Goal: Information Seeking & Learning: Learn about a topic

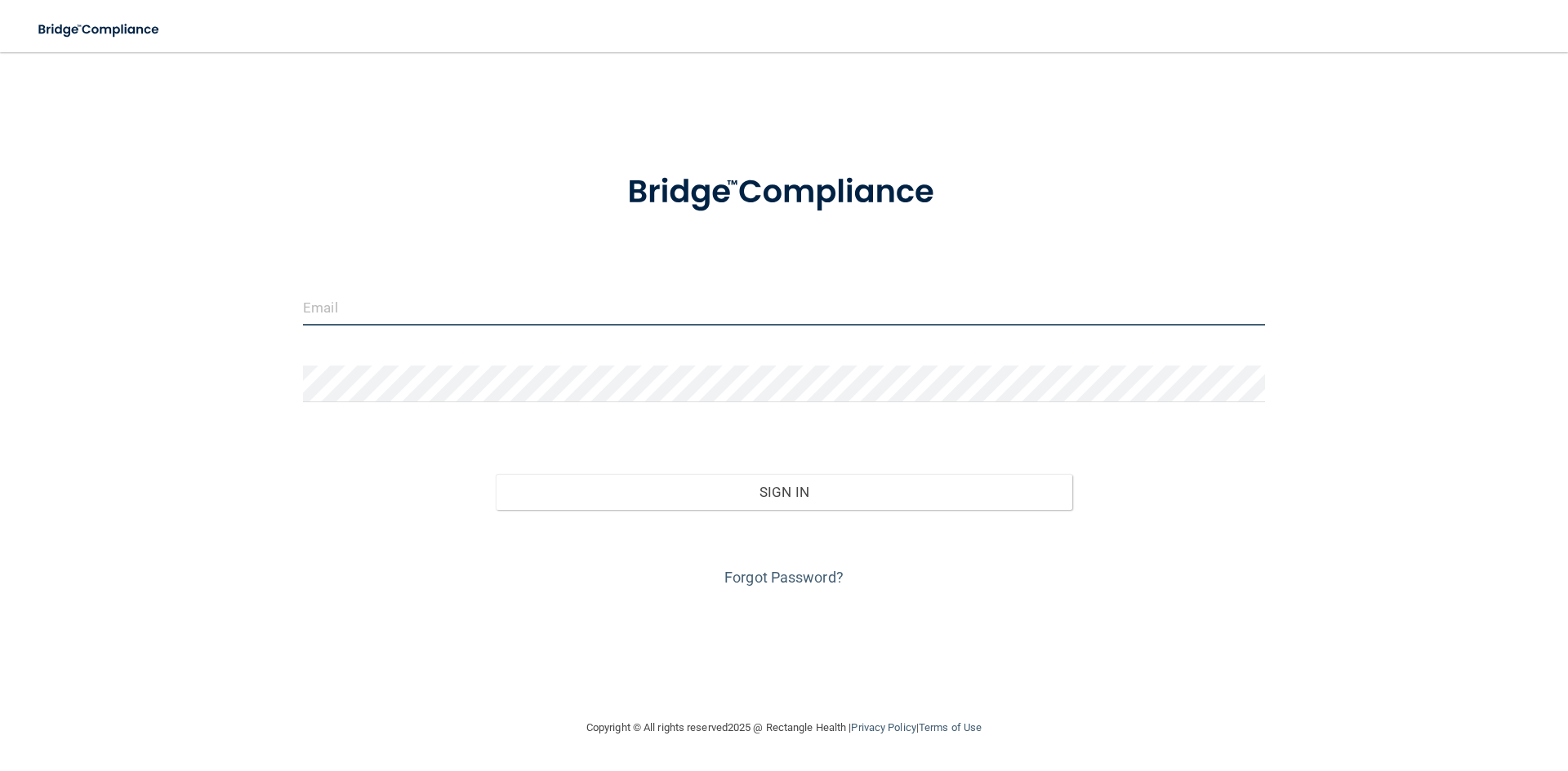
click at [708, 311] on input "email" at bounding box center [784, 306] width 961 height 36
type input "[EMAIL_ADDRESS][DOMAIN_NAME]"
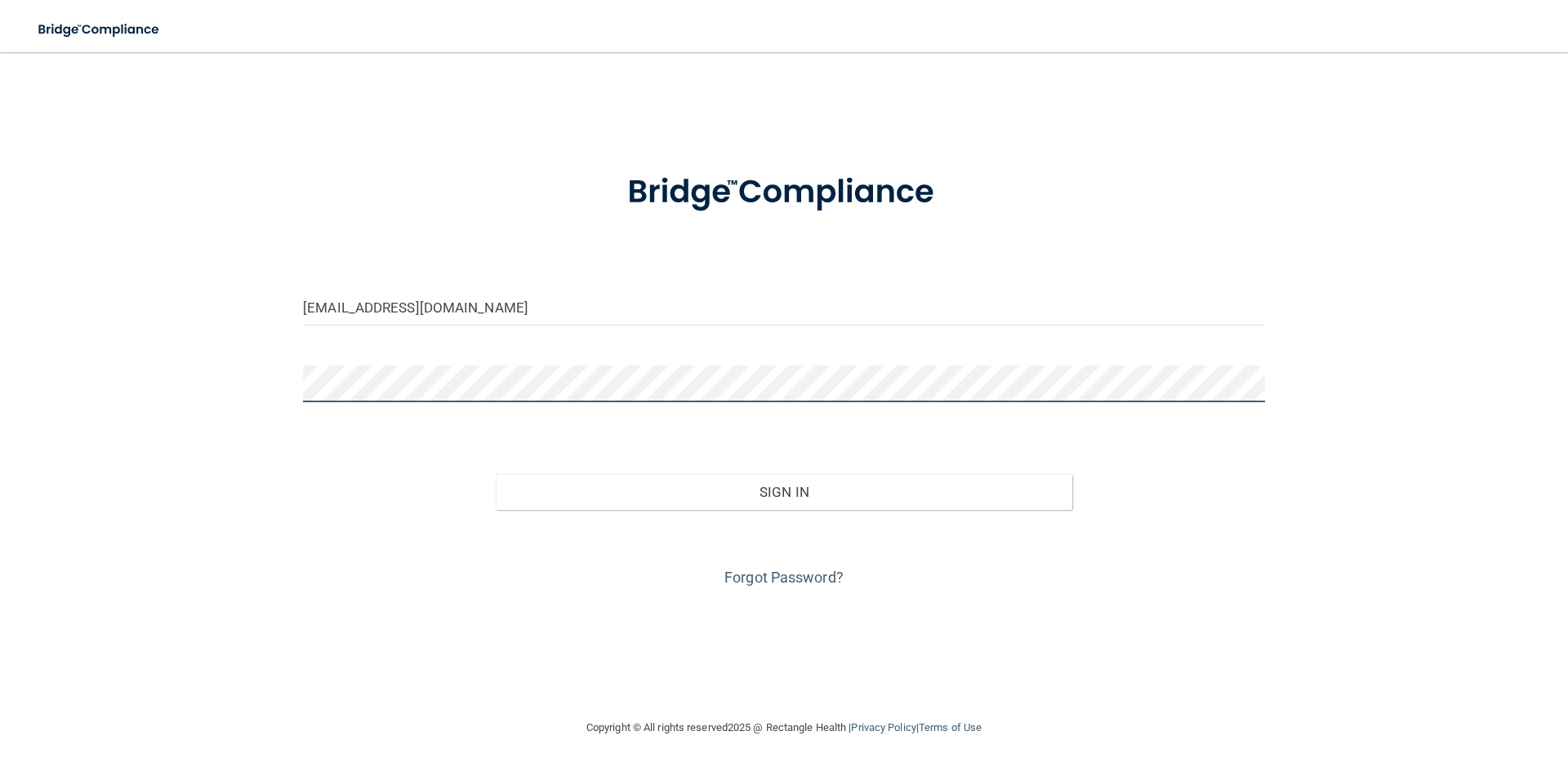
click at [495, 475] on button "Sign In" at bounding box center [784, 492] width 577 height 35
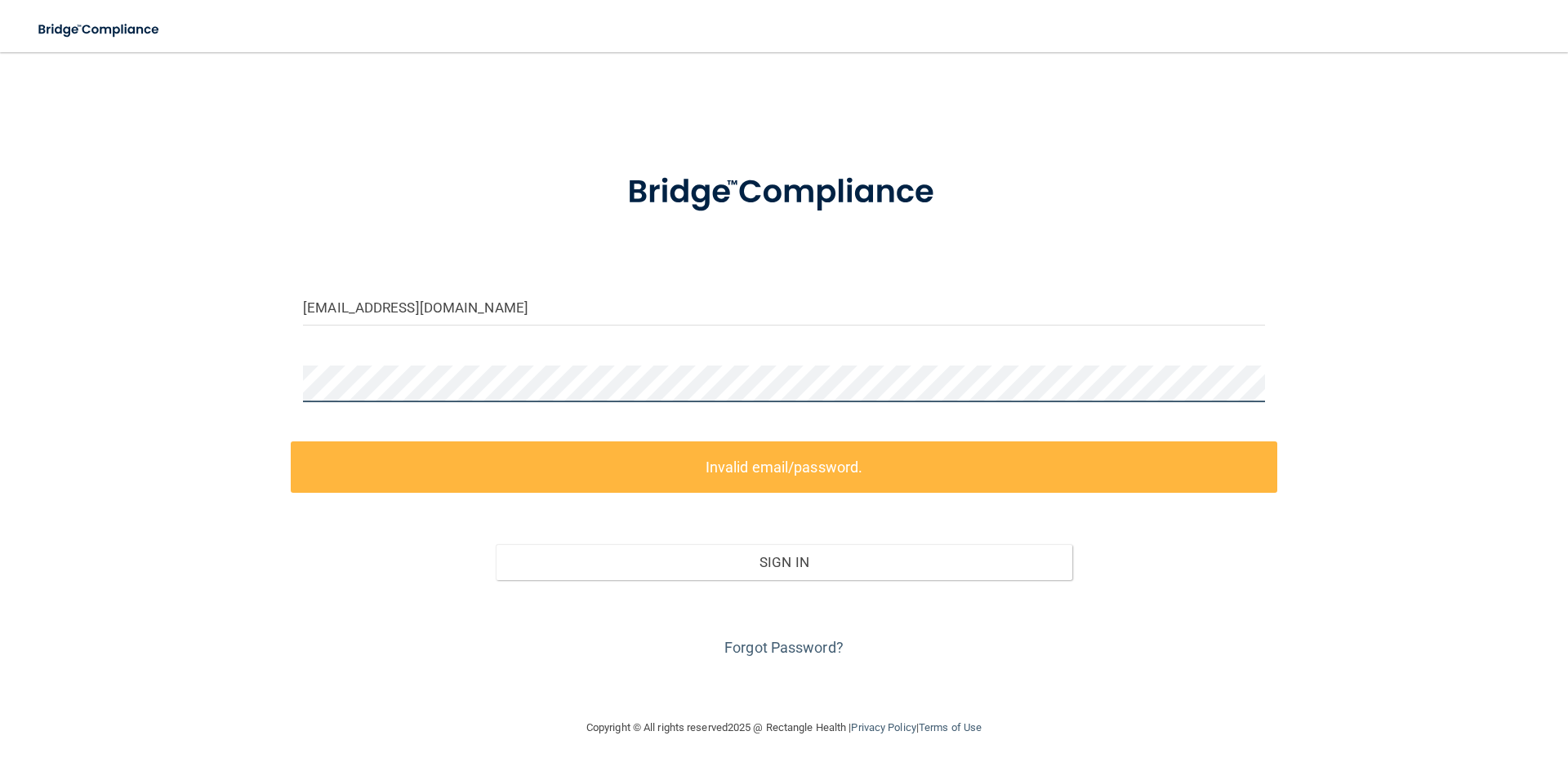
click at [256, 382] on div "kylie.ditmars96@gmail.com Invalid email/password. You don't have permission to …" at bounding box center [783, 385] width 1502 height 633
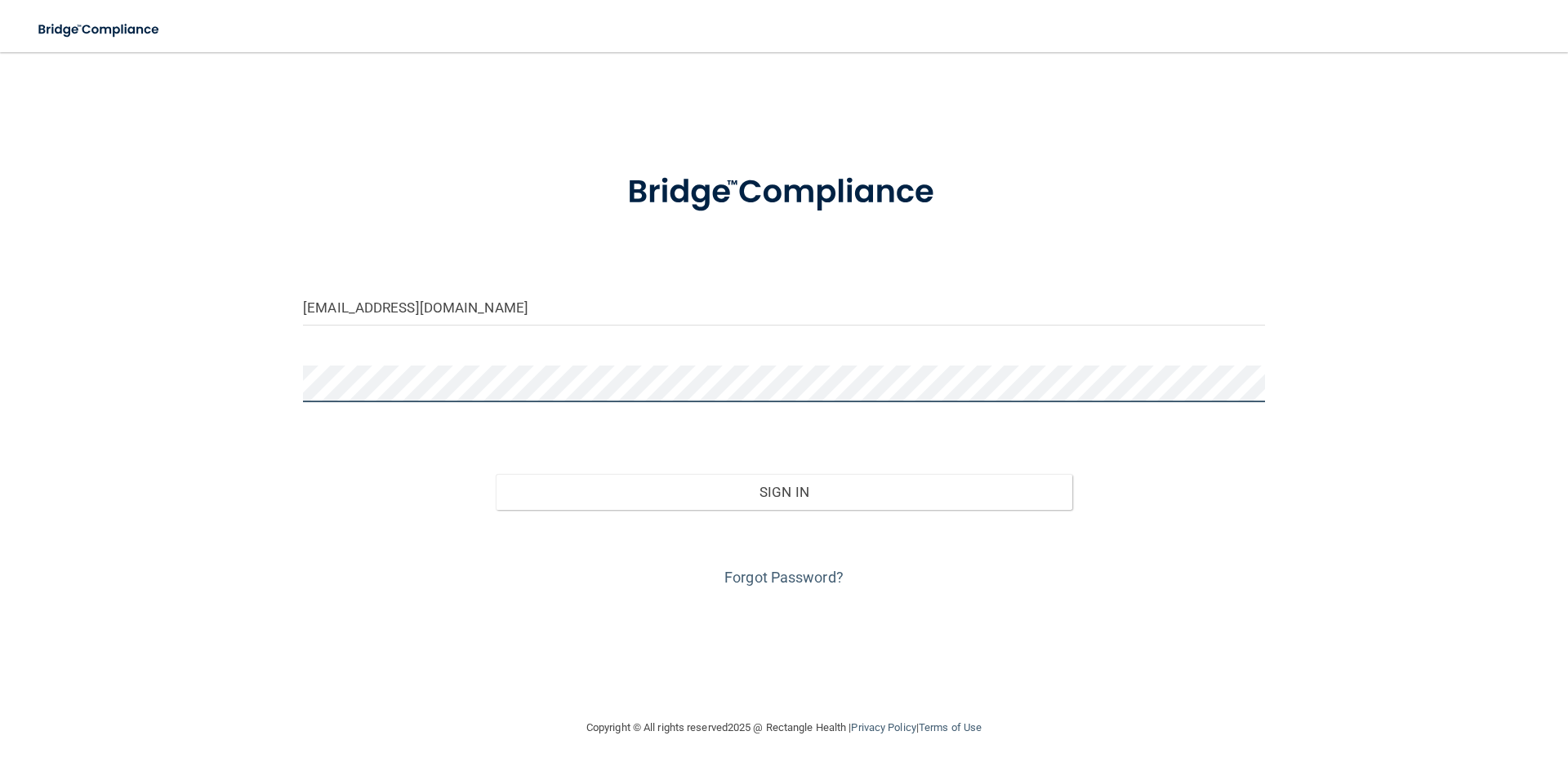
click at [495, 475] on button "Sign In" at bounding box center [784, 492] width 577 height 35
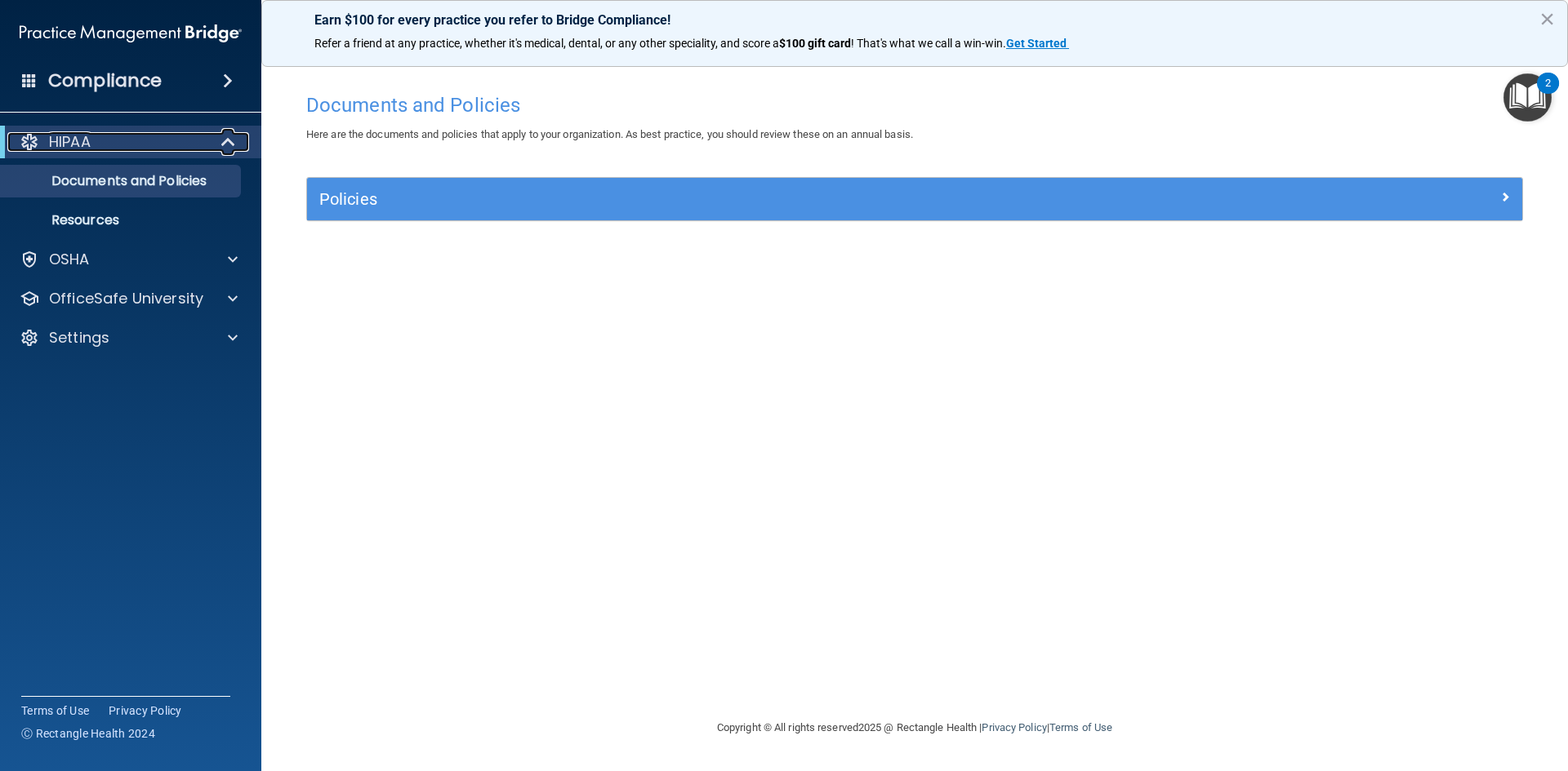
click at [223, 134] on span at bounding box center [229, 142] width 14 height 20
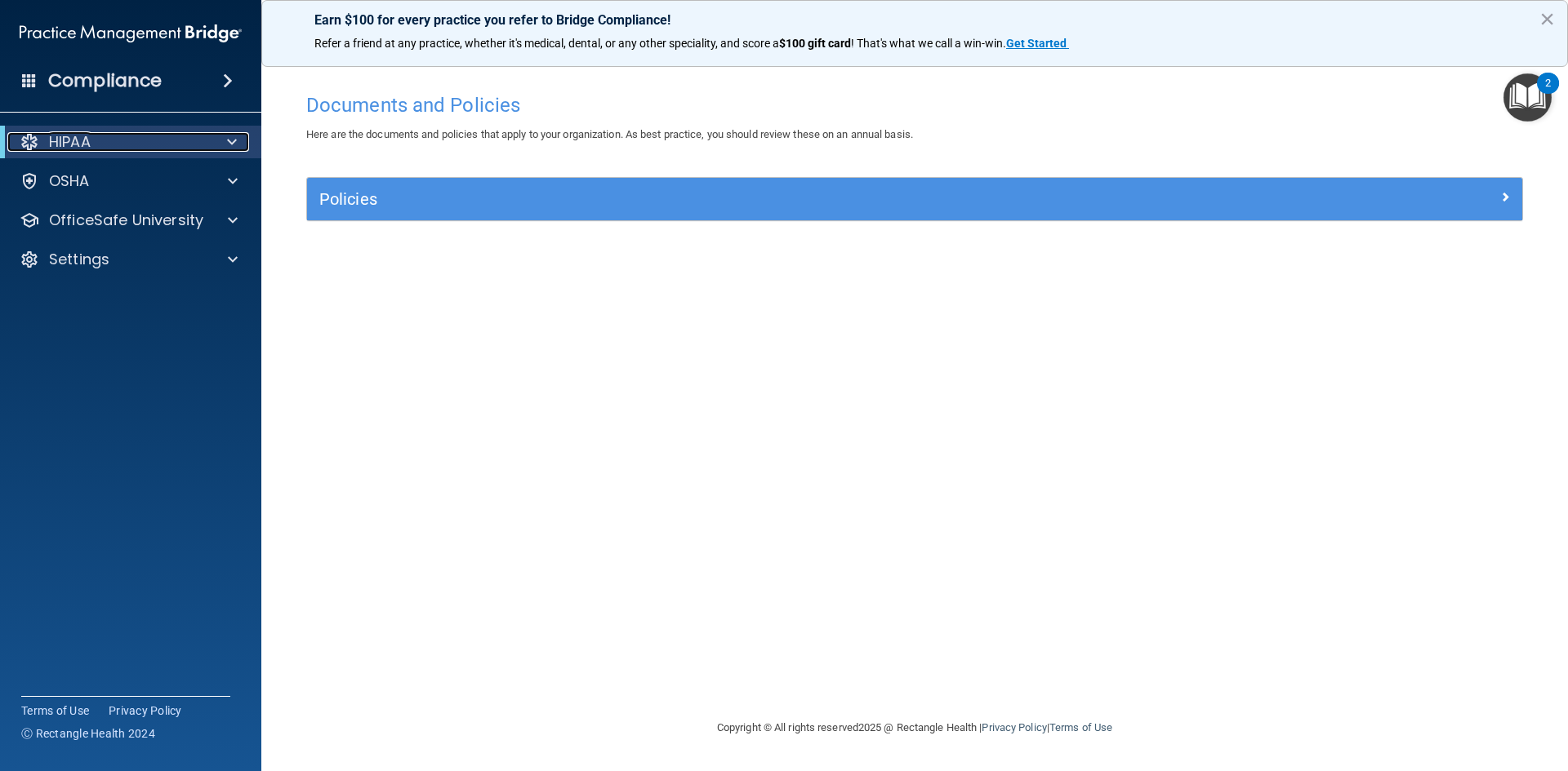
click at [220, 134] on div at bounding box center [229, 142] width 40 height 20
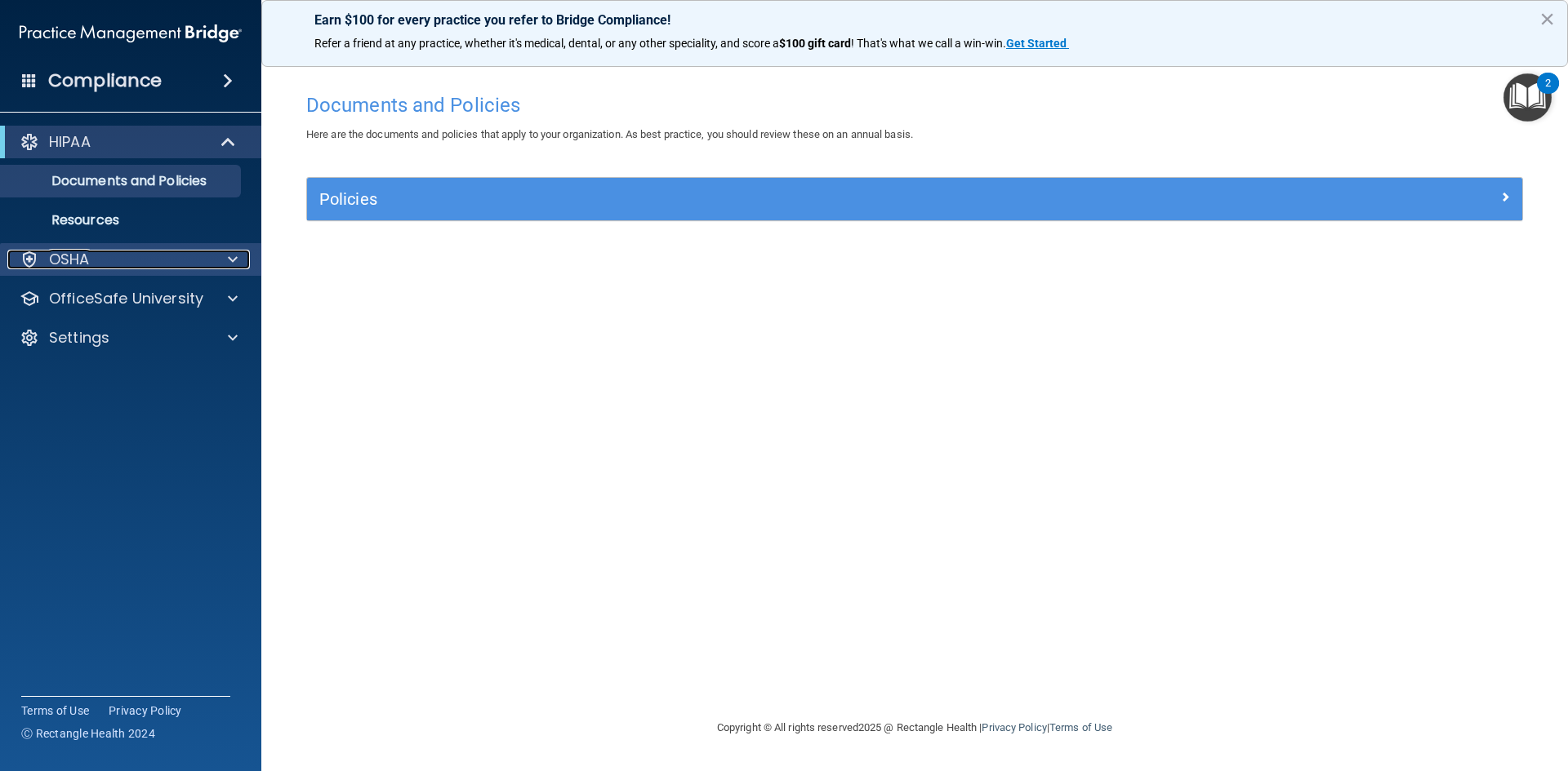
click at [236, 261] on span at bounding box center [232, 260] width 10 height 20
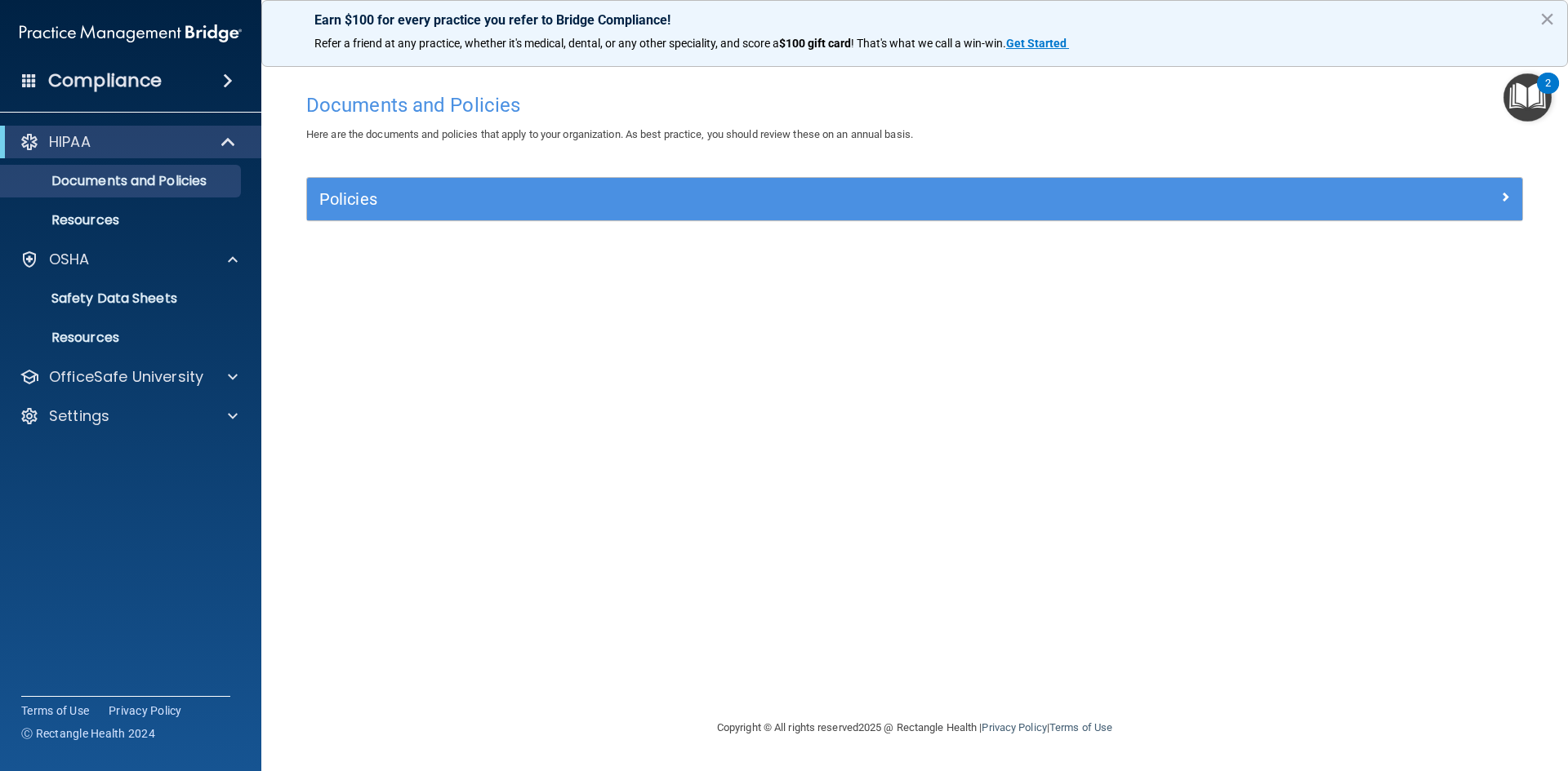
click at [223, 81] on span at bounding box center [228, 81] width 10 height 20
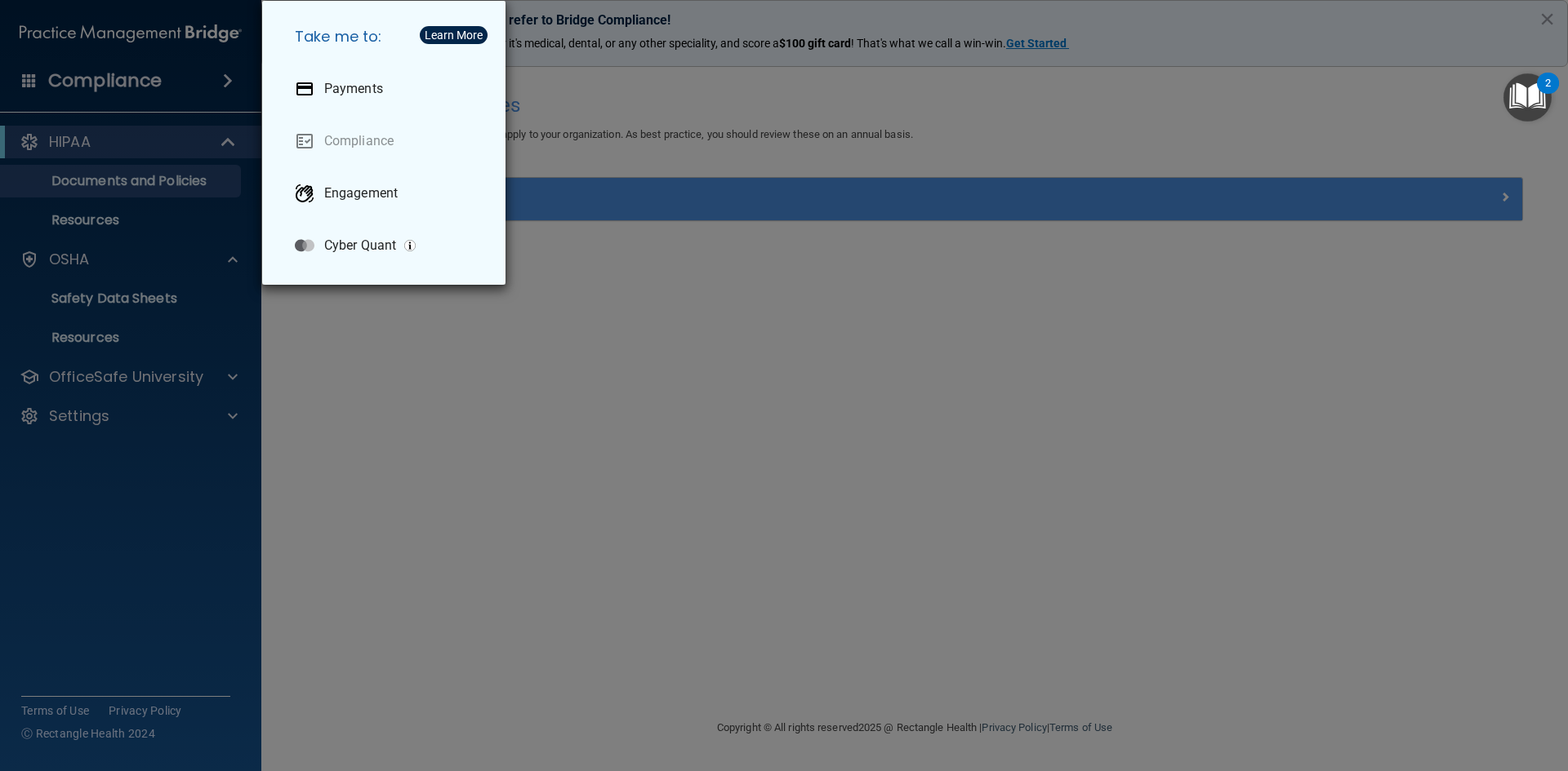
click at [222, 126] on div "Take me to: Payments Compliance Engagement Cyber Quant" at bounding box center [784, 385] width 1568 height 771
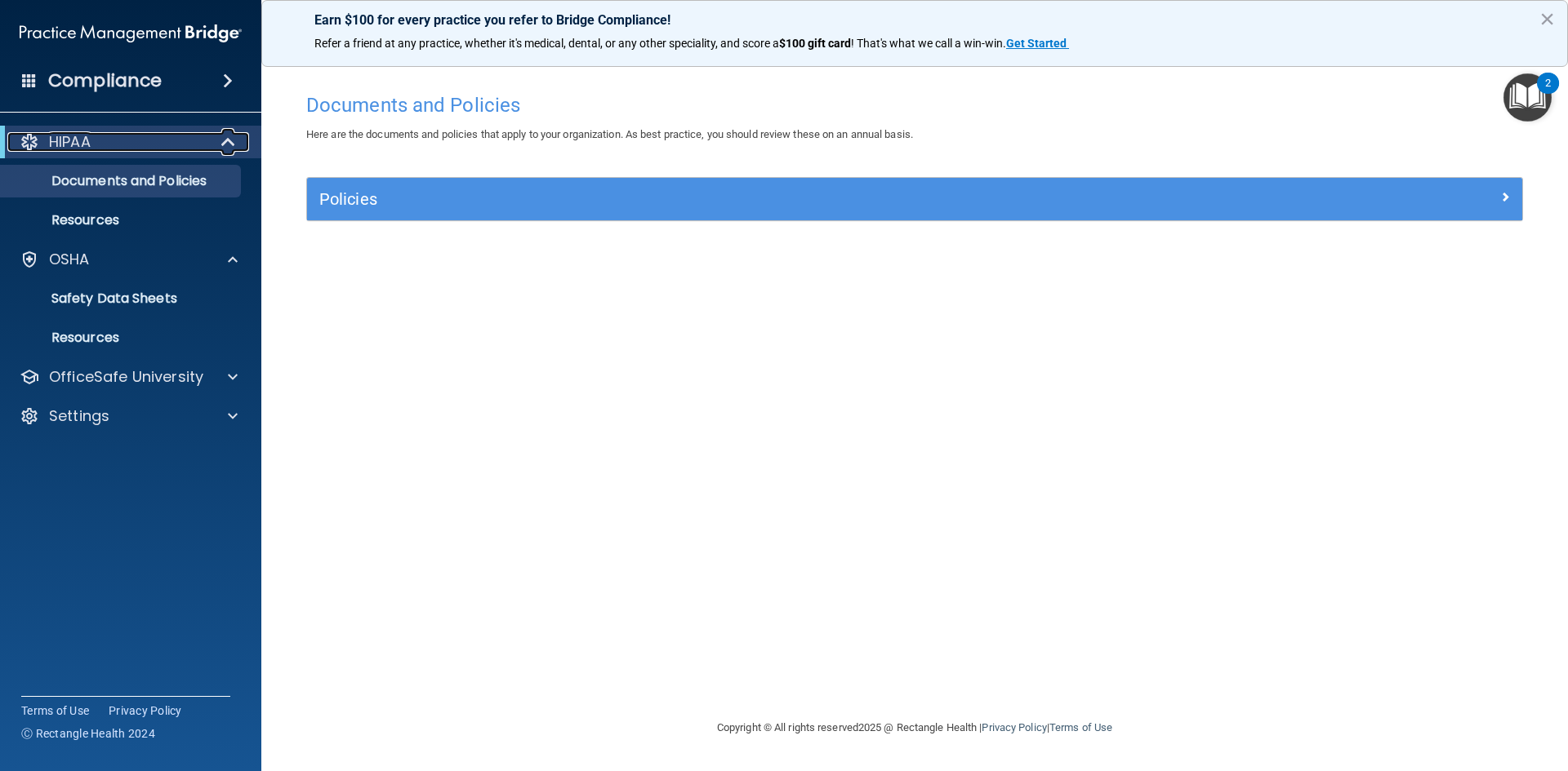
click at [223, 141] on span at bounding box center [229, 142] width 14 height 20
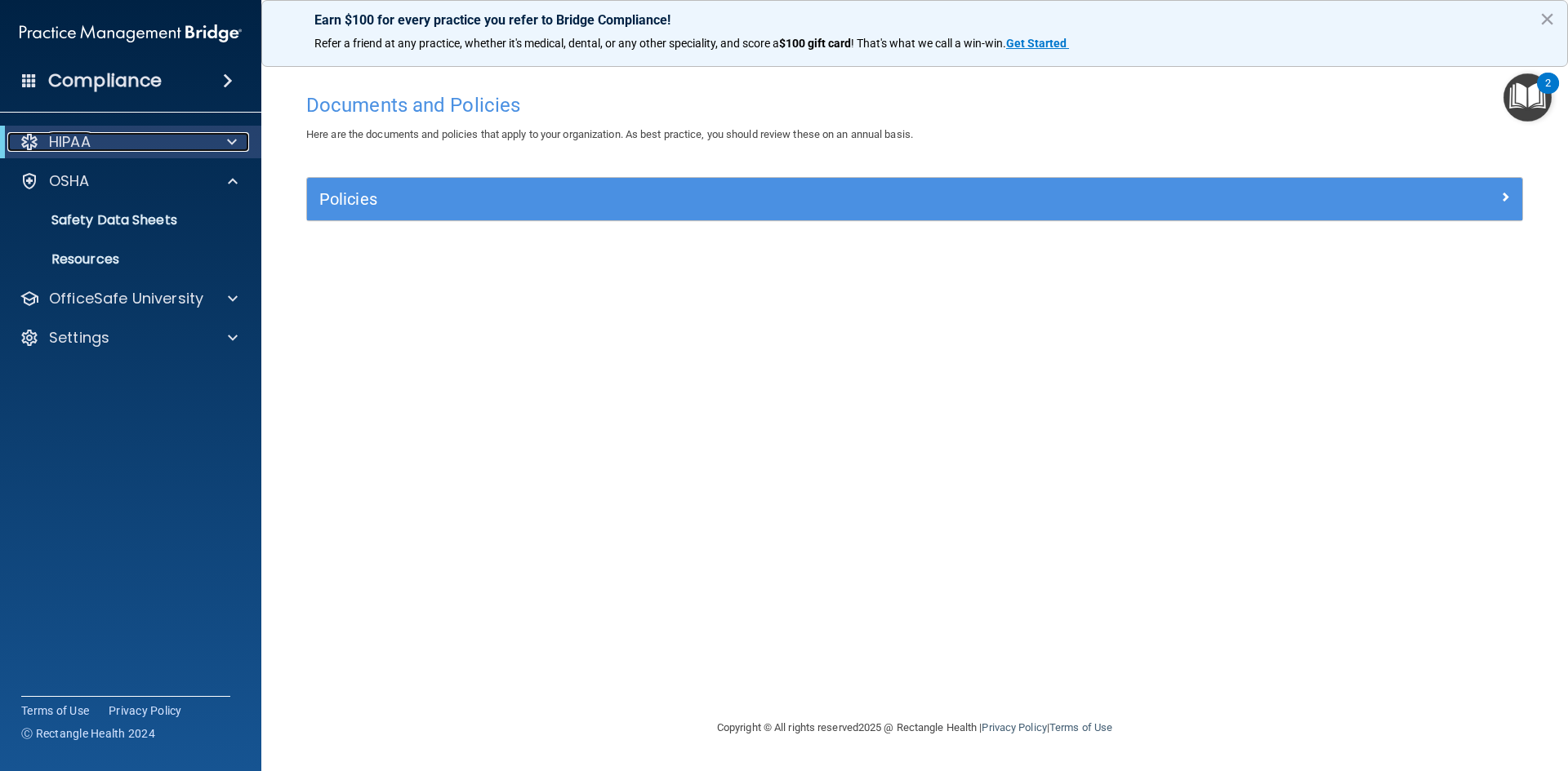
click at [222, 141] on div at bounding box center [229, 142] width 40 height 20
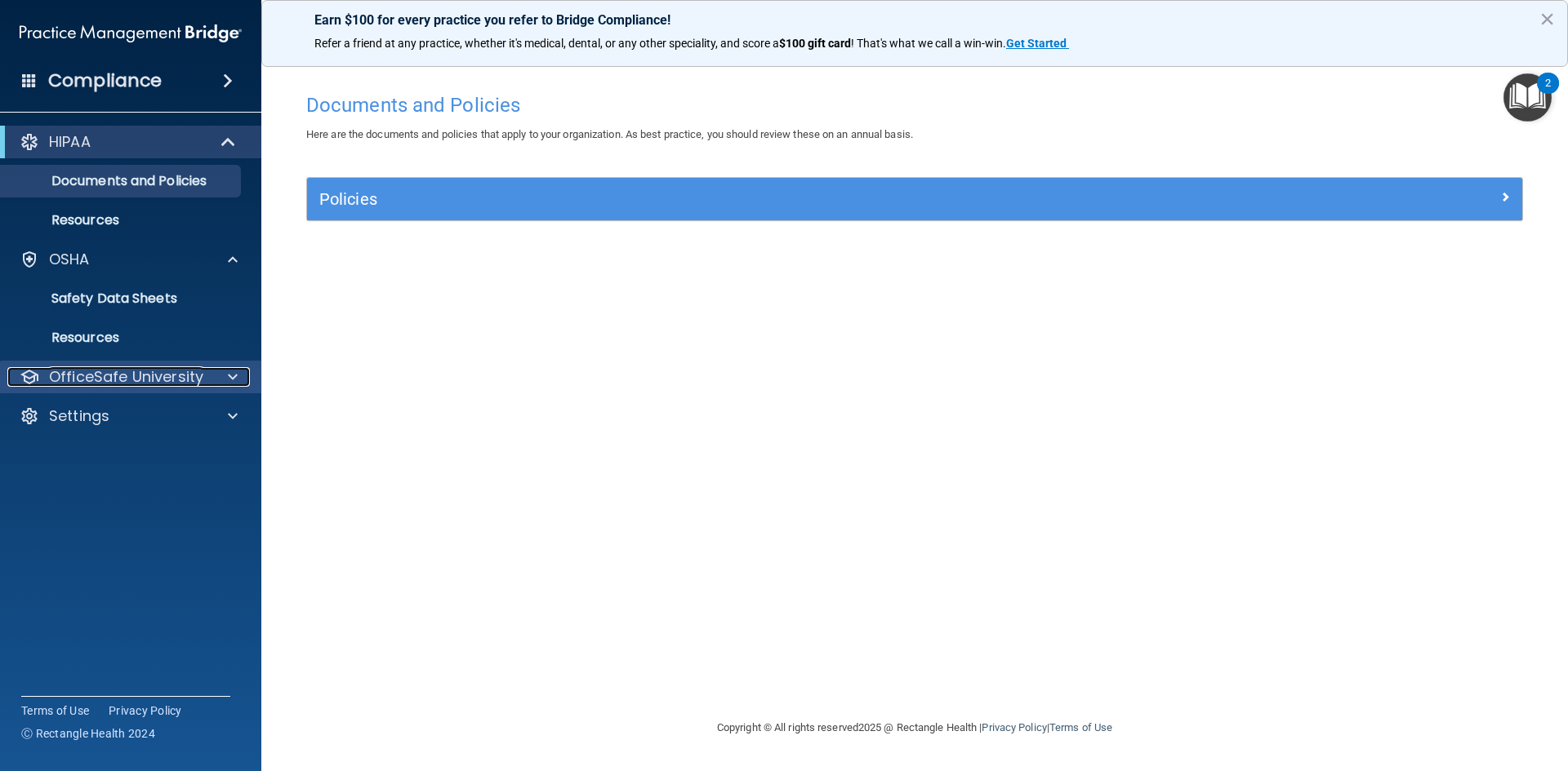
click at [224, 377] on div at bounding box center [229, 377] width 40 height 20
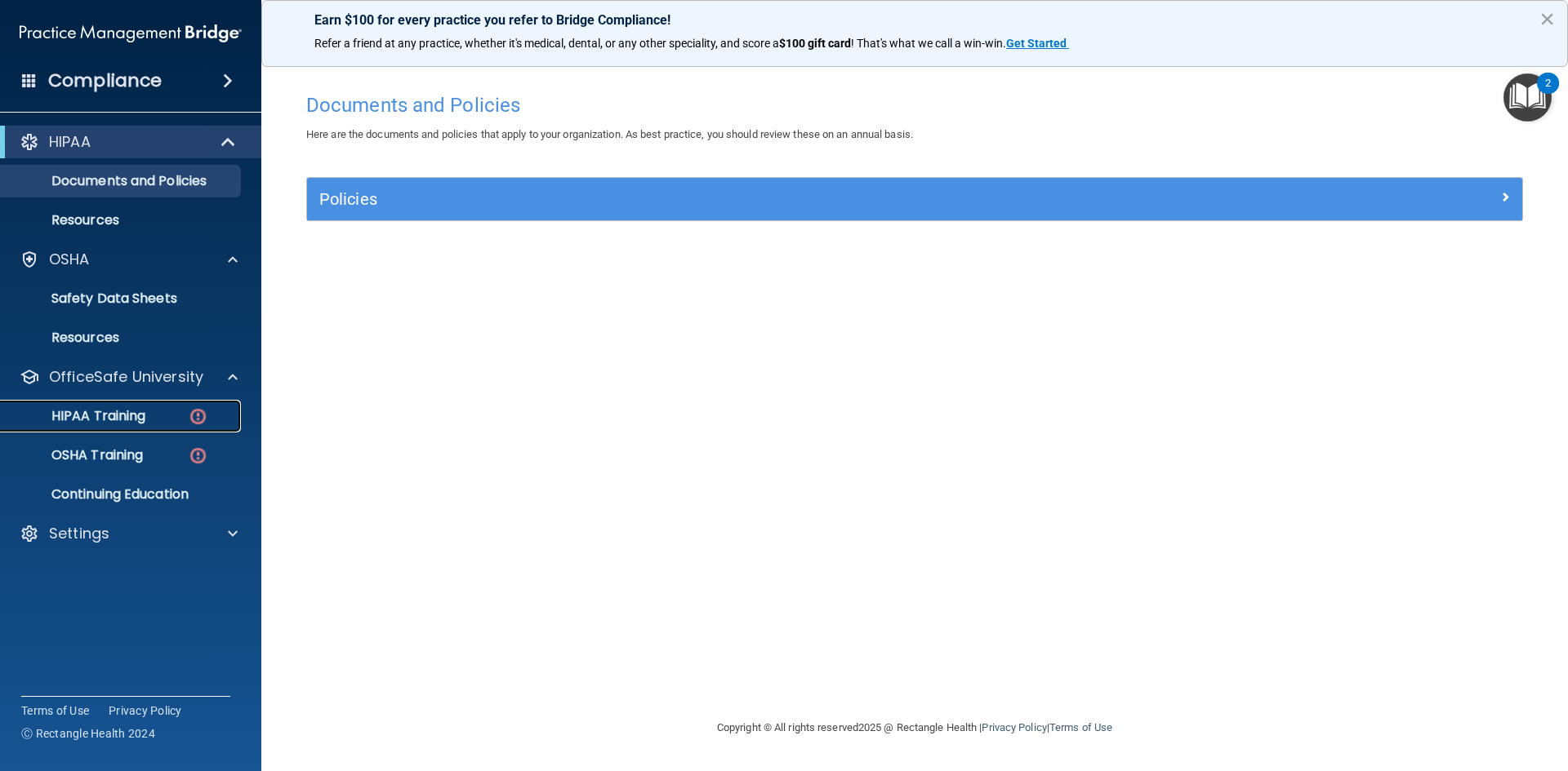
click at [199, 418] on img at bounding box center [198, 417] width 21 height 21
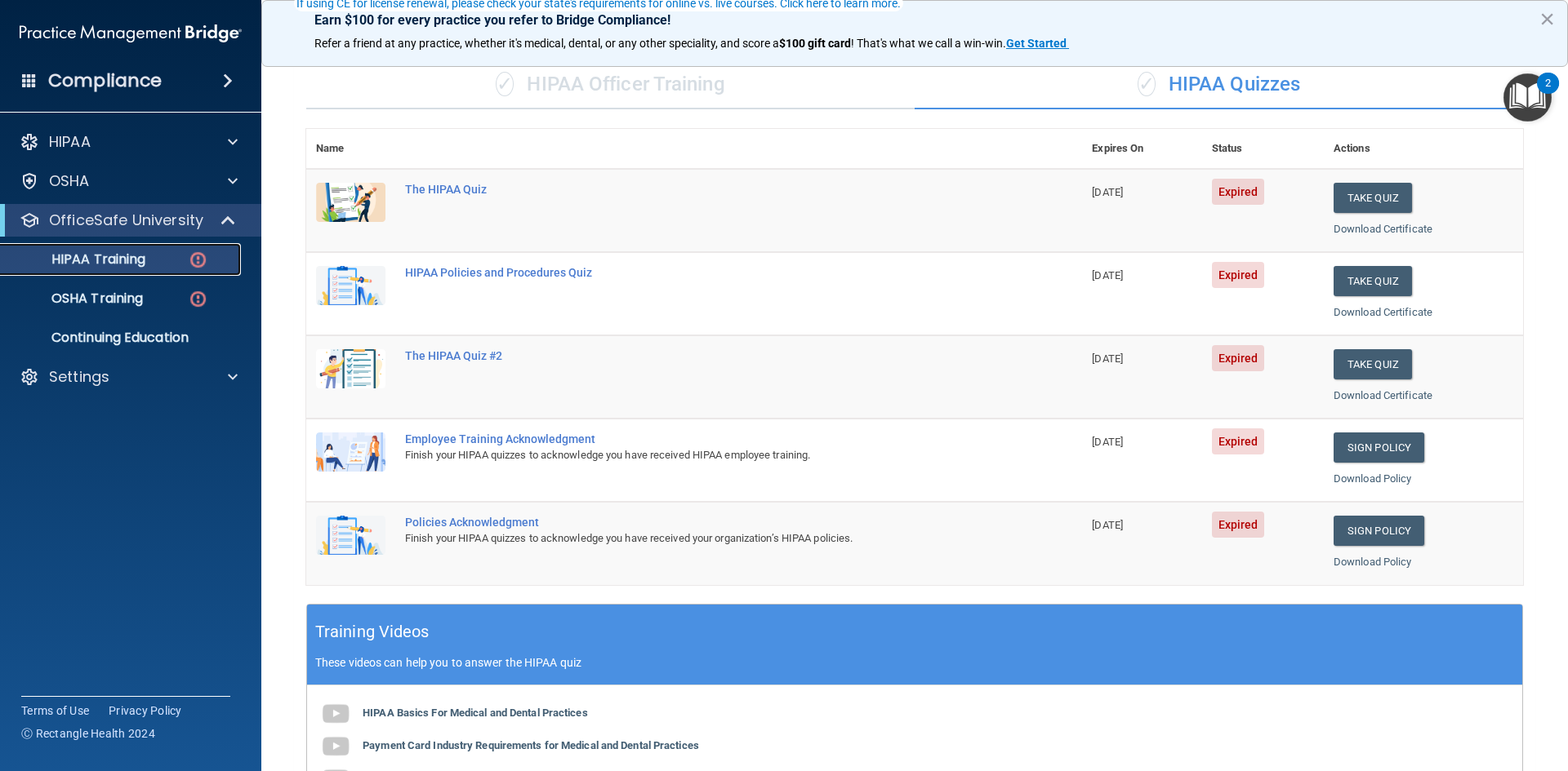
scroll to position [163, 0]
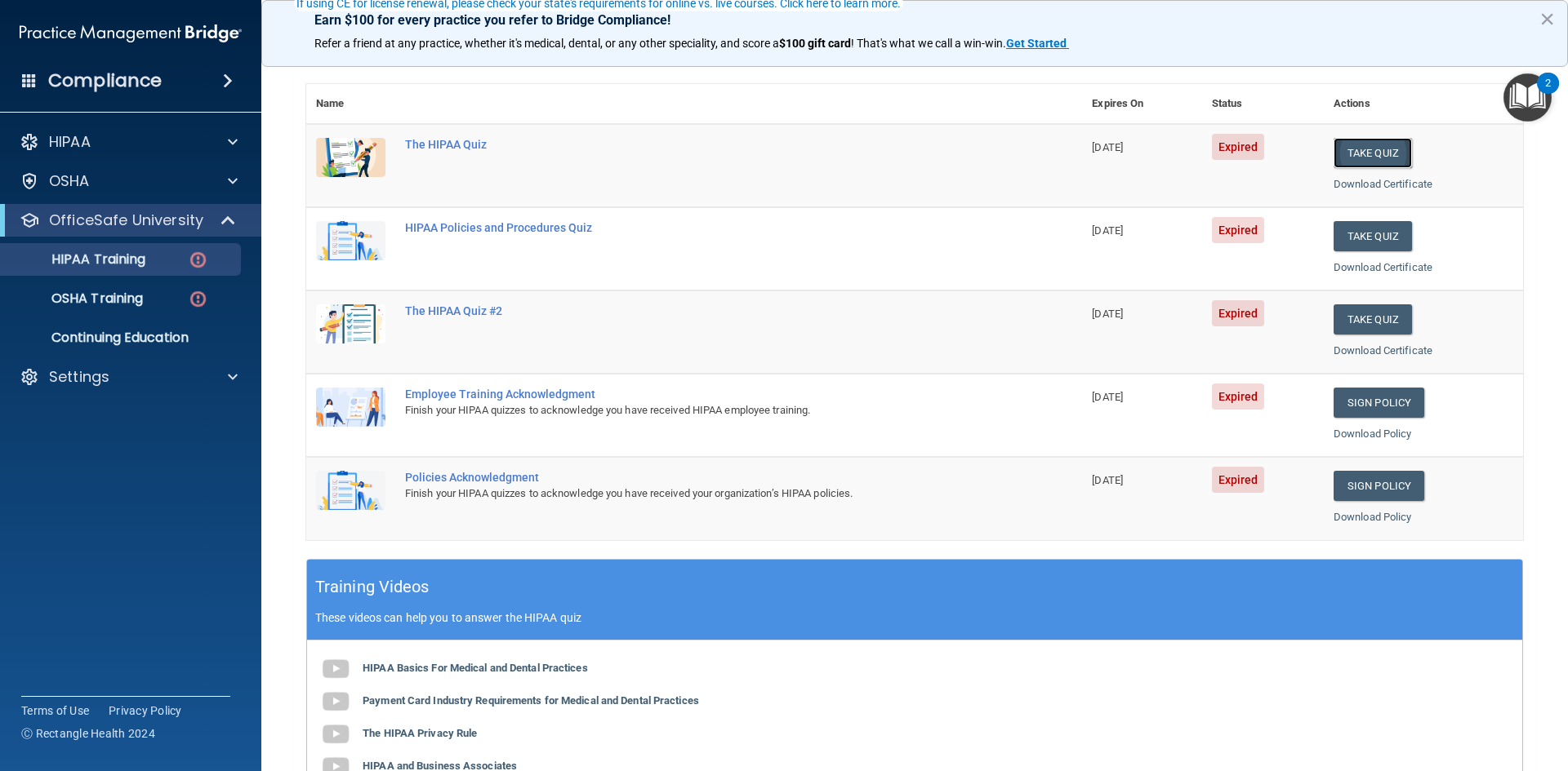
click at [1346, 155] on button "Take Quiz" at bounding box center [1373, 153] width 79 height 31
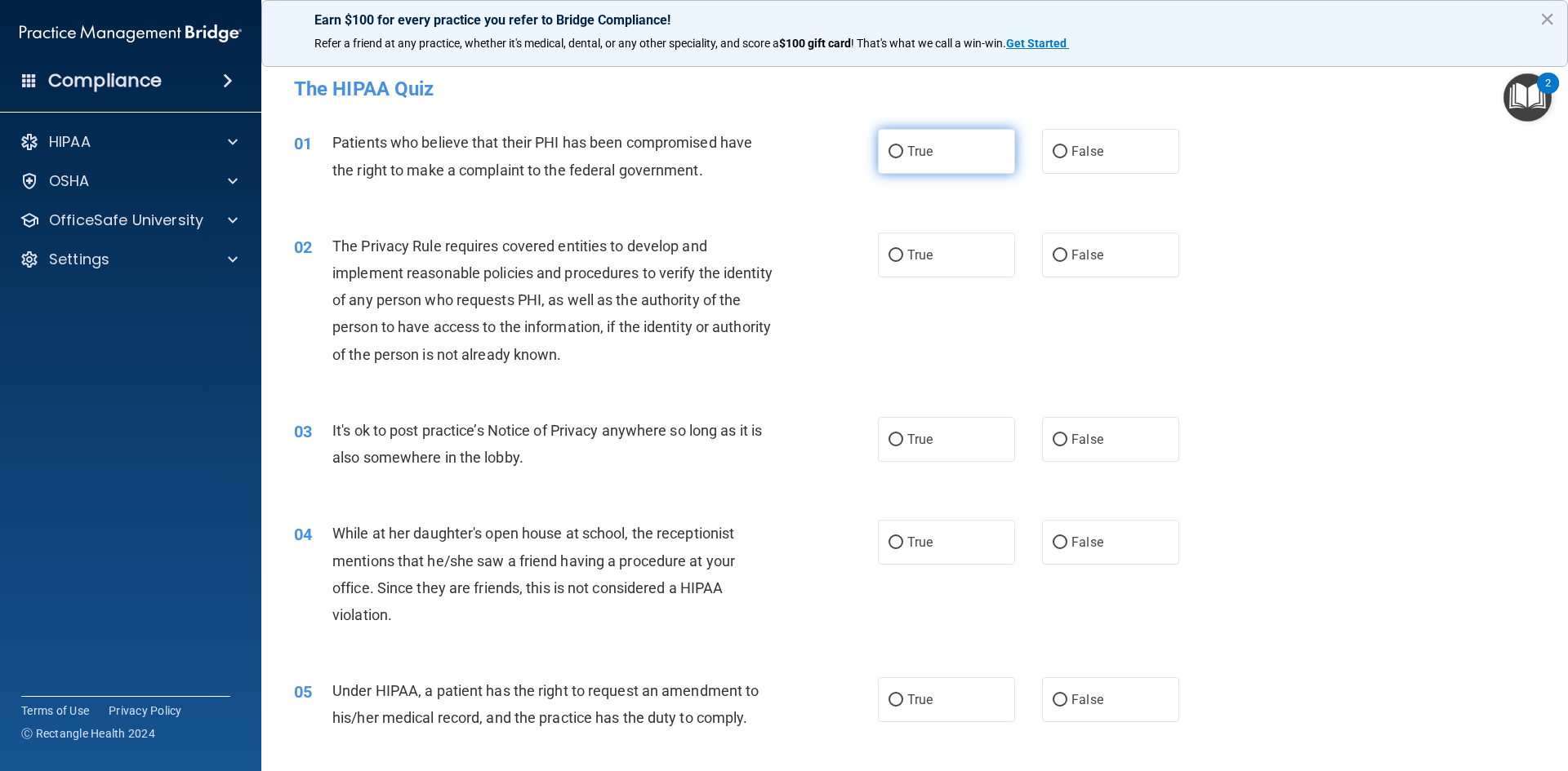
click at [888, 149] on input "True" at bounding box center [895, 152] width 15 height 12
radio input "true"
click at [907, 253] on span "True" at bounding box center [920, 255] width 26 height 16
click at [901, 253] on input "True" at bounding box center [895, 256] width 15 height 12
radio input "true"
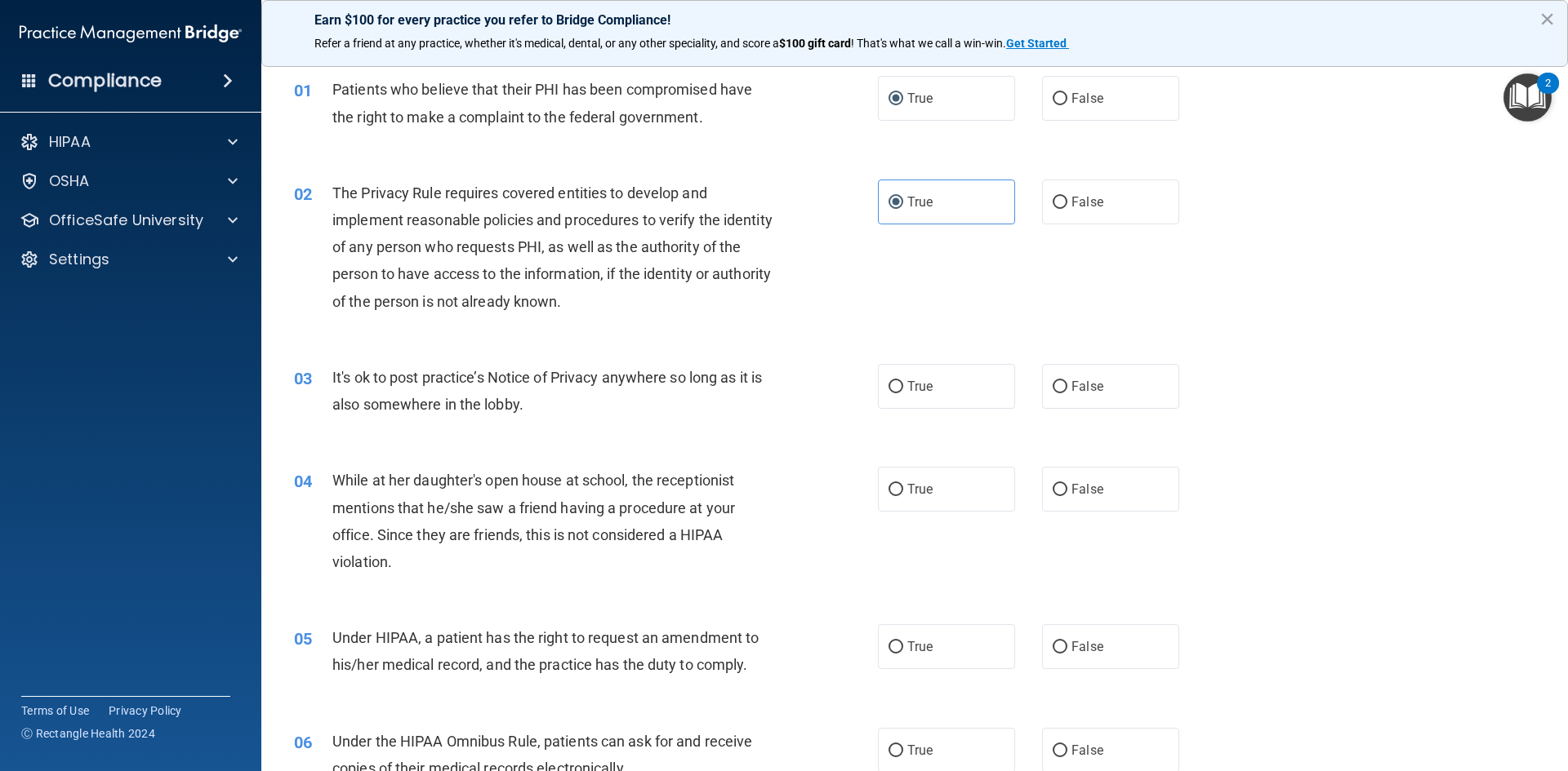
scroll to position [82, 0]
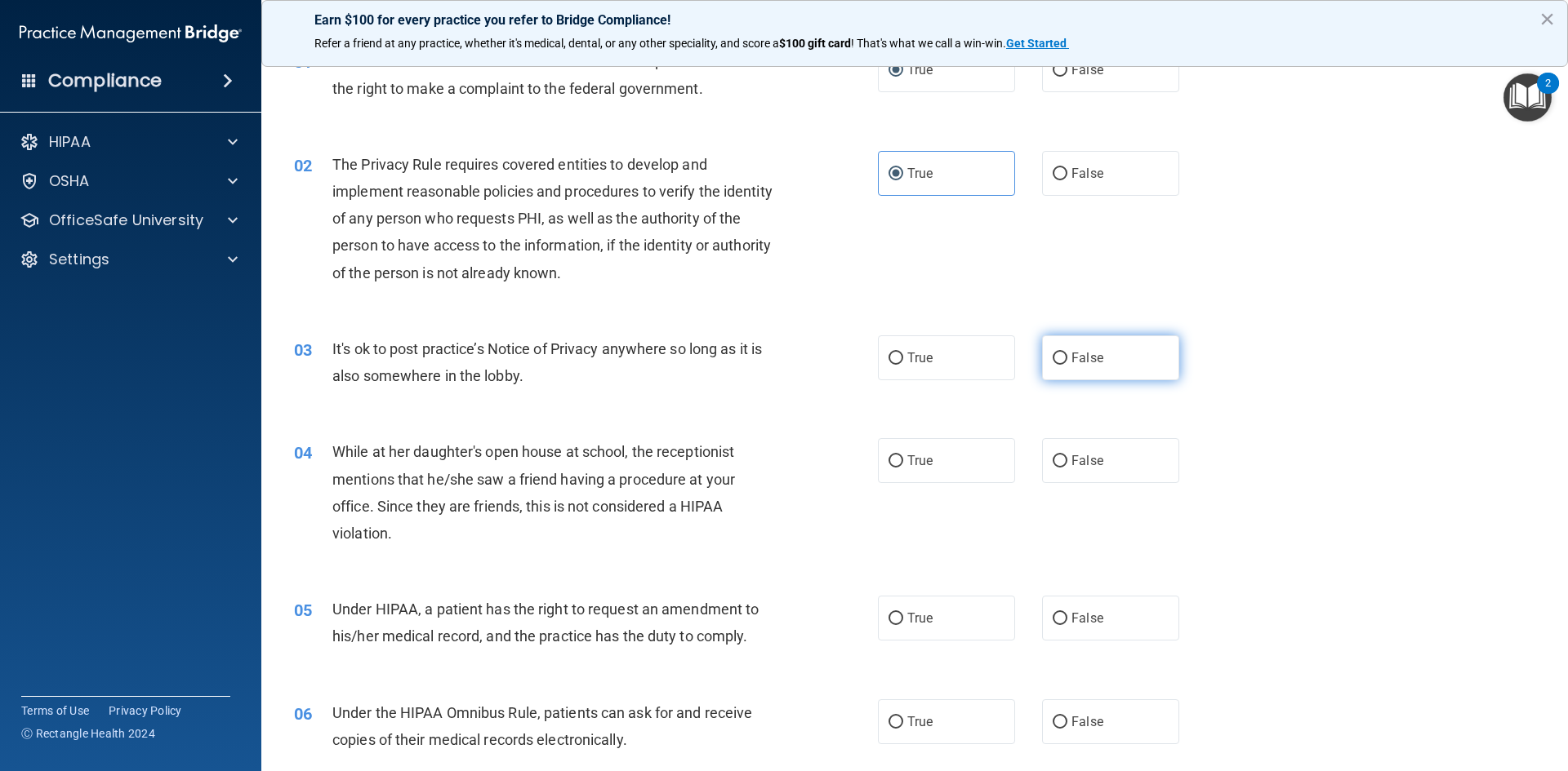
click at [1052, 354] on input "False" at bounding box center [1059, 358] width 15 height 12
radio input "true"
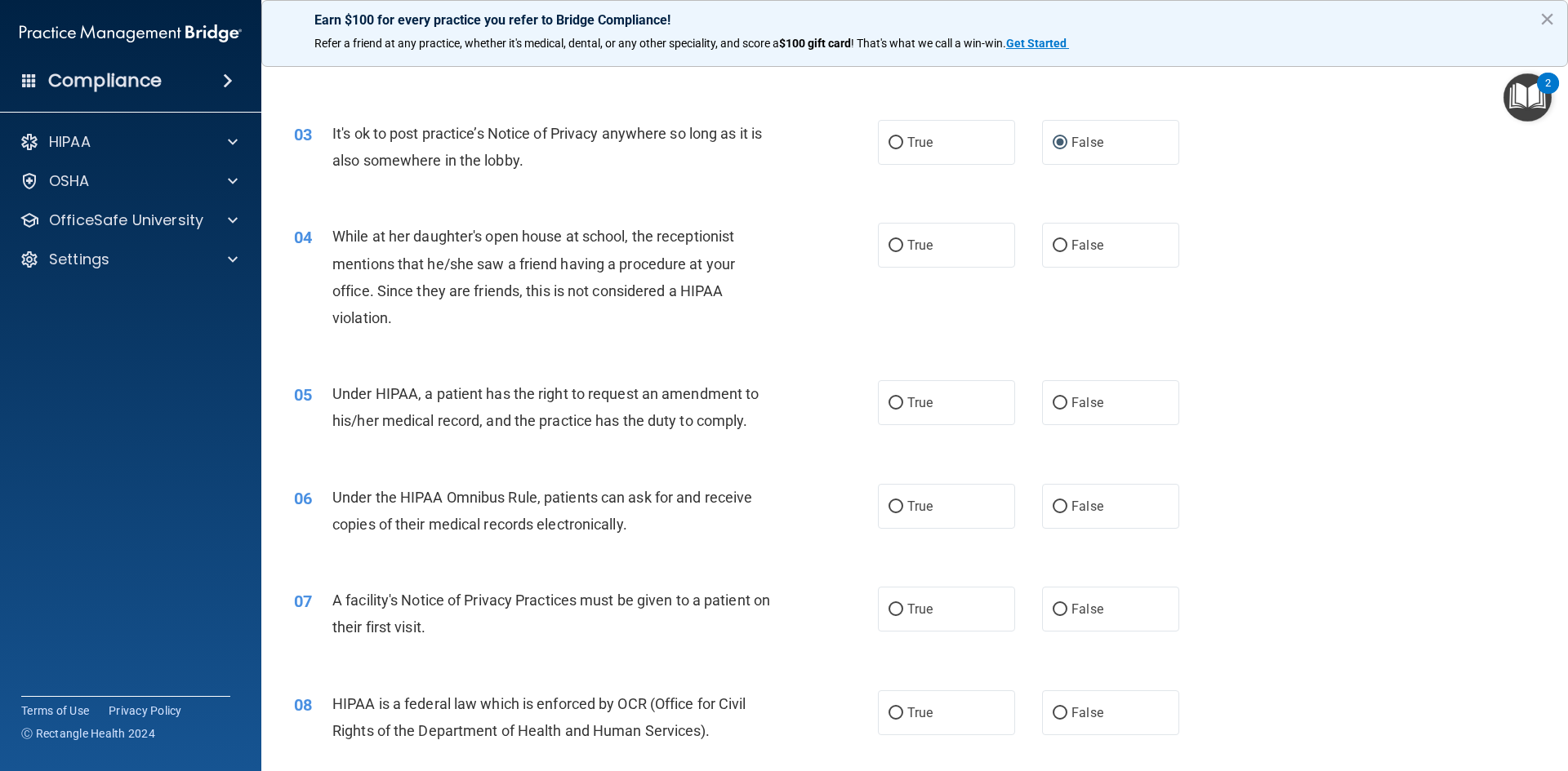
scroll to position [327, 0]
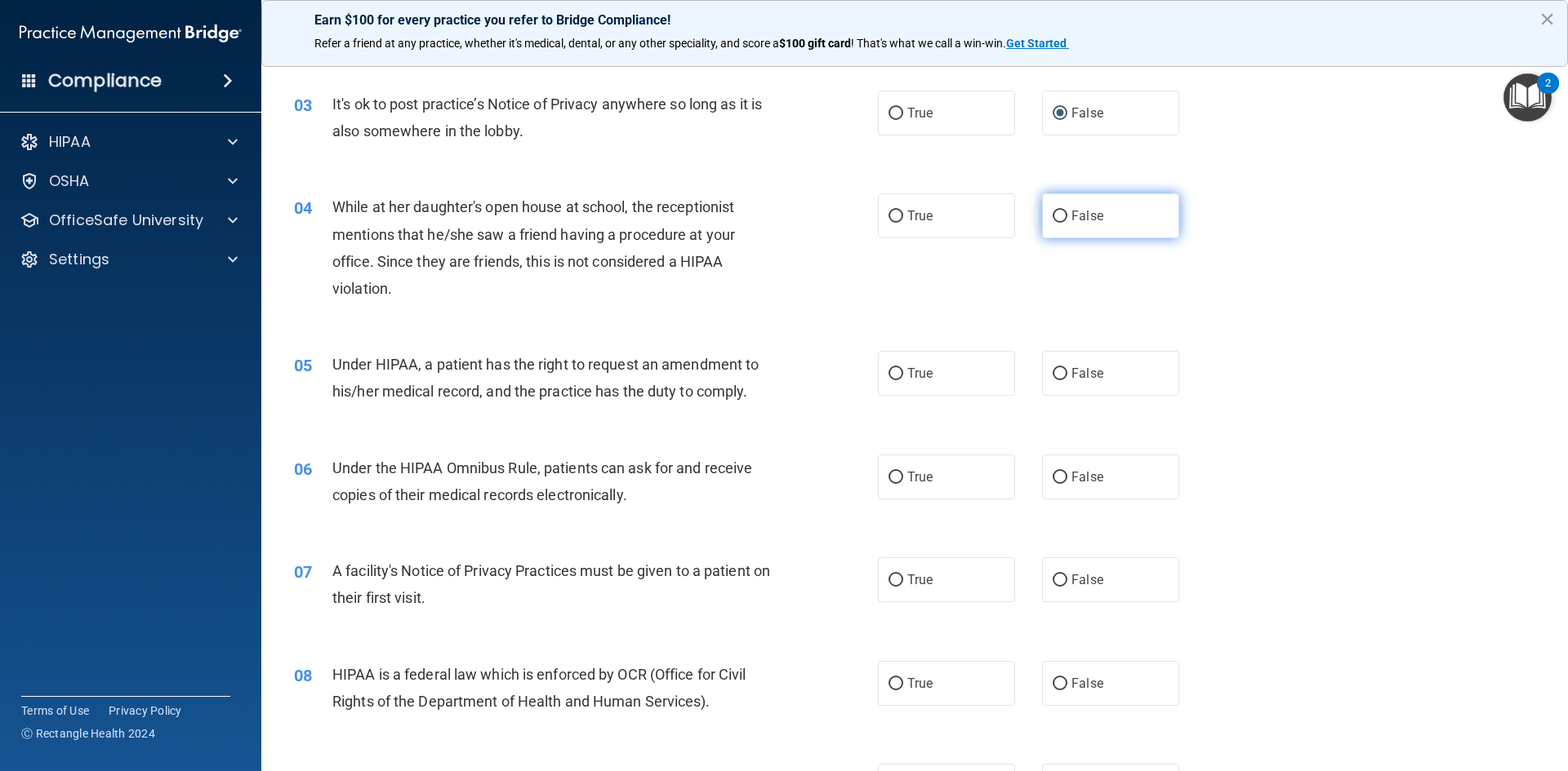
click at [1057, 211] on input "False" at bounding box center [1059, 217] width 15 height 12
radio input "true"
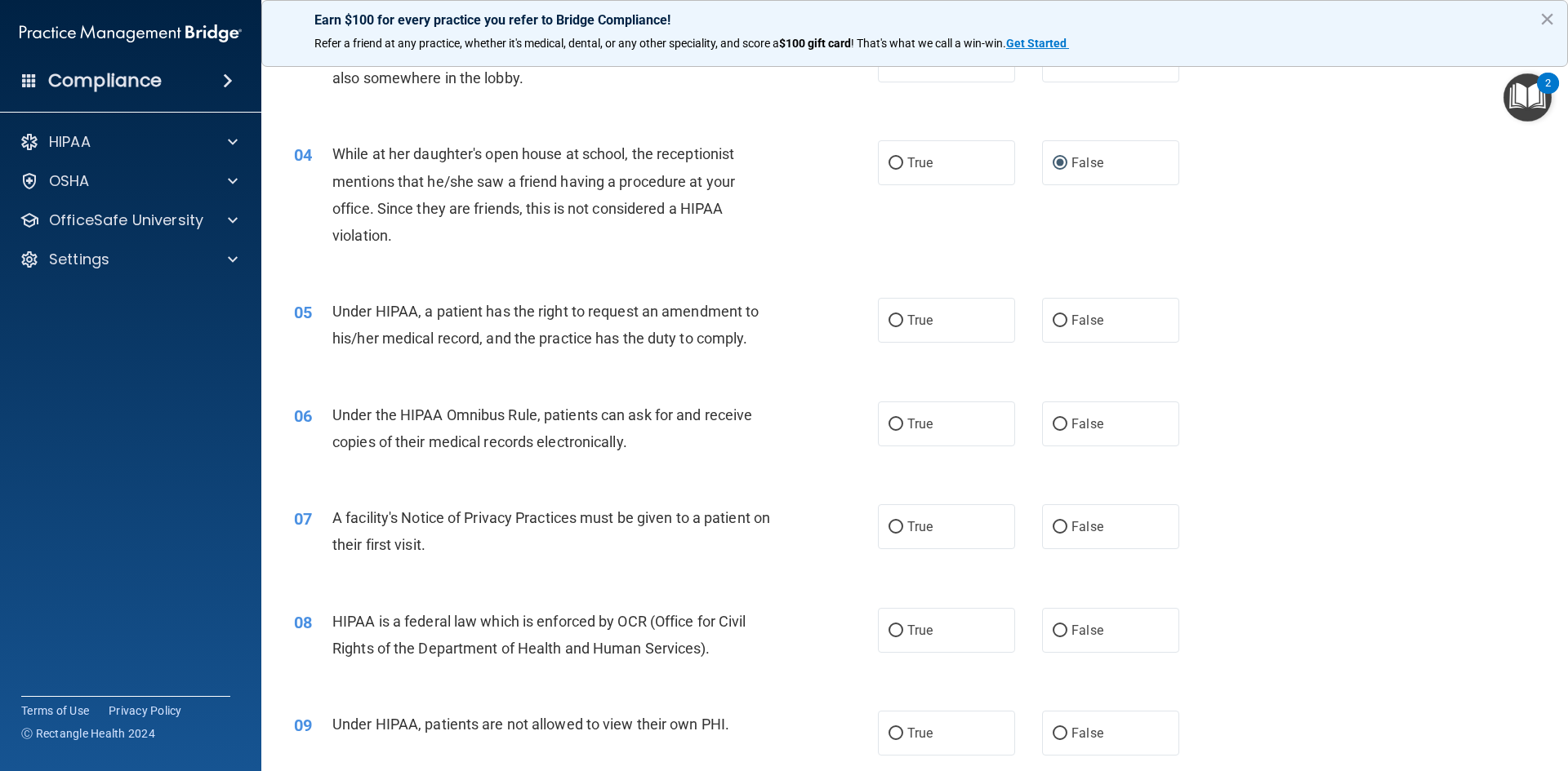
scroll to position [408, 0]
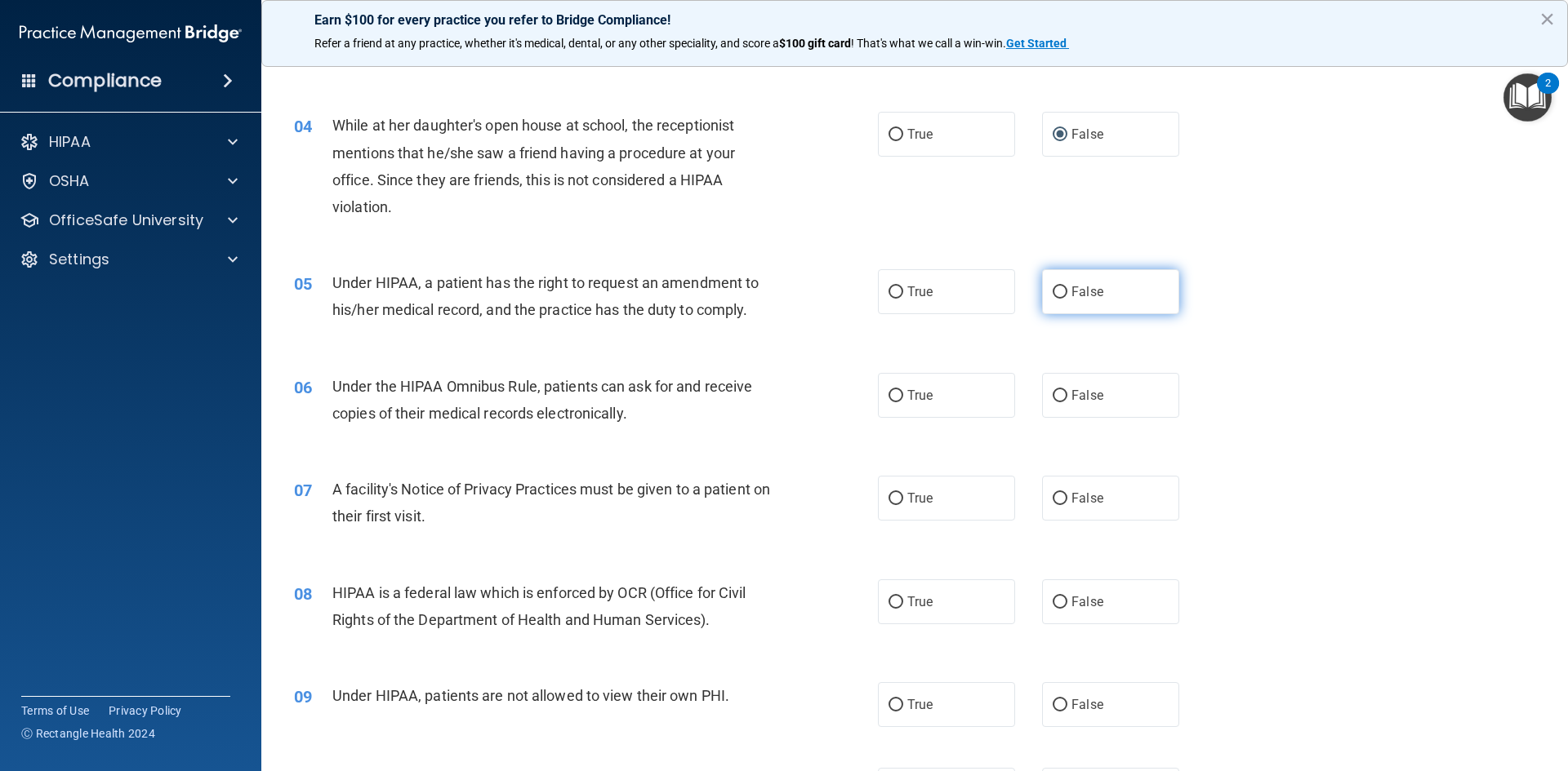
click at [1060, 296] on label "False" at bounding box center [1110, 292] width 137 height 45
click at [1060, 296] on input "False" at bounding box center [1059, 292] width 15 height 12
radio input "true"
click at [909, 390] on span "True" at bounding box center [920, 396] width 26 height 16
click at [903, 390] on input "True" at bounding box center [895, 396] width 15 height 12
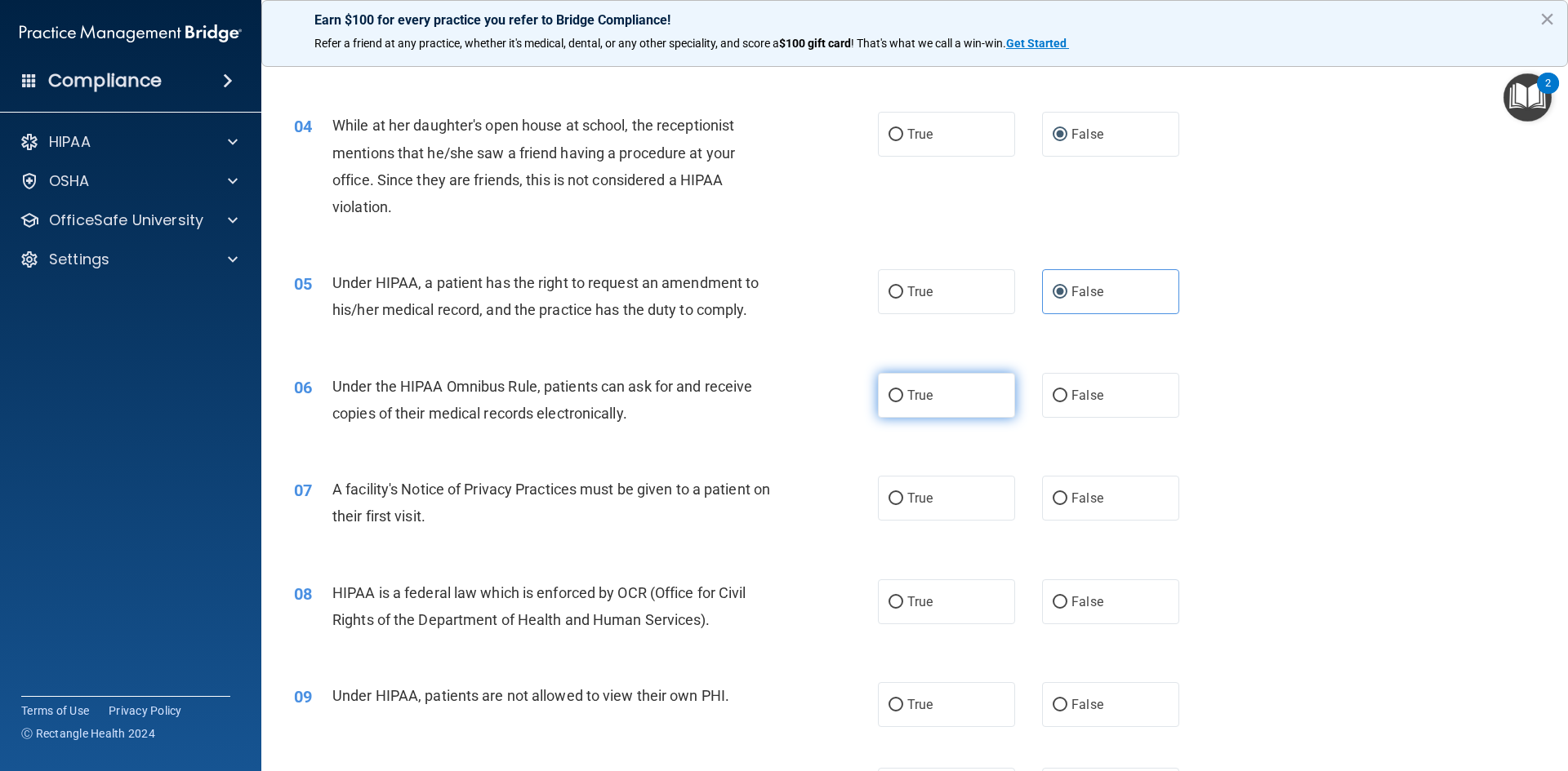
radio input "true"
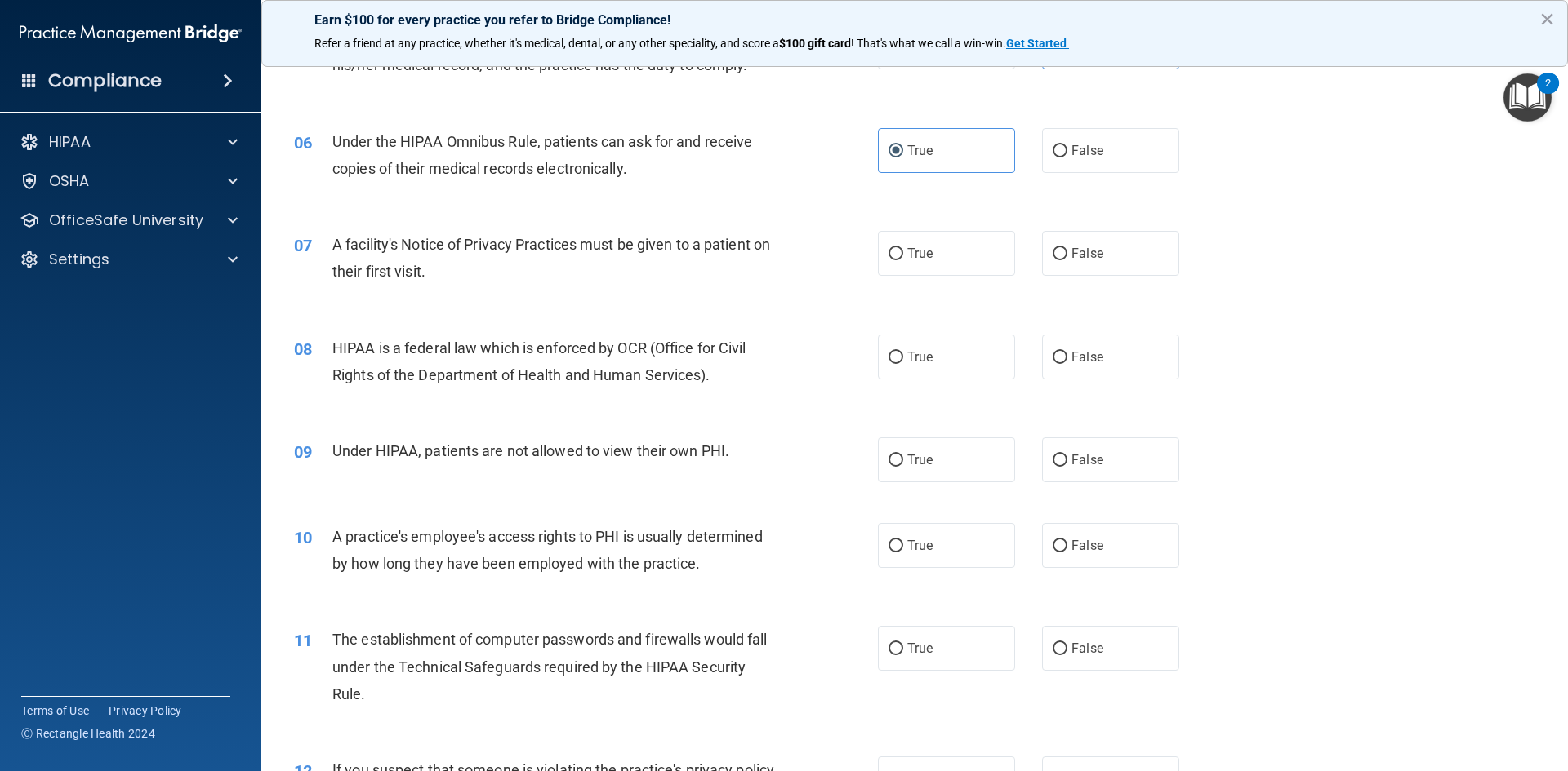
scroll to position [735, 0]
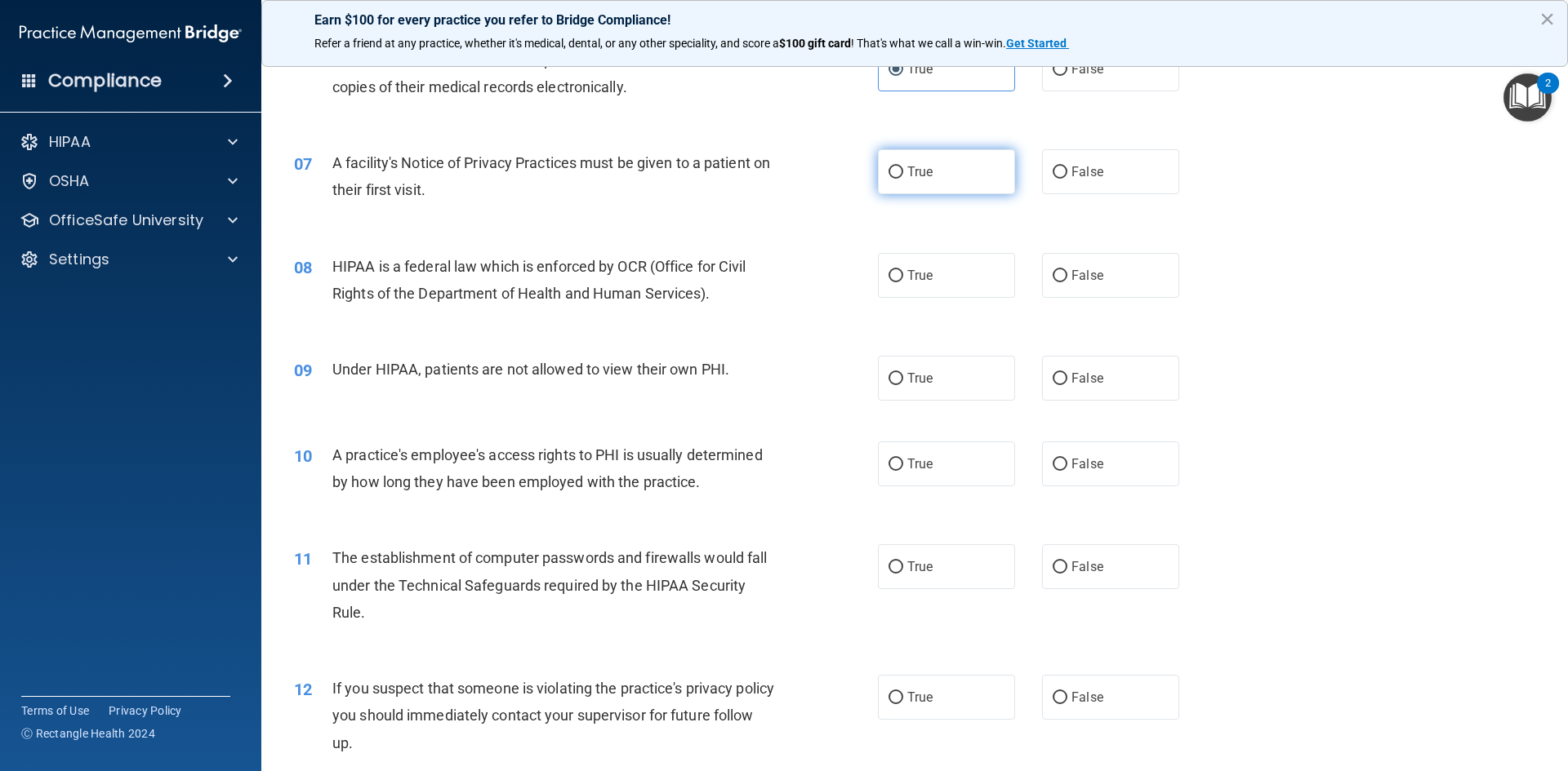
click at [894, 174] on input "True" at bounding box center [895, 172] width 15 height 12
radio input "true"
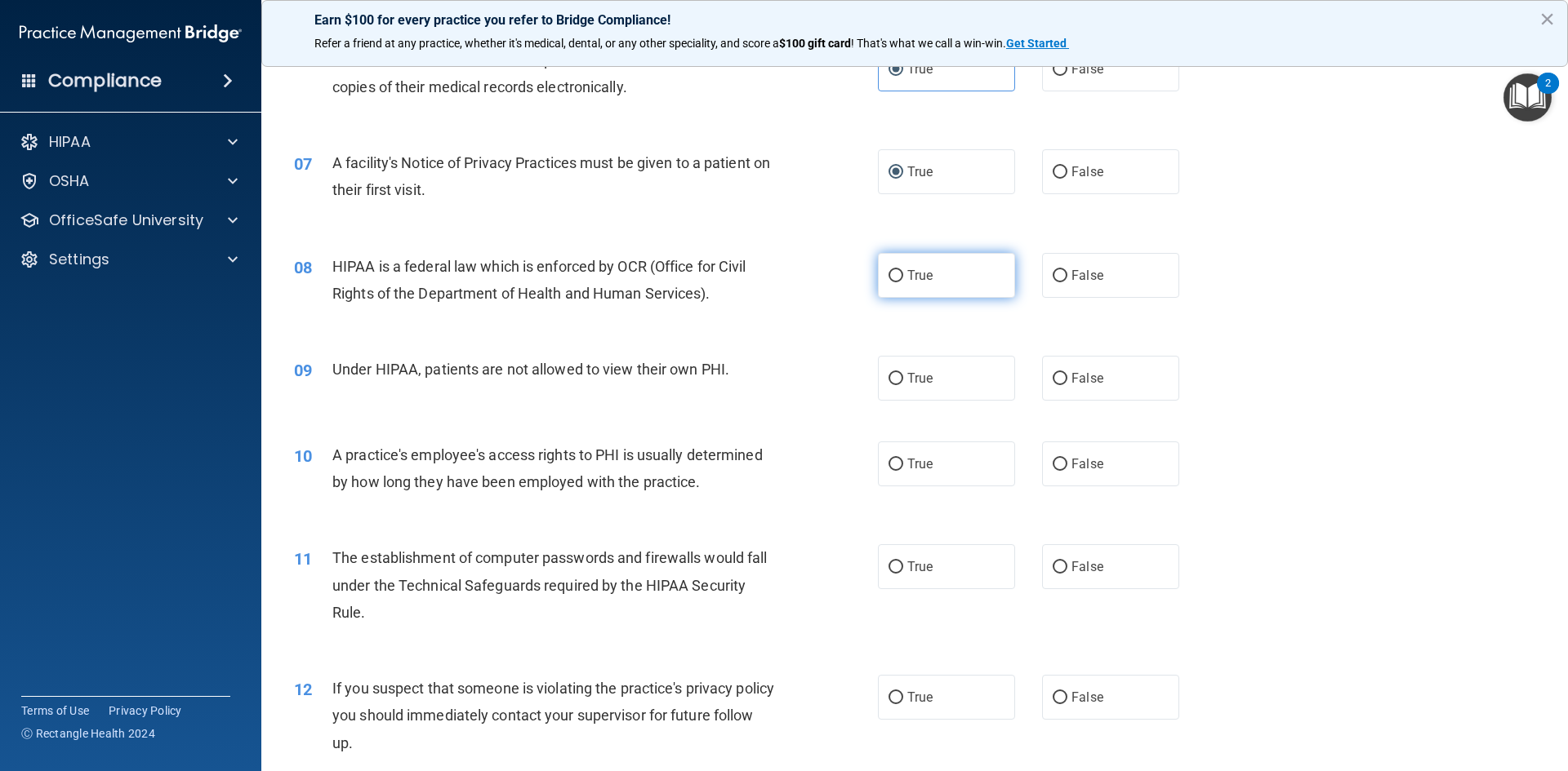
click at [890, 274] on input "True" at bounding box center [895, 276] width 15 height 12
radio input "true"
click at [1059, 378] on input "False" at bounding box center [1059, 379] width 15 height 12
radio input "true"
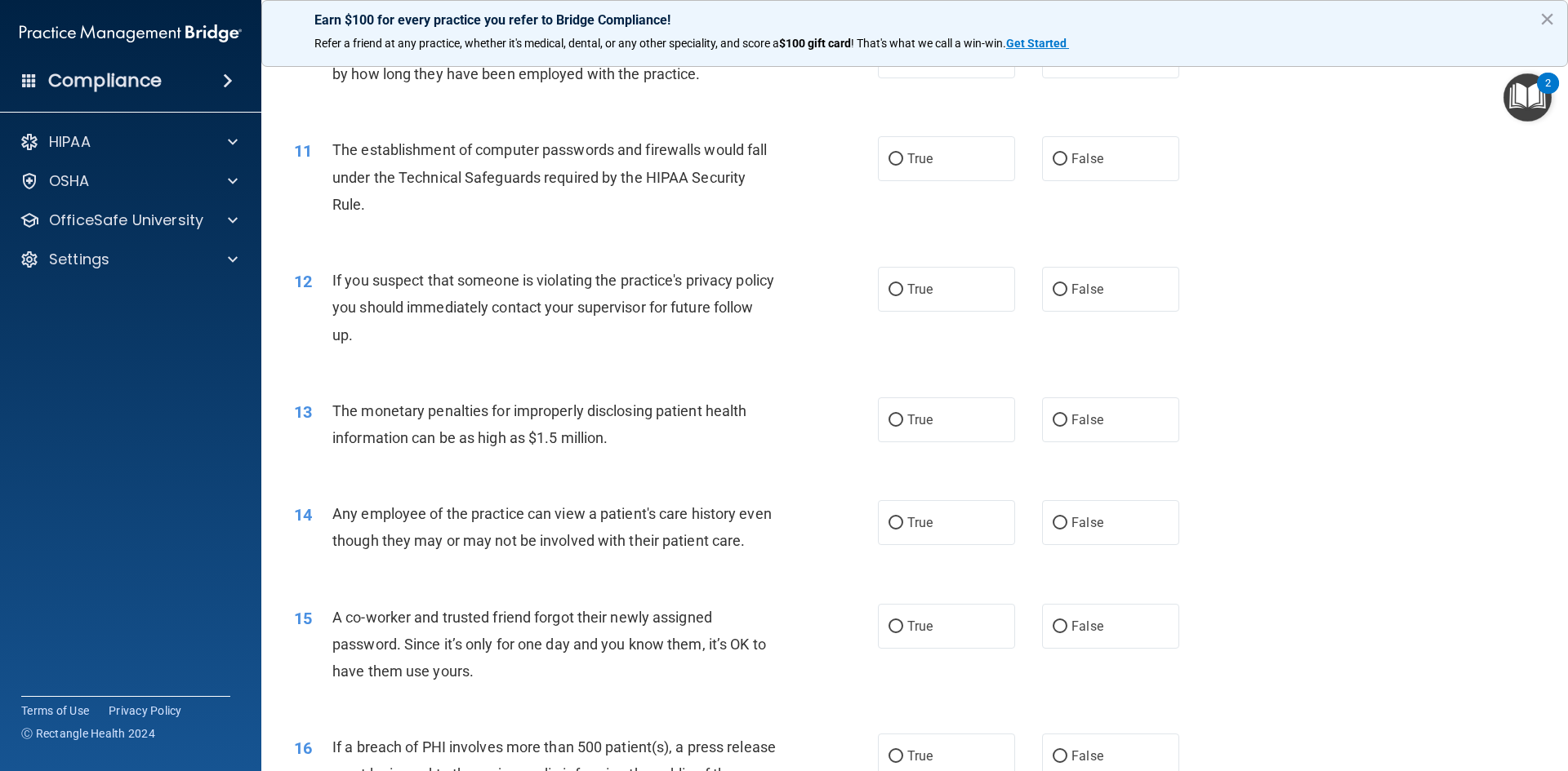
scroll to position [1061, 0]
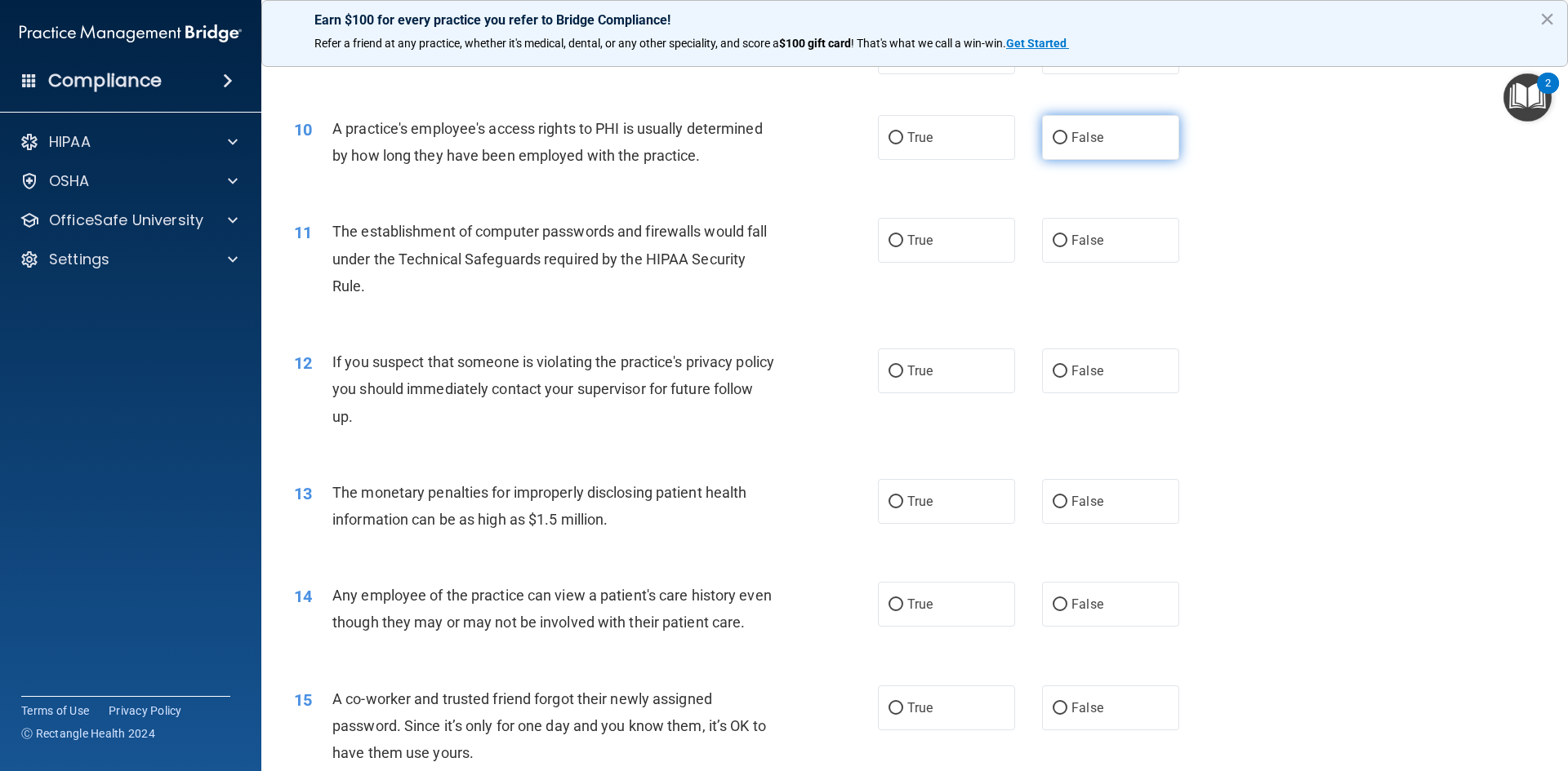
click at [1052, 138] on input "False" at bounding box center [1059, 138] width 15 height 12
radio input "true"
click at [894, 231] on label "True" at bounding box center [946, 240] width 137 height 45
click at [894, 235] on input "True" at bounding box center [895, 241] width 15 height 12
radio input "true"
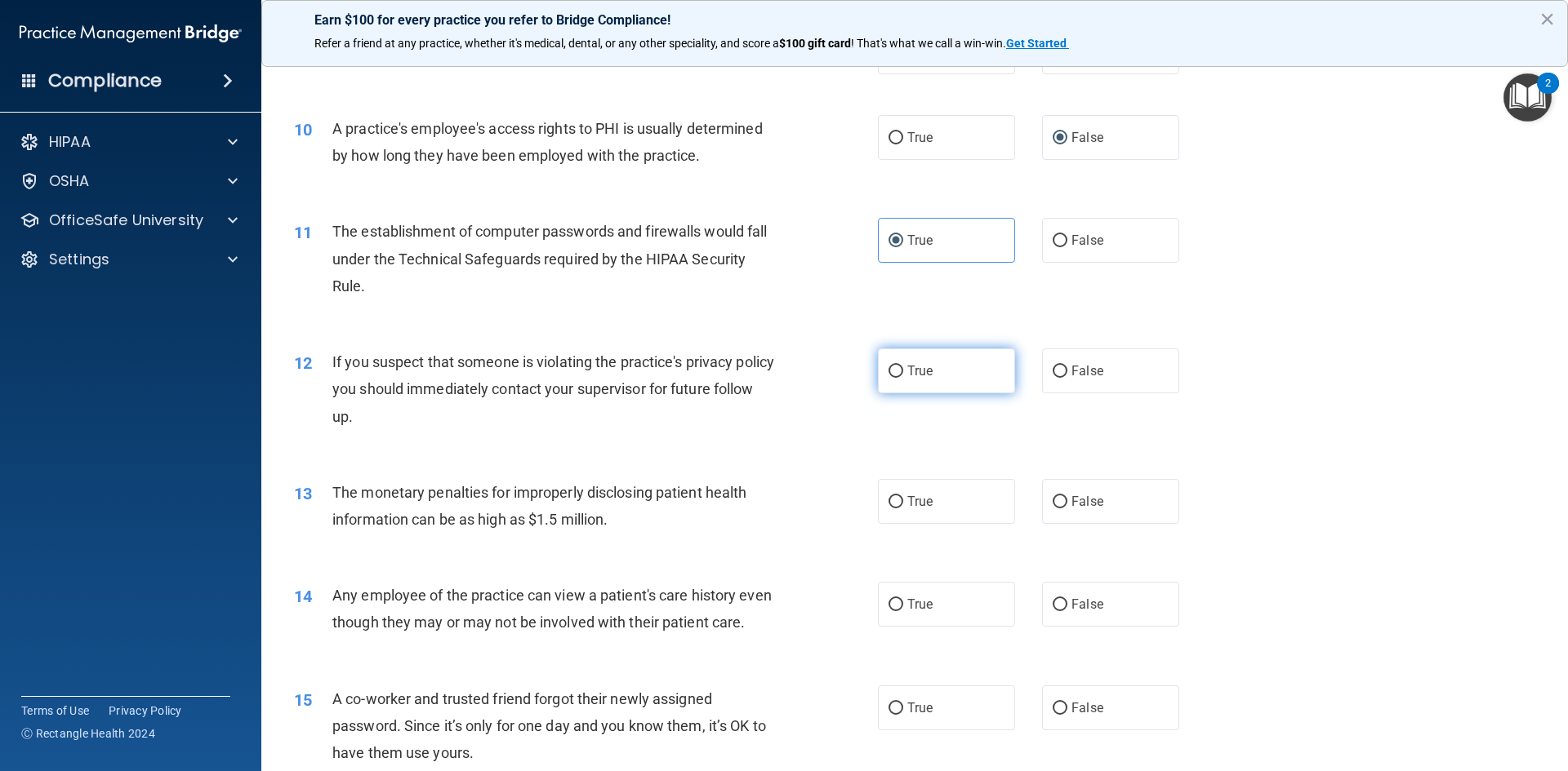
click at [929, 374] on label "True" at bounding box center [946, 371] width 137 height 45
click at [903, 374] on input "True" at bounding box center [895, 371] width 15 height 12
radio input "true"
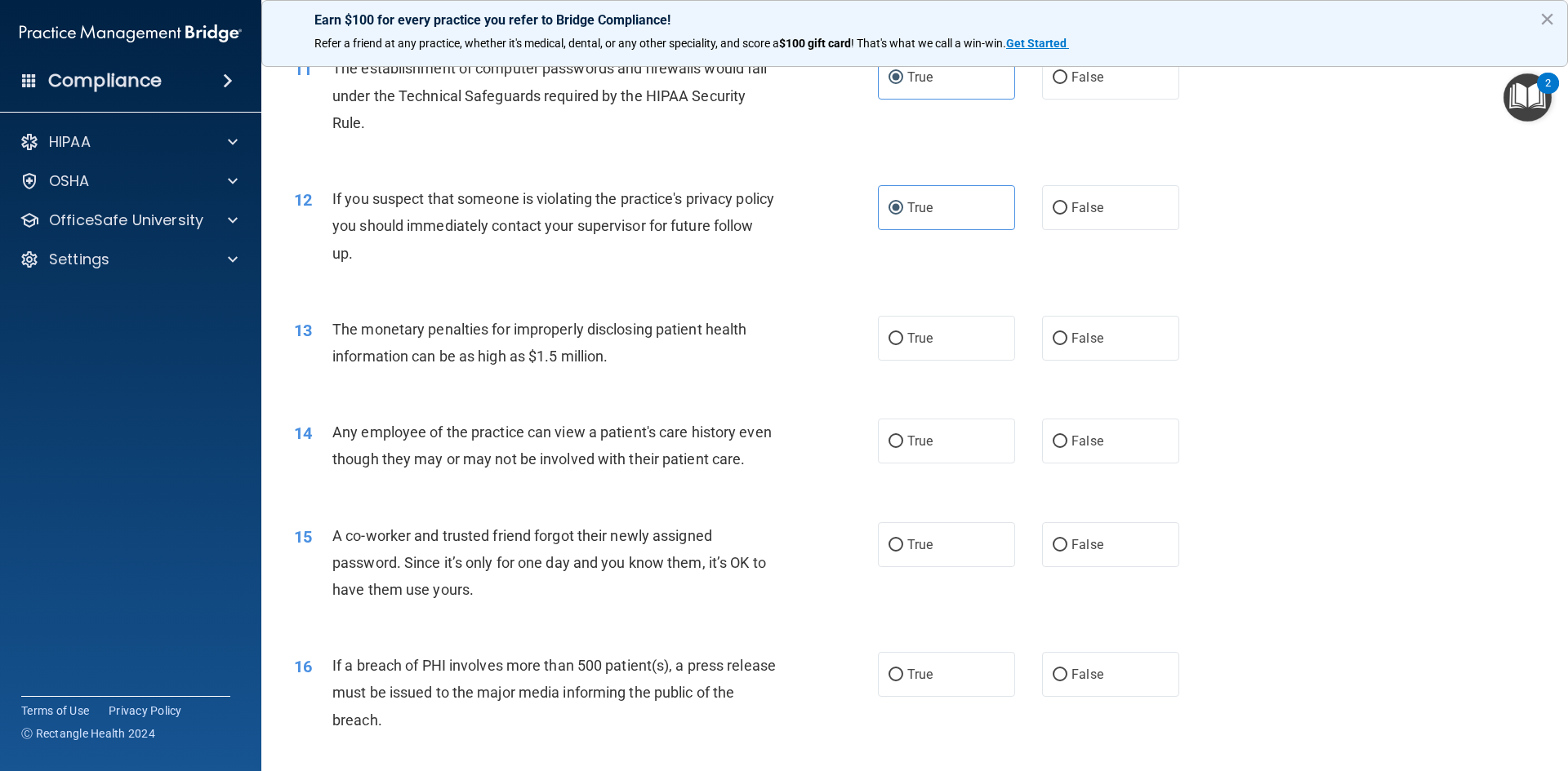
scroll to position [1306, 0]
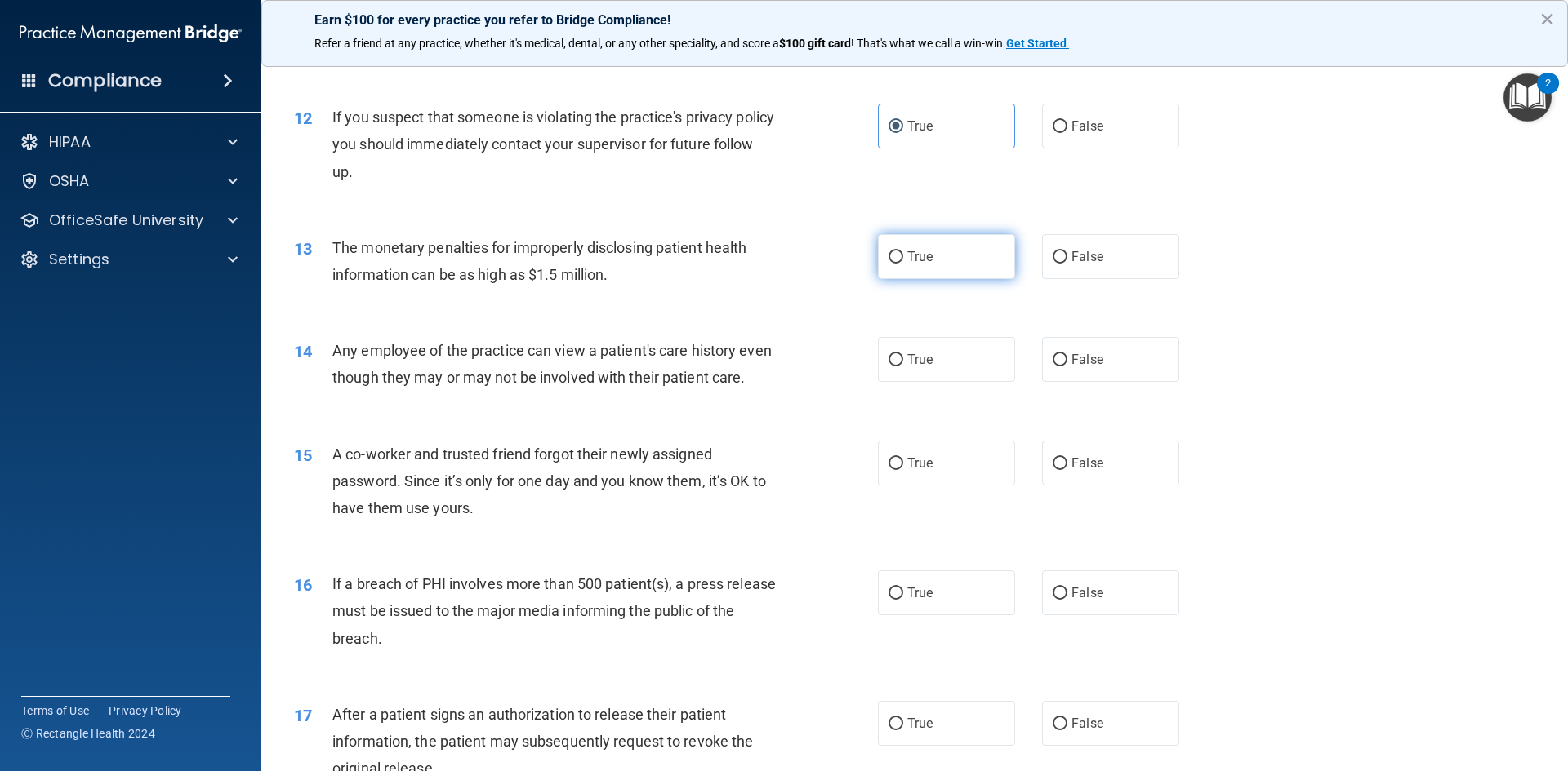
click at [913, 250] on span "True" at bounding box center [920, 257] width 26 height 16
click at [903, 251] on input "True" at bounding box center [895, 257] width 15 height 12
radio input "true"
click at [1052, 246] on label "False" at bounding box center [1110, 257] width 137 height 45
click at [1052, 251] on input "False" at bounding box center [1059, 257] width 15 height 12
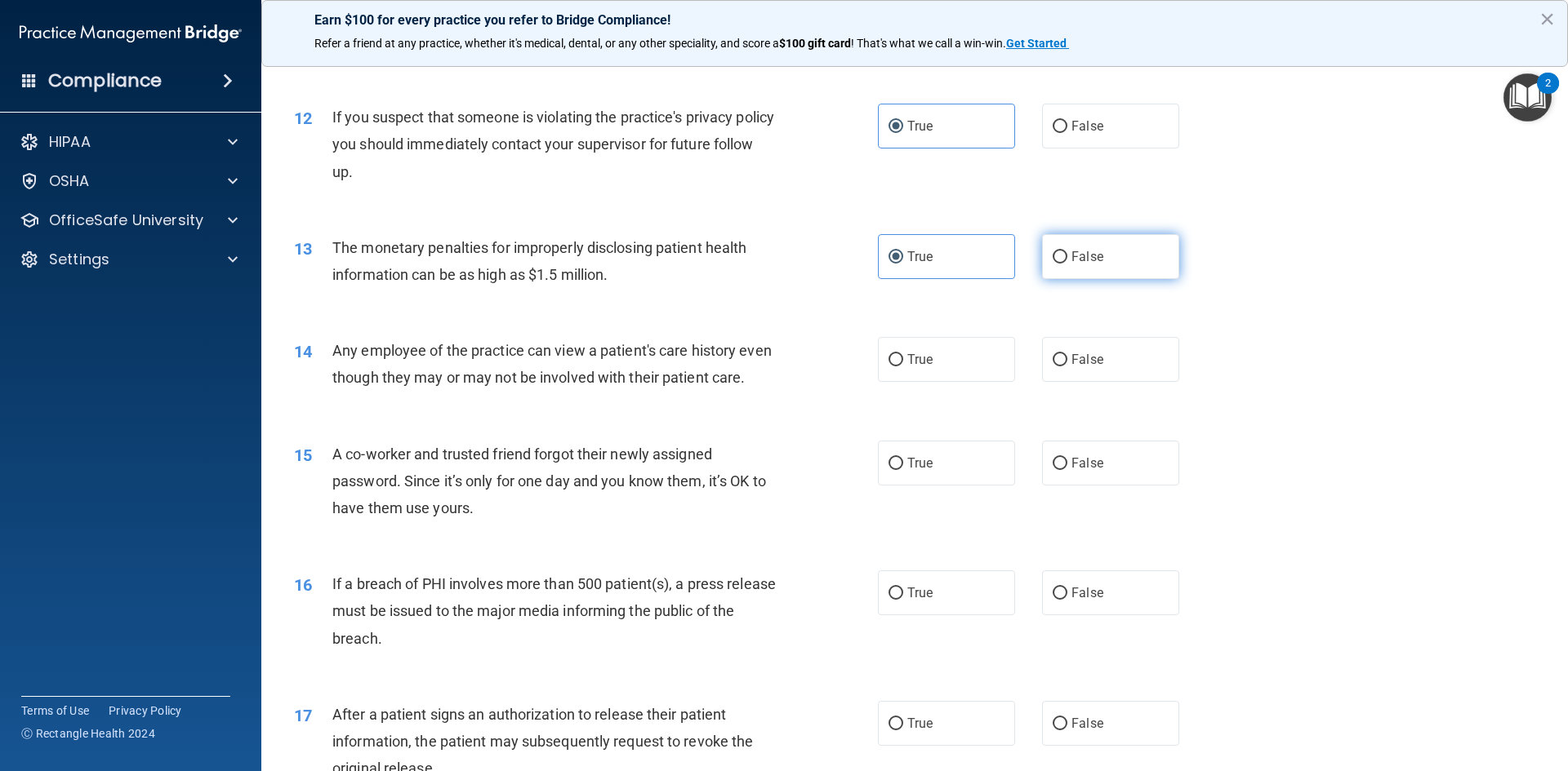
radio input "true"
radio input "false"
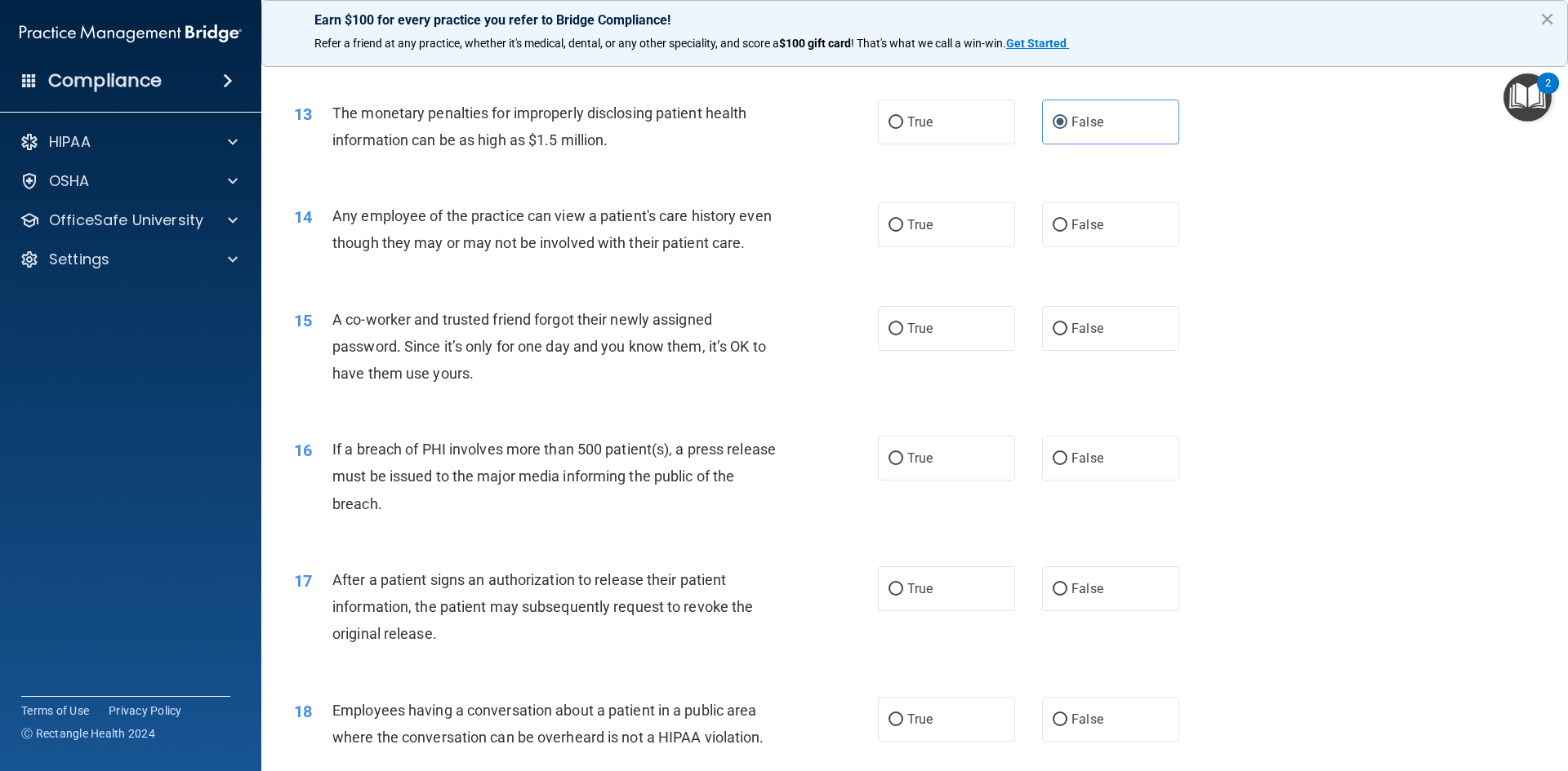
scroll to position [1469, 0]
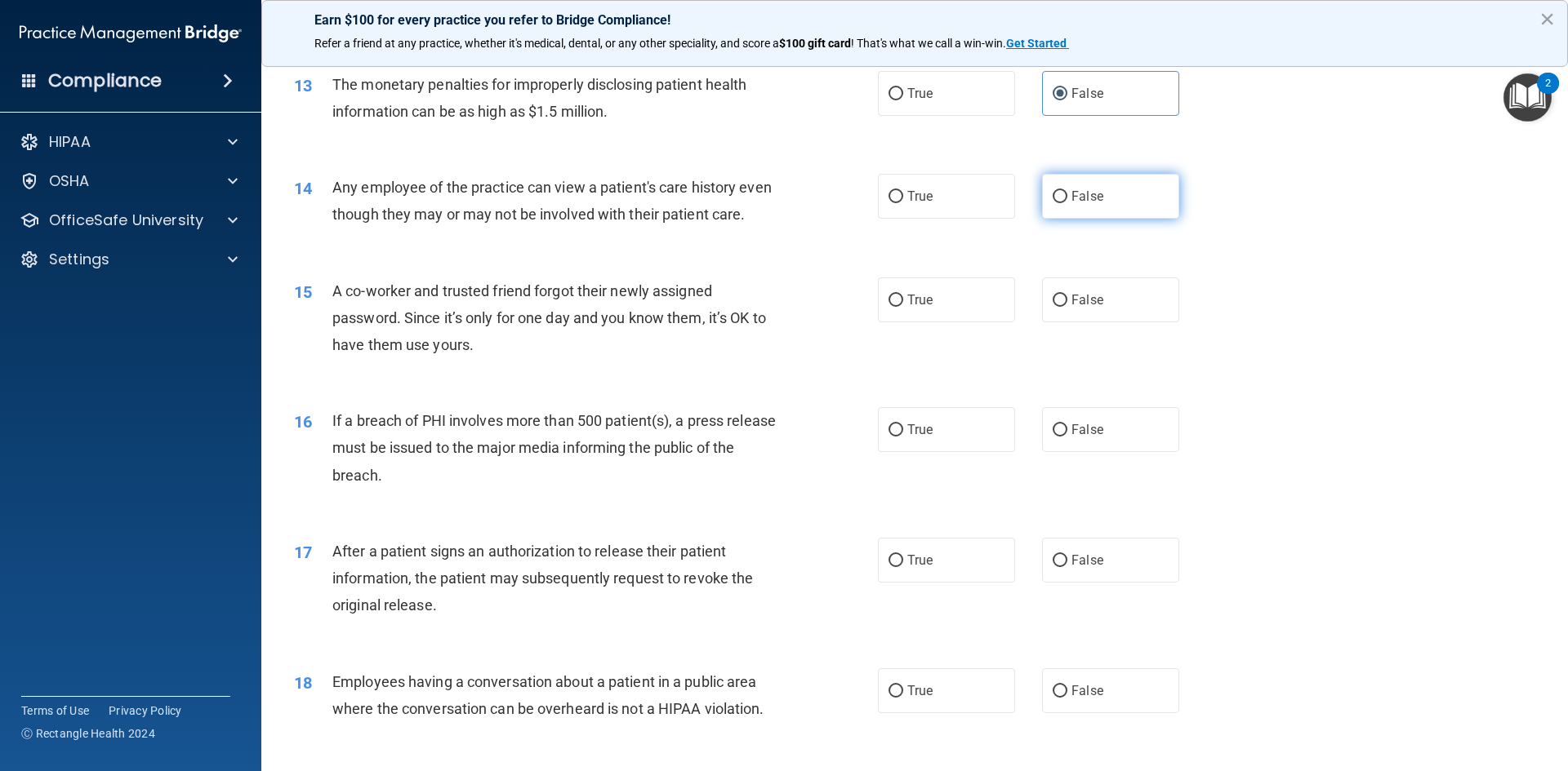
click at [1078, 193] on span "False" at bounding box center [1087, 196] width 32 height 16
click at [1067, 193] on input "False" at bounding box center [1059, 197] width 15 height 12
radio input "true"
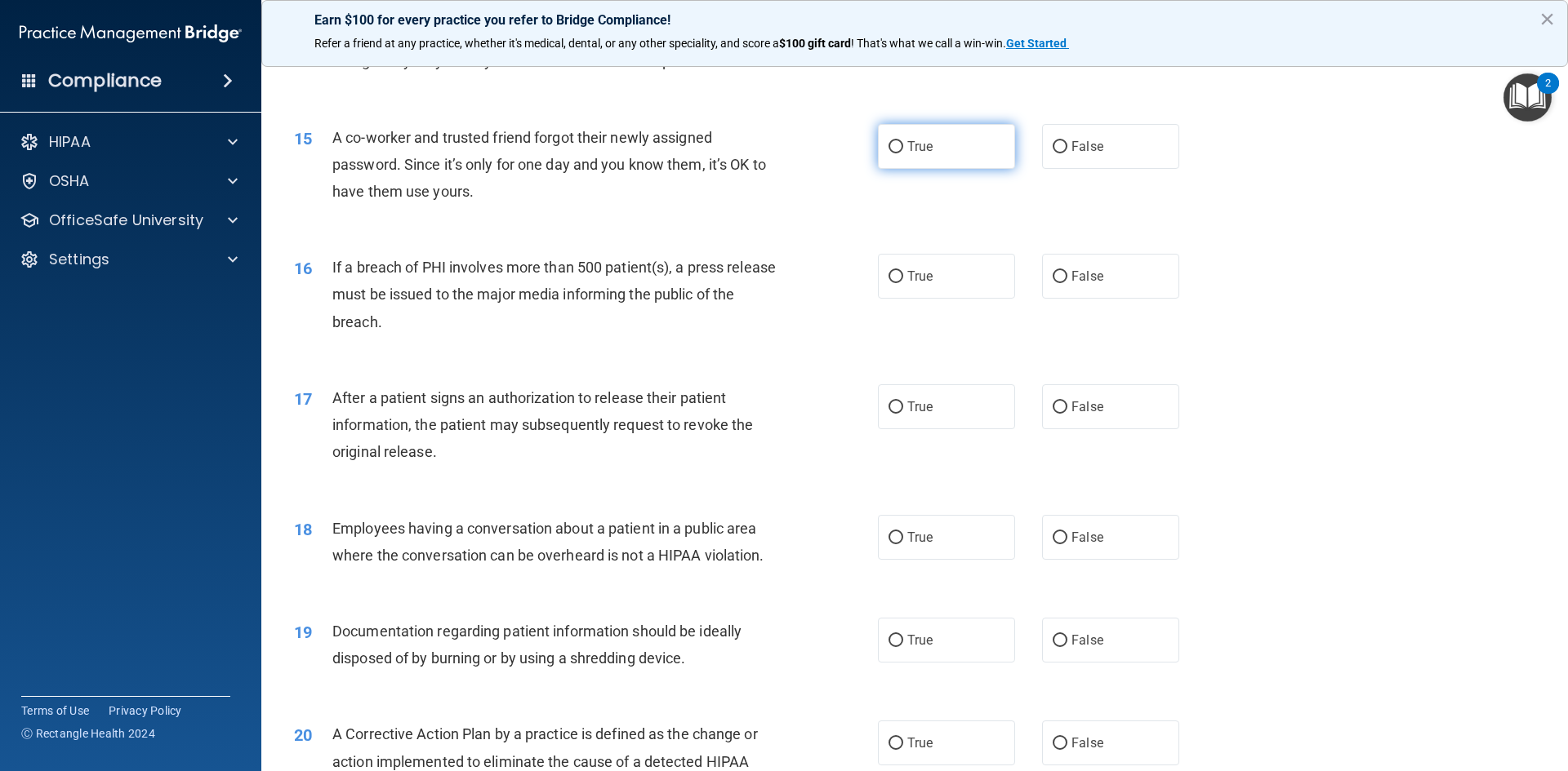
scroll to position [1633, 0]
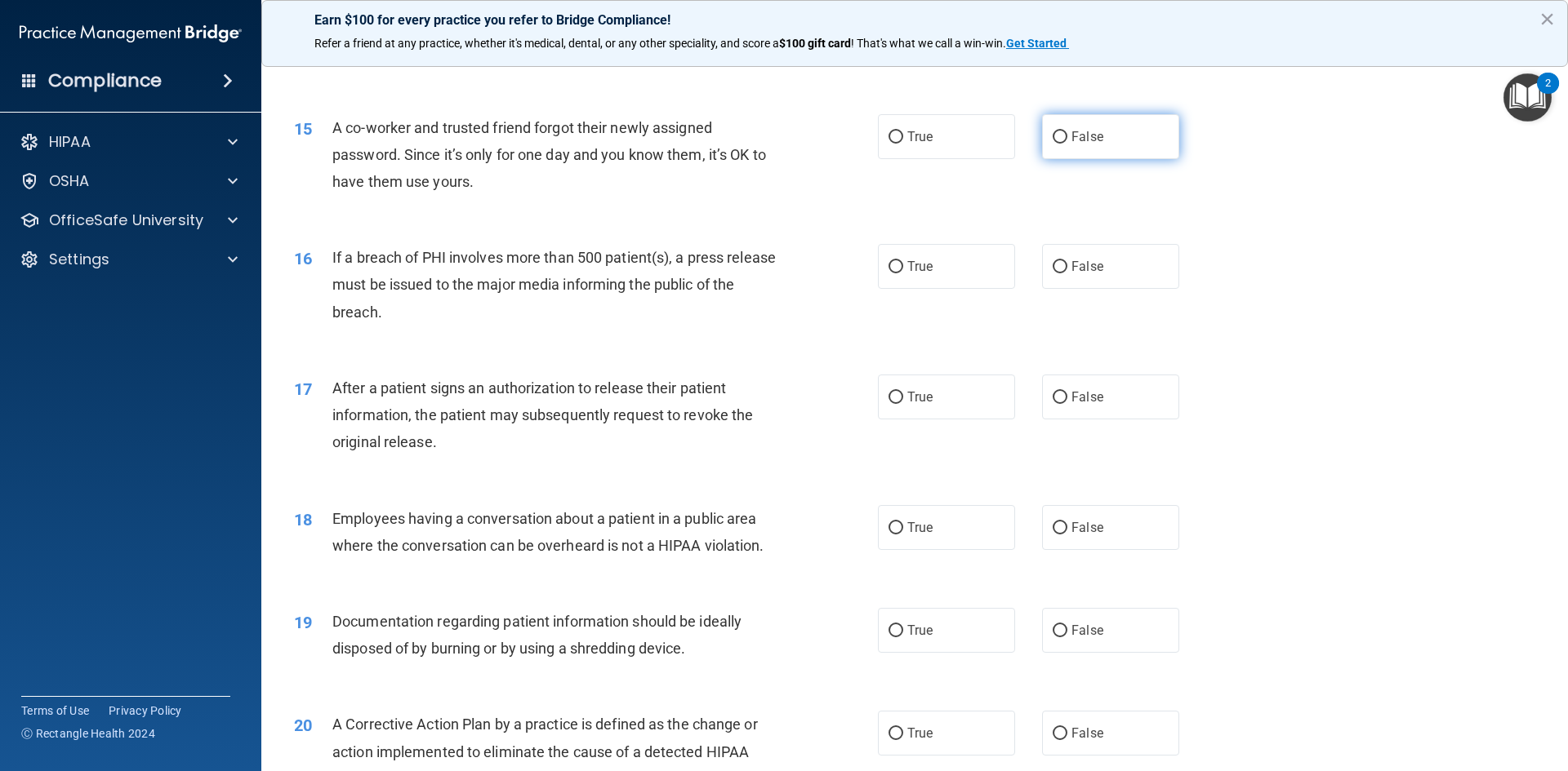
click at [1074, 145] on span "False" at bounding box center [1087, 137] width 32 height 16
click at [1067, 144] on input "False" at bounding box center [1059, 137] width 15 height 12
radio input "true"
click at [922, 275] on span "True" at bounding box center [920, 267] width 26 height 16
click at [903, 274] on input "True" at bounding box center [895, 267] width 15 height 12
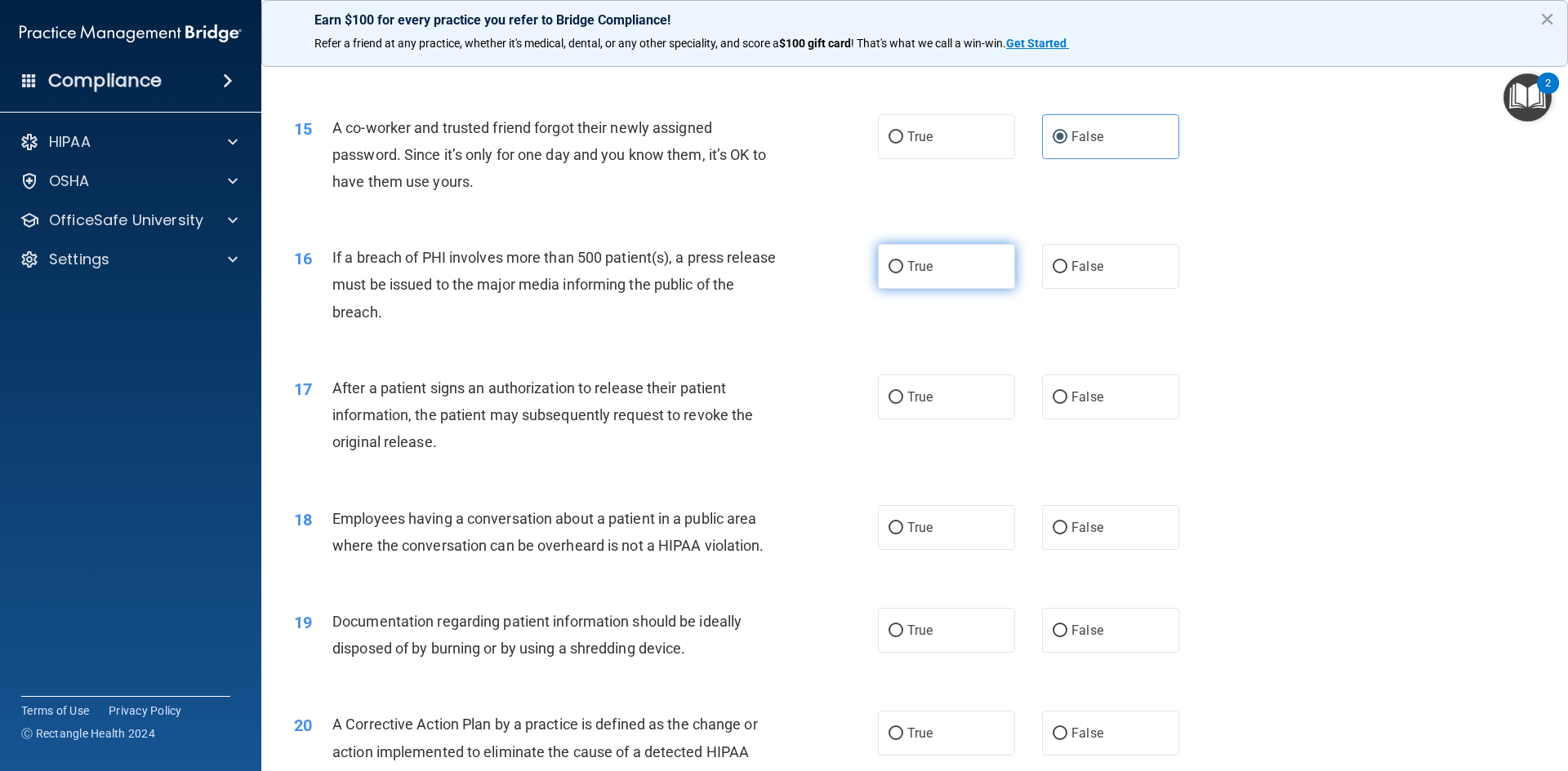
radio input "true"
click at [907, 405] on span "True" at bounding box center [920, 397] width 26 height 16
click at [903, 404] on input "True" at bounding box center [895, 398] width 15 height 12
radio input "true"
click at [1074, 536] on span "False" at bounding box center [1087, 528] width 32 height 16
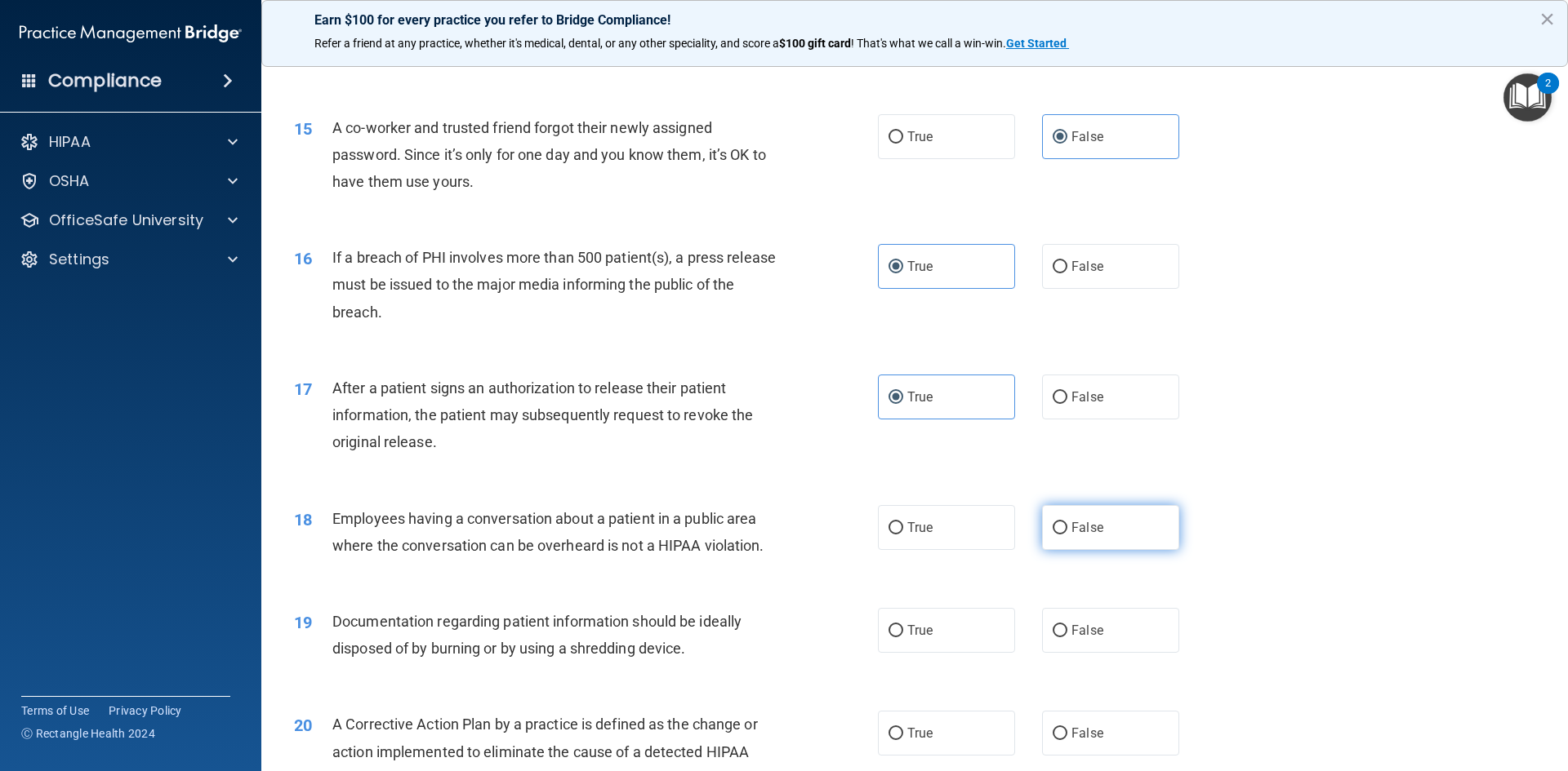
click at [1067, 535] on input "False" at bounding box center [1059, 529] width 15 height 12
radio input "true"
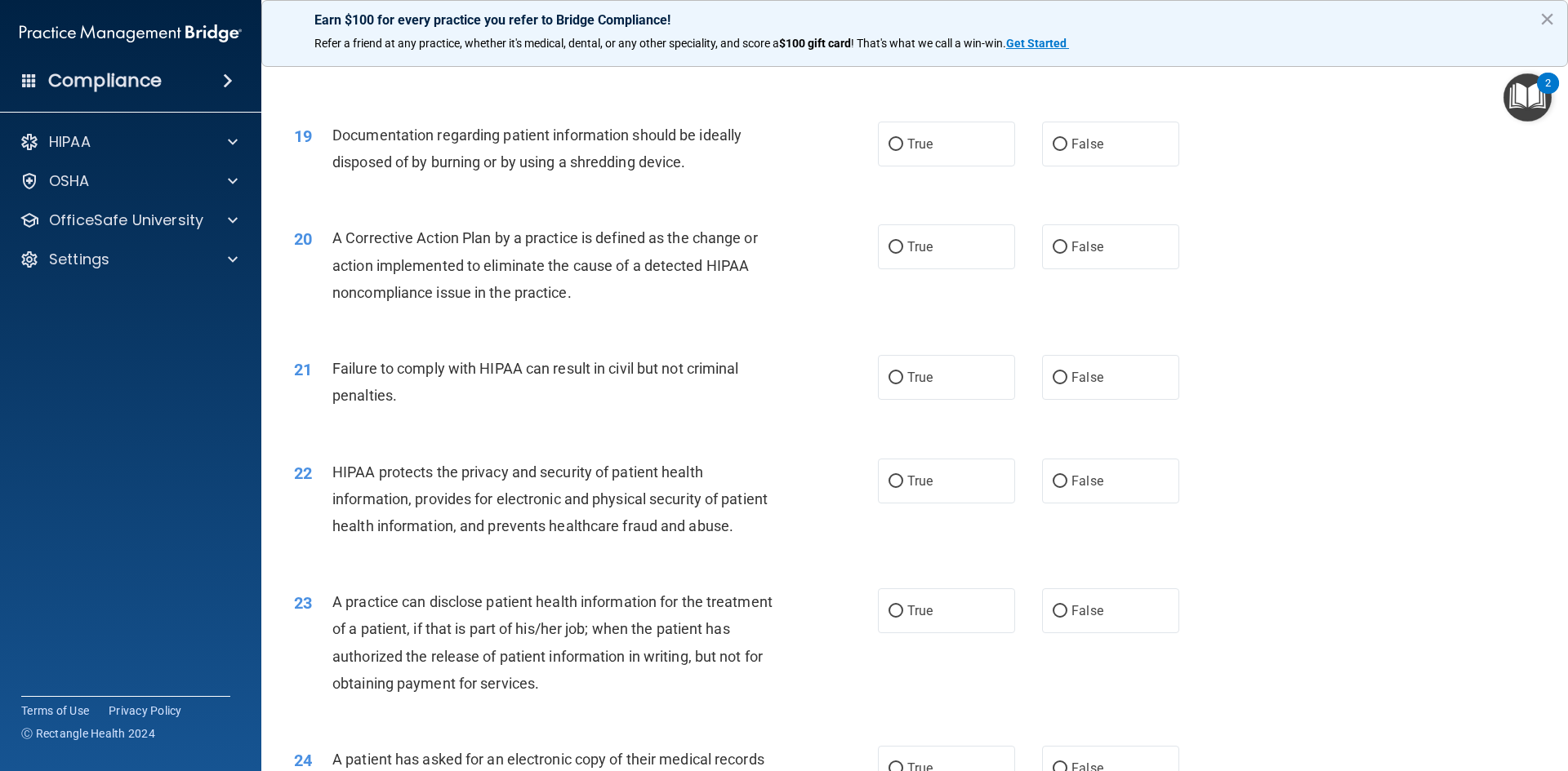
scroll to position [2122, 0]
click at [891, 155] on label "True" at bounding box center [946, 141] width 137 height 45
click at [891, 148] on input "True" at bounding box center [895, 142] width 15 height 12
radio input "true"
click at [890, 260] on label "True" at bounding box center [946, 244] width 137 height 45
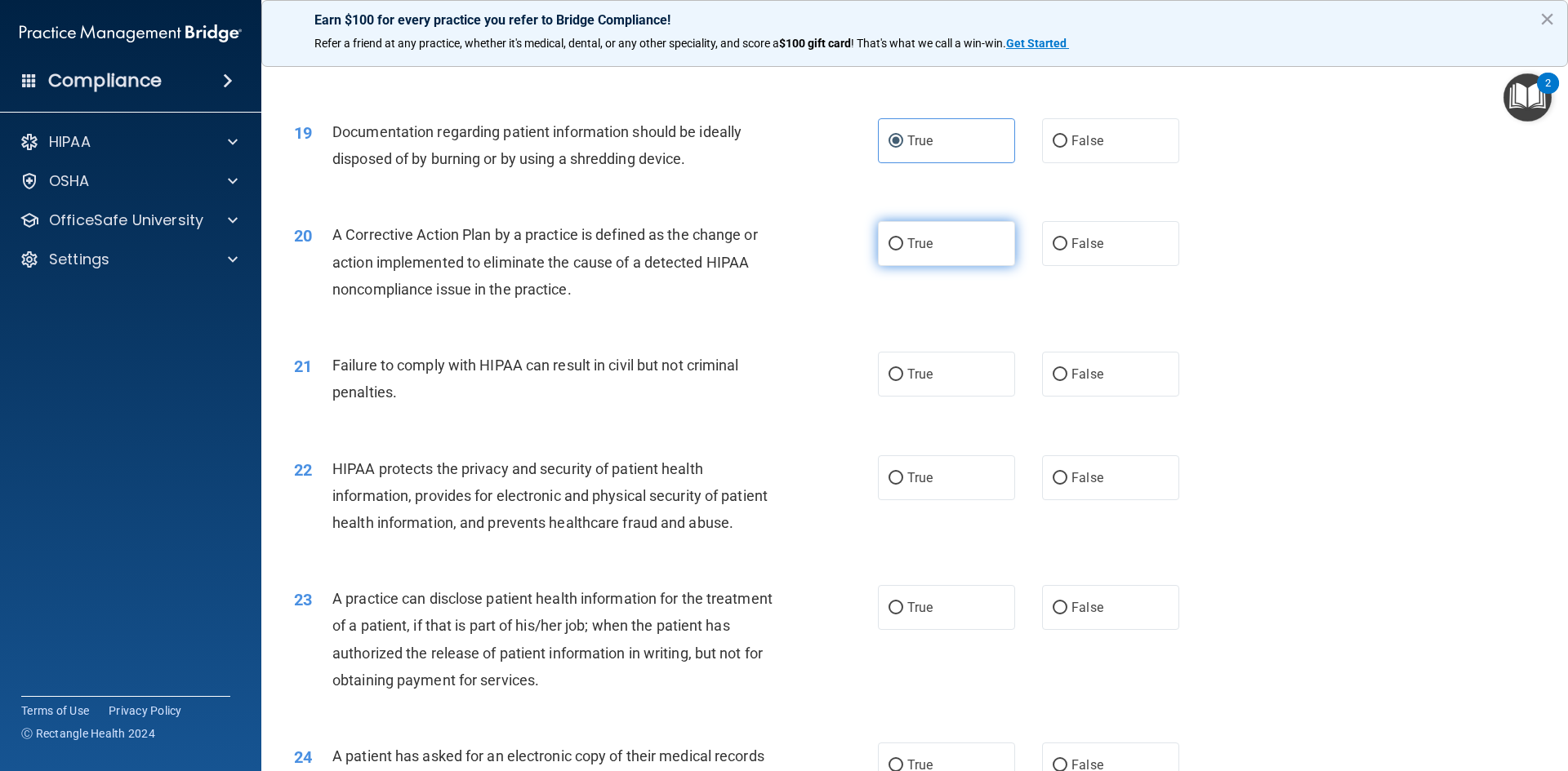
click at [890, 250] on input "True" at bounding box center [895, 244] width 15 height 12
radio input "true"
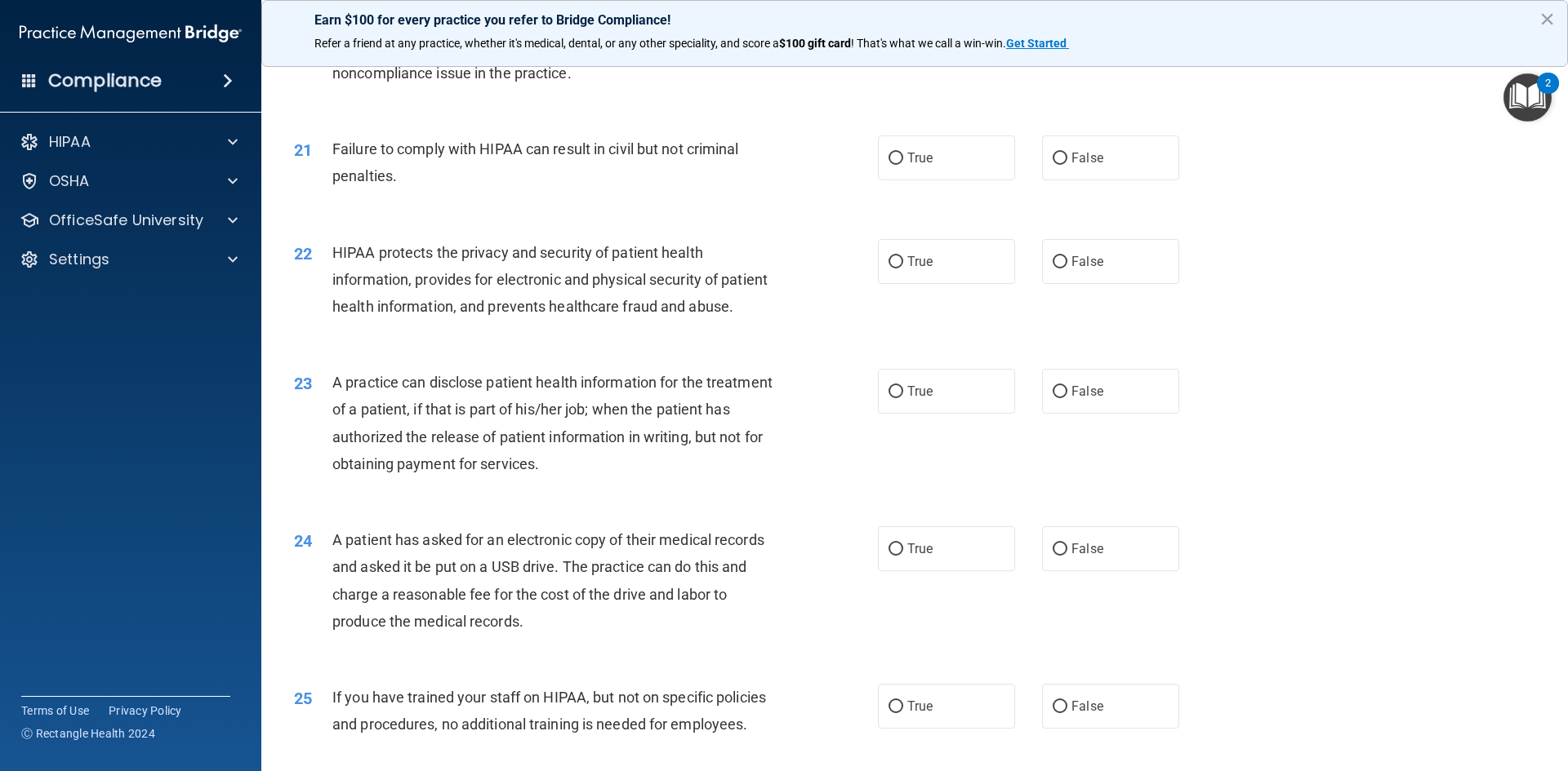
scroll to position [2367, 0]
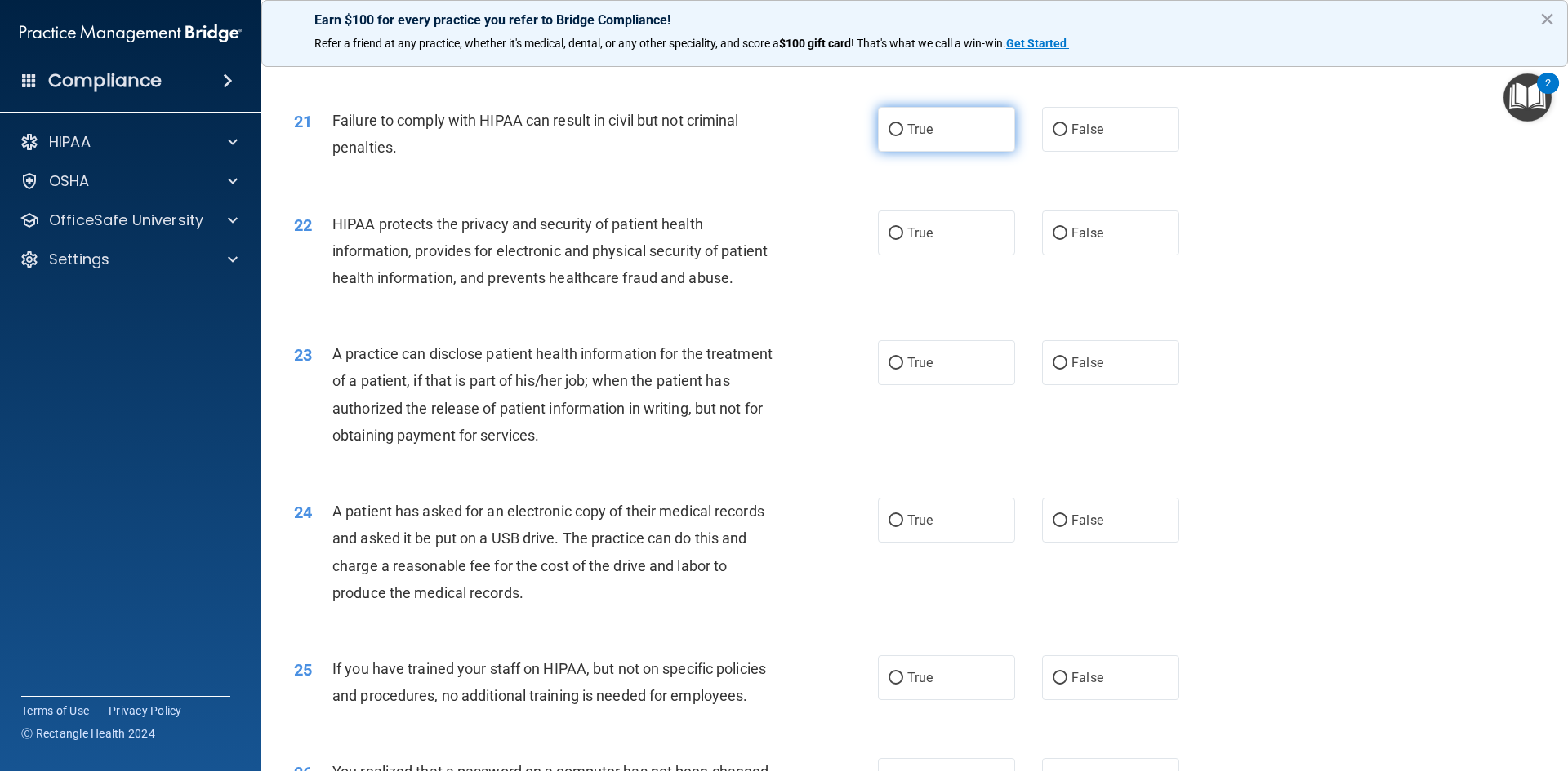
click at [933, 152] on label "True" at bounding box center [946, 130] width 137 height 45
click at [903, 136] on input "True" at bounding box center [895, 130] width 15 height 12
radio input "true"
click at [1076, 137] on span "False" at bounding box center [1087, 130] width 32 height 16
click at [1052, 136] on input "False" at bounding box center [1059, 130] width 15 height 12
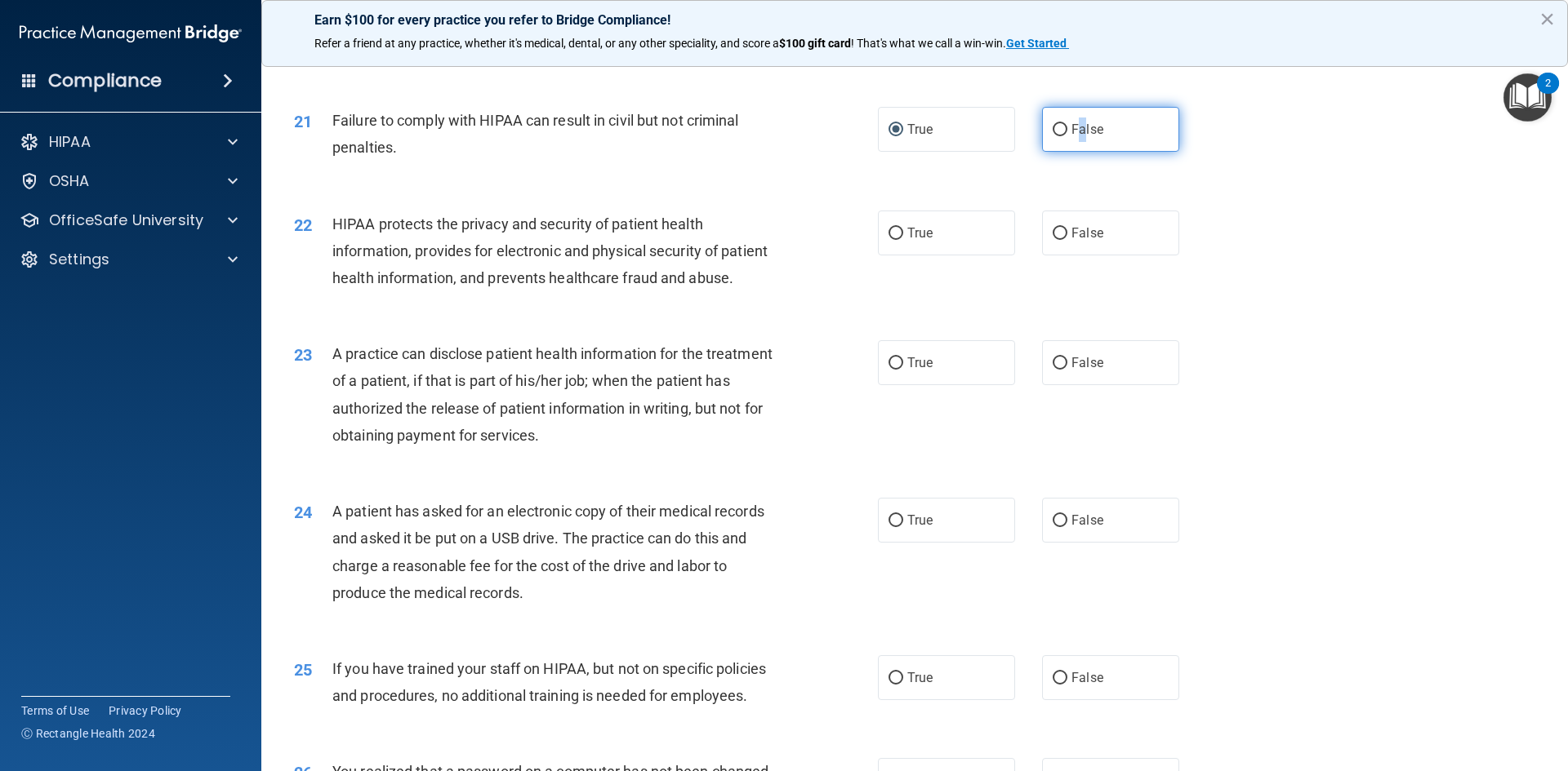
radio input "true"
radio input "false"
click at [892, 240] on input "True" at bounding box center [895, 233] width 15 height 12
radio input "true"
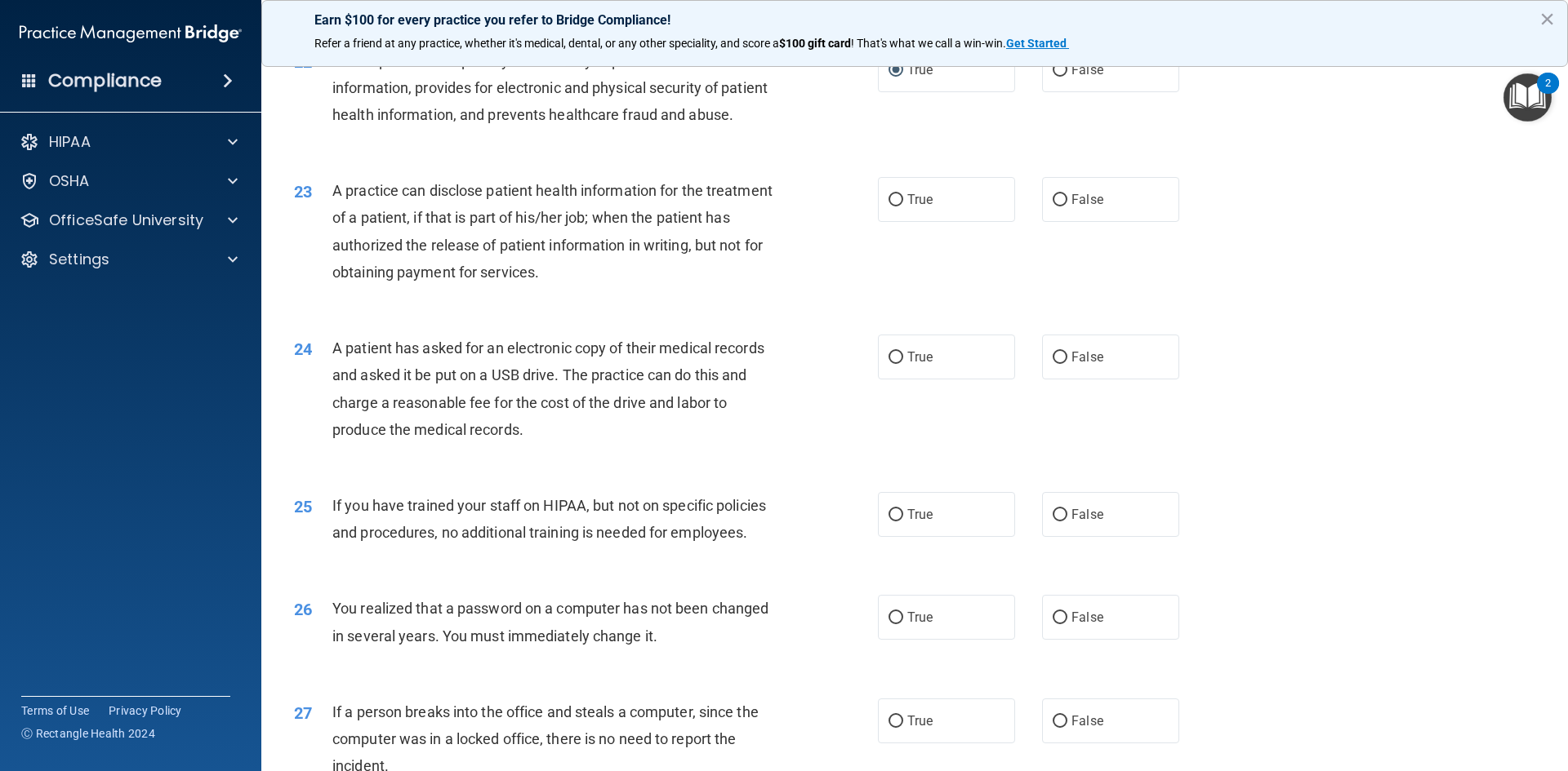
scroll to position [2612, 0]
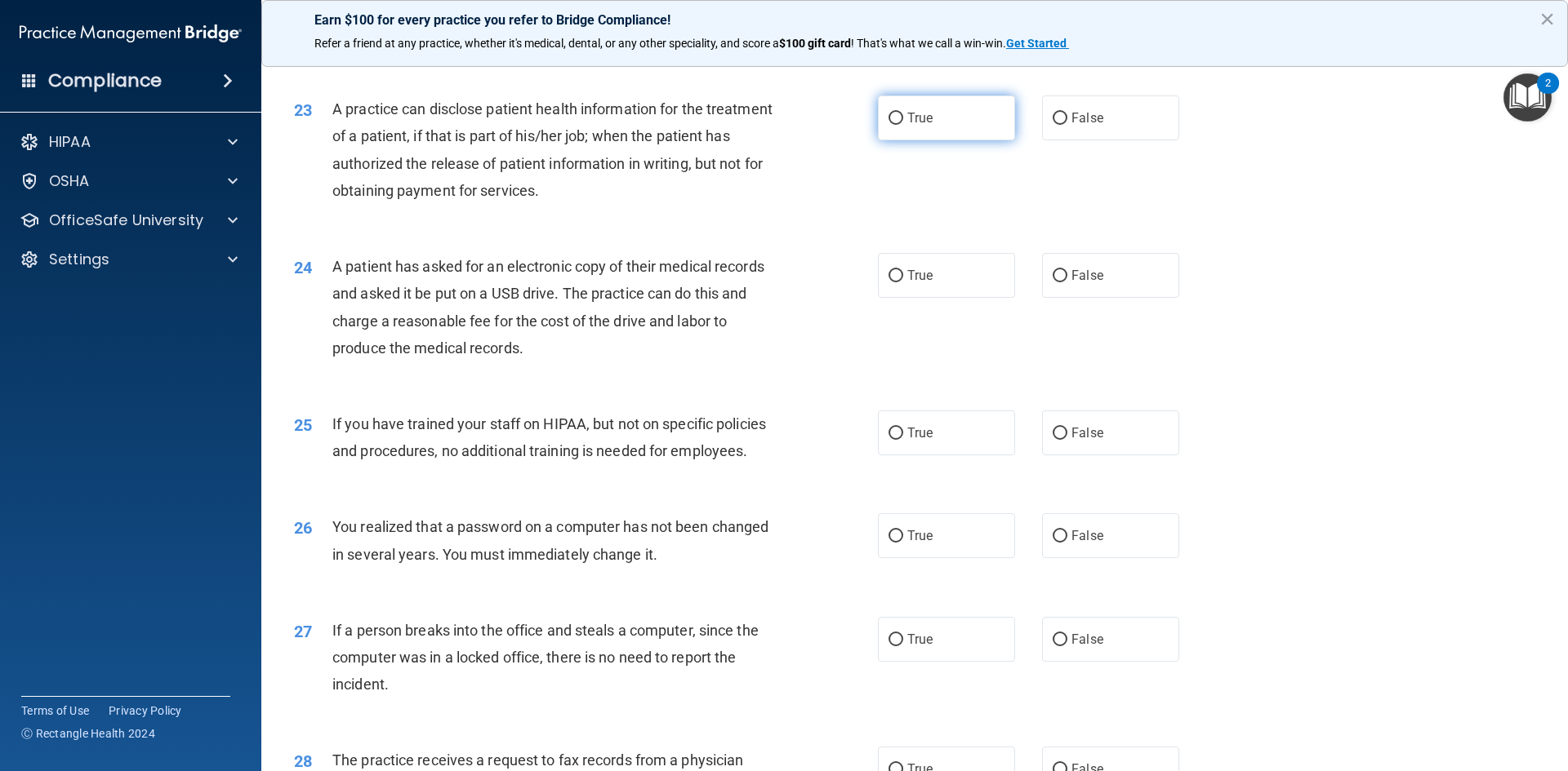
click at [890, 125] on input "True" at bounding box center [895, 118] width 15 height 12
radio input "true"
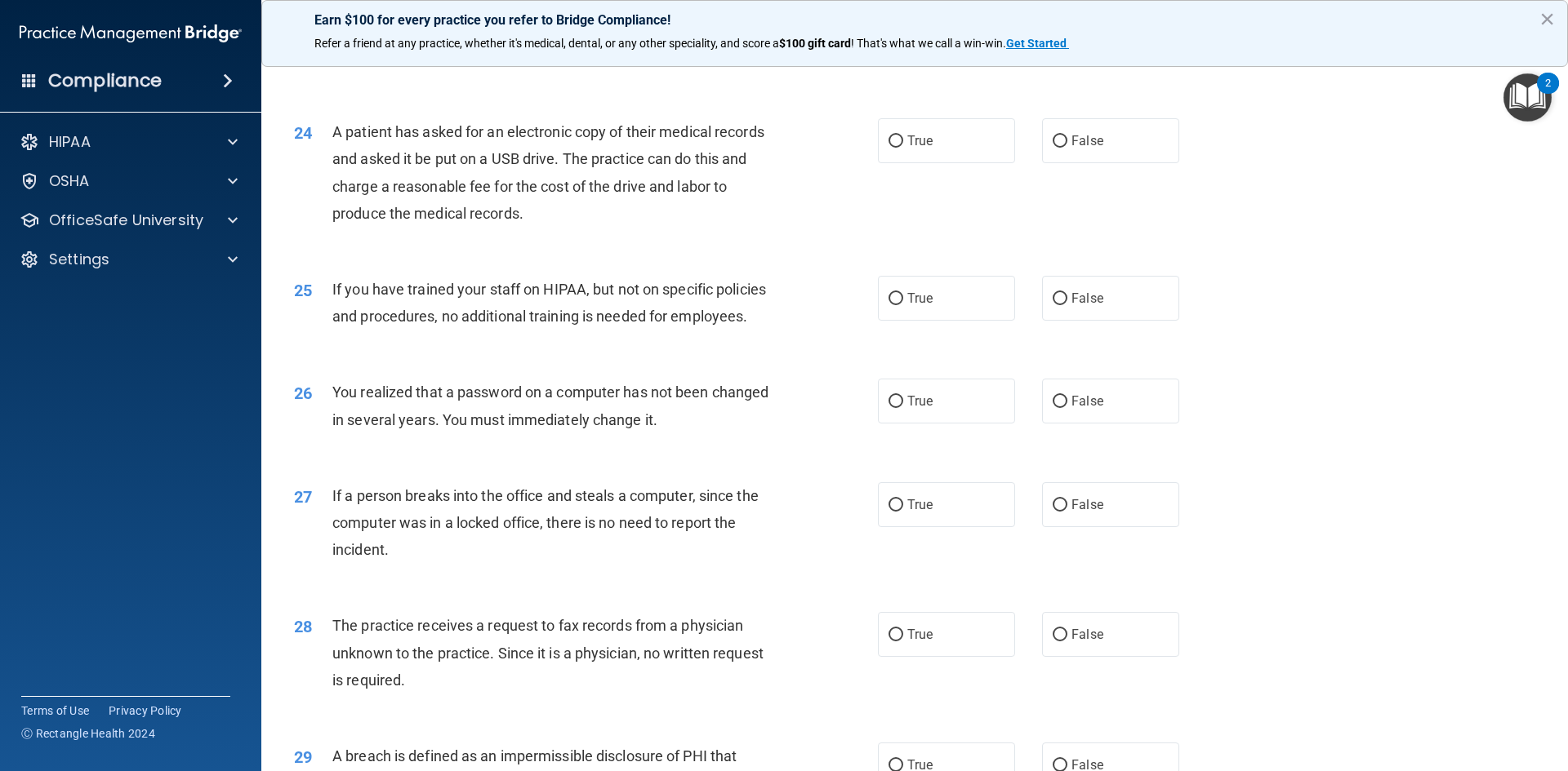
scroll to position [2775, 0]
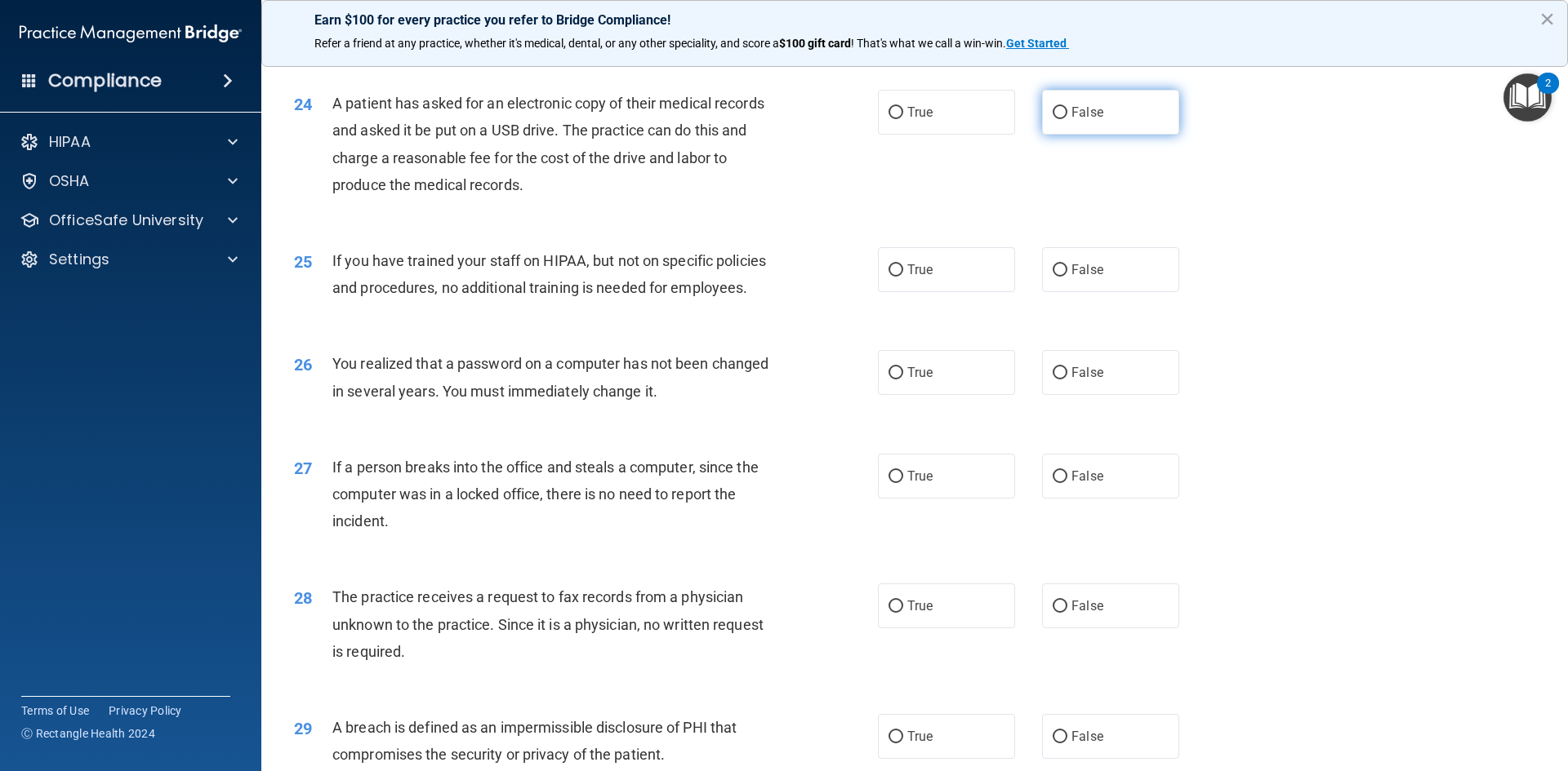
click at [1052, 119] on input "False" at bounding box center [1059, 113] width 15 height 12
radio input "true"
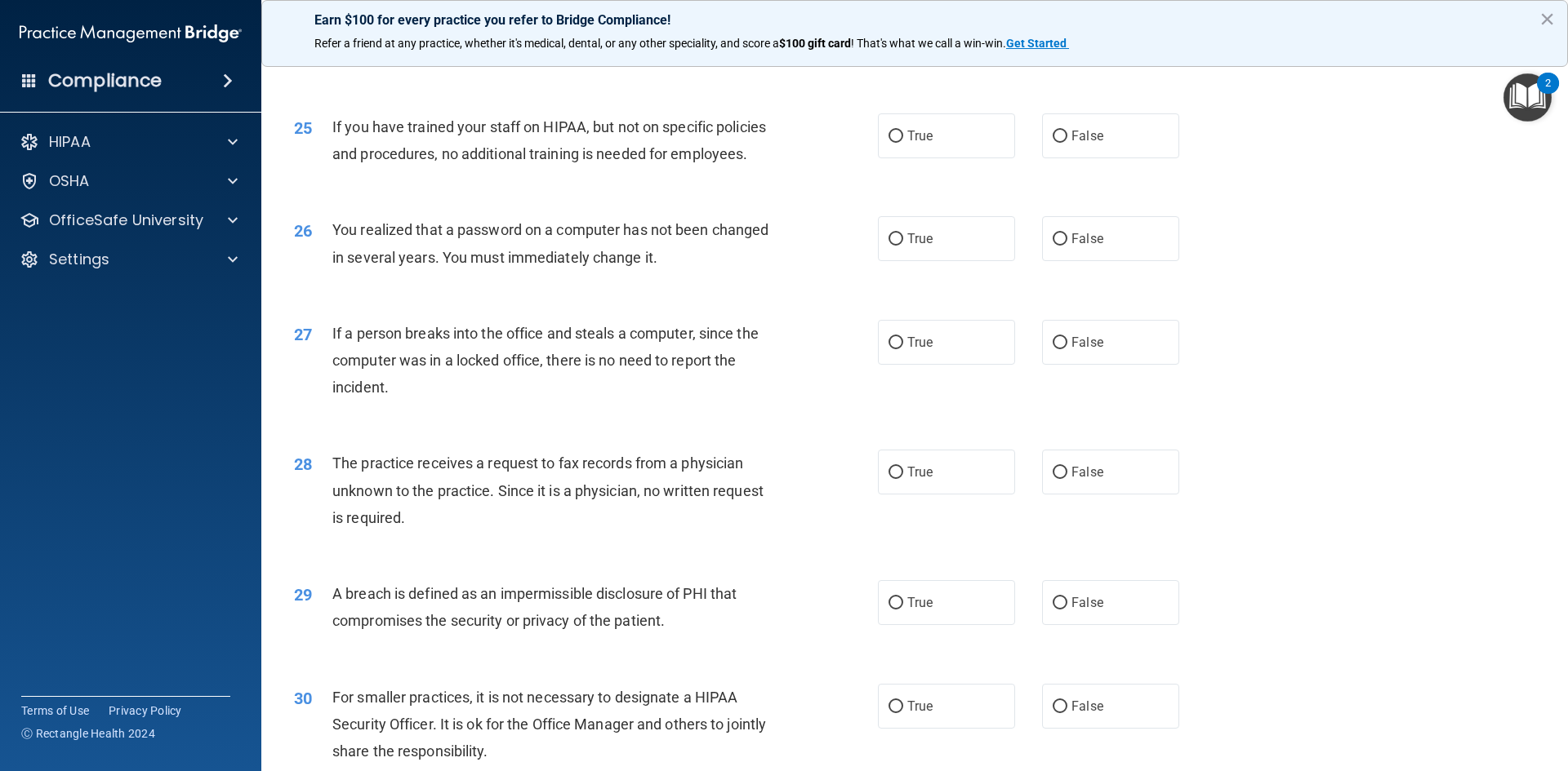
scroll to position [2938, 0]
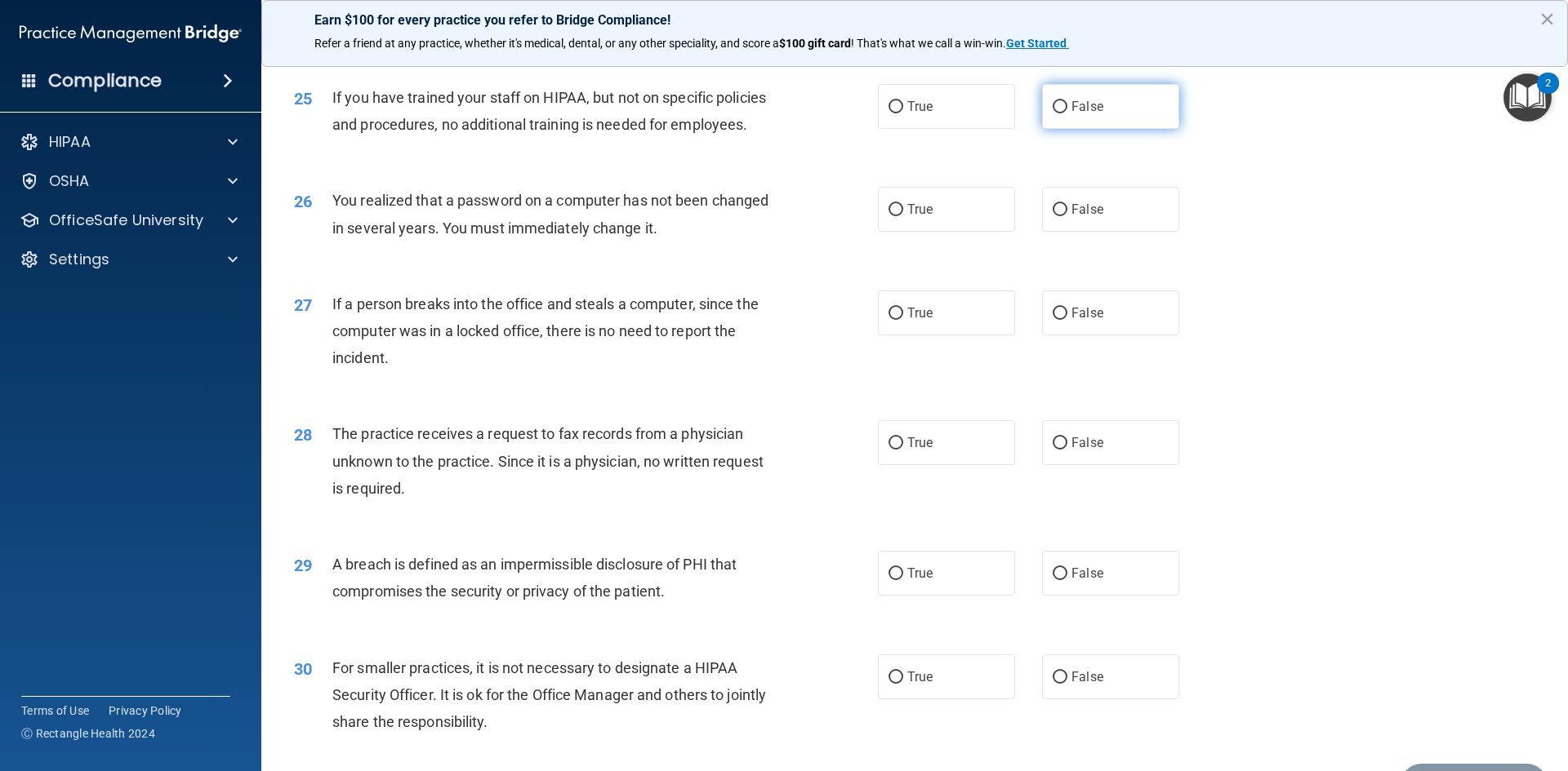
click at [1052, 113] on input "False" at bounding box center [1059, 107] width 15 height 12
radio input "true"
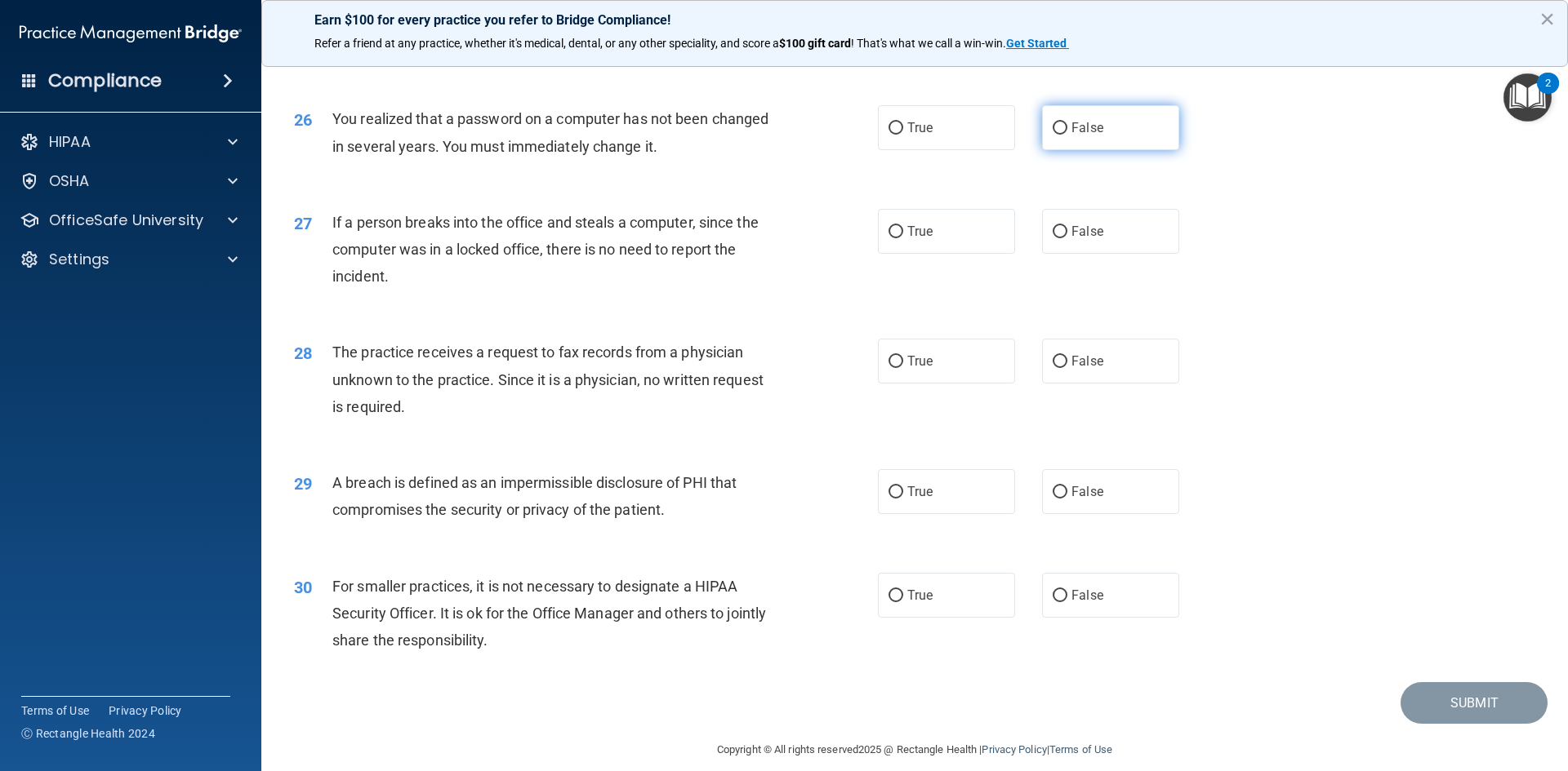
click at [1052, 135] on input "False" at bounding box center [1059, 128] width 15 height 12
radio input "true"
click at [1052, 238] on input "False" at bounding box center [1059, 232] width 15 height 12
radio input "true"
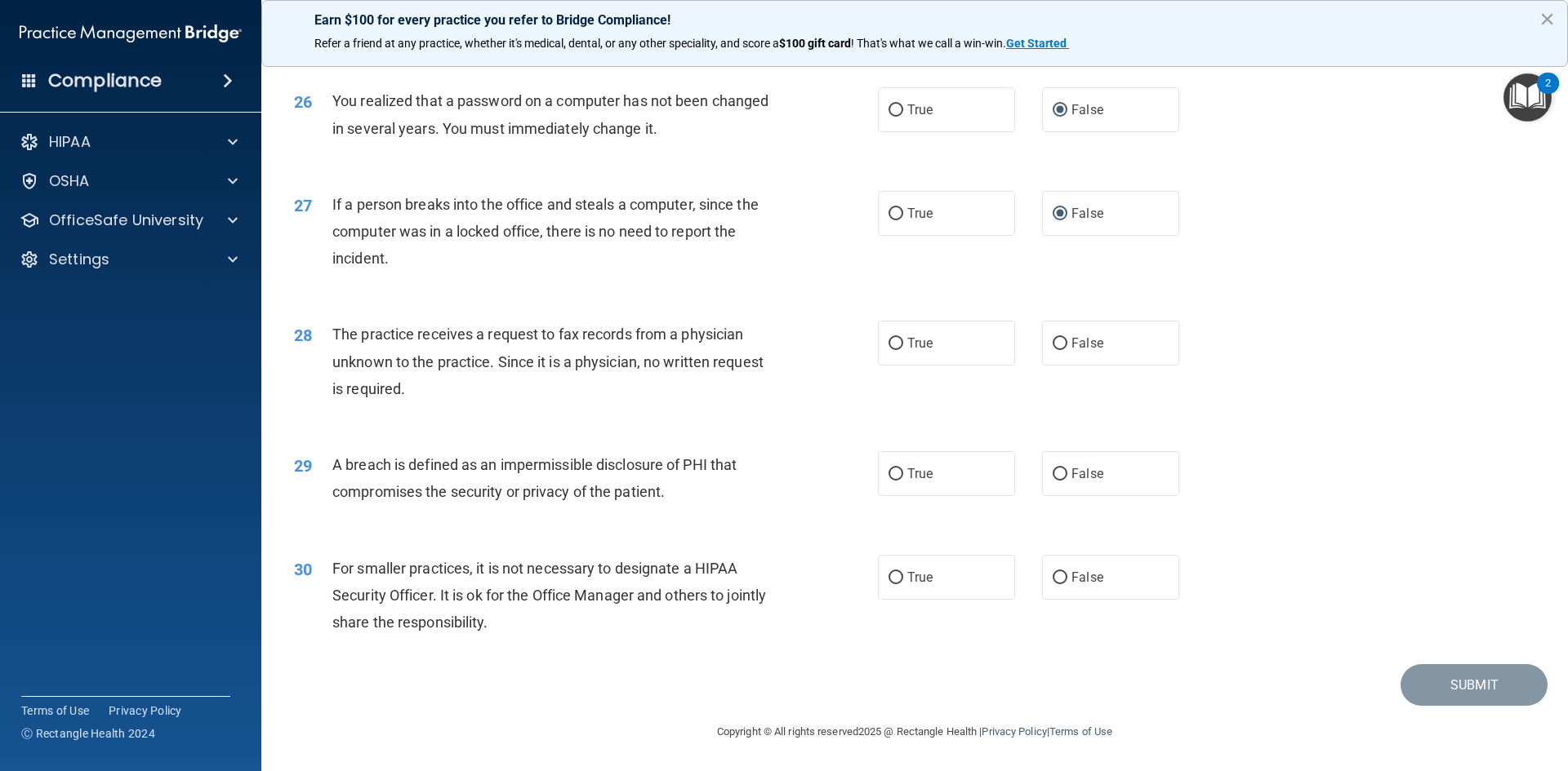
scroll to position [3092, 0]
click at [1052, 341] on input "False" at bounding box center [1059, 344] width 15 height 12
radio input "true"
click at [896, 471] on input "True" at bounding box center [895, 475] width 15 height 12
radio input "true"
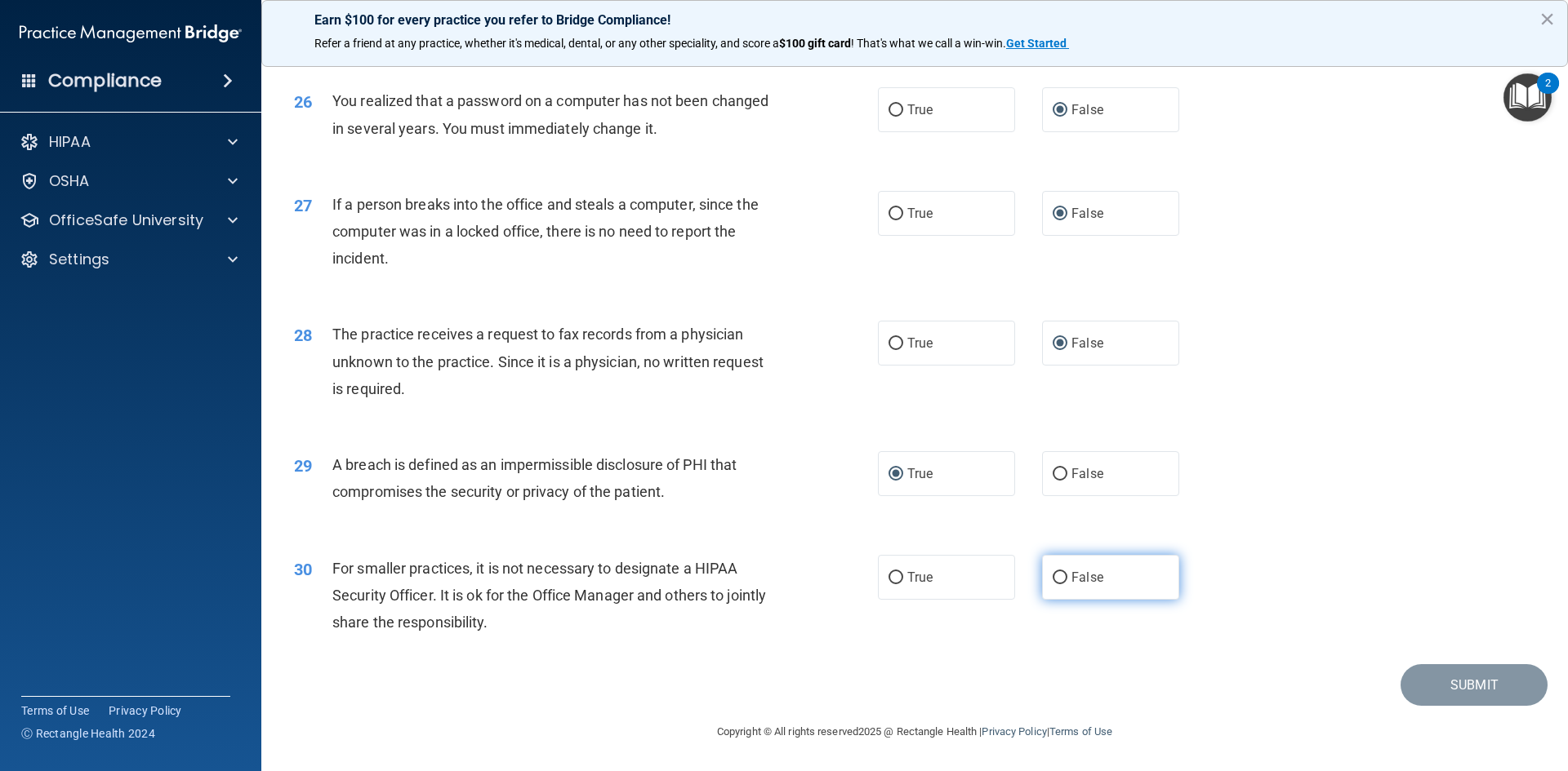
click at [1055, 575] on input "False" at bounding box center [1059, 578] width 15 height 12
radio input "true"
click at [1431, 687] on button "Submit" at bounding box center [1473, 685] width 147 height 41
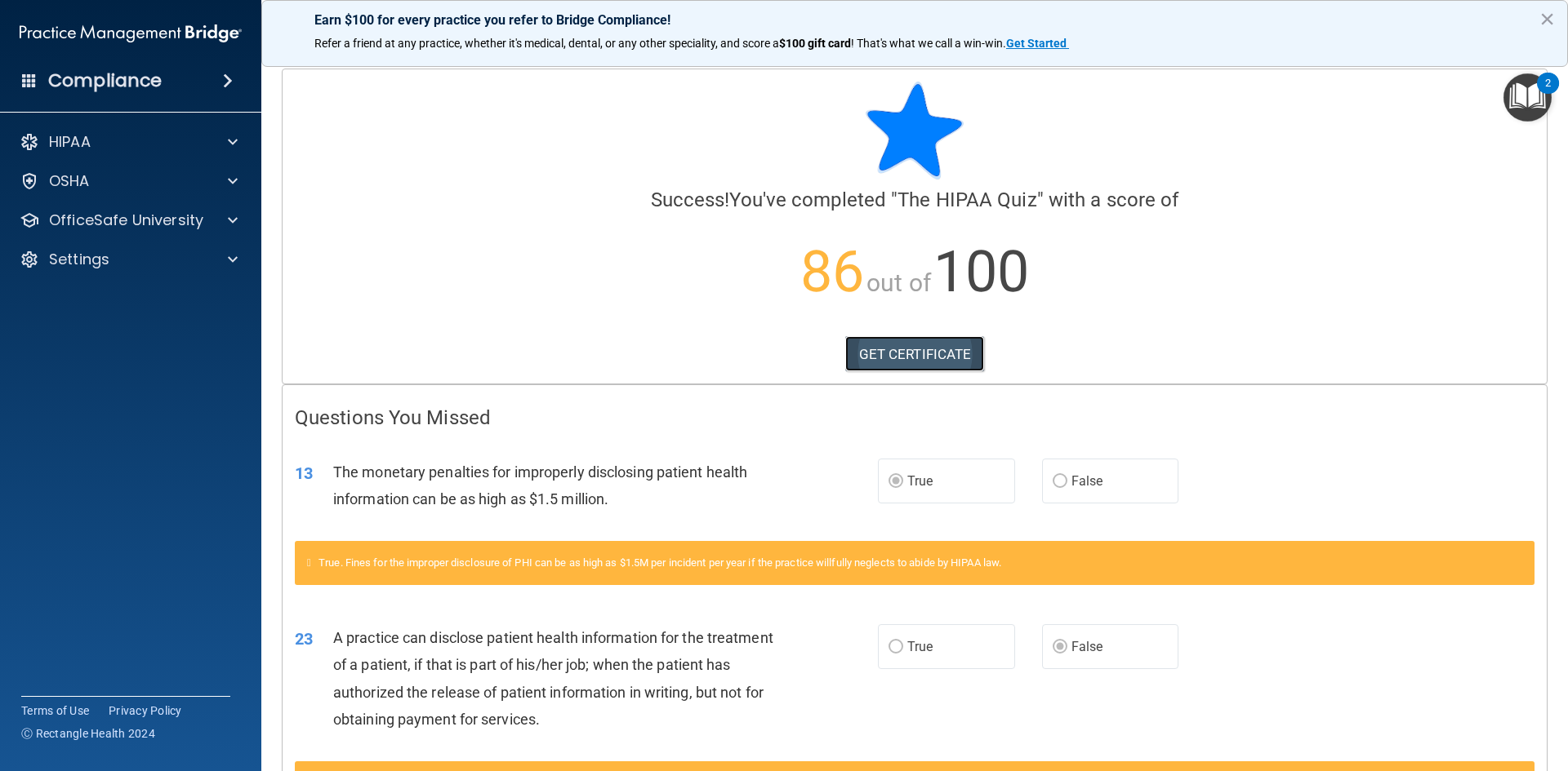
click at [939, 351] on link "GET CERTIFICATE" at bounding box center [915, 354] width 140 height 35
click at [227, 220] on div at bounding box center [229, 221] width 40 height 20
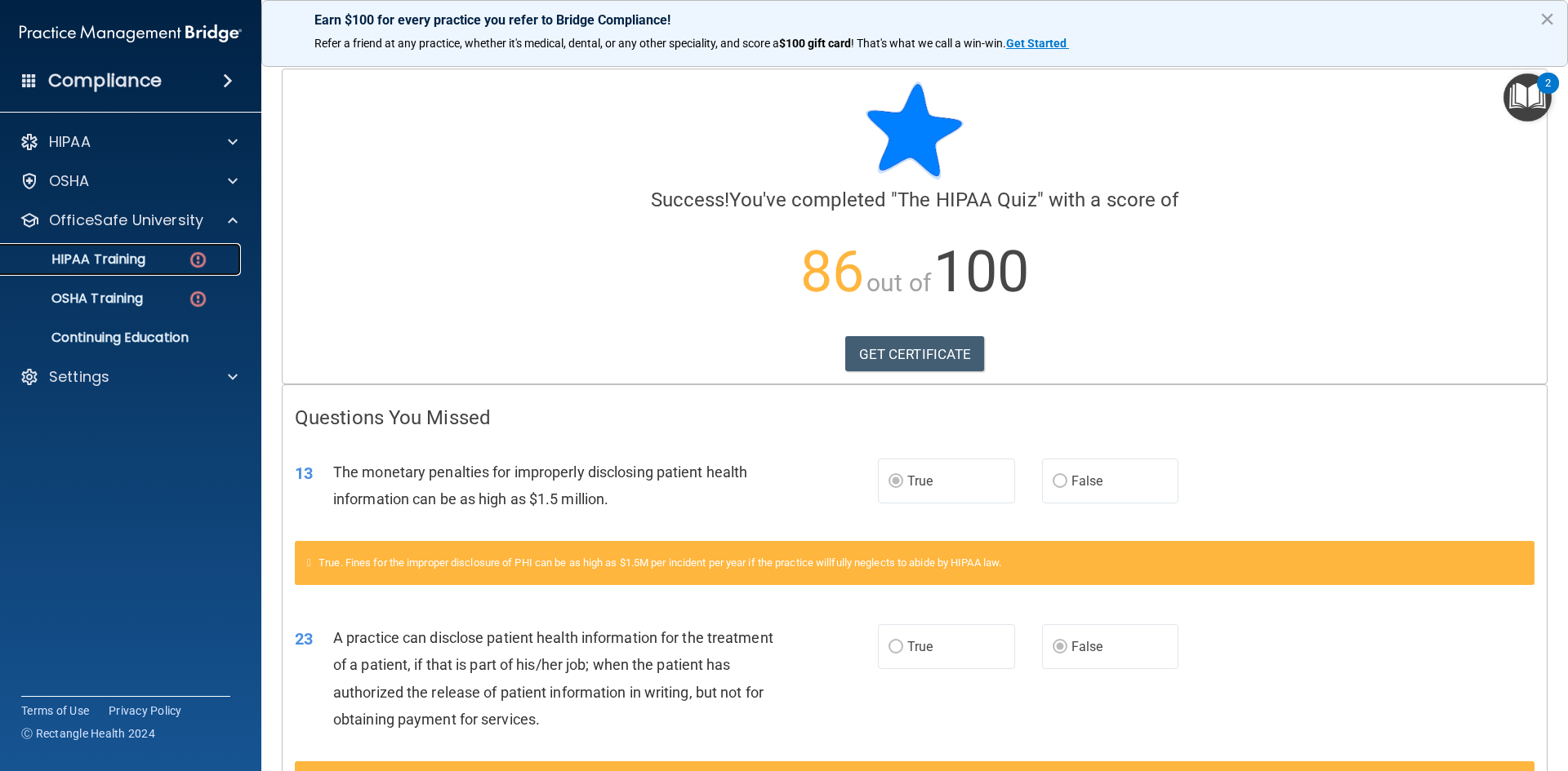
click at [198, 257] on img at bounding box center [198, 260] width 21 height 21
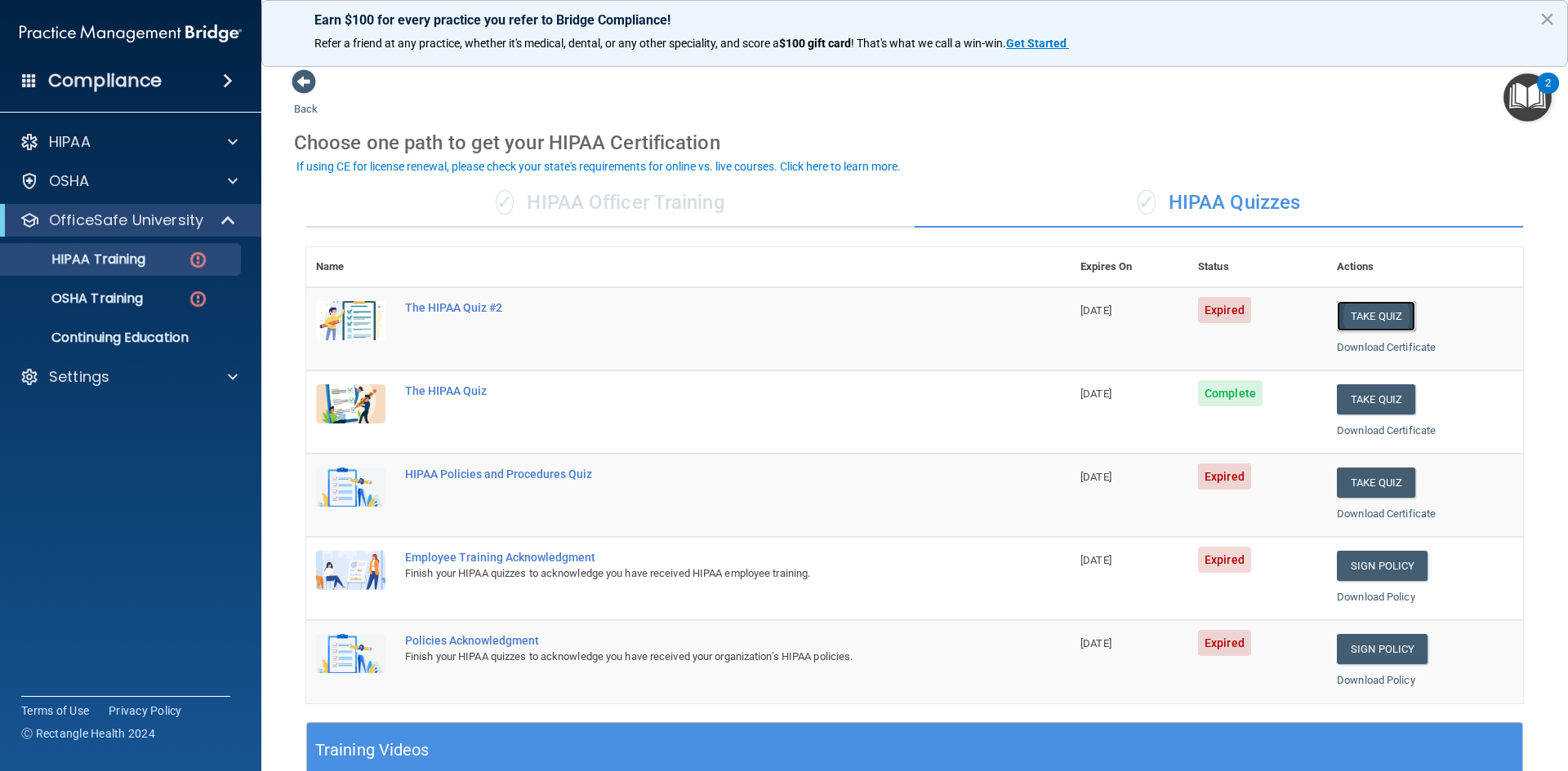
click at [1374, 319] on button "Take Quiz" at bounding box center [1376, 316] width 79 height 31
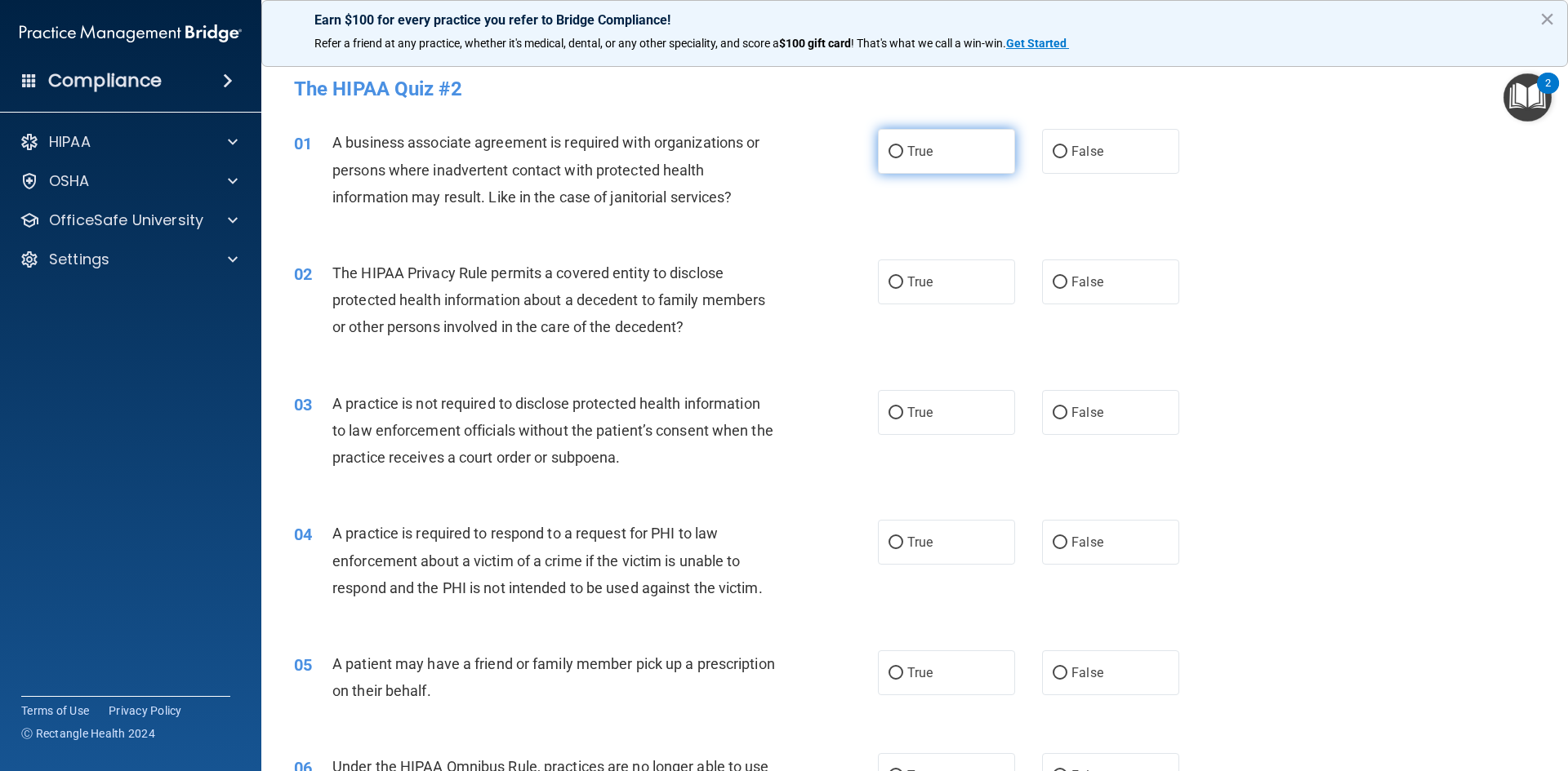
click at [894, 151] on input "True" at bounding box center [895, 152] width 15 height 12
radio input "true"
click at [896, 282] on input "True" at bounding box center [895, 283] width 15 height 12
radio input "true"
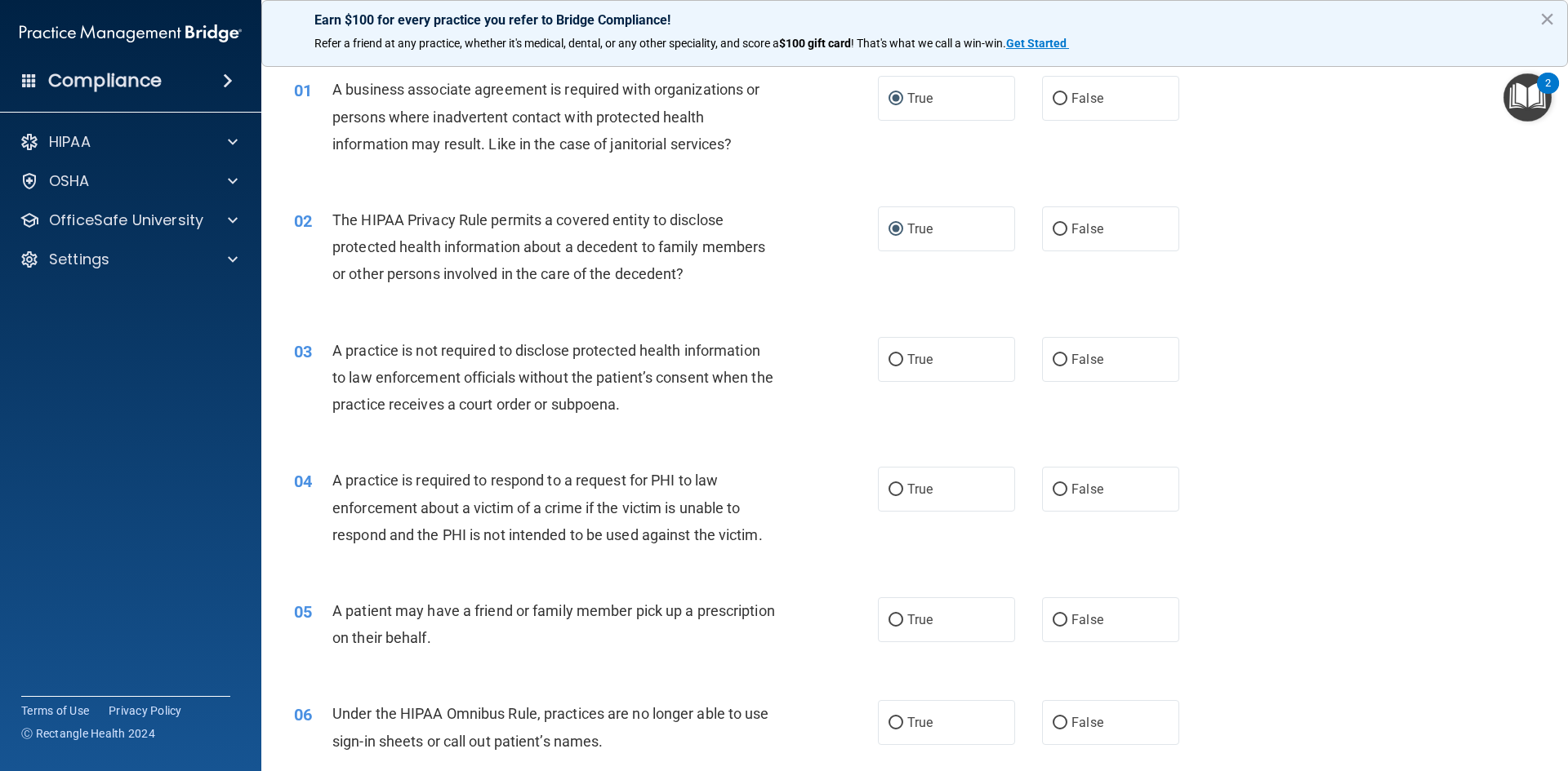
scroll to position [82, 0]
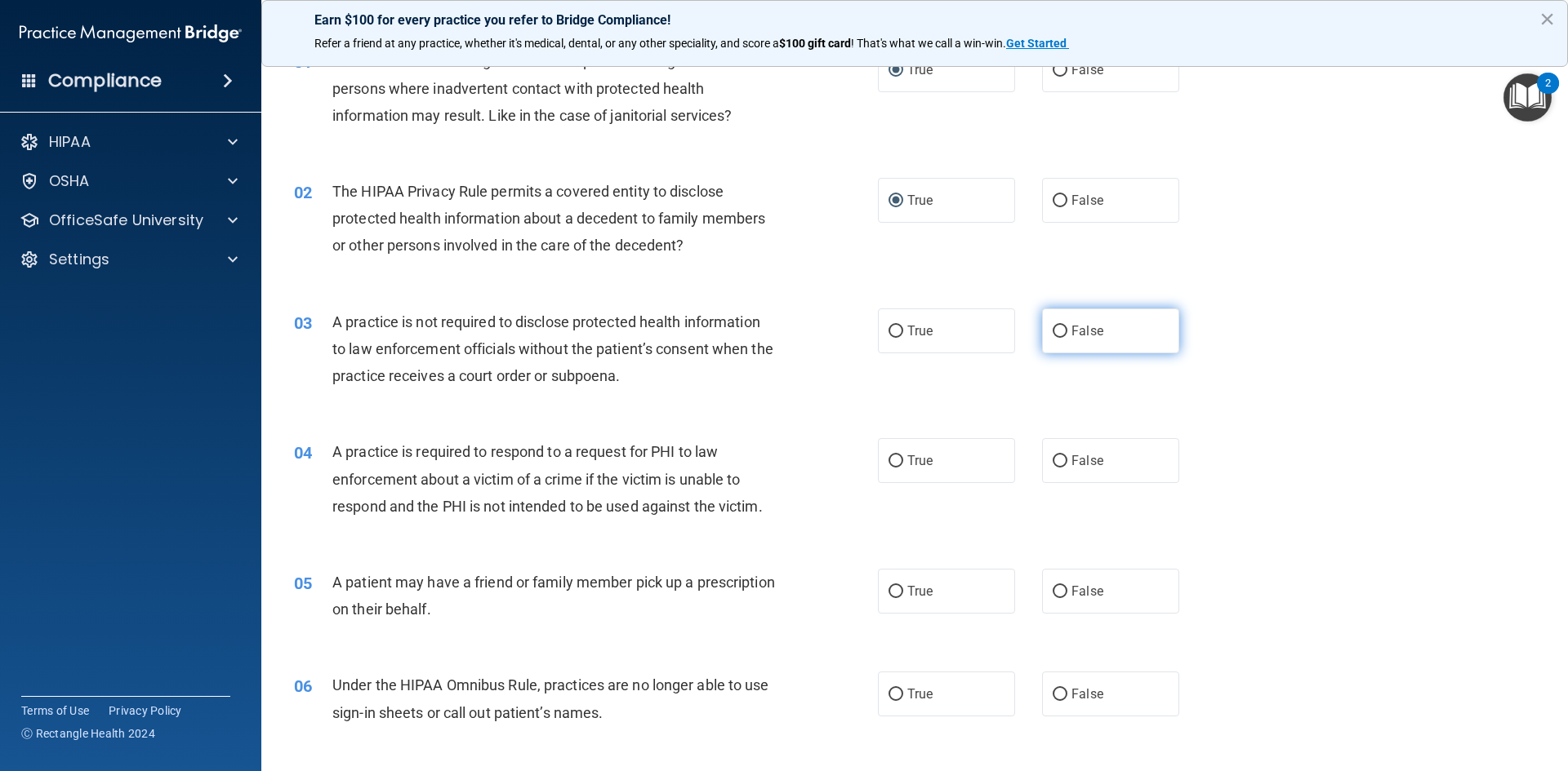
click at [1052, 328] on input "False" at bounding box center [1059, 332] width 15 height 12
radio input "true"
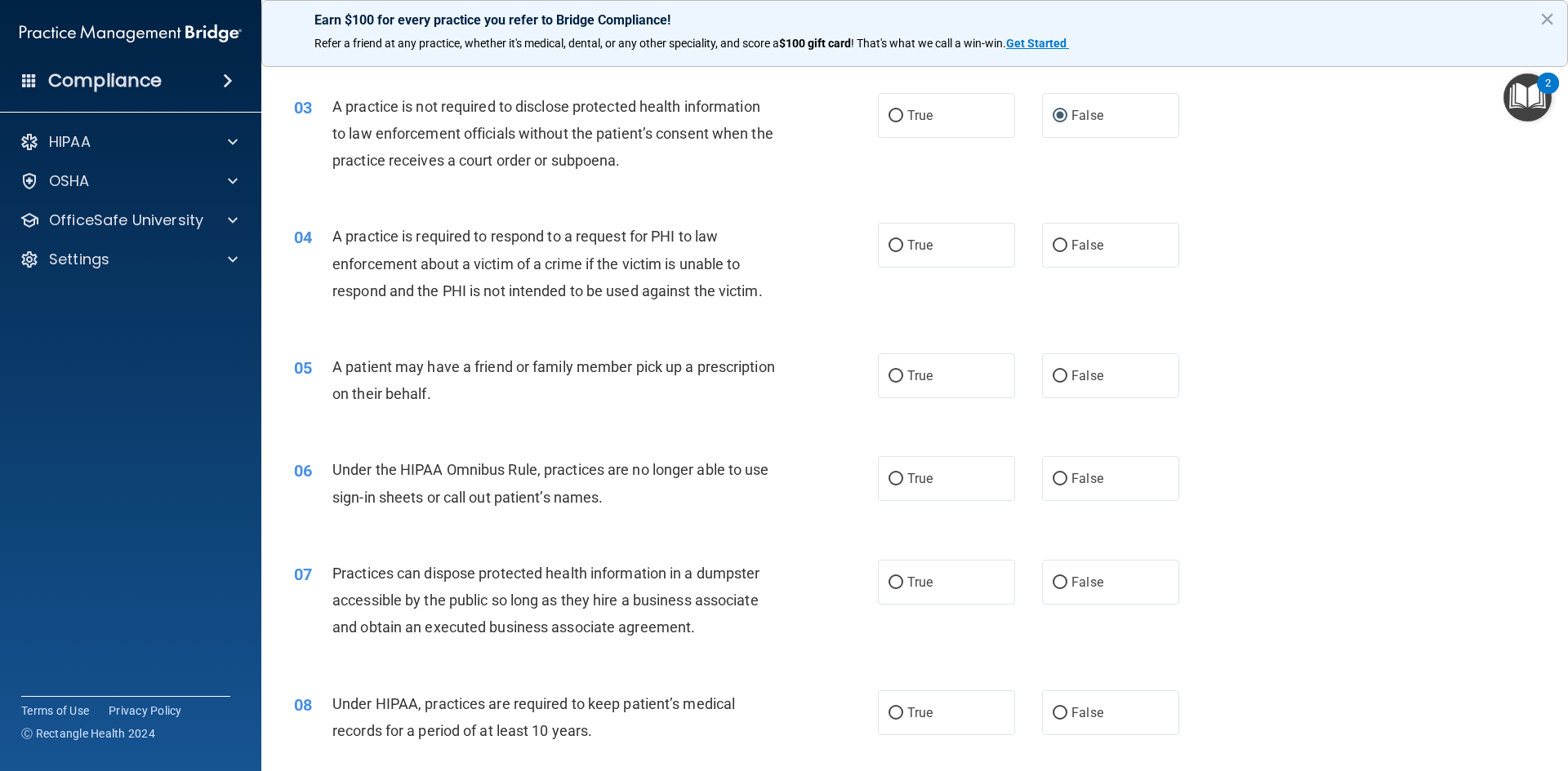
scroll to position [327, 0]
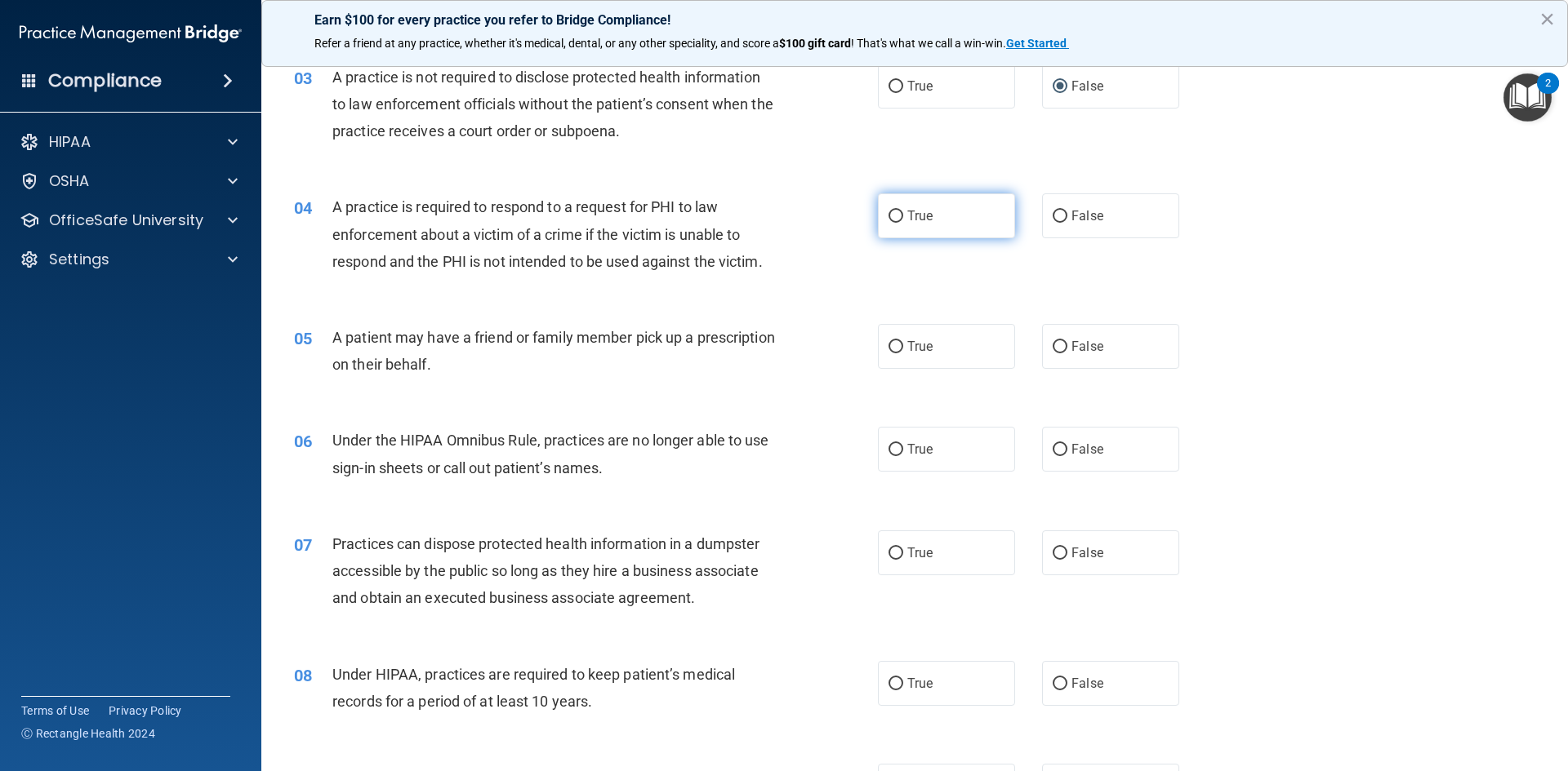
click at [890, 217] on input "True" at bounding box center [895, 217] width 15 height 12
radio input "true"
click at [888, 346] on input "True" at bounding box center [895, 347] width 15 height 12
radio input "true"
click at [891, 450] on input "True" at bounding box center [895, 450] width 15 height 12
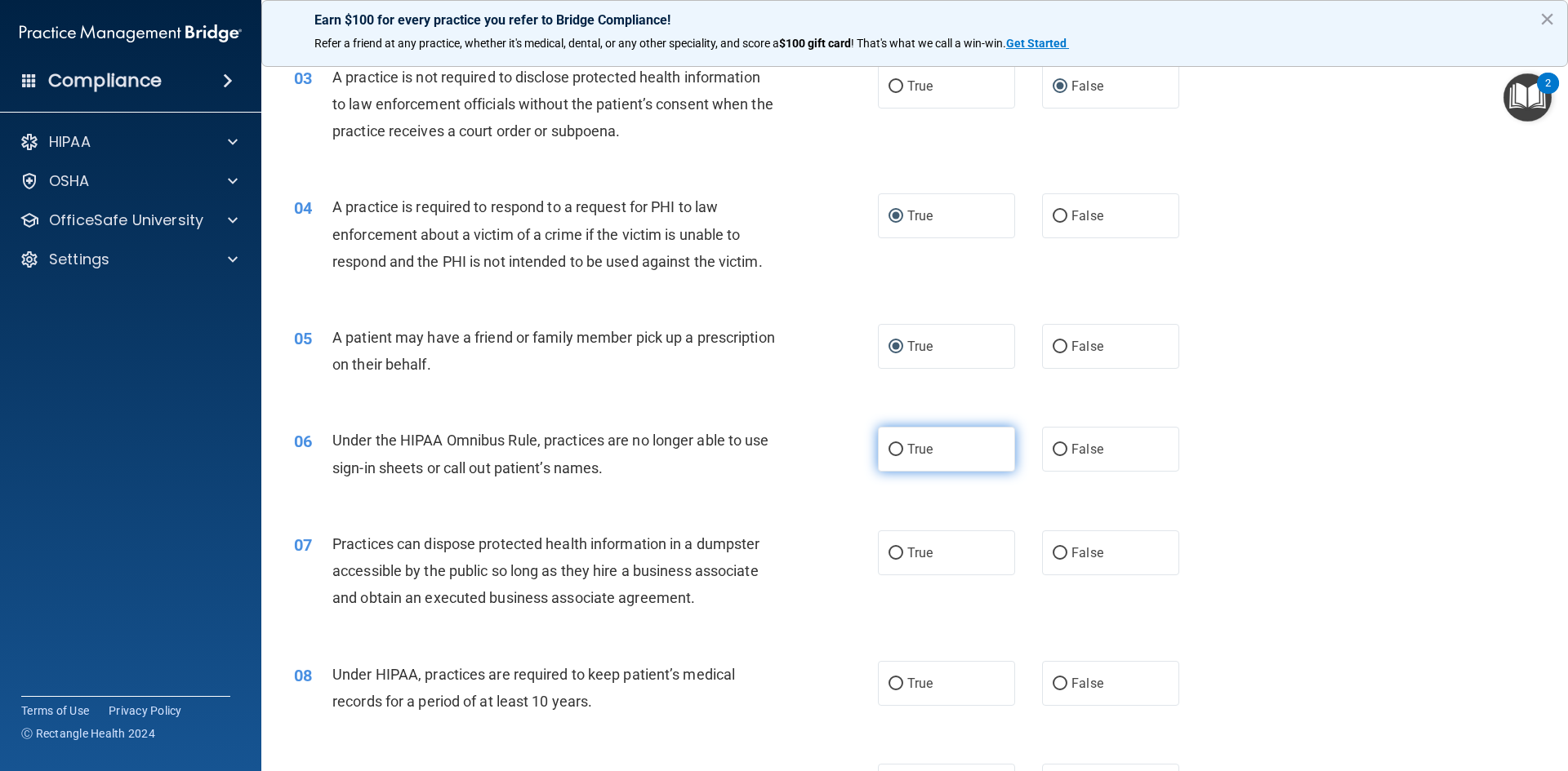
radio input "true"
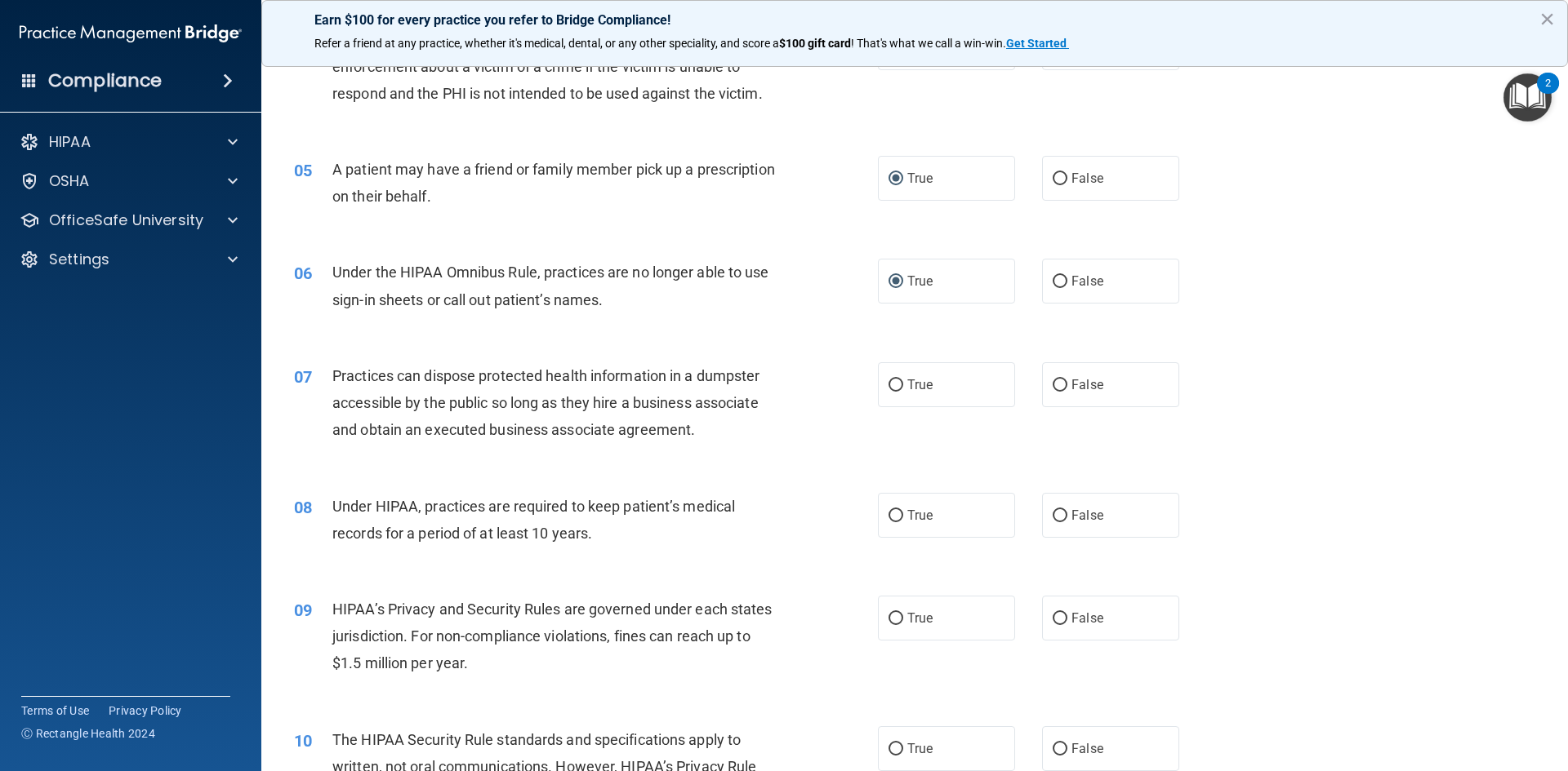
scroll to position [571, 0]
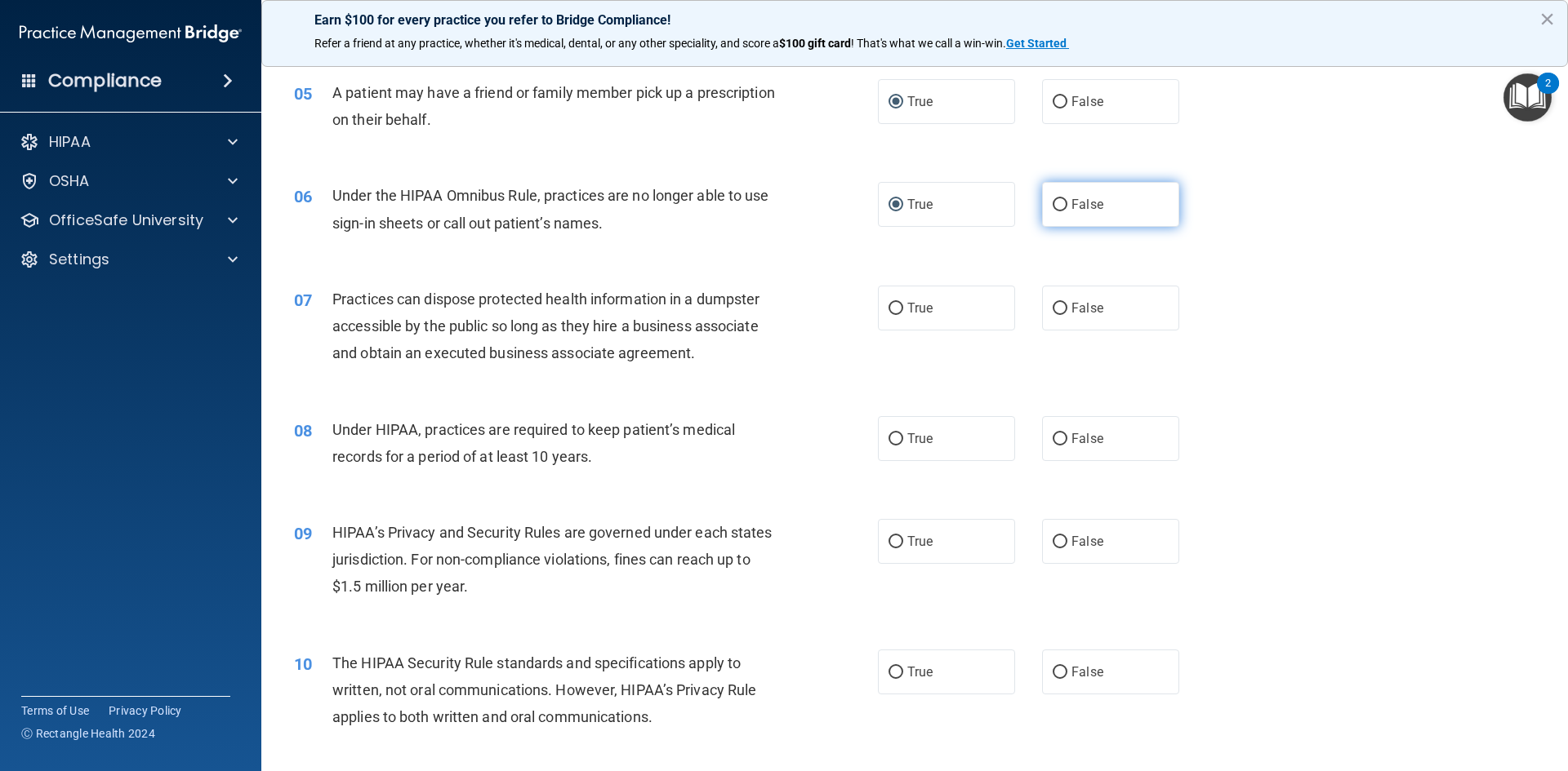
click at [1052, 204] on input "False" at bounding box center [1059, 205] width 15 height 12
radio input "true"
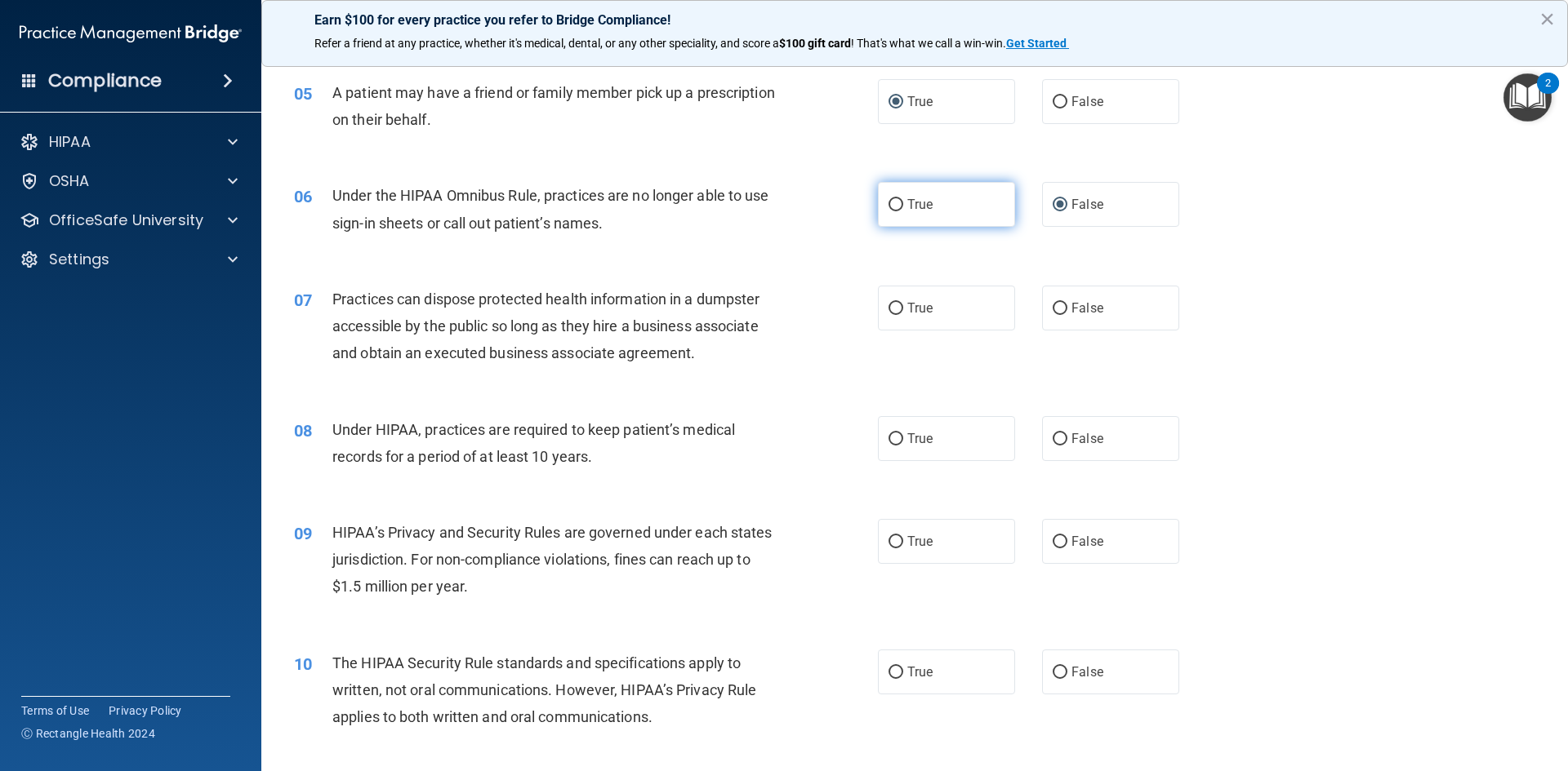
click at [892, 213] on label "True" at bounding box center [946, 205] width 137 height 45
click at [892, 212] on input "True" at bounding box center [895, 205] width 15 height 12
radio input "true"
radio input "false"
click at [1053, 304] on input "False" at bounding box center [1059, 309] width 15 height 12
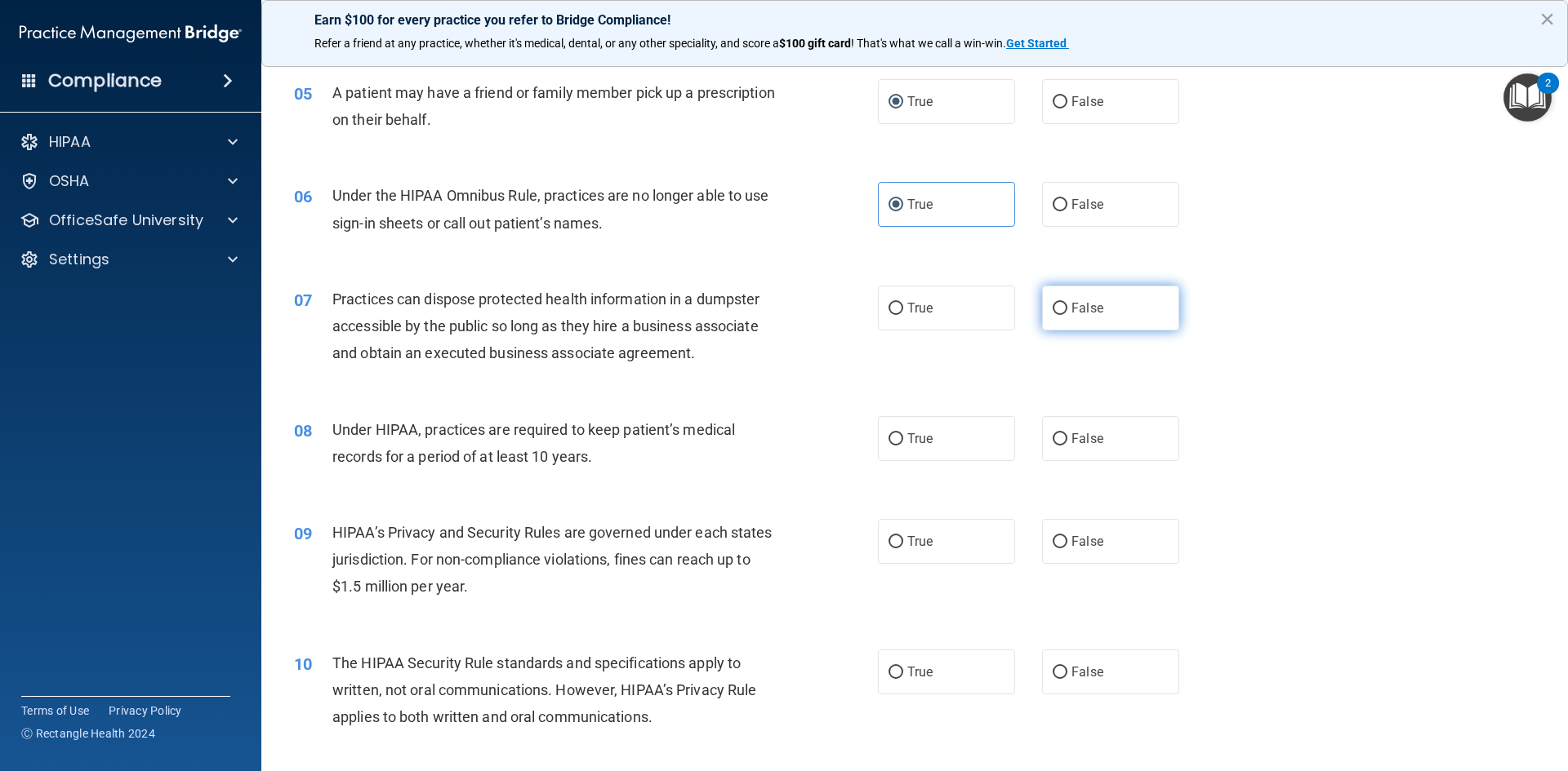
radio input "true"
click at [907, 440] on span "True" at bounding box center [920, 439] width 26 height 16
click at [903, 440] on input "True" at bounding box center [895, 439] width 15 height 12
radio input "true"
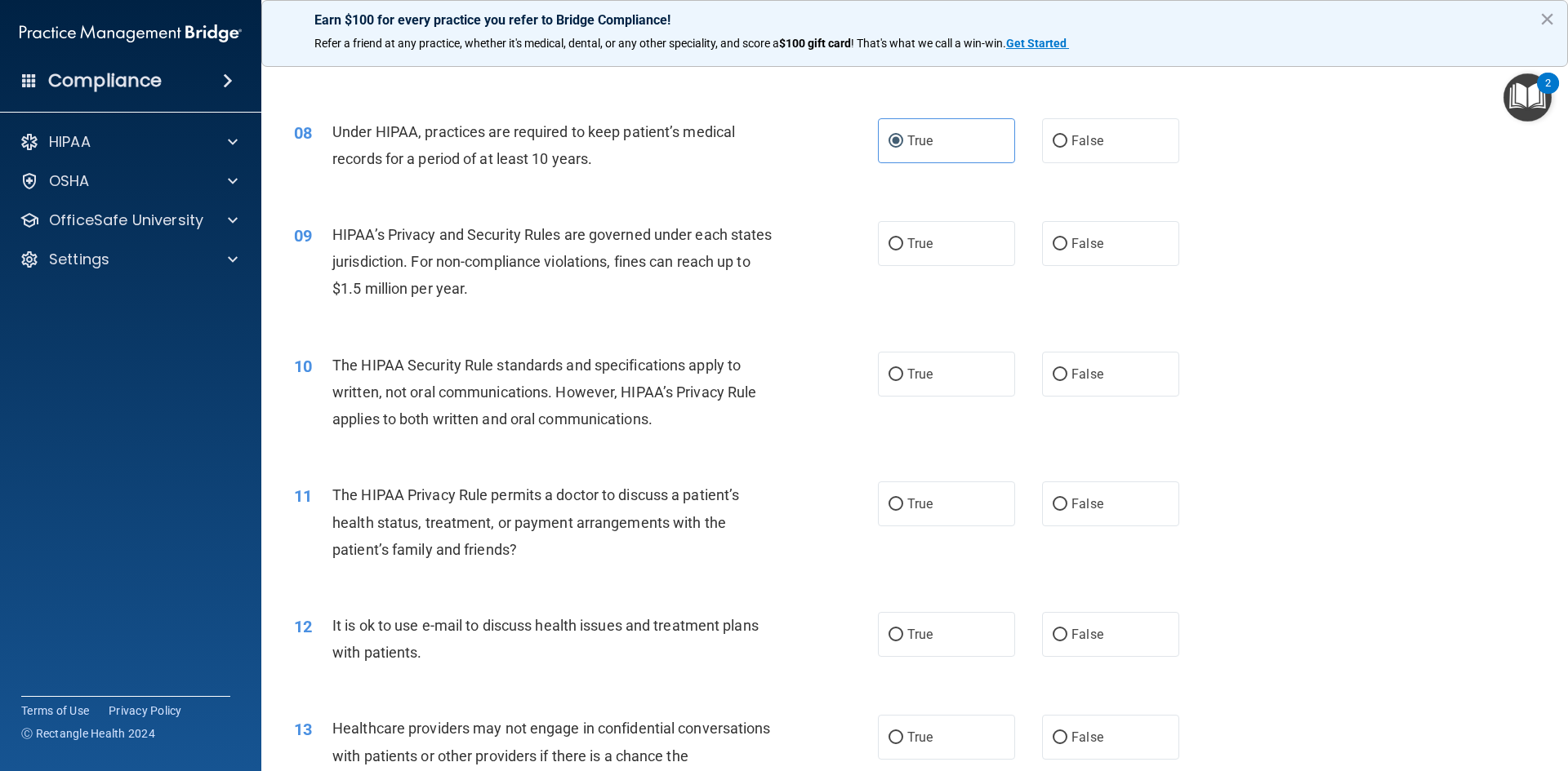
scroll to position [898, 0]
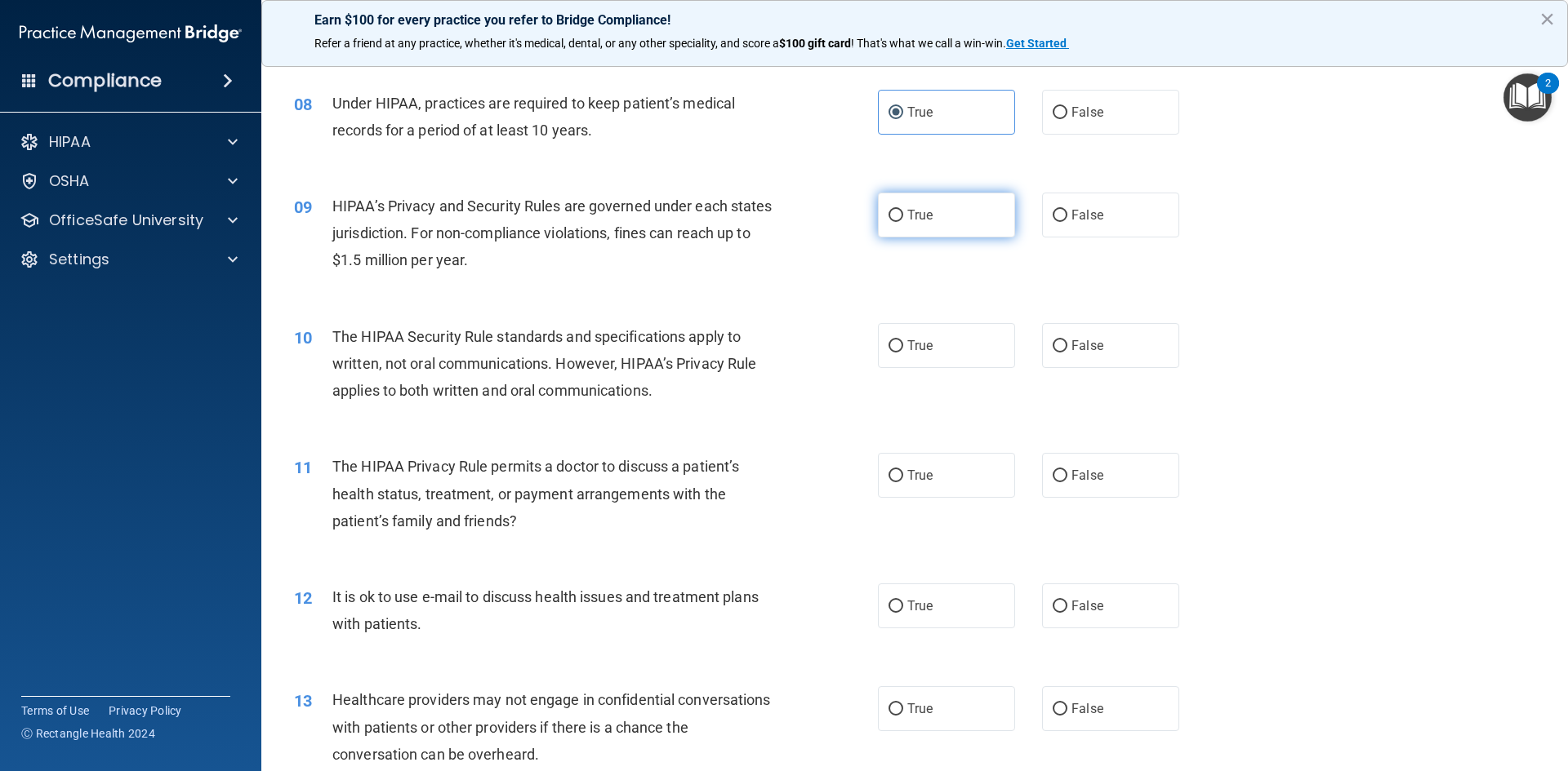
click at [889, 211] on input "True" at bounding box center [895, 216] width 15 height 12
radio input "true"
click at [894, 346] on input "True" at bounding box center [895, 347] width 15 height 12
radio input "true"
click at [888, 470] on input "True" at bounding box center [895, 476] width 15 height 12
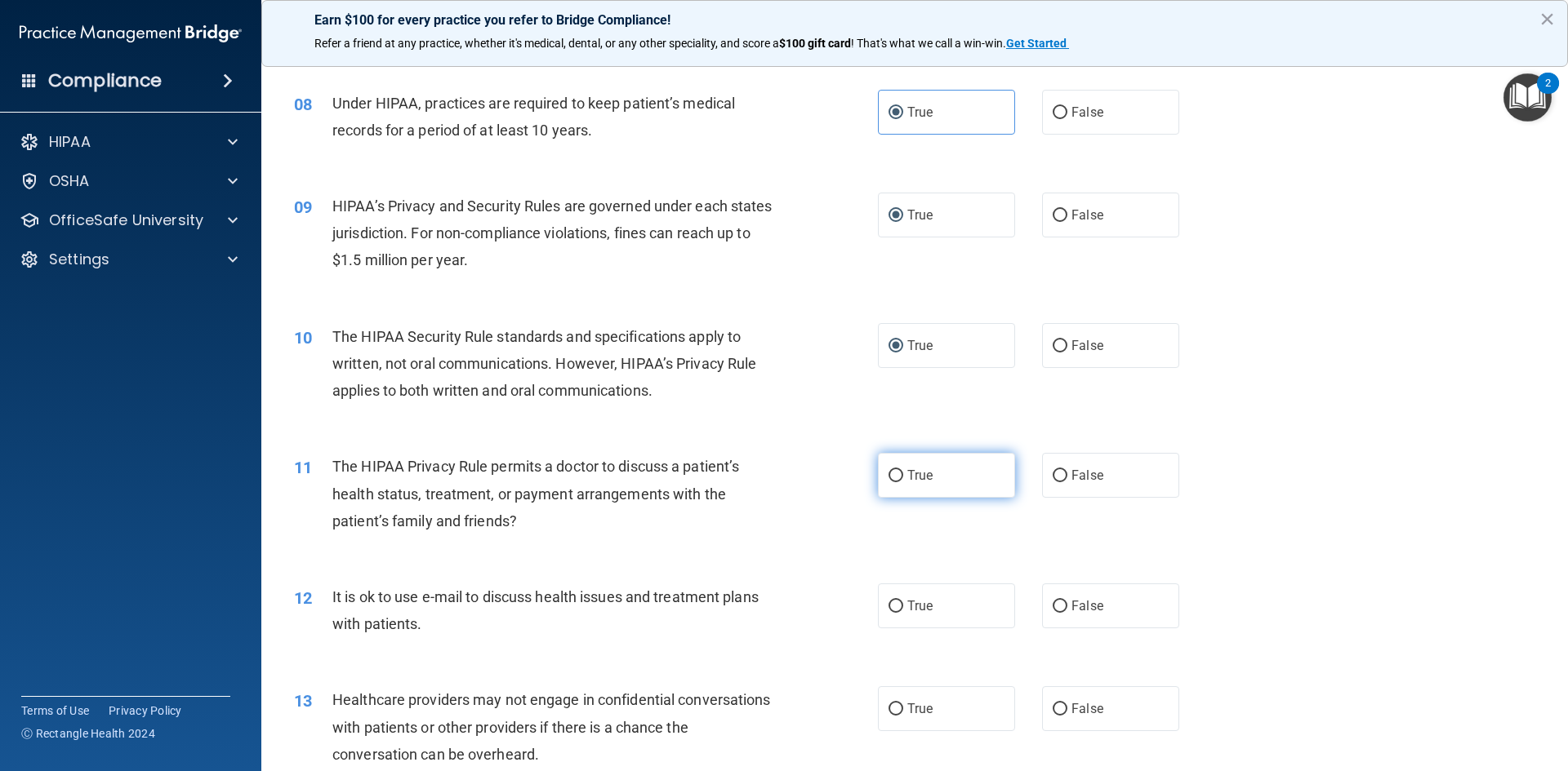
radio input "true"
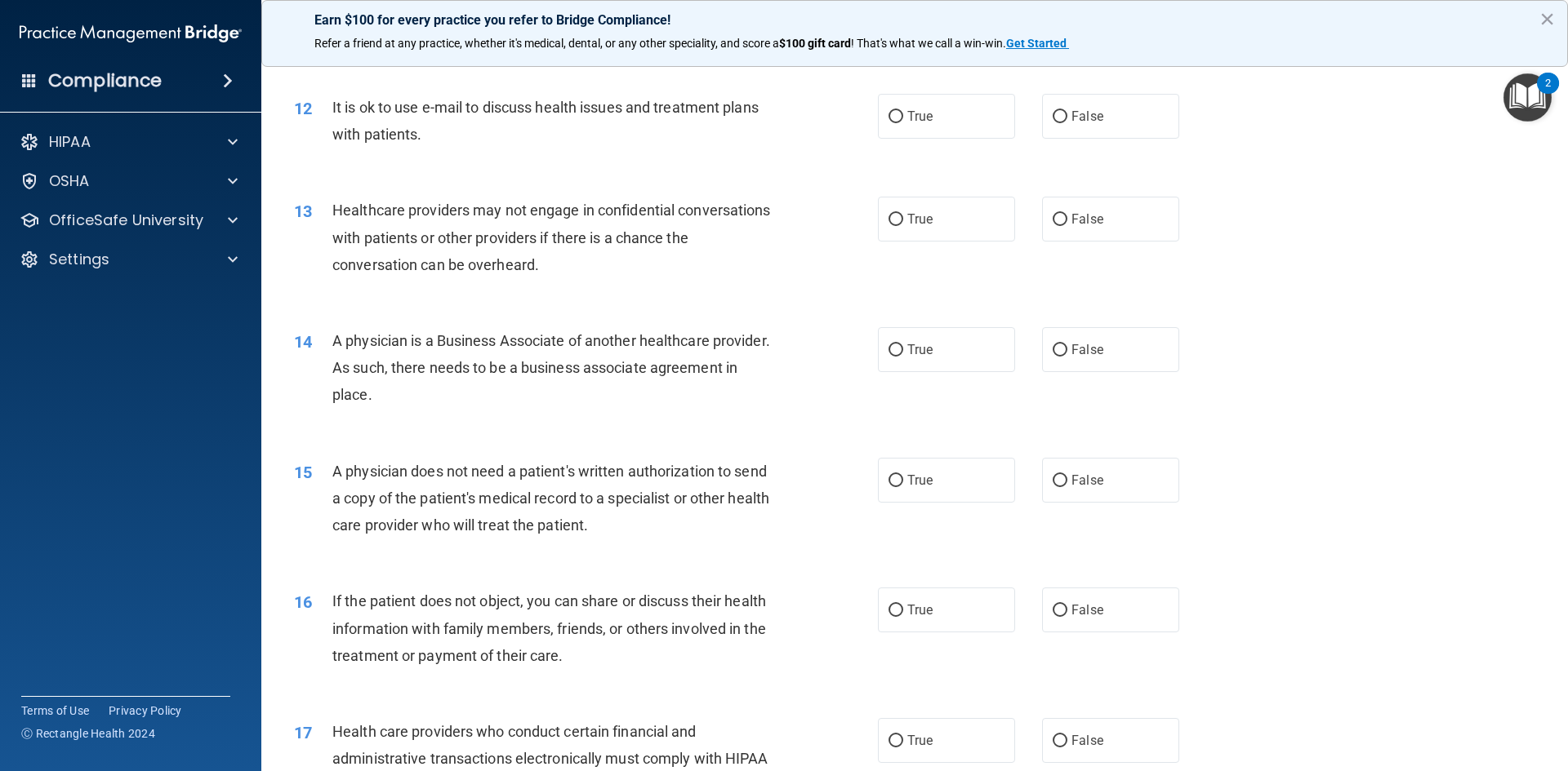
scroll to position [1306, 0]
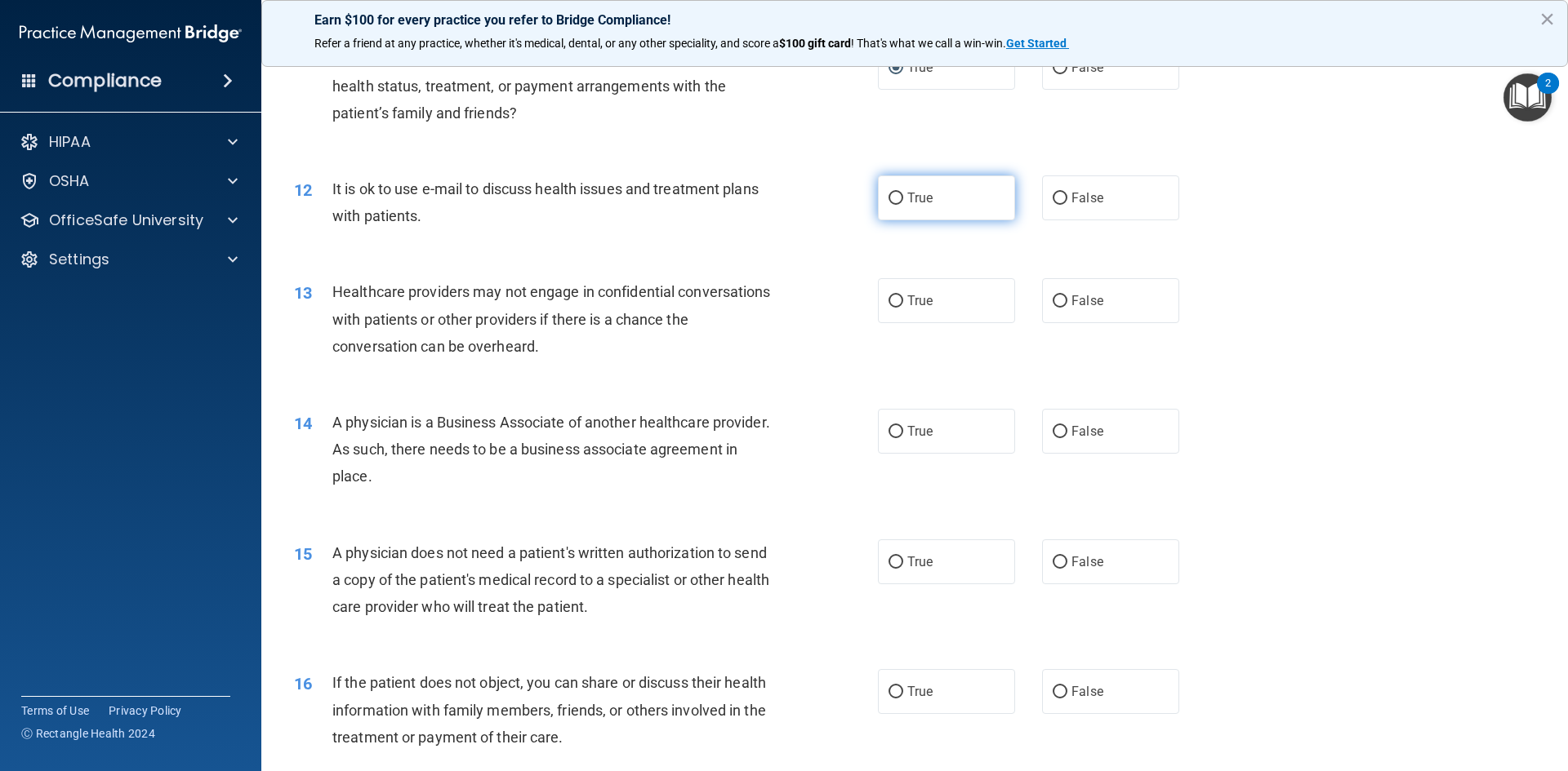
click at [894, 195] on input "True" at bounding box center [895, 199] width 15 height 12
radio input "true"
click at [890, 304] on input "True" at bounding box center [895, 301] width 15 height 12
radio input "true"
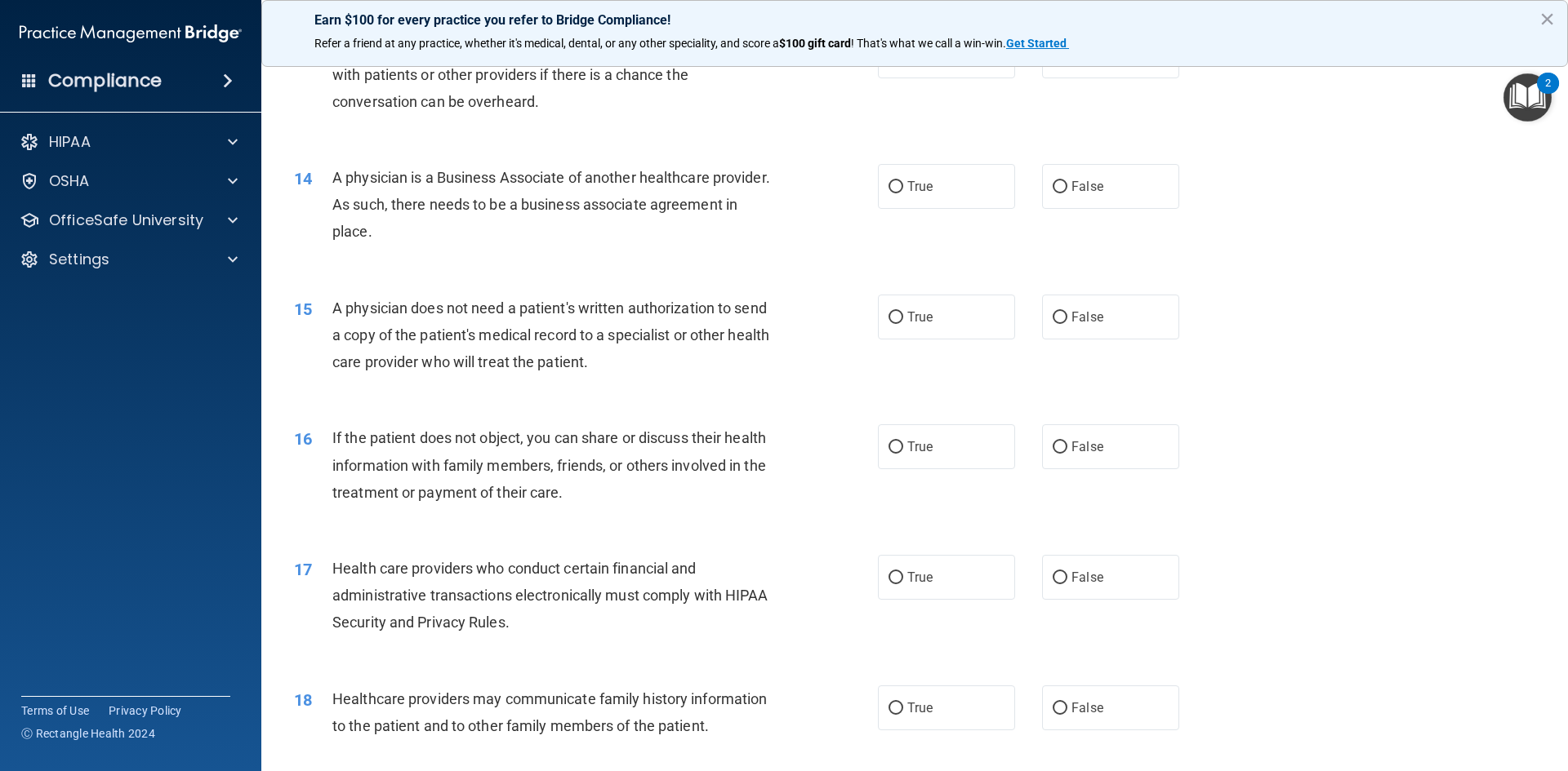
scroll to position [1469, 0]
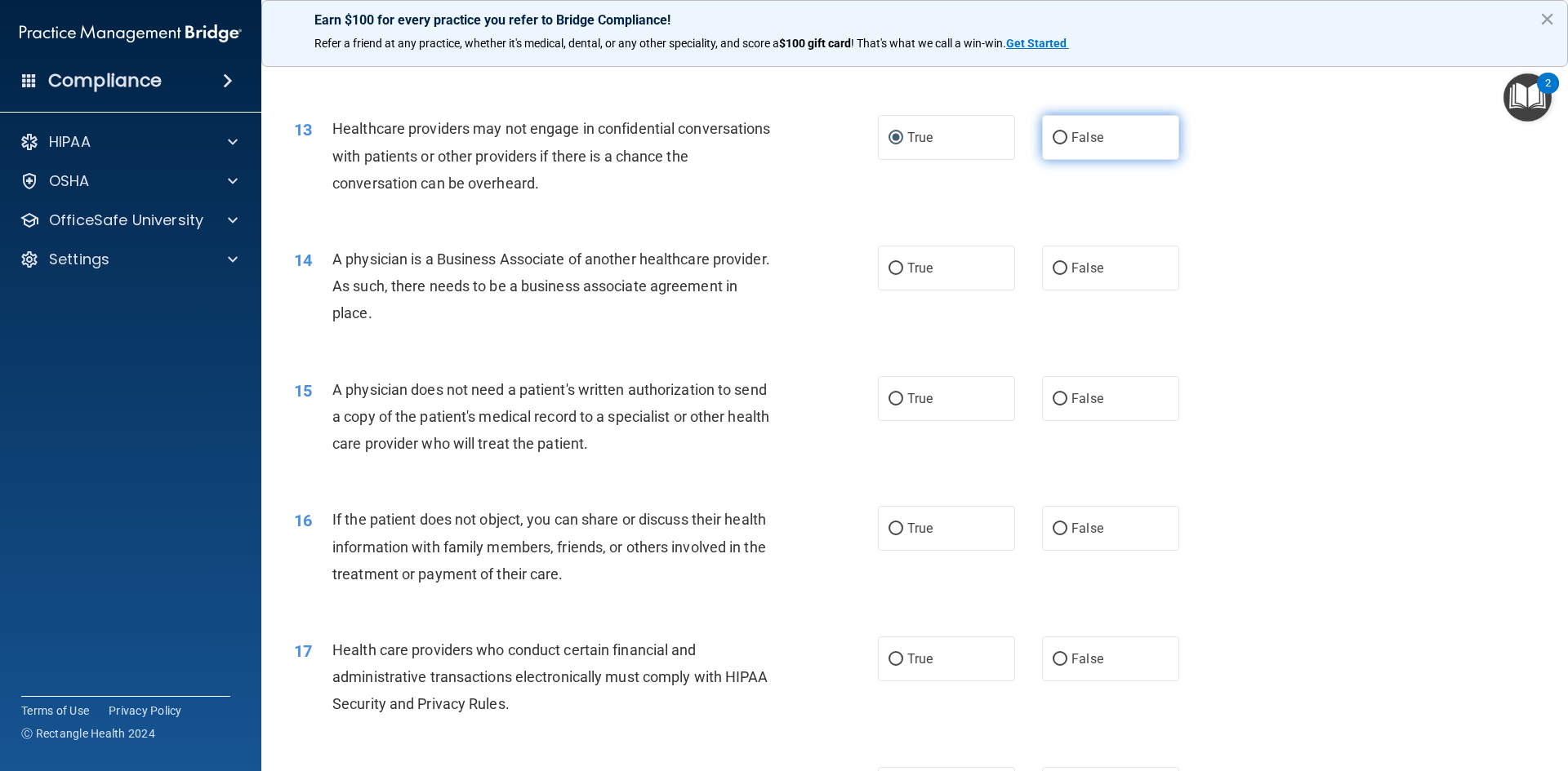
click at [1061, 132] on label "False" at bounding box center [1110, 138] width 137 height 45
click at [1061, 132] on input "False" at bounding box center [1059, 138] width 15 height 12
radio input "true"
radio input "false"
click at [899, 266] on label "True" at bounding box center [946, 269] width 137 height 45
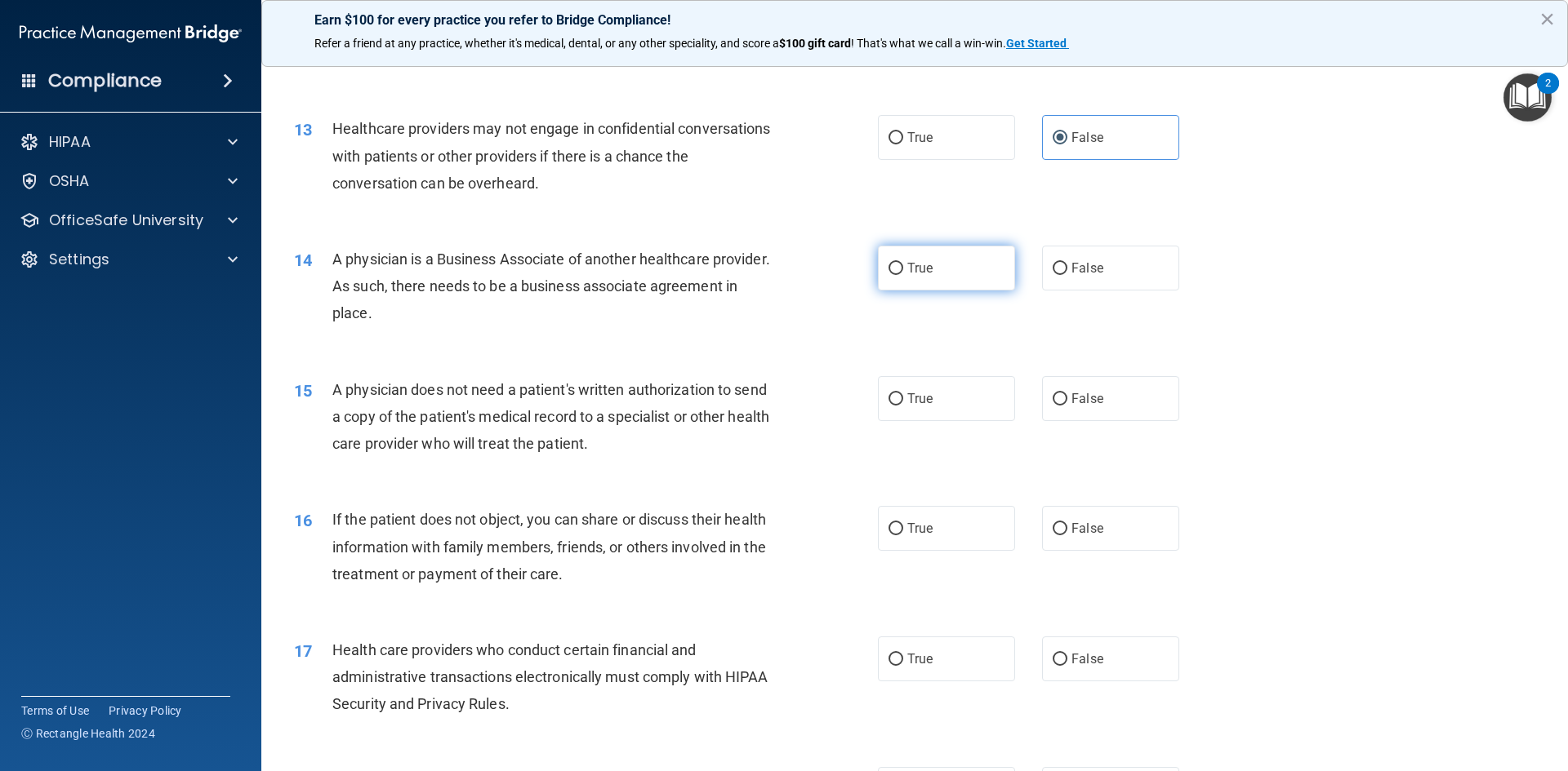
click at [899, 266] on input "True" at bounding box center [895, 269] width 15 height 12
radio input "true"
click at [1072, 394] on span "False" at bounding box center [1087, 399] width 32 height 16
click at [1067, 394] on input "False" at bounding box center [1059, 400] width 15 height 12
radio input "true"
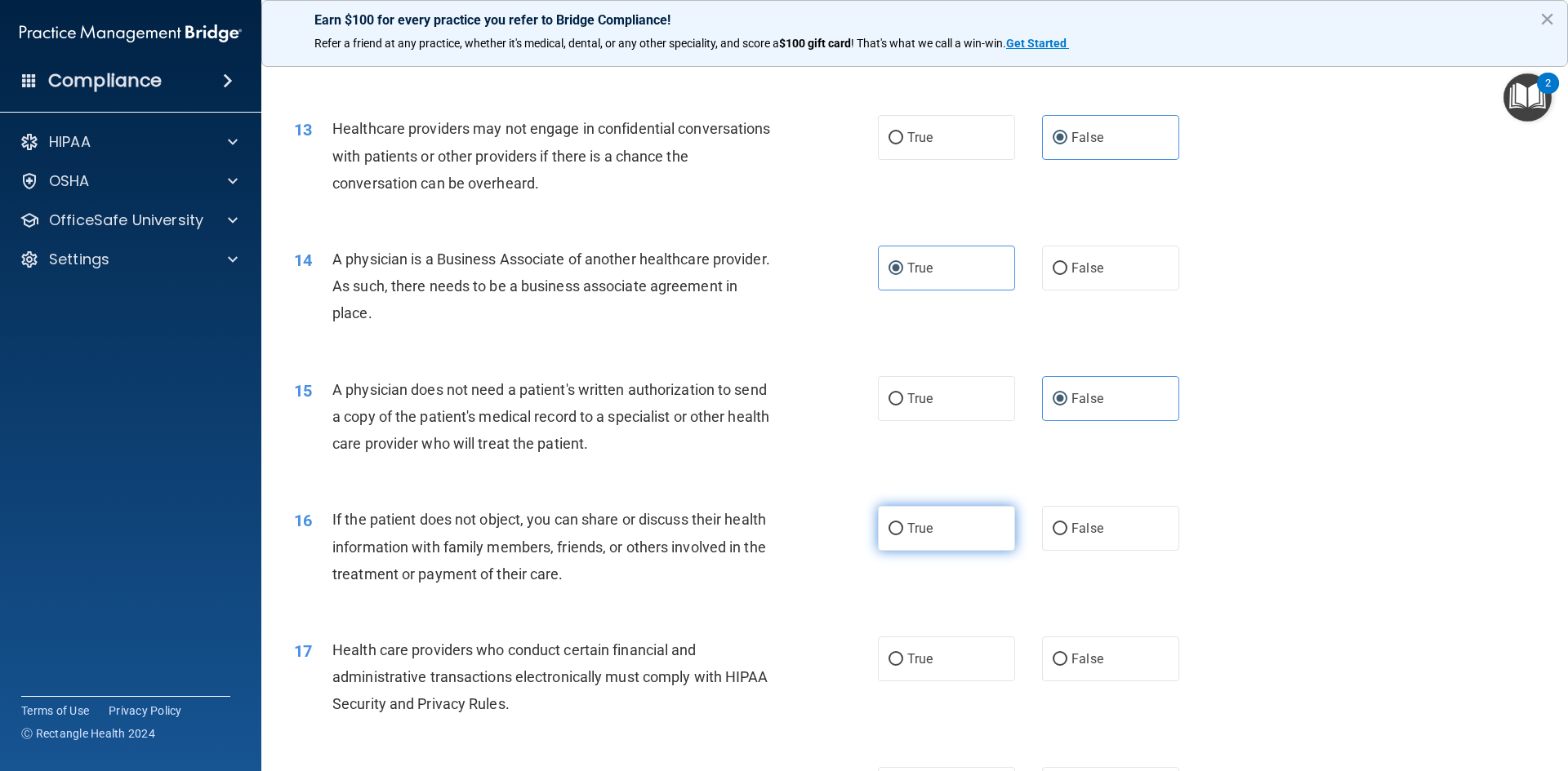
click at [899, 534] on label "True" at bounding box center [946, 529] width 137 height 45
click at [899, 534] on input "True" at bounding box center [895, 529] width 15 height 12
radio input "true"
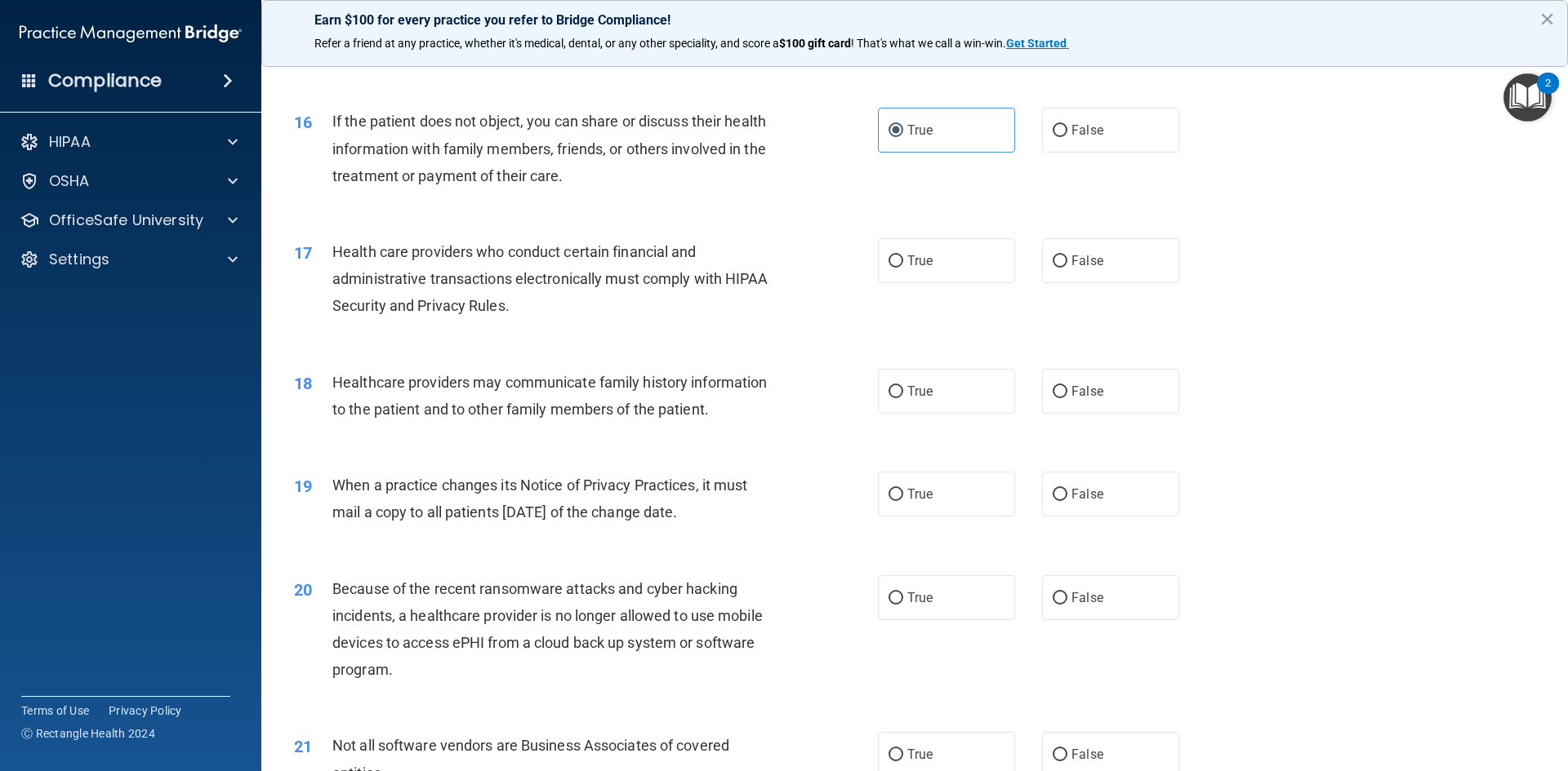
scroll to position [1878, 0]
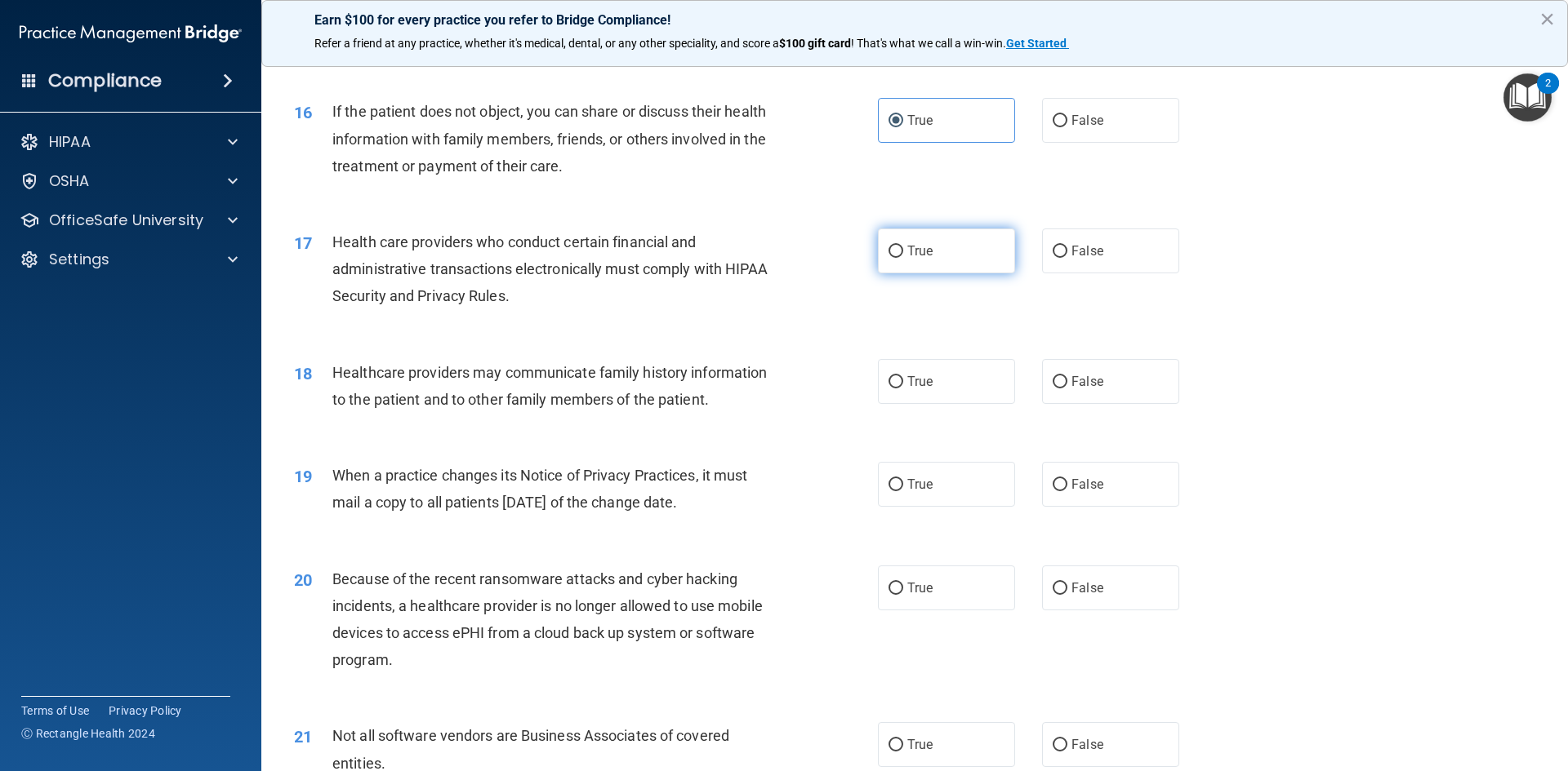
click at [888, 251] on input "True" at bounding box center [895, 252] width 15 height 12
radio input "true"
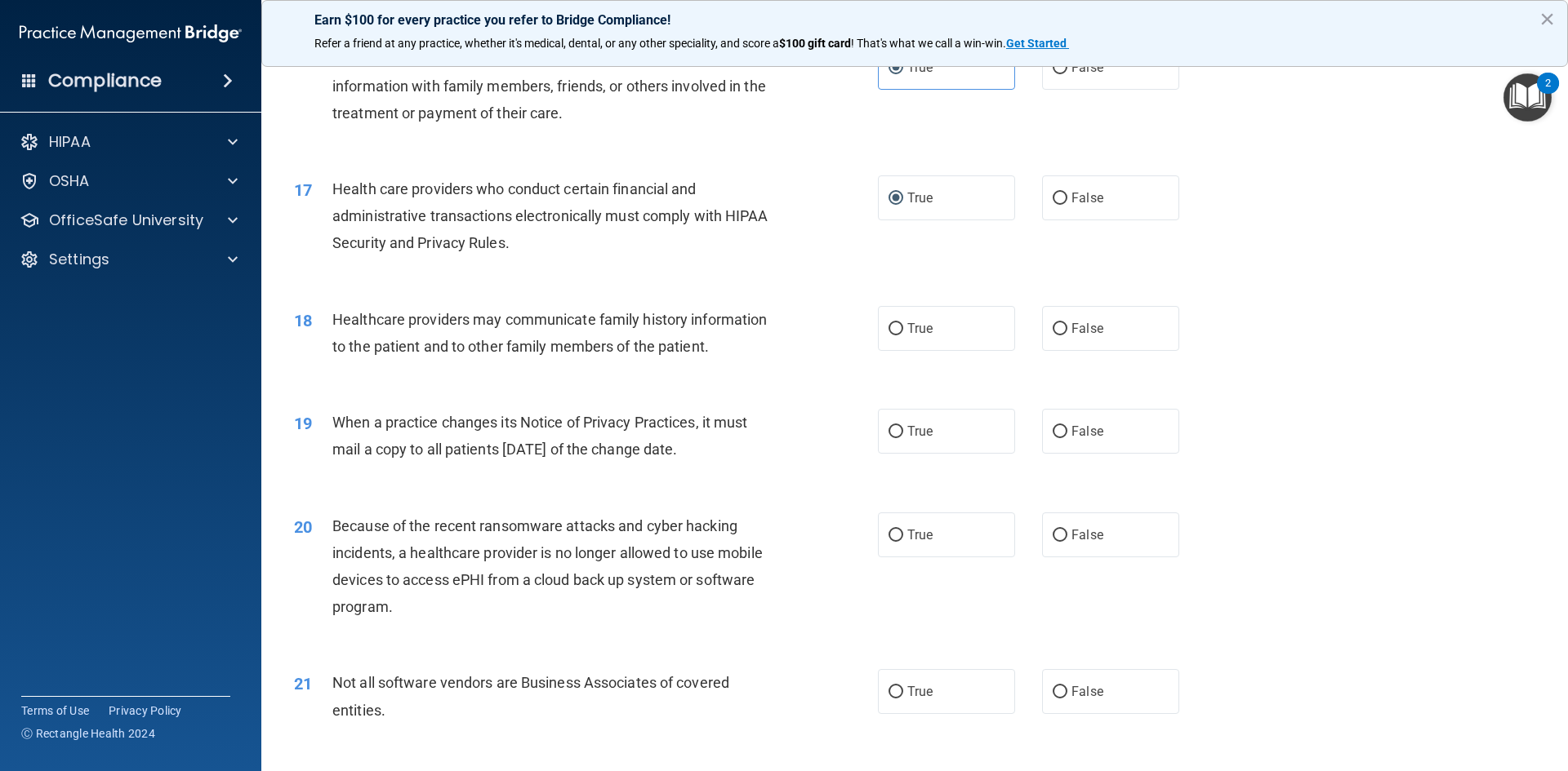
scroll to position [1959, 0]
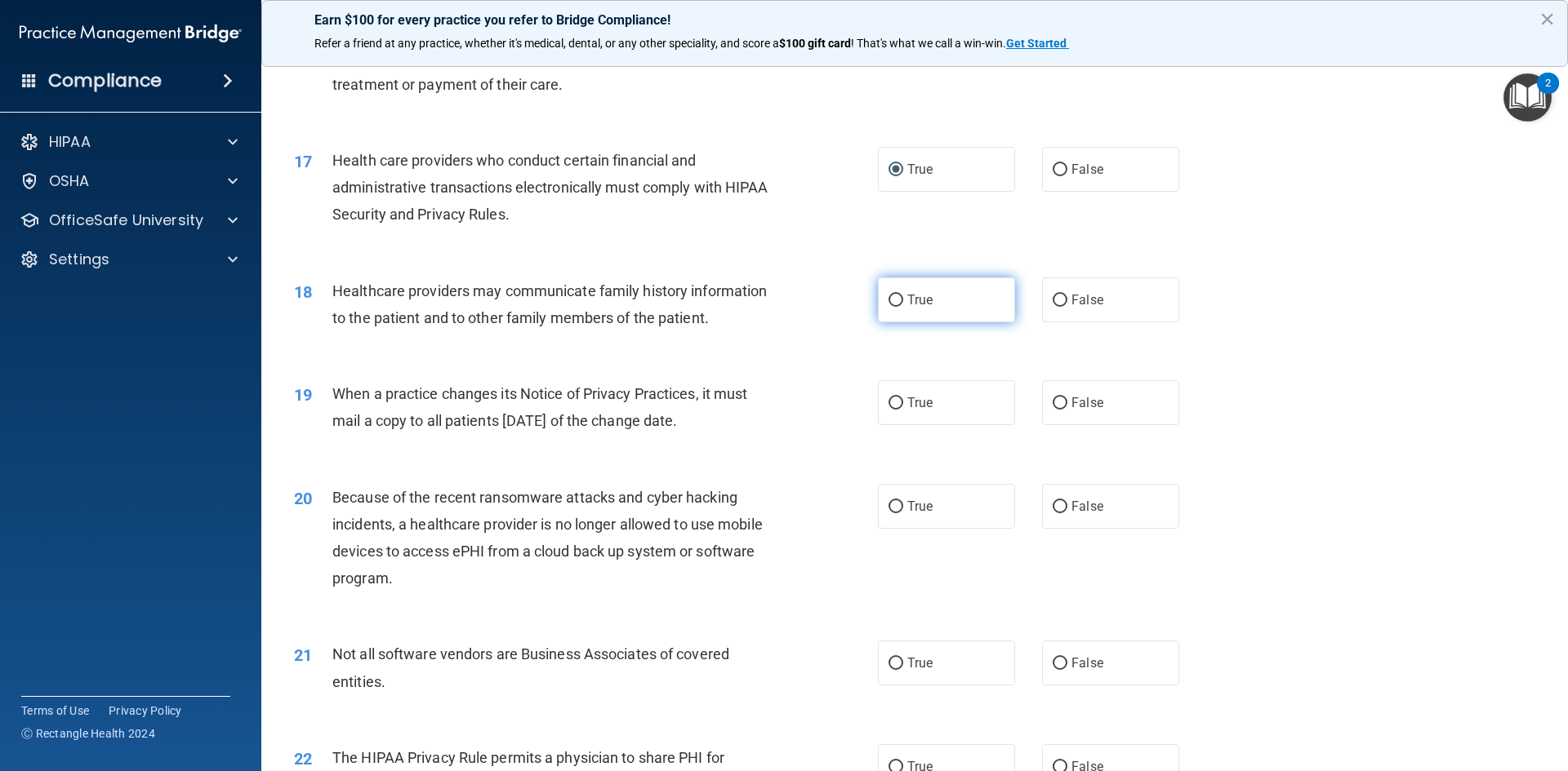
click at [906, 314] on label "True" at bounding box center [946, 300] width 137 height 45
click at [903, 307] on input "True" at bounding box center [895, 300] width 15 height 12
radio input "true"
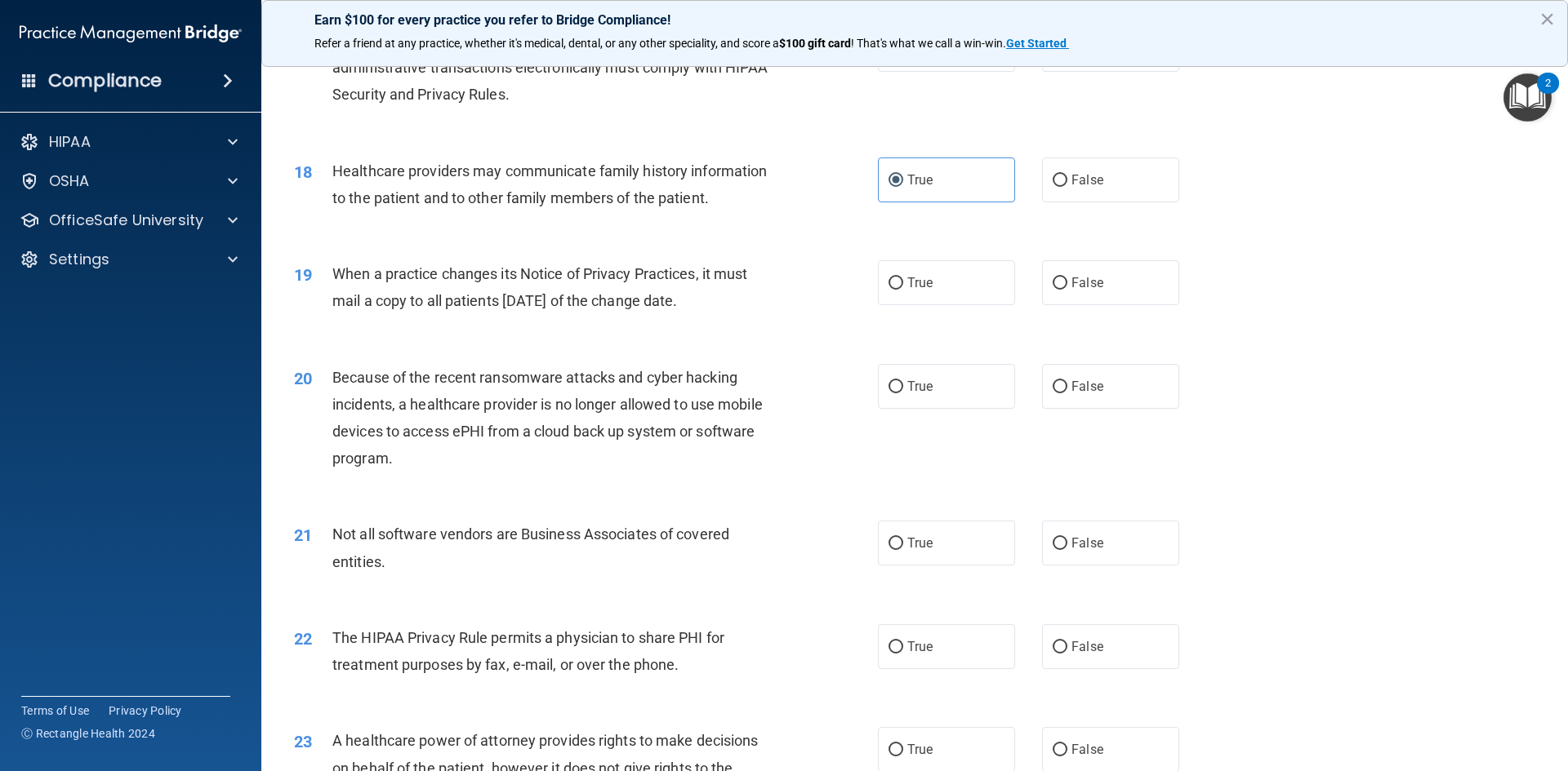
scroll to position [2122, 0]
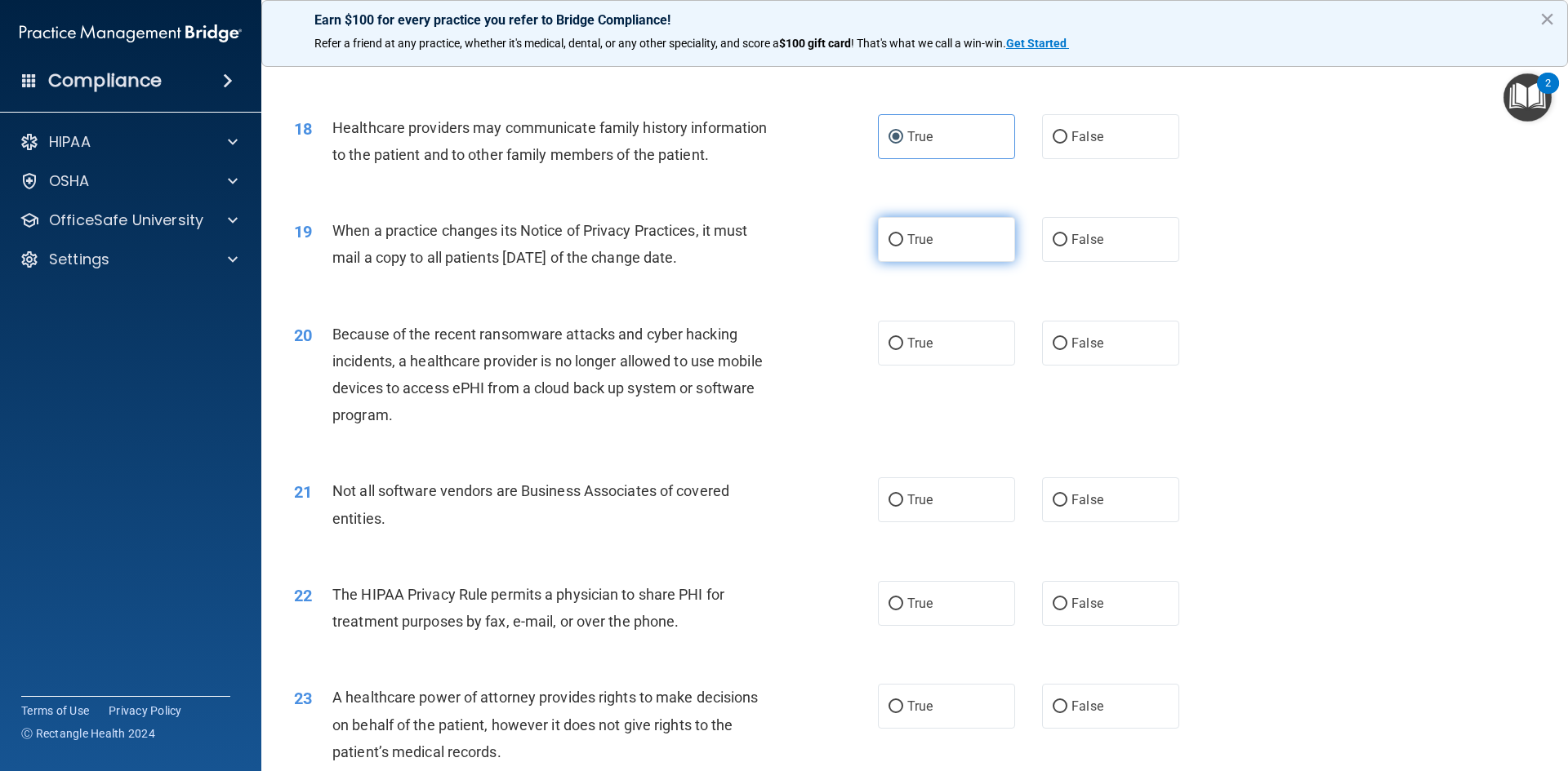
click at [888, 238] on input "True" at bounding box center [895, 240] width 15 height 12
radio input "true"
click at [914, 341] on span "True" at bounding box center [920, 344] width 26 height 16
click at [903, 341] on input "True" at bounding box center [895, 344] width 15 height 12
radio input "true"
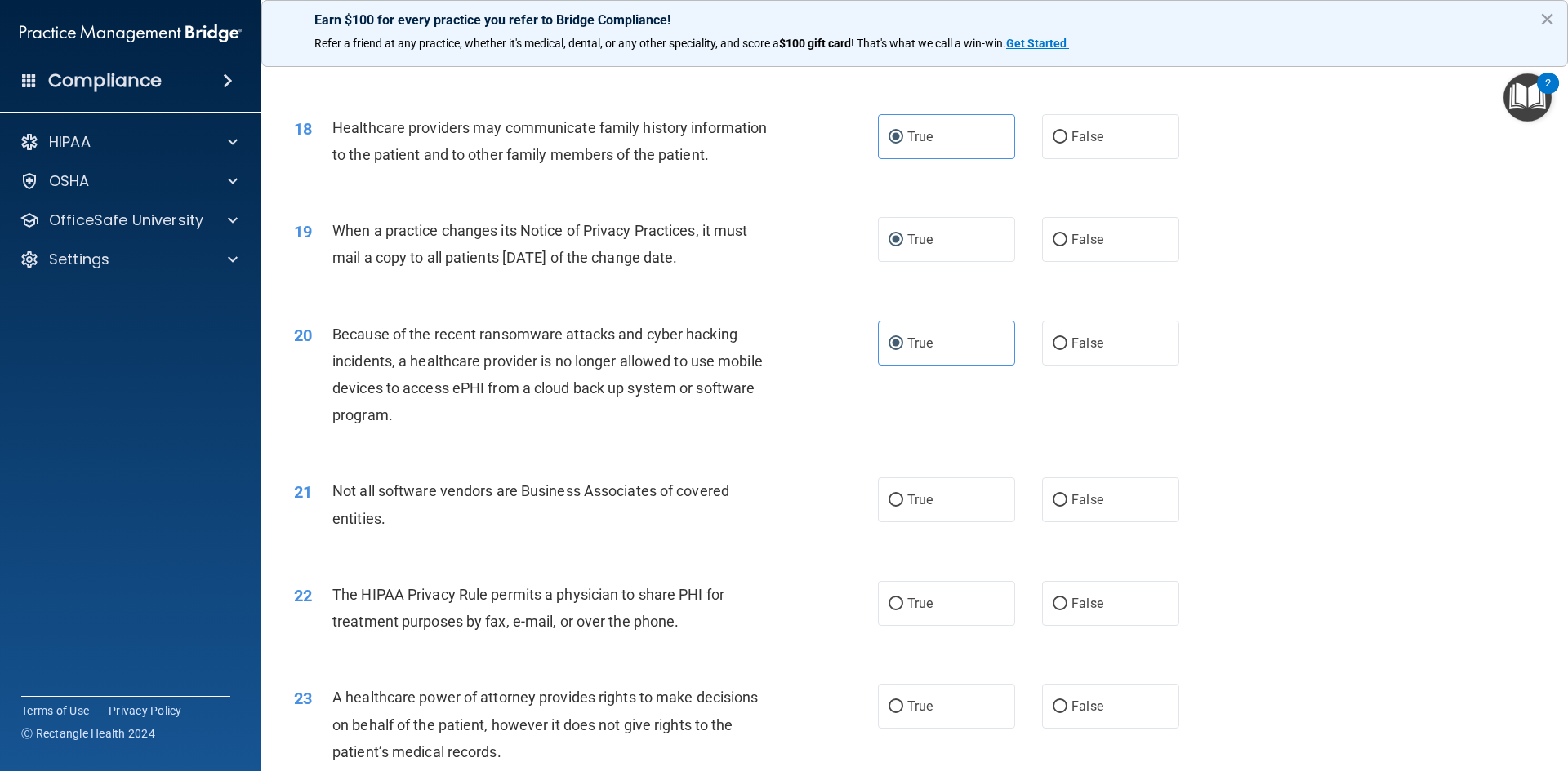
scroll to position [2204, 0]
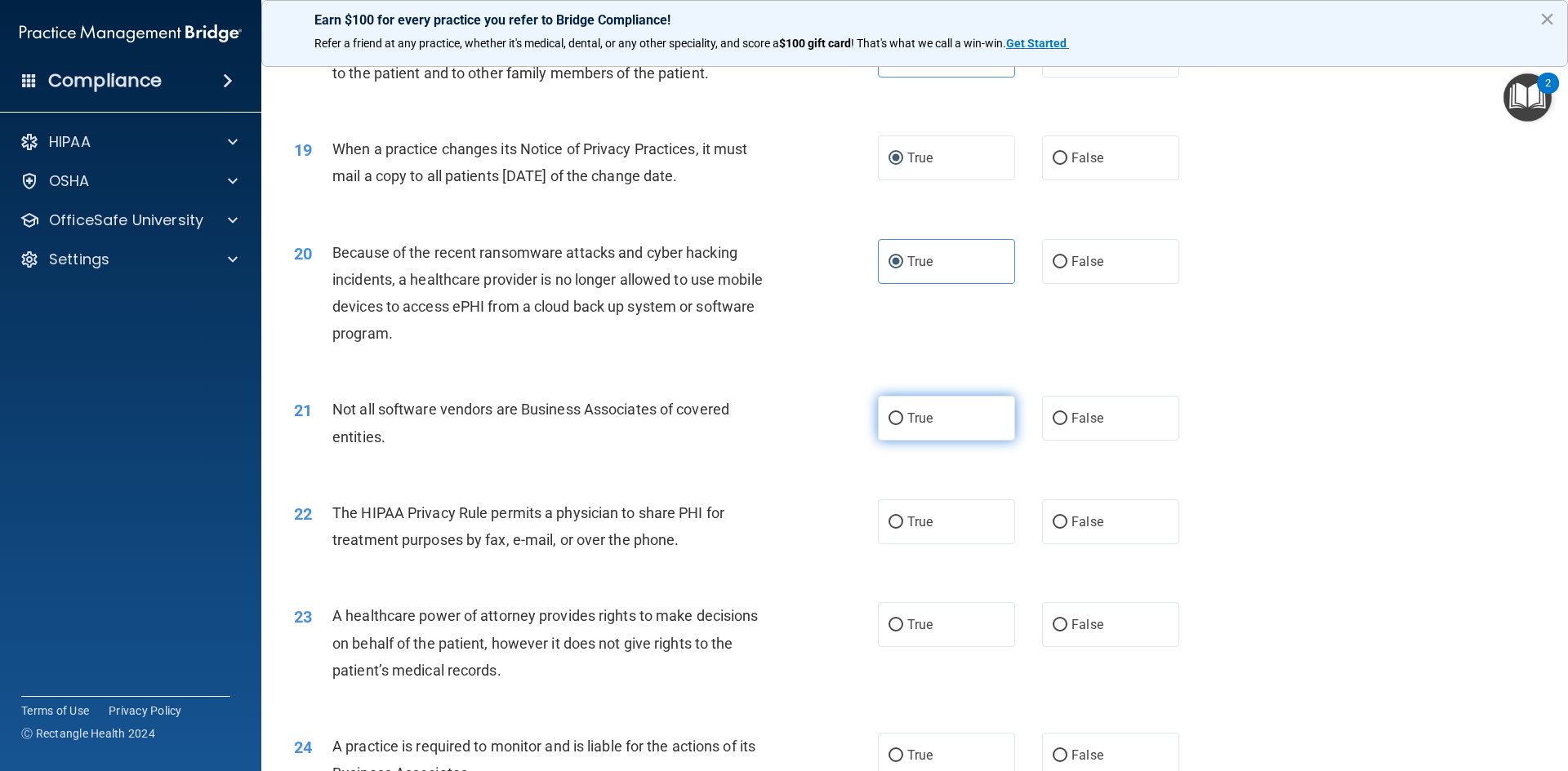
click at [899, 428] on label "True" at bounding box center [946, 418] width 137 height 45
click at [899, 425] on input "True" at bounding box center [895, 418] width 15 height 12
radio input "true"
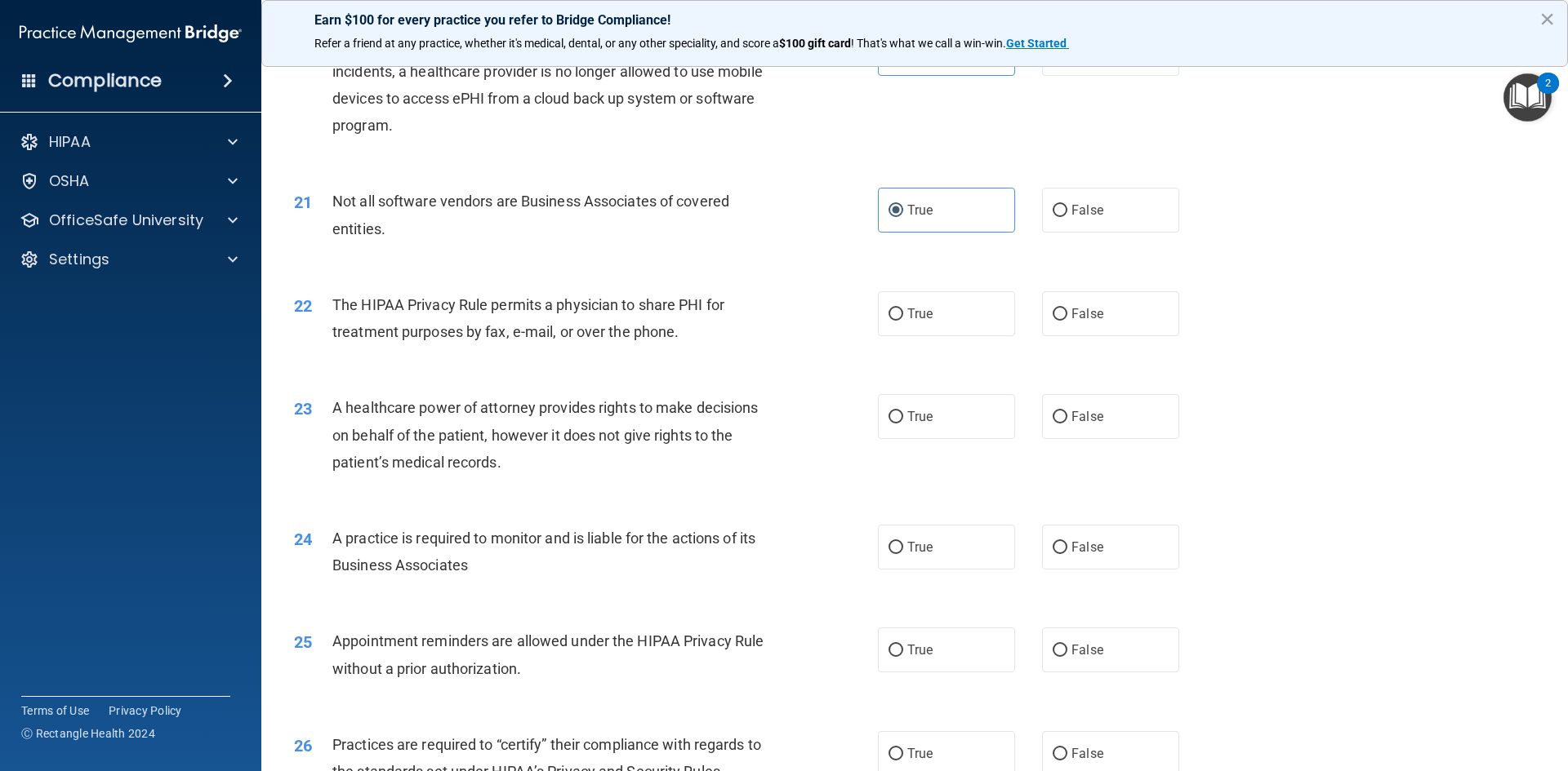
scroll to position [2449, 0]
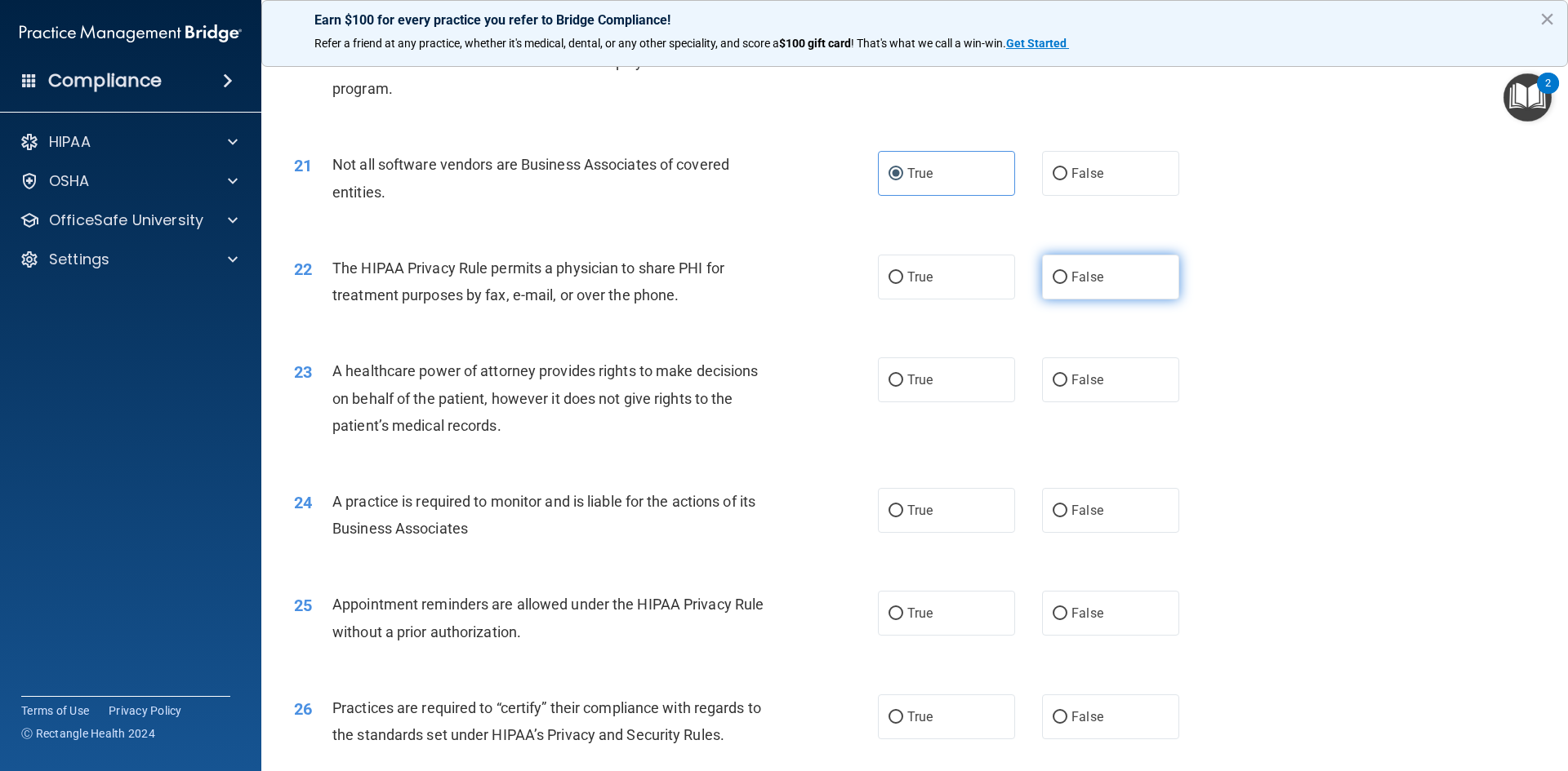
click at [1072, 278] on span "False" at bounding box center [1087, 278] width 32 height 16
click at [1066, 278] on input "False" at bounding box center [1059, 278] width 15 height 12
radio input "true"
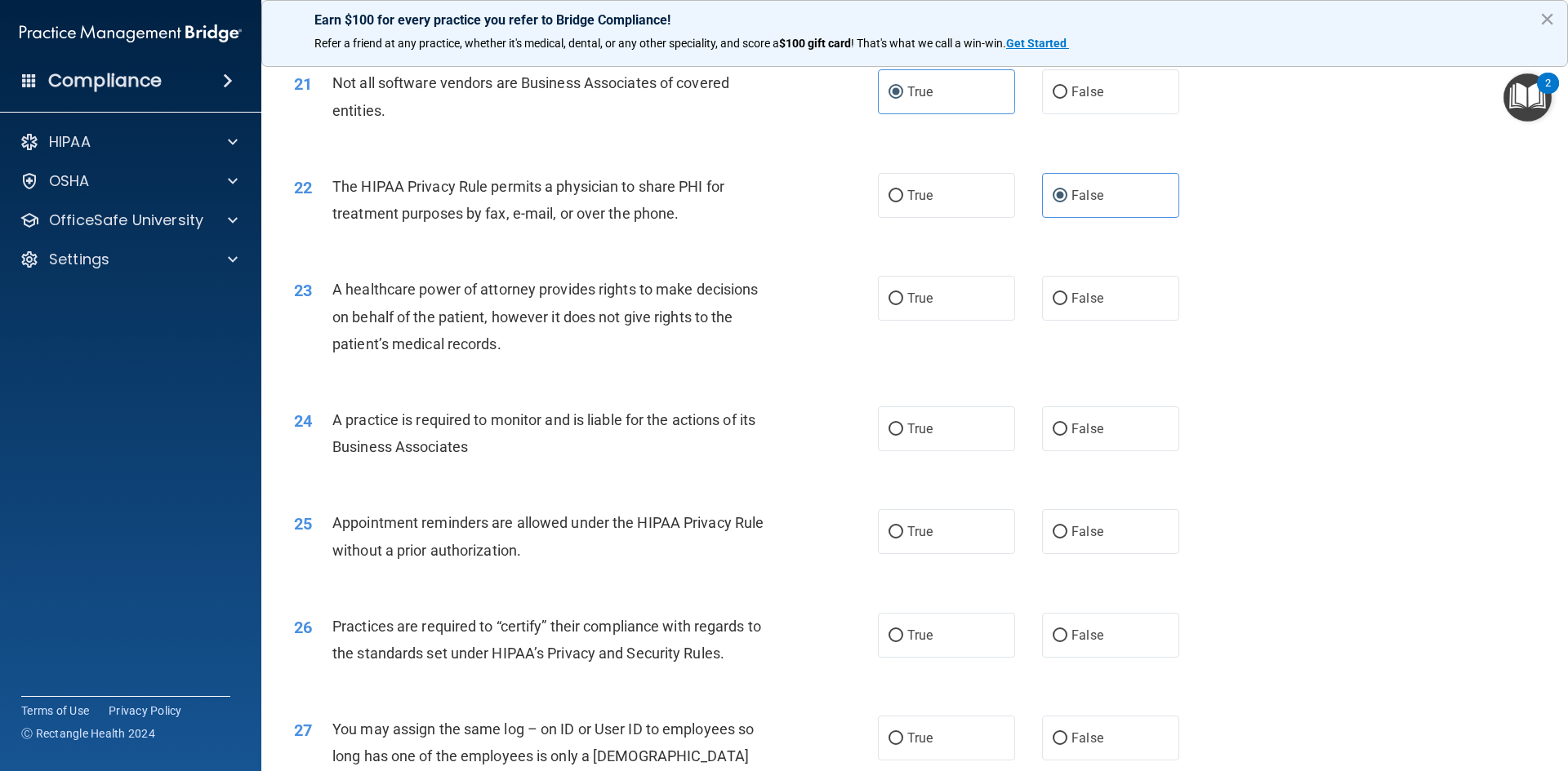
scroll to position [2612, 0]
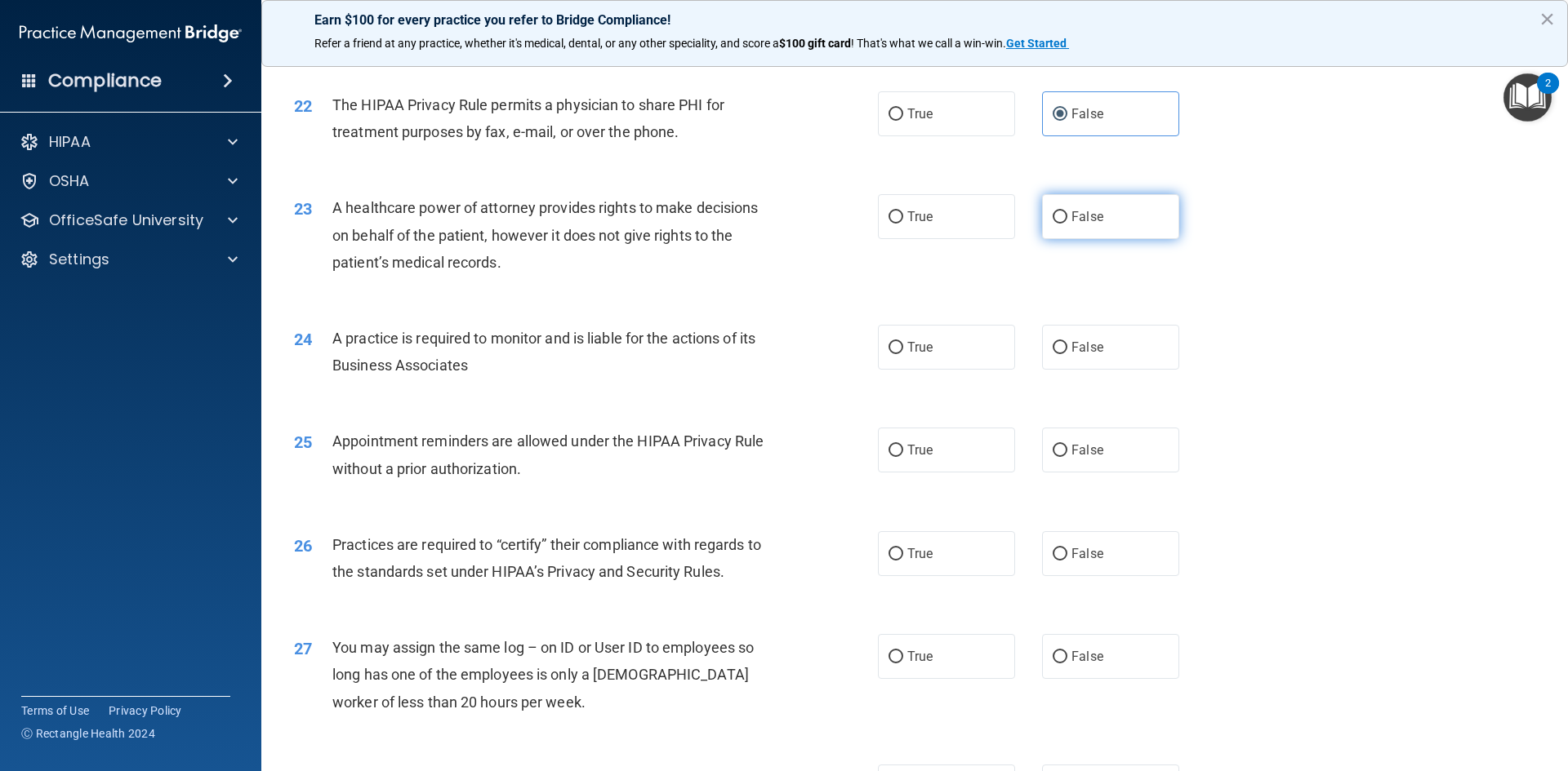
click at [1055, 214] on input "False" at bounding box center [1059, 218] width 15 height 12
radio input "true"
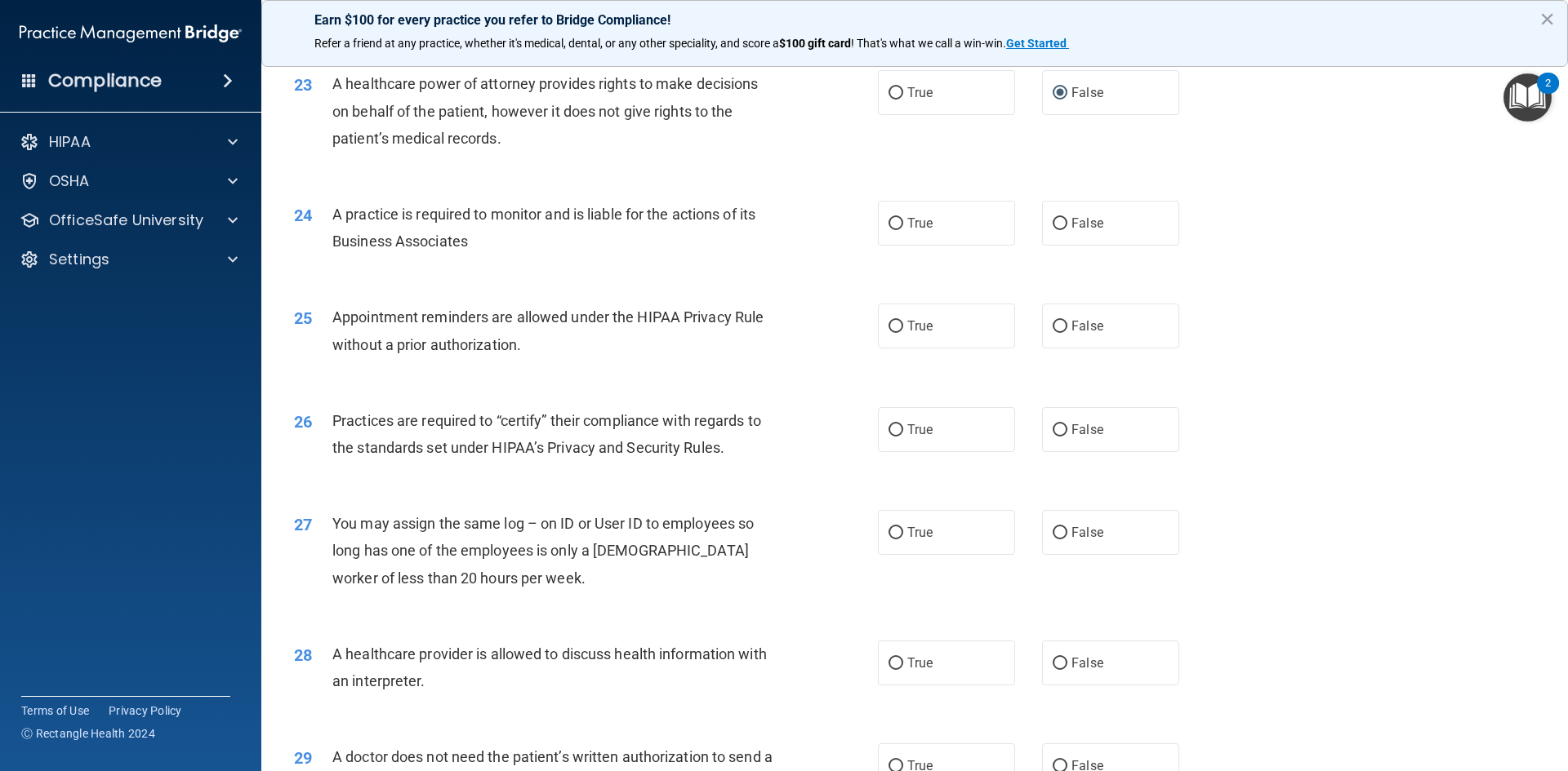
scroll to position [2775, 0]
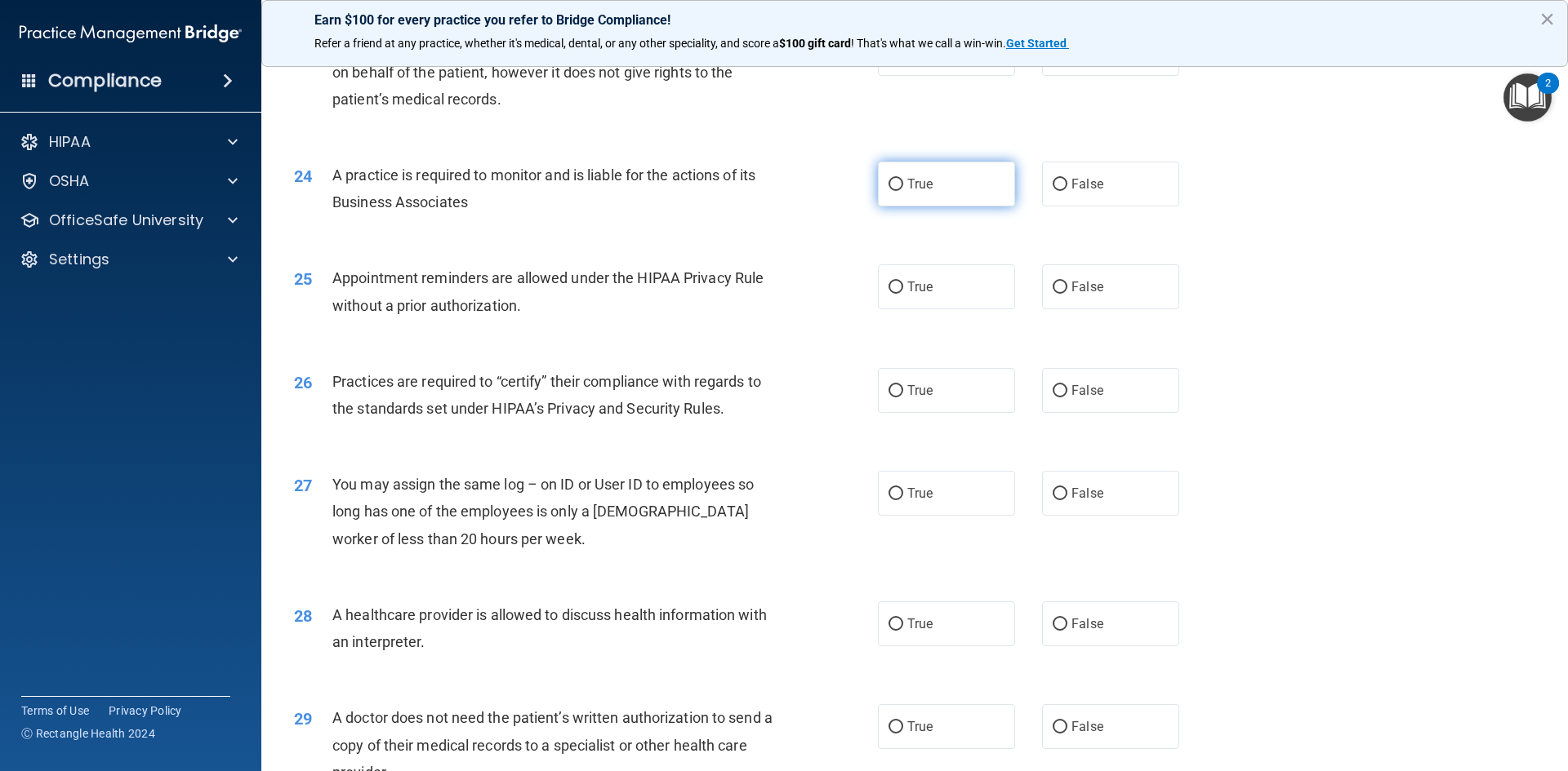
click at [899, 173] on label "True" at bounding box center [946, 184] width 137 height 45
click at [899, 179] on input "True" at bounding box center [895, 185] width 15 height 12
radio input "true"
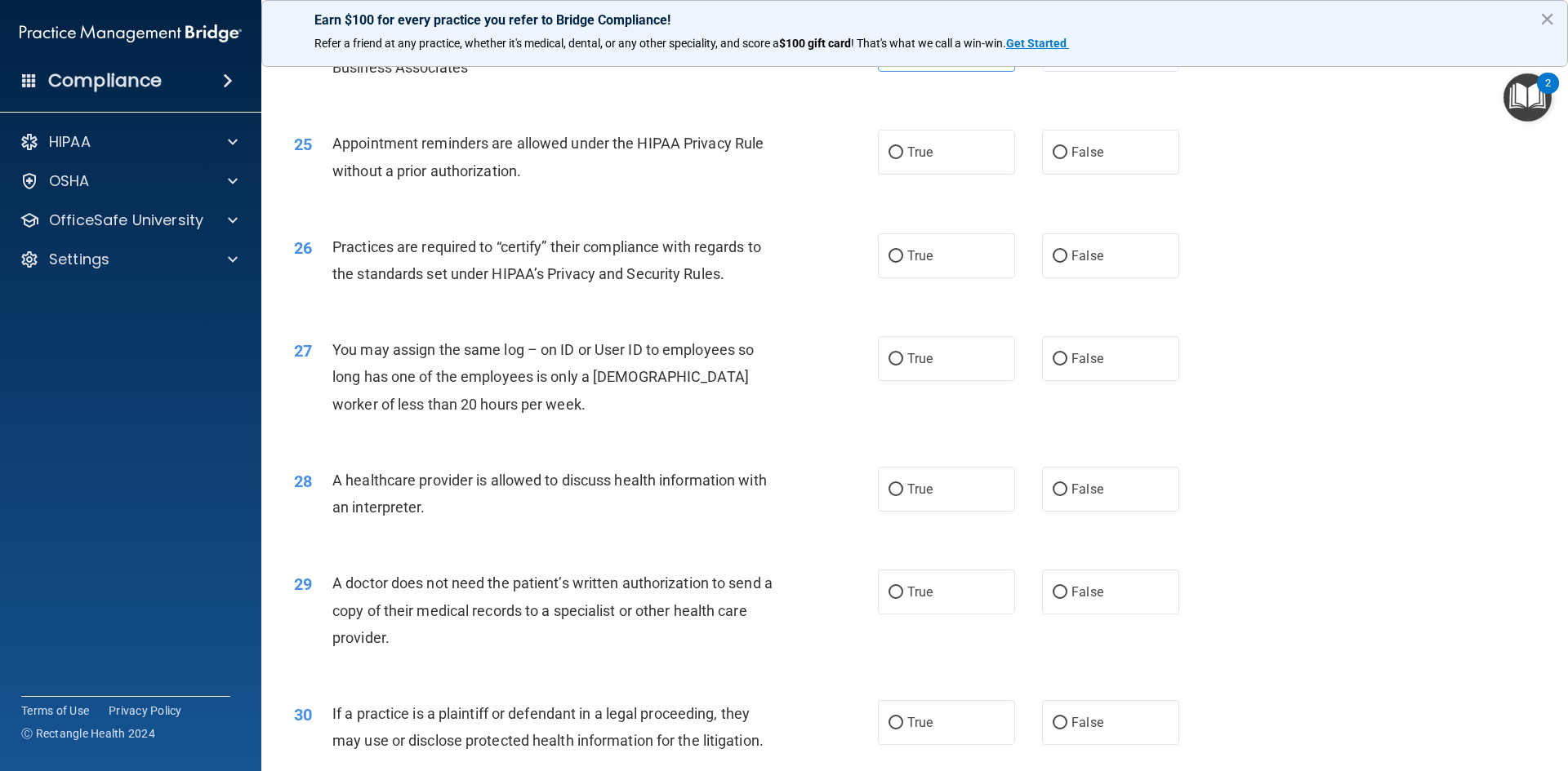
scroll to position [2938, 0]
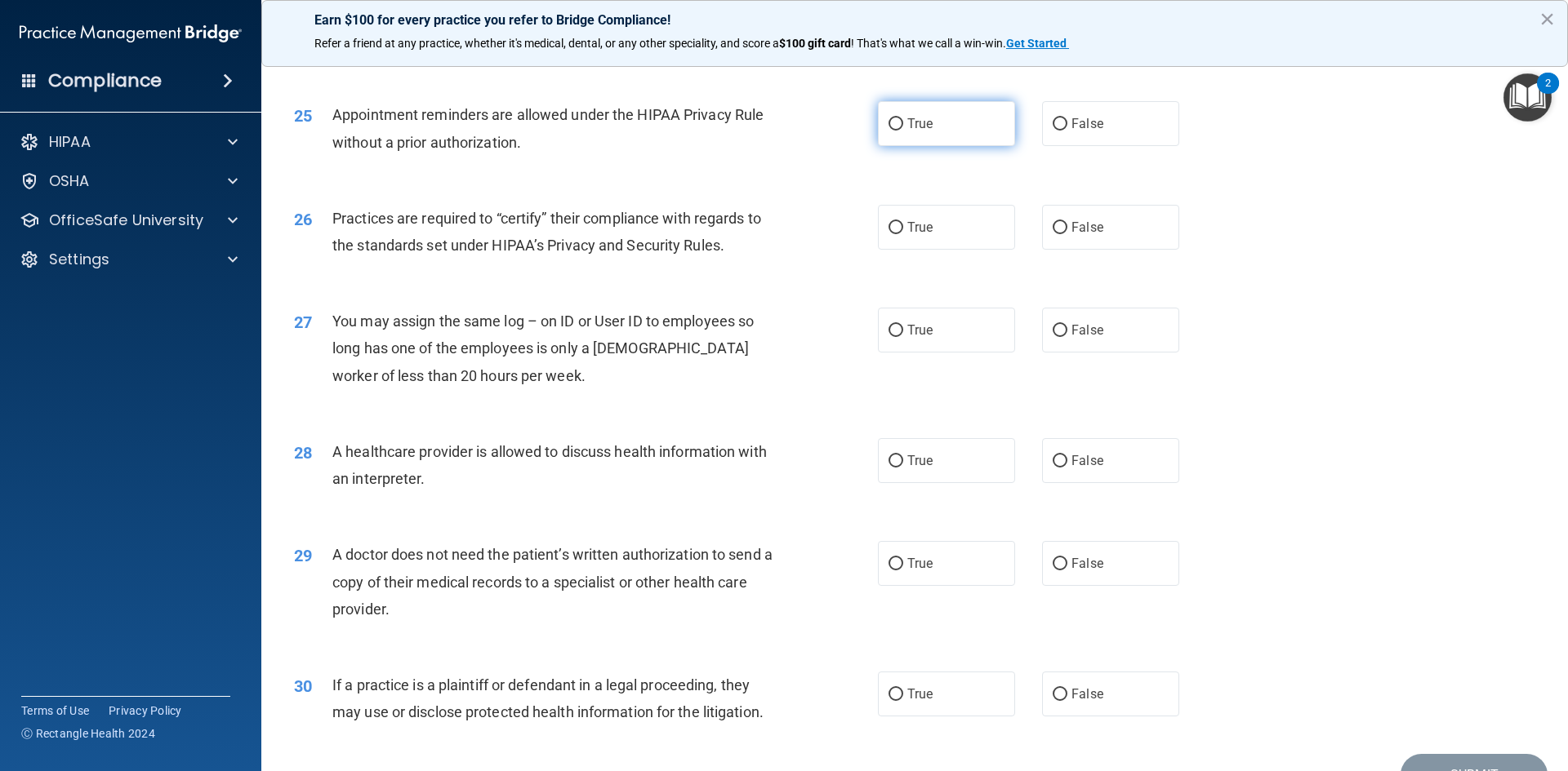
click at [889, 122] on input "True" at bounding box center [895, 124] width 15 height 12
radio input "true"
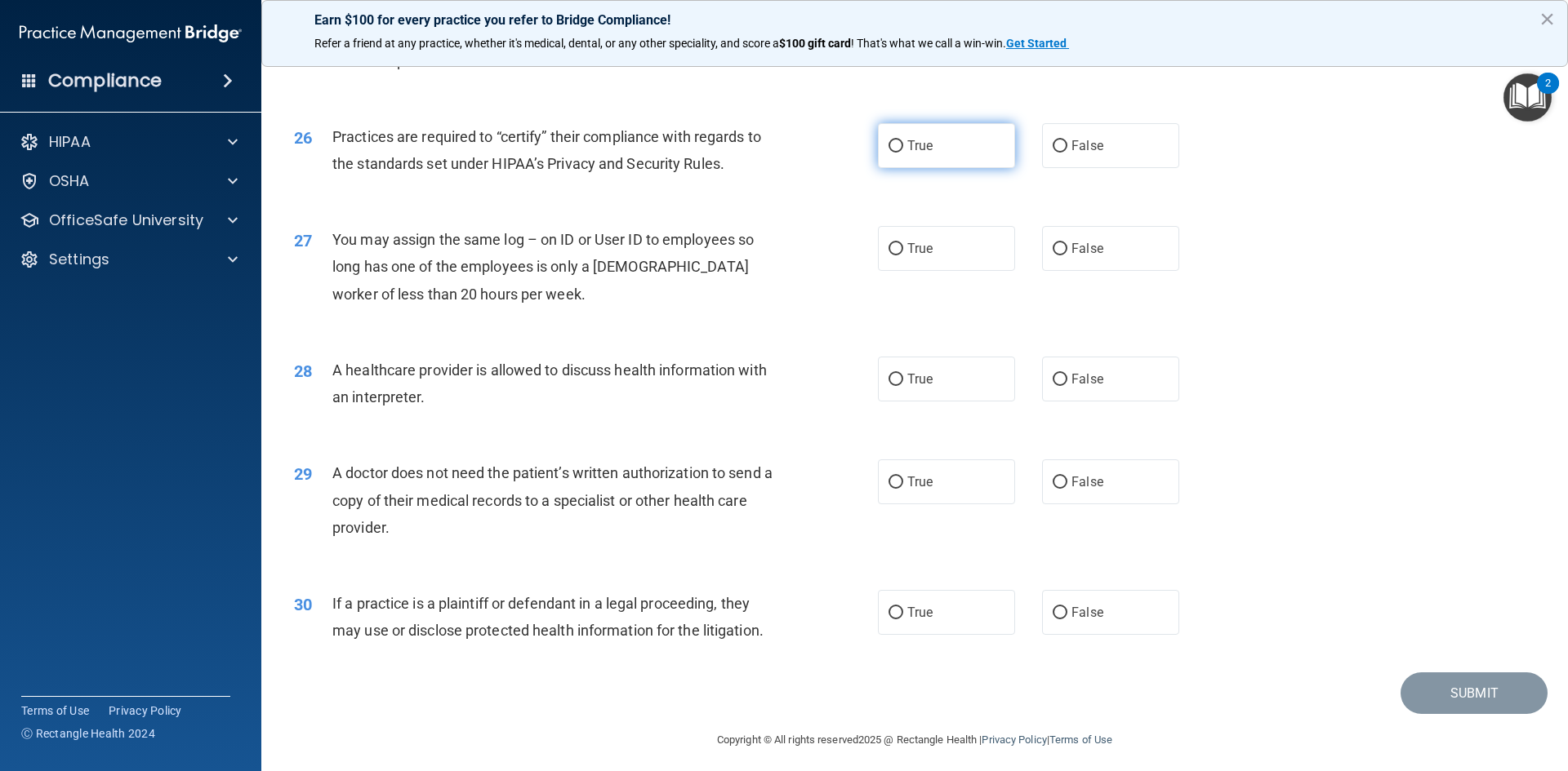
click at [896, 148] on input "True" at bounding box center [895, 147] width 15 height 12
radio input "true"
click at [1052, 250] on input "False" at bounding box center [1059, 249] width 15 height 12
radio input "true"
click at [888, 385] on input "True" at bounding box center [895, 380] width 15 height 12
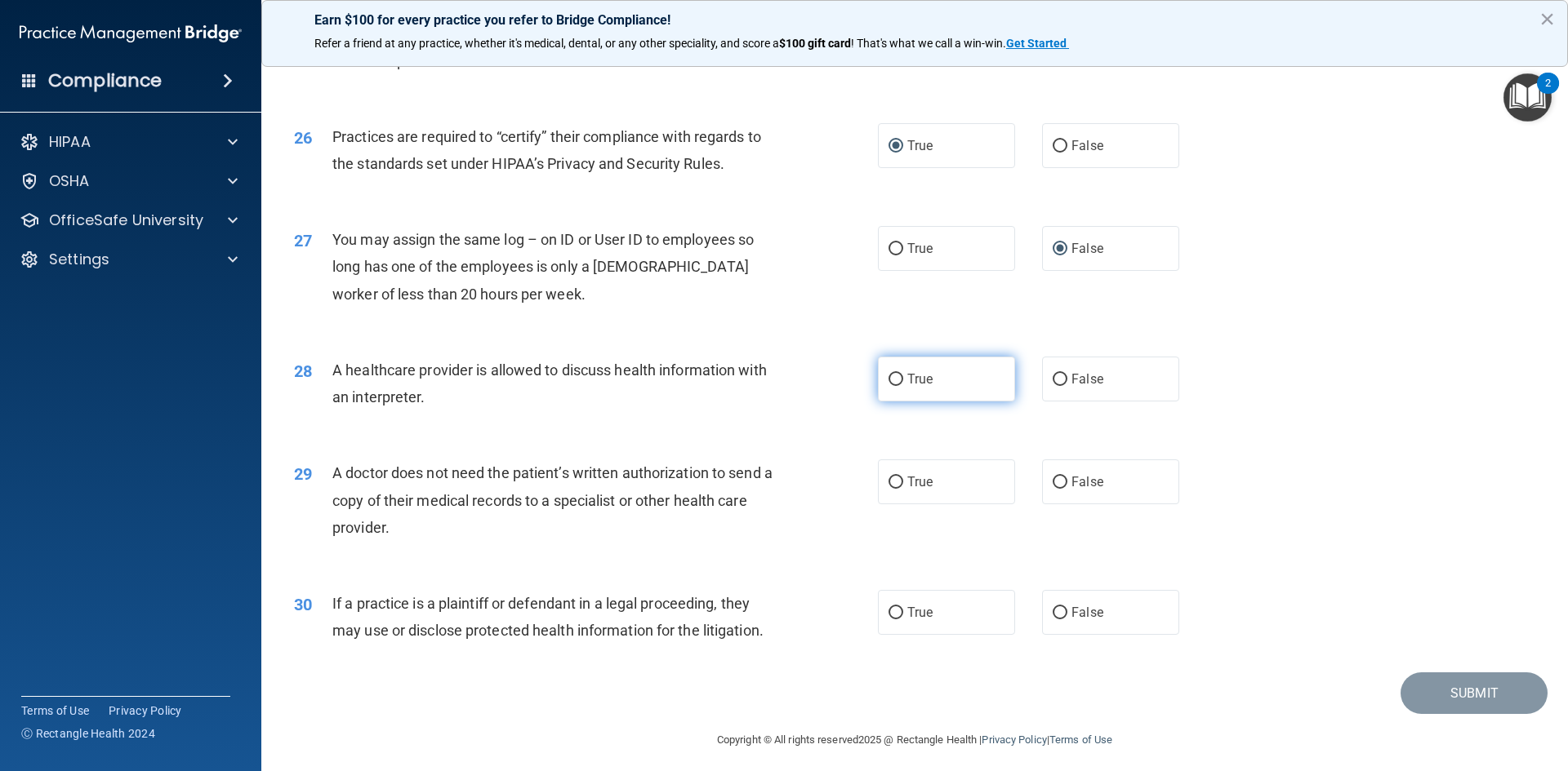
radio input "true"
click at [1052, 482] on input "False" at bounding box center [1059, 482] width 15 height 12
radio input "true"
click at [931, 486] on label "True" at bounding box center [946, 482] width 137 height 45
click at [903, 486] on input "True" at bounding box center [895, 482] width 15 height 12
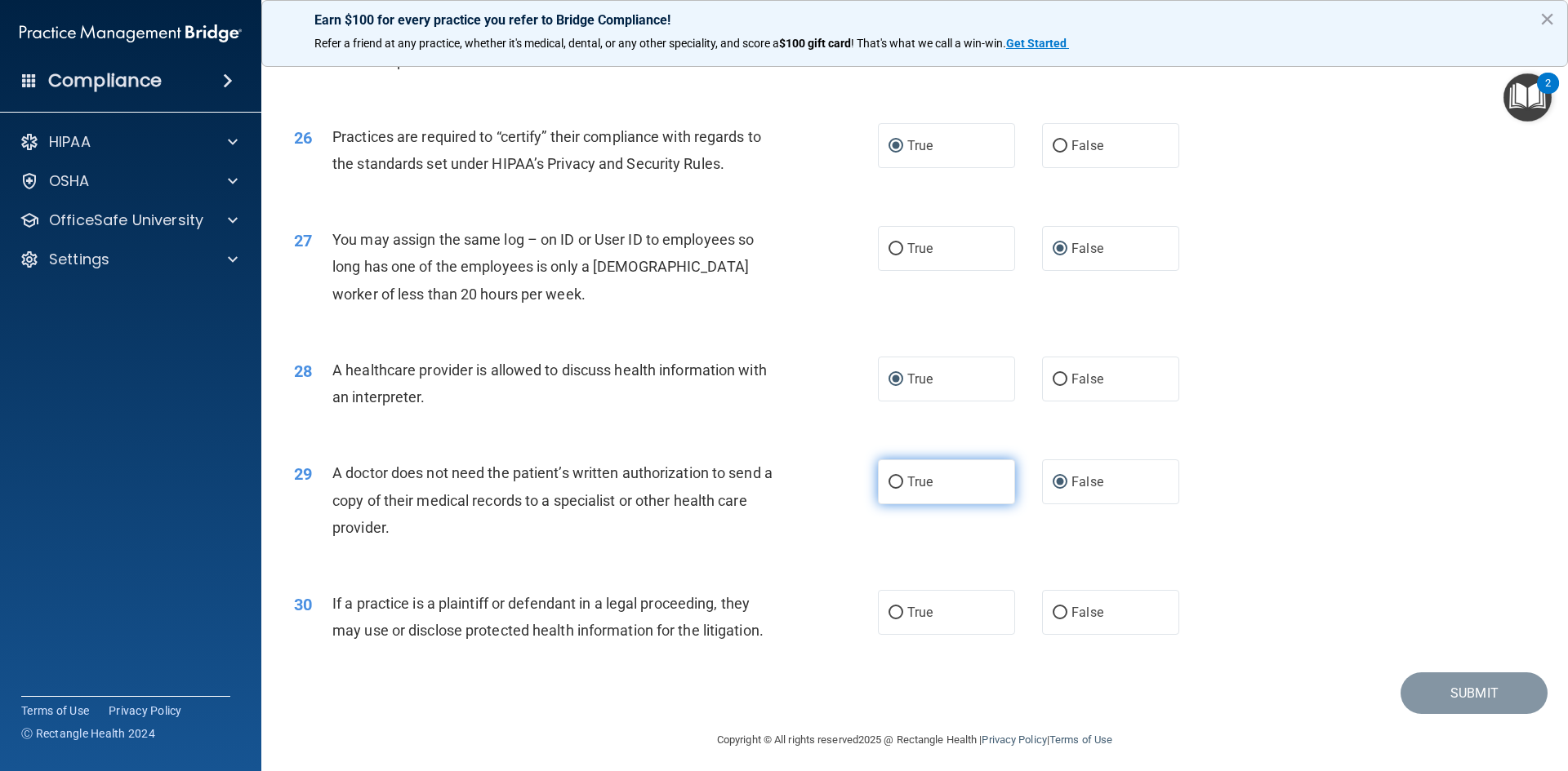
radio input "true"
radio input "false"
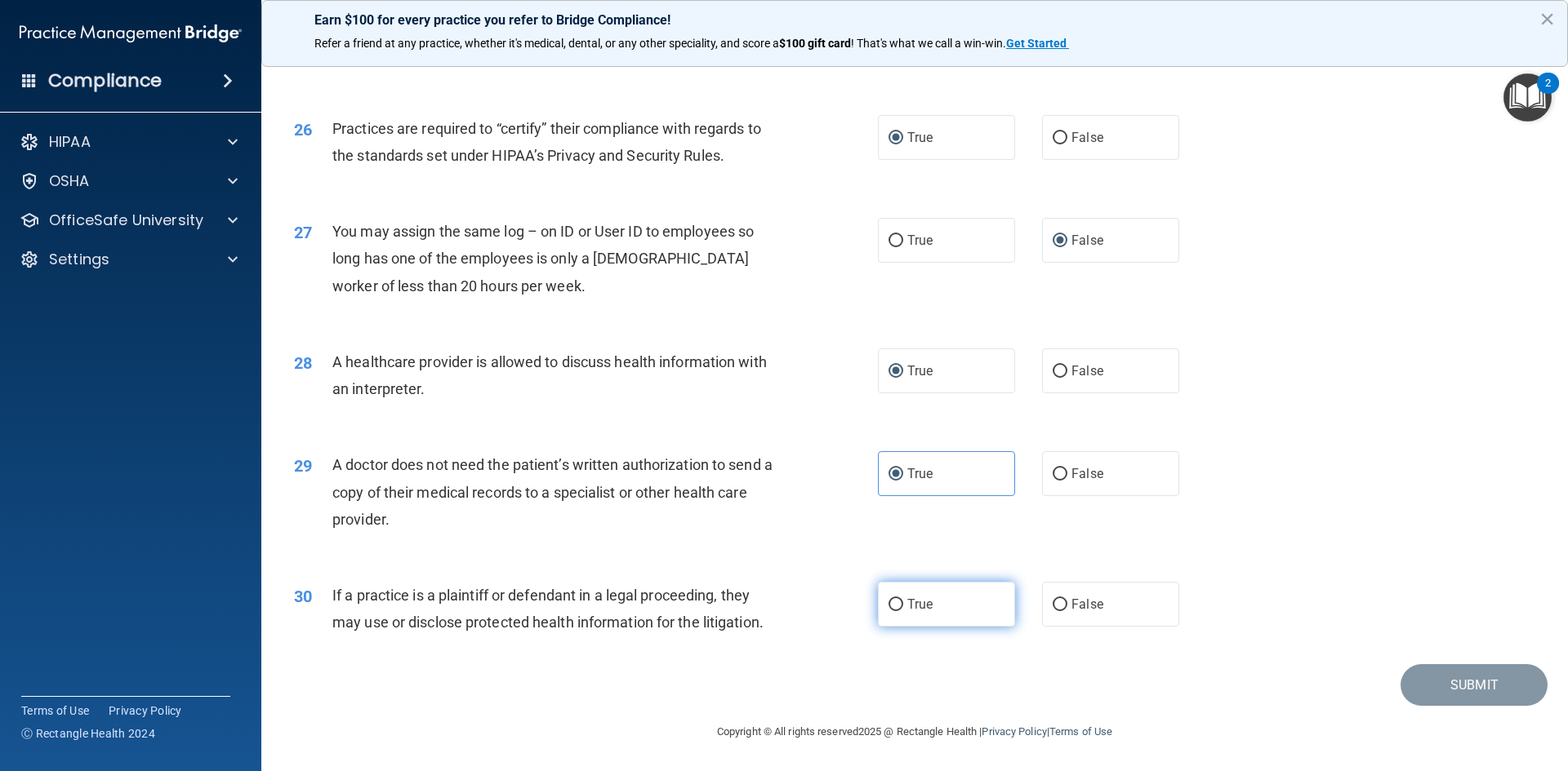
click at [890, 607] on input "True" at bounding box center [895, 605] width 15 height 12
radio input "true"
click at [890, 607] on input "True" at bounding box center [895, 605] width 15 height 12
click at [1484, 688] on button "Submit" at bounding box center [1473, 685] width 147 height 41
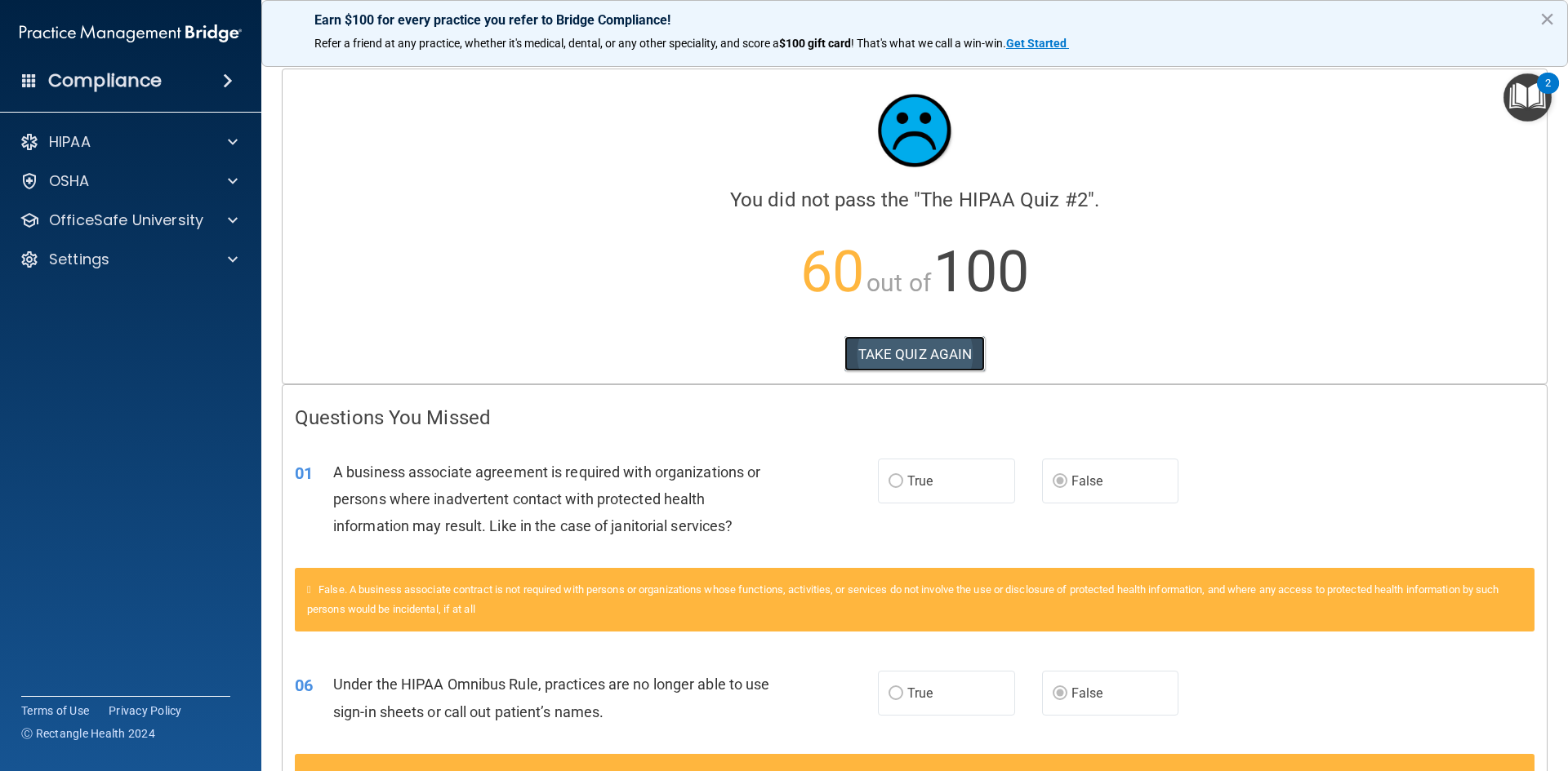
click at [922, 357] on button "TAKE QUIZ AGAIN" at bounding box center [914, 354] width 141 height 35
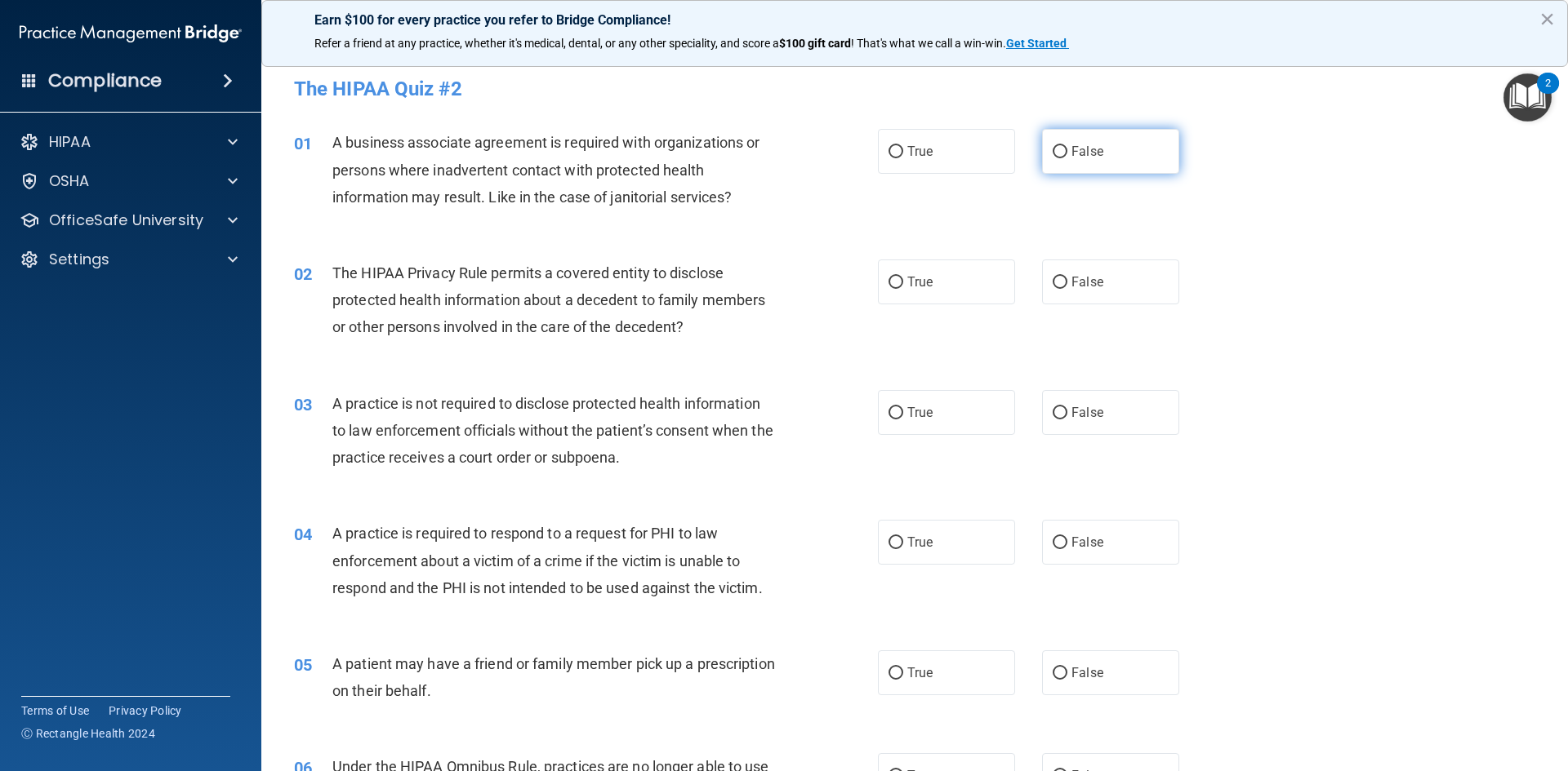
click at [1062, 151] on label "False" at bounding box center [1110, 152] width 137 height 45
click at [1062, 151] on input "False" at bounding box center [1059, 152] width 15 height 12
radio input "true"
click at [1052, 280] on input "False" at bounding box center [1059, 283] width 15 height 12
radio input "true"
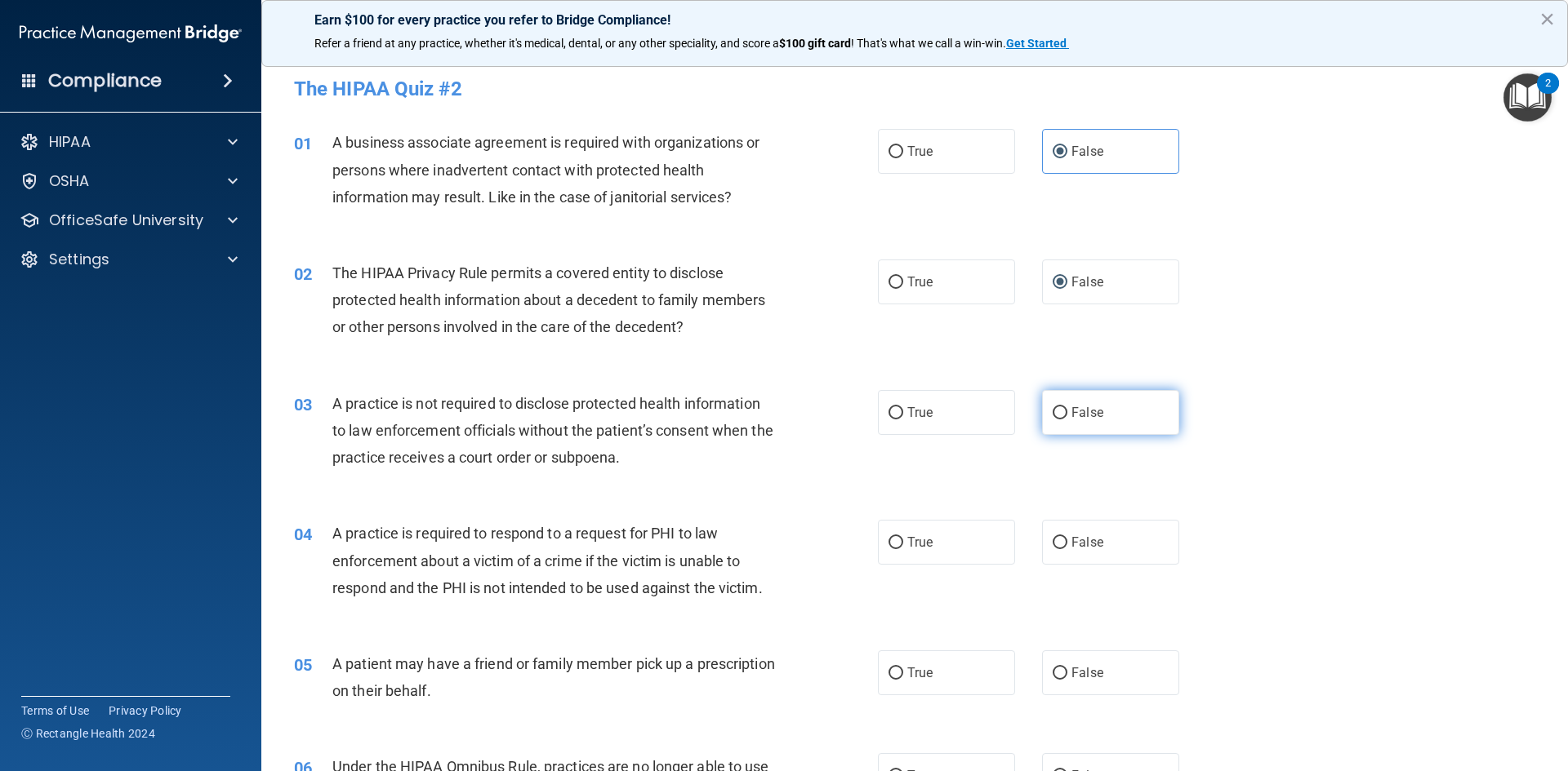
click at [1045, 406] on label "False" at bounding box center [1110, 413] width 137 height 45
click at [1052, 408] on input "False" at bounding box center [1059, 414] width 15 height 12
radio input "true"
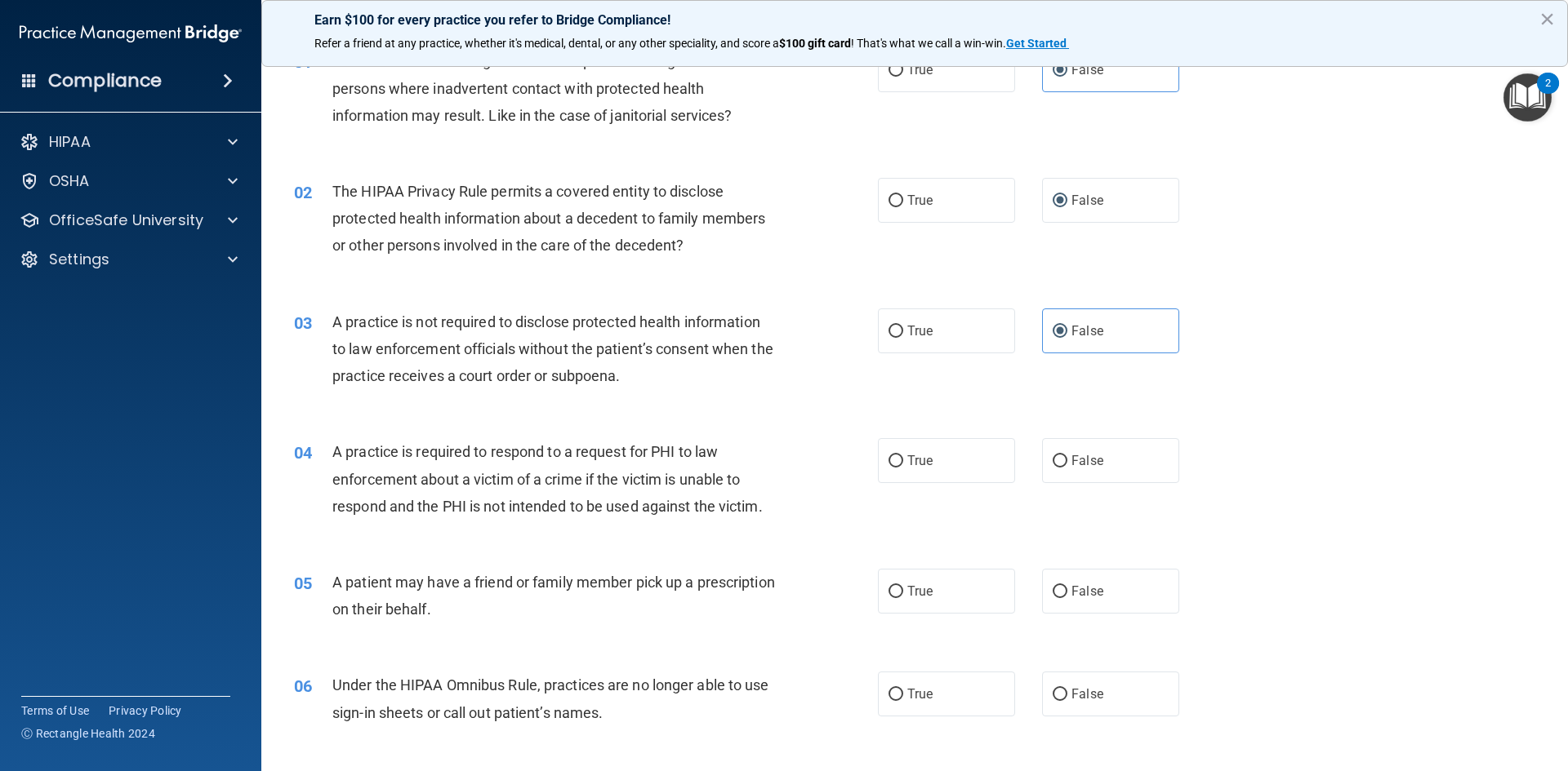
scroll to position [163, 0]
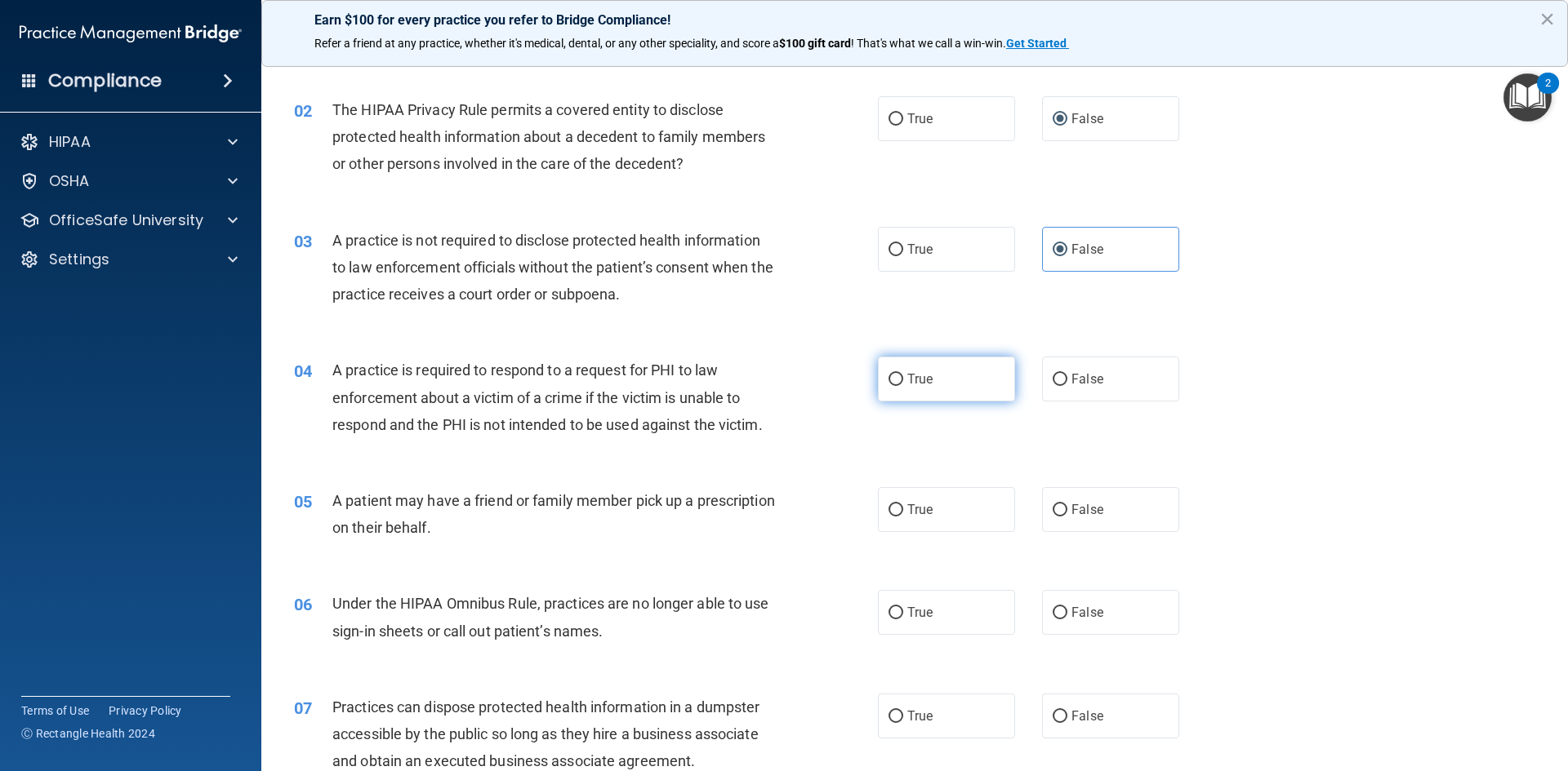
click at [899, 377] on label "True" at bounding box center [946, 379] width 137 height 45
click at [899, 377] on input "True" at bounding box center [895, 380] width 15 height 12
radio input "true"
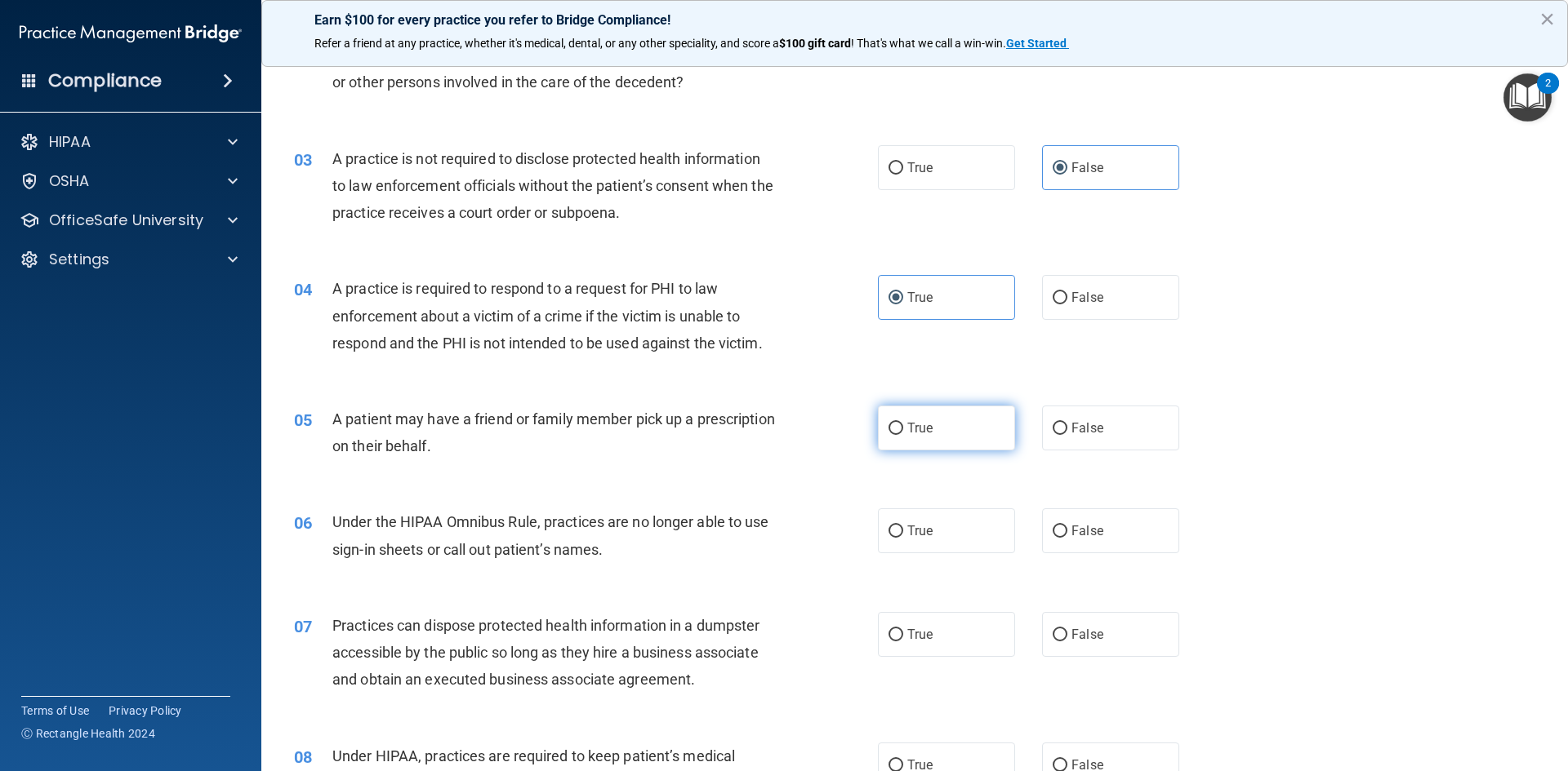
click at [931, 429] on label "True" at bounding box center [946, 428] width 137 height 45
click at [903, 429] on input "True" at bounding box center [895, 428] width 15 height 12
radio input "true"
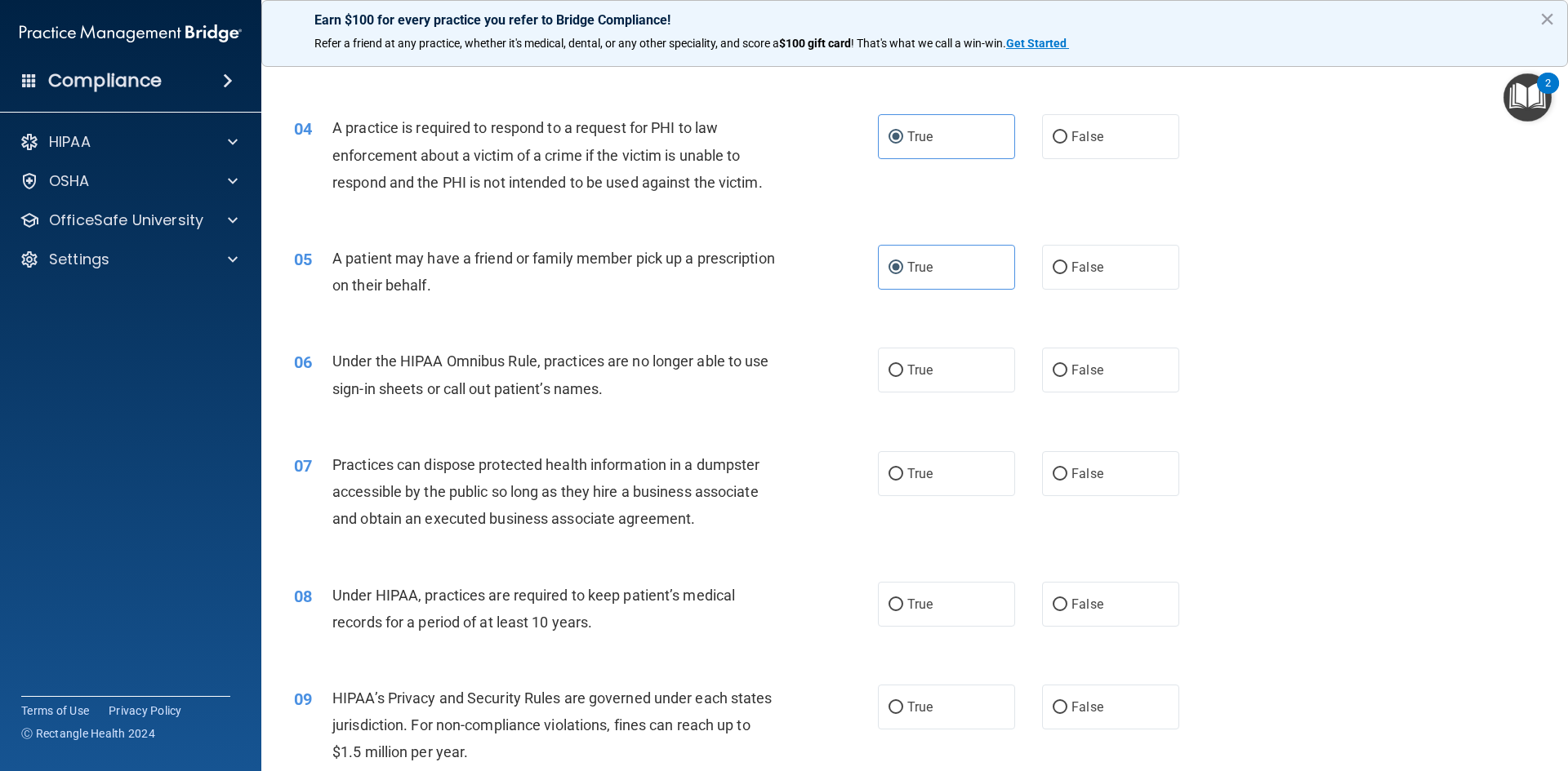
scroll to position [489, 0]
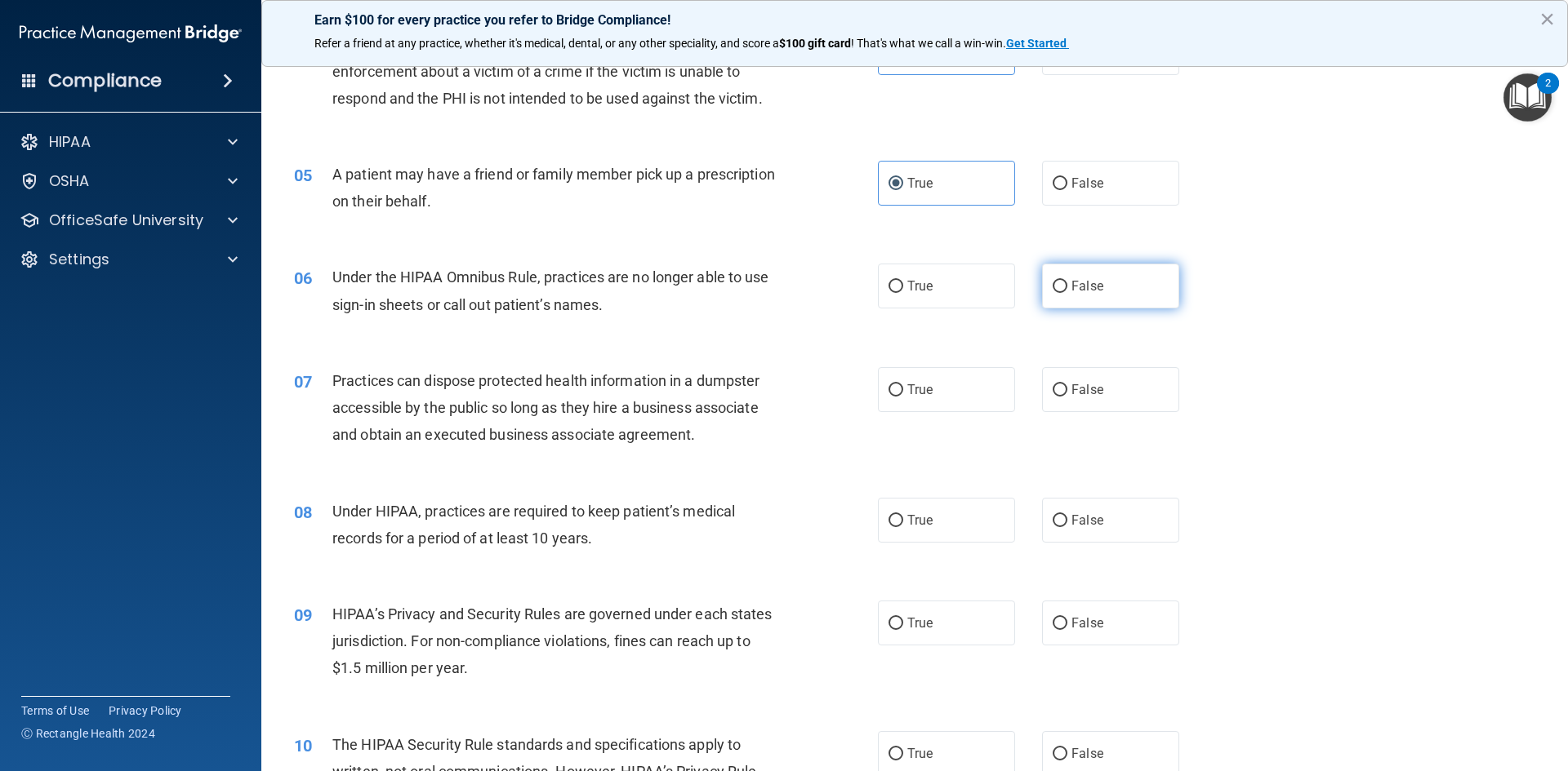
click at [1061, 289] on label "False" at bounding box center [1110, 287] width 137 height 45
click at [1061, 289] on input "False" at bounding box center [1059, 287] width 15 height 12
radio input "true"
click at [1077, 388] on span "False" at bounding box center [1087, 390] width 32 height 16
click at [1067, 388] on input "False" at bounding box center [1059, 390] width 15 height 12
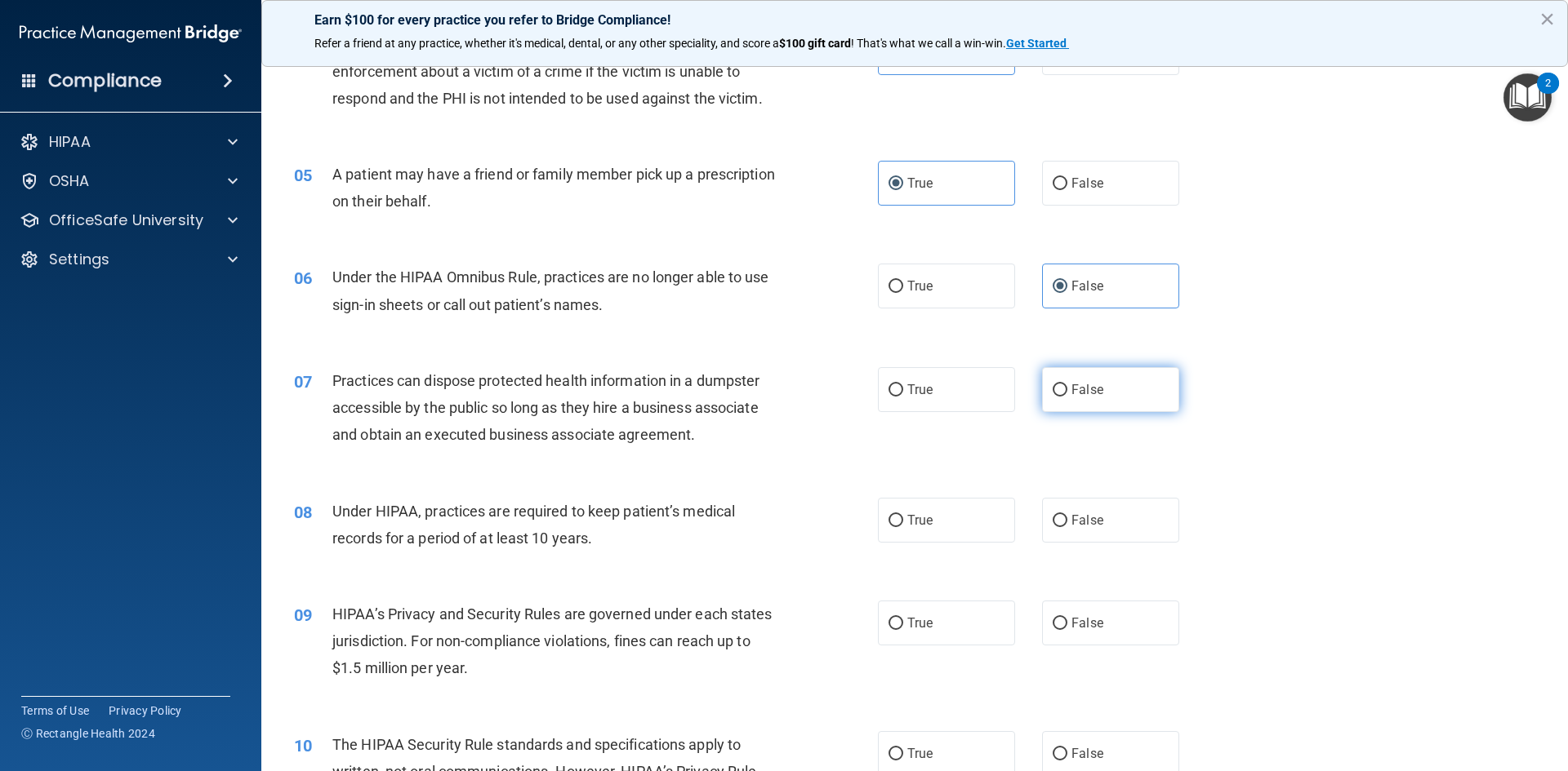
radio input "true"
click at [1051, 508] on label "False" at bounding box center [1110, 521] width 137 height 45
click at [1052, 515] on input "False" at bounding box center [1059, 521] width 15 height 12
radio input "true"
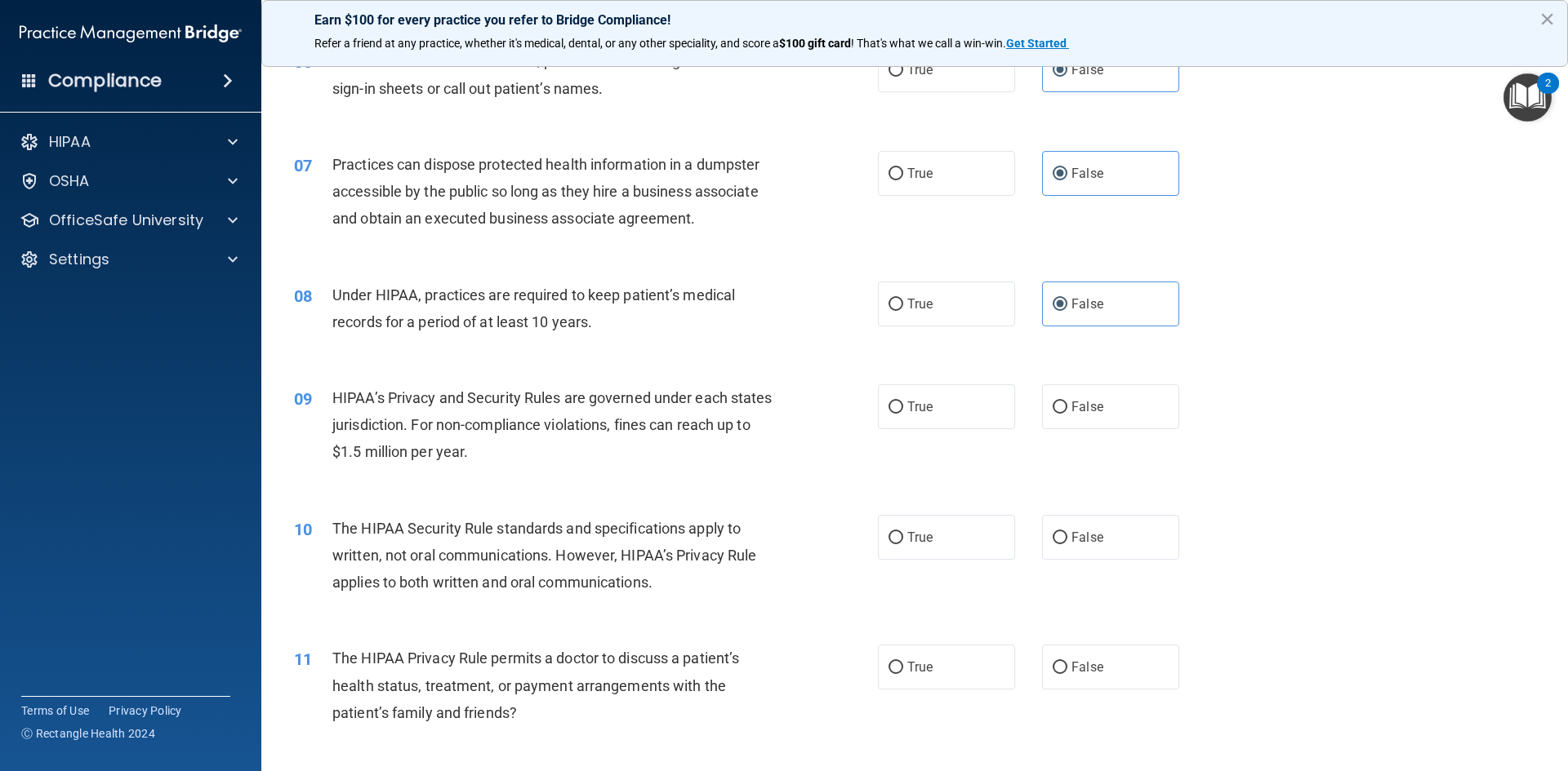
scroll to position [735, 0]
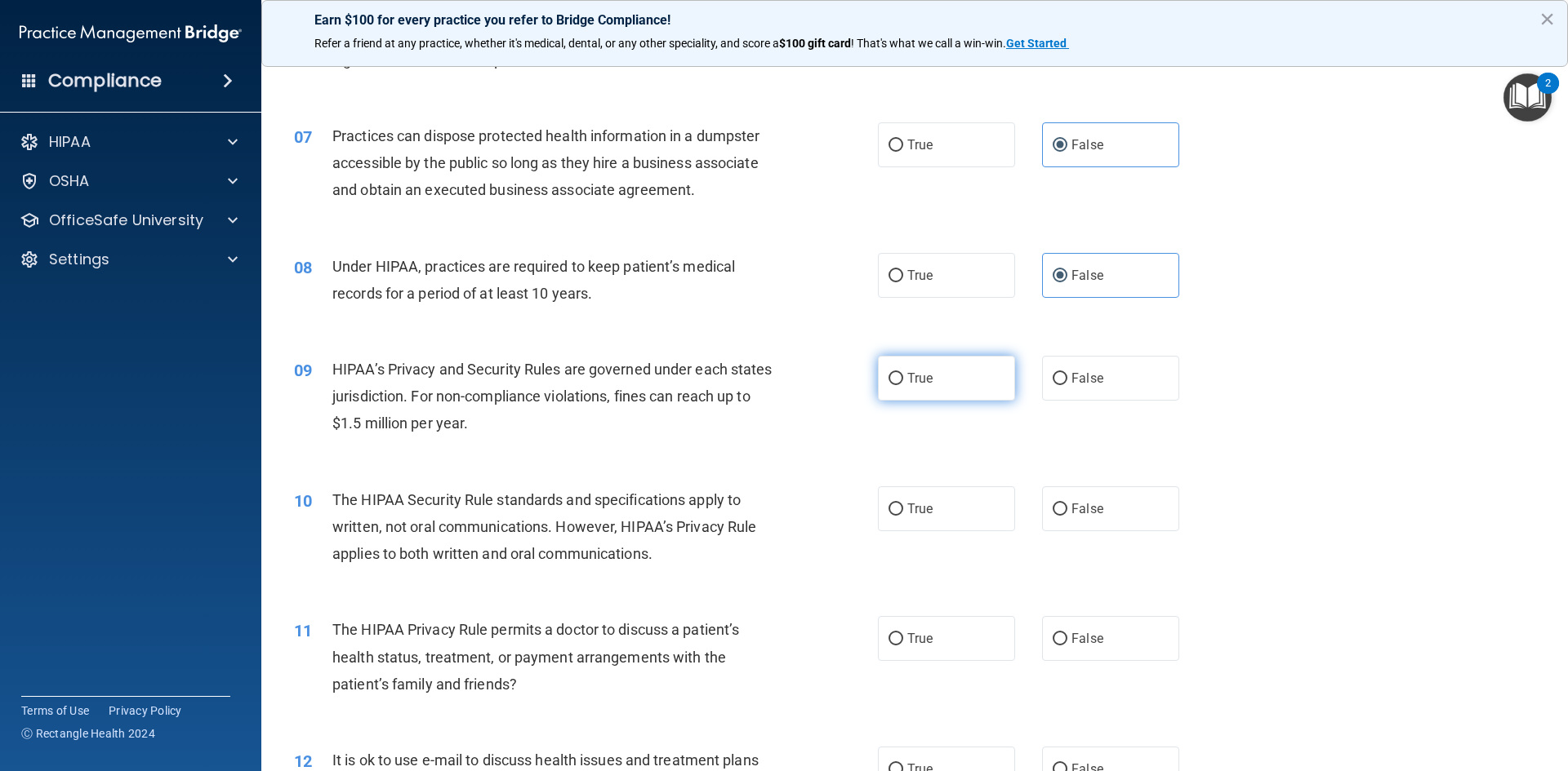
click at [898, 379] on label "True" at bounding box center [946, 378] width 137 height 45
click at [898, 379] on input "True" at bounding box center [895, 379] width 15 height 12
radio input "true"
click at [907, 505] on span "True" at bounding box center [920, 509] width 26 height 16
click at [901, 505] on input "True" at bounding box center [895, 509] width 15 height 12
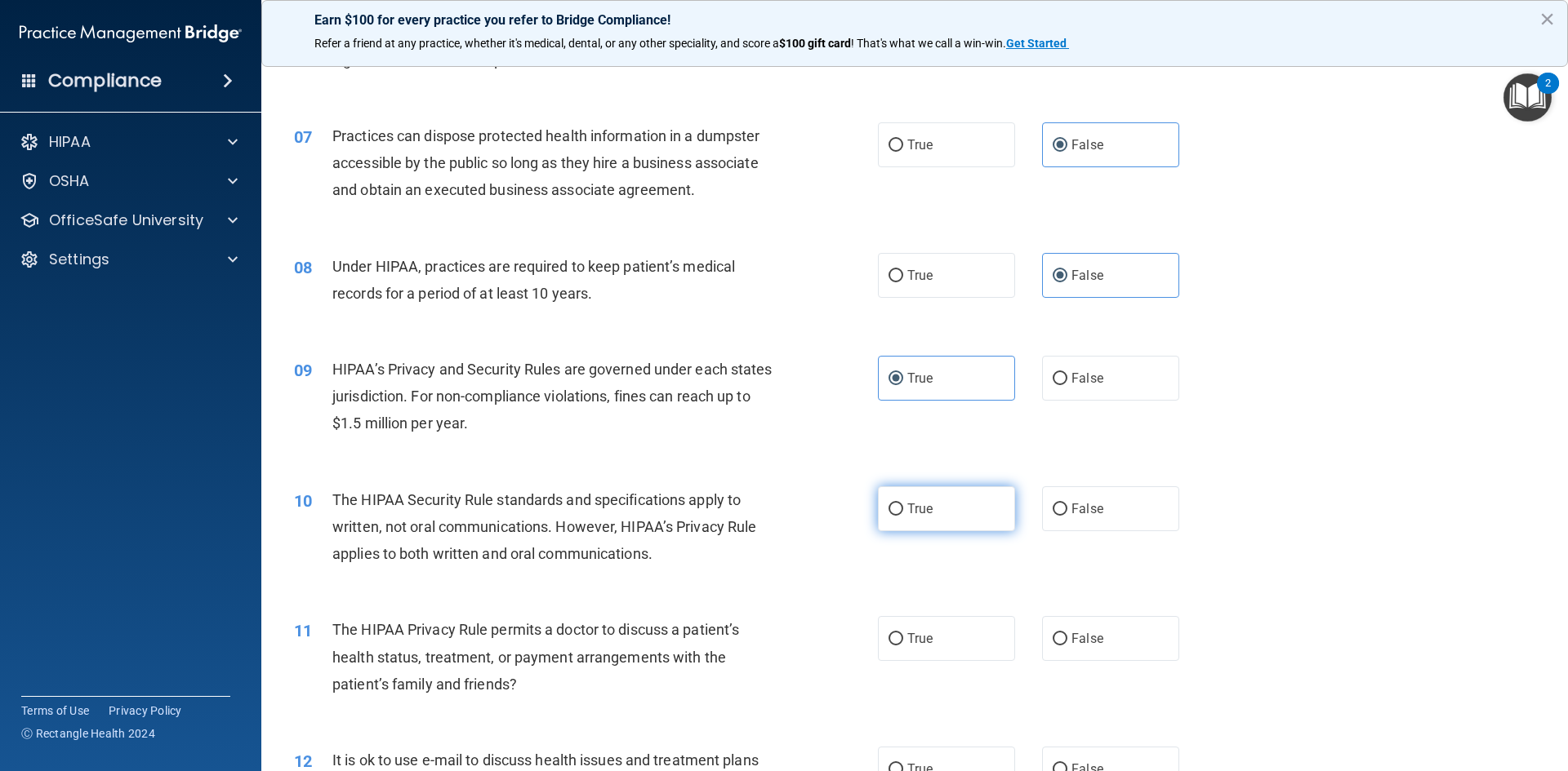
radio input "true"
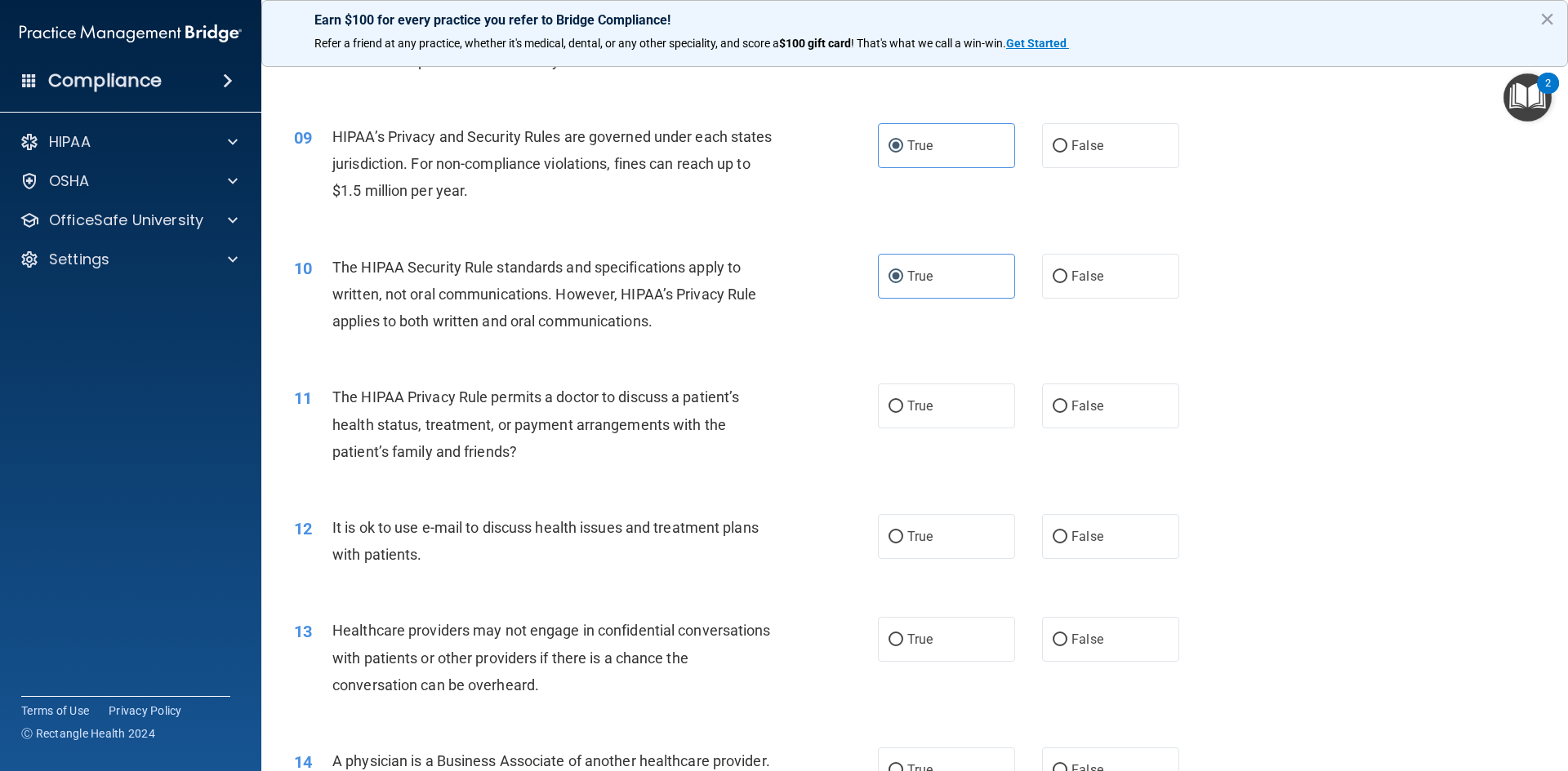
scroll to position [980, 0]
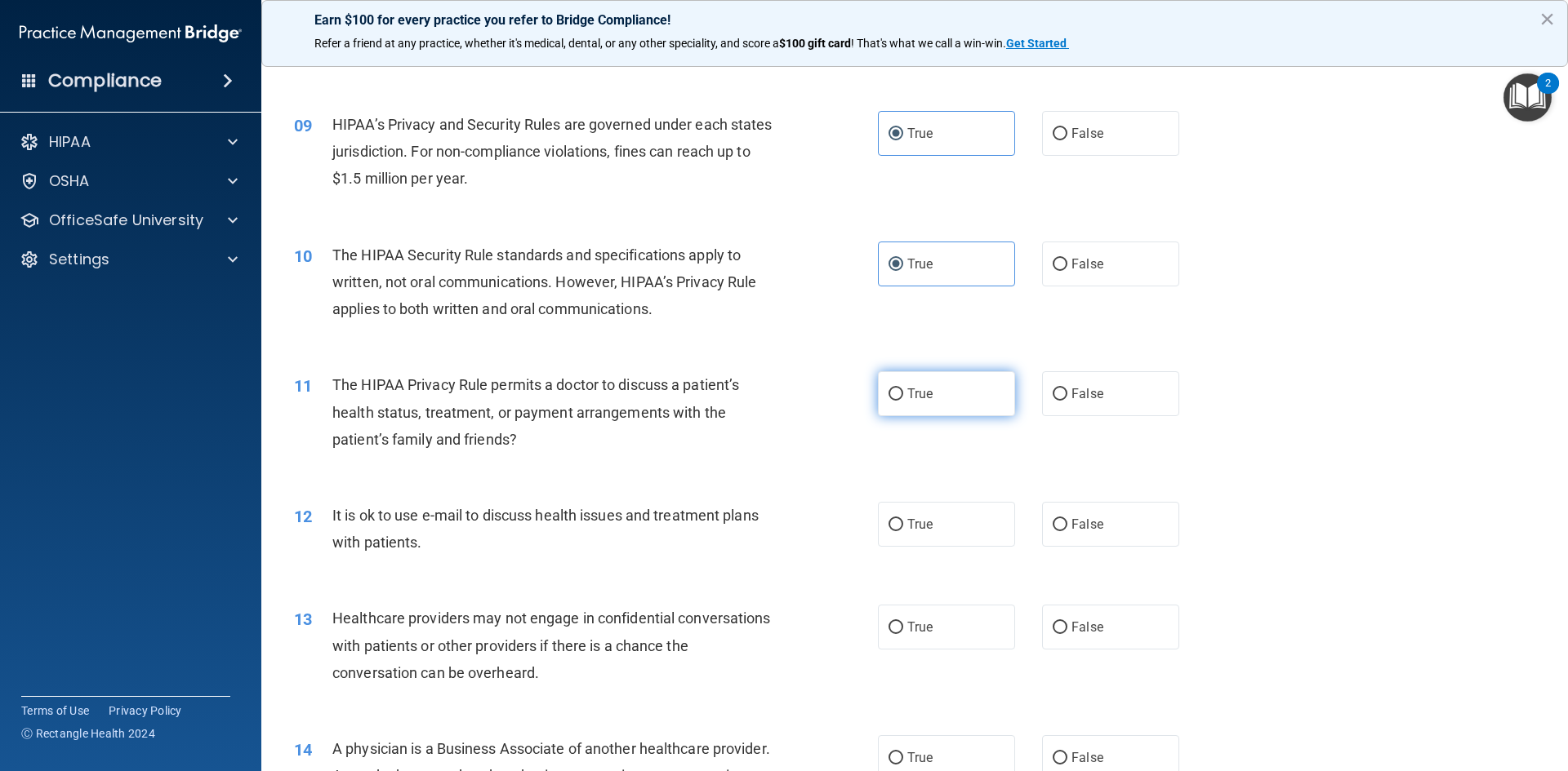
click at [898, 388] on label "True" at bounding box center [946, 394] width 137 height 45
click at [898, 389] on input "True" at bounding box center [895, 395] width 15 height 12
radio input "true"
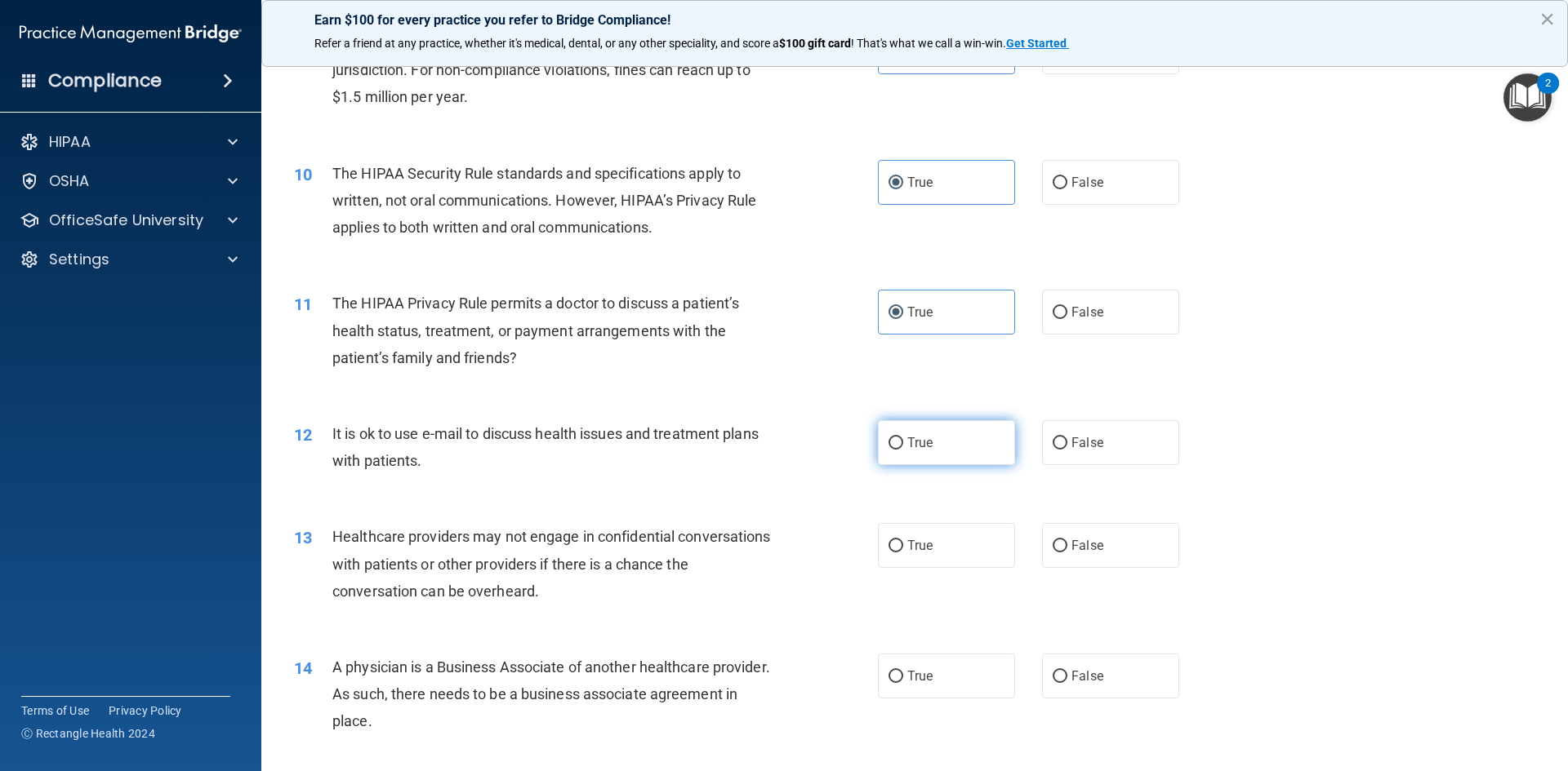
click at [888, 444] on input "True" at bounding box center [895, 443] width 15 height 12
radio input "true"
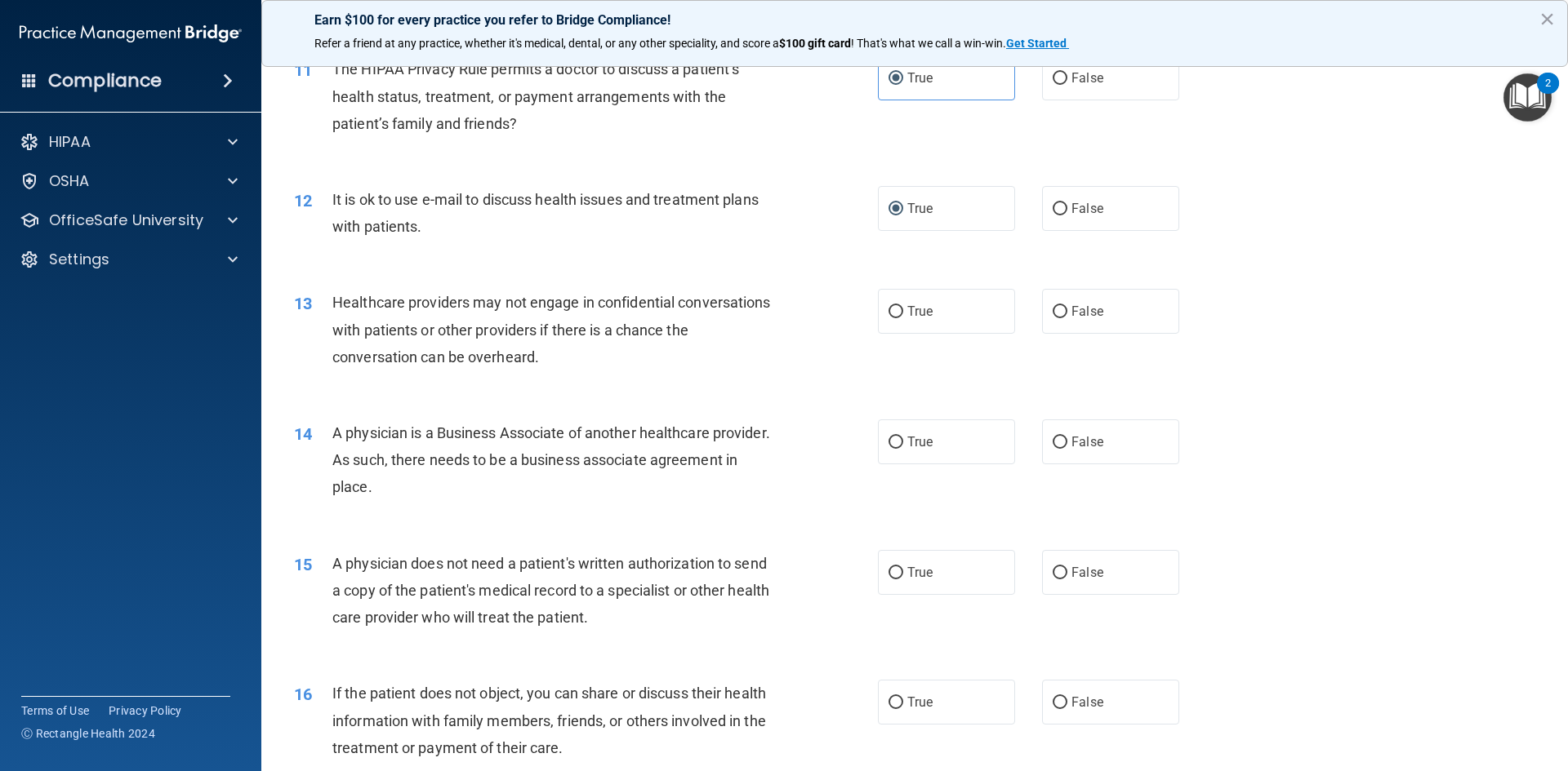
scroll to position [1306, 0]
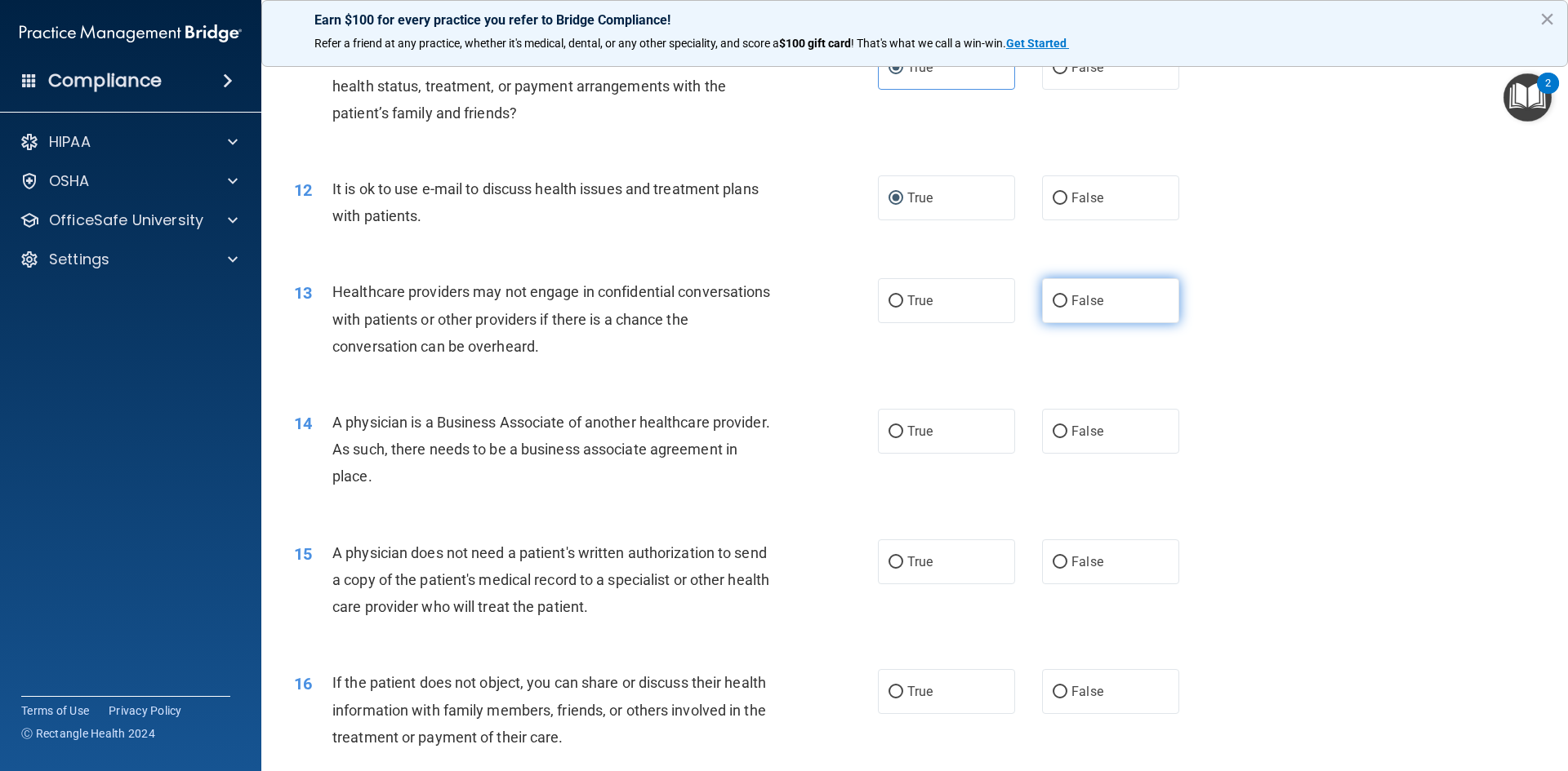
click at [1052, 307] on input "False" at bounding box center [1059, 301] width 15 height 12
radio input "true"
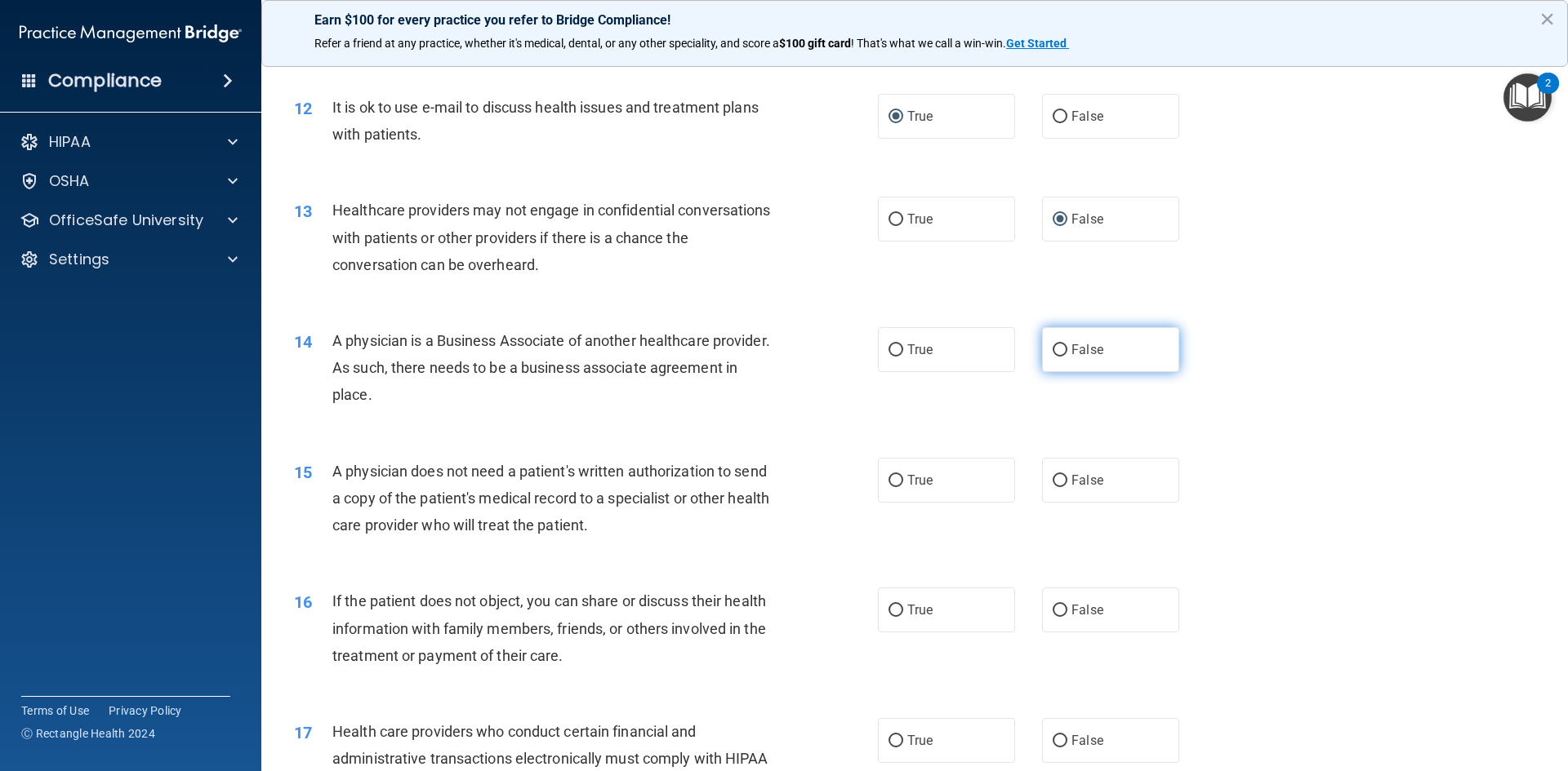
click at [1052, 351] on input "False" at bounding box center [1059, 351] width 15 height 12
radio input "true"
click at [911, 482] on span "True" at bounding box center [920, 481] width 26 height 16
click at [903, 482] on input "True" at bounding box center [895, 481] width 15 height 12
radio input "true"
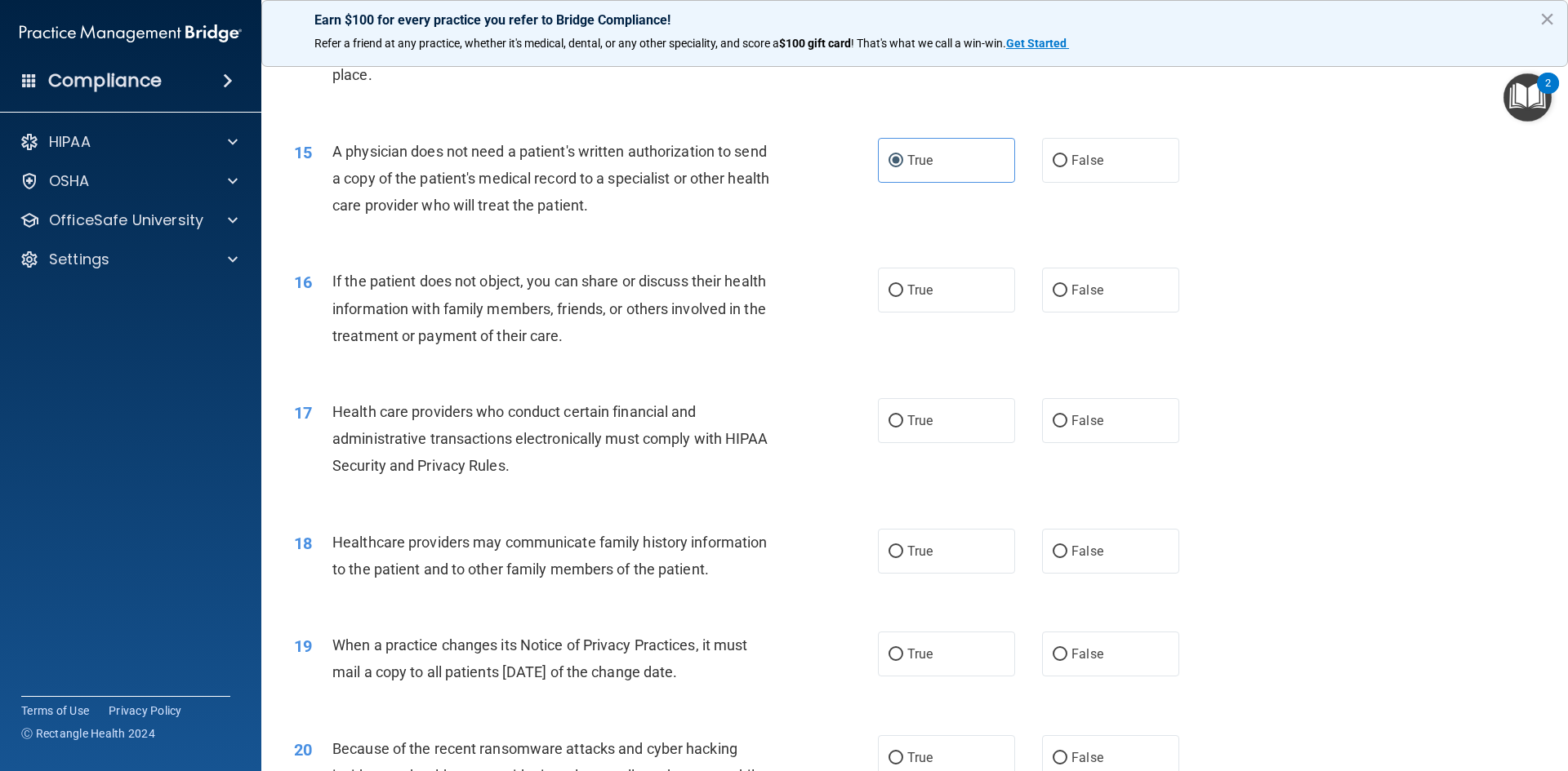
scroll to position [1714, 0]
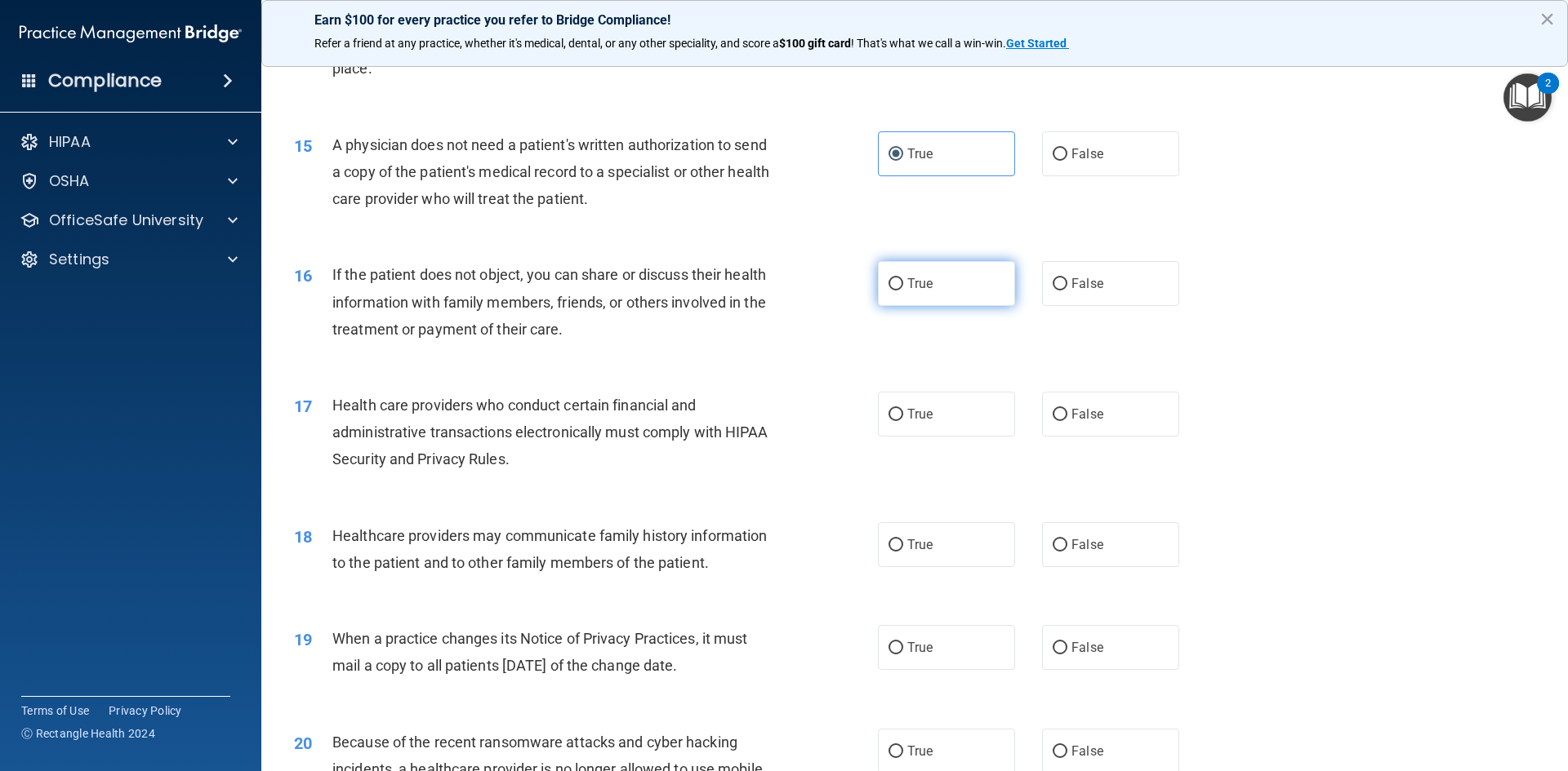
click at [892, 289] on input "True" at bounding box center [895, 285] width 15 height 12
radio input "true"
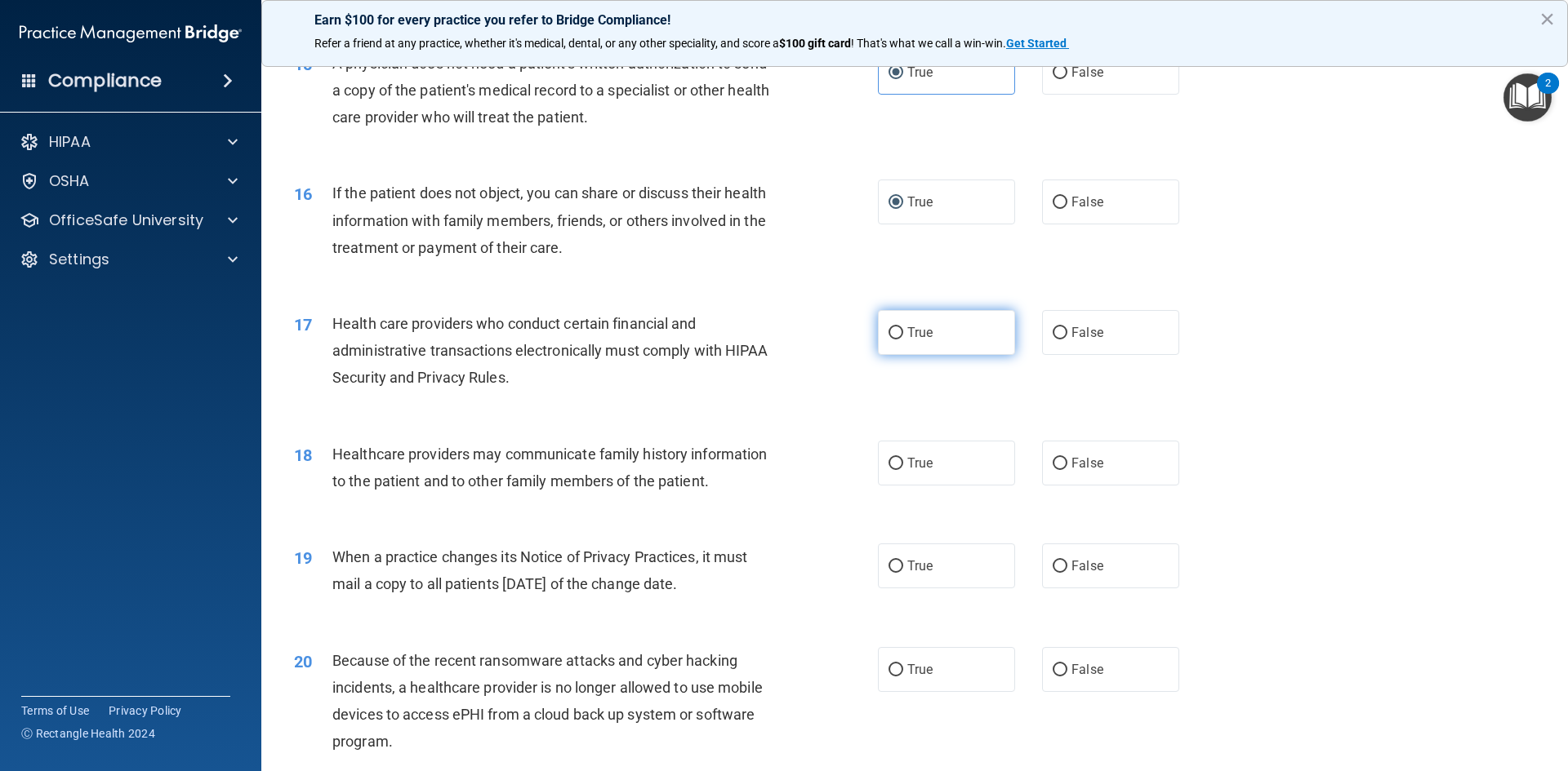
click at [907, 337] on span "True" at bounding box center [920, 333] width 26 height 16
click at [903, 337] on input "True" at bounding box center [895, 333] width 15 height 12
radio input "true"
click at [907, 466] on span "True" at bounding box center [920, 464] width 26 height 16
click at [903, 466] on input "True" at bounding box center [895, 464] width 15 height 12
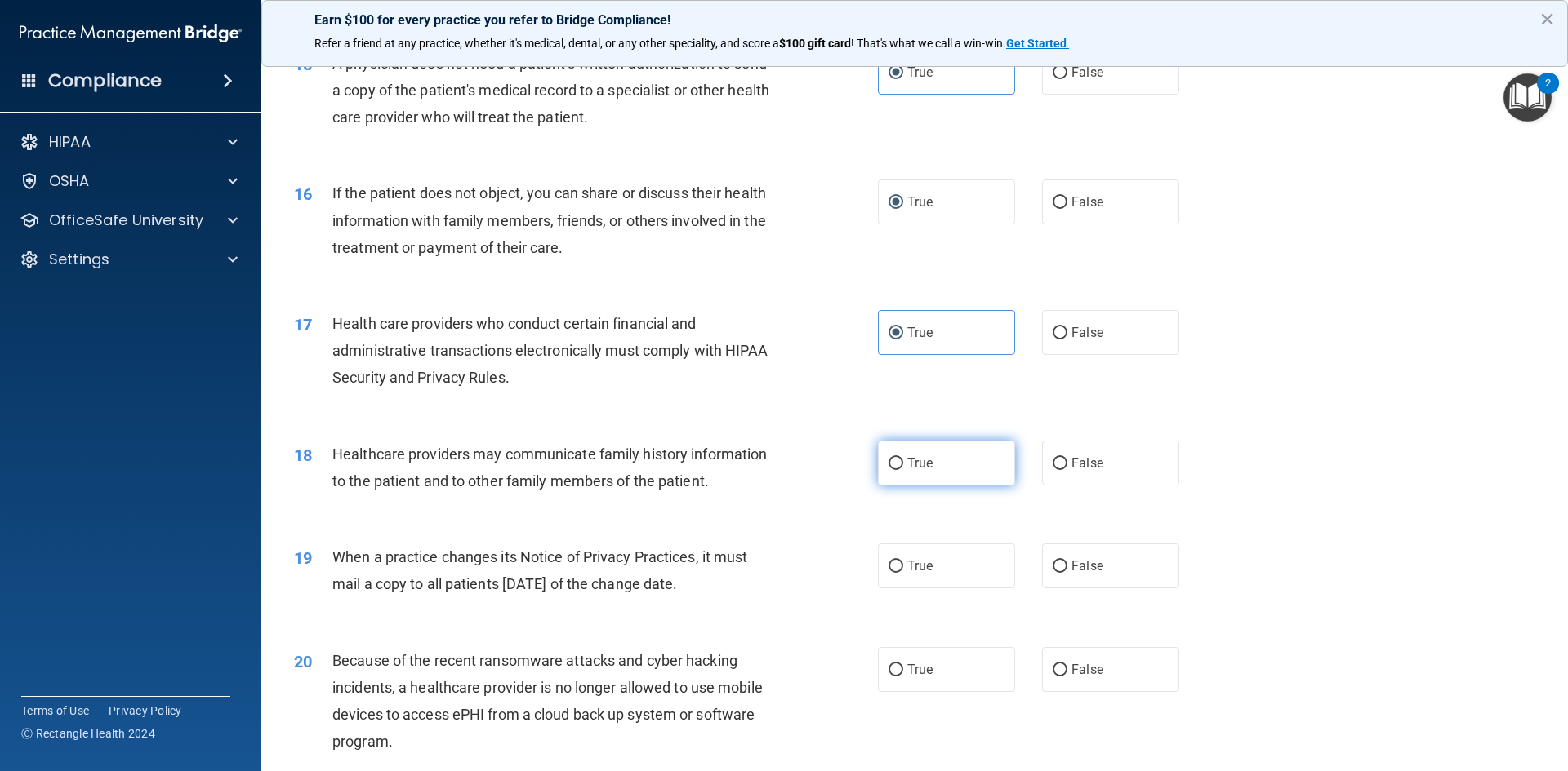
radio input "true"
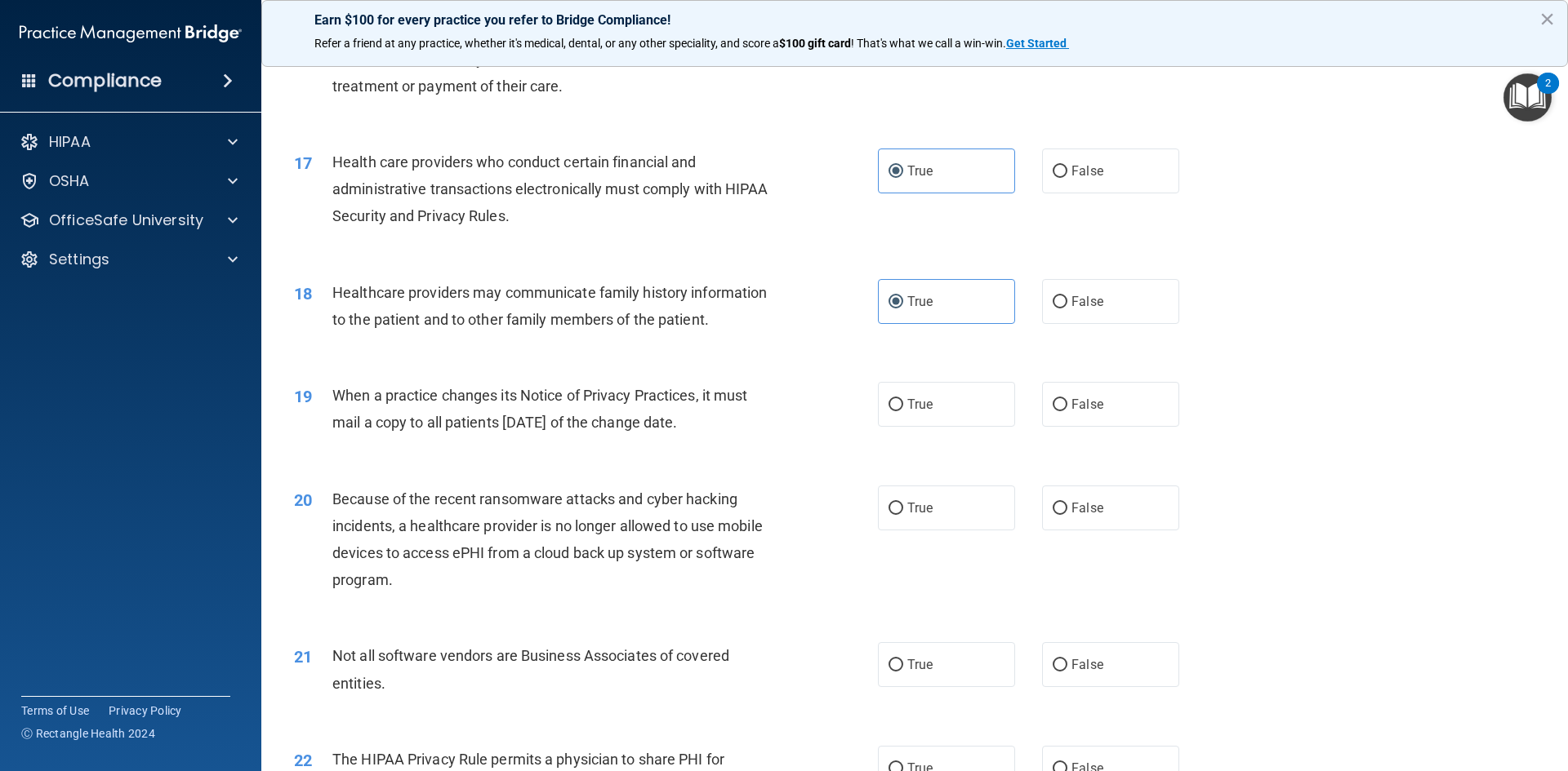
scroll to position [1959, 0]
click at [1052, 409] on input "False" at bounding box center [1059, 404] width 15 height 12
radio input "true"
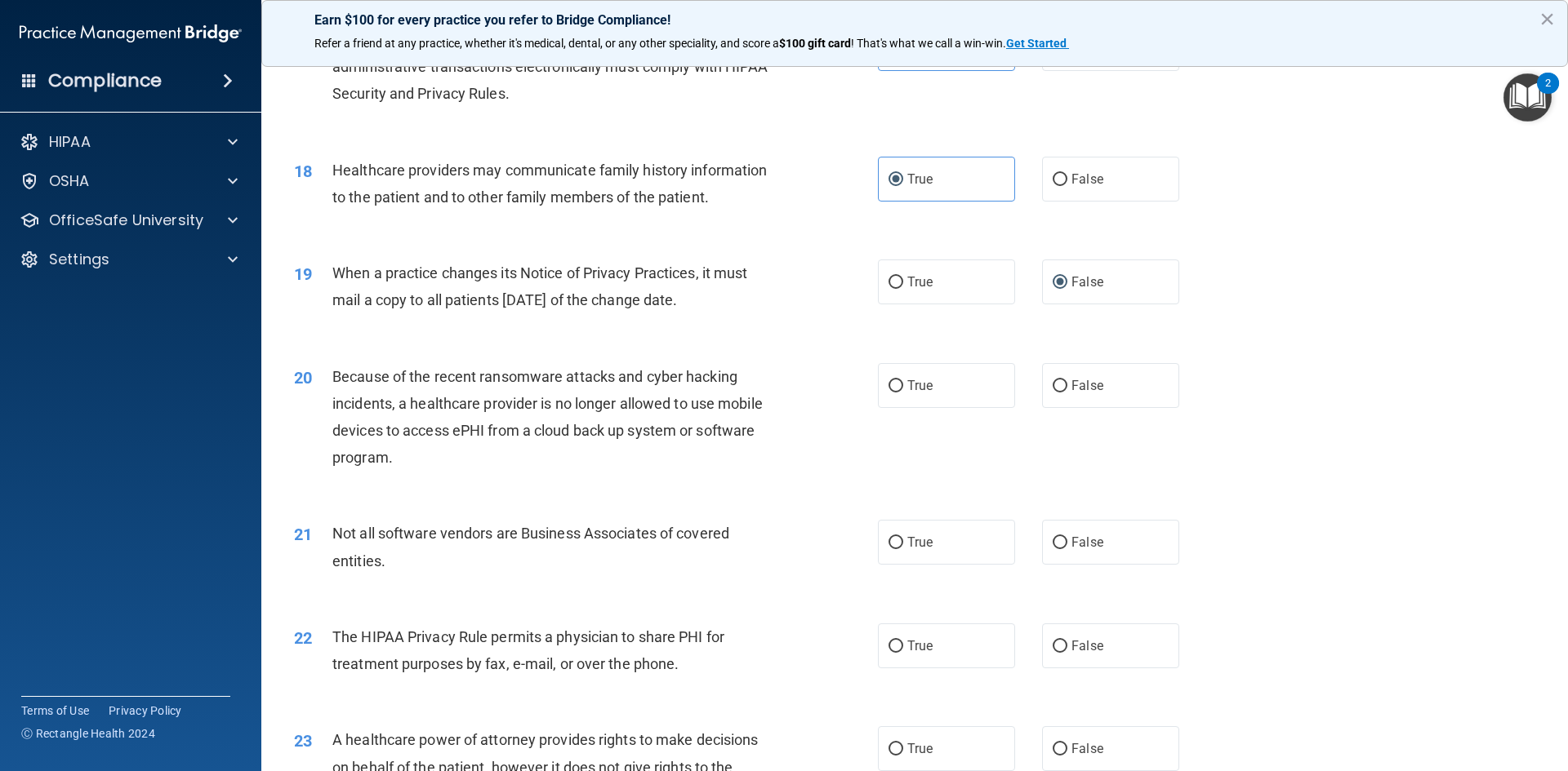
scroll to position [2122, 0]
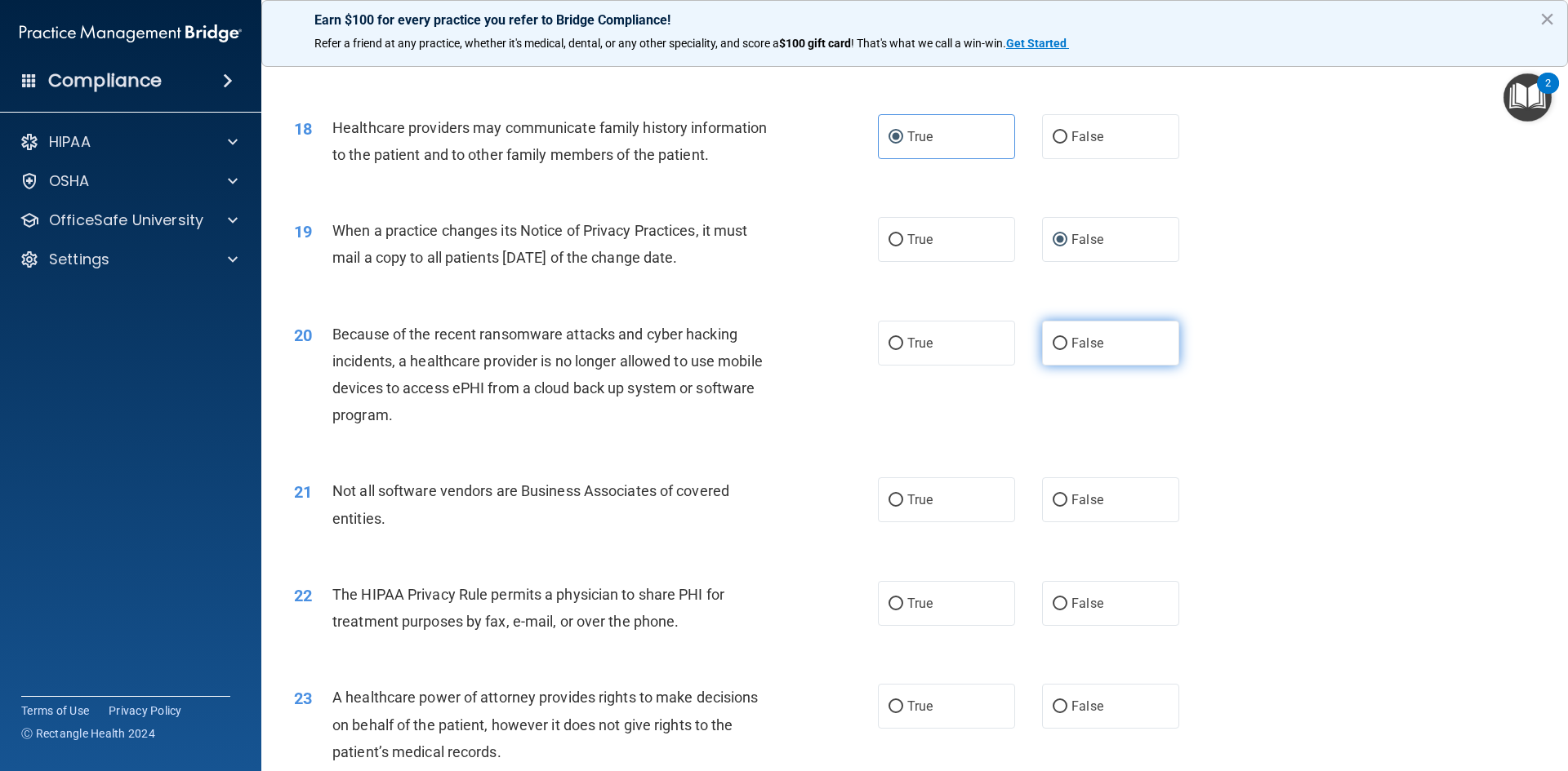
click at [1054, 343] on input "False" at bounding box center [1059, 344] width 15 height 12
radio input "true"
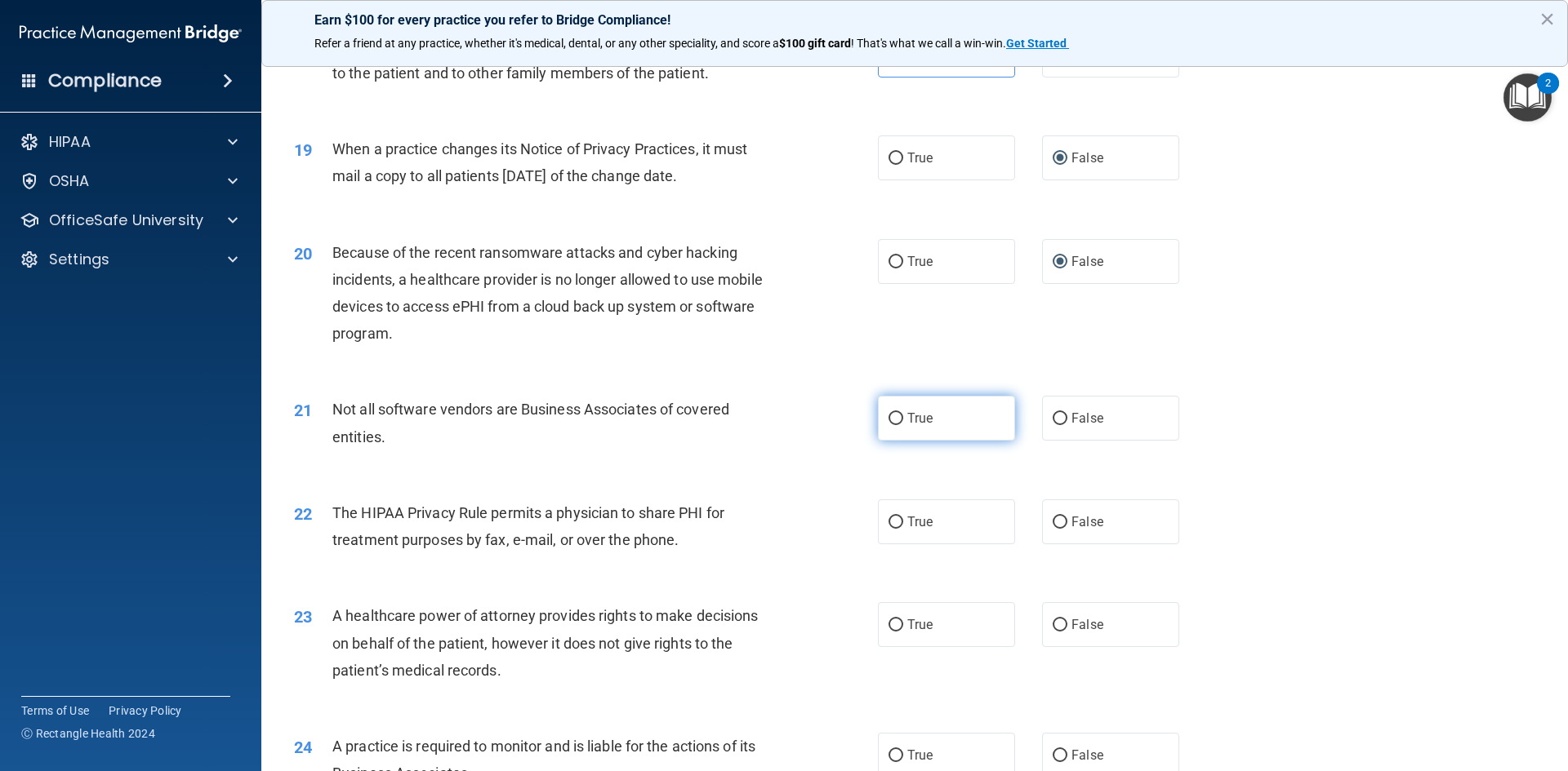
click at [894, 405] on label "True" at bounding box center [946, 418] width 137 height 45
click at [894, 413] on input "True" at bounding box center [895, 418] width 15 height 12
radio input "true"
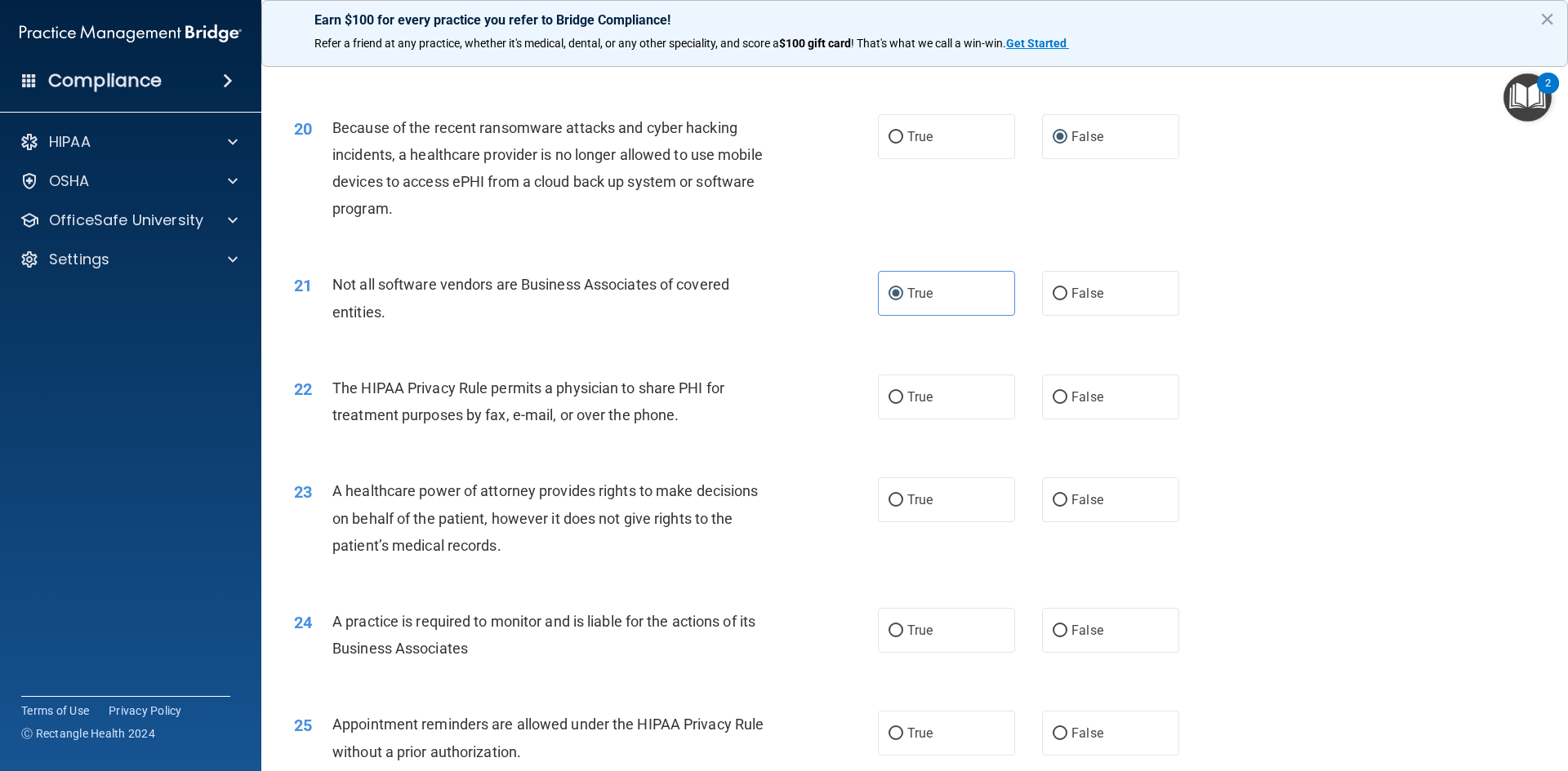
scroll to position [2367, 0]
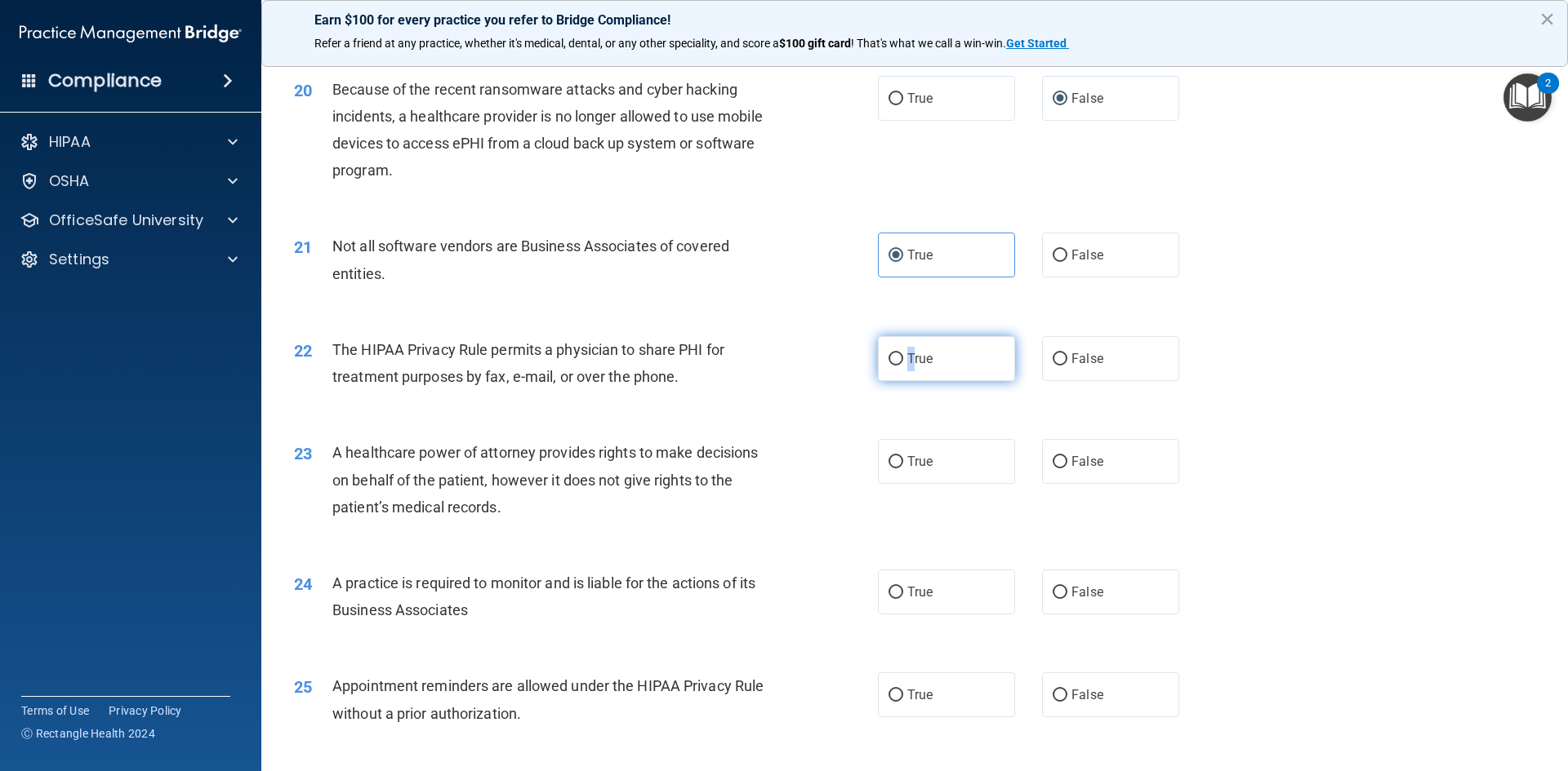
click at [907, 358] on span "True" at bounding box center [920, 358] width 26 height 16
click at [890, 360] on input "True" at bounding box center [895, 359] width 15 height 12
radio input "true"
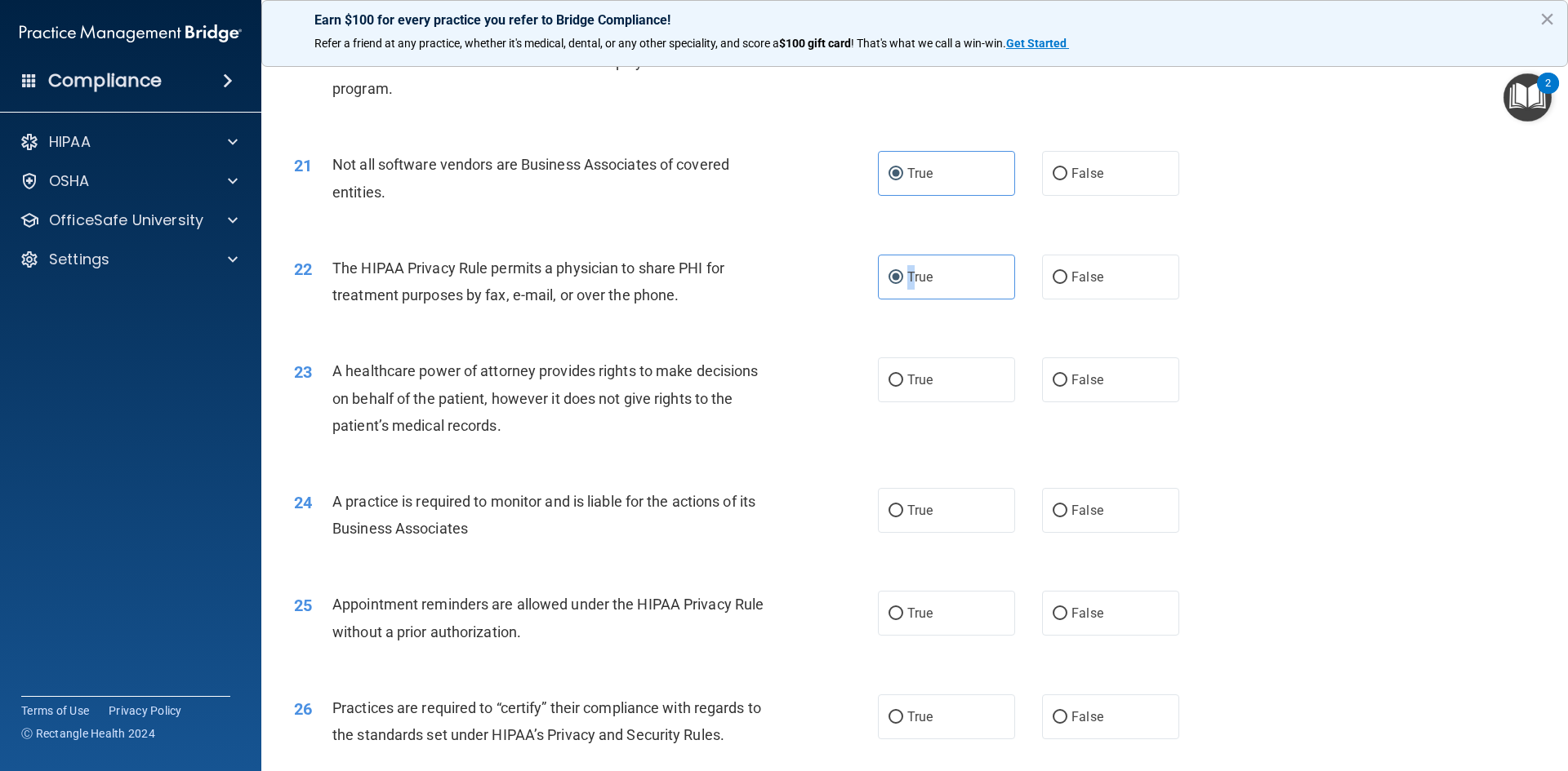
scroll to position [2531, 0]
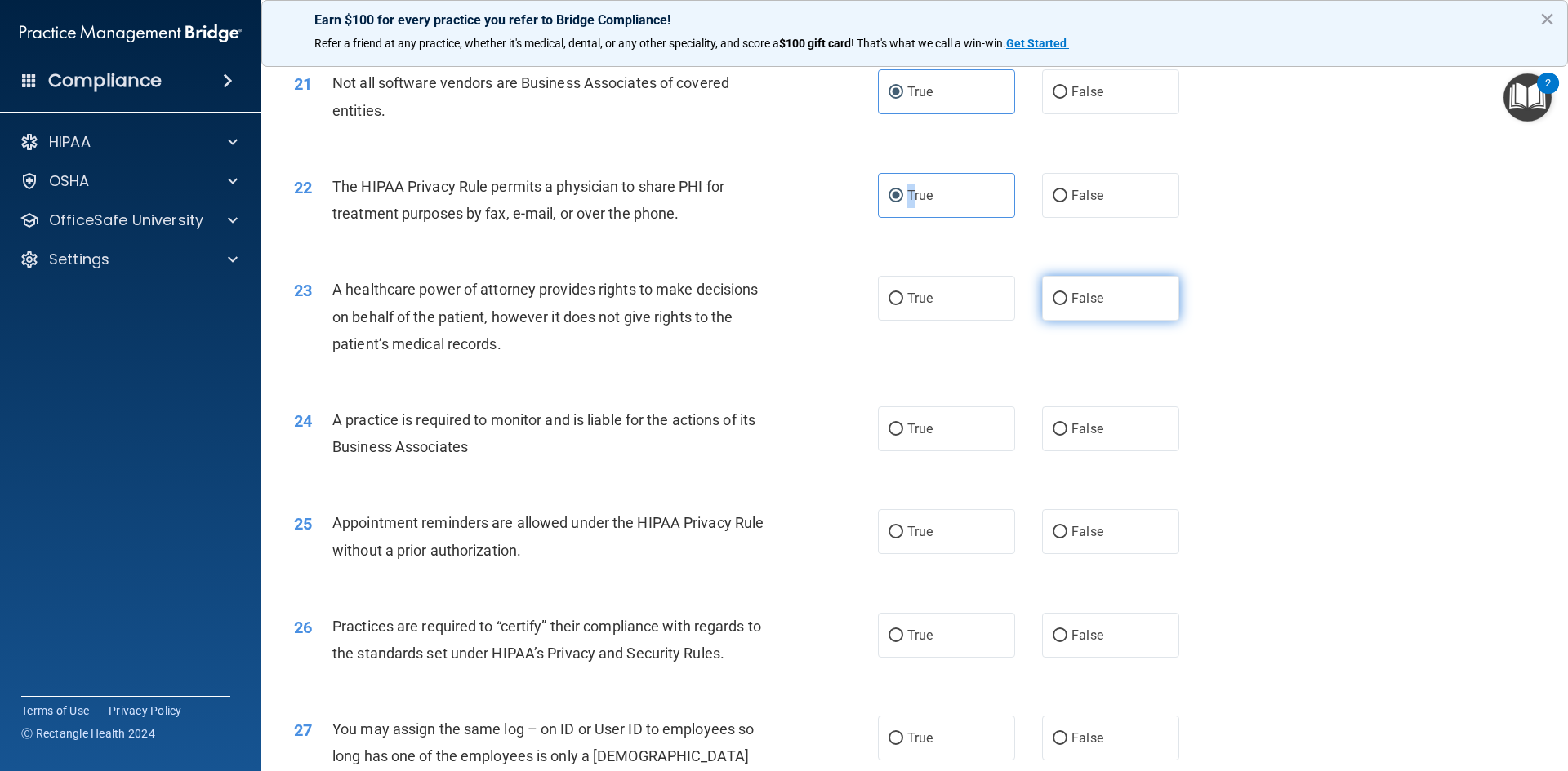
click at [1052, 300] on input "False" at bounding box center [1059, 299] width 15 height 12
radio input "true"
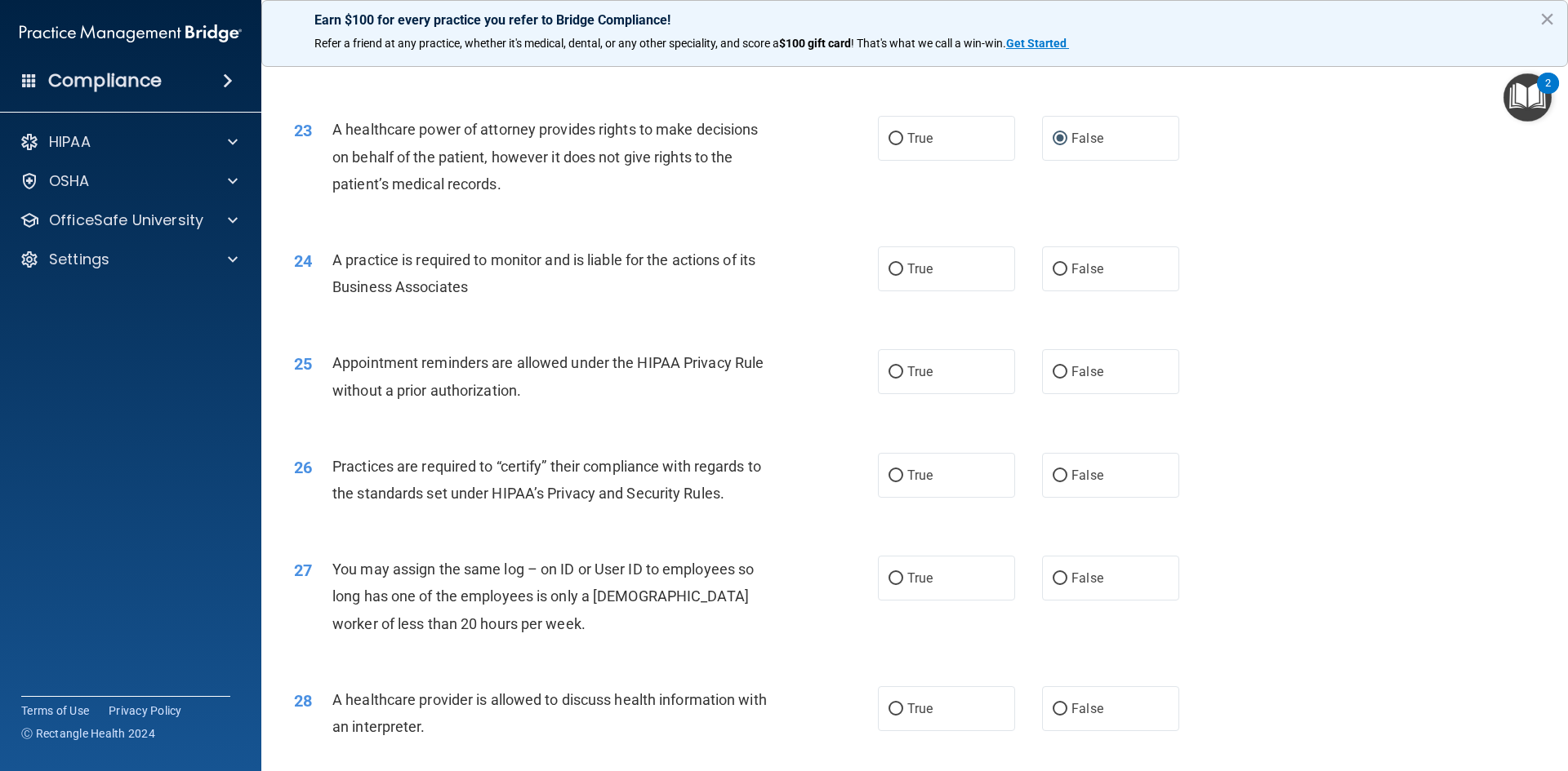
scroll to position [2693, 0]
click at [1054, 260] on input "False" at bounding box center [1059, 266] width 15 height 12
radio input "true"
click at [1052, 365] on input "False" at bounding box center [1059, 369] width 15 height 12
radio input "true"
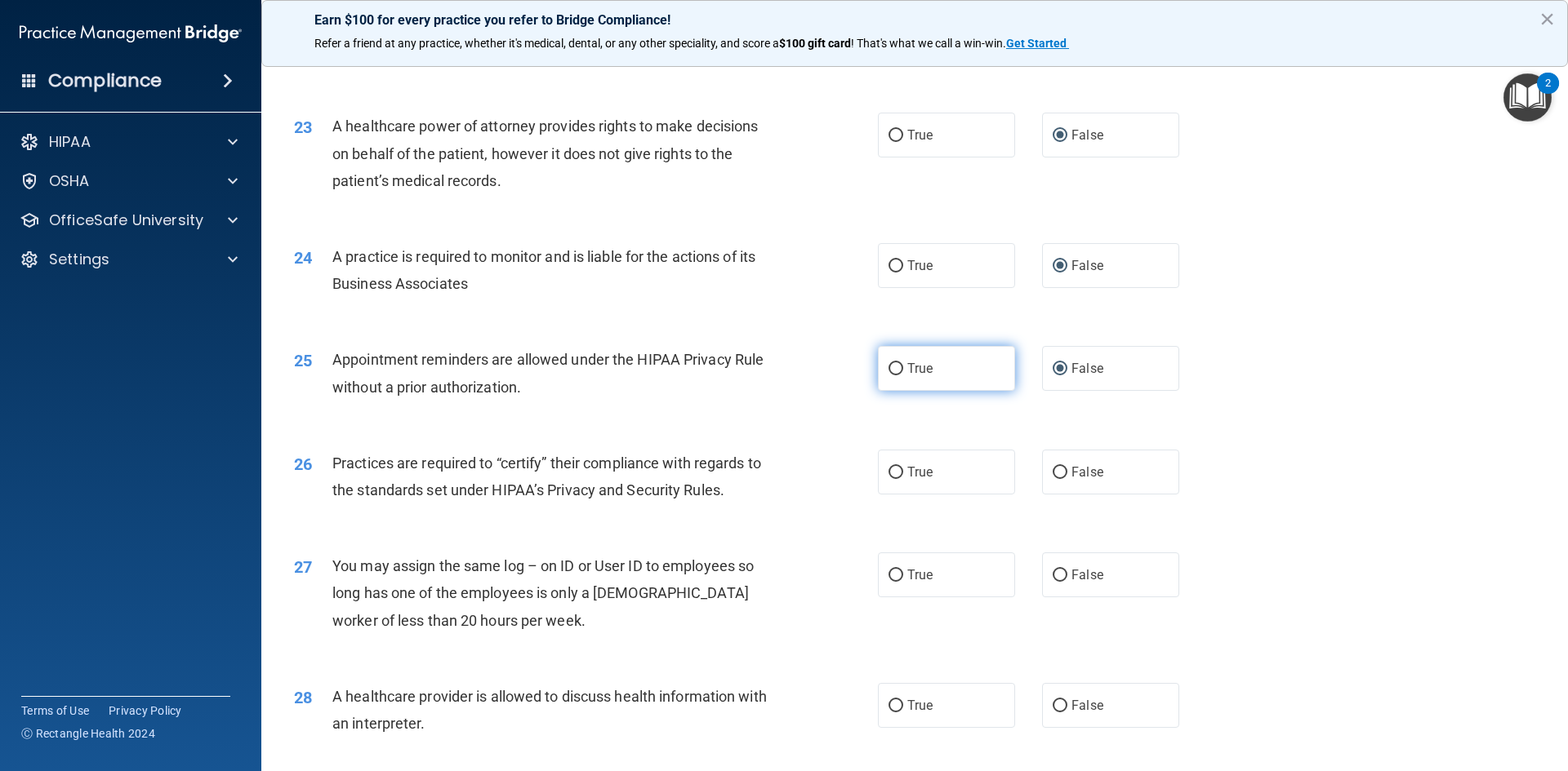
click at [907, 378] on label "True" at bounding box center [946, 368] width 137 height 45
click at [903, 375] on input "True" at bounding box center [895, 369] width 15 height 12
radio input "true"
radio input "false"
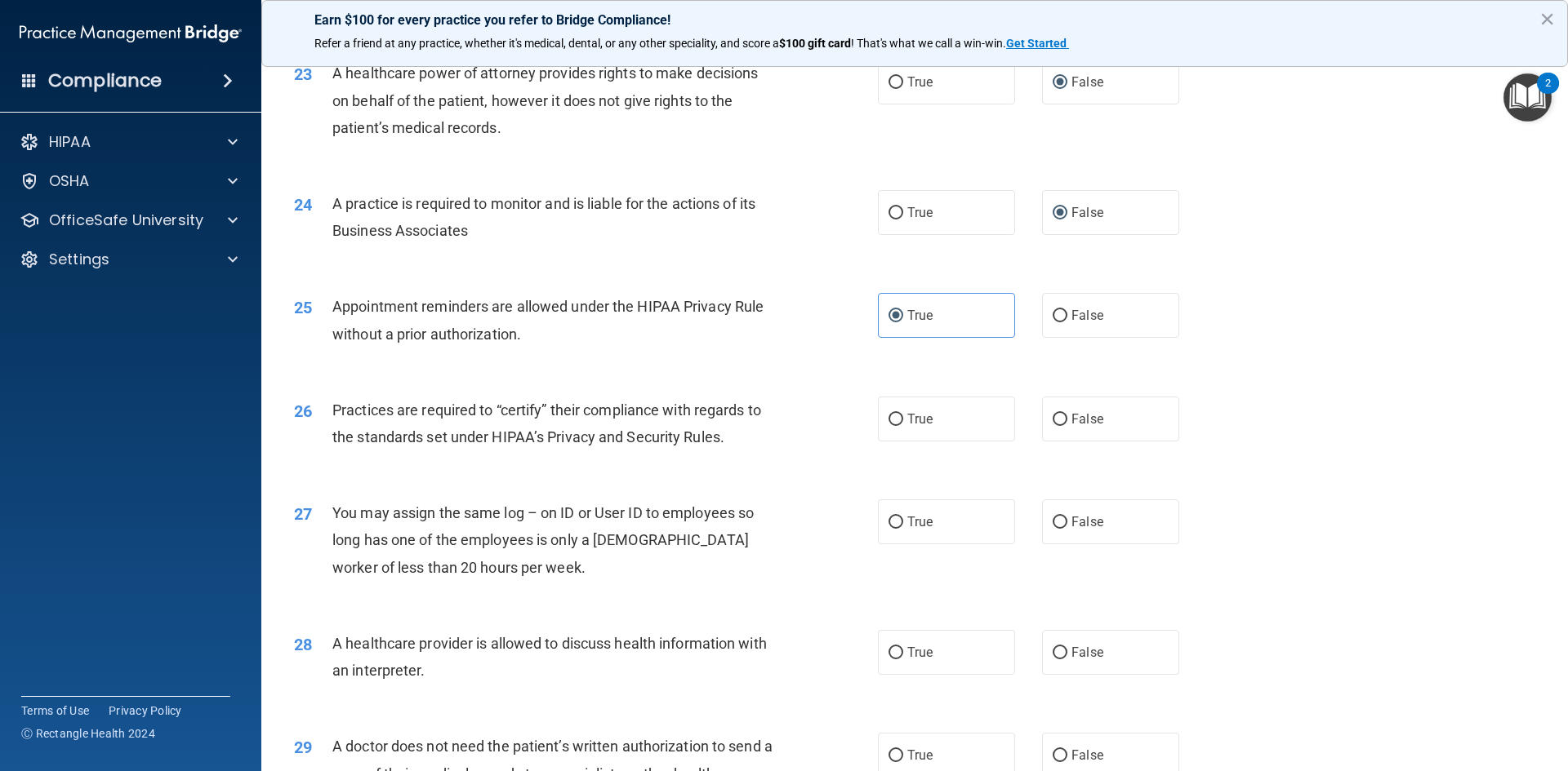
scroll to position [2775, 0]
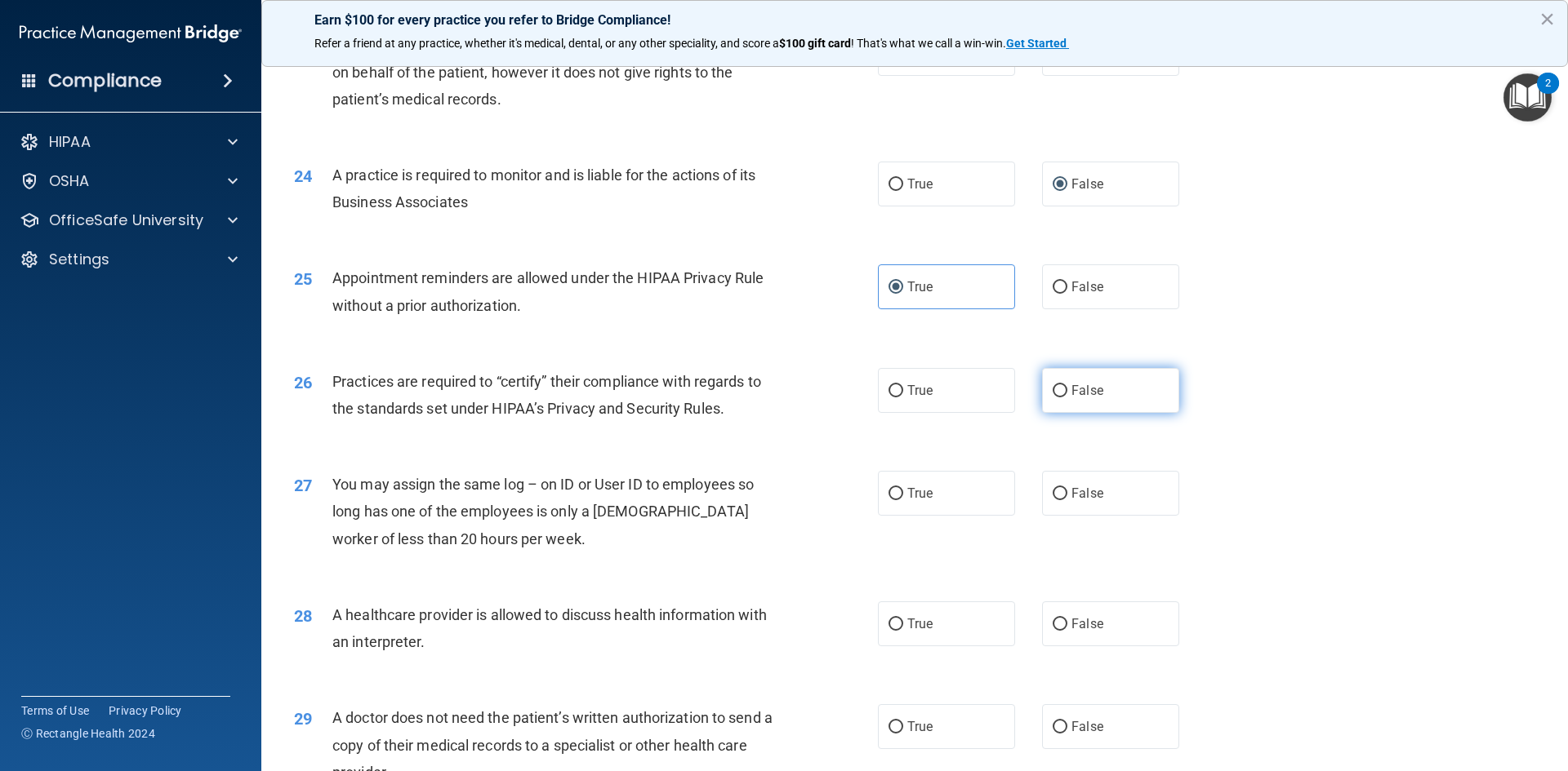
click at [1054, 393] on input "False" at bounding box center [1059, 391] width 15 height 12
radio input "true"
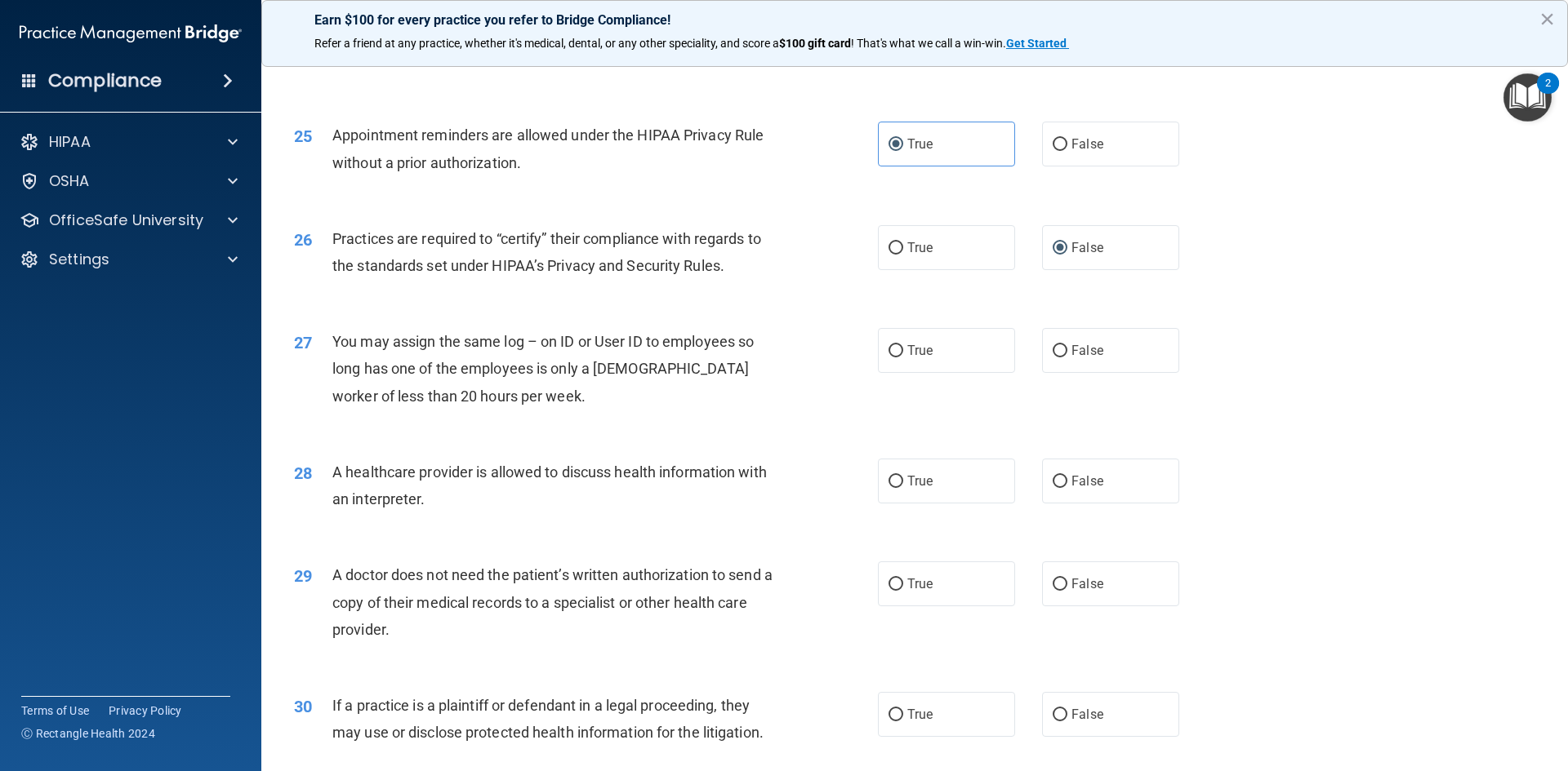
scroll to position [2938, 0]
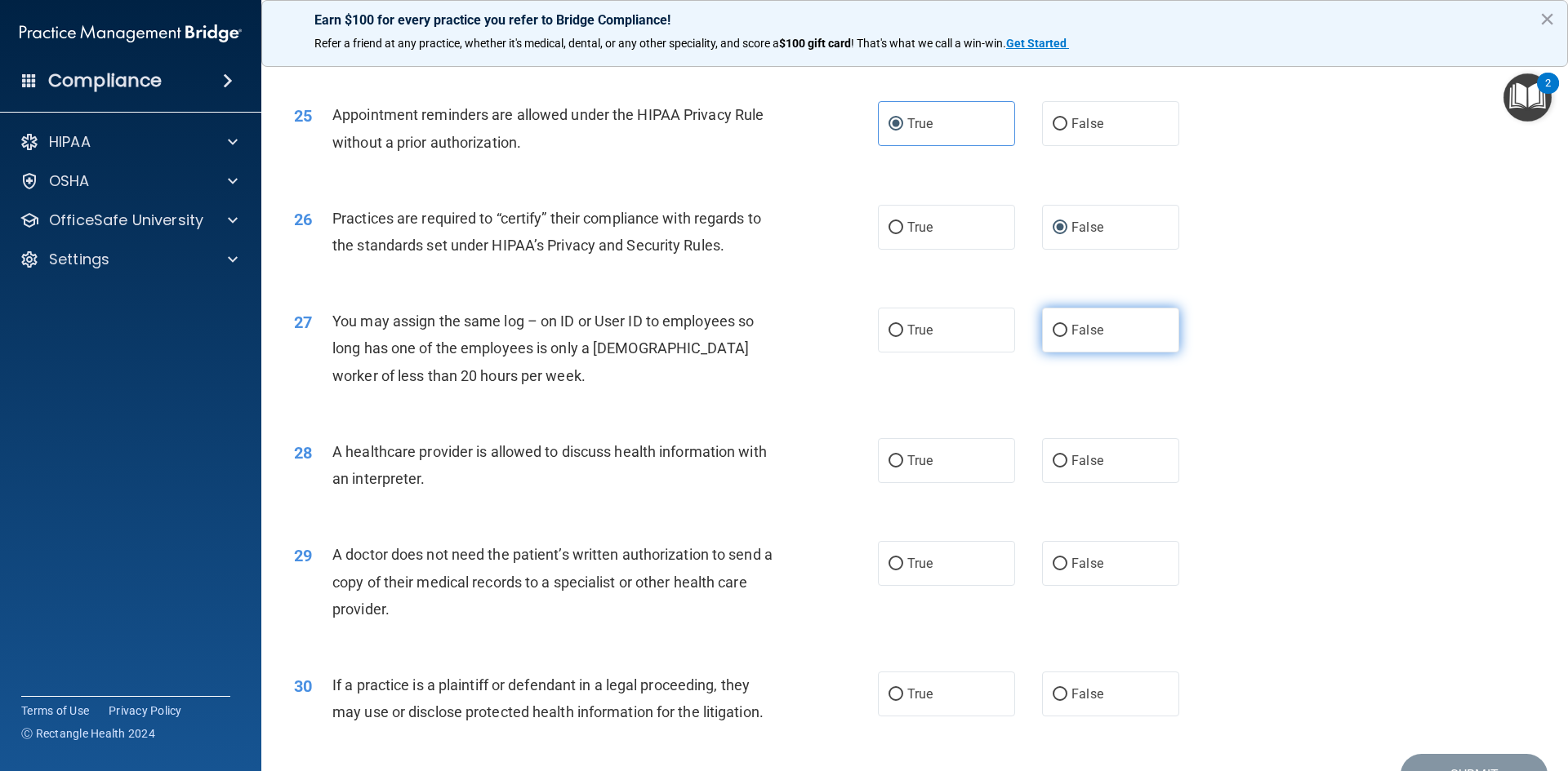
click at [1058, 329] on input "False" at bounding box center [1059, 331] width 15 height 12
radio input "true"
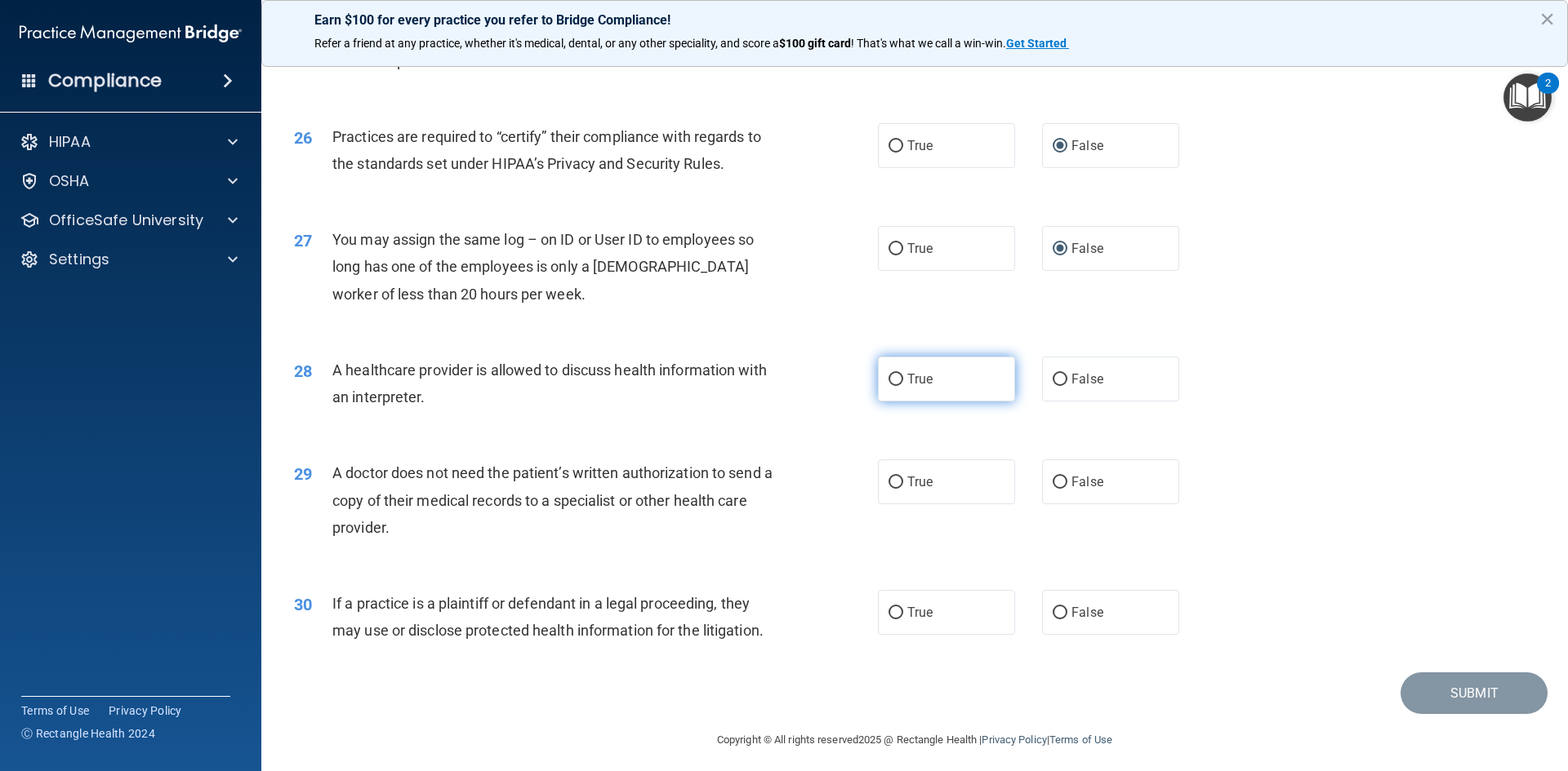
click at [891, 379] on input "True" at bounding box center [895, 380] width 15 height 12
radio input "true"
click at [898, 489] on label "True" at bounding box center [946, 482] width 137 height 45
click at [898, 489] on input "True" at bounding box center [895, 482] width 15 height 12
radio input "true"
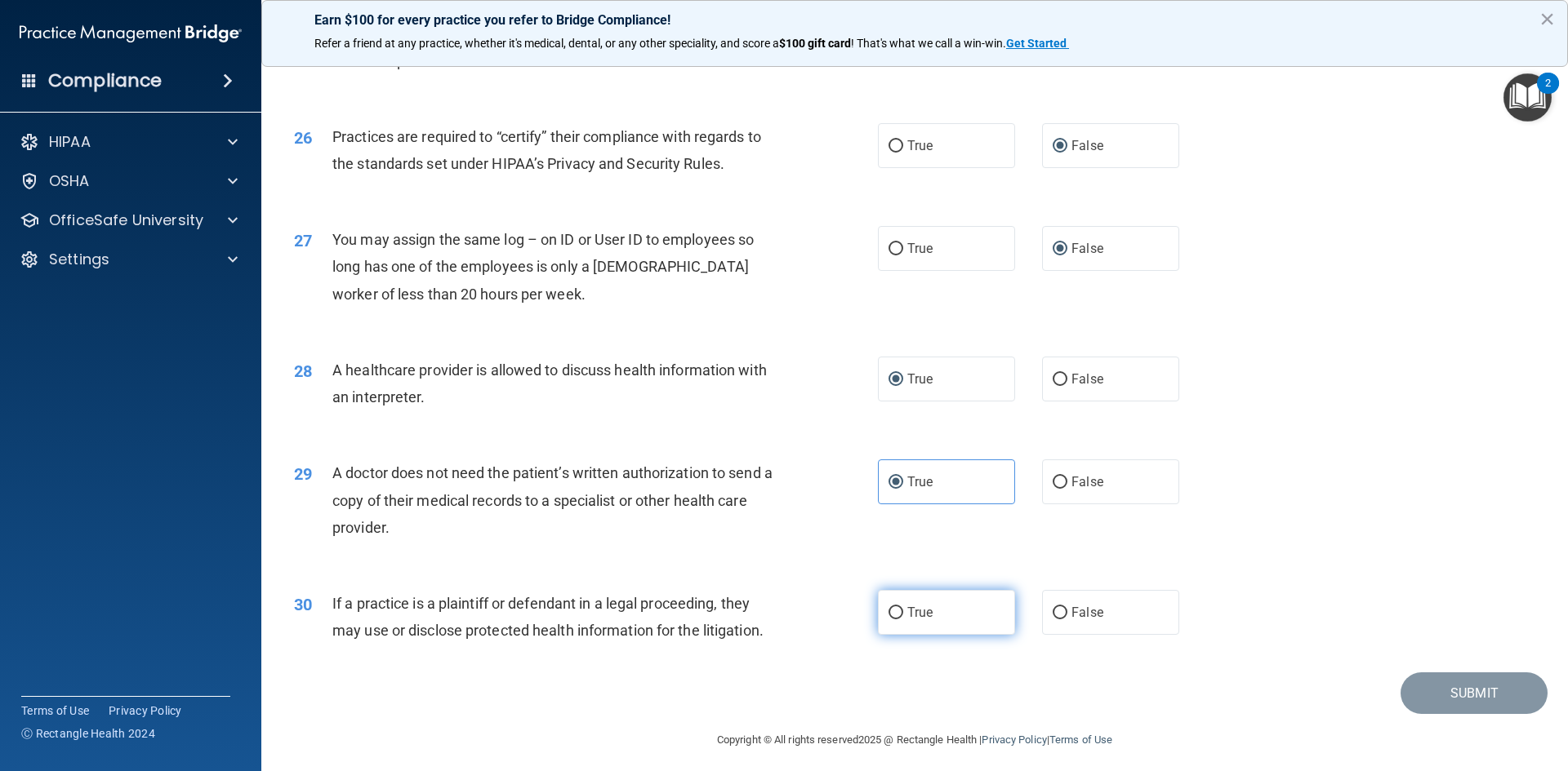
click at [891, 614] on input "True" at bounding box center [895, 613] width 15 height 12
radio input "true"
click at [1410, 686] on button "Submit" at bounding box center [1473, 693] width 147 height 41
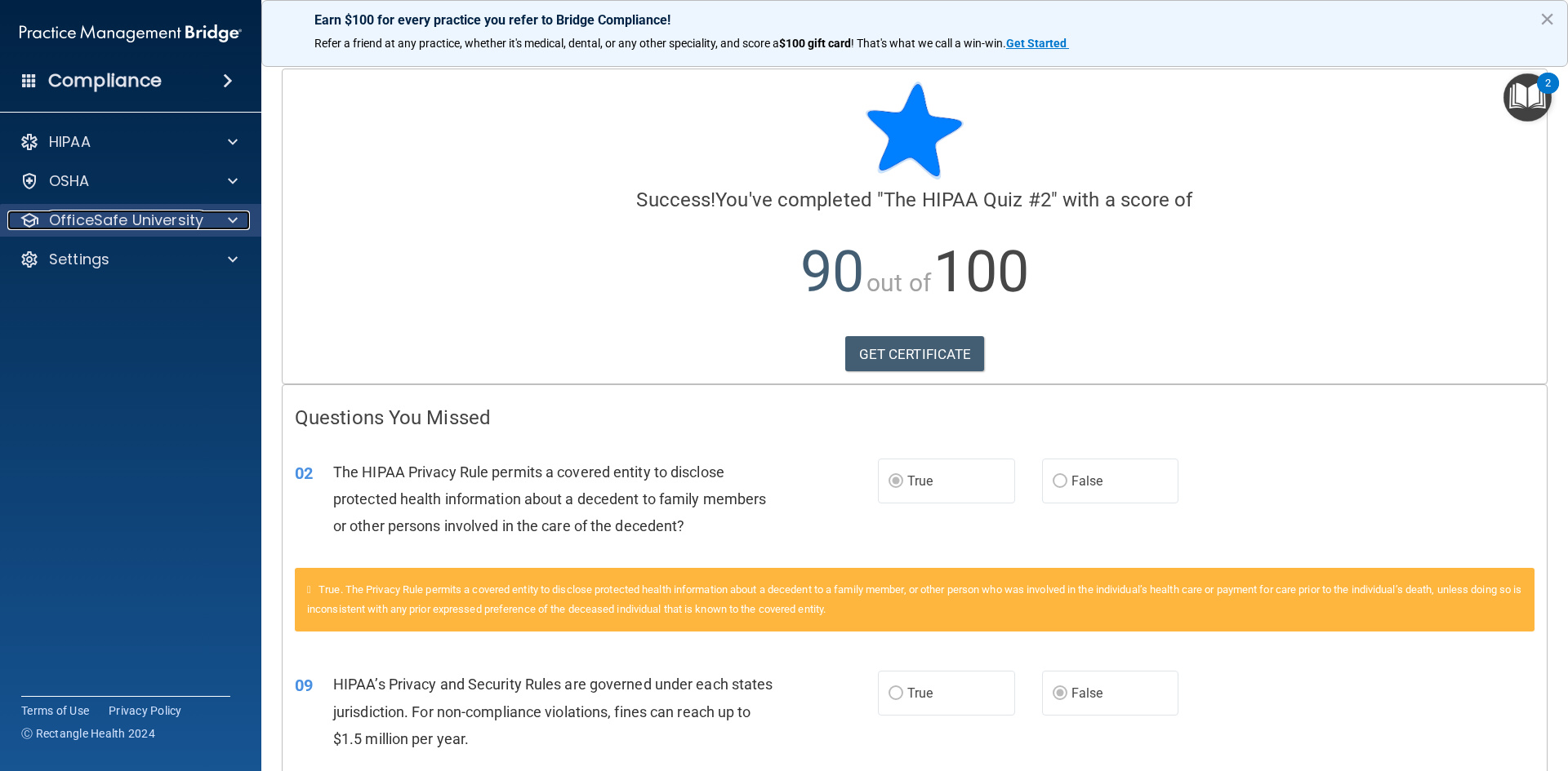
click at [222, 218] on div at bounding box center [229, 221] width 40 height 20
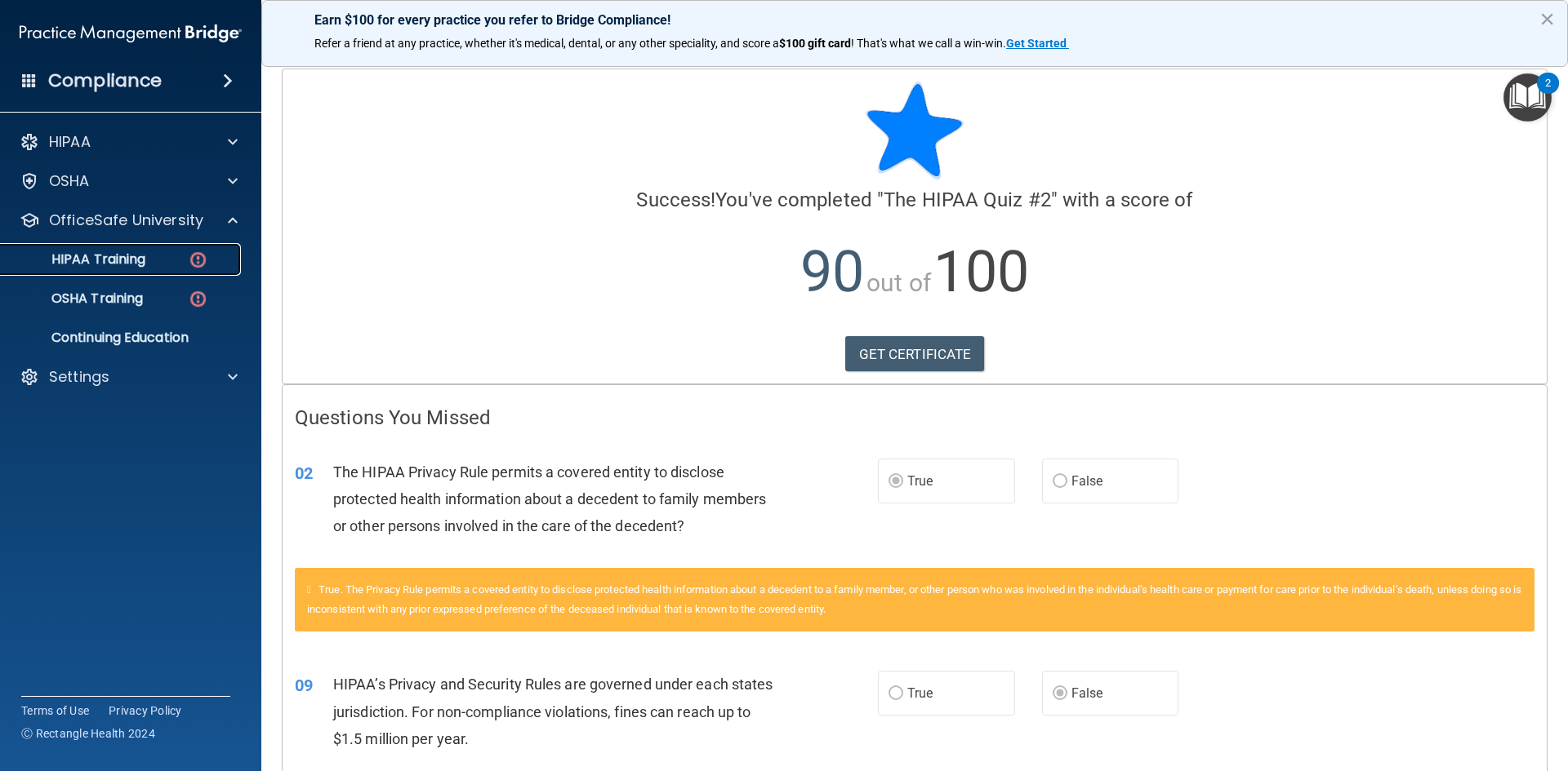
click at [195, 255] on img at bounding box center [198, 260] width 21 height 21
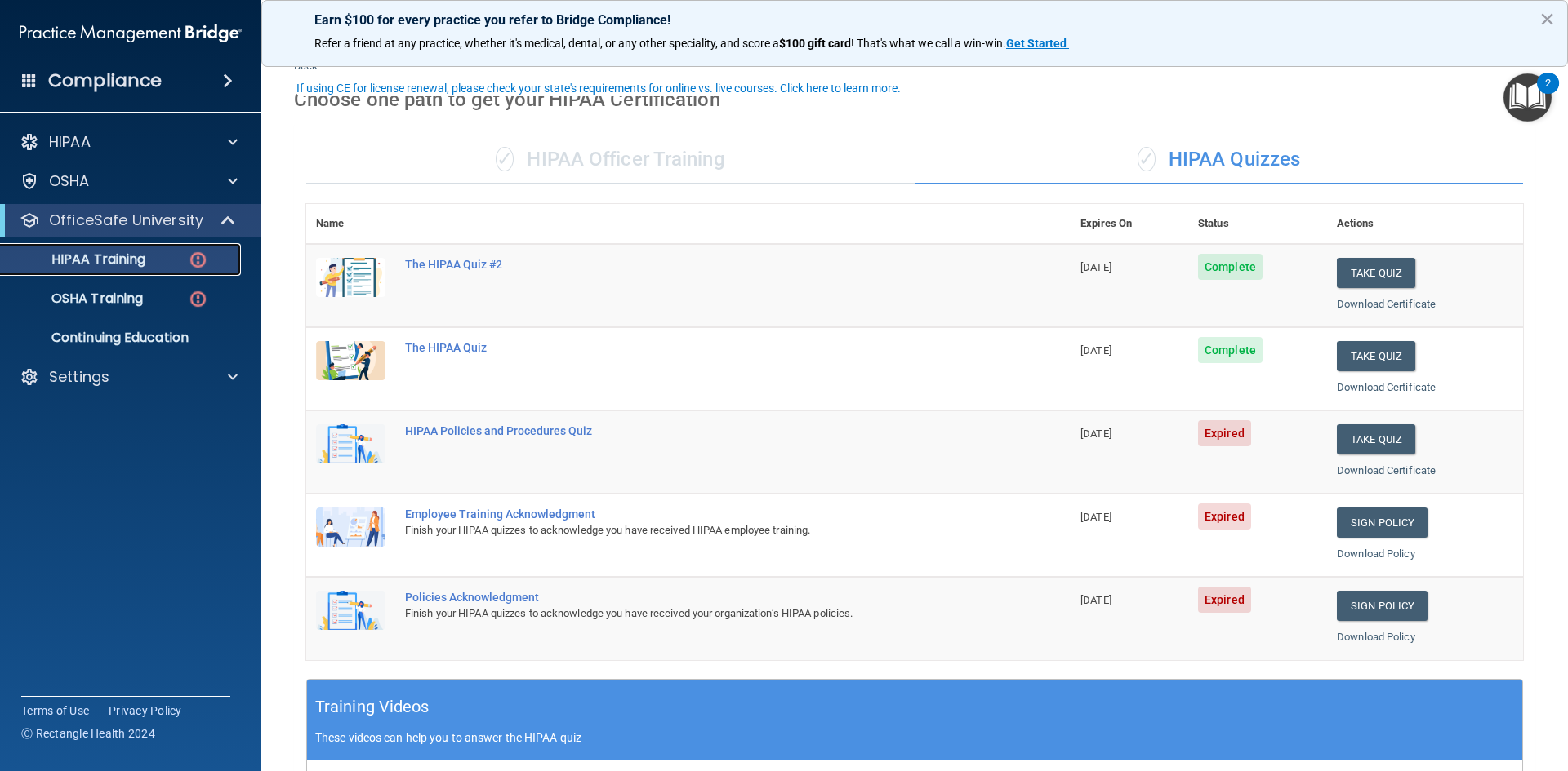
scroll to position [82, 0]
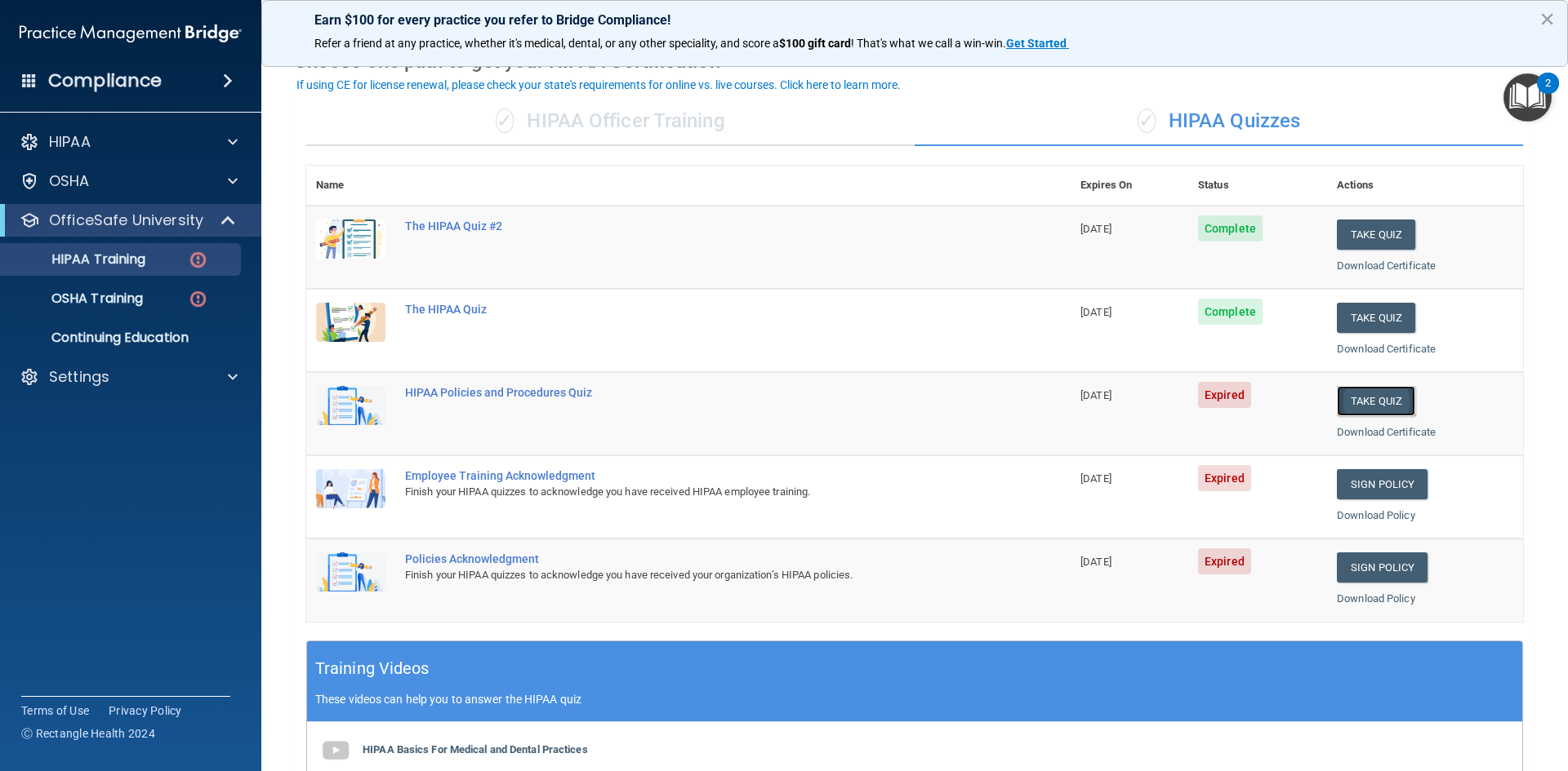
click at [1354, 394] on button "Take Quiz" at bounding box center [1376, 401] width 79 height 31
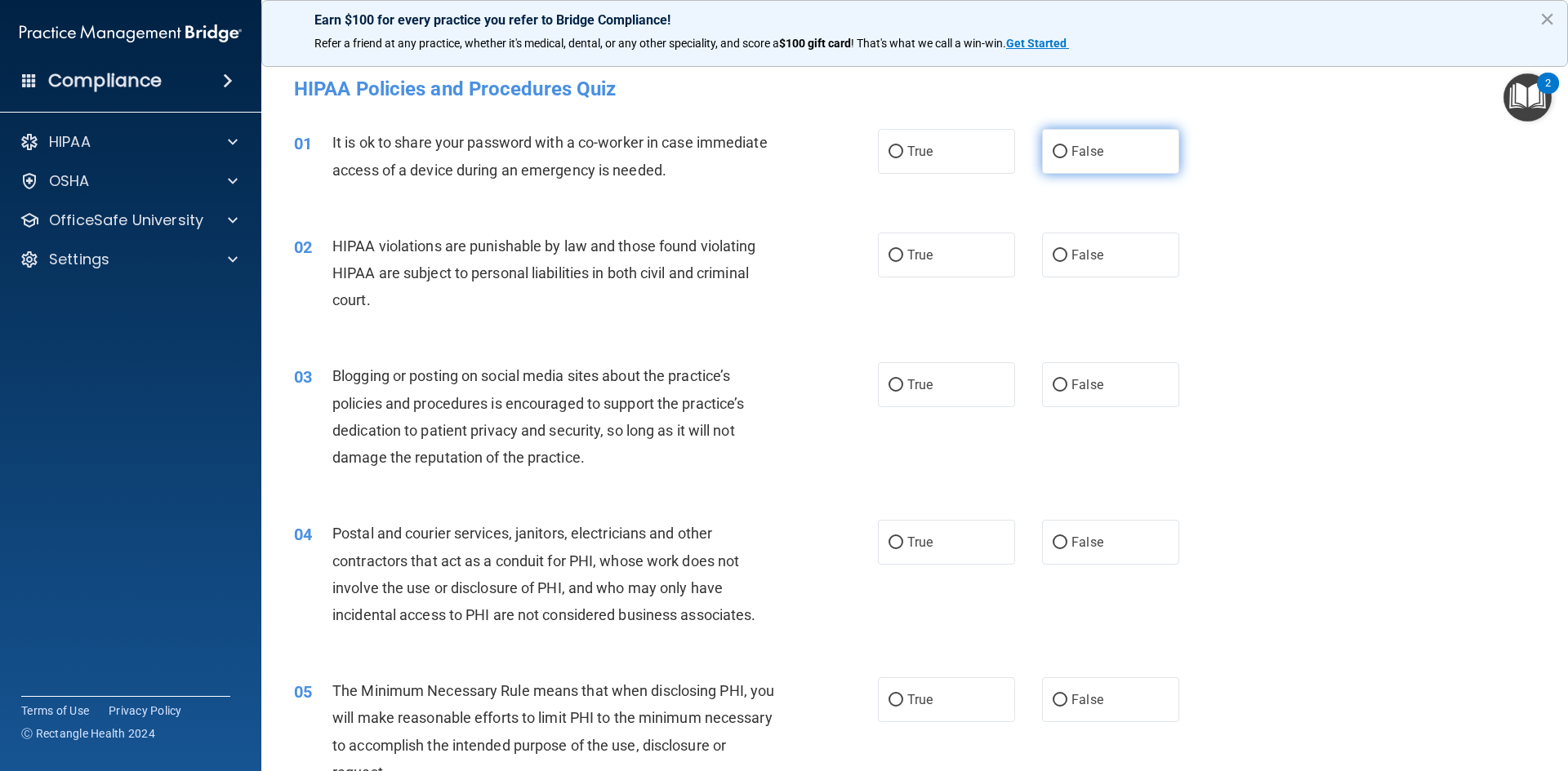
click at [1054, 150] on input "False" at bounding box center [1059, 152] width 15 height 12
radio input "true"
click at [888, 250] on input "True" at bounding box center [895, 256] width 15 height 12
radio input "true"
click at [1052, 383] on input "False" at bounding box center [1059, 385] width 15 height 12
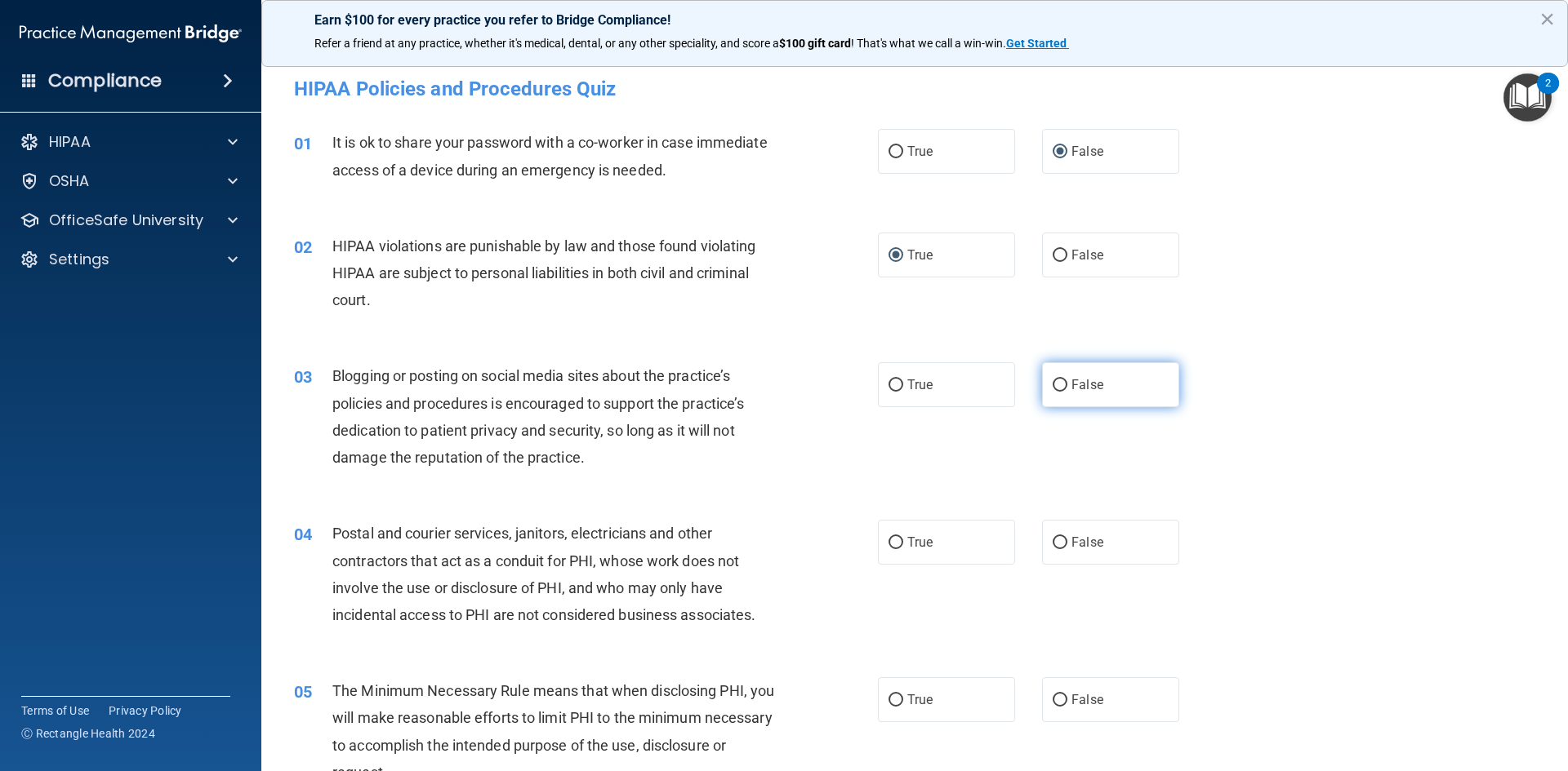
radio input "true"
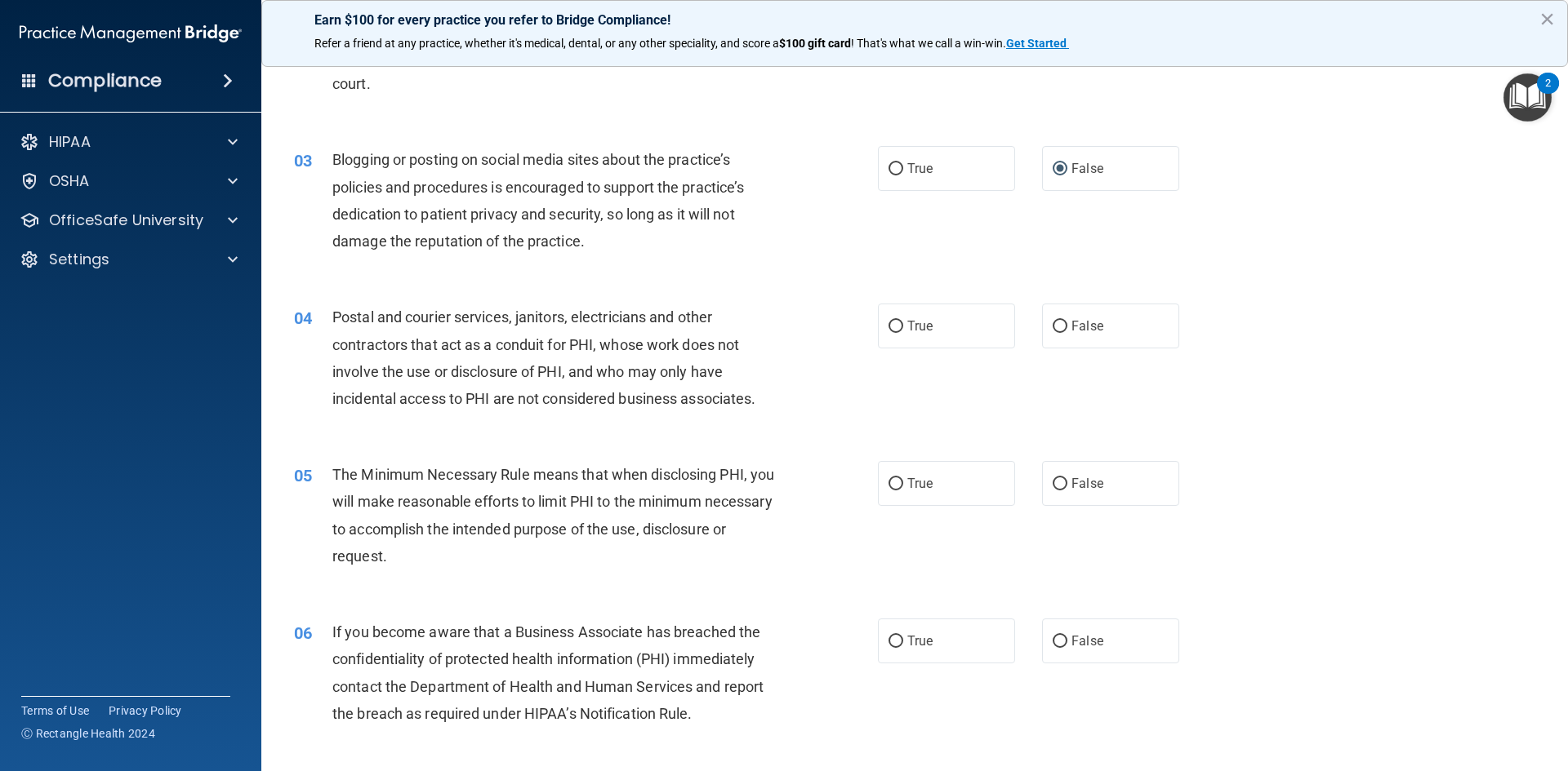
scroll to position [245, 0]
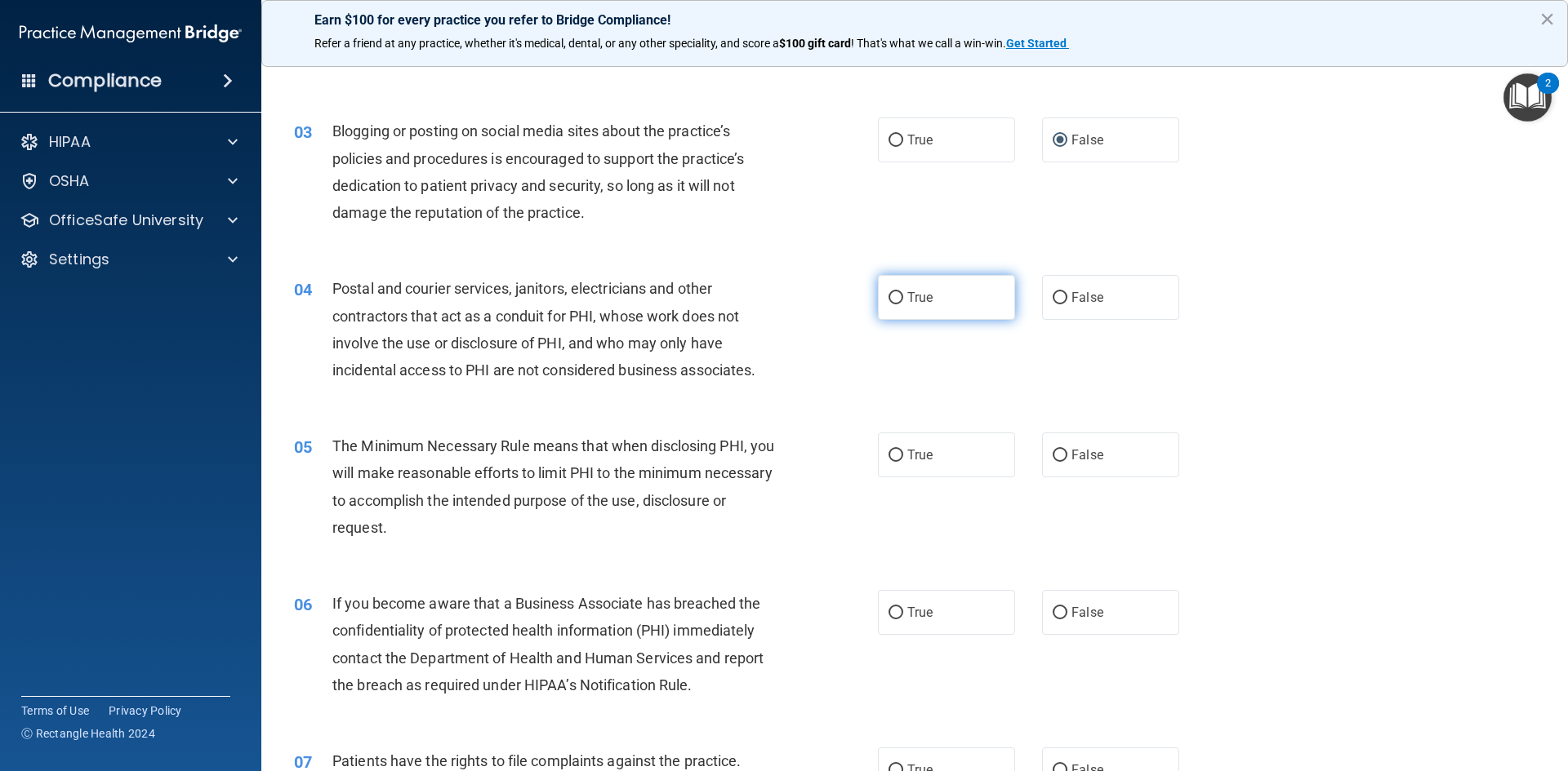
click at [893, 297] on input "True" at bounding box center [895, 298] width 15 height 12
radio input "true"
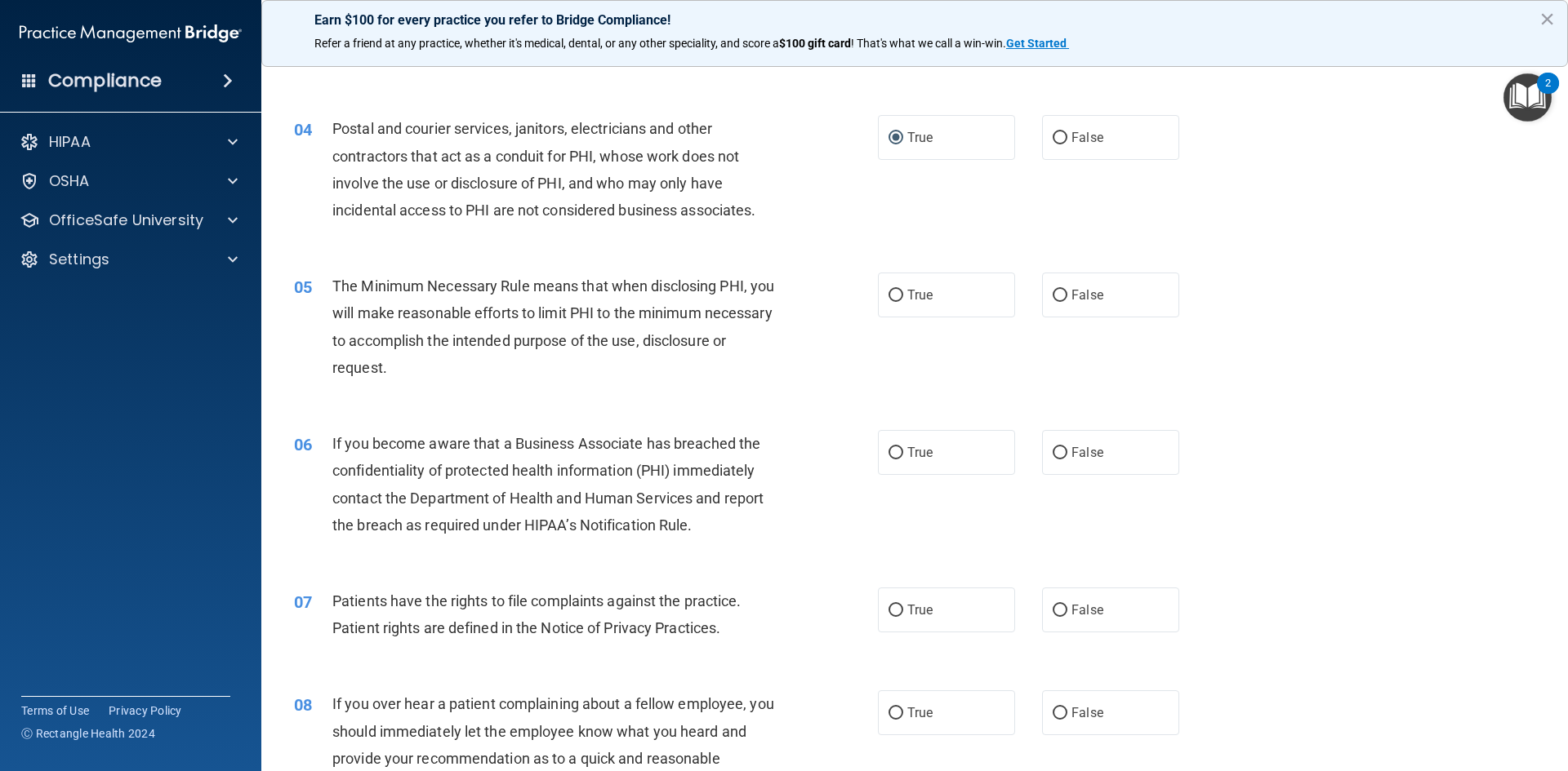
scroll to position [408, 0]
click at [907, 289] on span "True" at bounding box center [920, 291] width 26 height 16
click at [903, 289] on input "True" at bounding box center [895, 292] width 15 height 12
radio input "true"
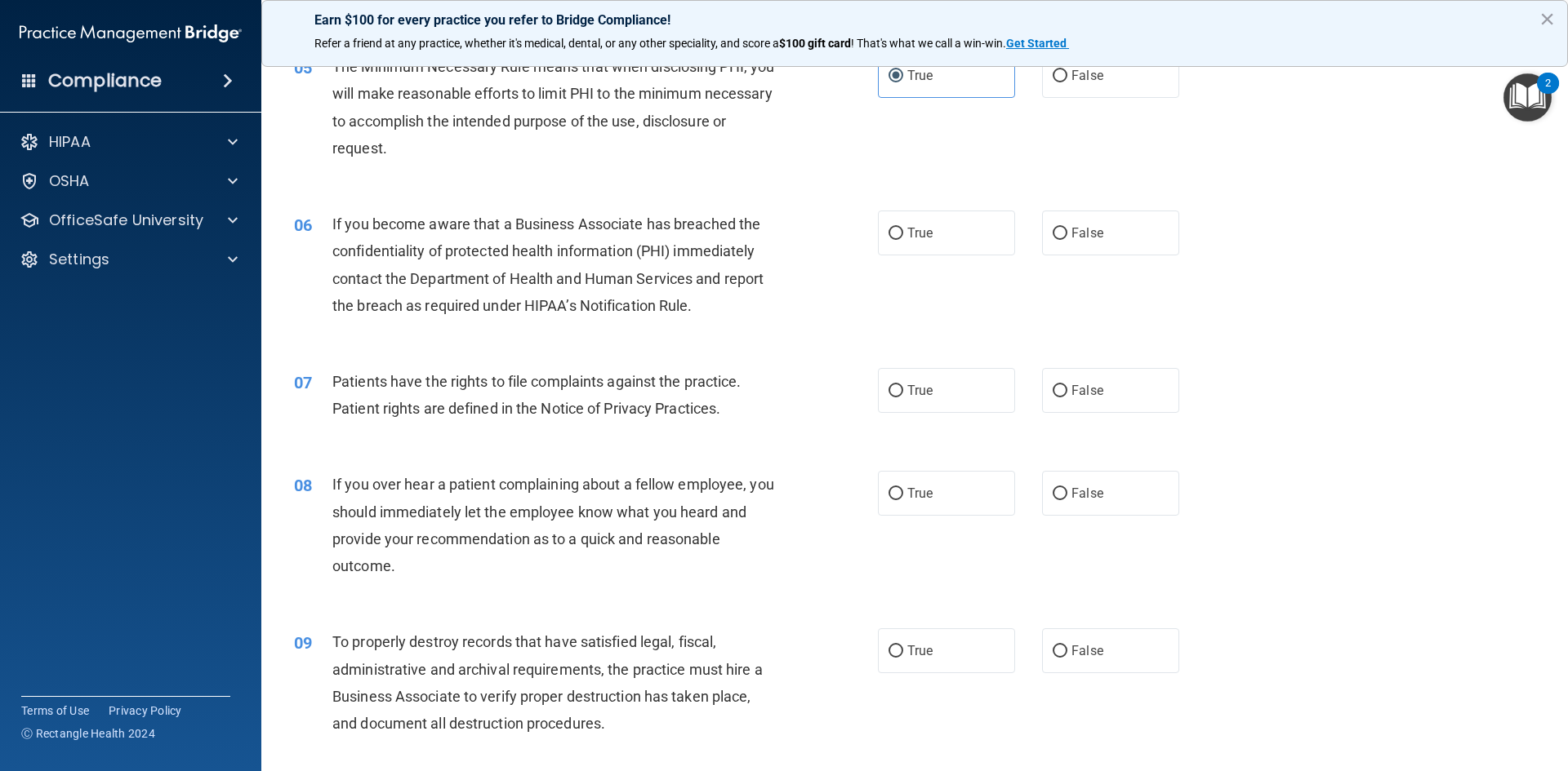
scroll to position [653, 0]
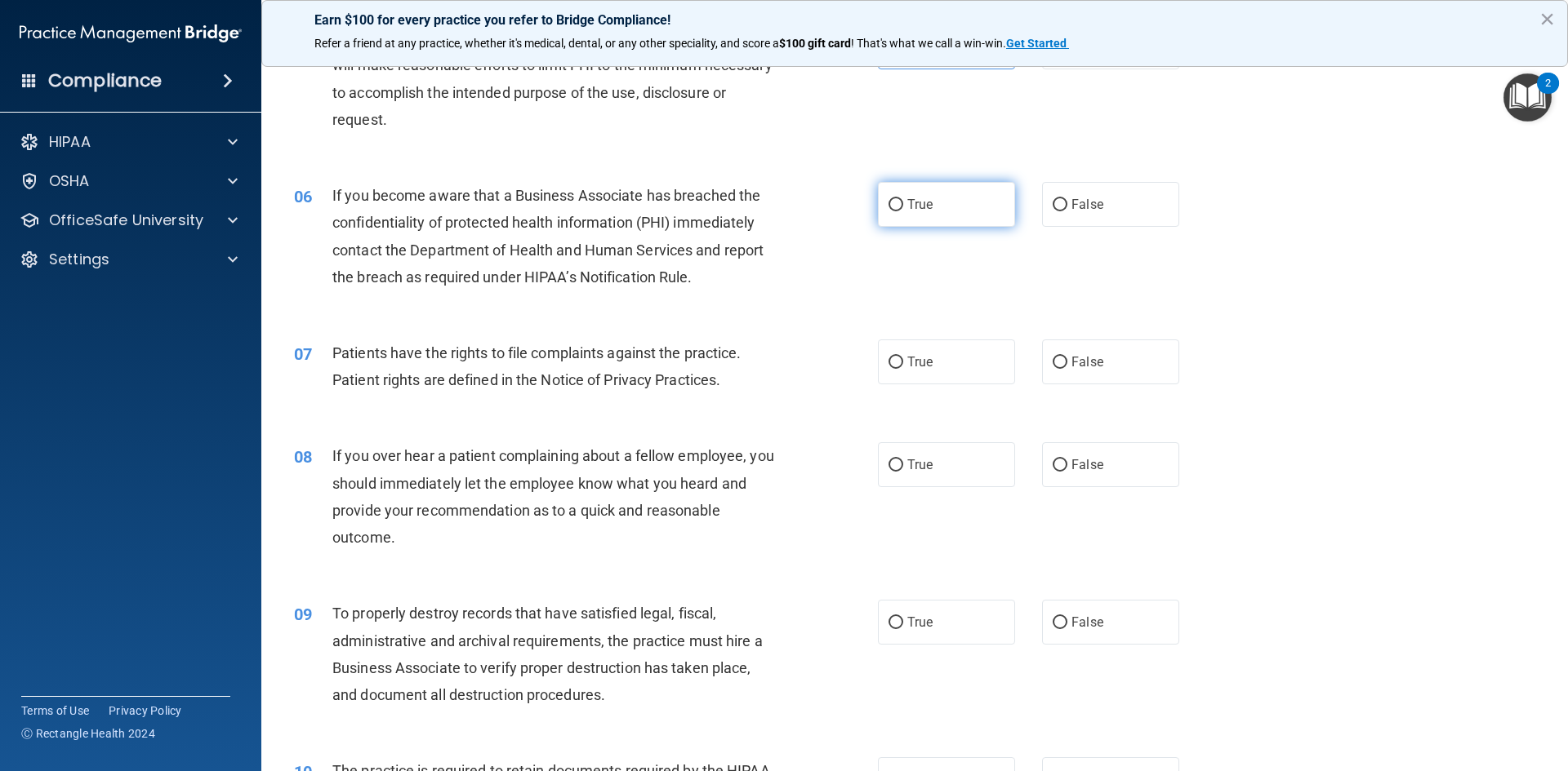
click at [894, 199] on input "True" at bounding box center [895, 205] width 15 height 12
radio input "true"
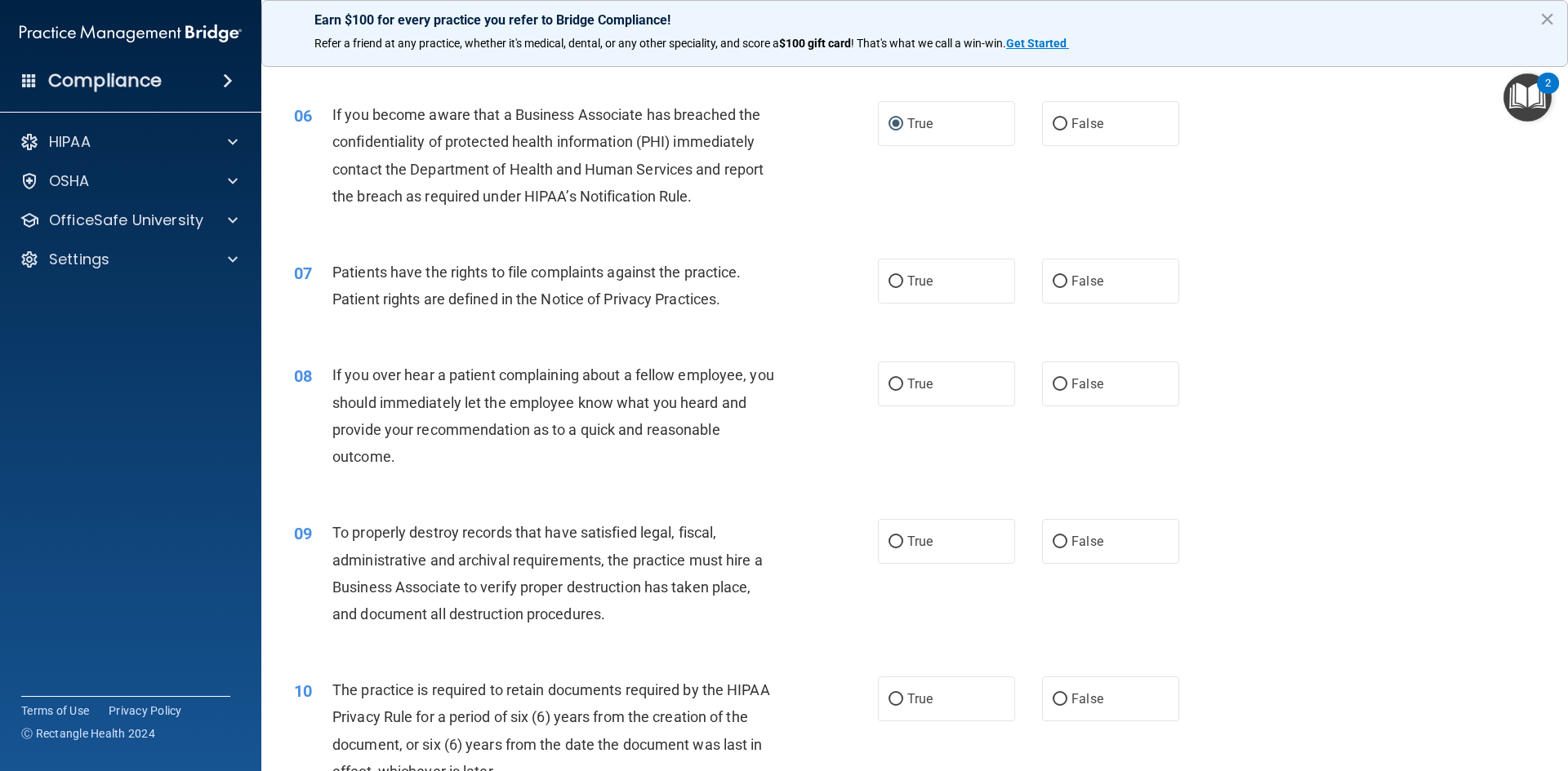
scroll to position [735, 0]
click at [1059, 122] on input "False" at bounding box center [1059, 123] width 15 height 12
radio input "true"
radio input "false"
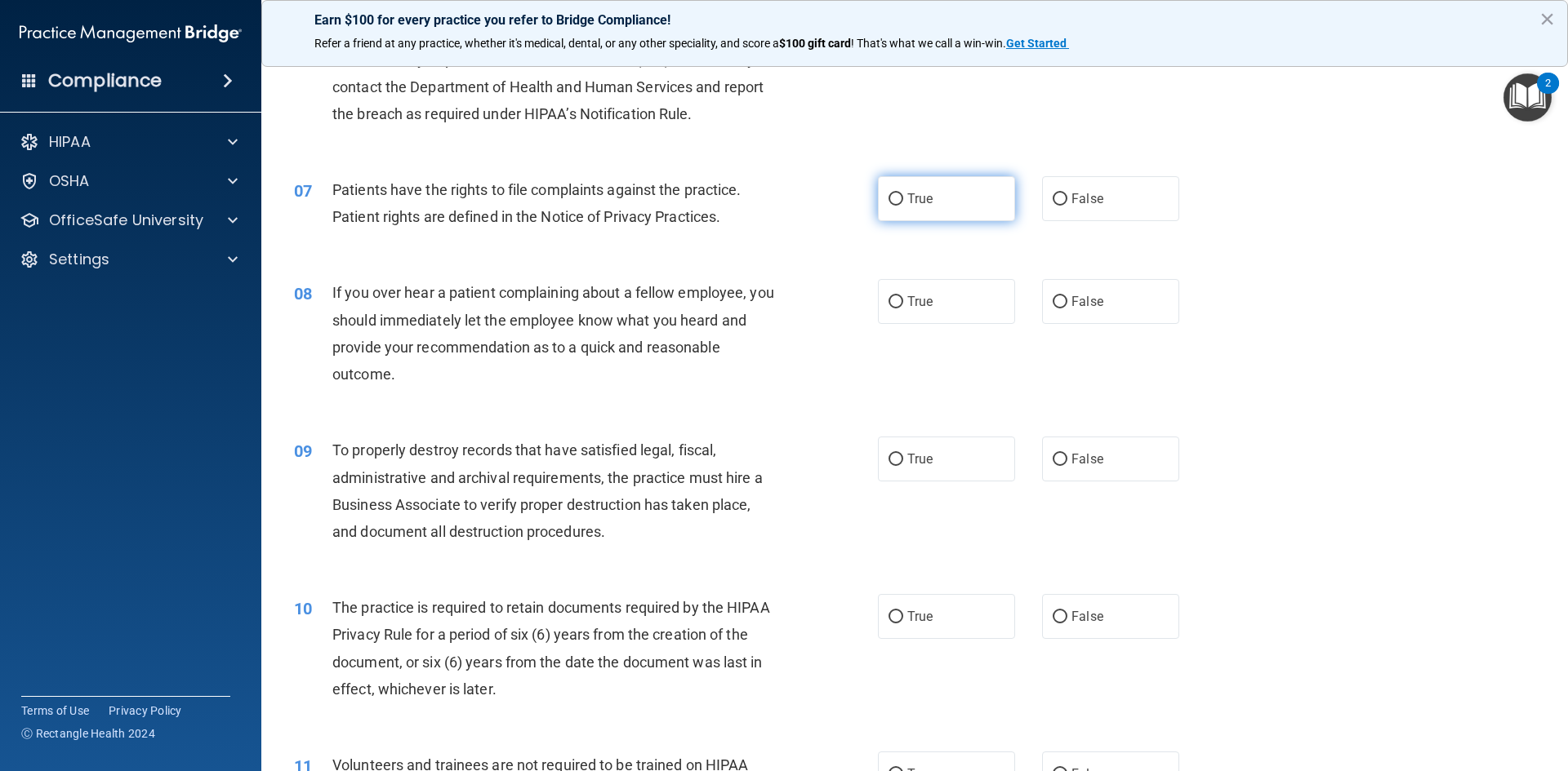
click at [891, 196] on input "True" at bounding box center [895, 199] width 15 height 12
radio input "true"
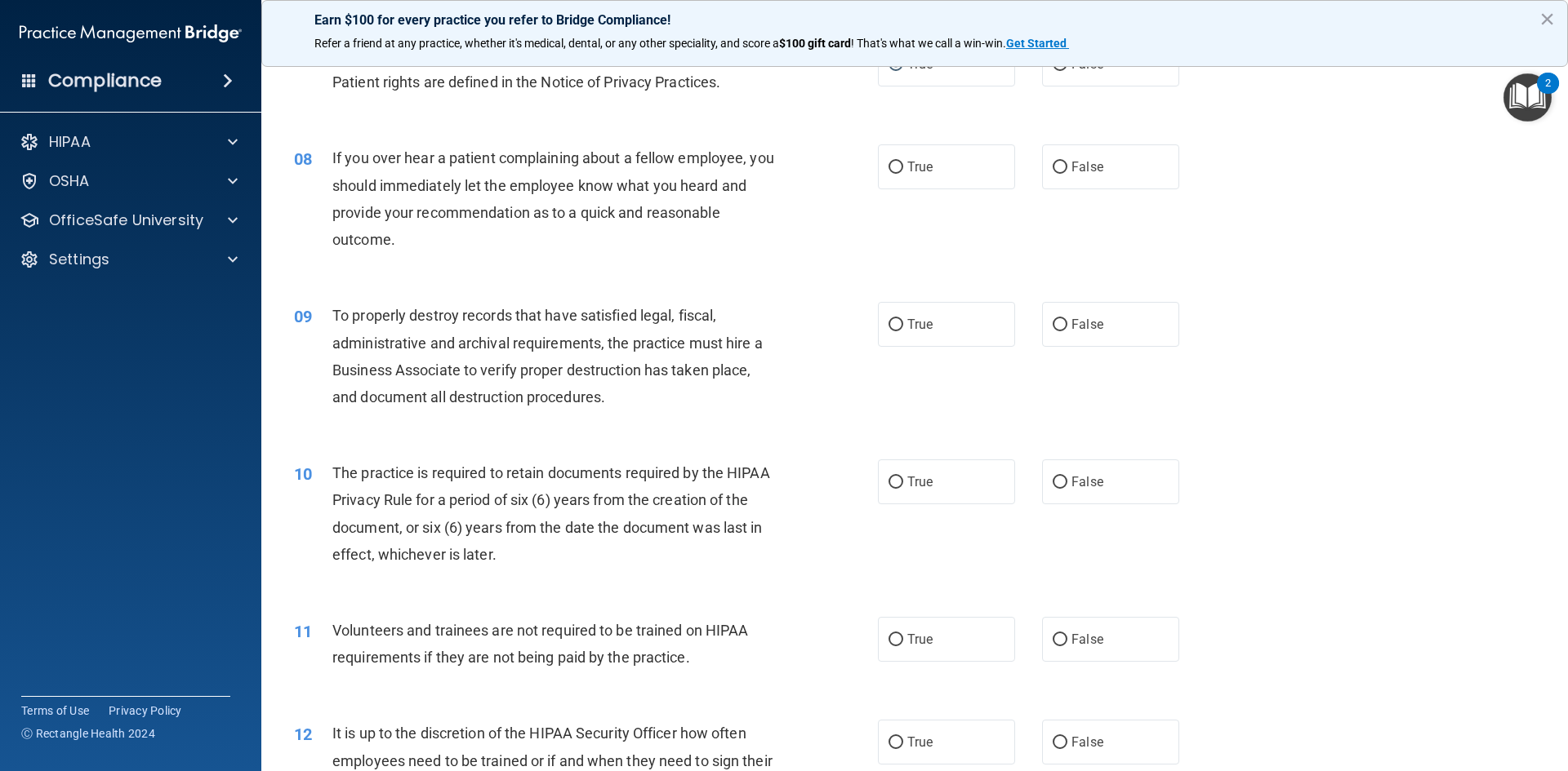
scroll to position [980, 0]
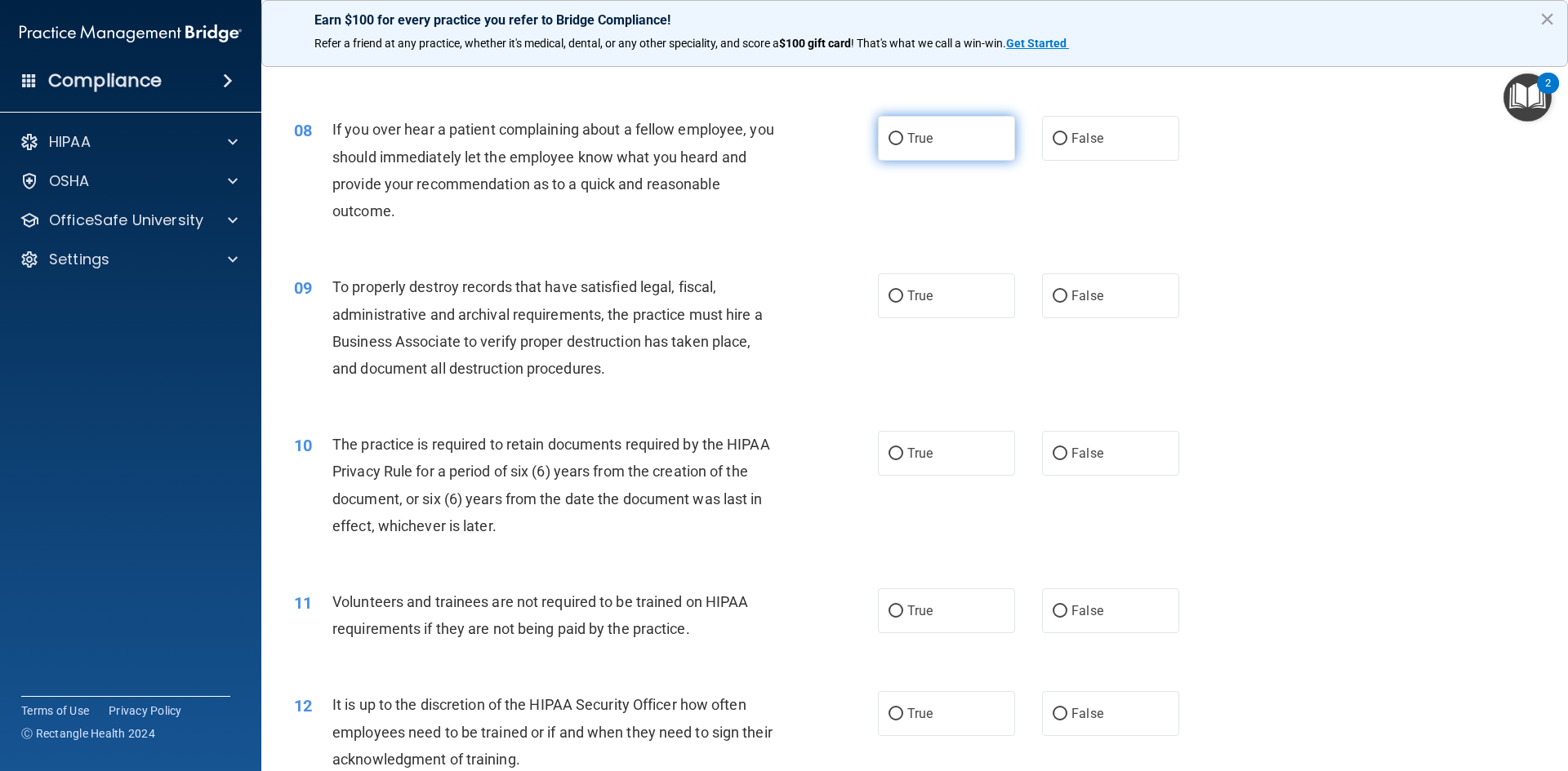
click at [895, 140] on input "True" at bounding box center [895, 139] width 15 height 12
radio input "true"
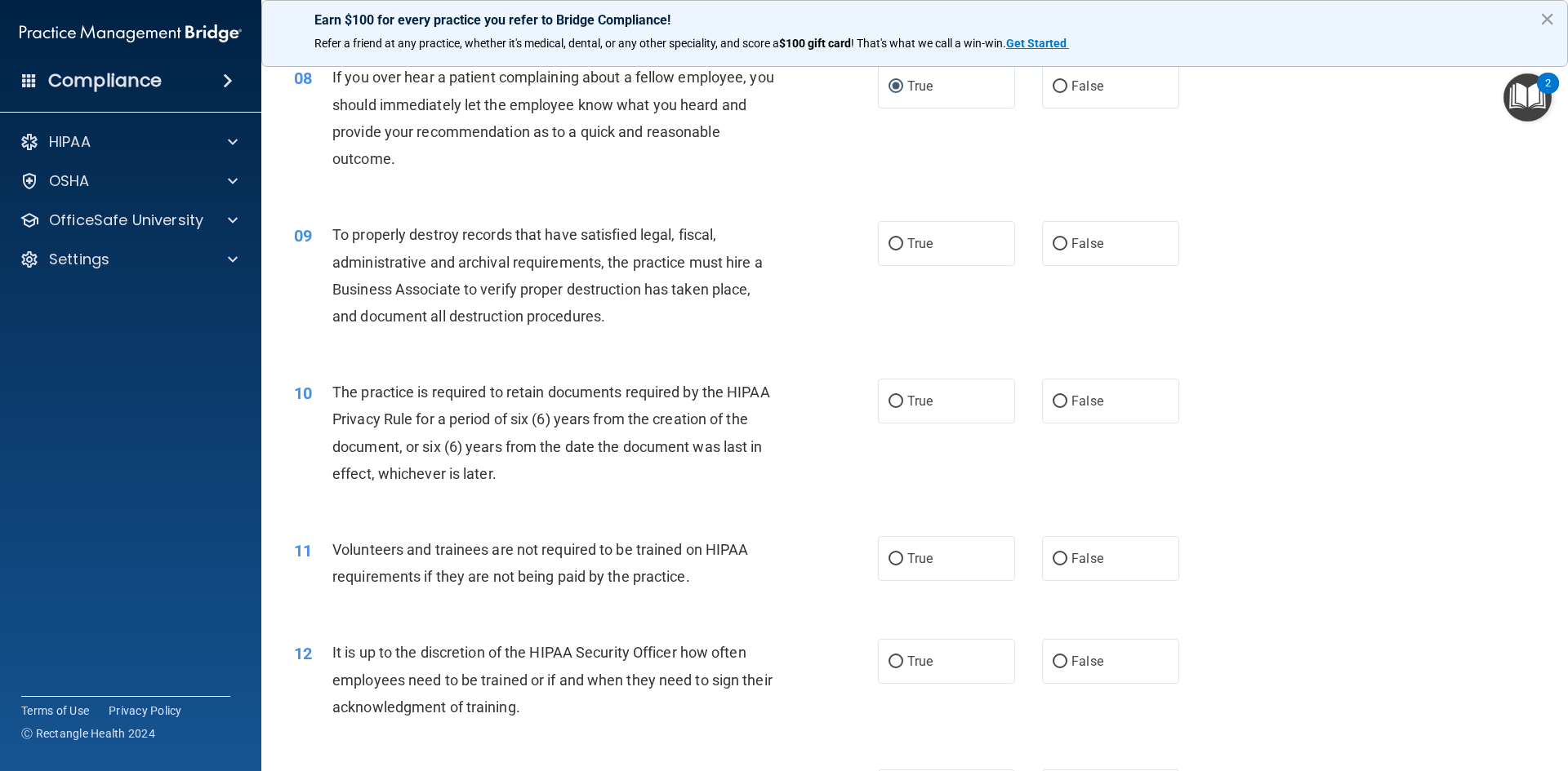
scroll to position [1061, 0]
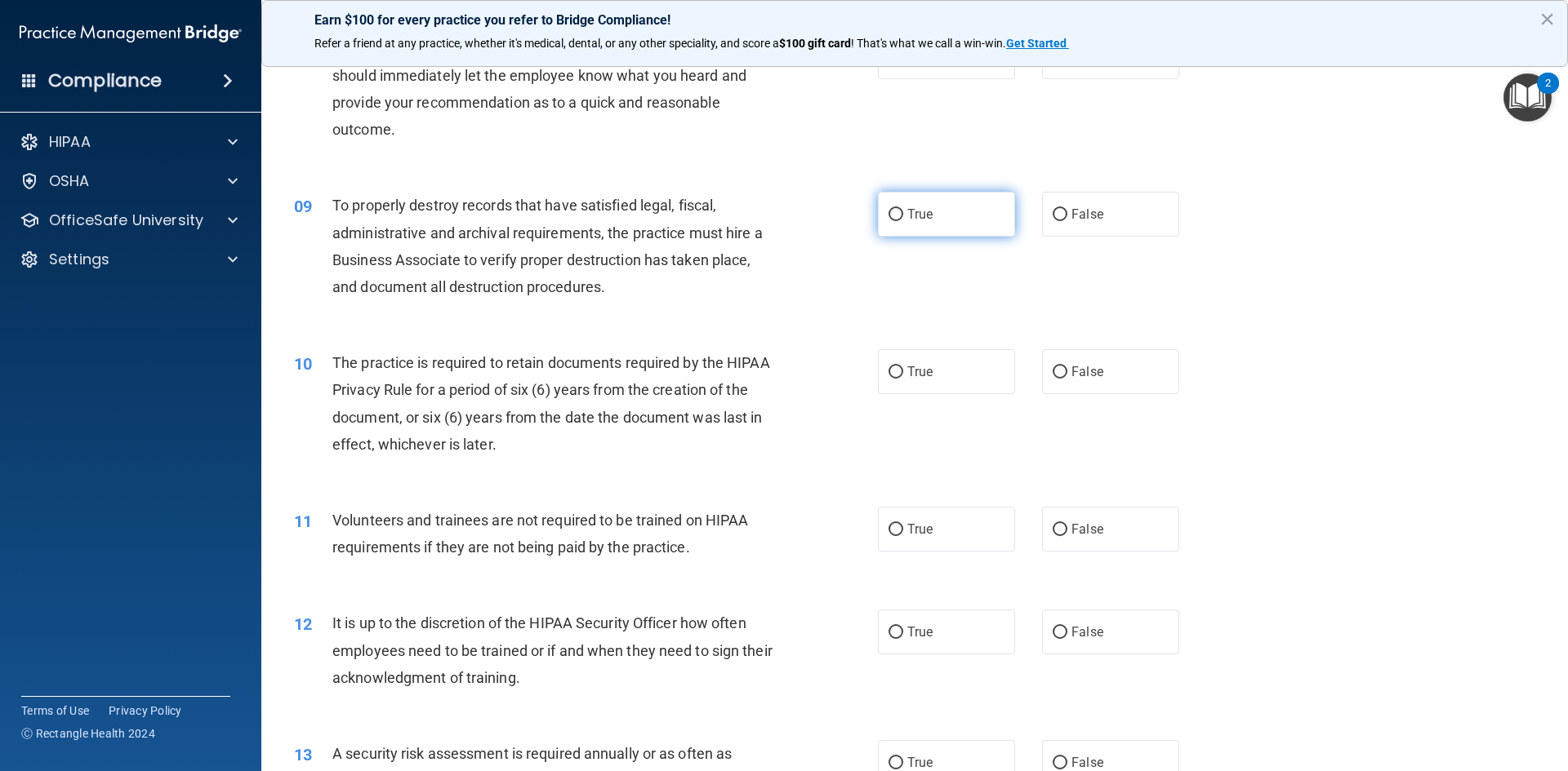
click at [890, 209] on input "True" at bounding box center [895, 215] width 15 height 12
radio input "true"
click at [1061, 210] on label "False" at bounding box center [1110, 215] width 137 height 45
click at [1061, 210] on input "False" at bounding box center [1059, 215] width 15 height 12
radio input "true"
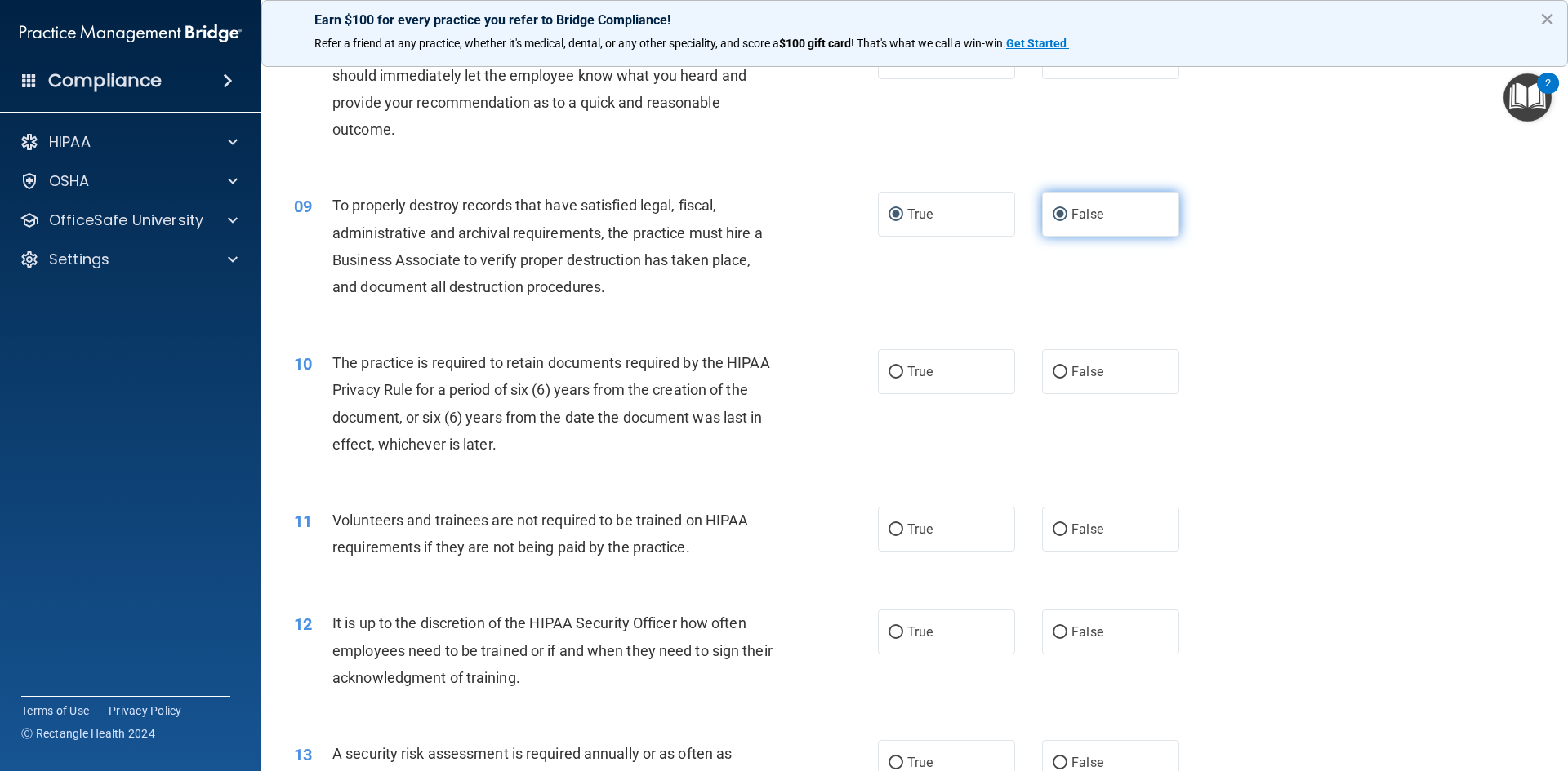
radio input "false"
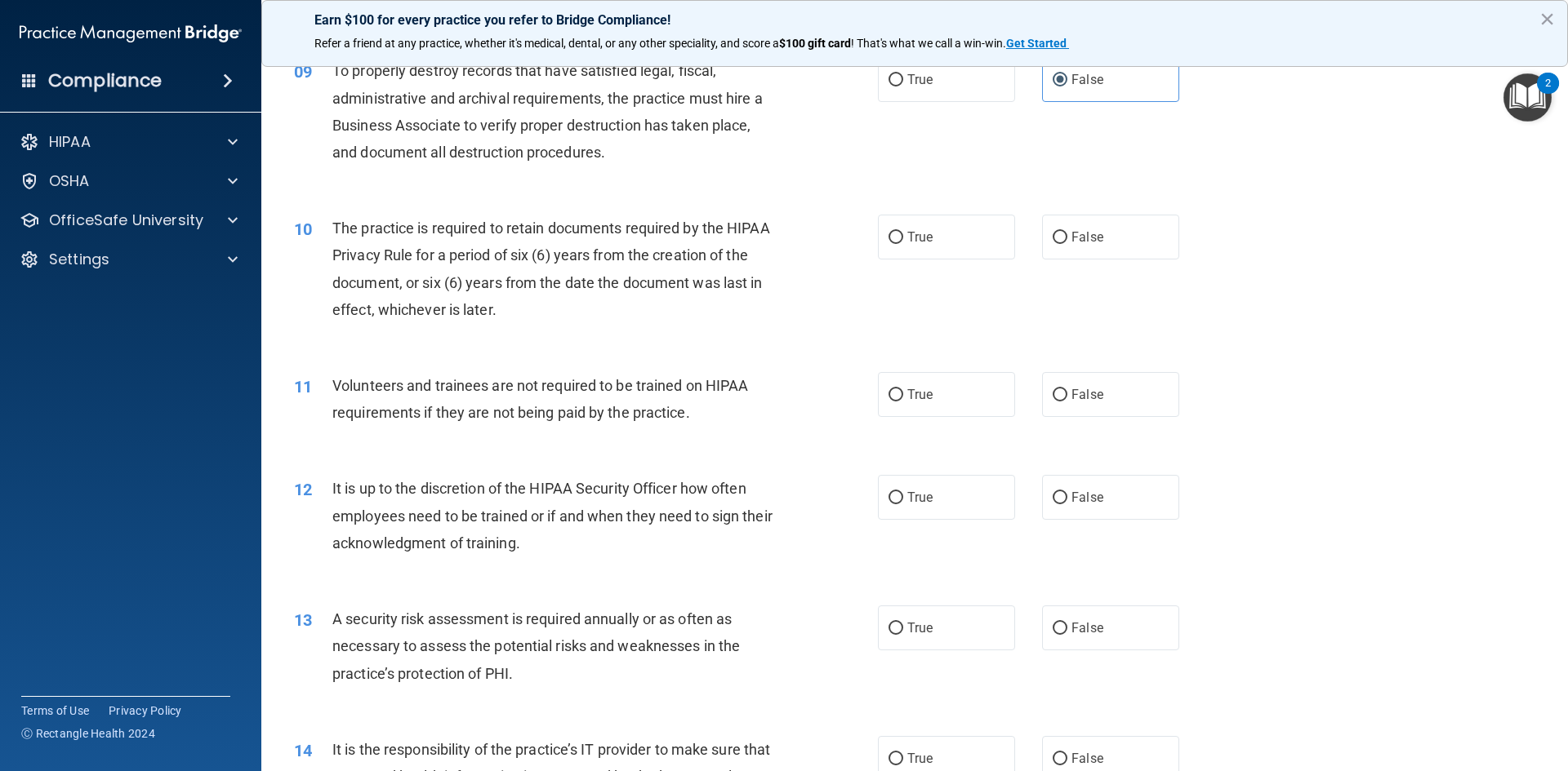
scroll to position [1224, 0]
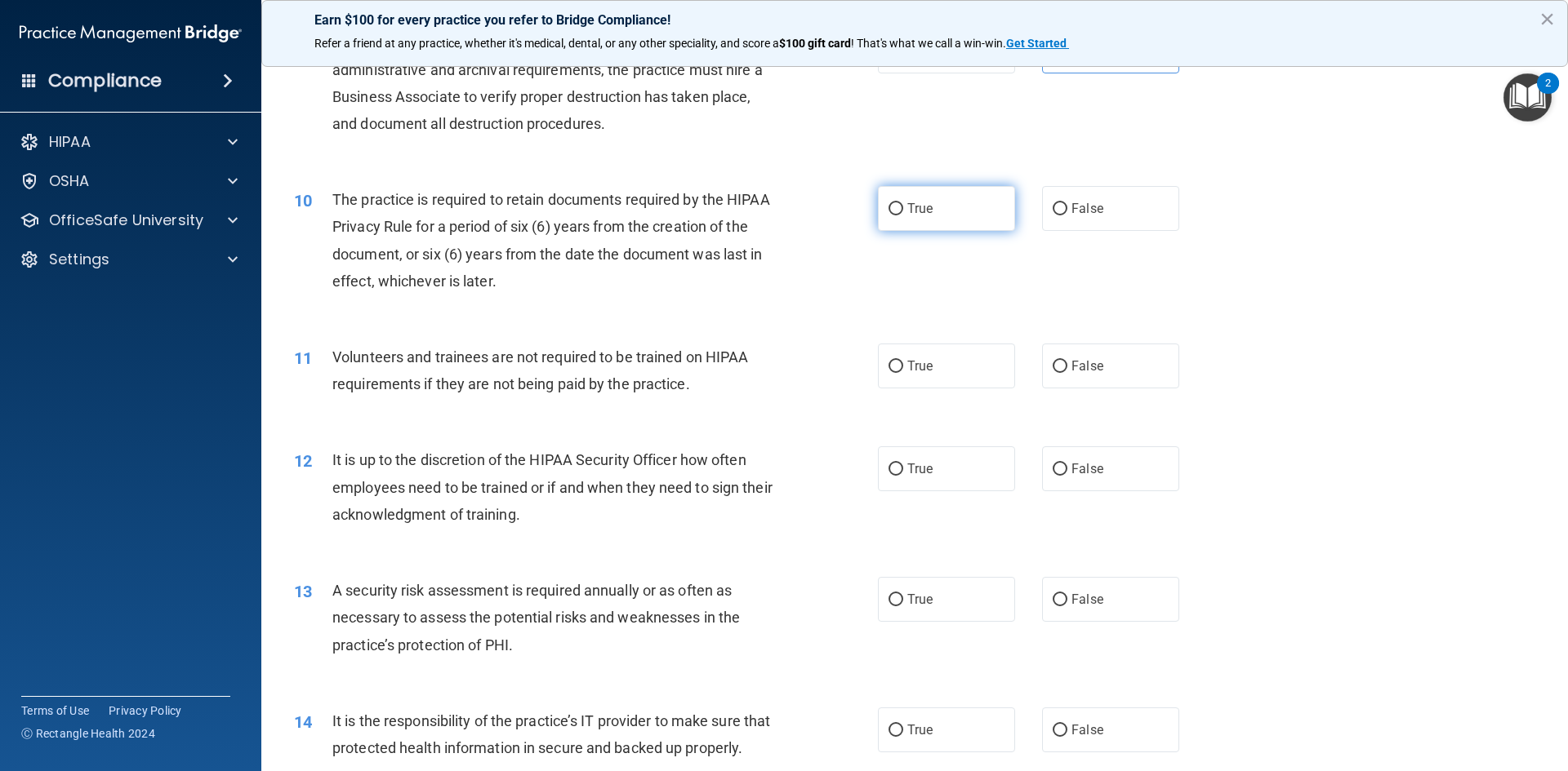
click at [888, 213] on input "True" at bounding box center [895, 209] width 15 height 12
radio input "true"
click at [1052, 361] on input "False" at bounding box center [1059, 366] width 15 height 12
radio input "true"
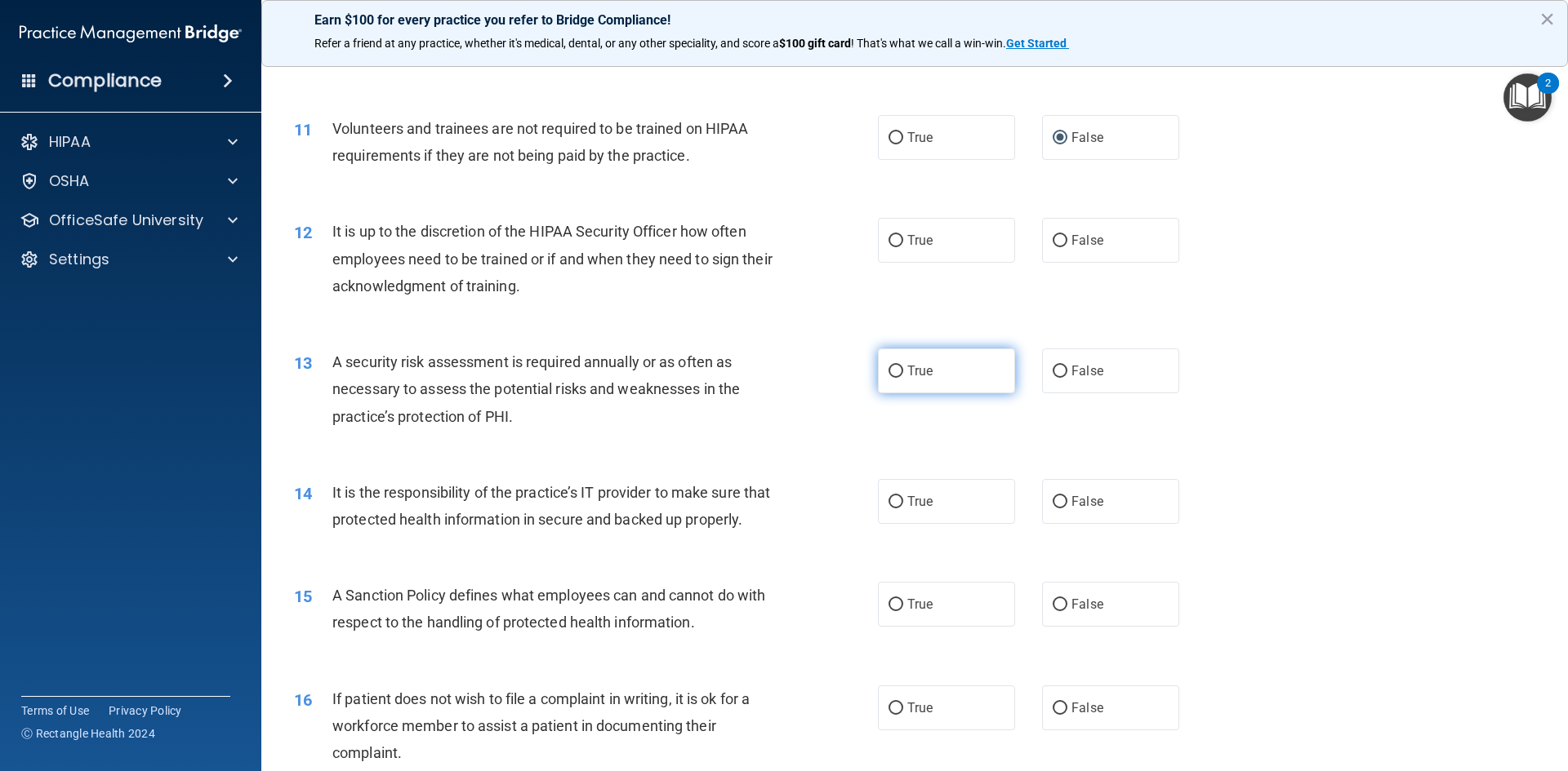
scroll to position [1469, 0]
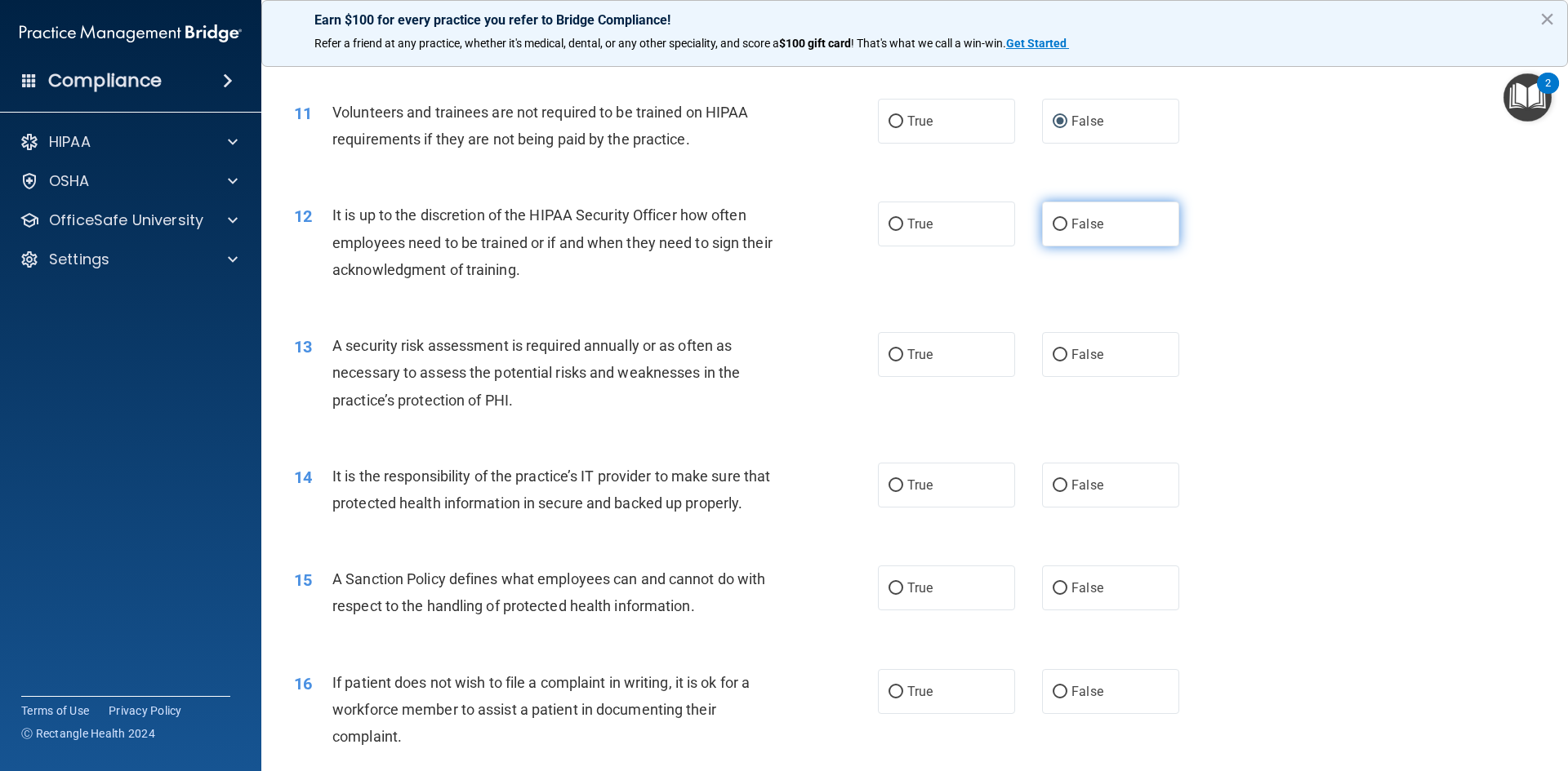
click at [1062, 226] on label "False" at bounding box center [1110, 225] width 137 height 45
click at [1062, 226] on input "False" at bounding box center [1059, 225] width 15 height 12
radio input "true"
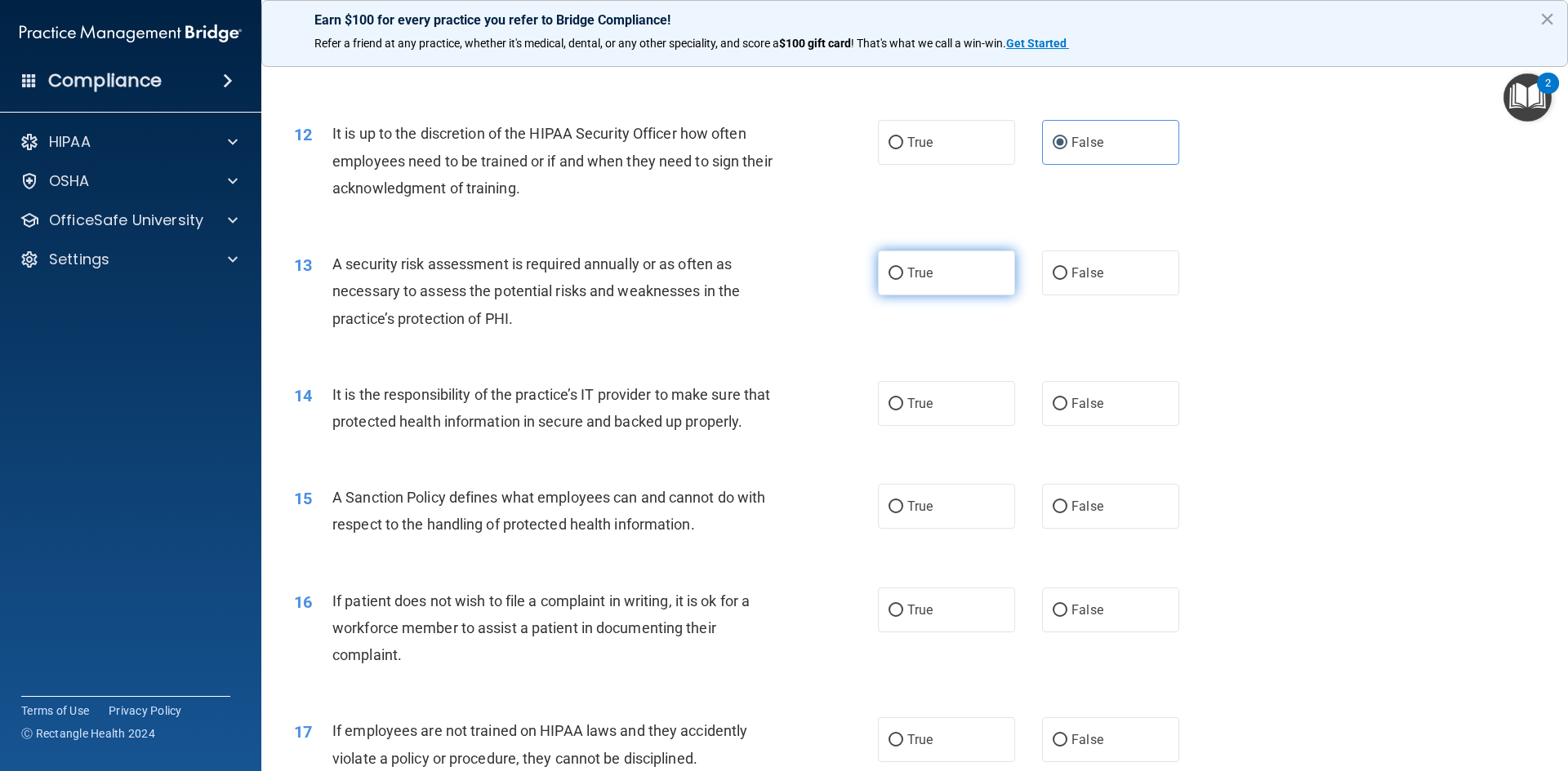
click at [908, 280] on span "True" at bounding box center [920, 273] width 26 height 16
click at [903, 280] on input "True" at bounding box center [895, 274] width 15 height 12
radio input "true"
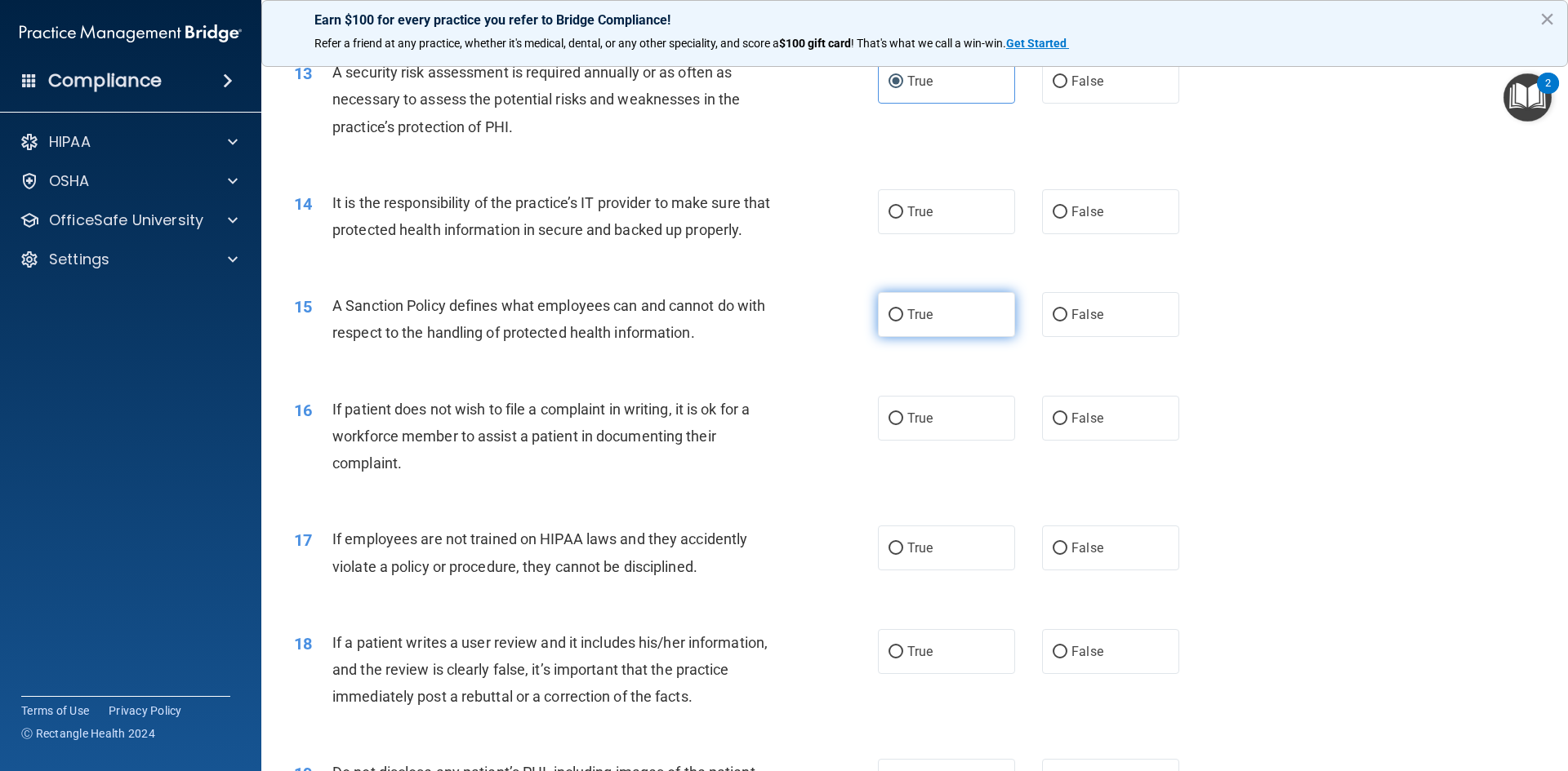
scroll to position [1714, 0]
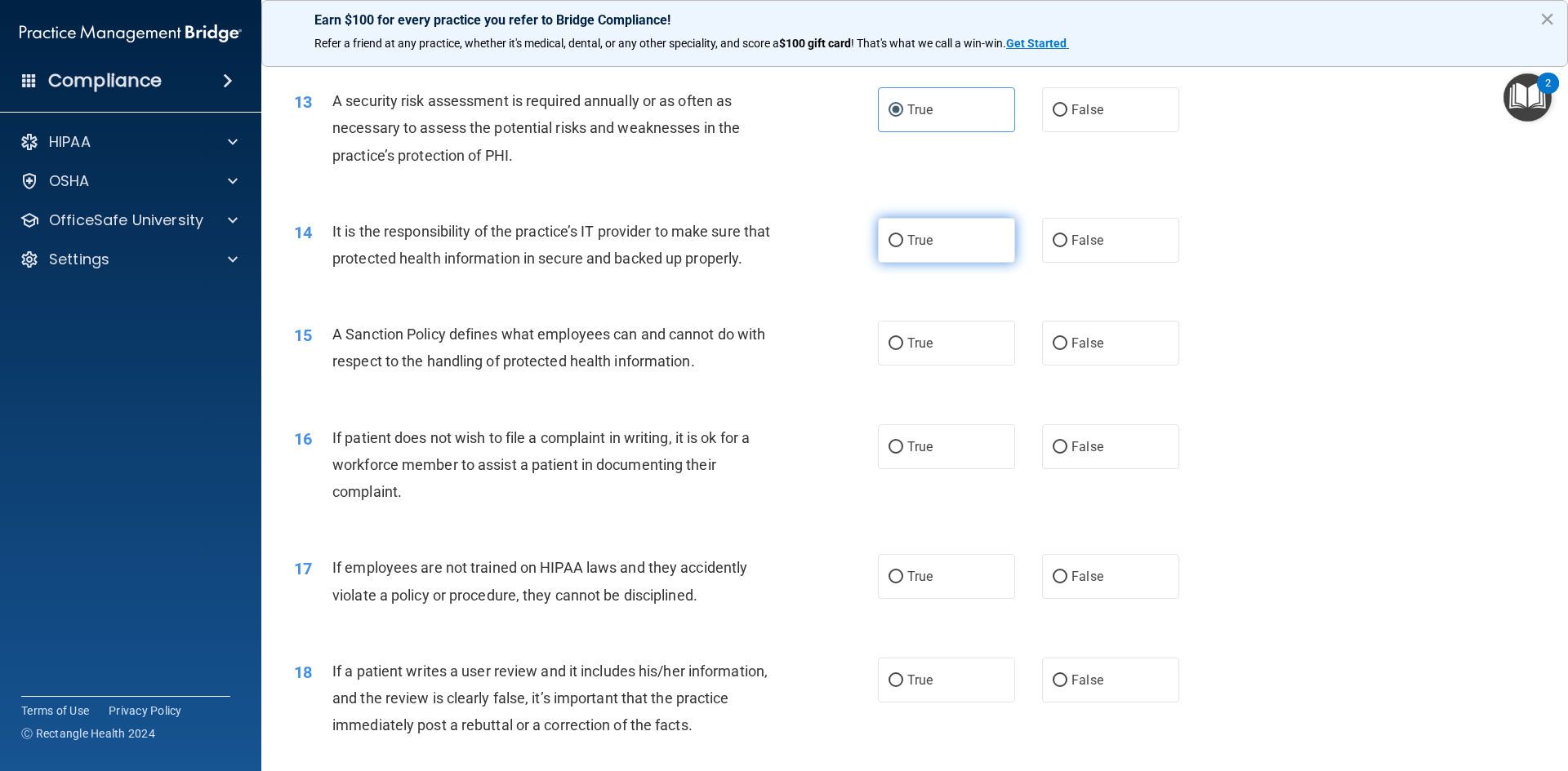
click at [904, 240] on label "True" at bounding box center [946, 240] width 137 height 45
click at [903, 240] on input "True" at bounding box center [895, 241] width 15 height 12
radio input "true"
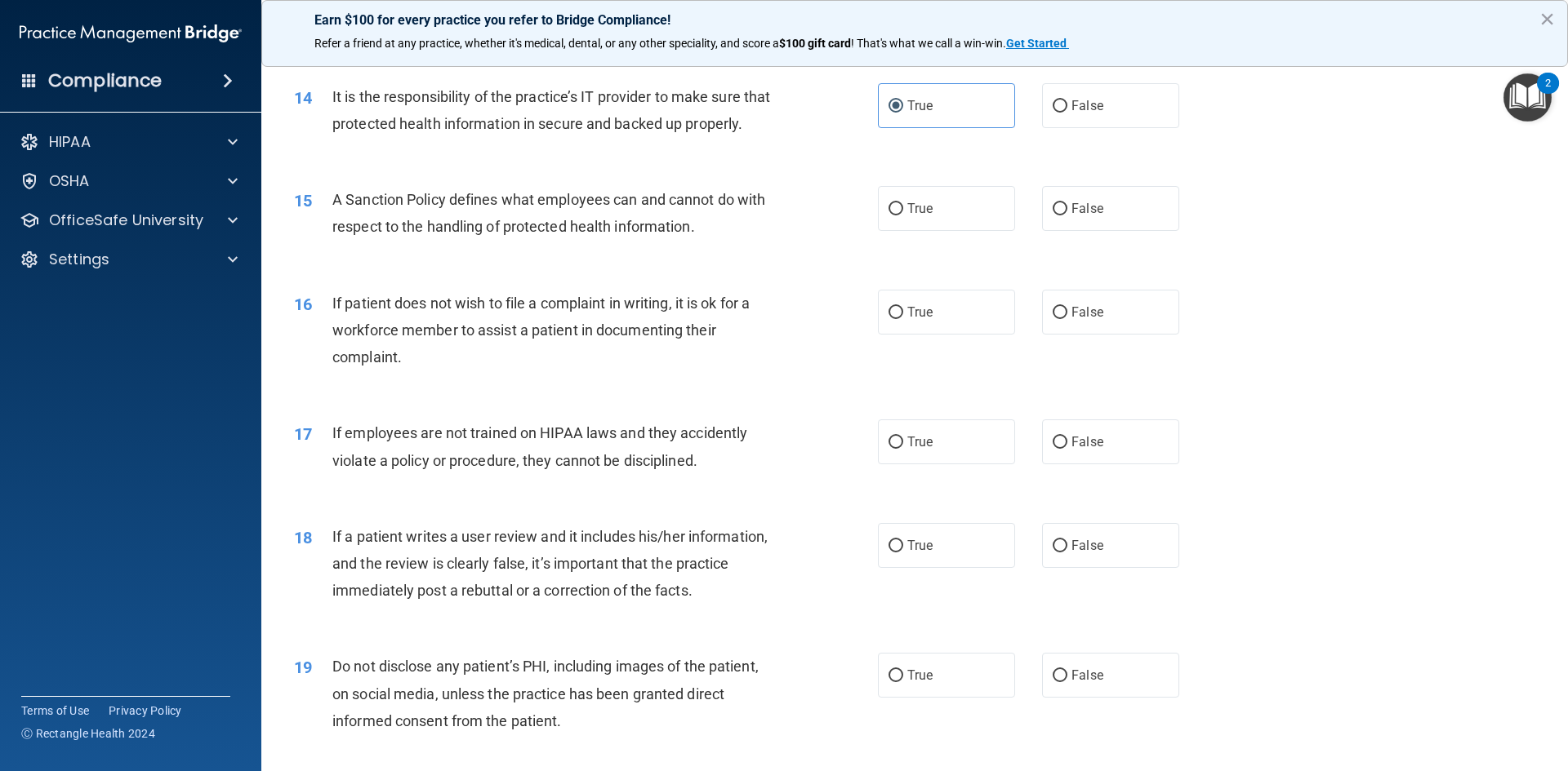
scroll to position [1878, 0]
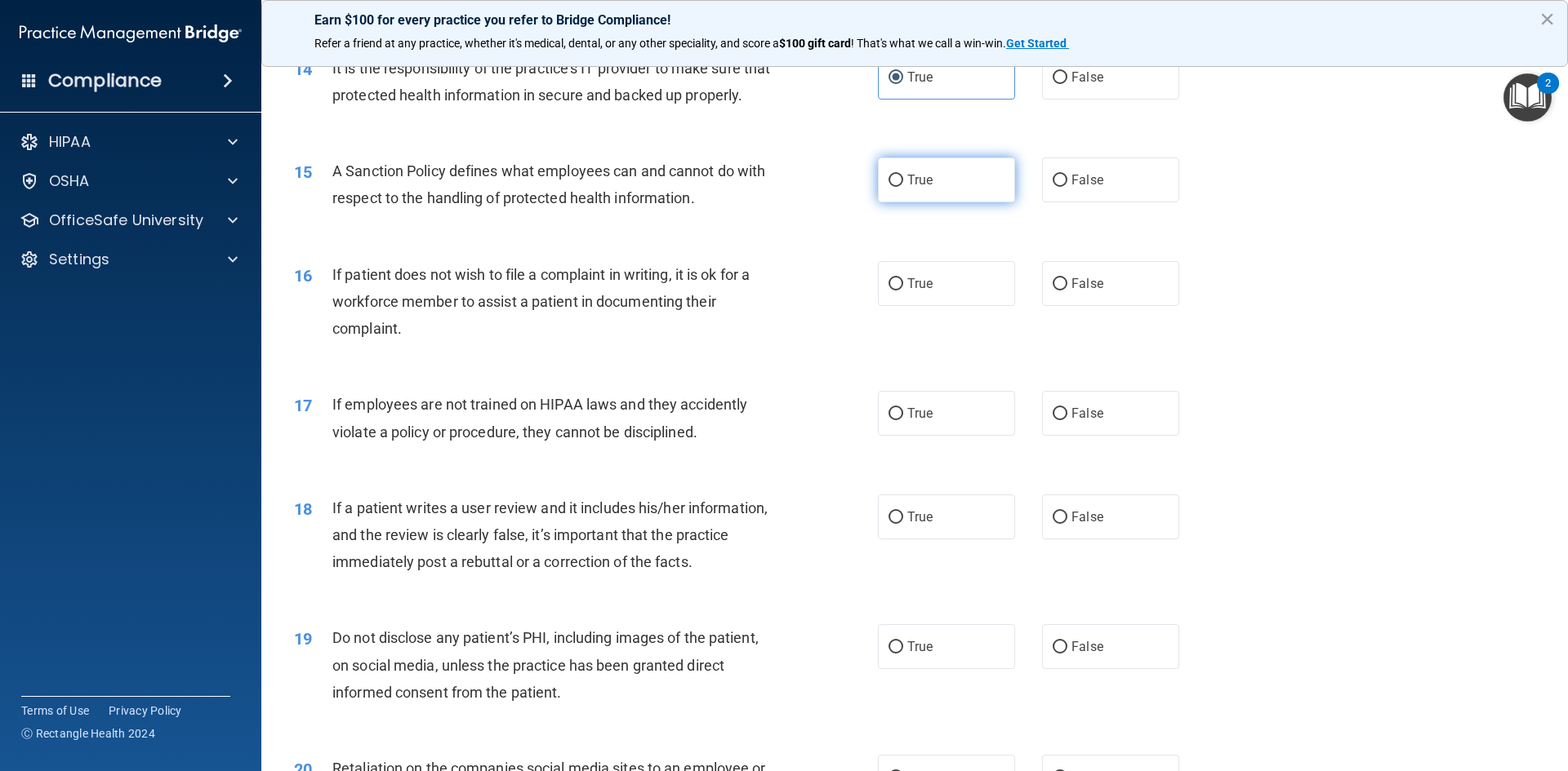
click at [888, 187] on input "True" at bounding box center [895, 180] width 15 height 12
radio input "true"
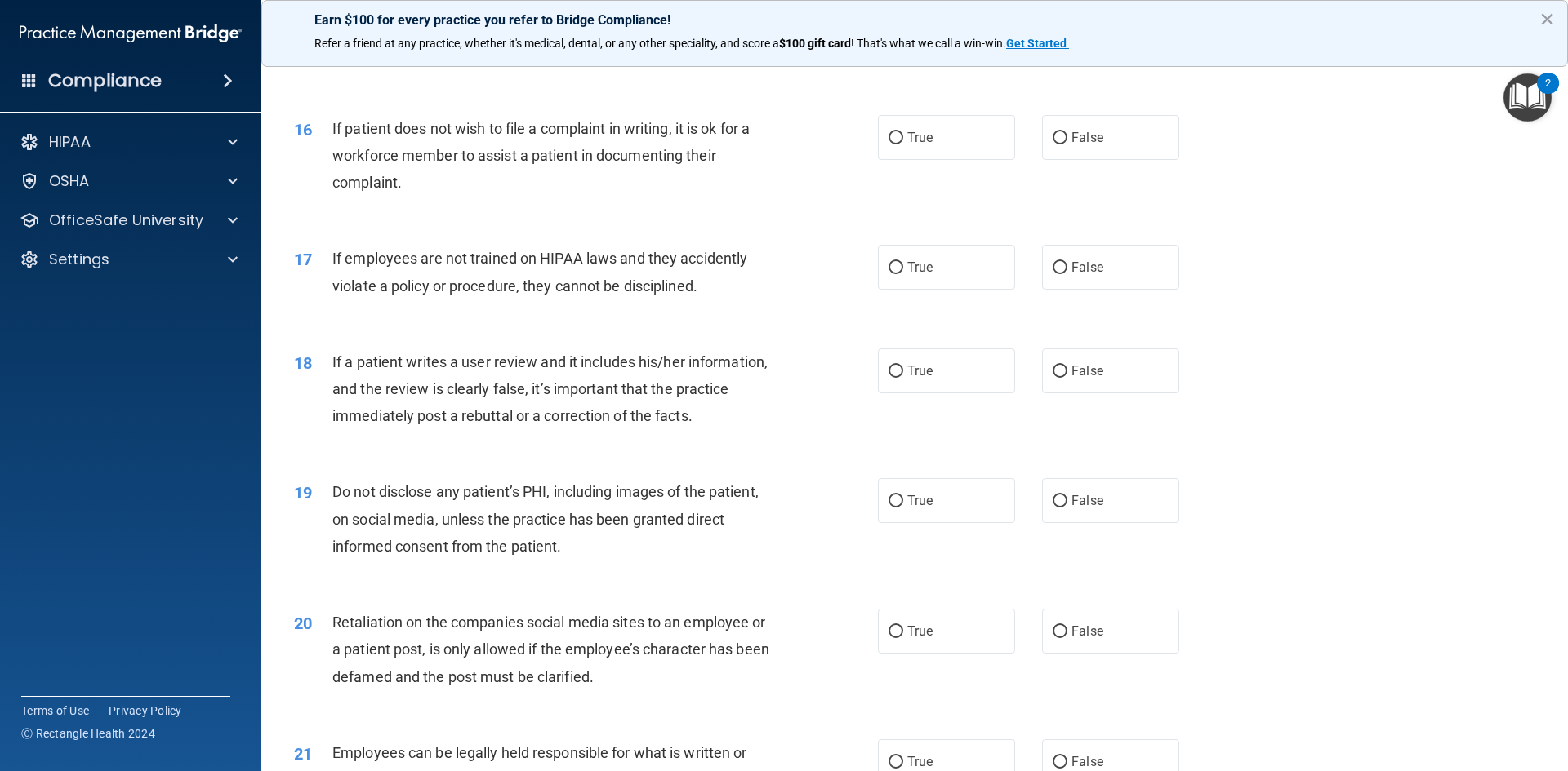
scroll to position [2040, 0]
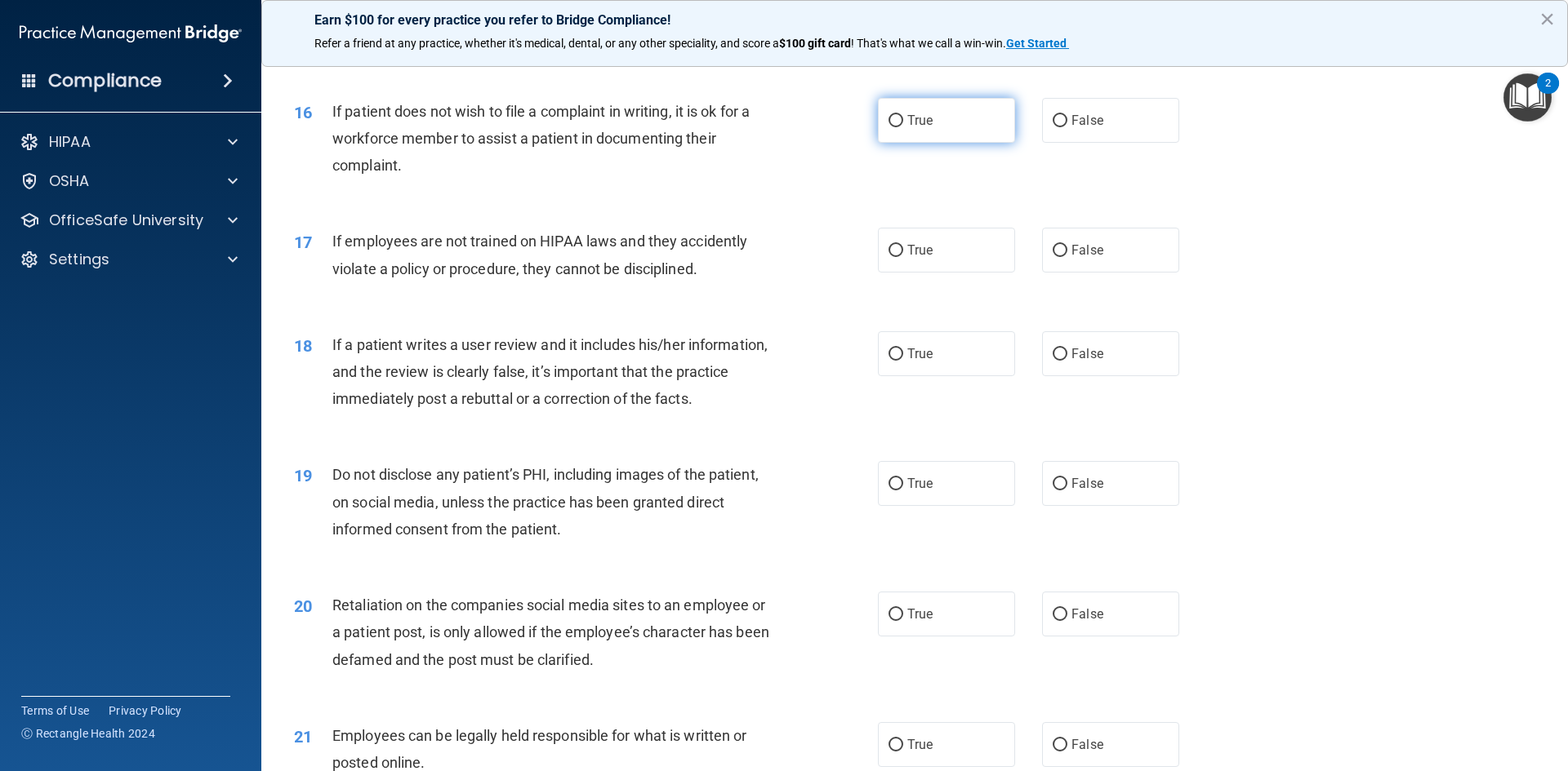
click at [890, 127] on input "True" at bounding box center [895, 121] width 15 height 12
radio input "true"
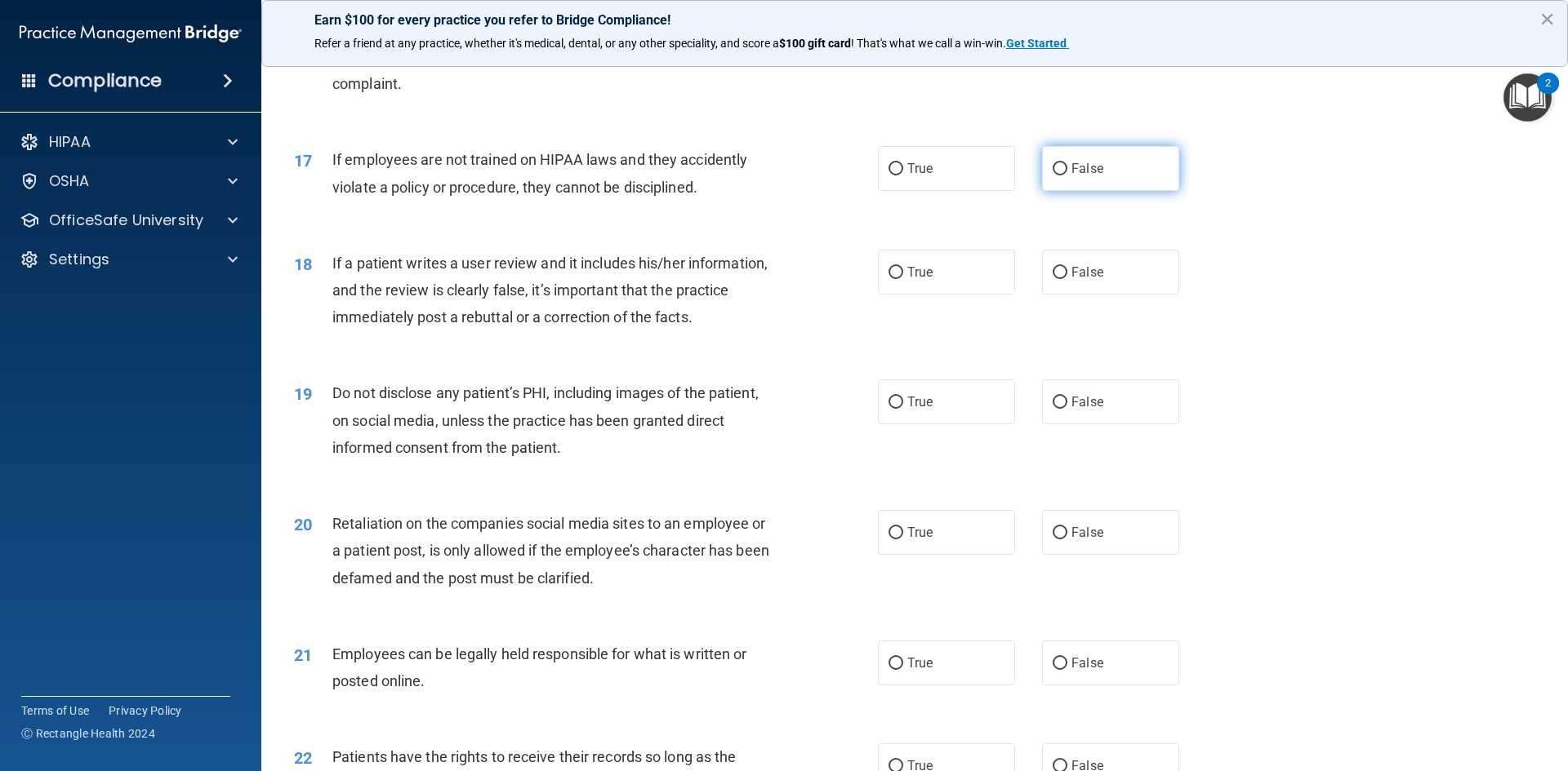
click at [1059, 175] on input "False" at bounding box center [1059, 169] width 15 height 12
radio input "true"
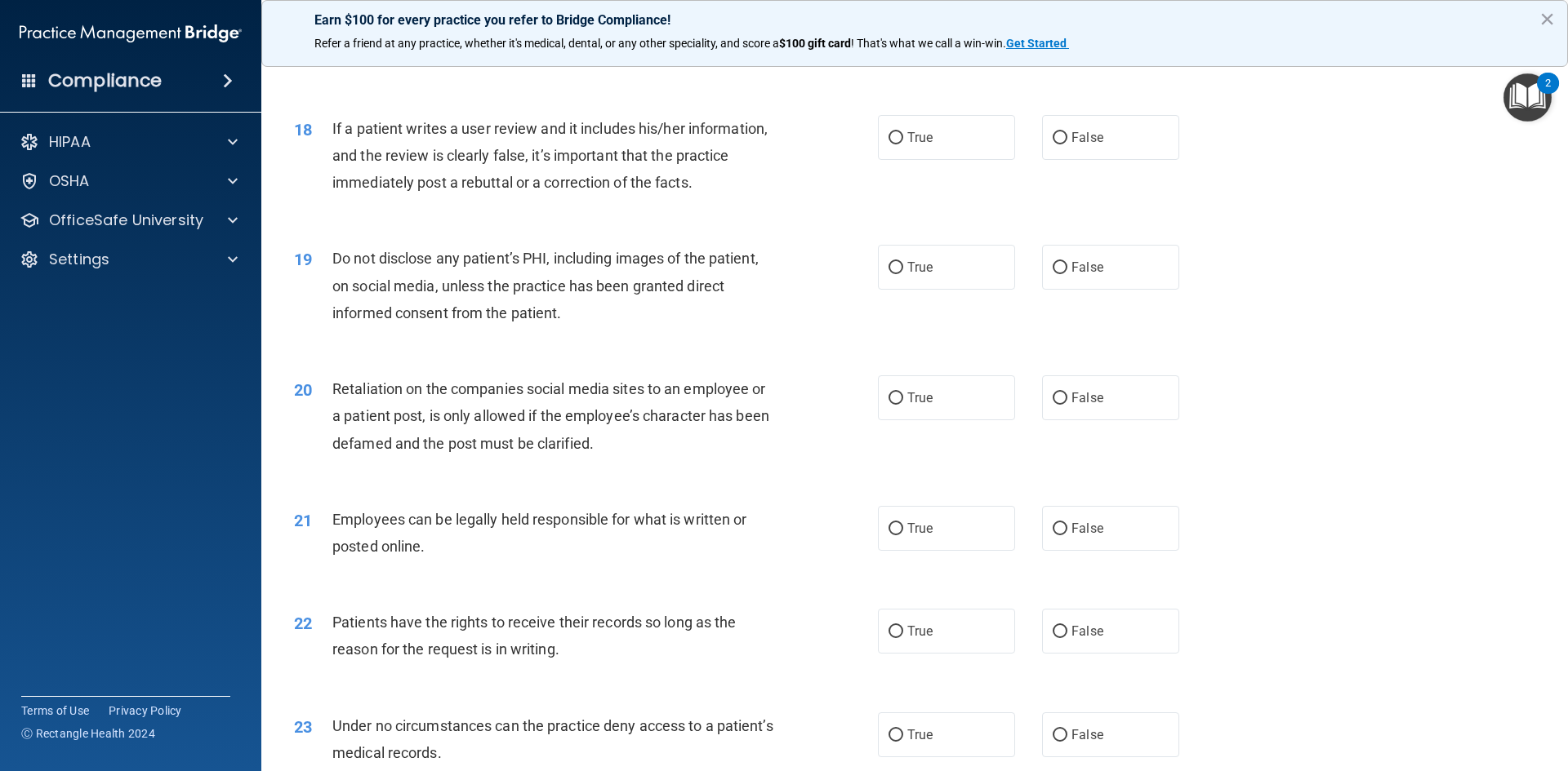
scroll to position [2285, 0]
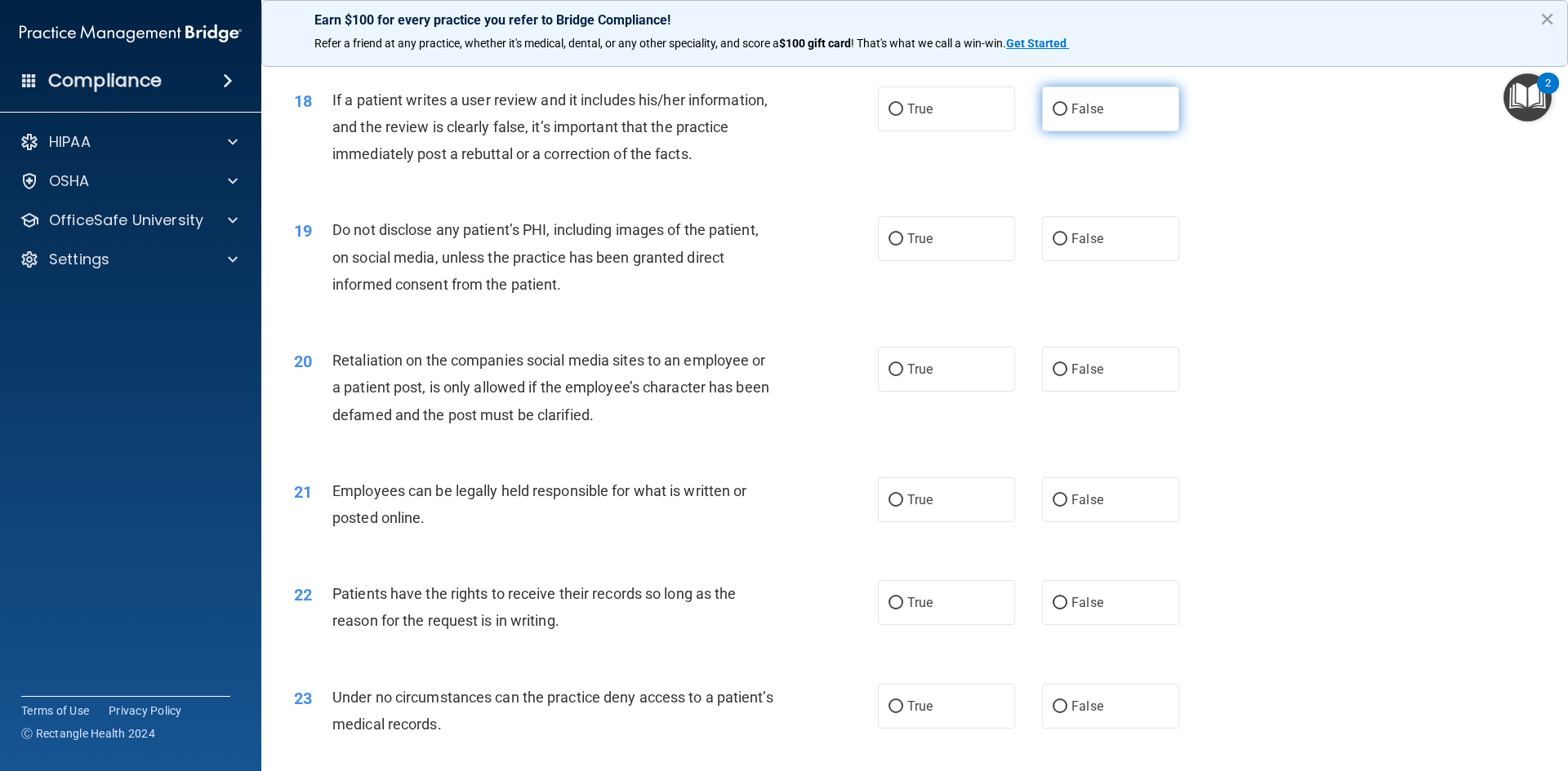
click at [1052, 116] on input "False" at bounding box center [1059, 109] width 15 height 12
radio input "true"
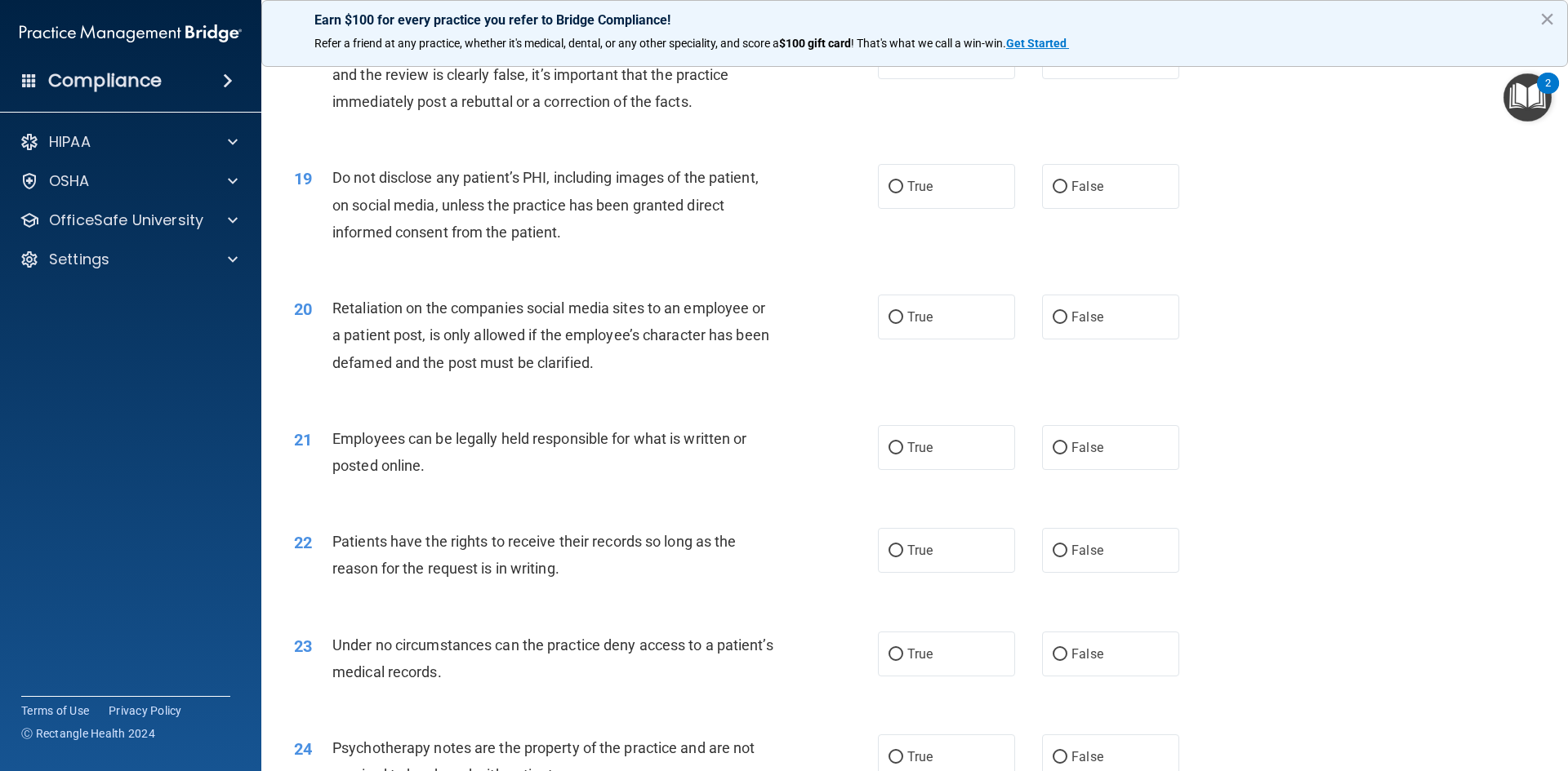
scroll to position [2367, 0]
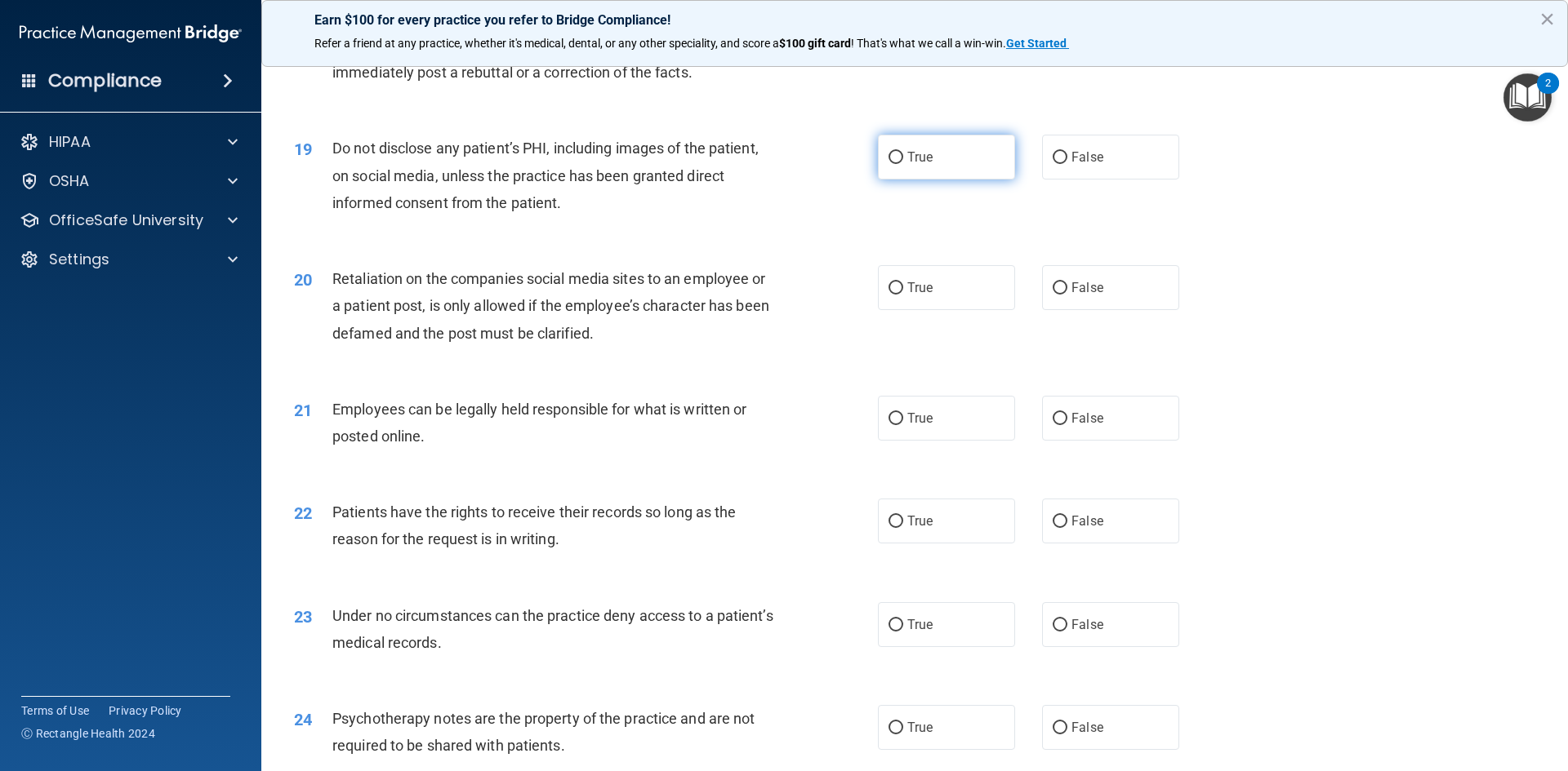
click at [898, 179] on label "True" at bounding box center [946, 158] width 137 height 45
click at [898, 164] on input "True" at bounding box center [895, 158] width 15 height 12
radio input "true"
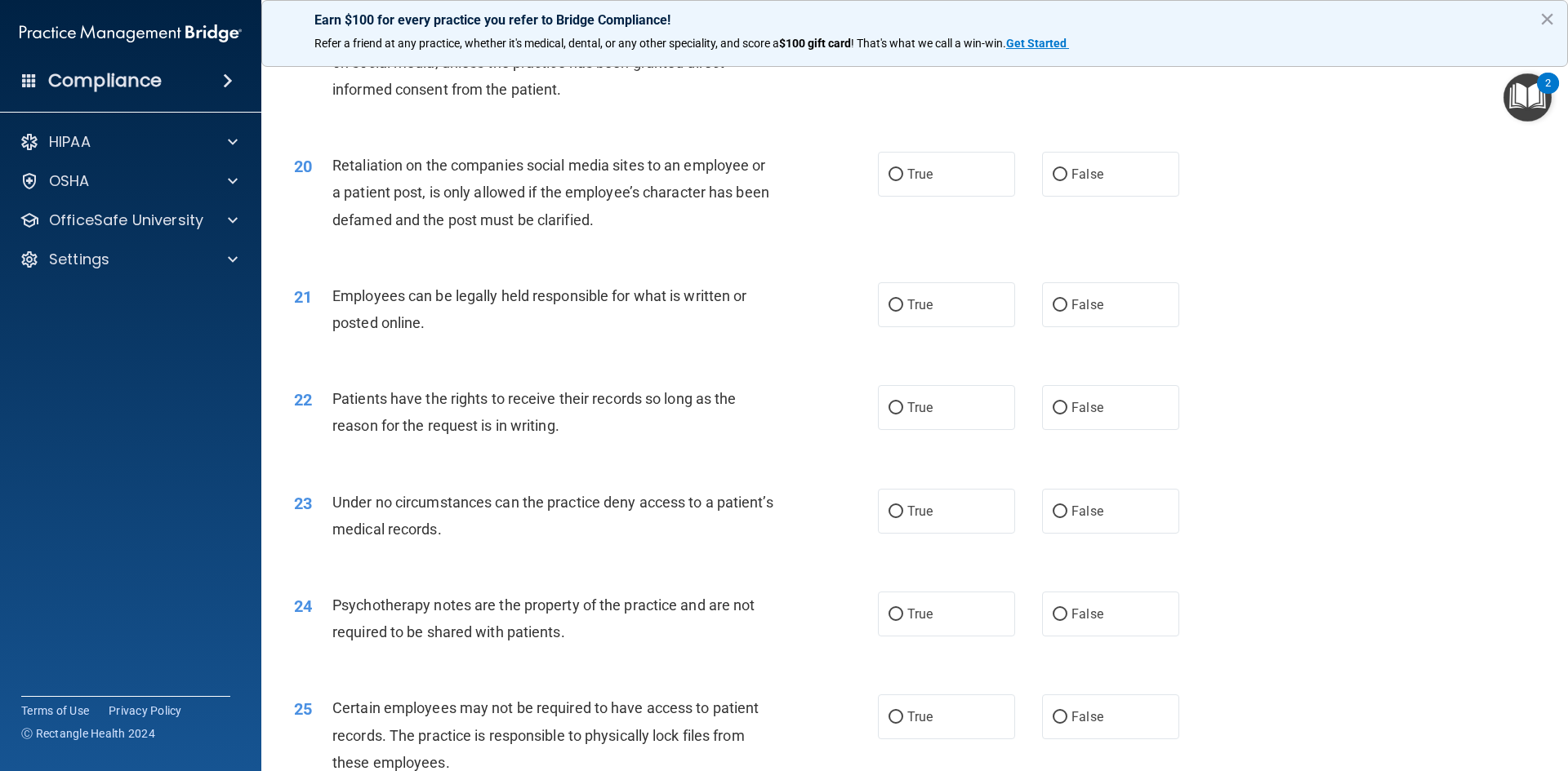
scroll to position [2531, 0]
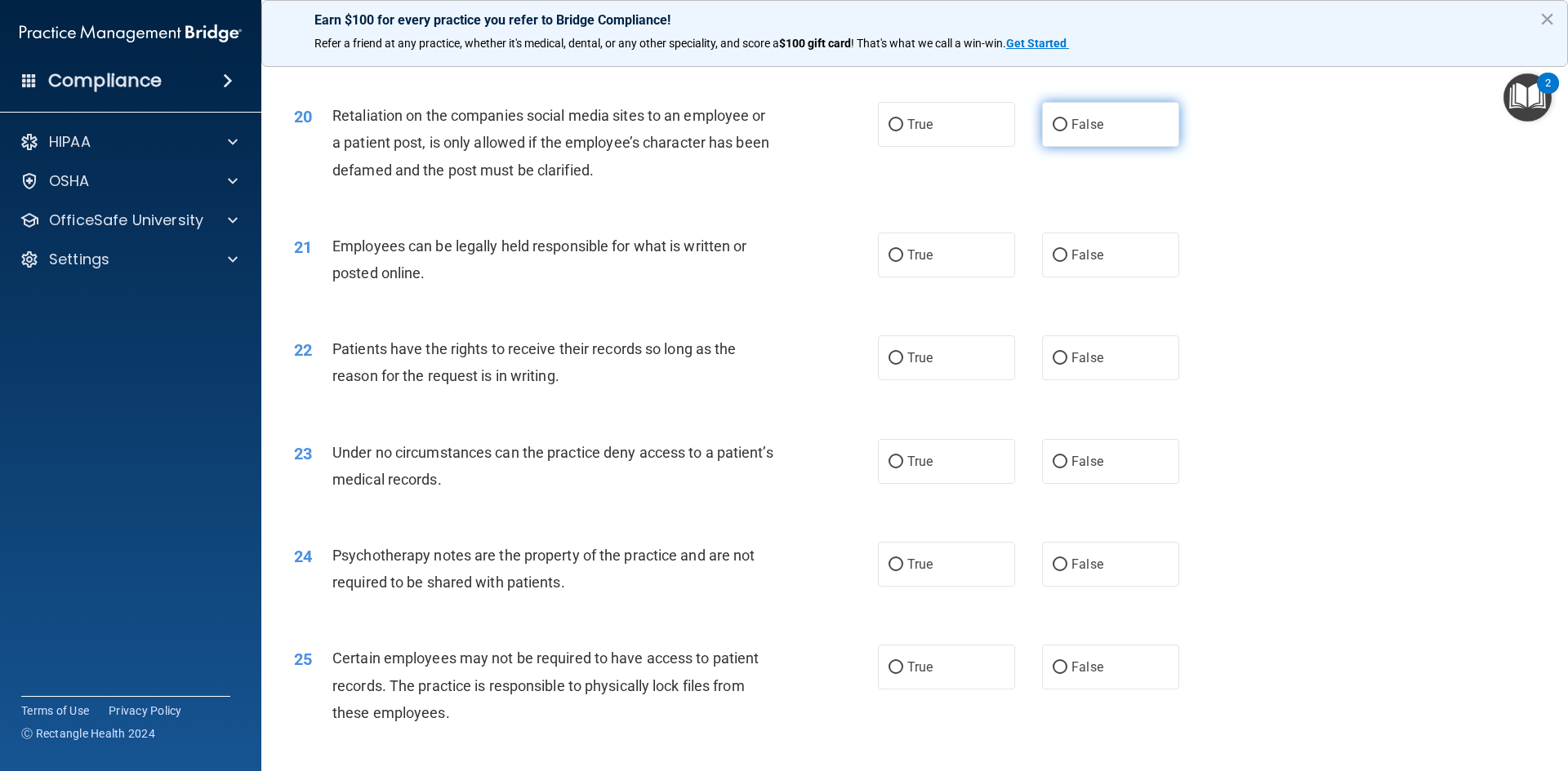
click at [1052, 131] on input "False" at bounding box center [1059, 125] width 15 height 12
radio input "true"
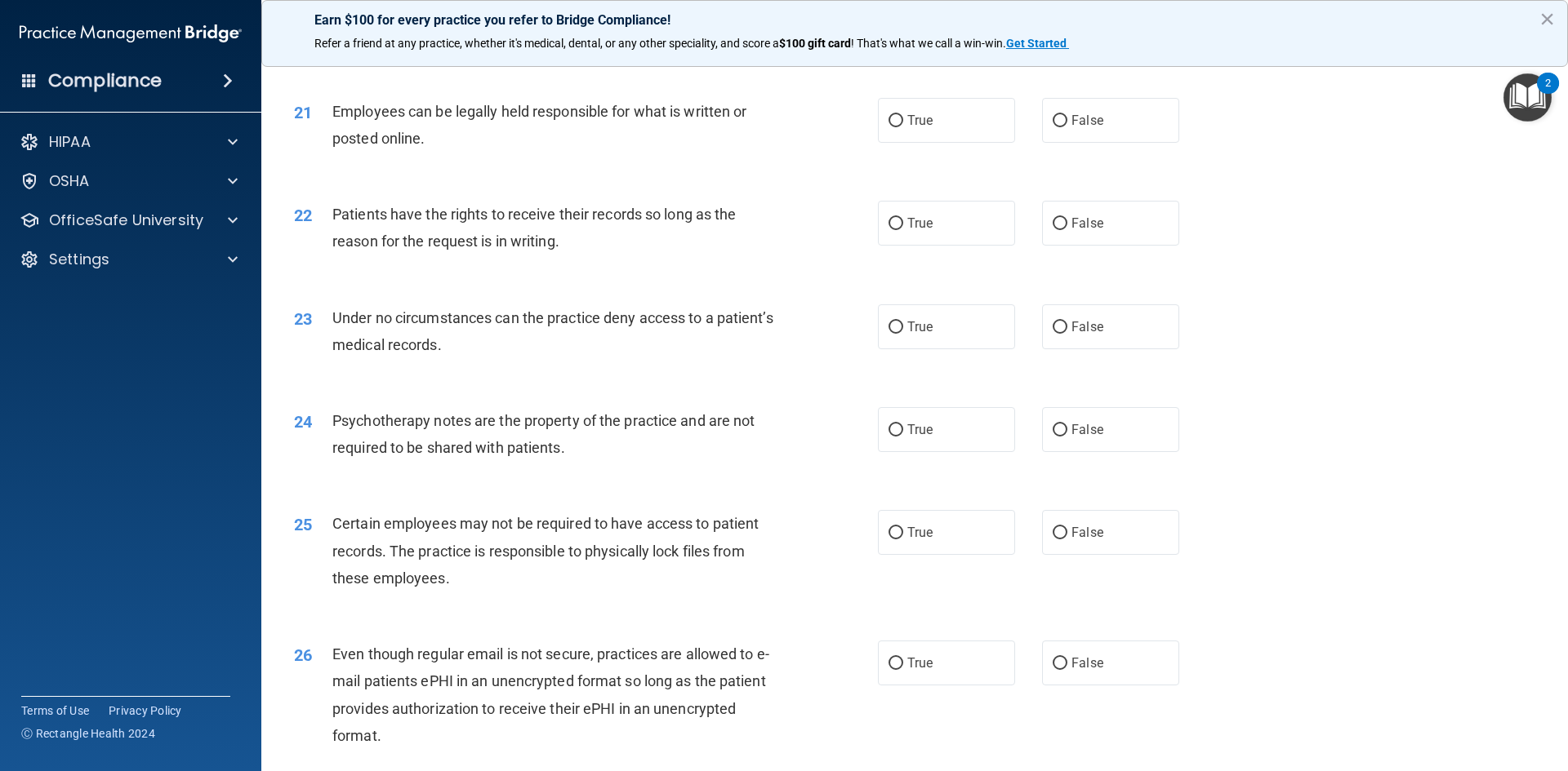
scroll to position [2693, 0]
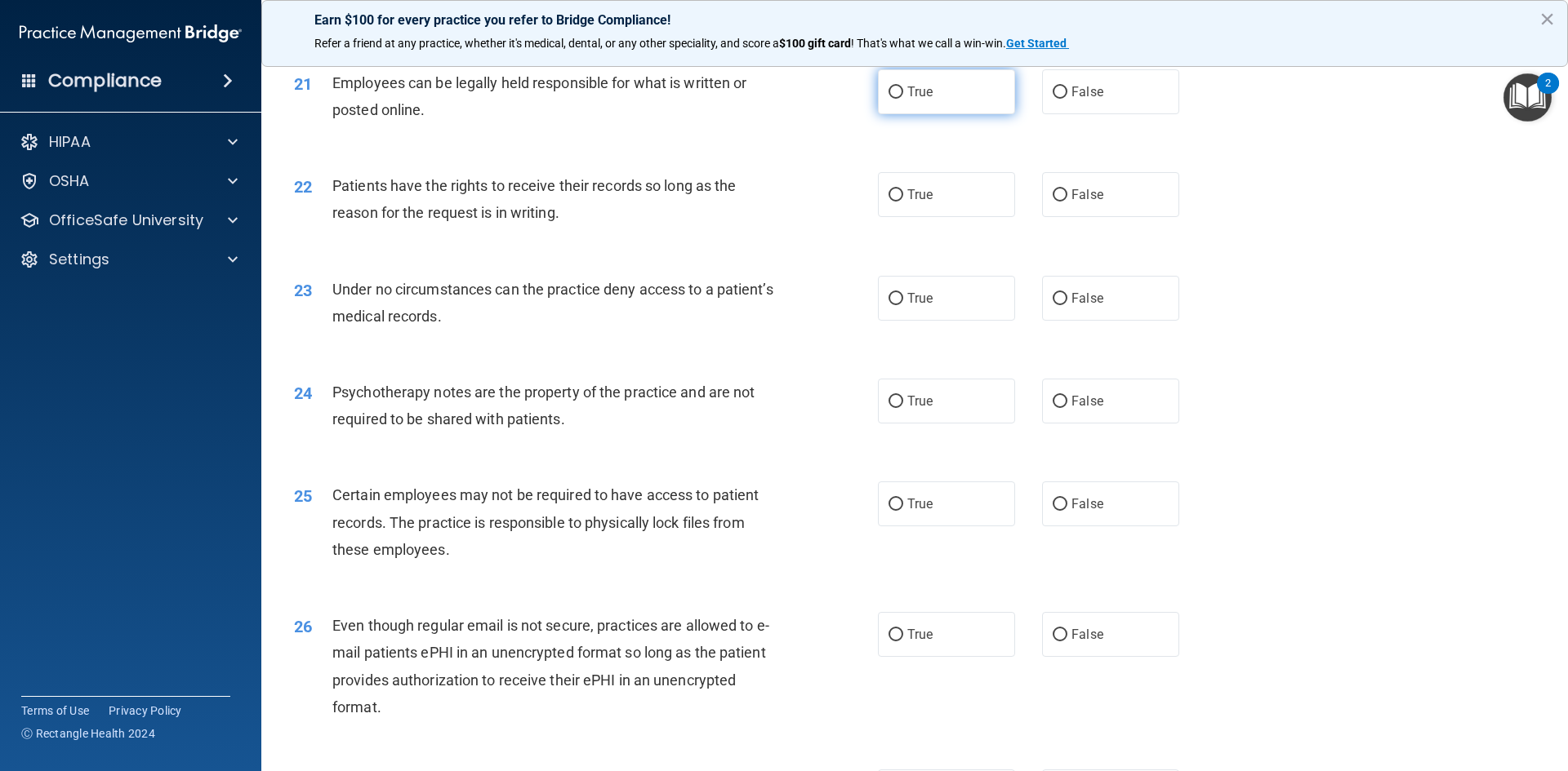
click at [890, 98] on input "True" at bounding box center [895, 93] width 15 height 12
radio input "true"
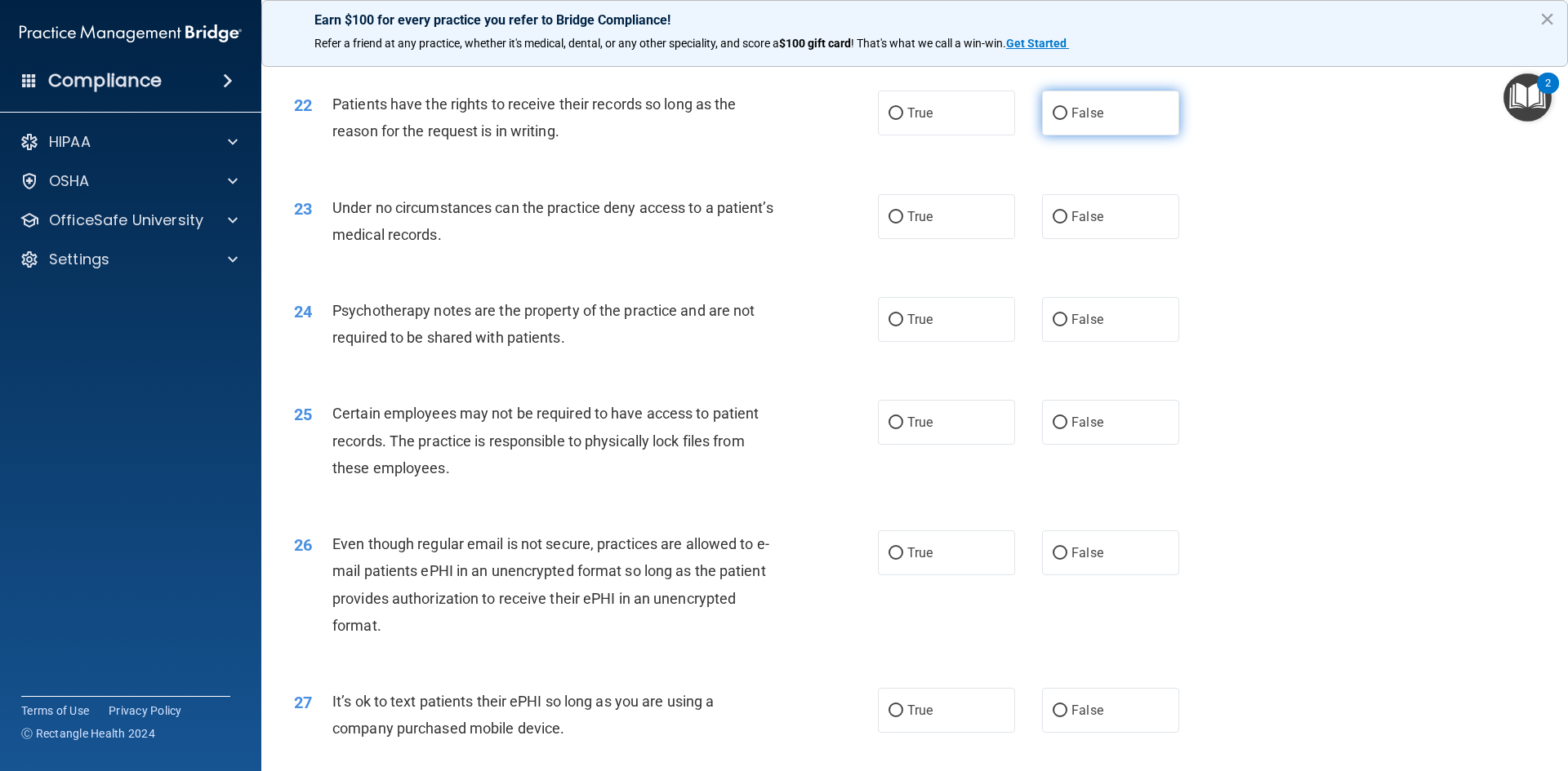
click at [1052, 120] on input "False" at bounding box center [1059, 113] width 15 height 12
radio input "true"
click at [895, 120] on input "True" at bounding box center [895, 113] width 15 height 12
radio input "true"
radio input "false"
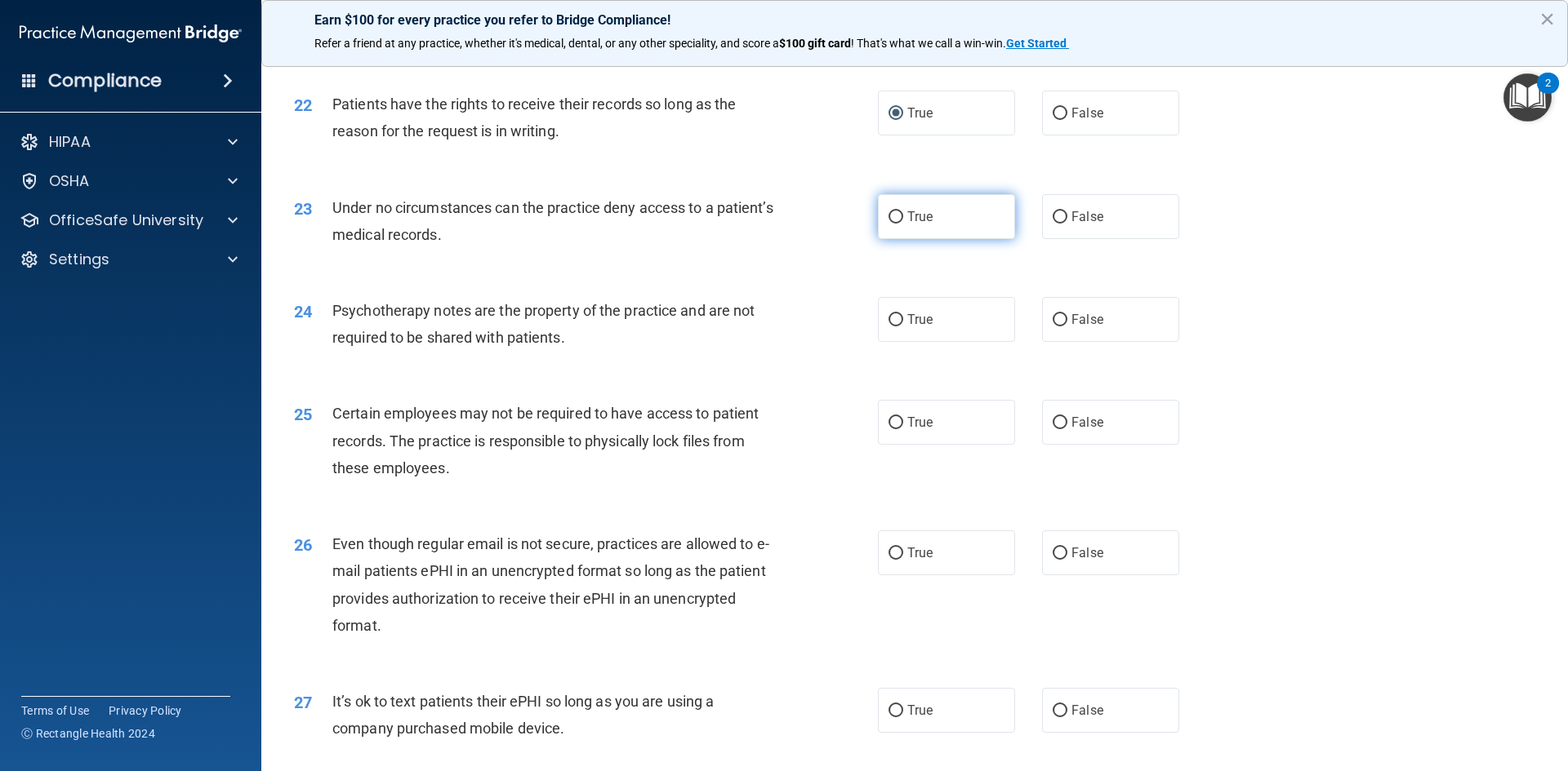
click at [890, 224] on input "True" at bounding box center [895, 218] width 15 height 12
radio input "true"
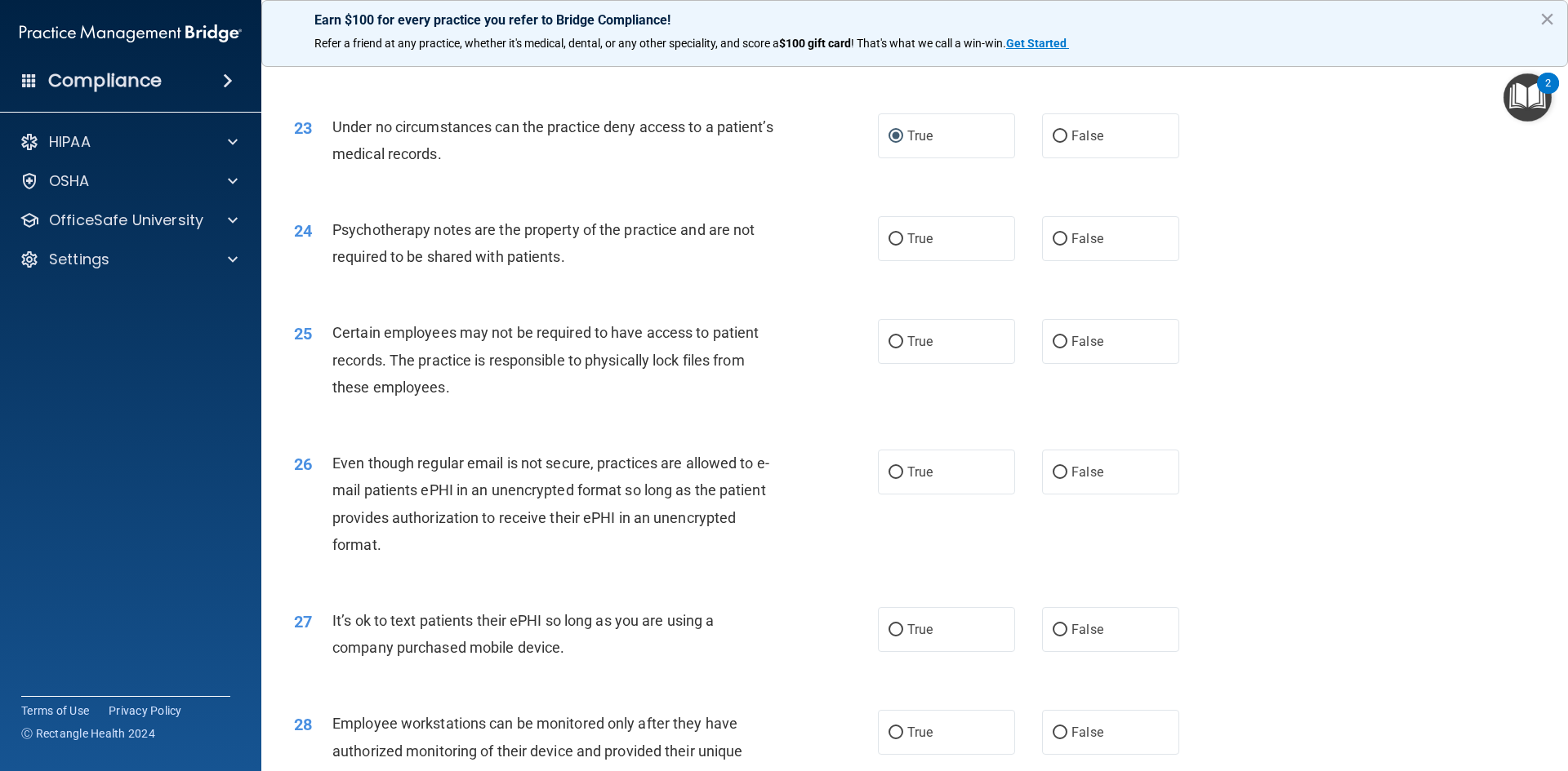
scroll to position [2857, 0]
click at [899, 260] on label "True" at bounding box center [946, 238] width 137 height 45
click at [899, 245] on input "True" at bounding box center [895, 238] width 15 height 12
radio input "true"
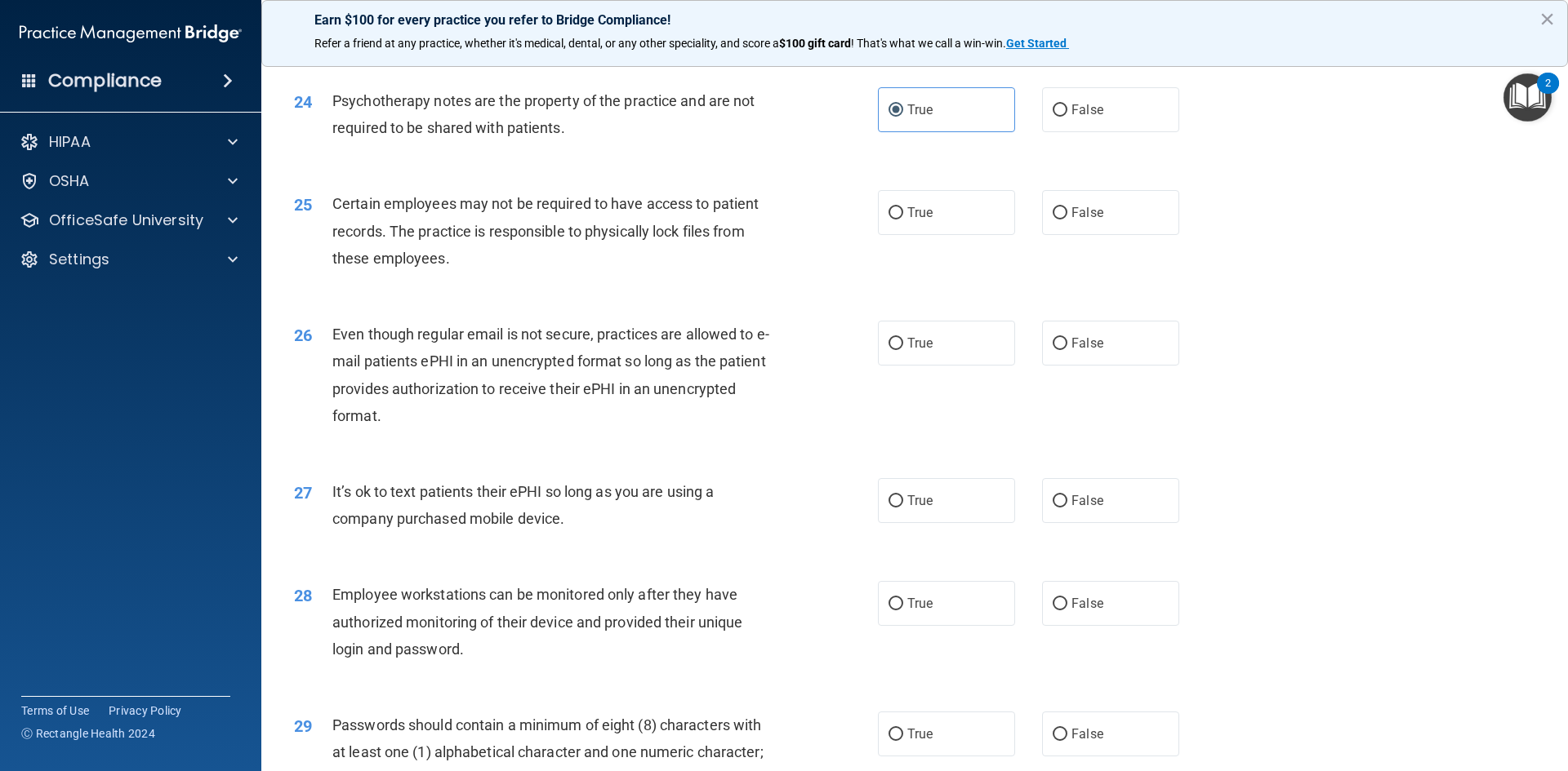
scroll to position [3020, 0]
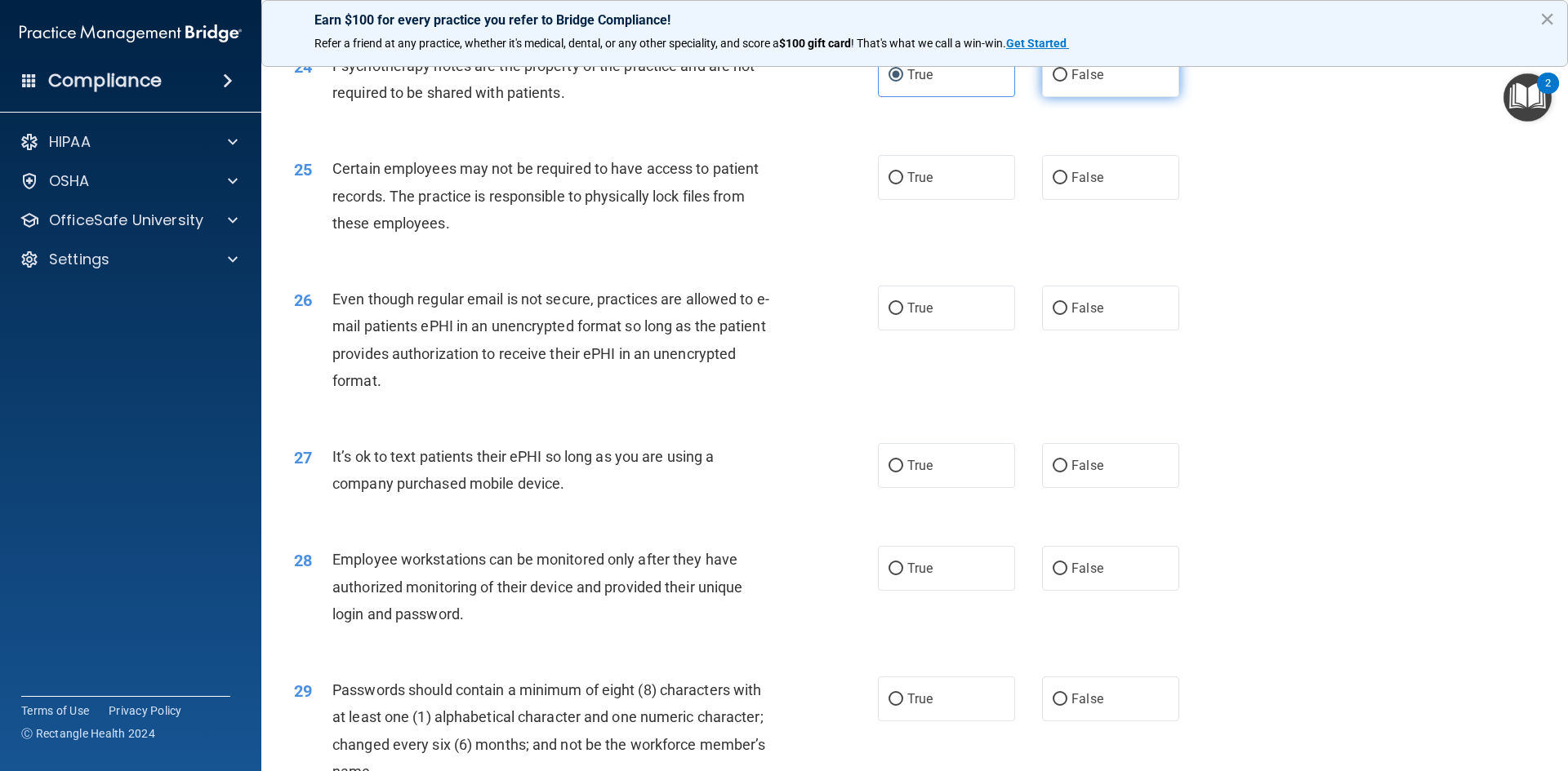
click at [1056, 82] on input "False" at bounding box center [1059, 75] width 15 height 12
radio input "true"
radio input "false"
click at [898, 200] on label "True" at bounding box center [946, 177] width 137 height 45
click at [898, 184] on input "True" at bounding box center [895, 178] width 15 height 12
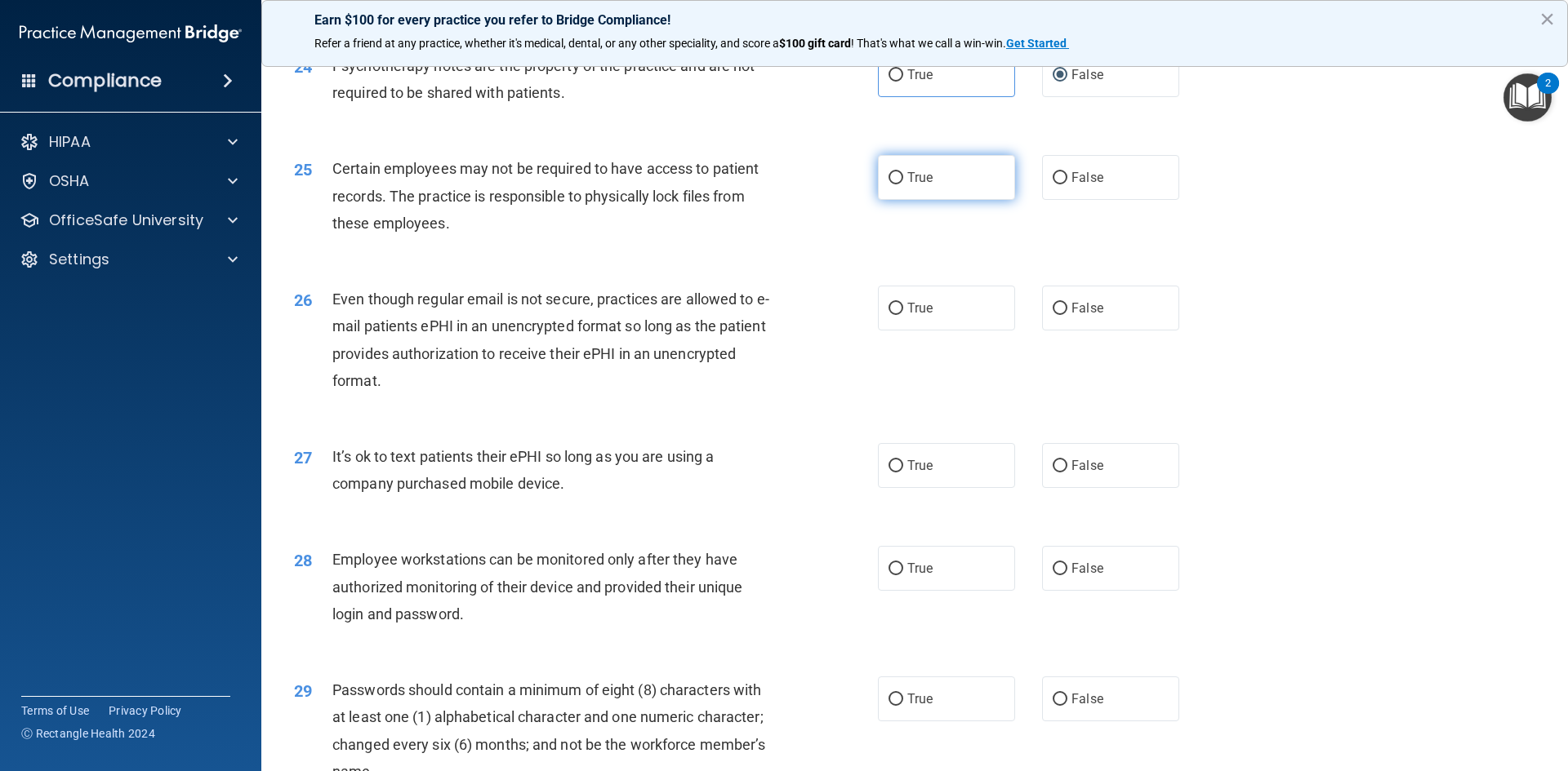
radio input "true"
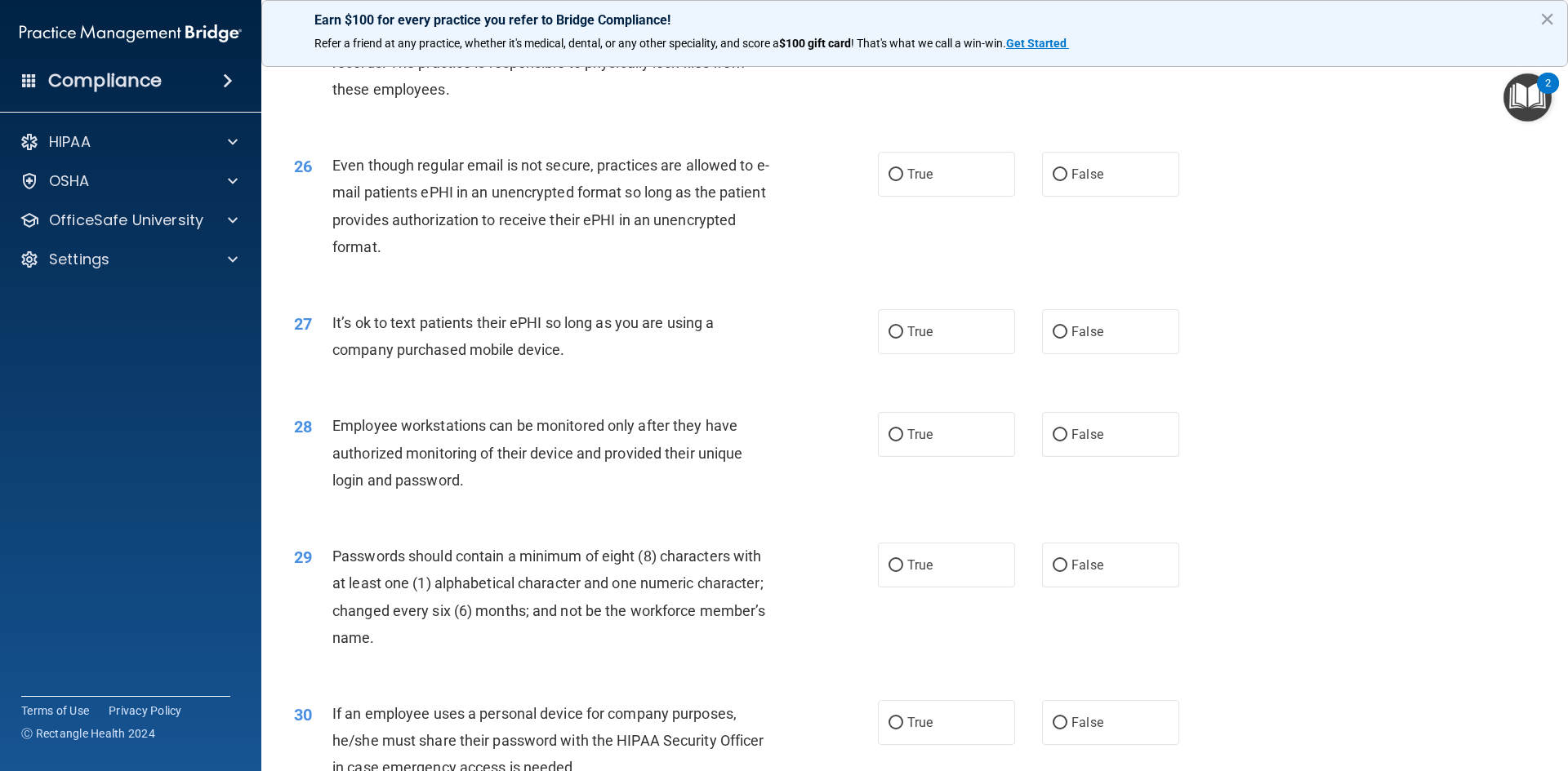
scroll to position [3183, 0]
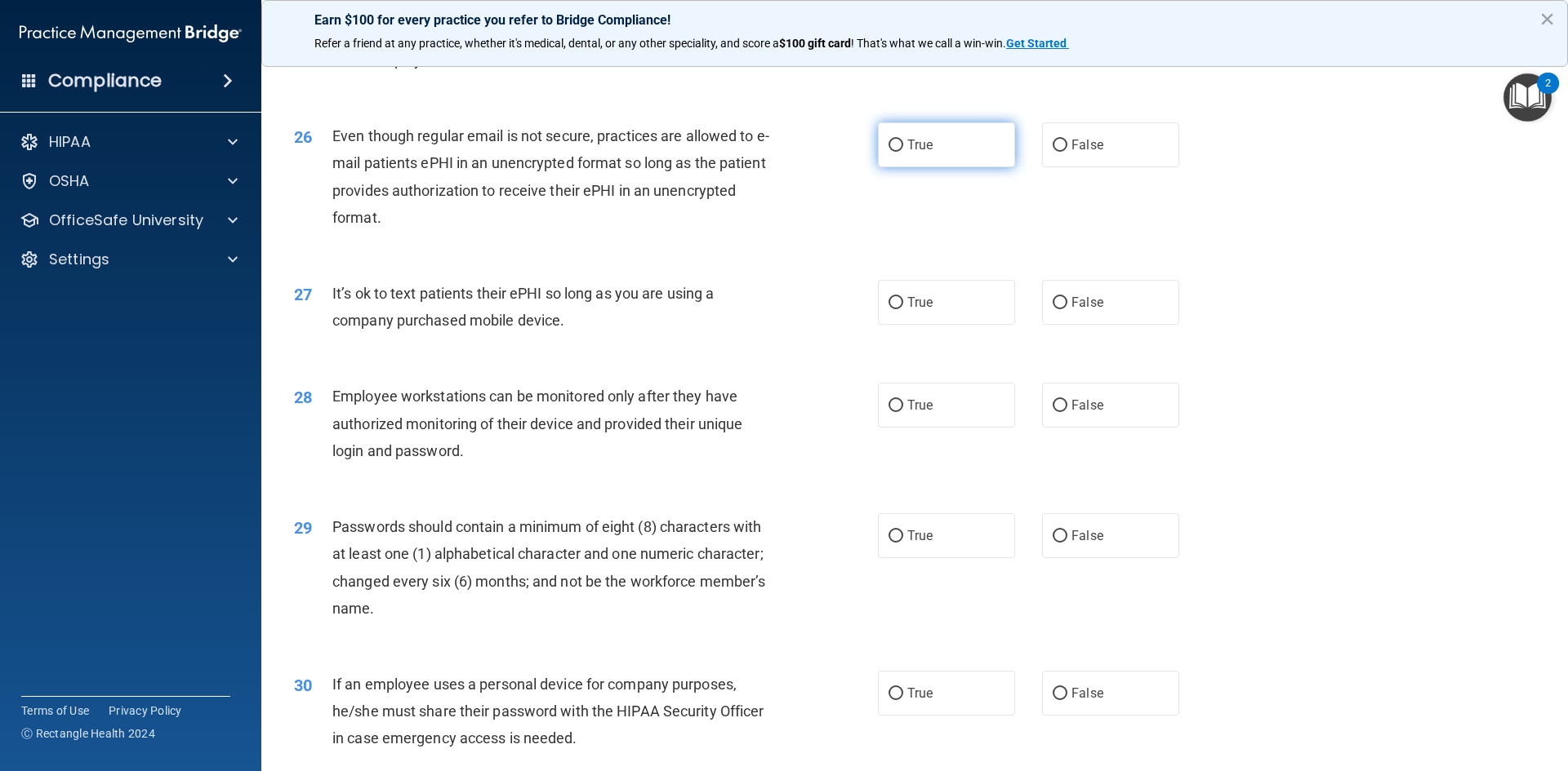
click at [885, 167] on label "True" at bounding box center [946, 145] width 137 height 45
click at [888, 152] on input "True" at bounding box center [895, 146] width 15 height 12
radio input "true"
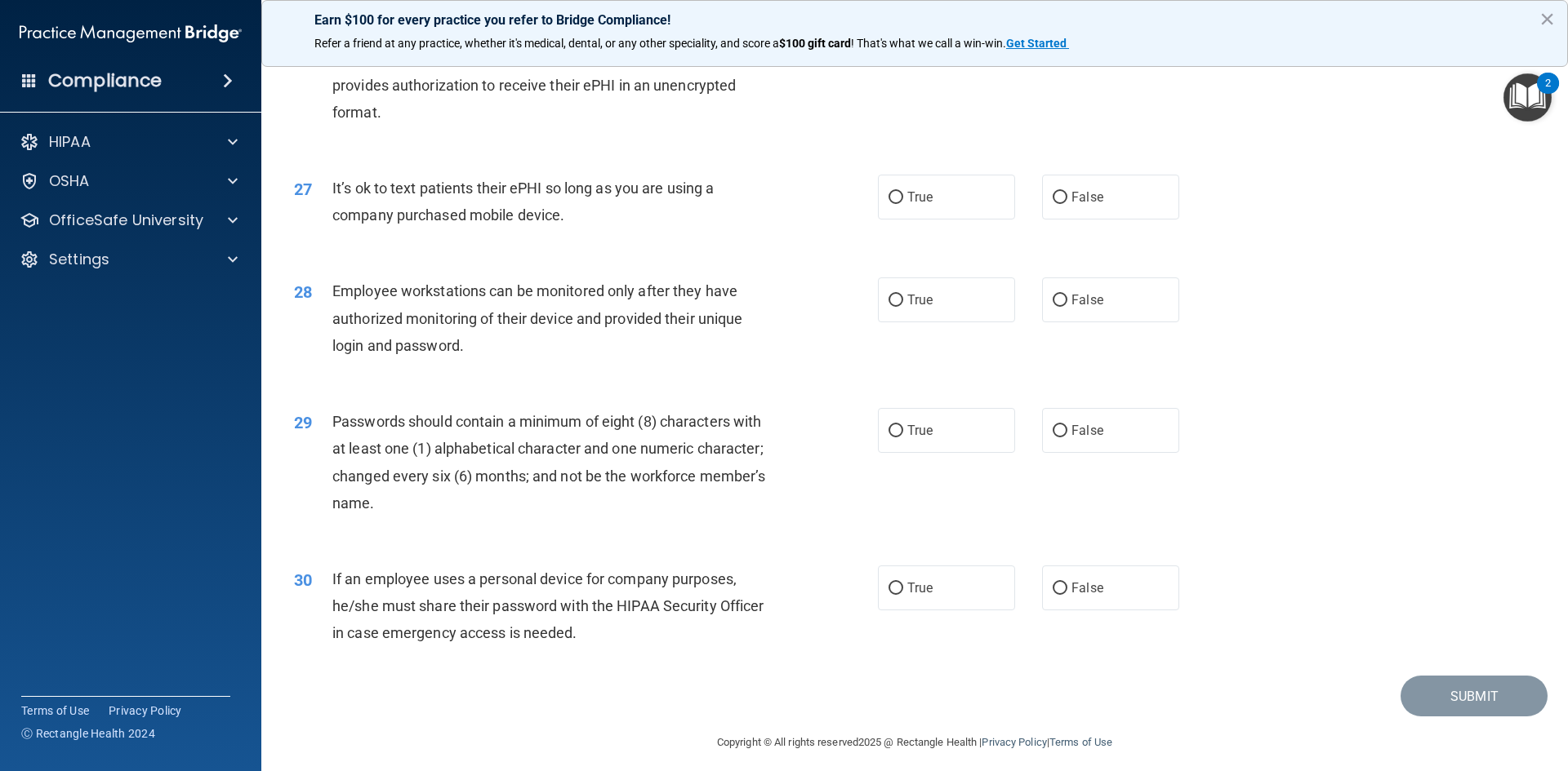
scroll to position [3326, 0]
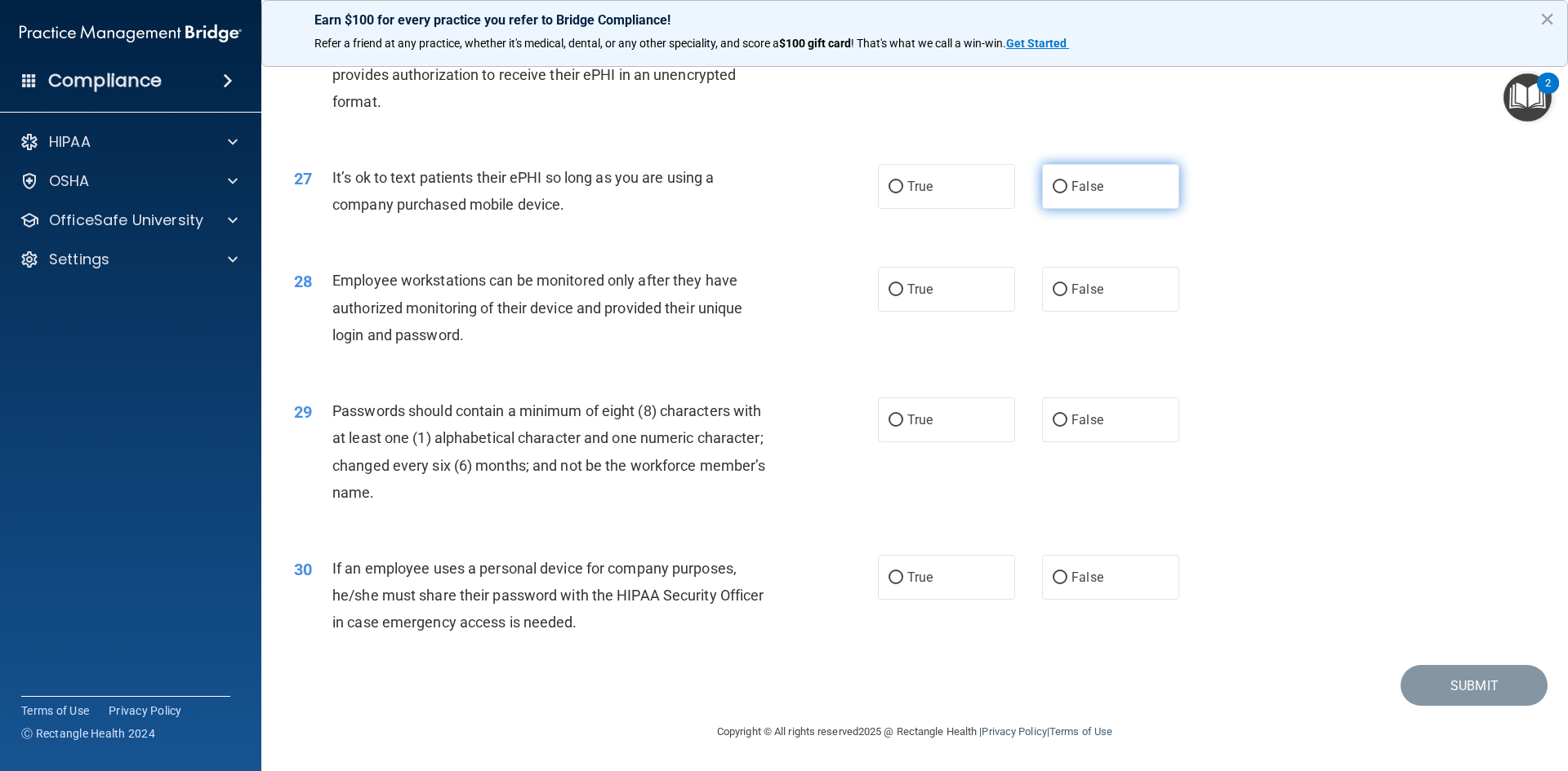
click at [1057, 184] on input "False" at bounding box center [1059, 187] width 15 height 12
radio input "true"
click at [888, 292] on input "True" at bounding box center [895, 289] width 15 height 12
radio input "true"
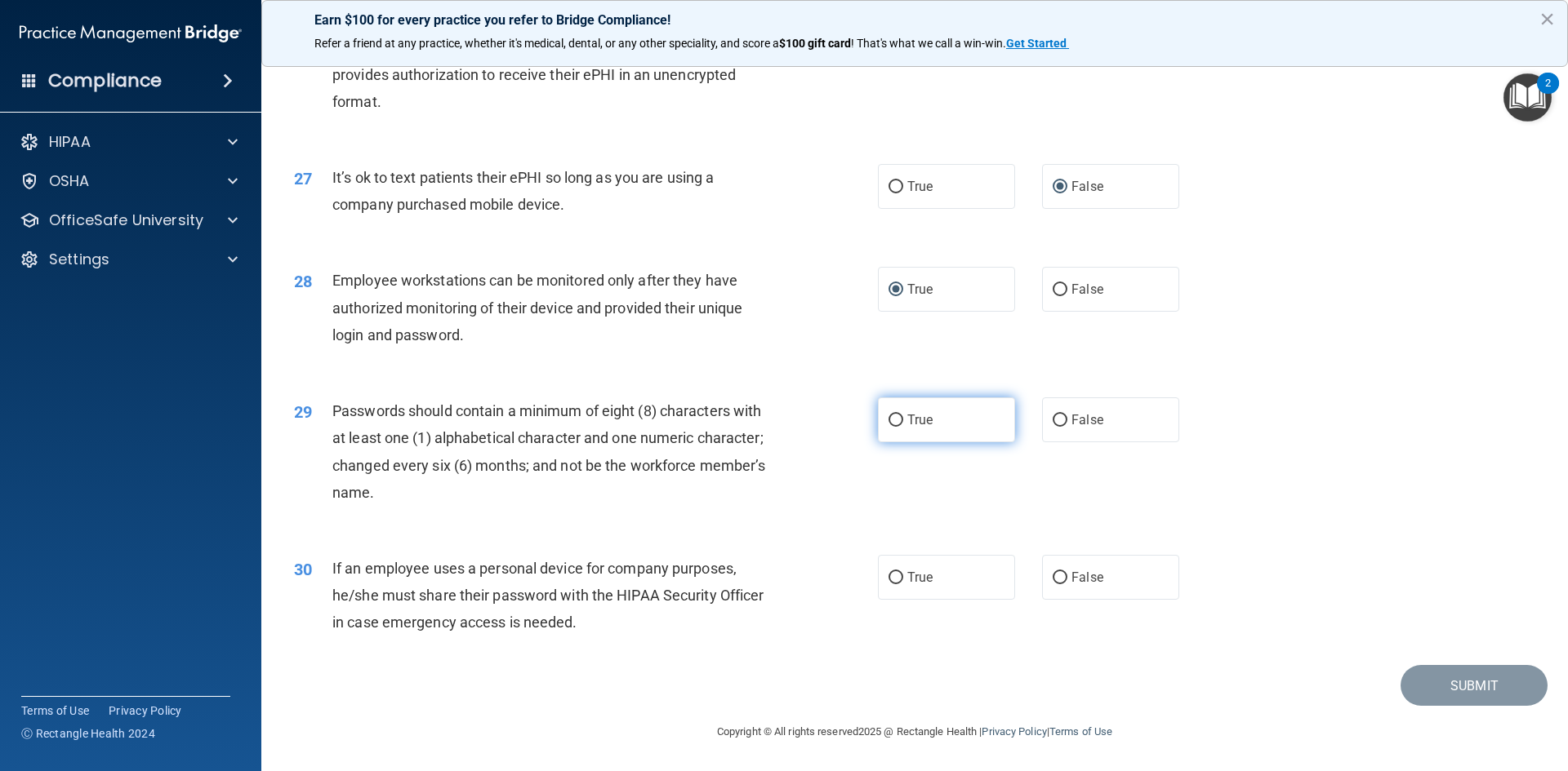
click at [898, 418] on label "True" at bounding box center [946, 420] width 137 height 45
click at [898, 418] on input "True" at bounding box center [895, 420] width 15 height 12
radio input "true"
click at [1052, 574] on input "False" at bounding box center [1059, 578] width 15 height 12
radio input "true"
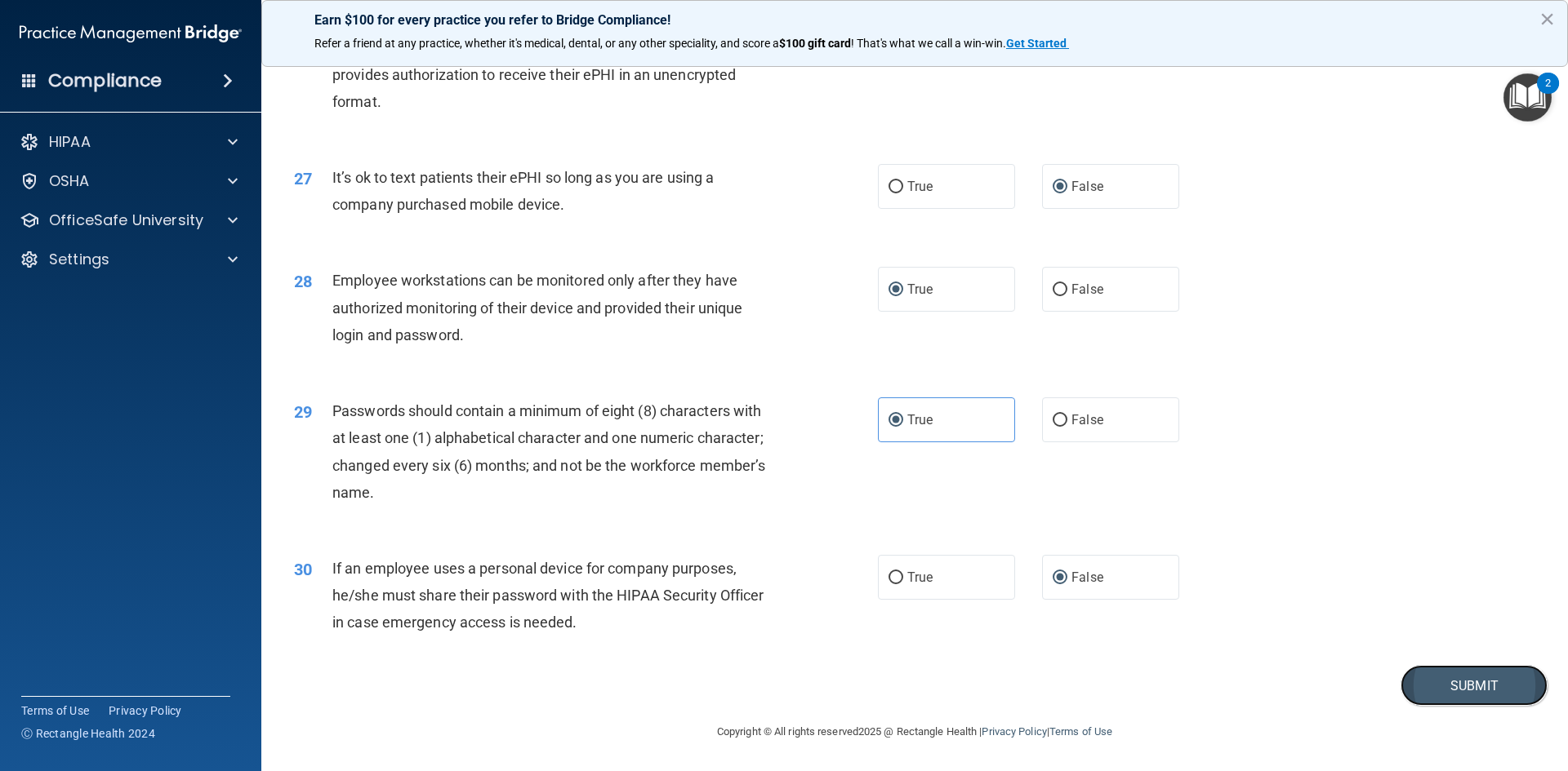
click at [1446, 679] on button "Submit" at bounding box center [1473, 686] width 147 height 41
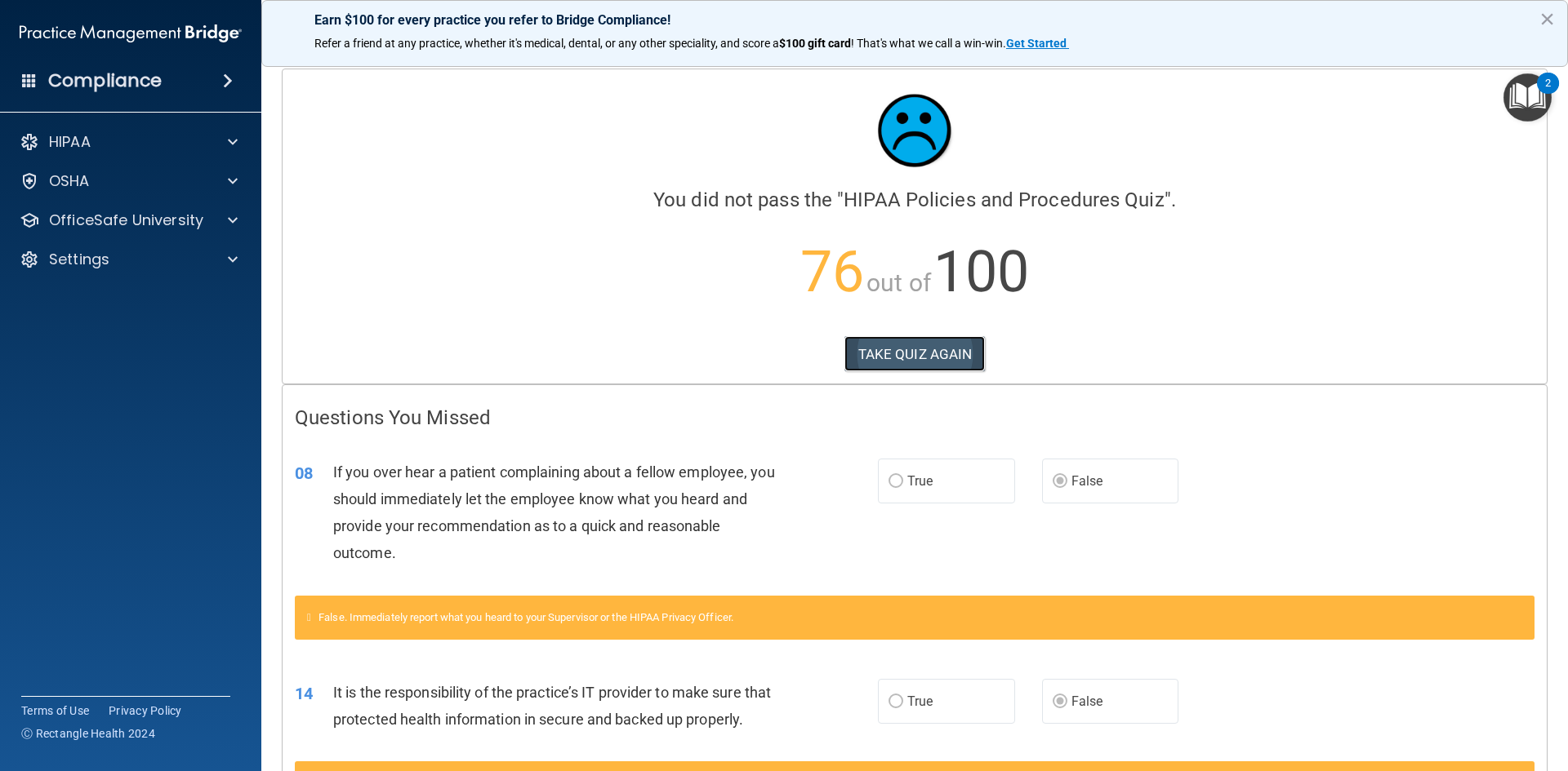
click at [956, 347] on button "TAKE QUIZ AGAIN" at bounding box center [914, 354] width 141 height 35
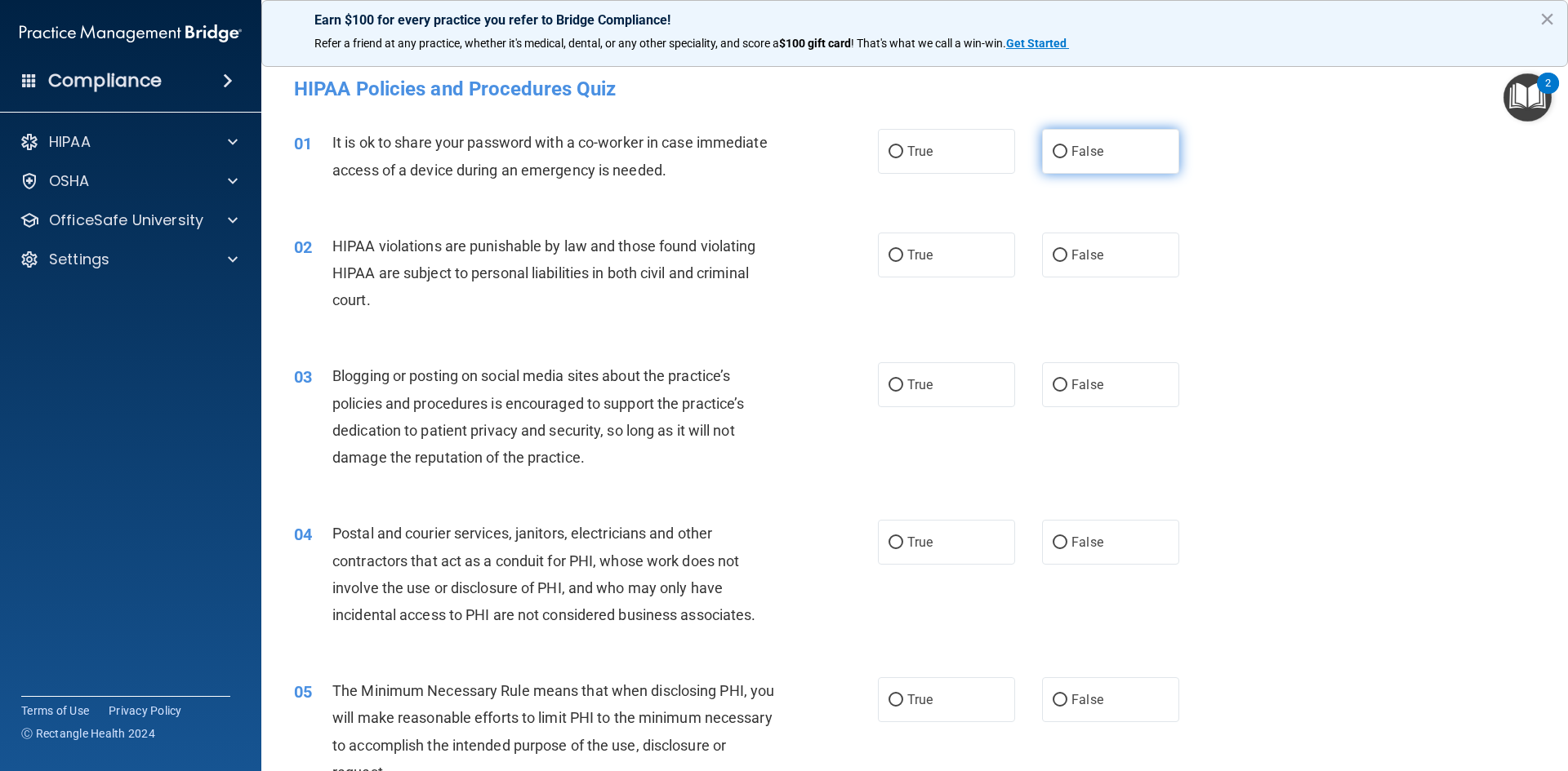
click at [1052, 151] on input "False" at bounding box center [1059, 152] width 15 height 12
radio input "true"
click at [928, 262] on label "True" at bounding box center [946, 255] width 137 height 45
click at [903, 262] on input "True" at bounding box center [895, 256] width 15 height 12
radio input "true"
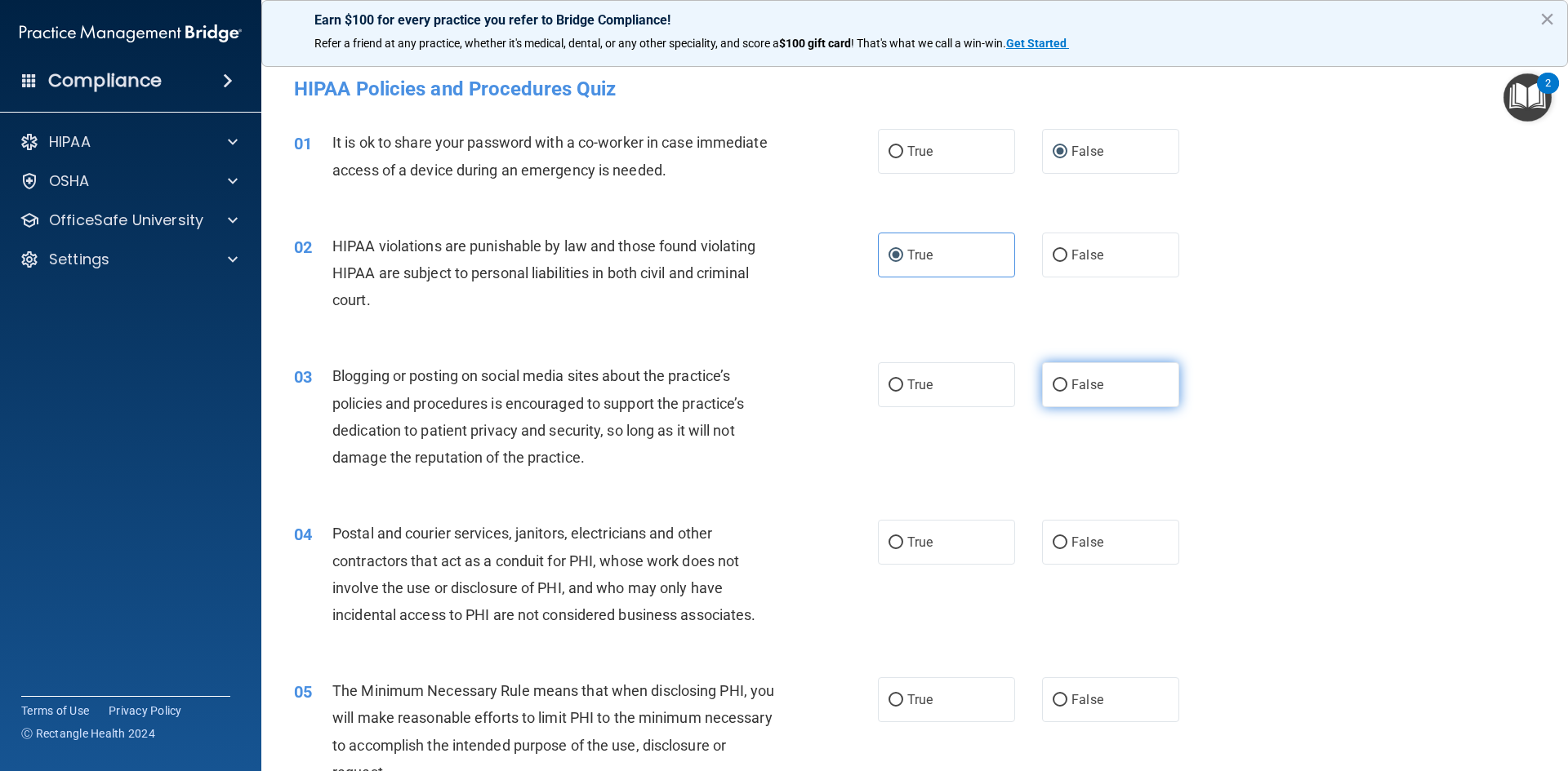
click at [1060, 390] on label "False" at bounding box center [1110, 385] width 137 height 45
click at [1060, 390] on input "False" at bounding box center [1059, 385] width 15 height 12
radio input "true"
click at [1052, 537] on input "False" at bounding box center [1059, 543] width 15 height 12
radio input "true"
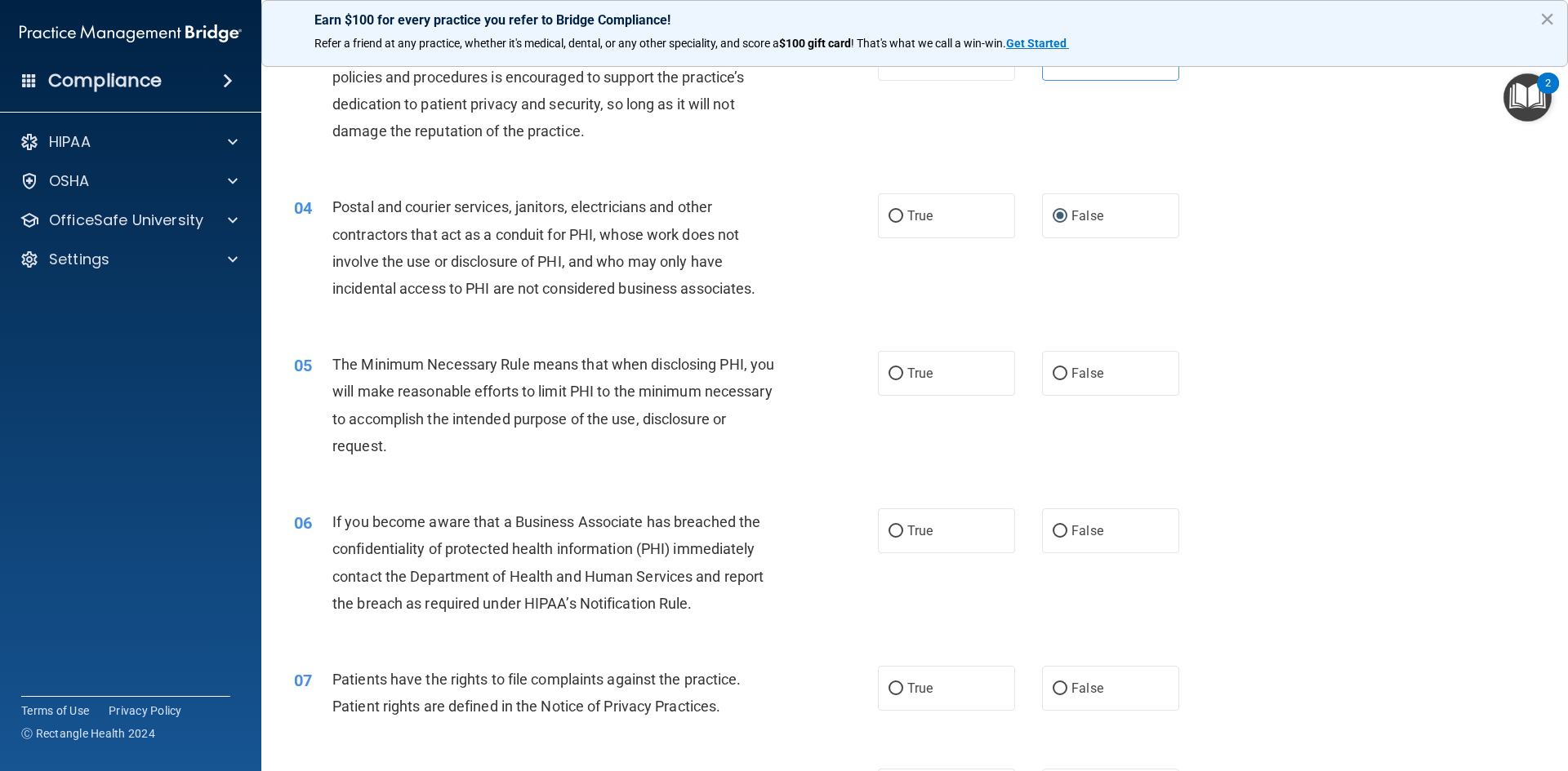
scroll to position [408, 0]
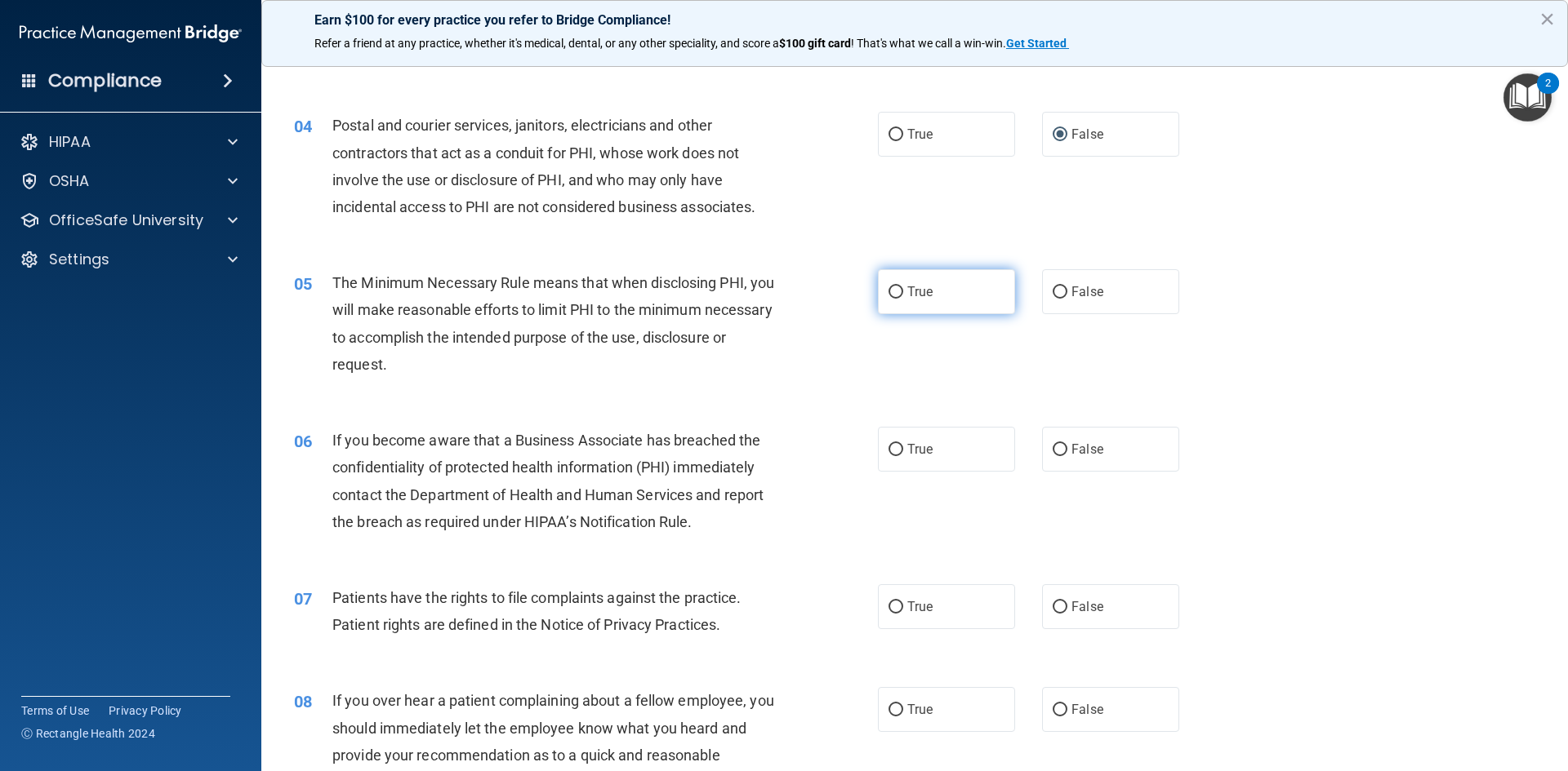
click at [896, 279] on label "True" at bounding box center [946, 292] width 137 height 45
click at [896, 287] on input "True" at bounding box center [895, 292] width 15 height 12
radio input "true"
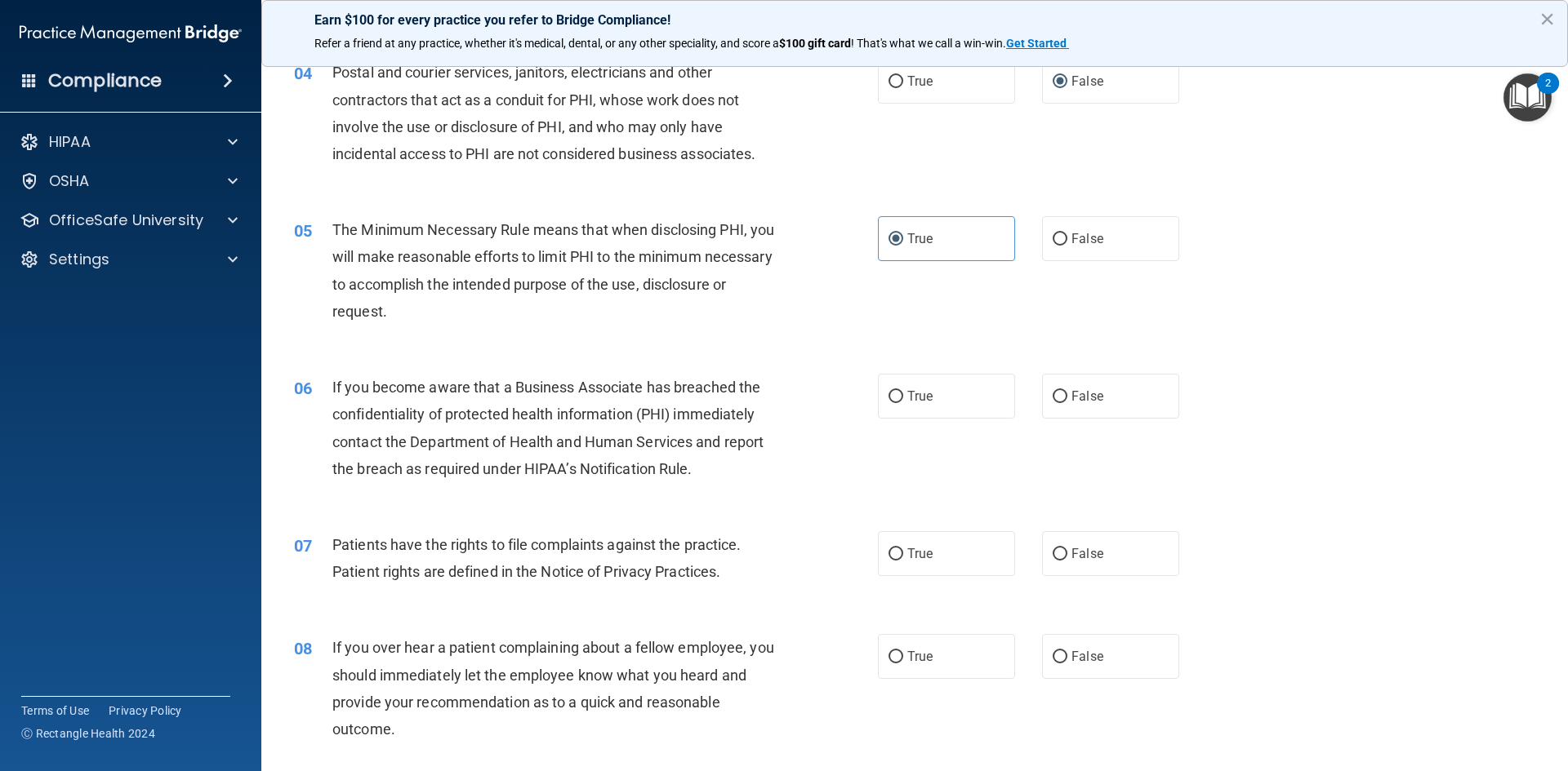
scroll to position [489, 0]
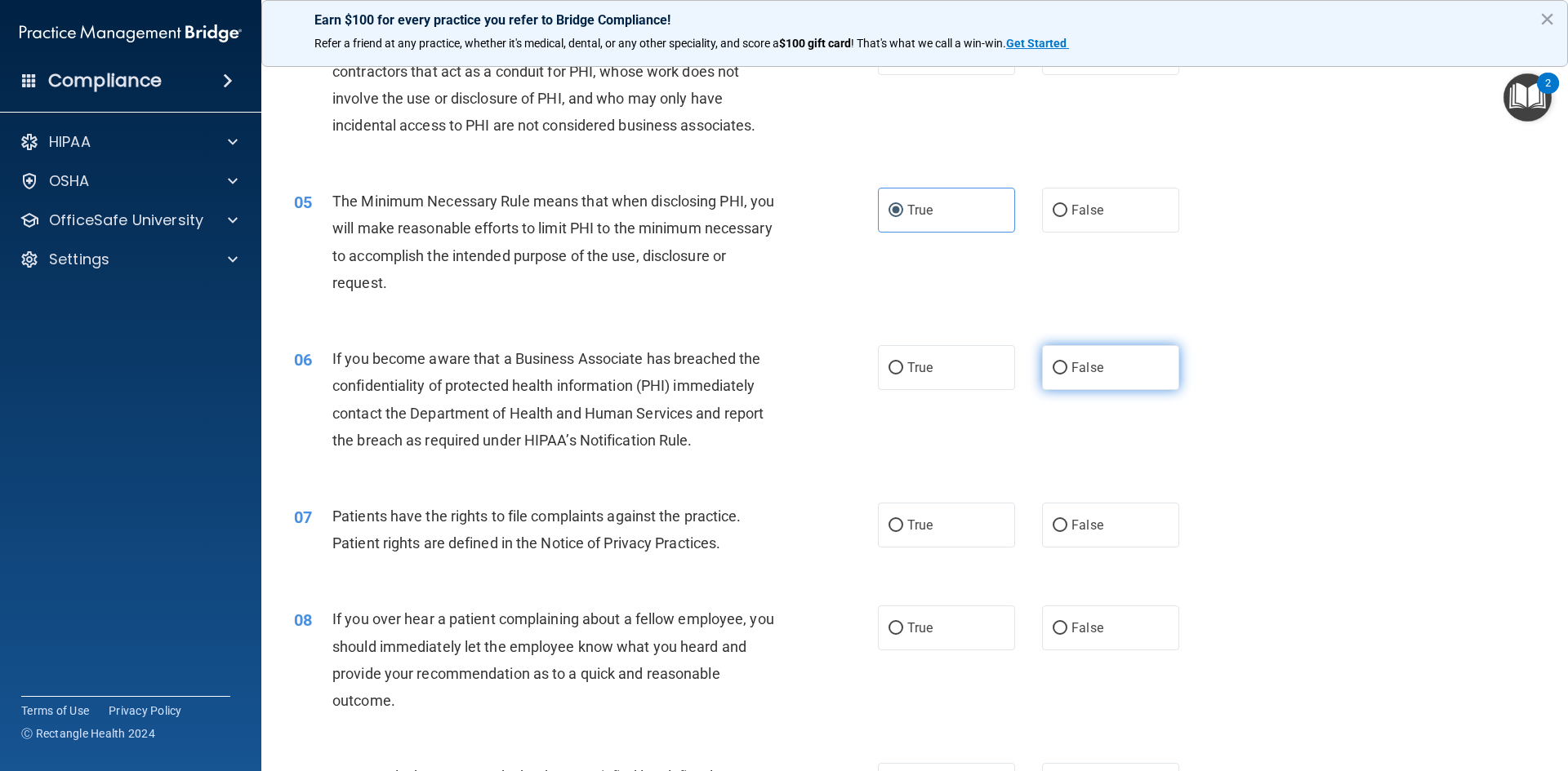
click at [1074, 362] on span "False" at bounding box center [1087, 368] width 32 height 16
click at [1067, 362] on input "False" at bounding box center [1059, 368] width 15 height 12
radio input "true"
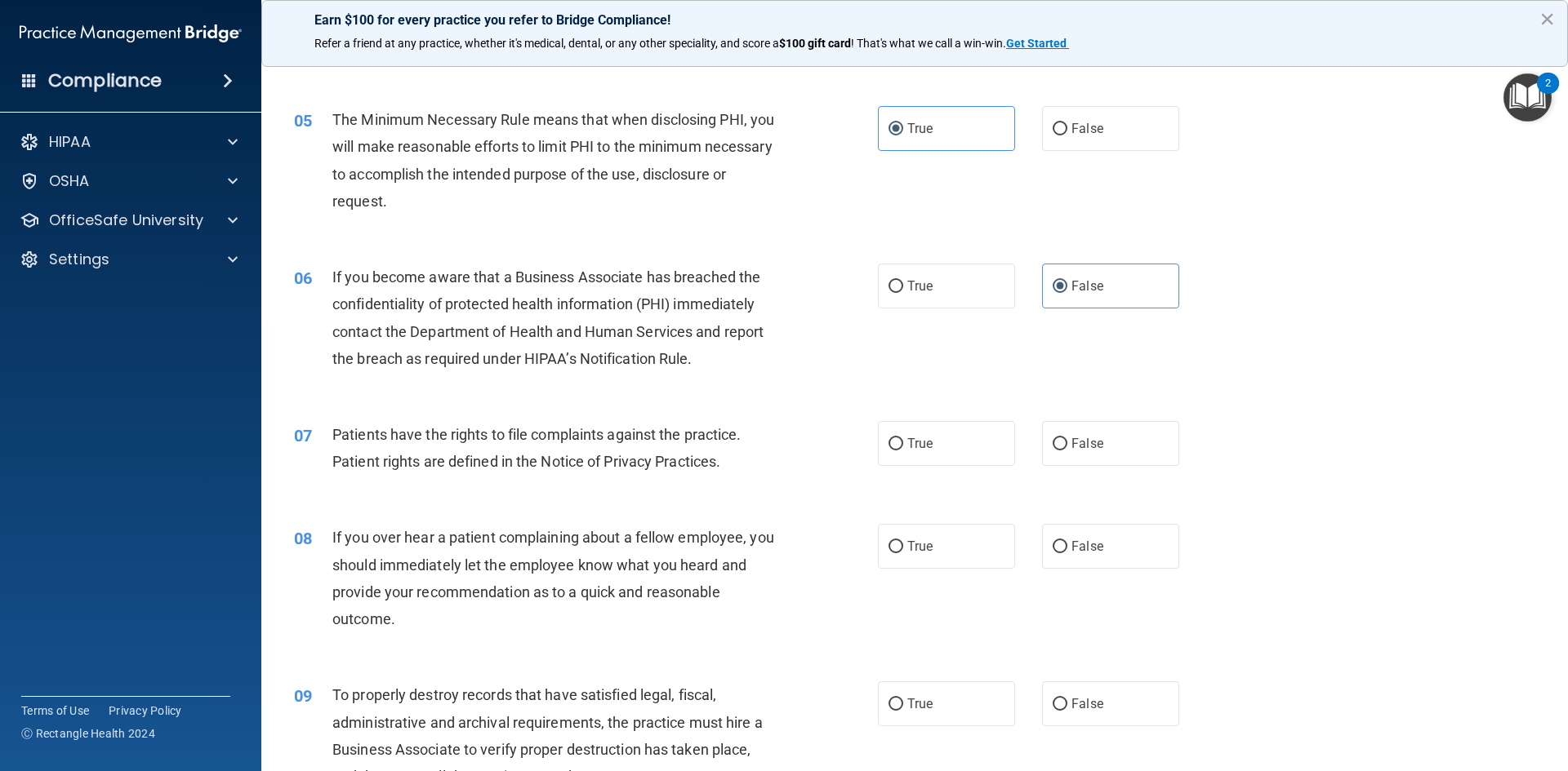
scroll to position [653, 0]
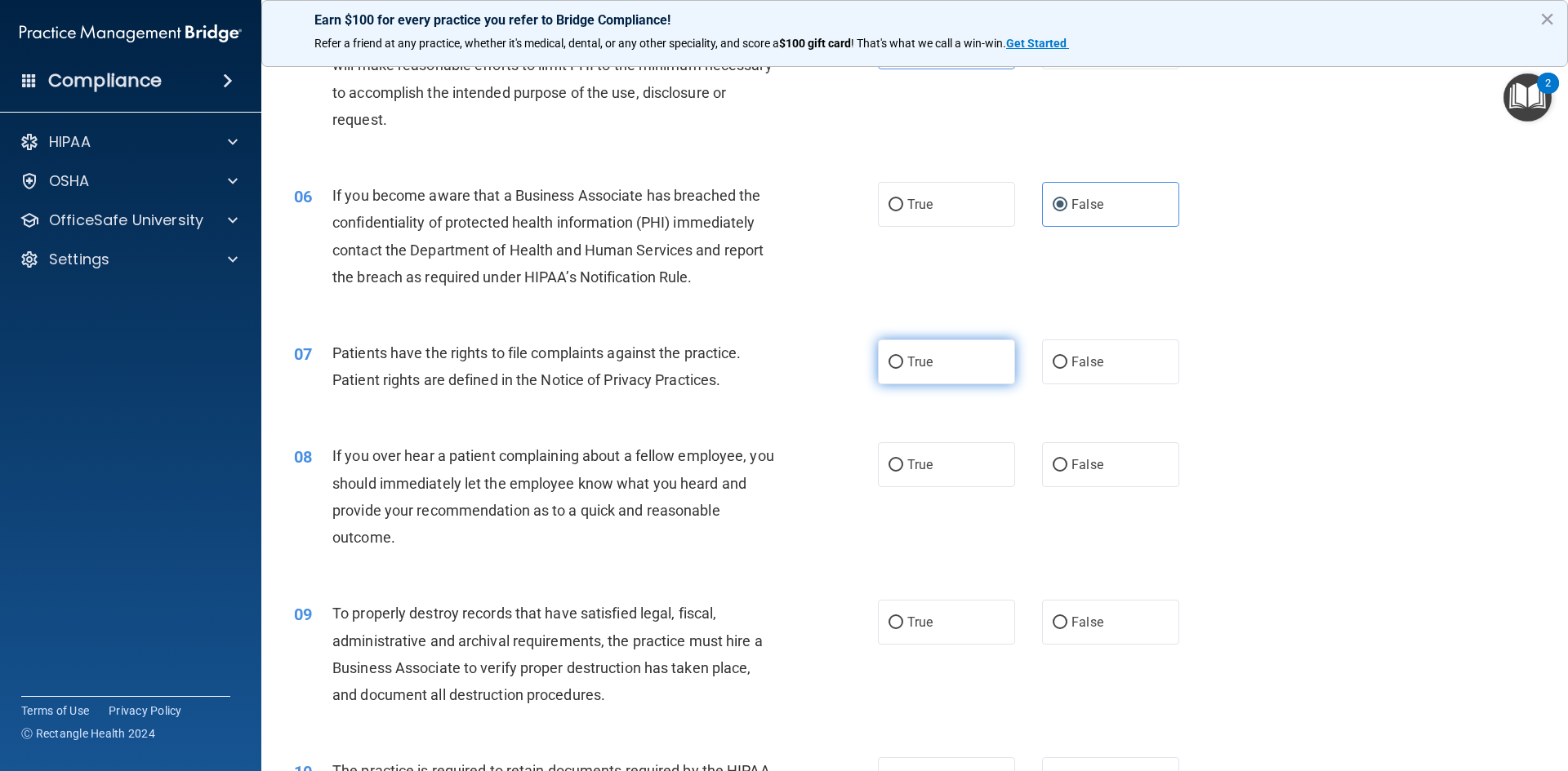
click at [914, 354] on span "True" at bounding box center [920, 362] width 26 height 16
click at [903, 356] on input "True" at bounding box center [895, 362] width 15 height 12
radio input "true"
click at [1072, 462] on span "False" at bounding box center [1087, 465] width 32 height 16
click at [1067, 462] on input "False" at bounding box center [1059, 466] width 15 height 12
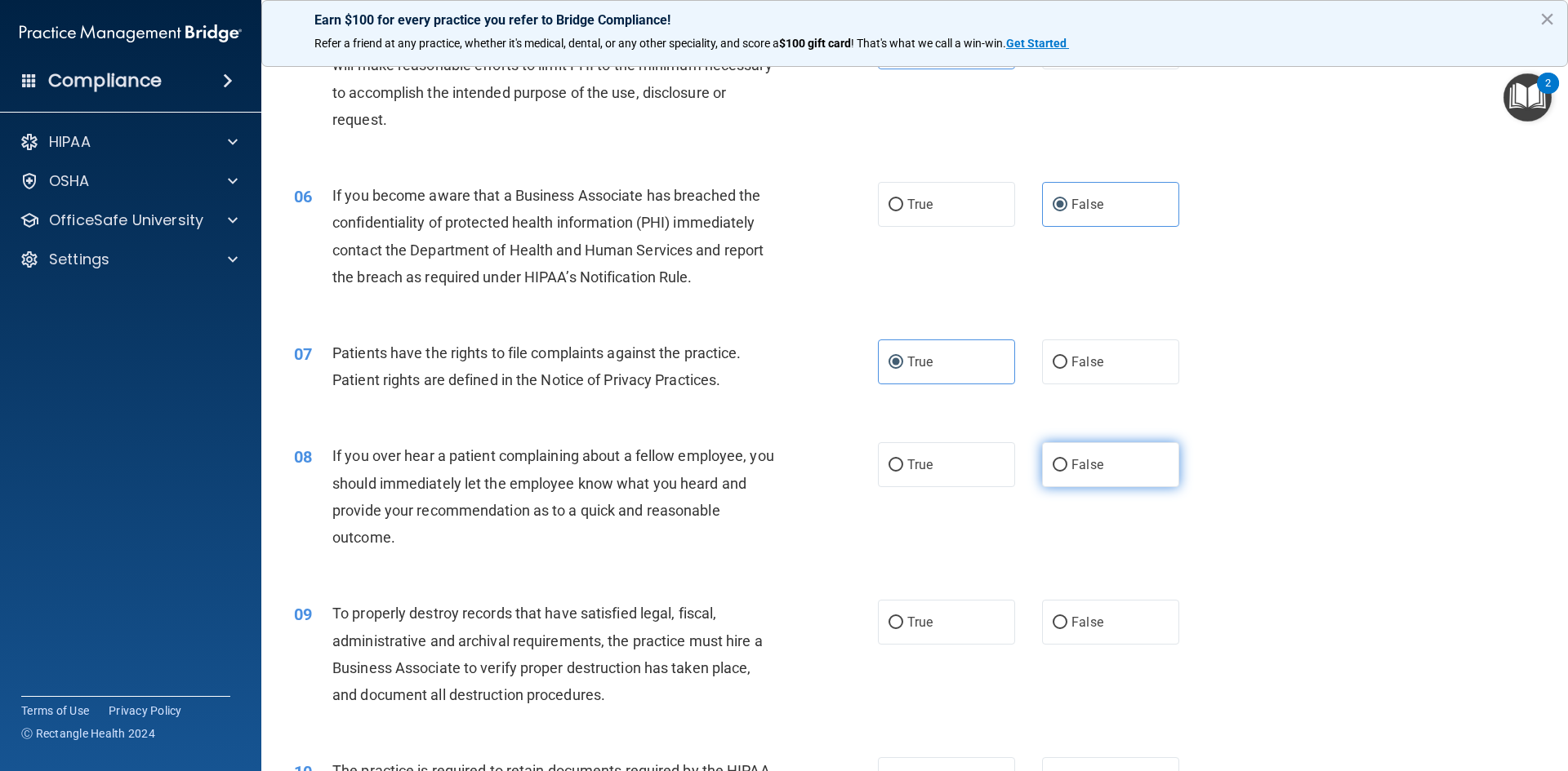
radio input "true"
click at [1078, 619] on span "False" at bounding box center [1087, 622] width 32 height 16
click at [1067, 619] on input "False" at bounding box center [1059, 623] width 15 height 12
radio input "true"
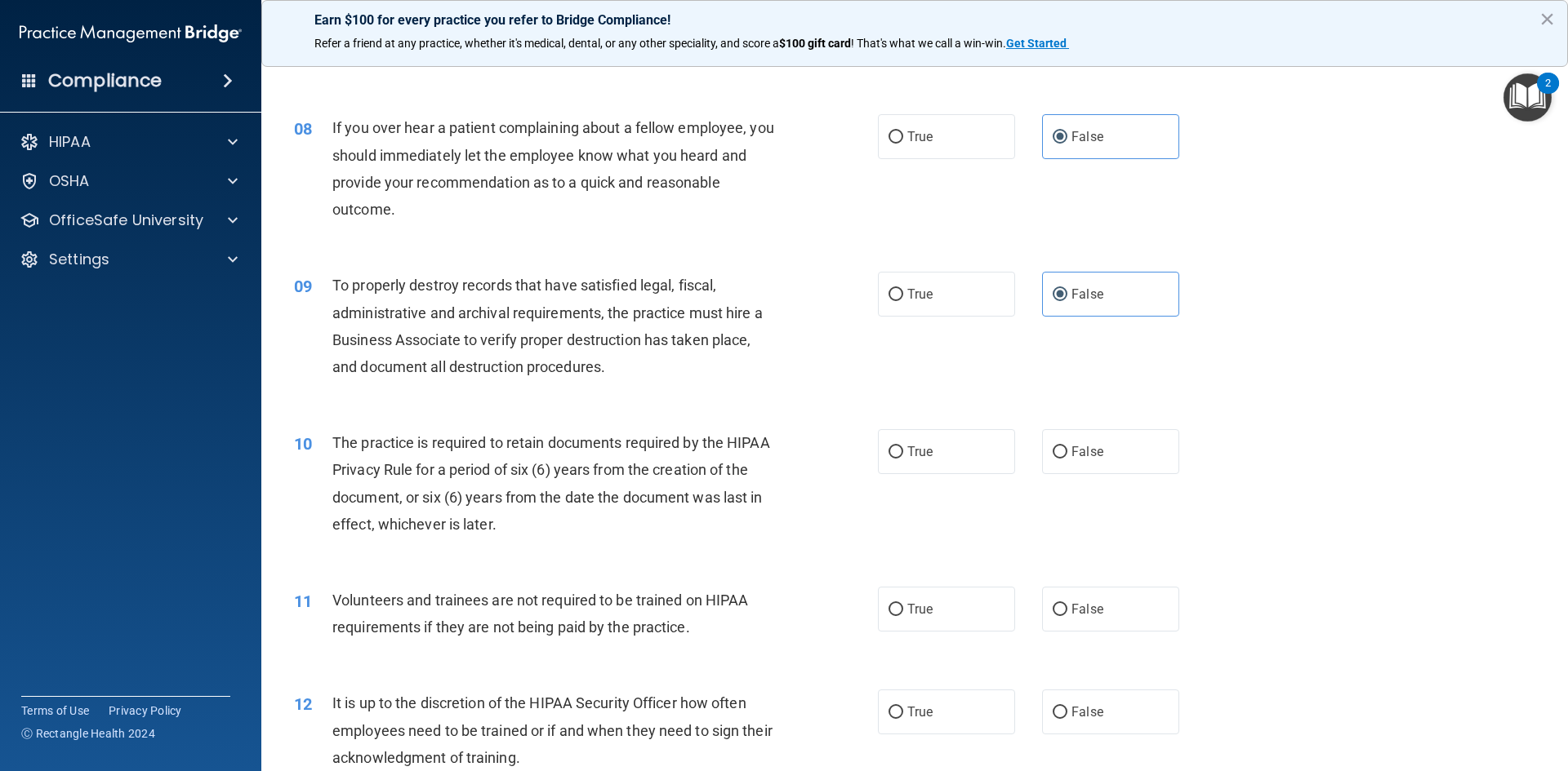
scroll to position [1061, 0]
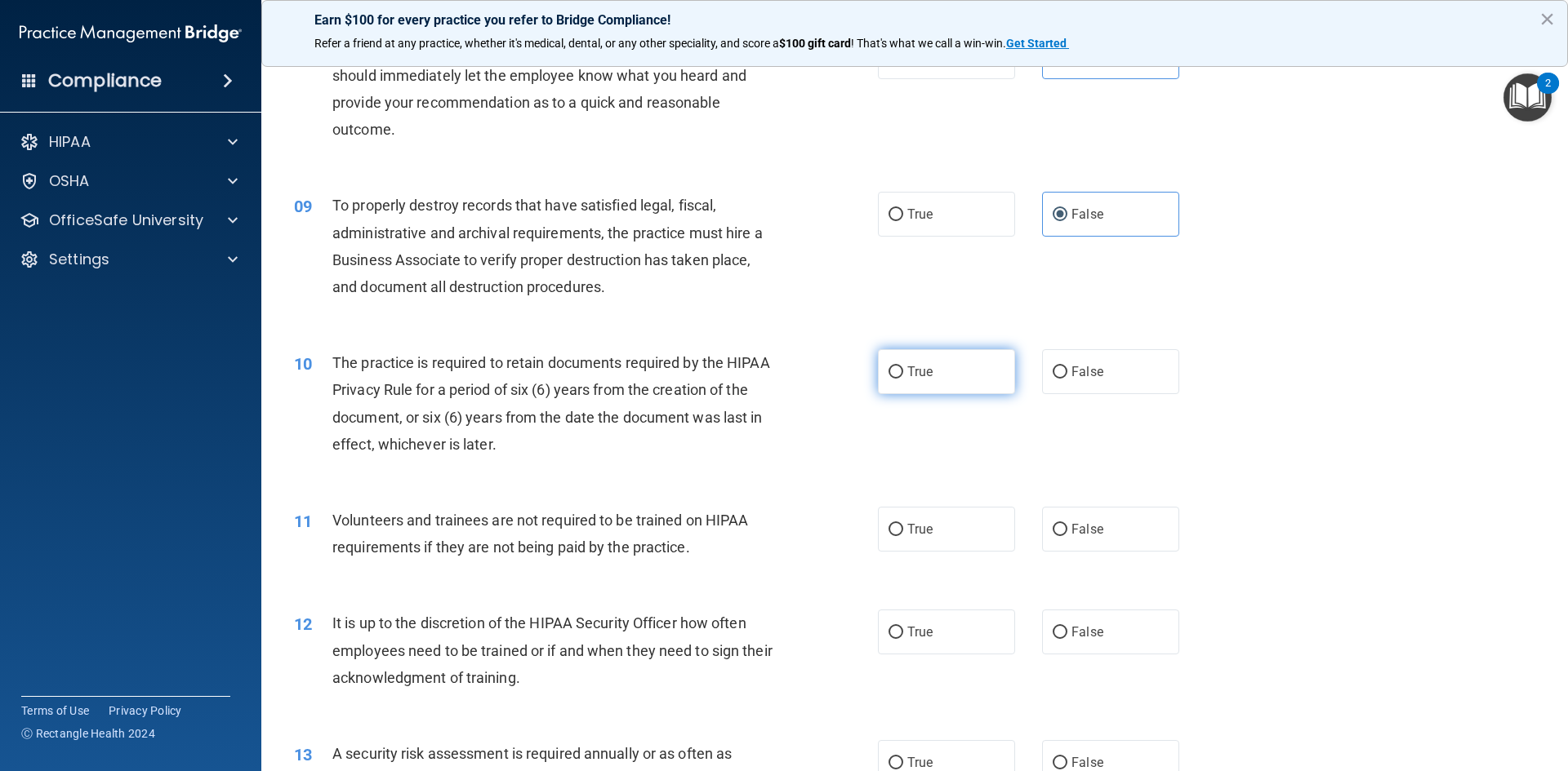
click at [958, 376] on label "True" at bounding box center [946, 372] width 137 height 45
click at [903, 376] on input "True" at bounding box center [895, 372] width 15 height 12
radio input "true"
click at [1072, 531] on span "False" at bounding box center [1087, 530] width 32 height 16
click at [1067, 531] on input "False" at bounding box center [1059, 530] width 15 height 12
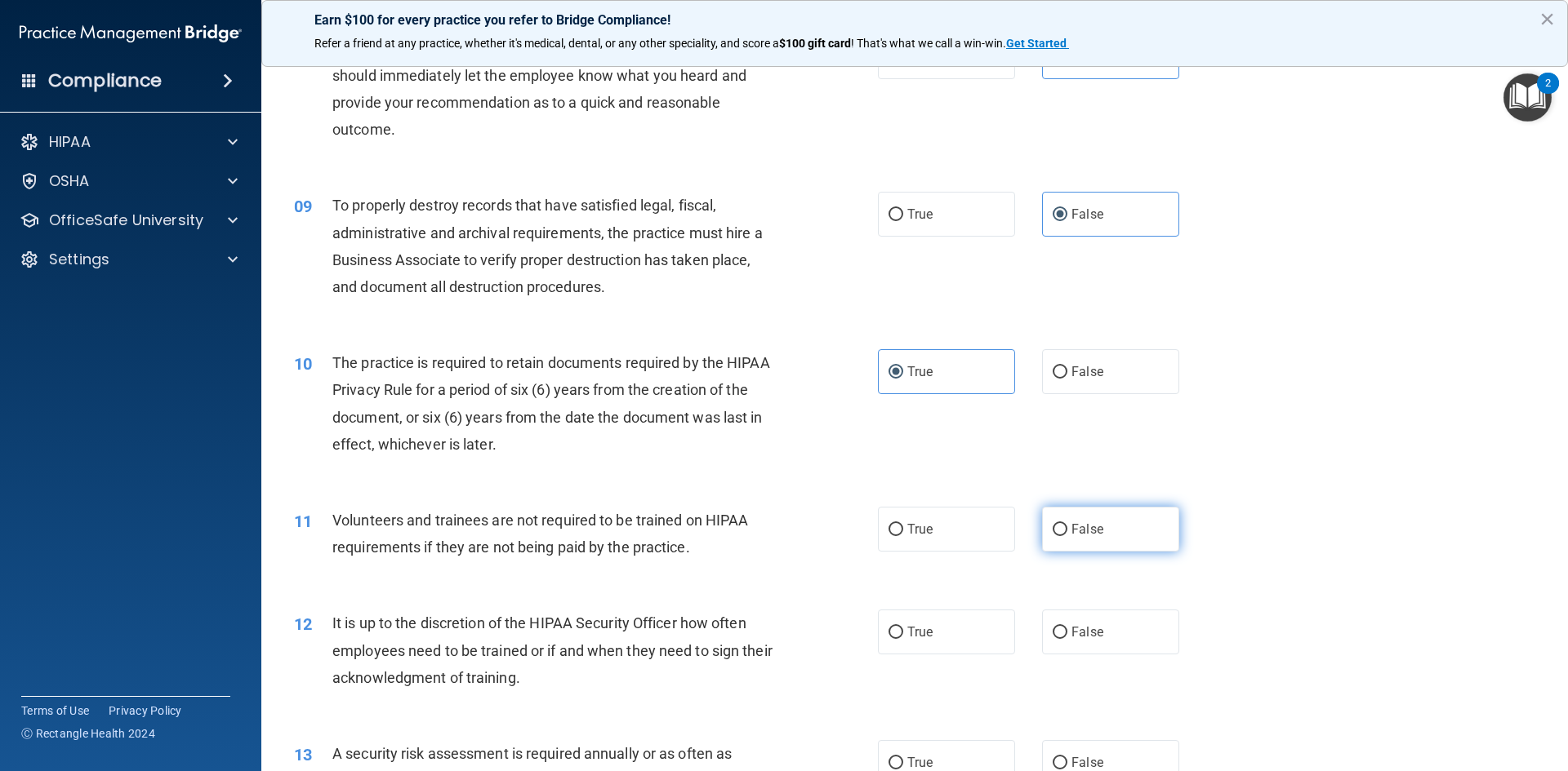
radio input "true"
click at [1052, 627] on input "False" at bounding box center [1059, 633] width 15 height 12
radio input "true"
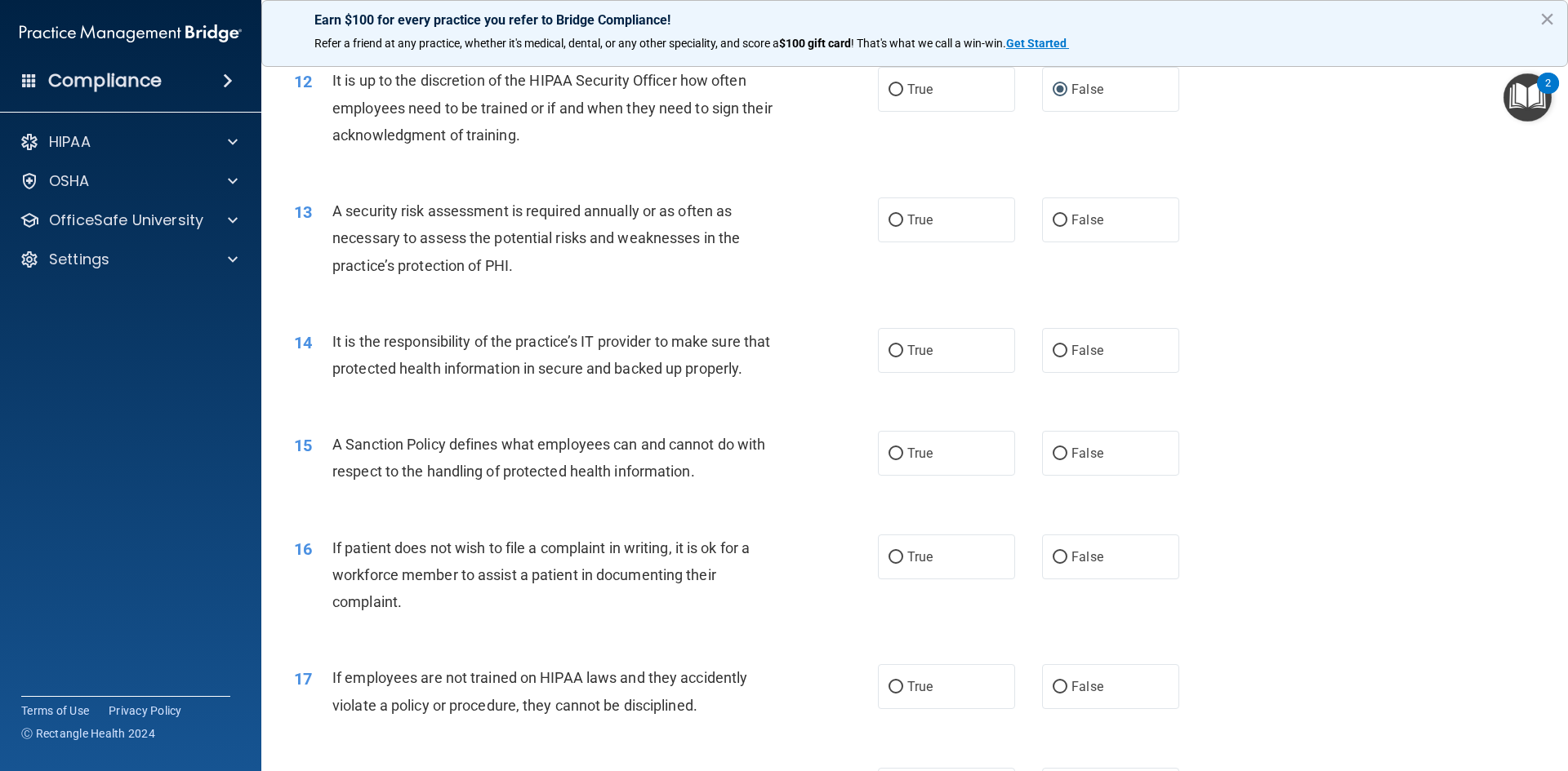
scroll to position [1633, 0]
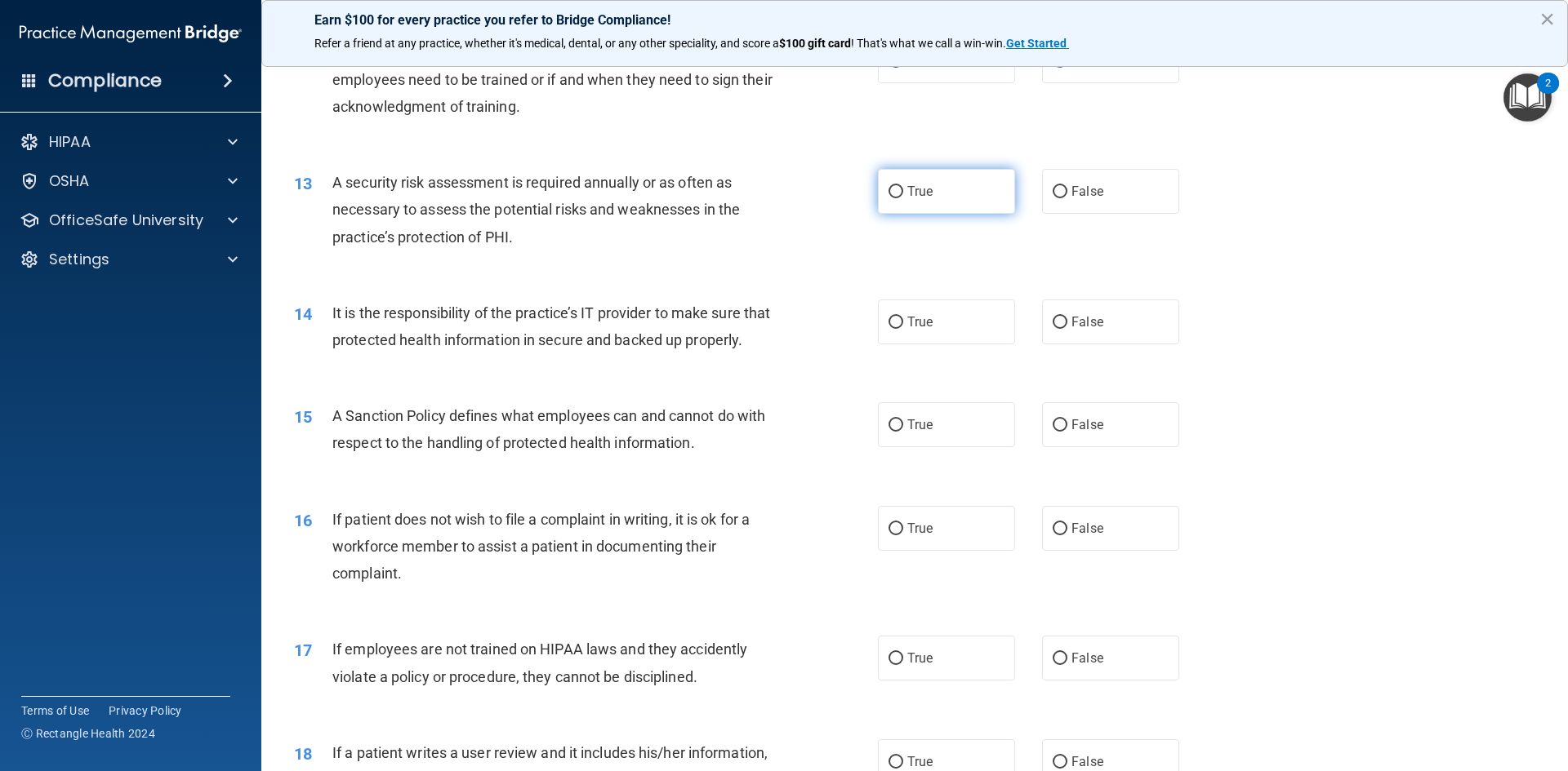
click at [950, 204] on label "True" at bounding box center [946, 192] width 137 height 45
click at [903, 198] on input "True" at bounding box center [895, 192] width 15 height 12
radio input "true"
click at [1061, 320] on label "False" at bounding box center [1110, 322] width 137 height 45
click at [1061, 320] on input "False" at bounding box center [1059, 323] width 15 height 12
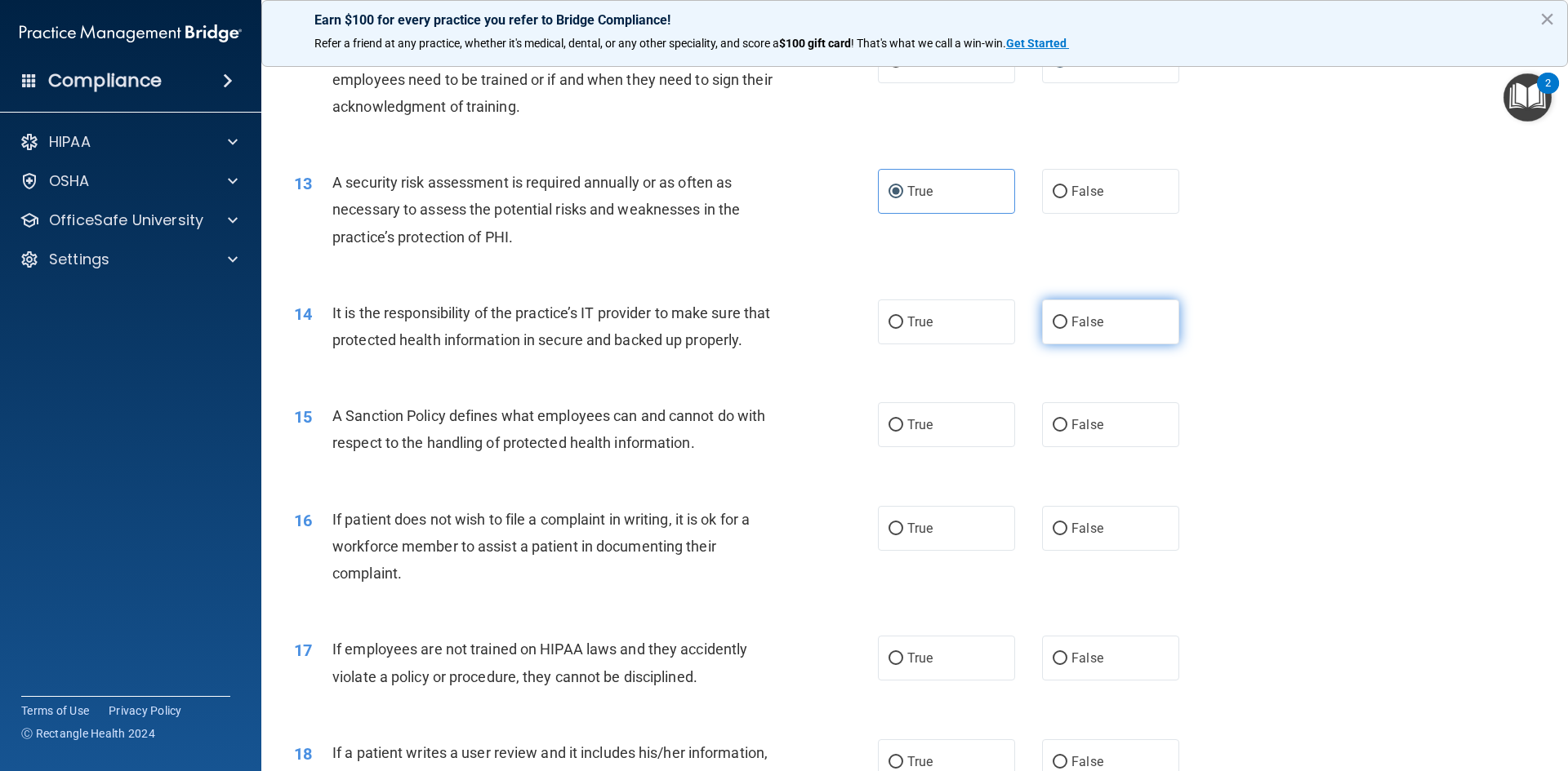
radio input "true"
click at [1076, 447] on label "False" at bounding box center [1110, 425] width 137 height 45
click at [1067, 431] on input "False" at bounding box center [1059, 425] width 15 height 12
radio input "true"
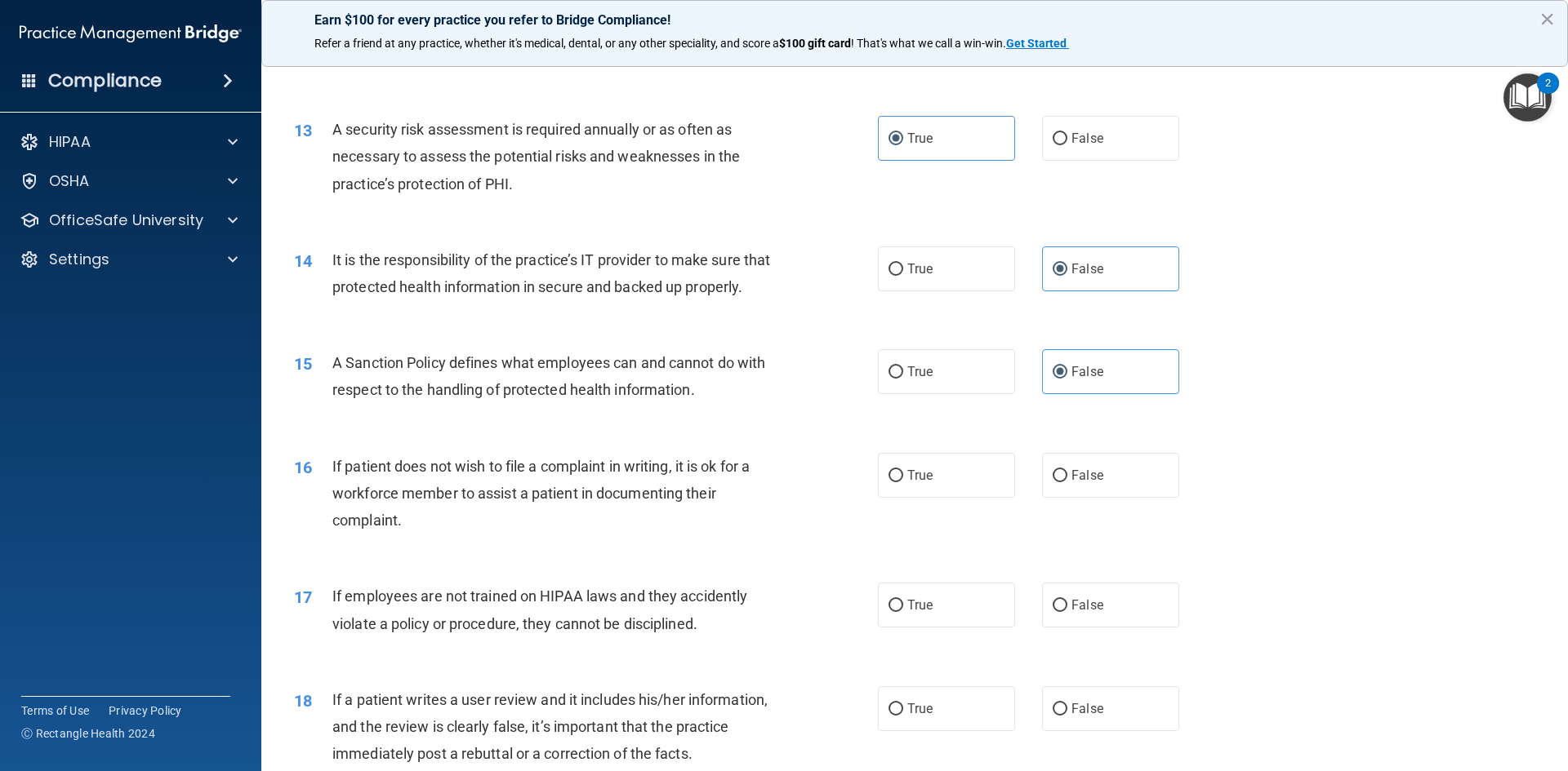
scroll to position [1714, 0]
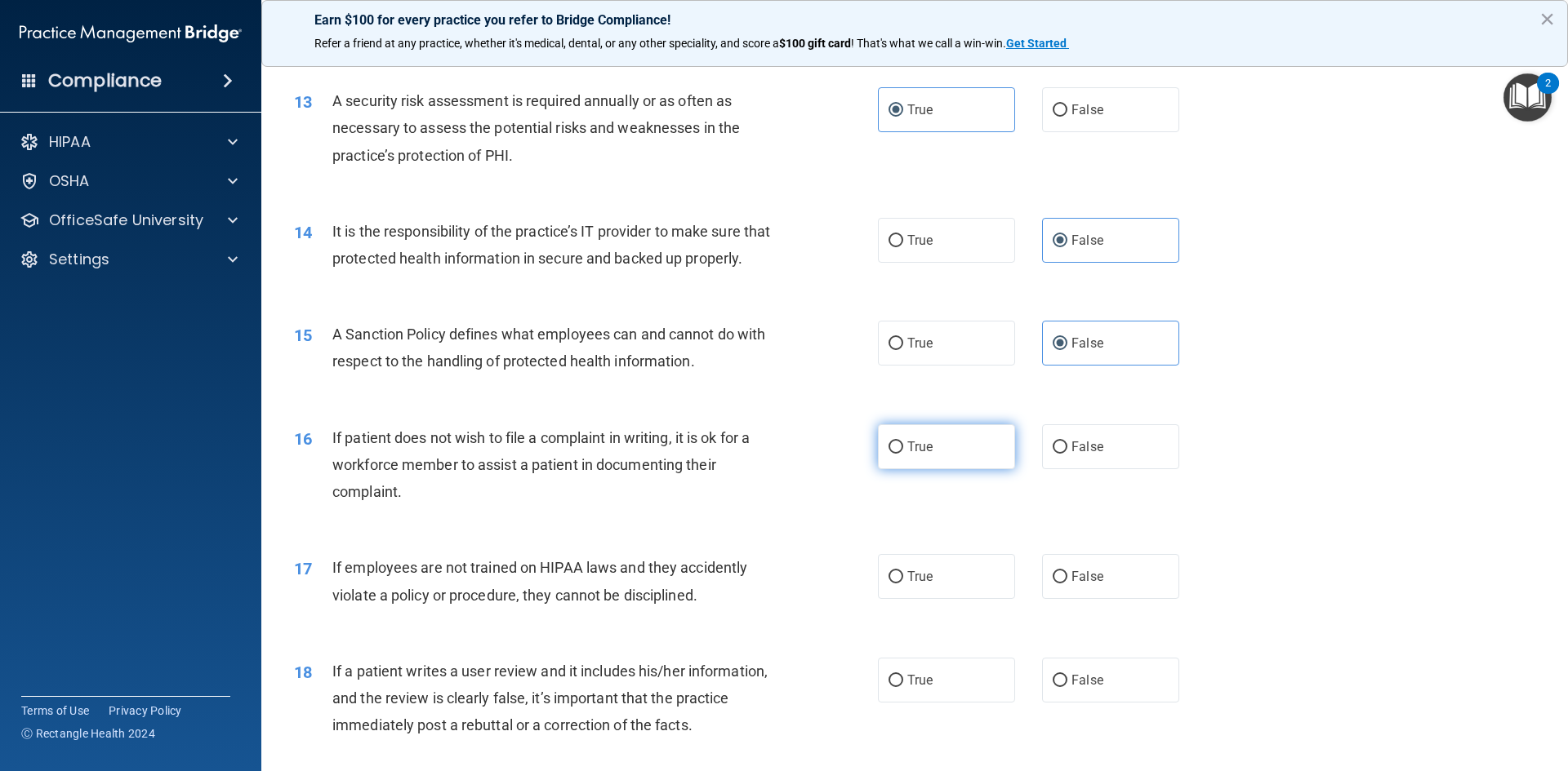
click at [952, 470] on label "True" at bounding box center [946, 447] width 137 height 45
click at [903, 454] on input "True" at bounding box center [895, 447] width 15 height 12
radio input "true"
click at [1078, 595] on label "False" at bounding box center [1110, 577] width 137 height 45
click at [1067, 584] on input "False" at bounding box center [1059, 577] width 15 height 12
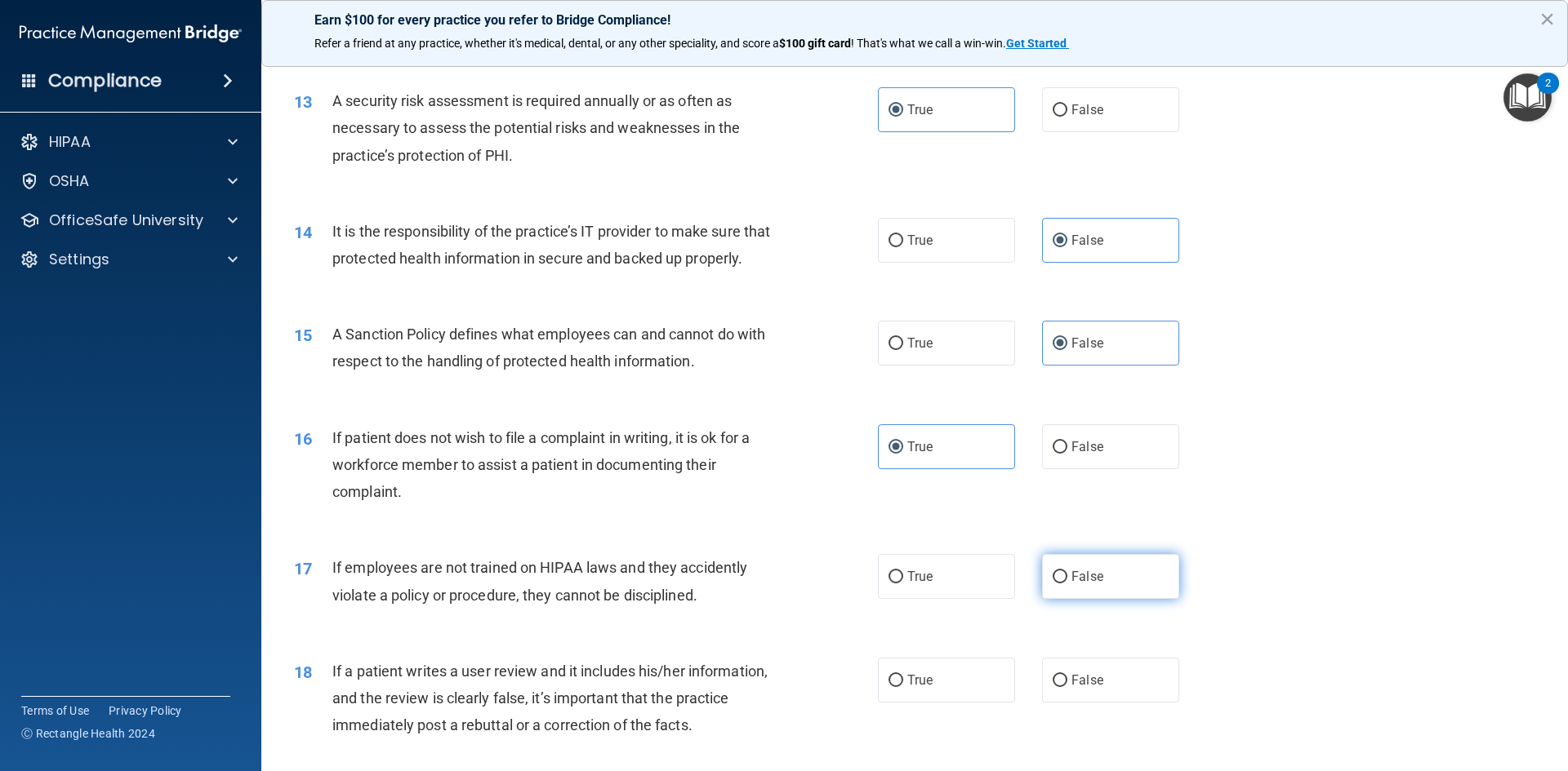
radio input "true"
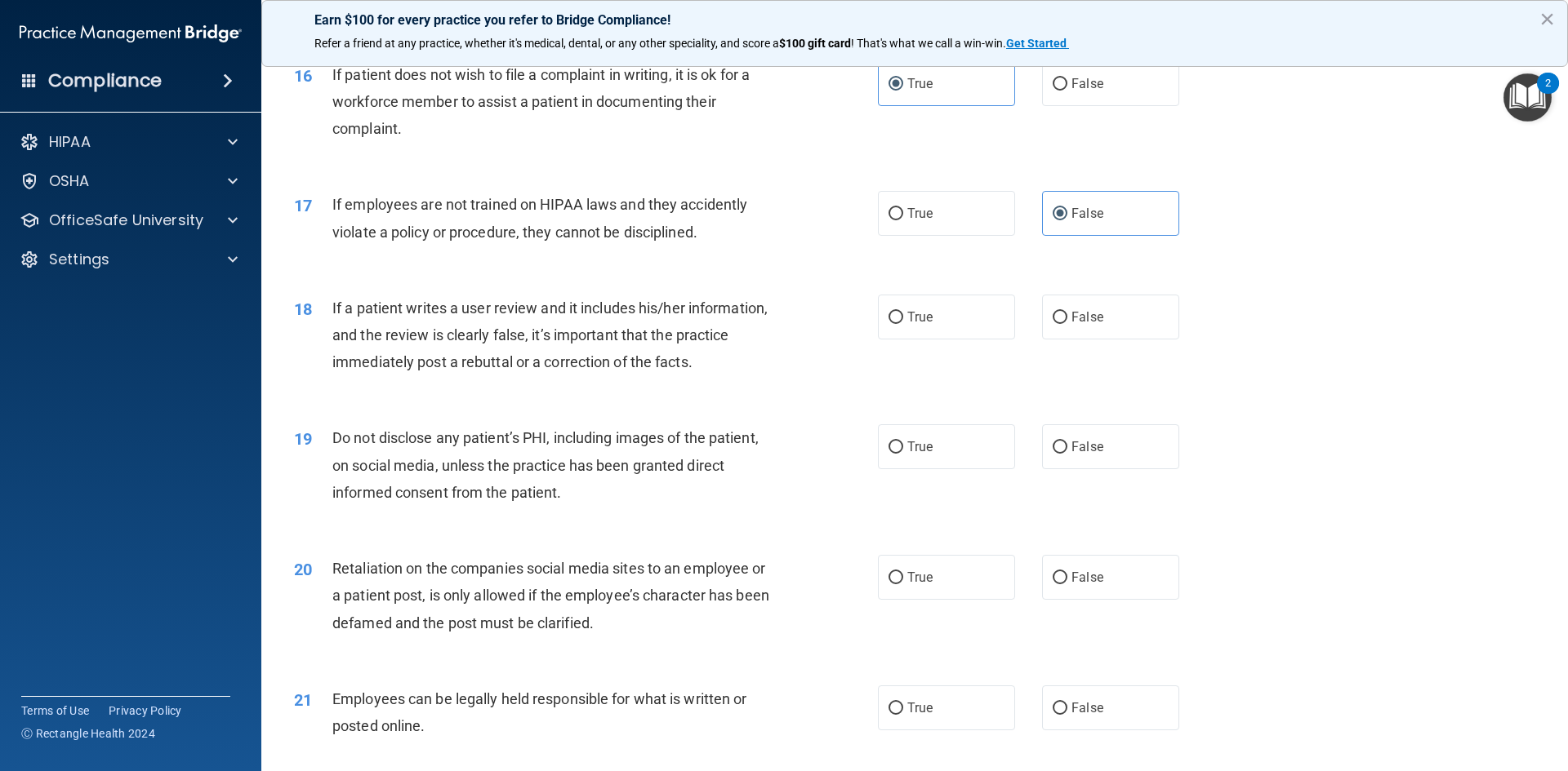
scroll to position [2122, 0]
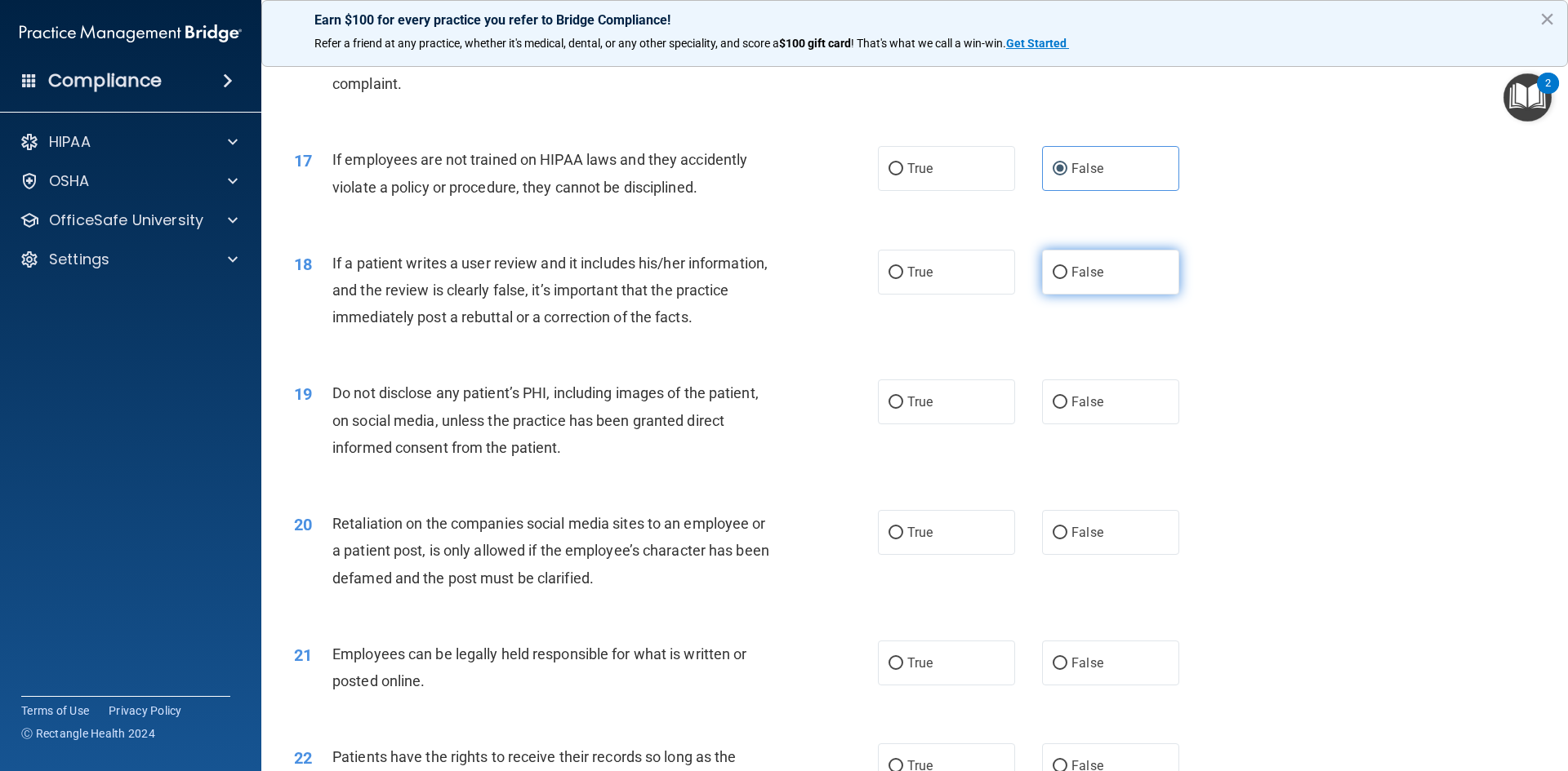
click at [1073, 280] on span "False" at bounding box center [1087, 273] width 32 height 16
click at [1067, 279] on input "False" at bounding box center [1059, 273] width 15 height 12
radio input "true"
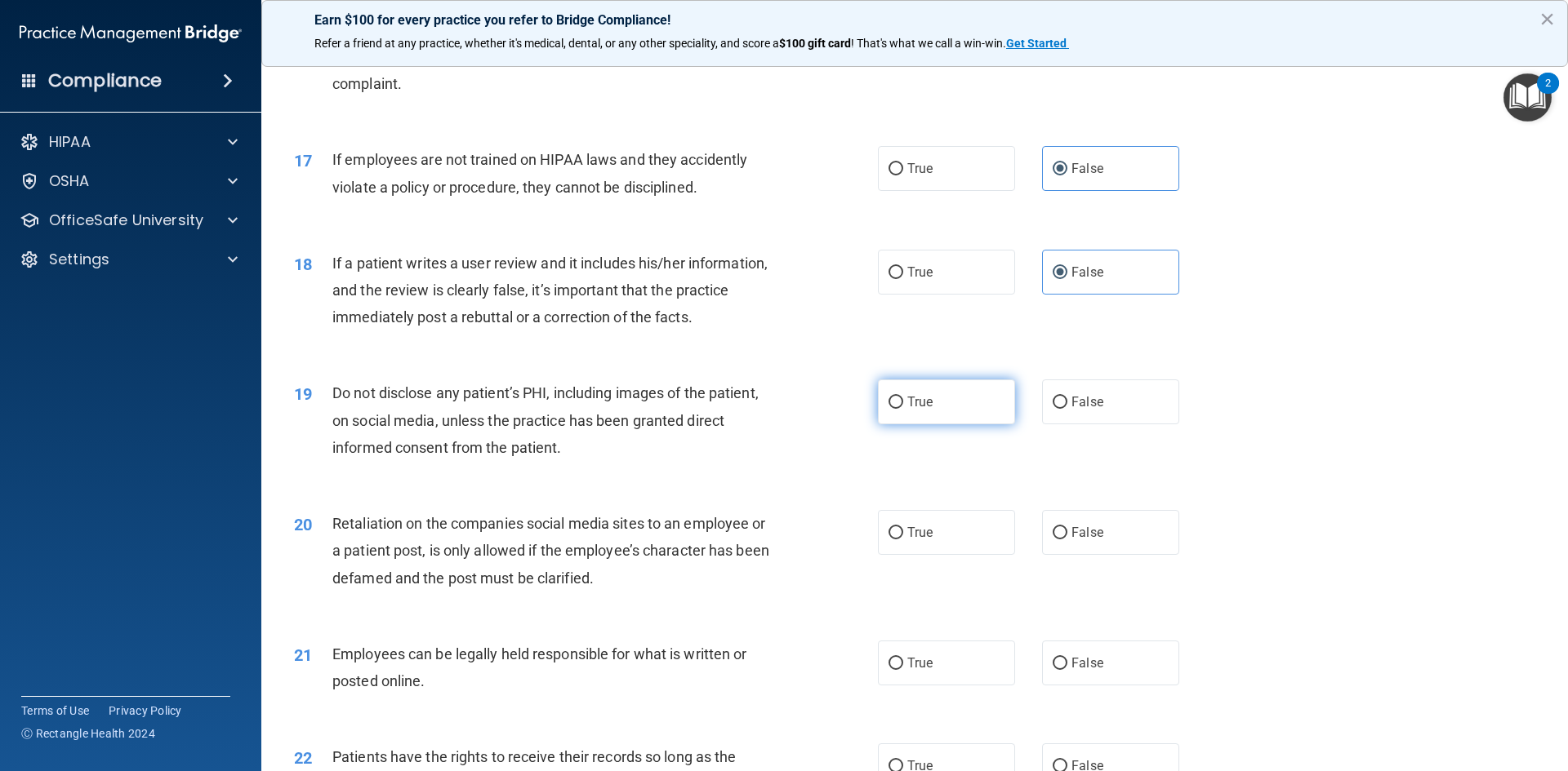
click at [970, 424] on label "True" at bounding box center [946, 402] width 137 height 45
click at [903, 409] on input "True" at bounding box center [895, 403] width 15 height 12
radio input "true"
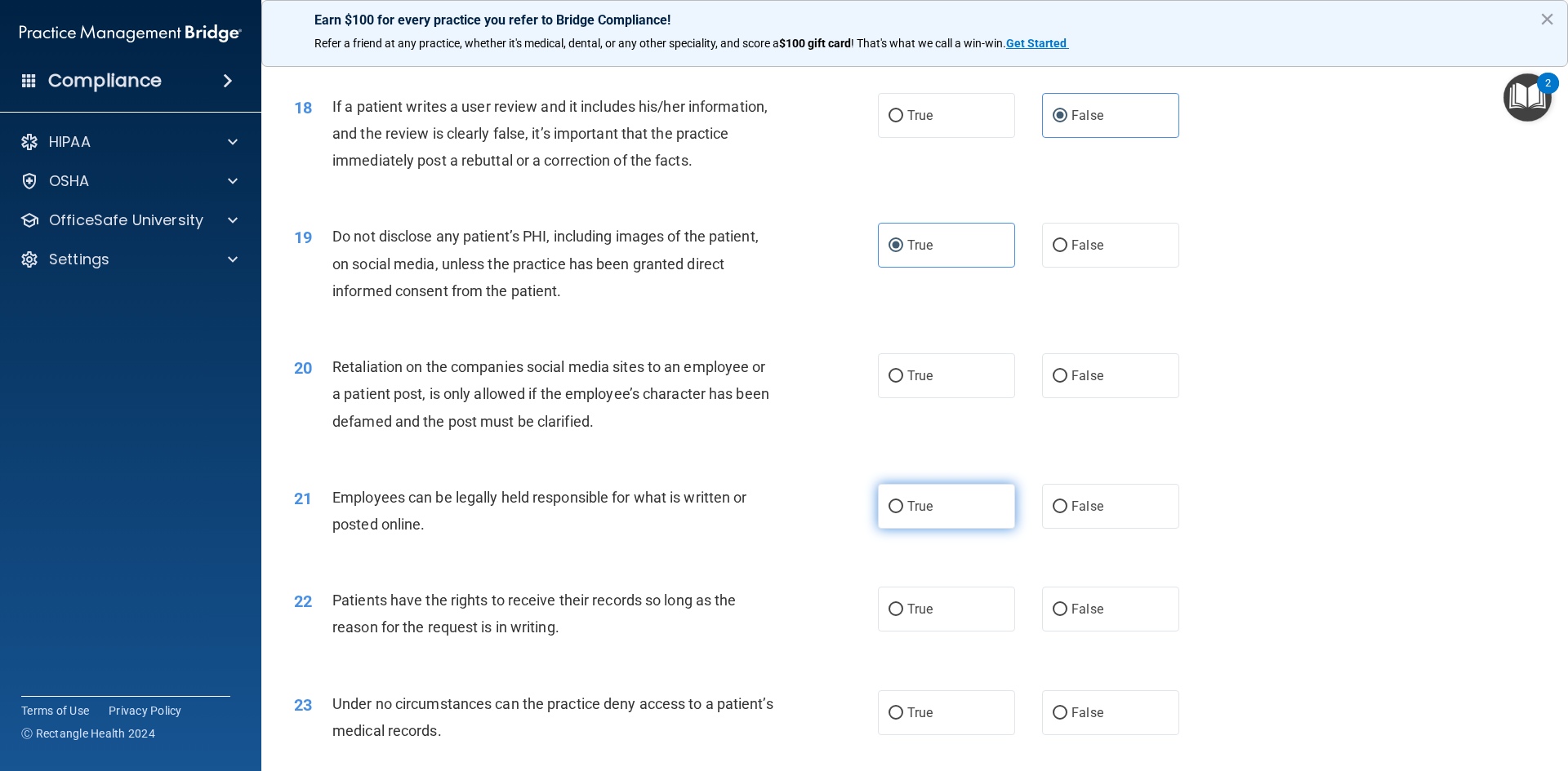
scroll to position [2285, 0]
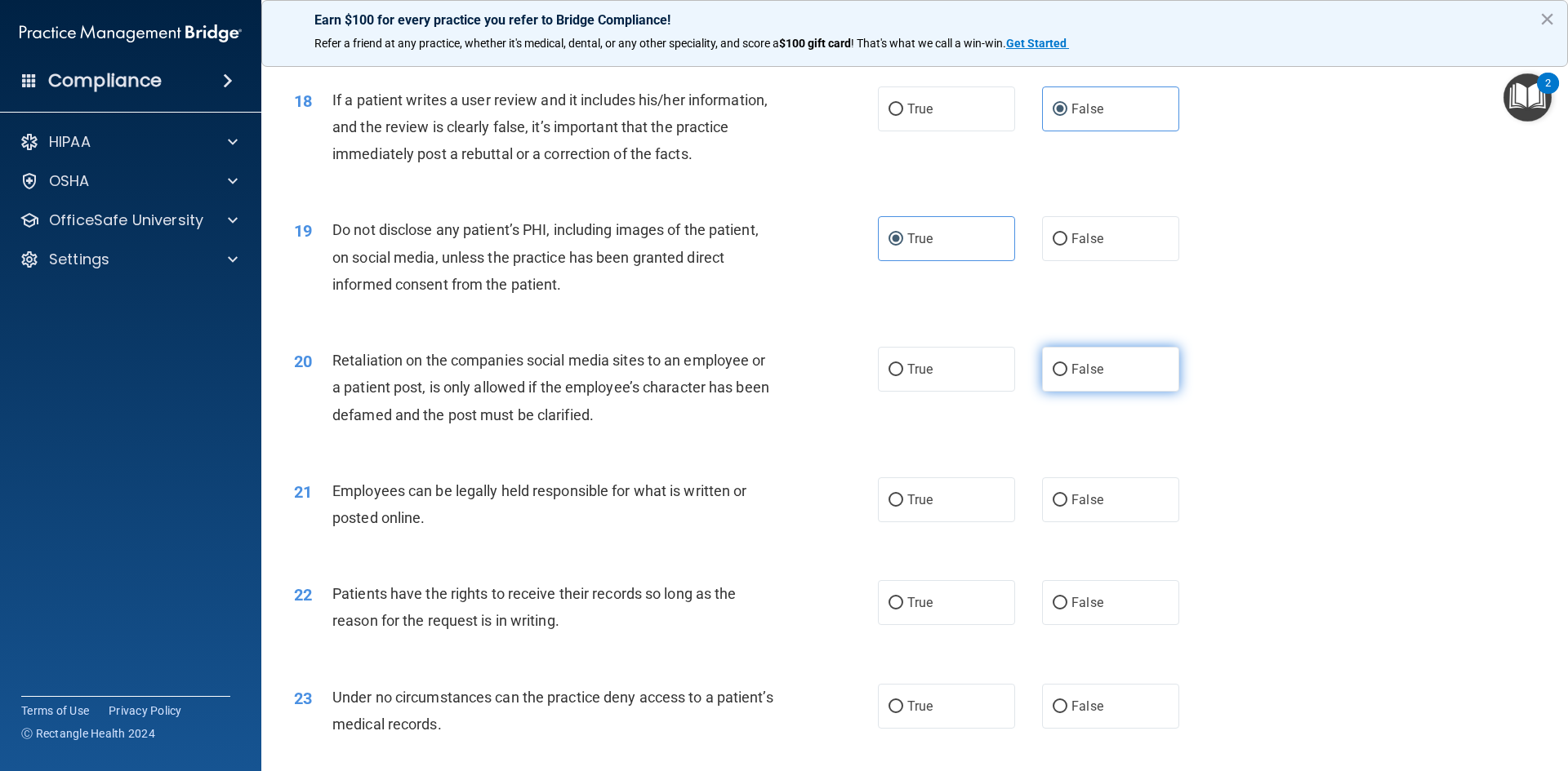
click at [1105, 392] on label "False" at bounding box center [1110, 369] width 137 height 45
click at [1067, 376] on input "False" at bounding box center [1059, 370] width 15 height 12
radio input "true"
click at [894, 523] on label "True" at bounding box center [946, 500] width 137 height 45
click at [894, 507] on input "True" at bounding box center [895, 500] width 15 height 12
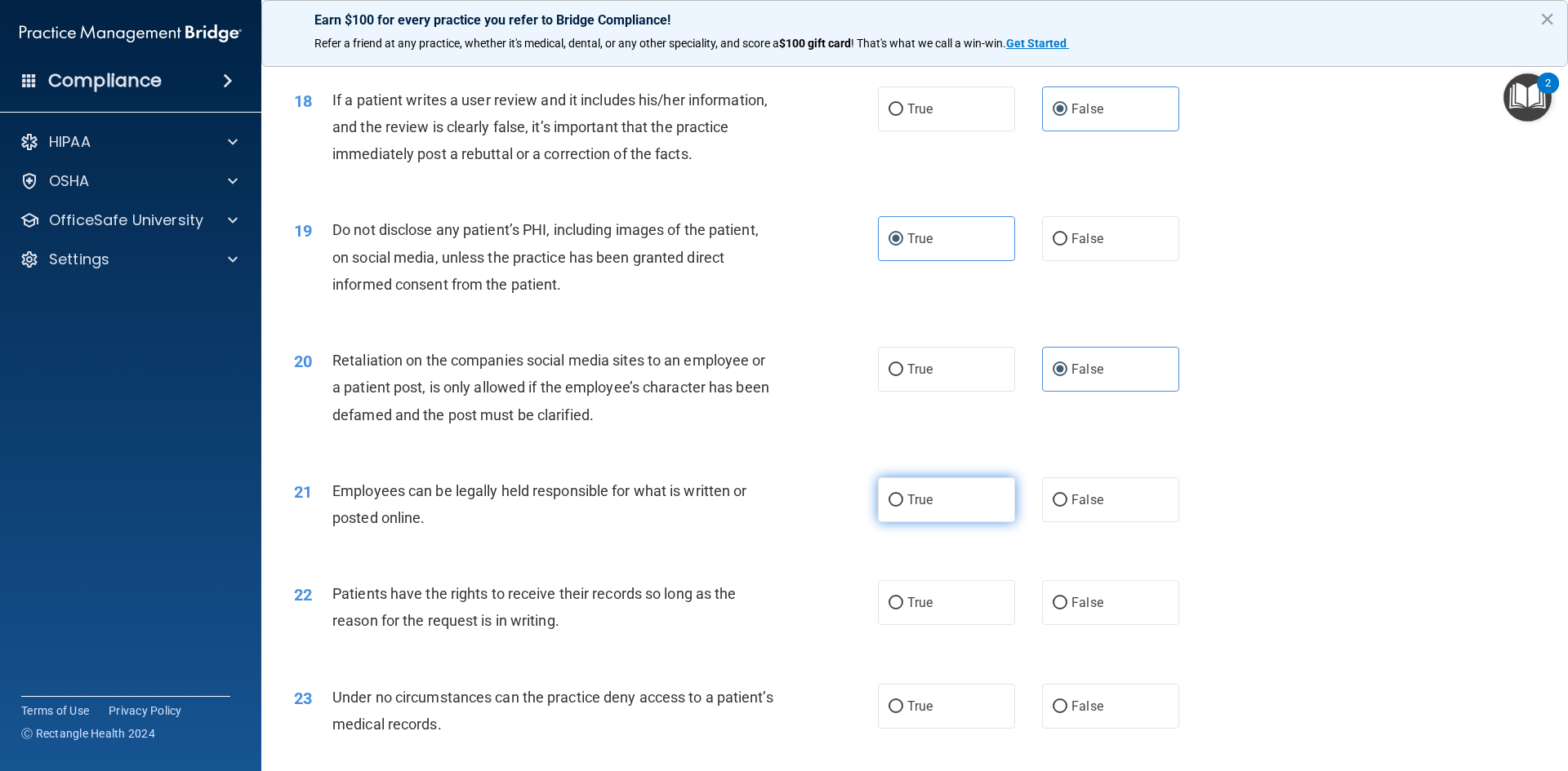
radio input "true"
click at [1072, 610] on span "False" at bounding box center [1087, 603] width 32 height 16
click at [1067, 610] on input "False" at bounding box center [1059, 604] width 15 height 12
radio input "true"
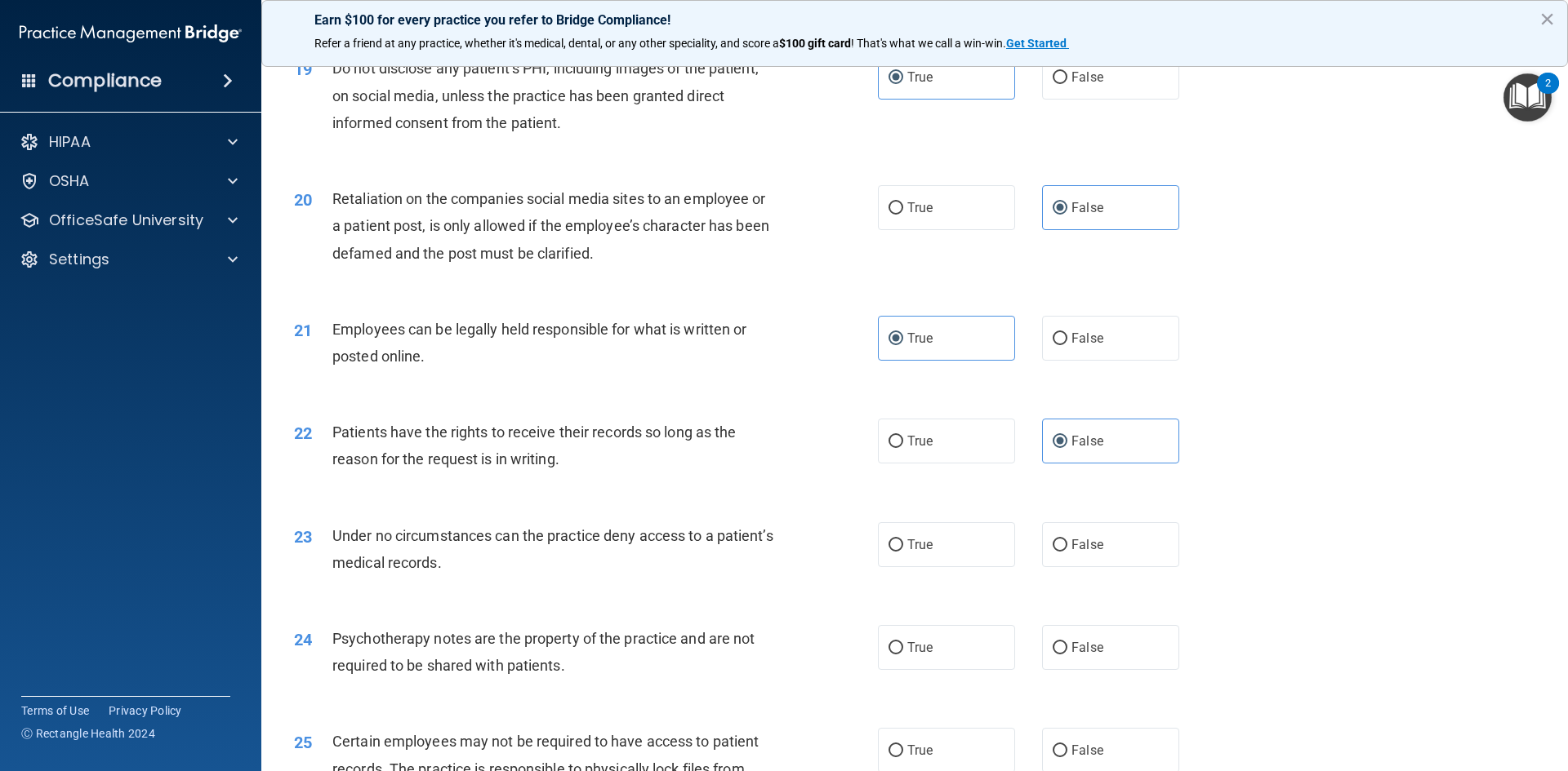
scroll to position [2449, 0]
click at [1080, 551] on span "False" at bounding box center [1087, 544] width 32 height 16
click at [1067, 550] on input "False" at bounding box center [1059, 544] width 15 height 12
radio input "true"
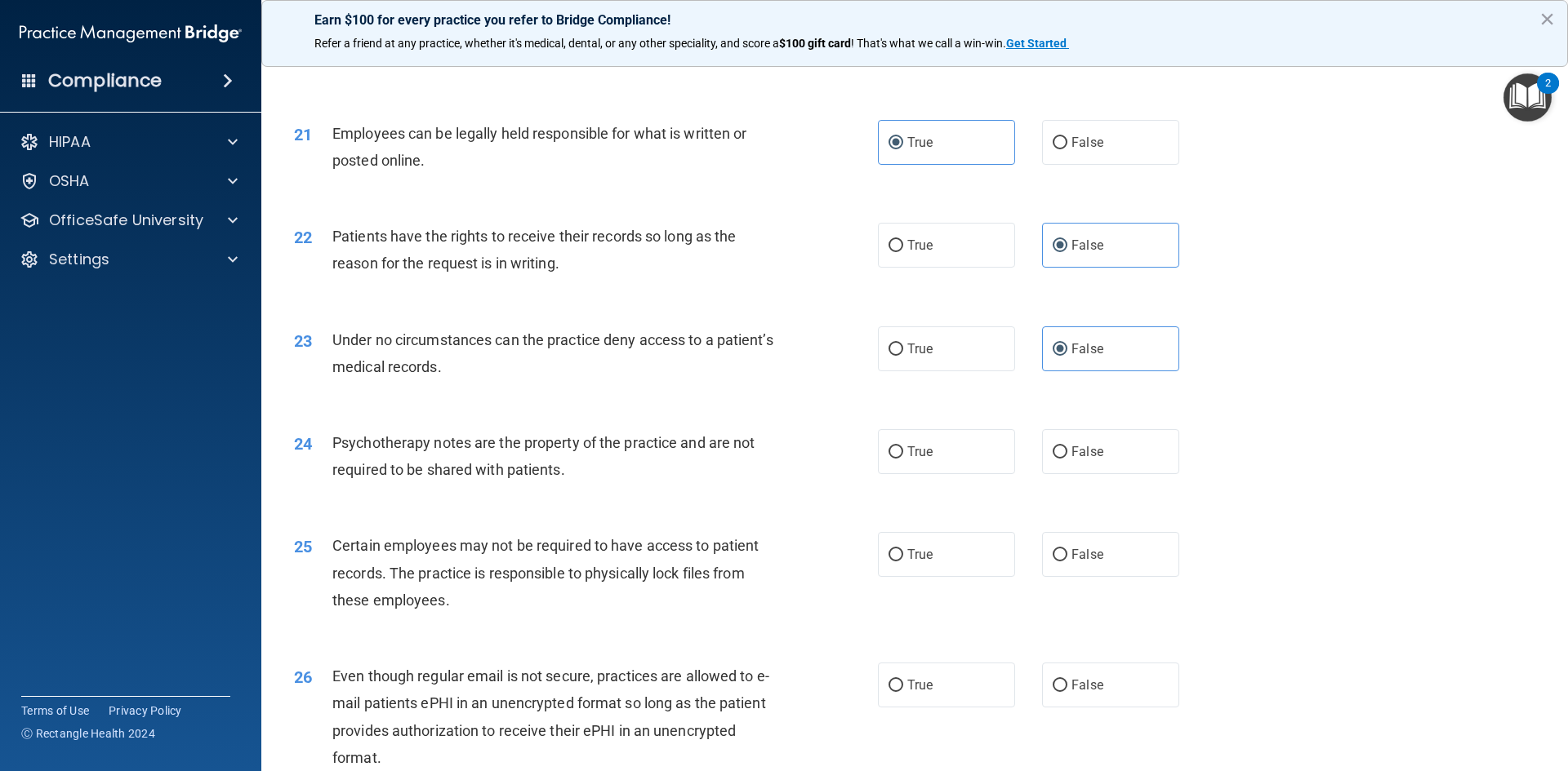
scroll to position [2693, 0]
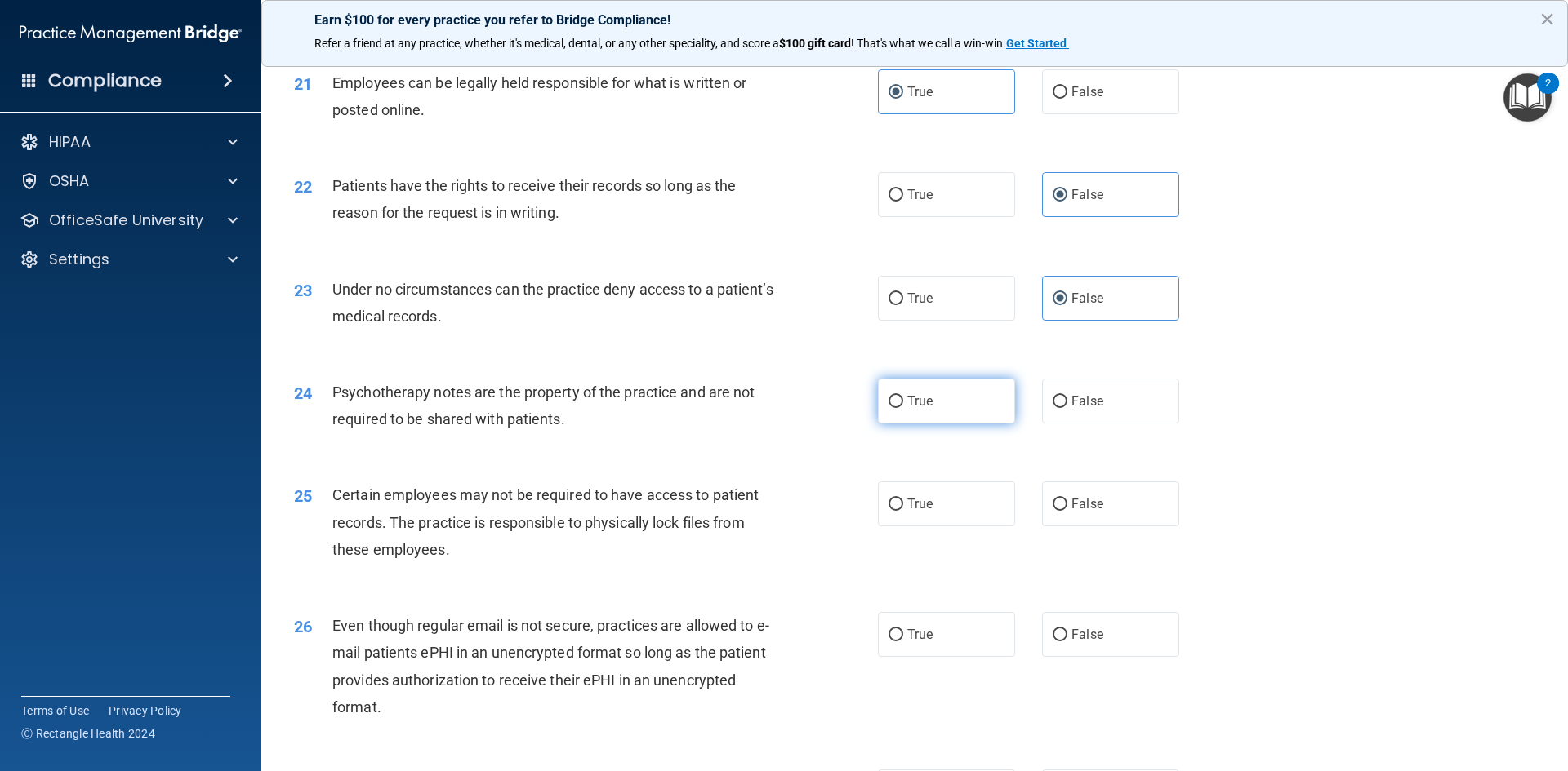
click at [982, 423] on label "True" at bounding box center [946, 402] width 137 height 45
click at [903, 408] on input "True" at bounding box center [895, 402] width 15 height 12
radio input "true"
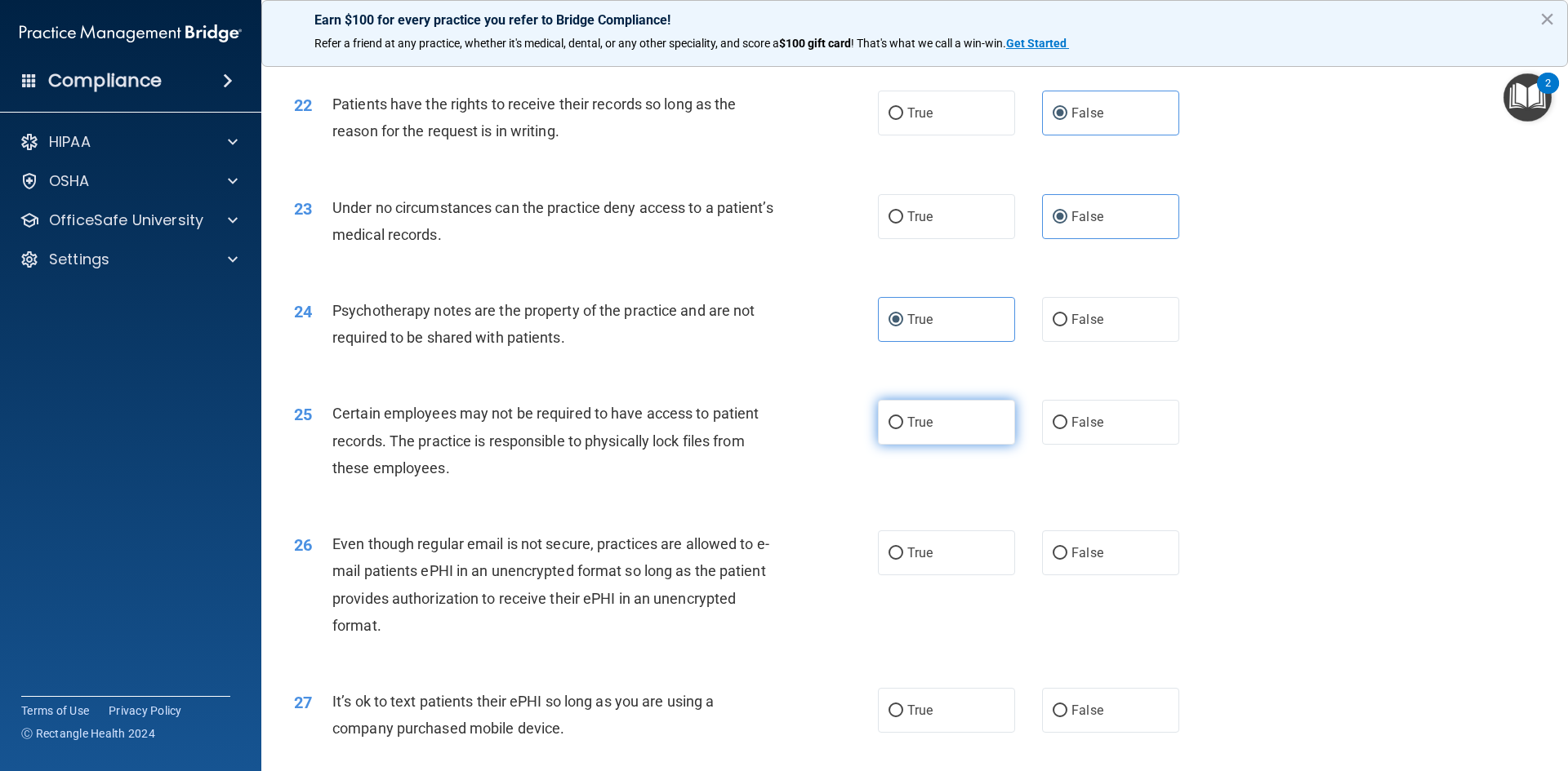
click at [960, 445] on label "True" at bounding box center [946, 422] width 137 height 45
click at [903, 429] on input "True" at bounding box center [895, 423] width 15 height 12
radio input "true"
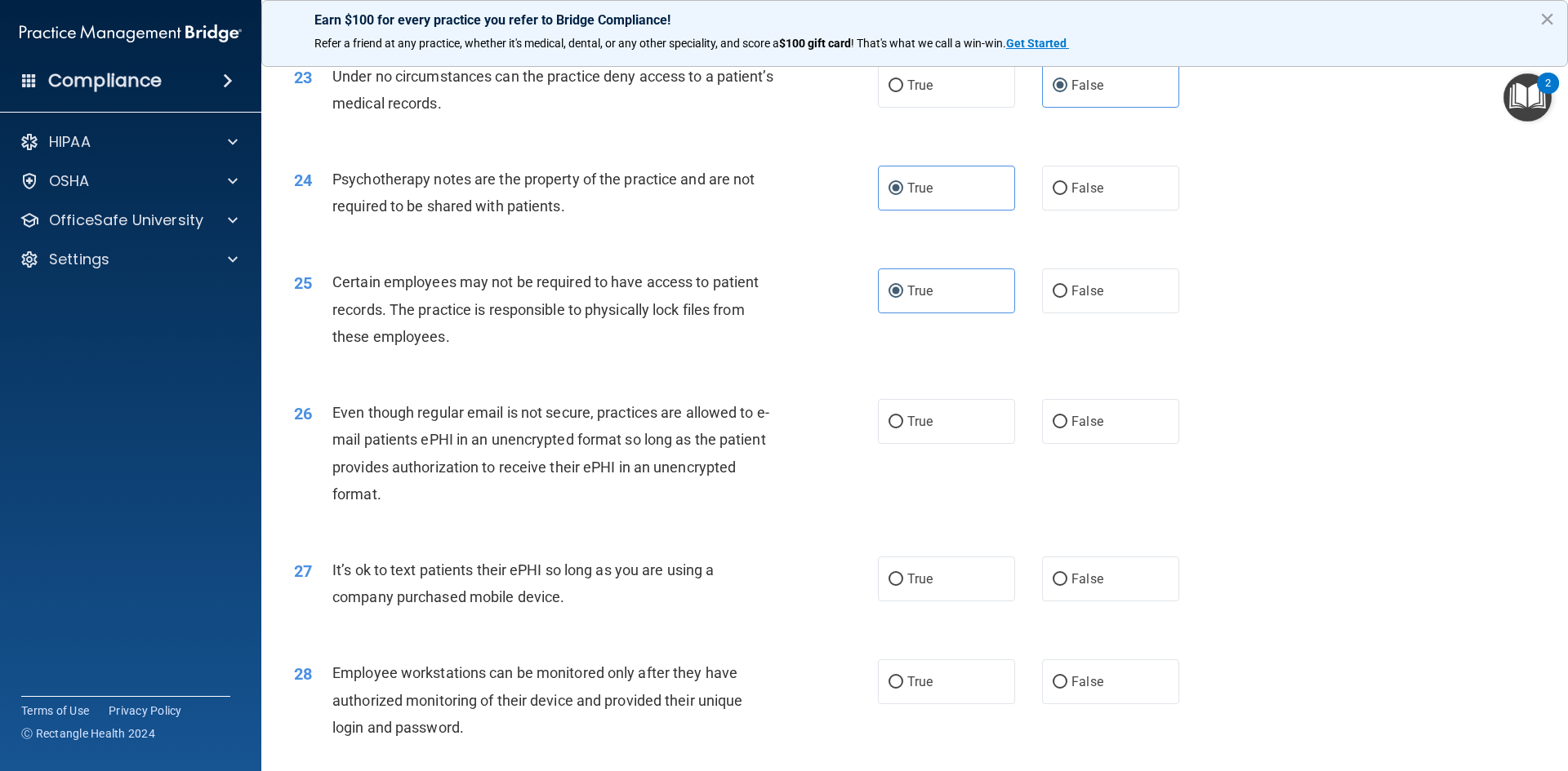
scroll to position [2938, 0]
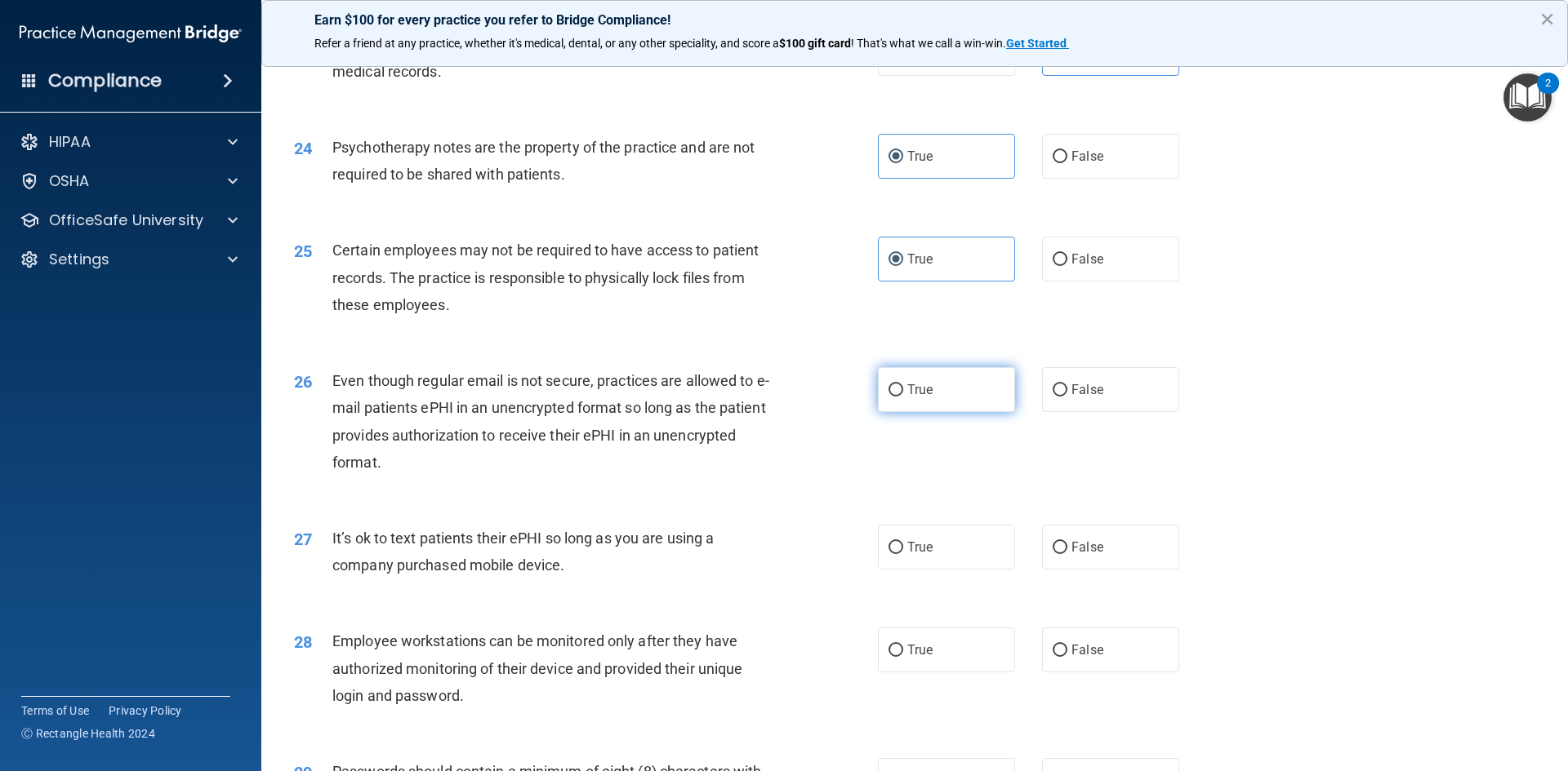
click at [909, 398] on span "True" at bounding box center [920, 390] width 26 height 16
click at [903, 397] on input "True" at bounding box center [895, 390] width 15 height 12
radio input "true"
click at [1098, 569] on label "False" at bounding box center [1110, 547] width 137 height 45
click at [1067, 554] on input "False" at bounding box center [1059, 547] width 15 height 12
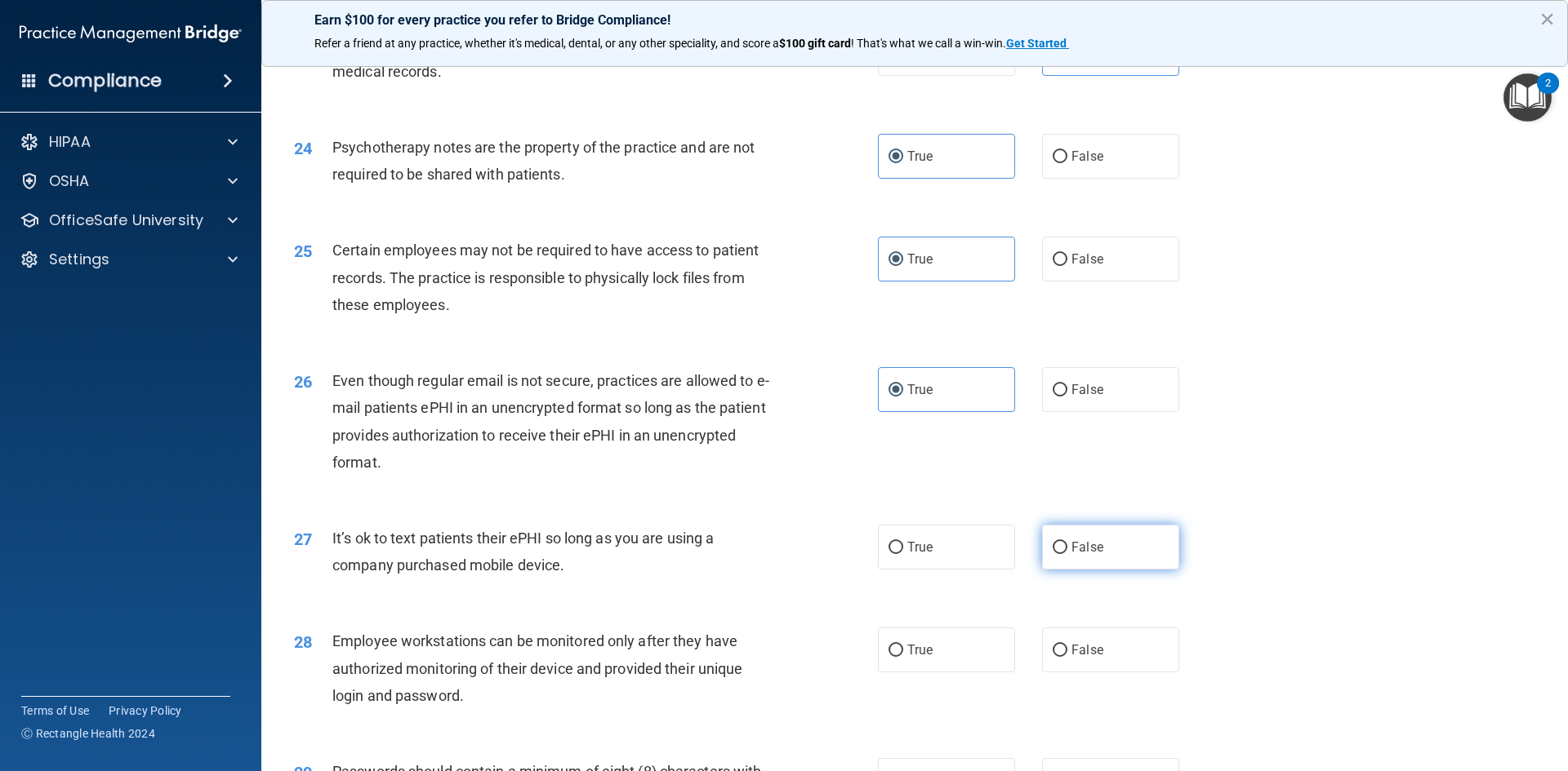
radio input "true"
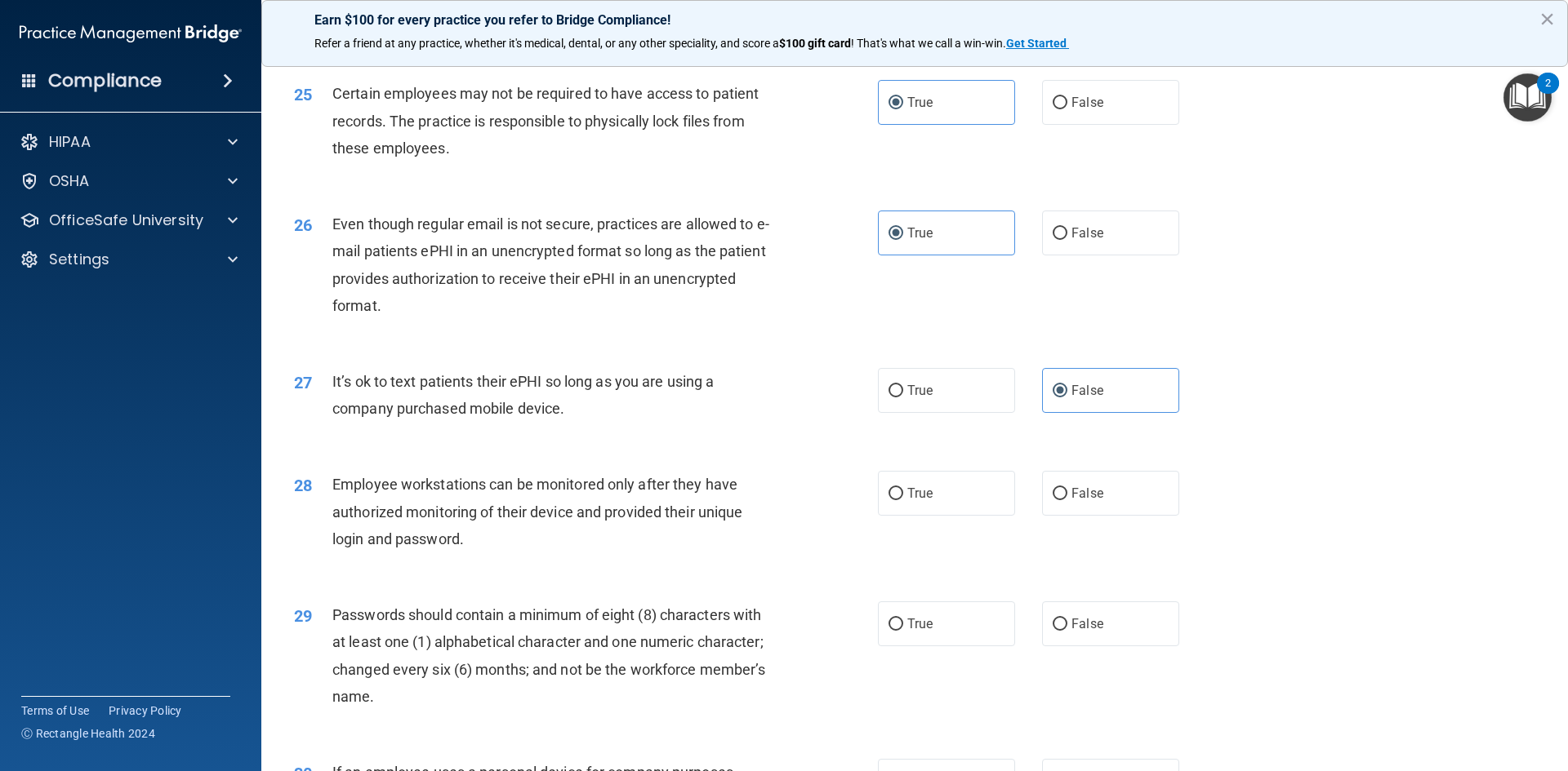
scroll to position [3102, 0]
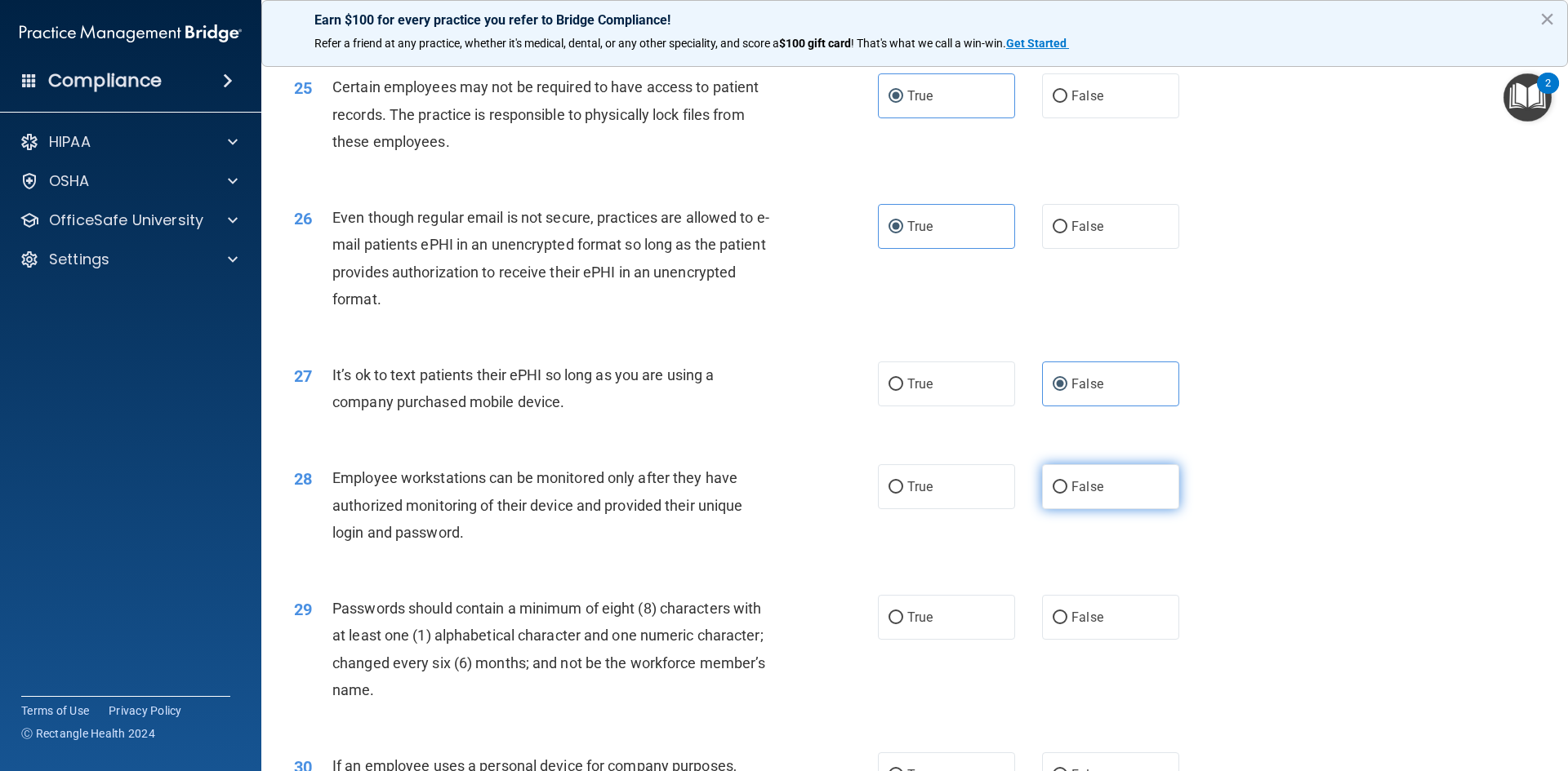
click at [1073, 509] on label "False" at bounding box center [1110, 487] width 137 height 45
click at [1067, 493] on input "False" at bounding box center [1059, 487] width 15 height 12
radio input "true"
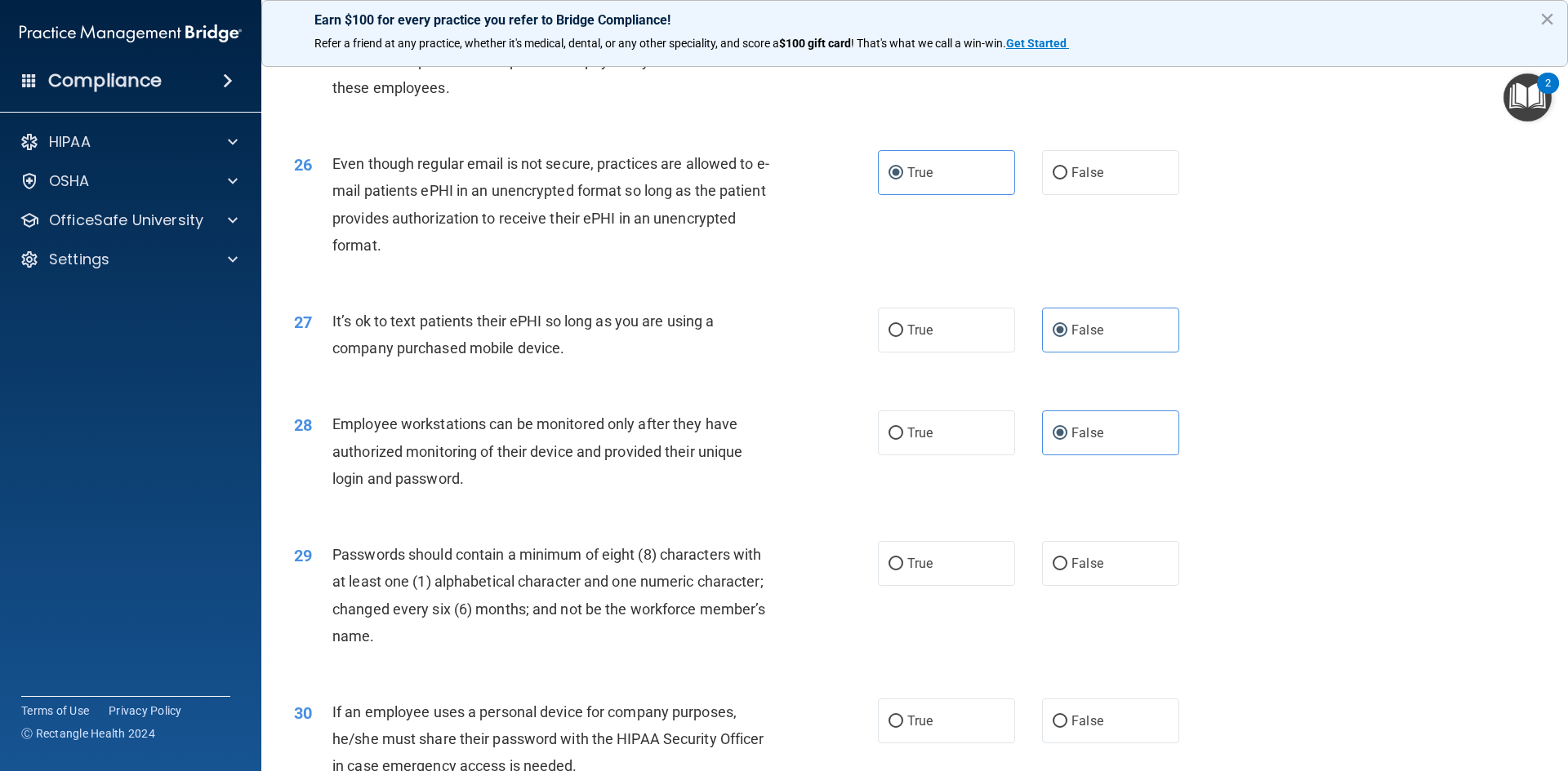
scroll to position [3326, 0]
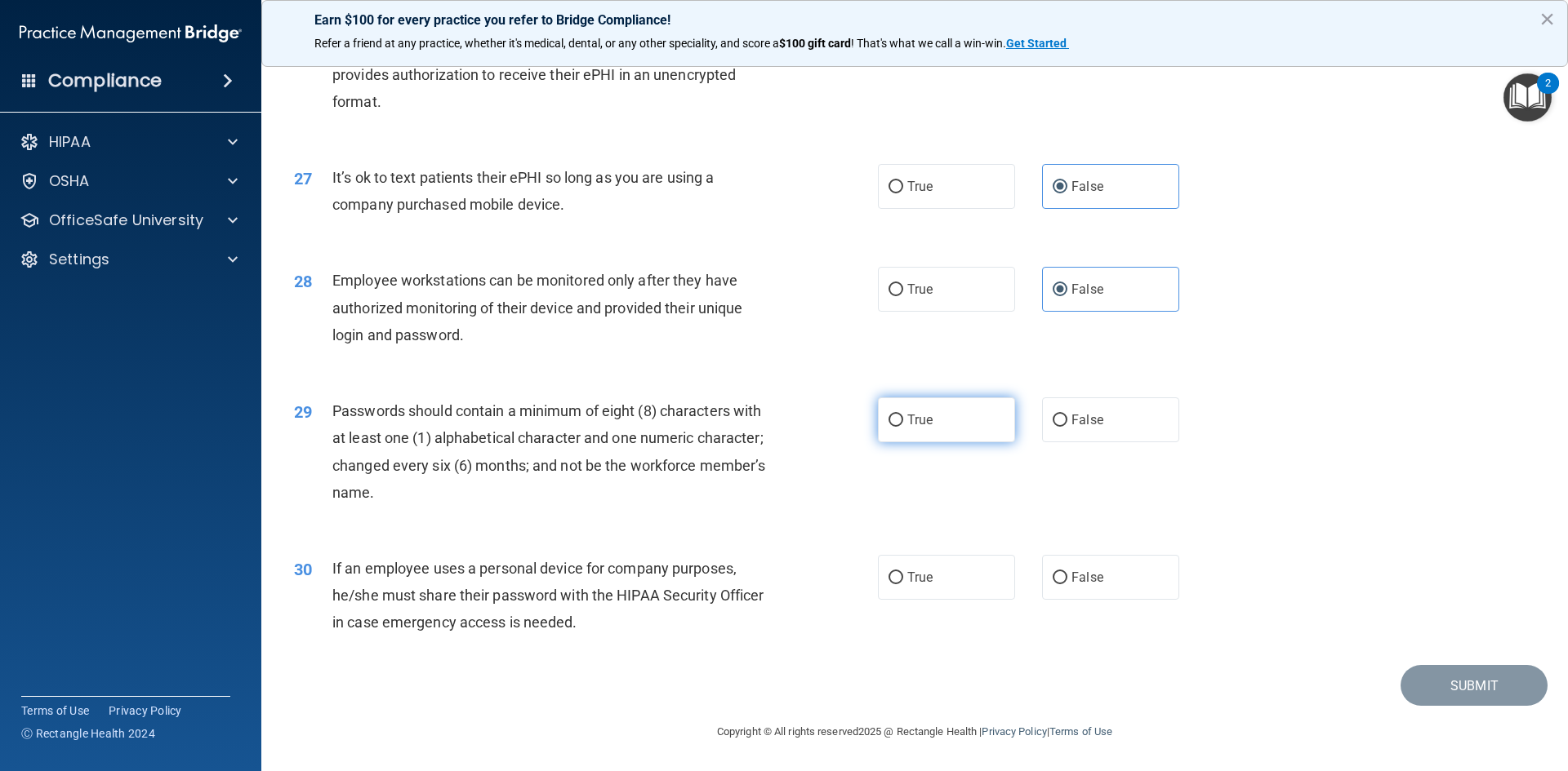
click at [934, 422] on label "True" at bounding box center [946, 420] width 137 height 45
click at [903, 422] on input "True" at bounding box center [895, 420] width 15 height 12
radio input "true"
click at [1059, 584] on input "False" at bounding box center [1059, 578] width 15 height 12
radio input "true"
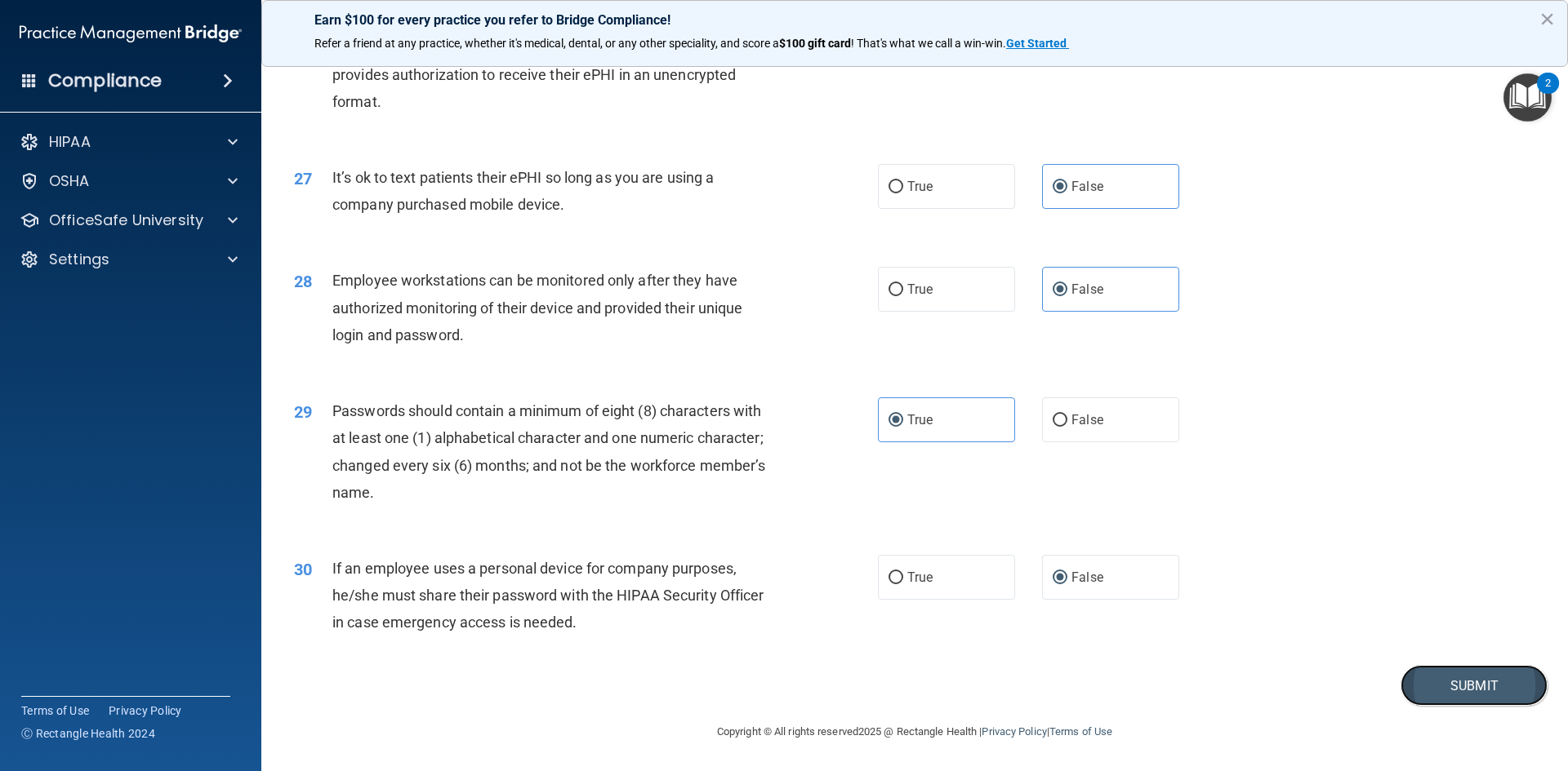
click at [1452, 674] on button "Submit" at bounding box center [1473, 686] width 147 height 41
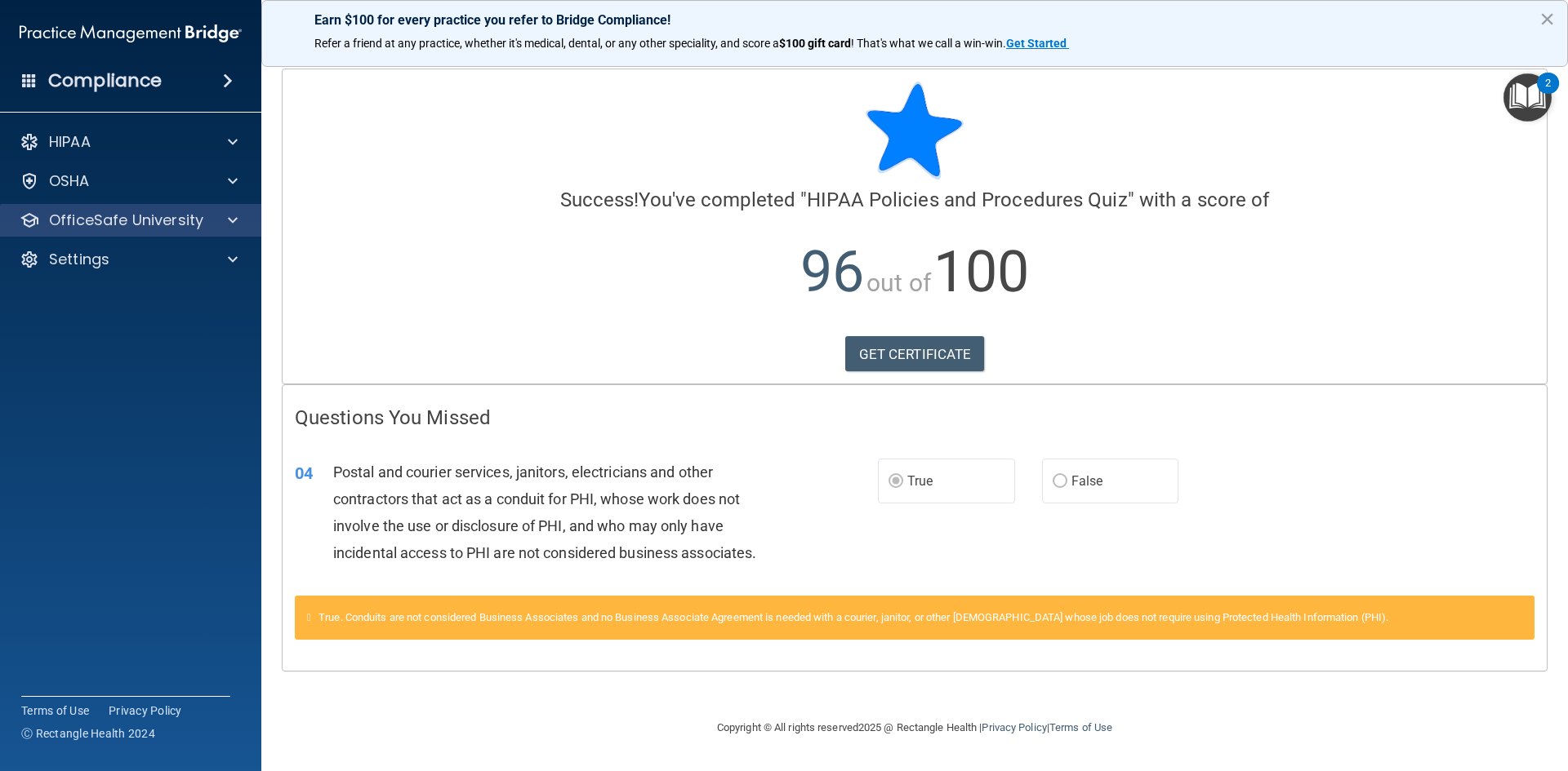
click at [255, 226] on div "OfficeSafe University" at bounding box center [131, 220] width 262 height 32
click at [237, 223] on div at bounding box center [229, 221] width 40 height 20
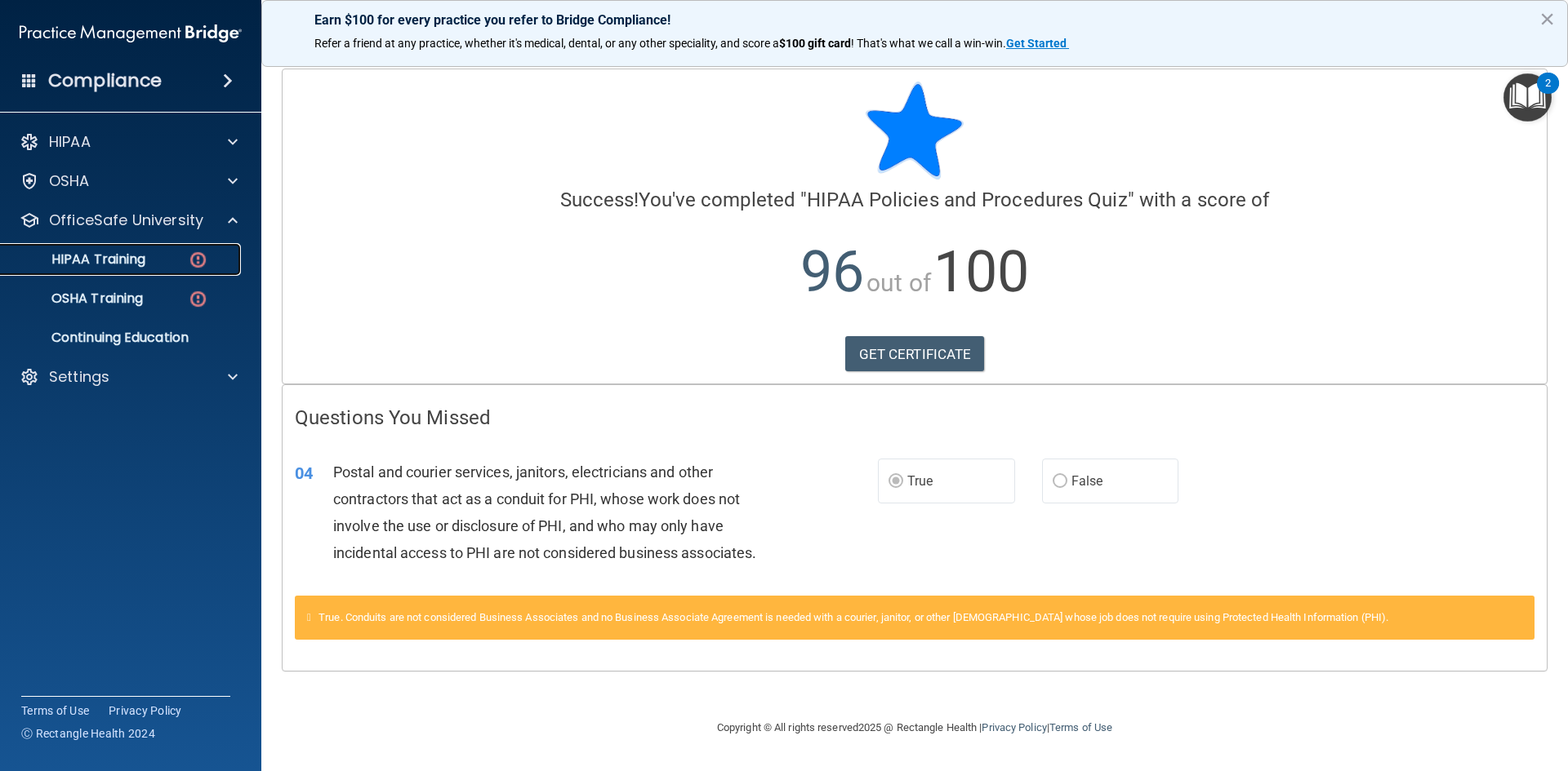
click at [198, 257] on img at bounding box center [198, 260] width 21 height 21
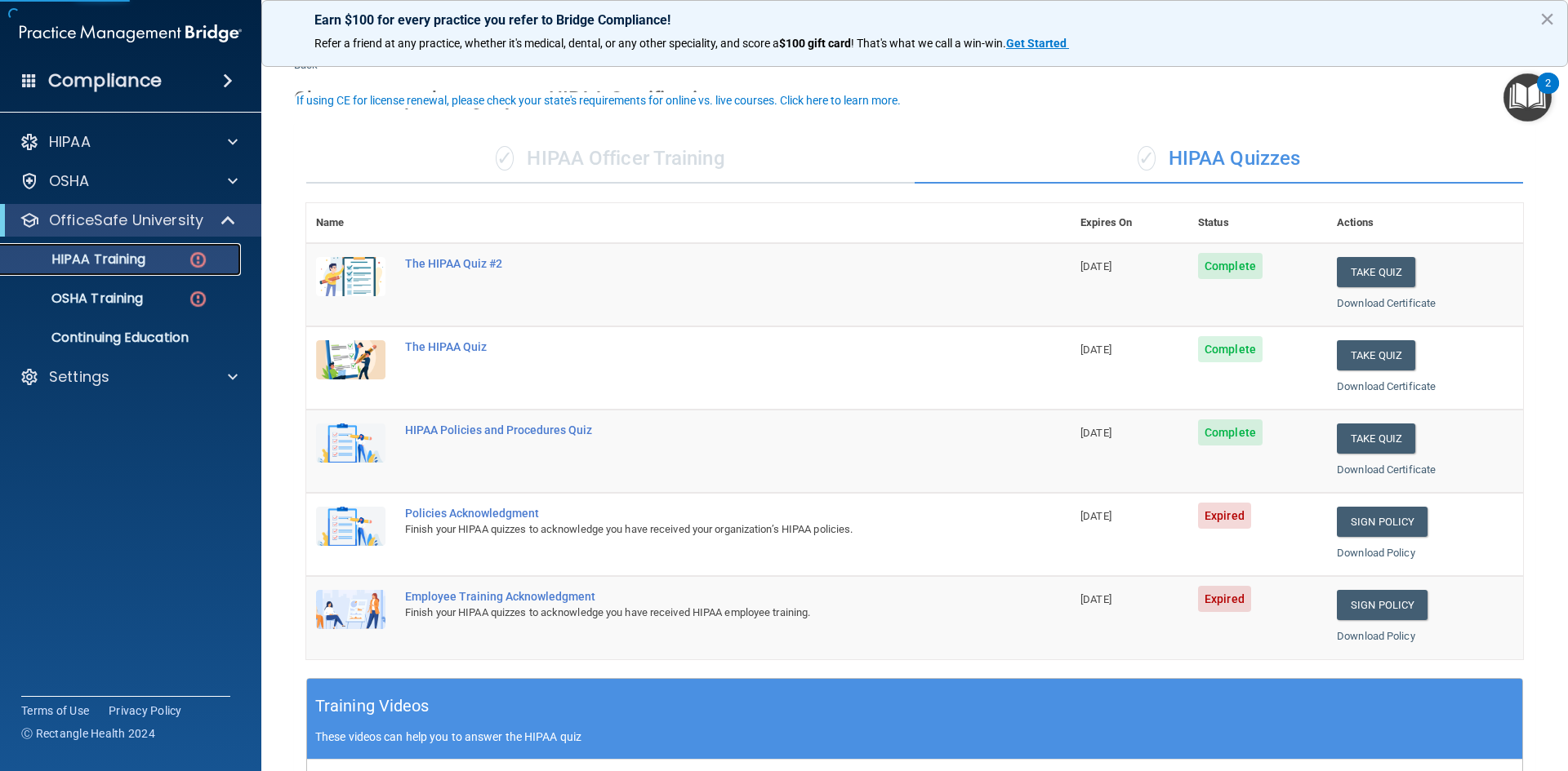
scroll to position [82, 0]
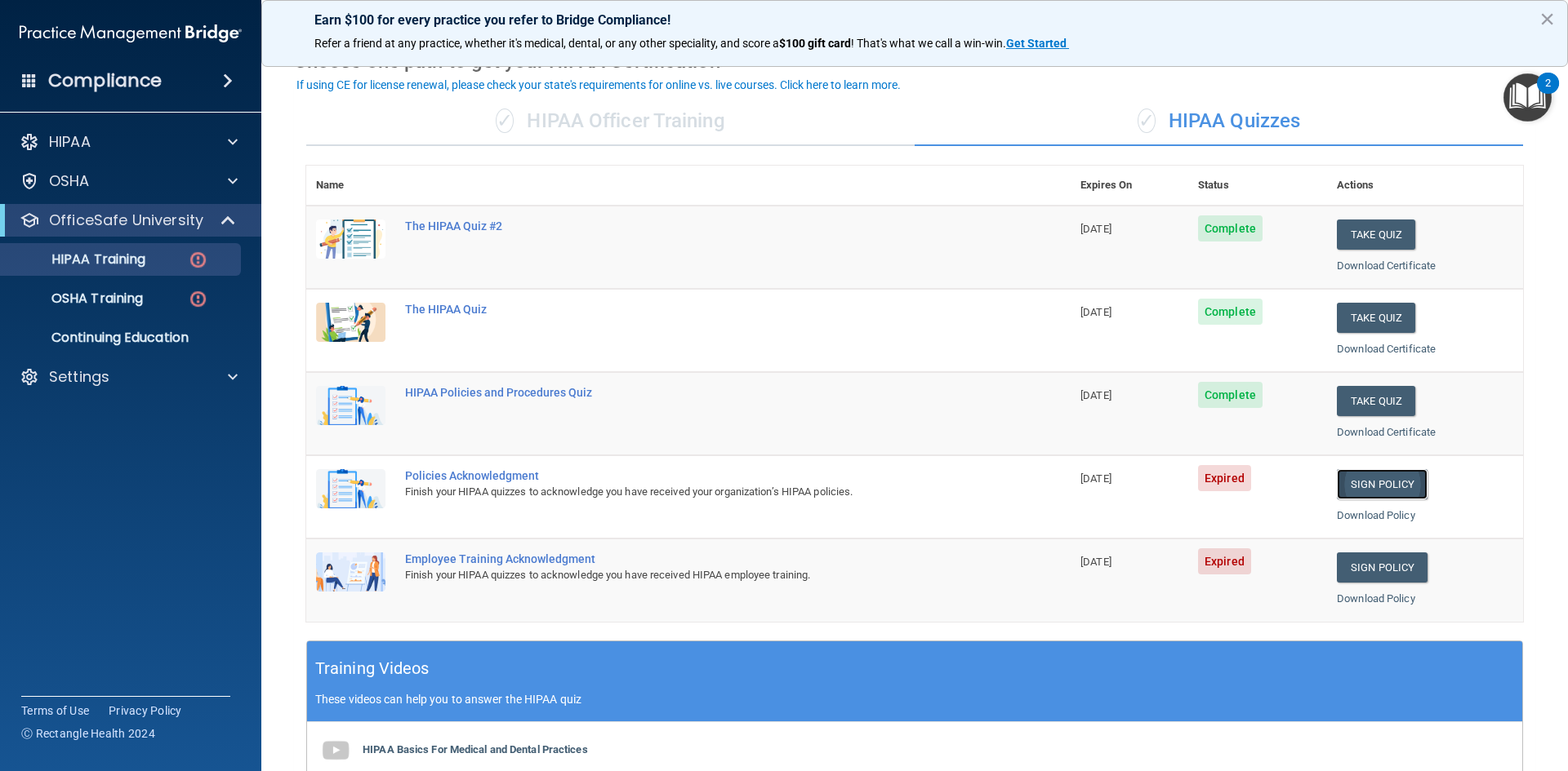
click at [1380, 487] on link "Sign Policy" at bounding box center [1382, 484] width 91 height 31
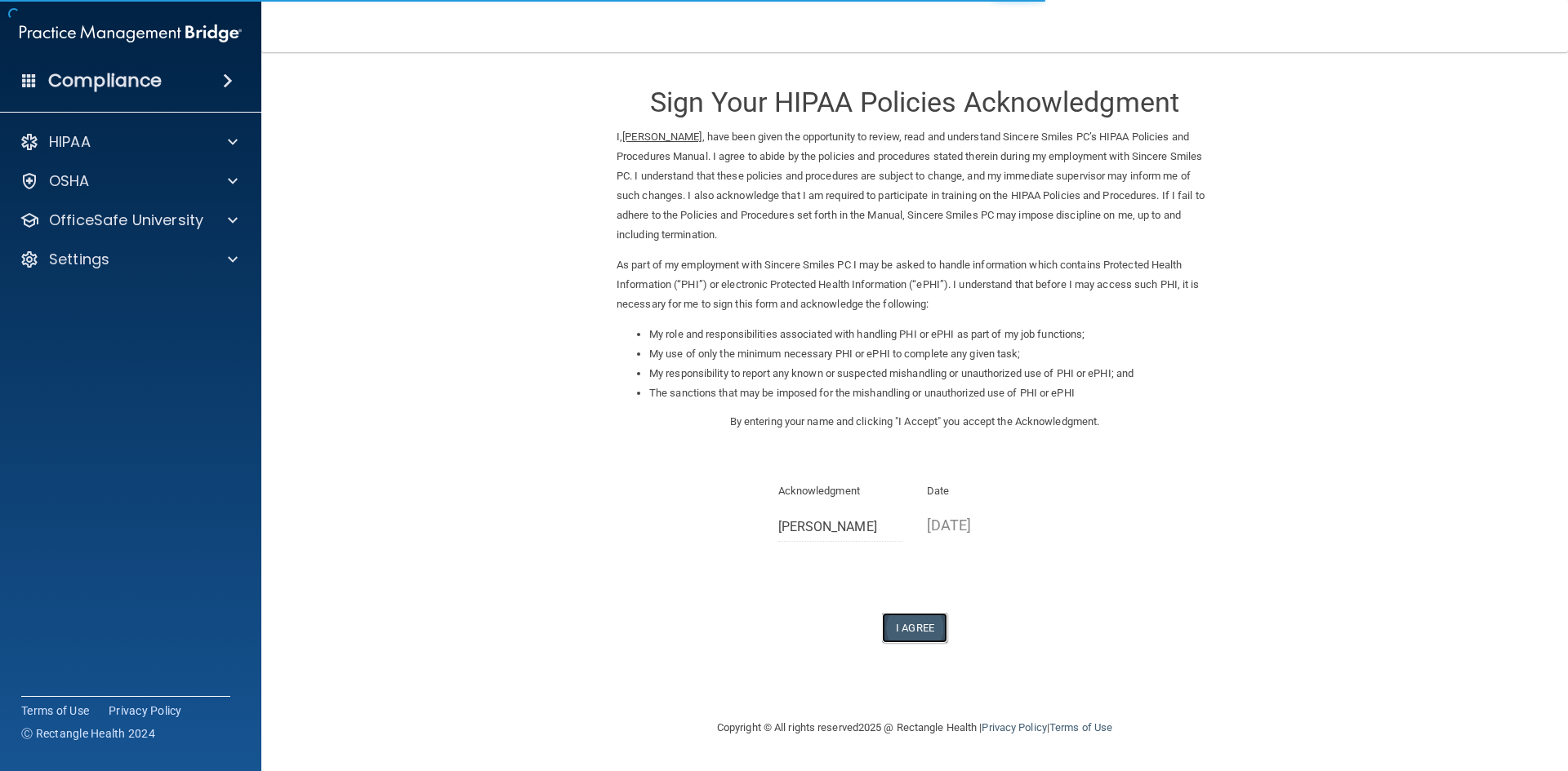
click at [937, 632] on button "I Agree" at bounding box center [914, 628] width 65 height 31
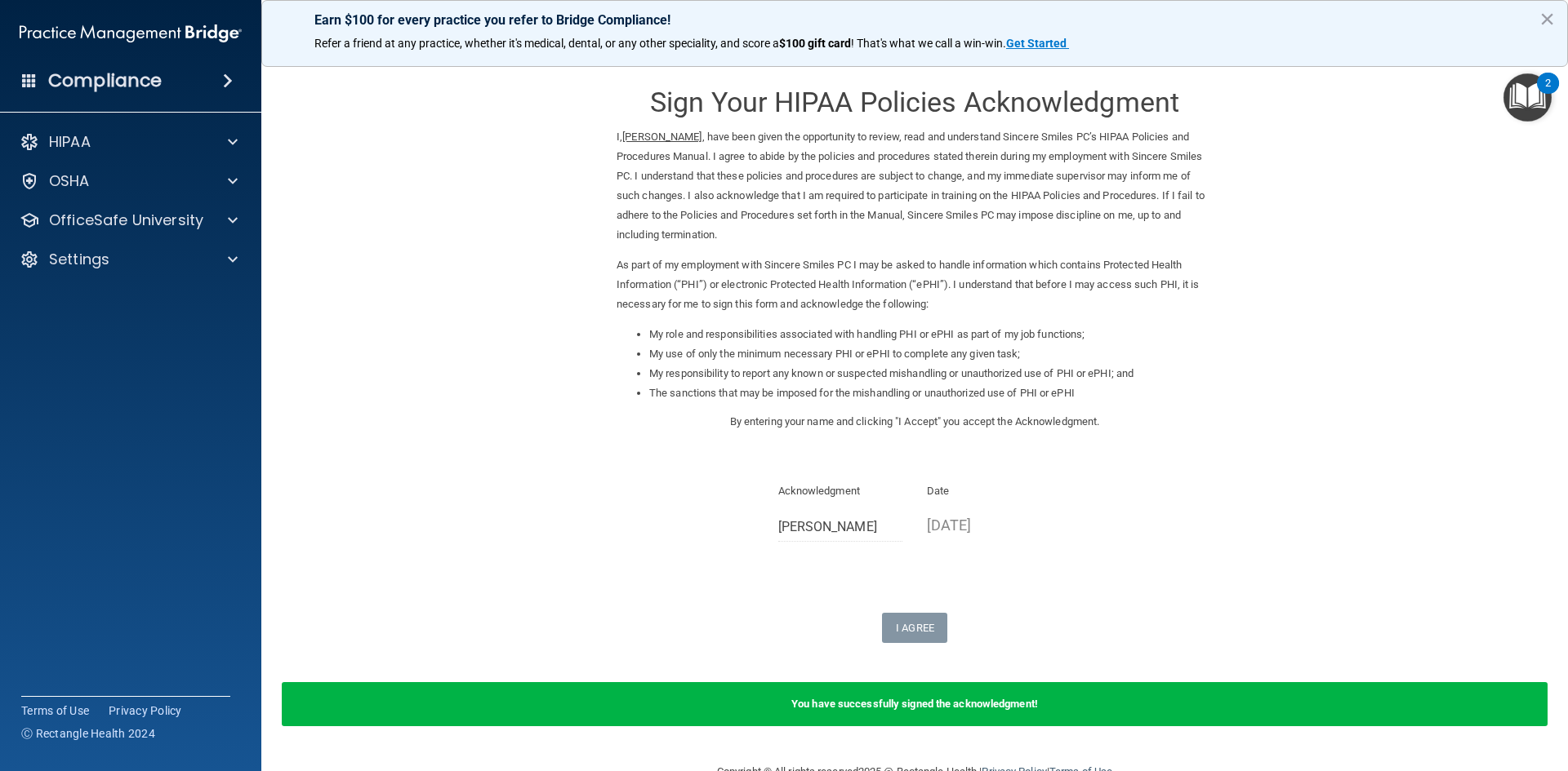
click at [913, 645] on form "Sign Your HIPAA Policies Acknowledgment I, [PERSON_NAME] , have been given the …" at bounding box center [914, 408] width 1241 height 677
click at [152, 225] on p "OfficeSafe University" at bounding box center [126, 221] width 155 height 20
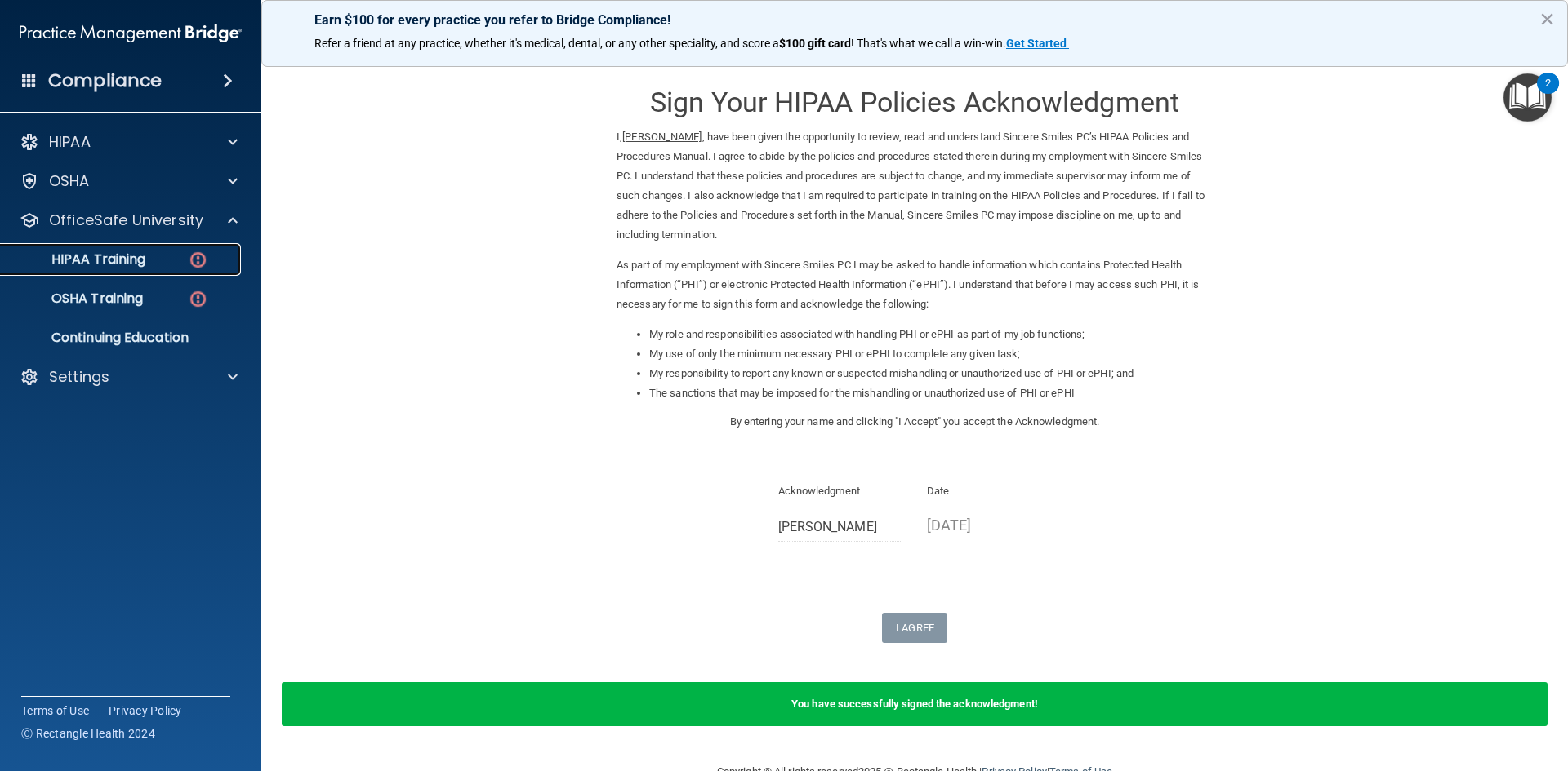
click at [192, 255] on img at bounding box center [198, 260] width 21 height 21
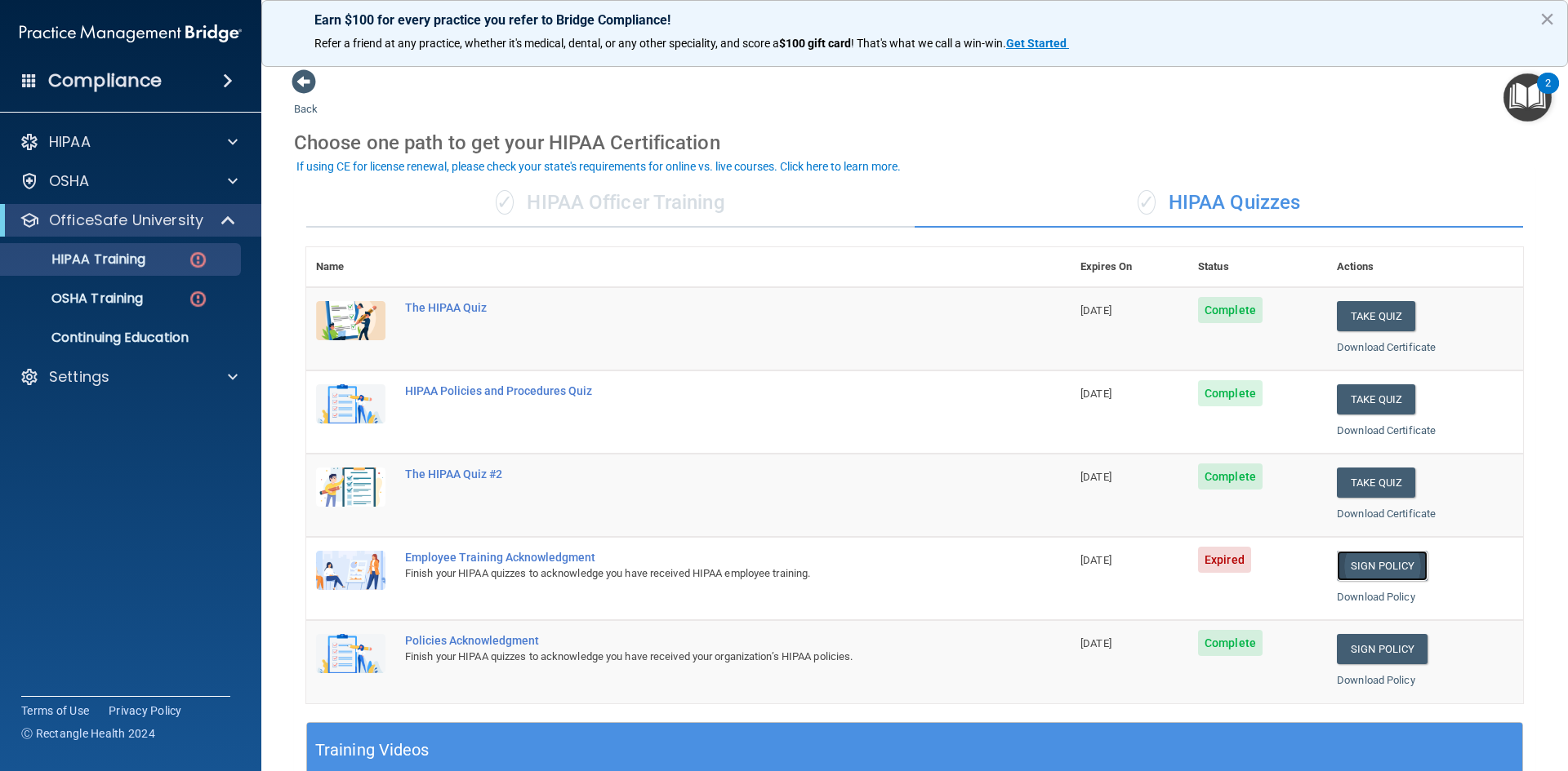
click at [1347, 566] on link "Sign Policy" at bounding box center [1382, 566] width 91 height 31
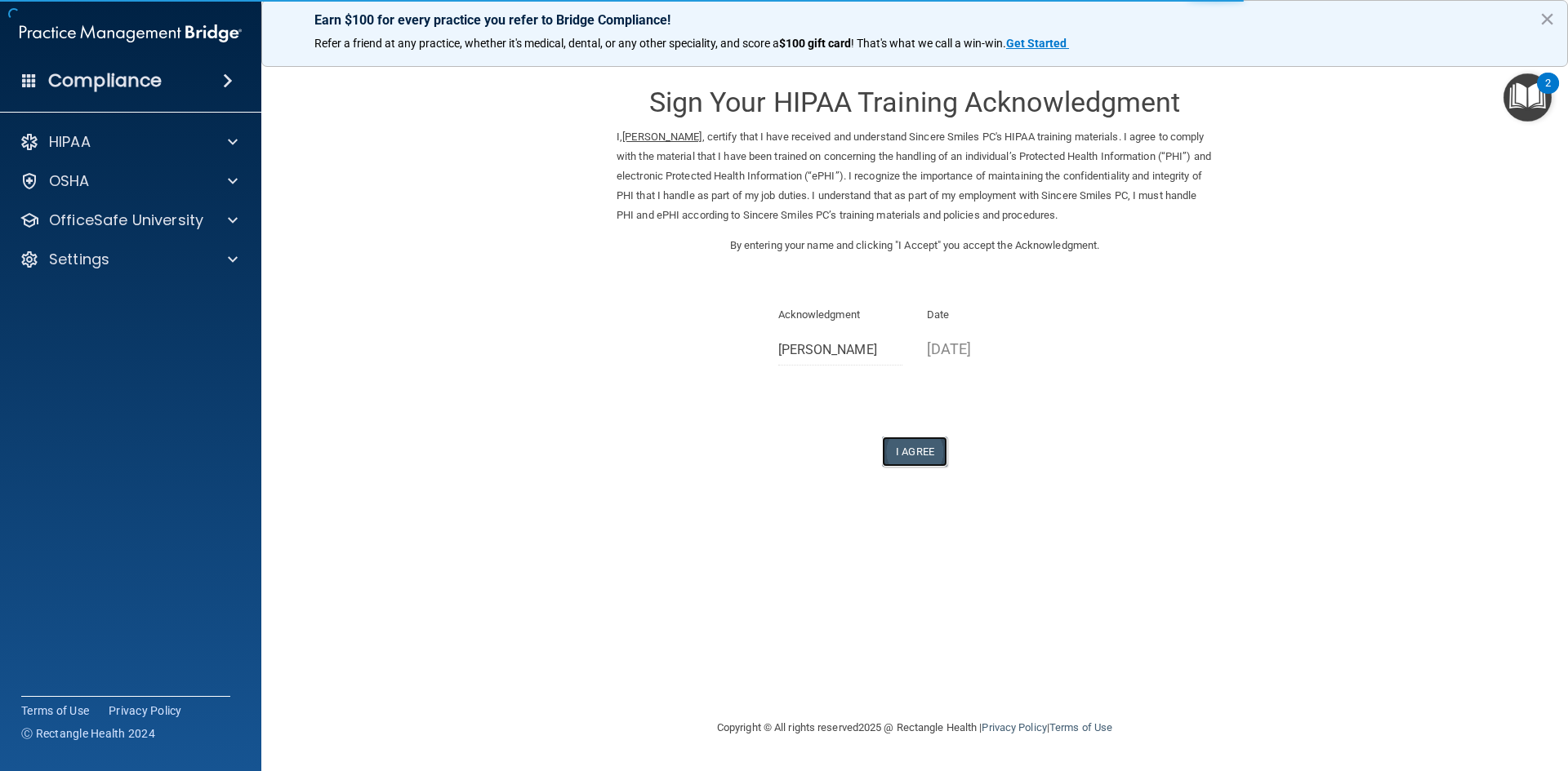
click at [931, 446] on button "I Agree" at bounding box center [914, 451] width 65 height 31
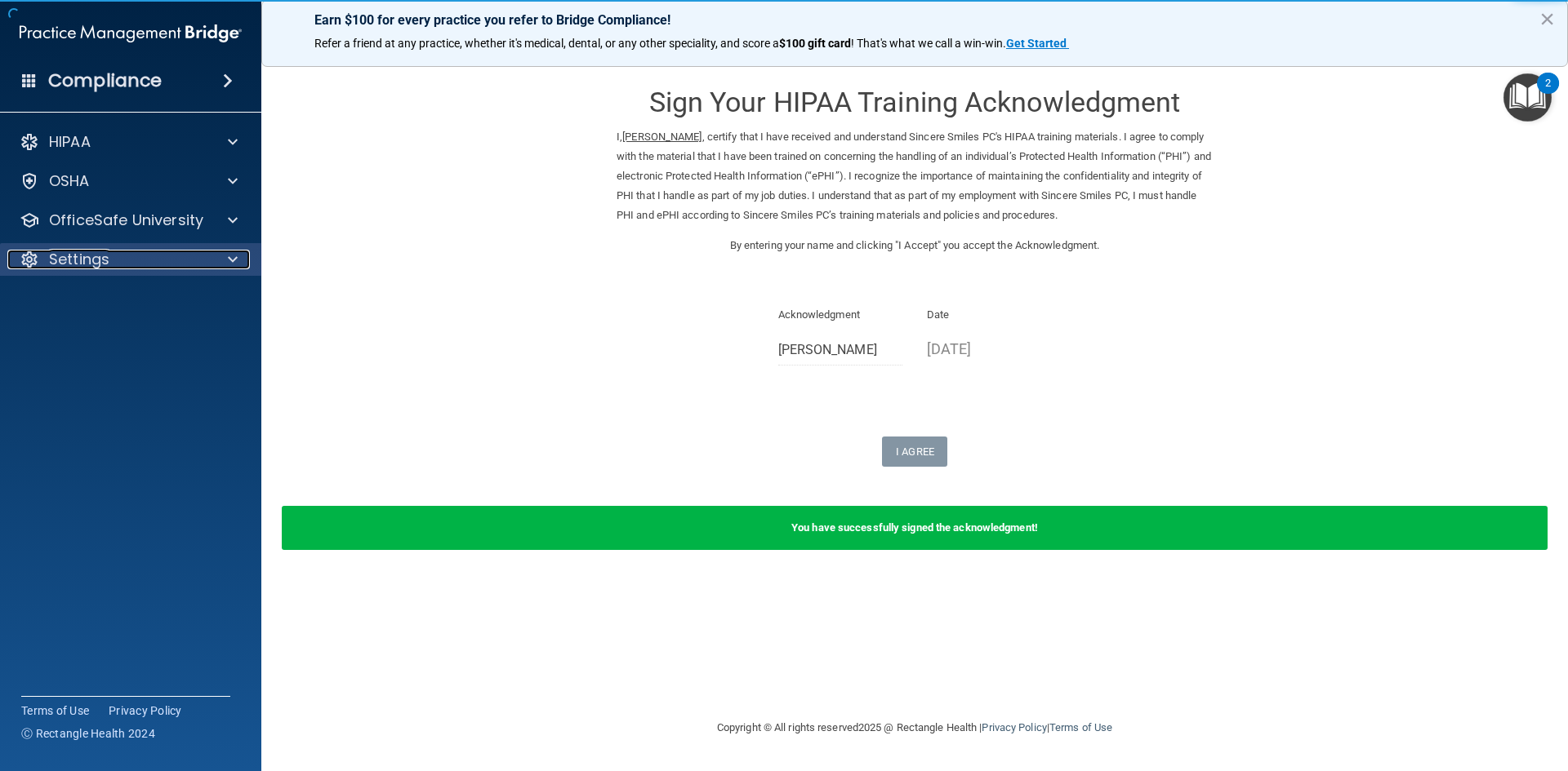
click at [206, 265] on div "Settings" at bounding box center [108, 260] width 203 height 20
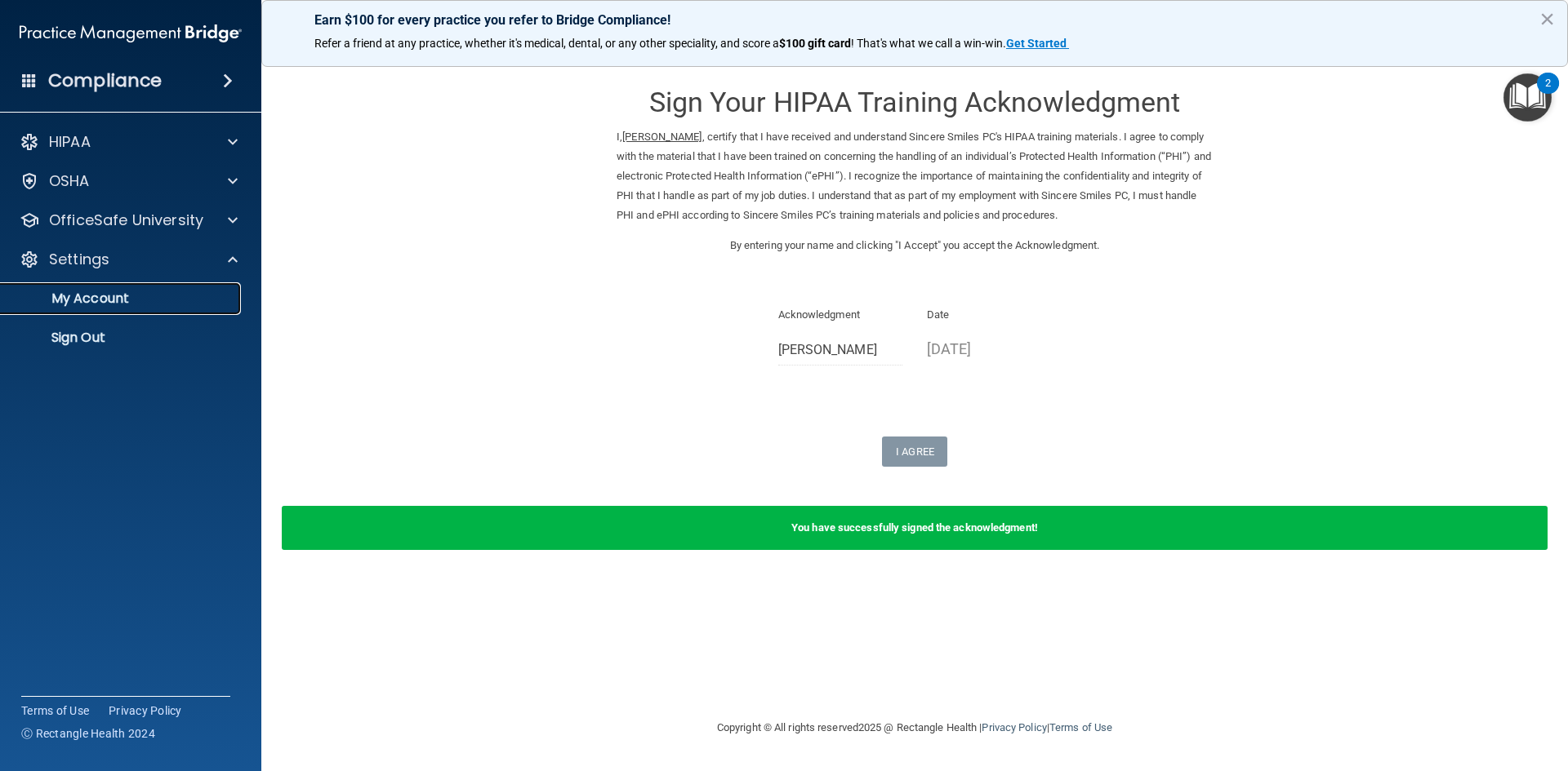
click at [147, 297] on p "My Account" at bounding box center [122, 298] width 223 height 17
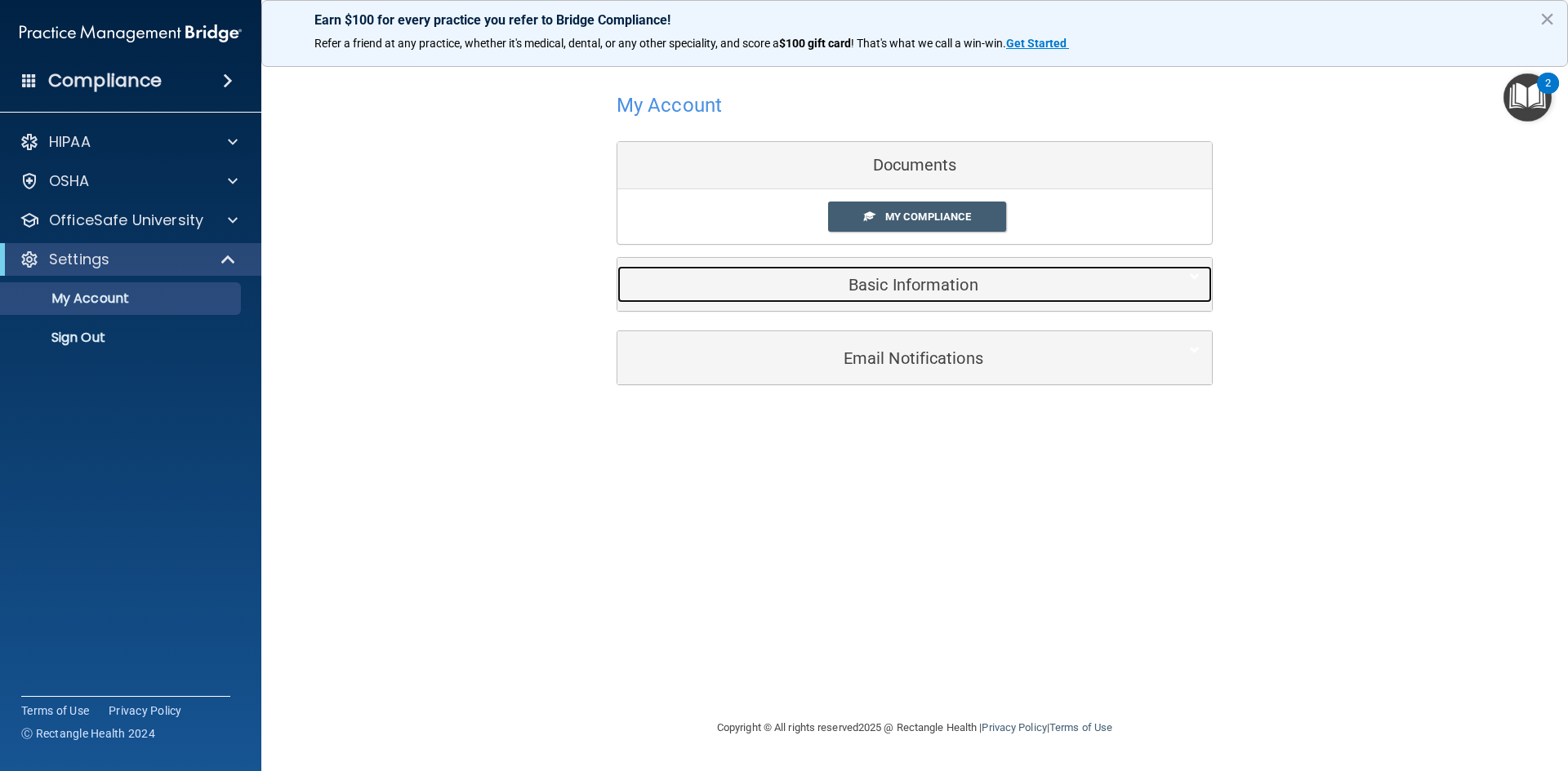
click at [933, 277] on h5 "Basic Information" at bounding box center [889, 285] width 520 height 18
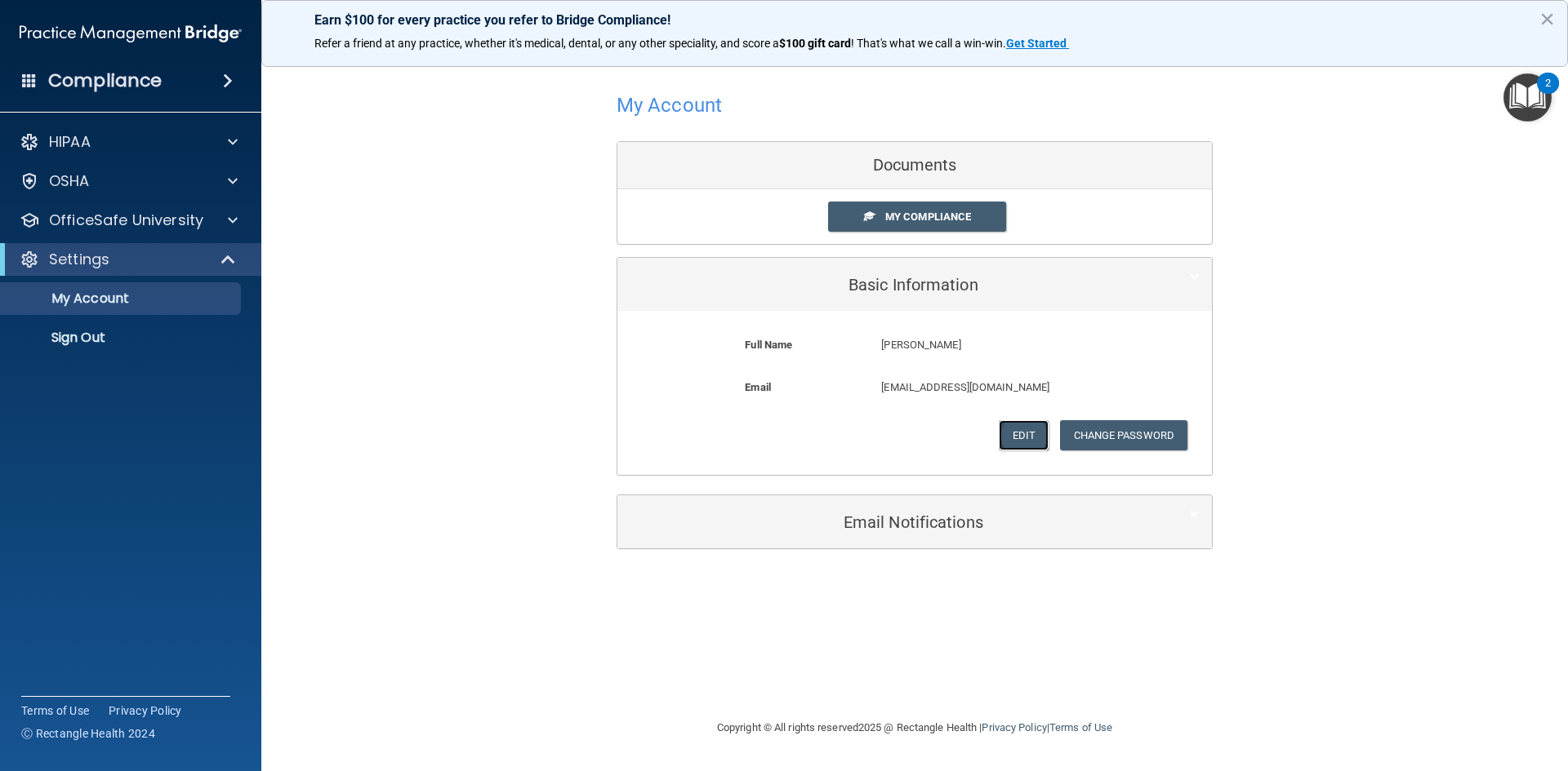
click at [1025, 438] on button "Edit" at bounding box center [1023, 435] width 50 height 31
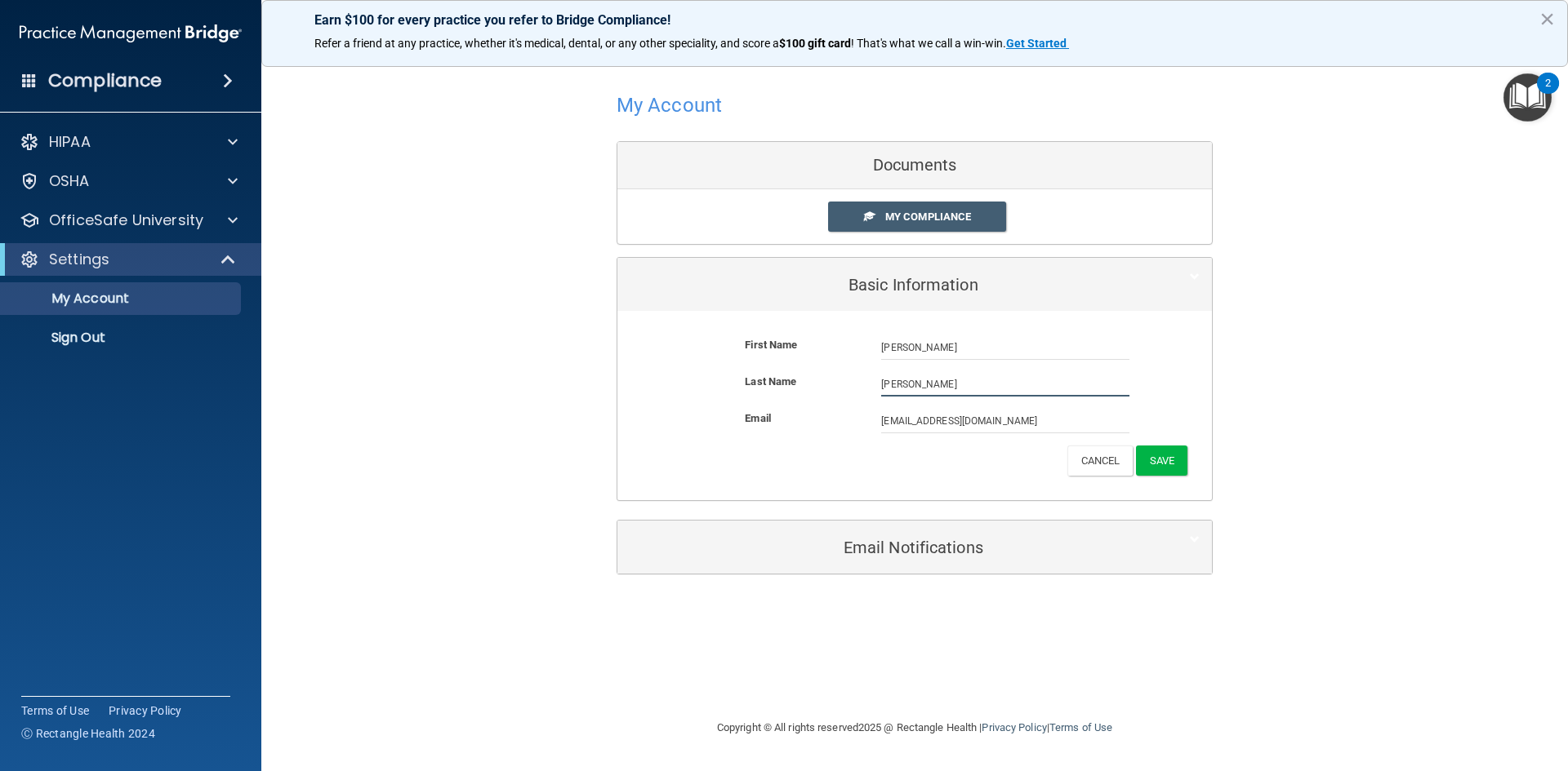
drag, startPoint x: 939, startPoint y: 383, endPoint x: 860, endPoint y: 388, distance: 79.2
click at [860, 388] on div "Last Name Ditmars" at bounding box center [914, 384] width 570 height 25
type input "Cristaldo"
click at [1161, 465] on button "Save" at bounding box center [1161, 461] width 51 height 31
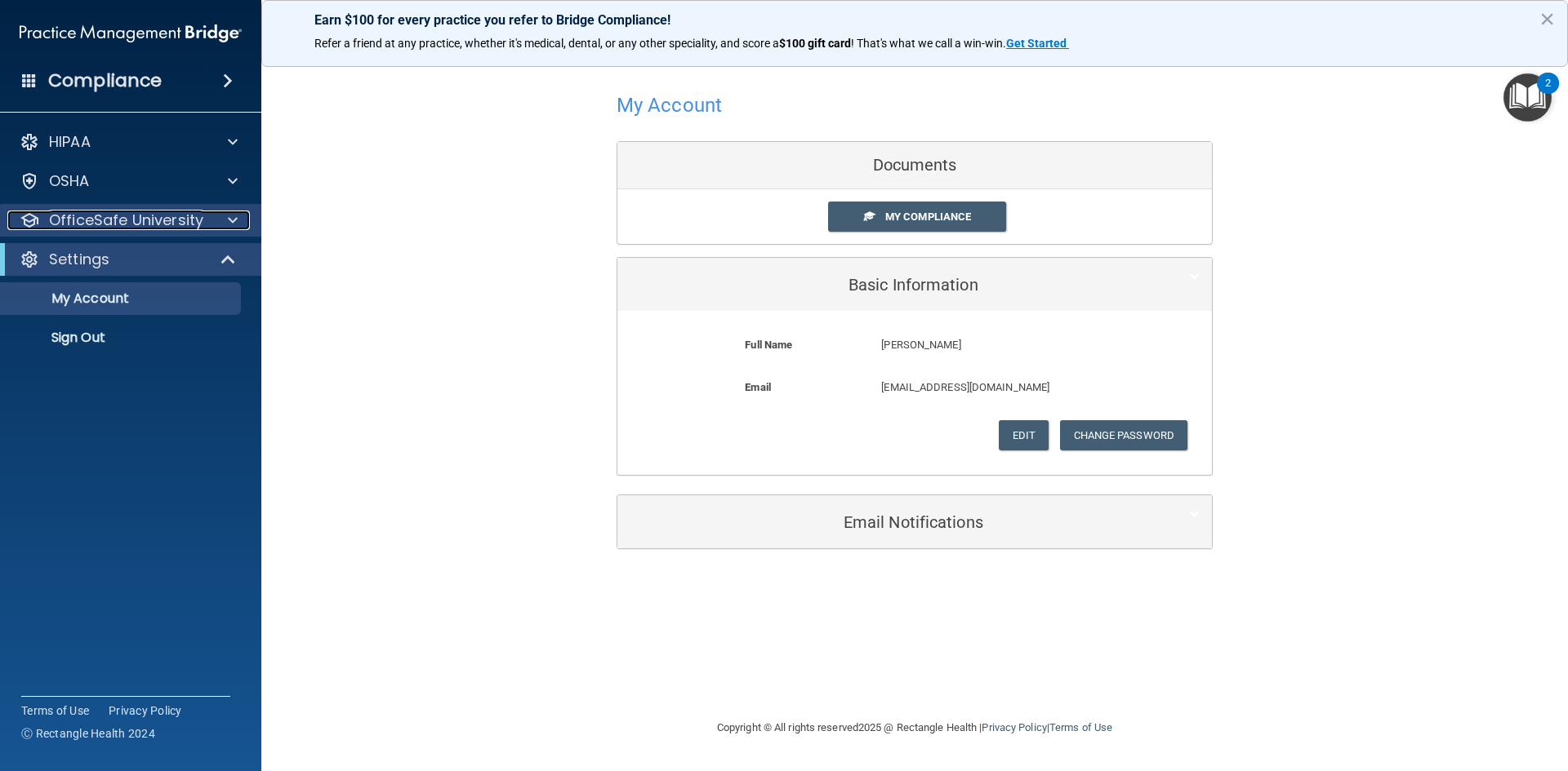
click at [191, 225] on p "OfficeSafe University" at bounding box center [126, 221] width 155 height 20
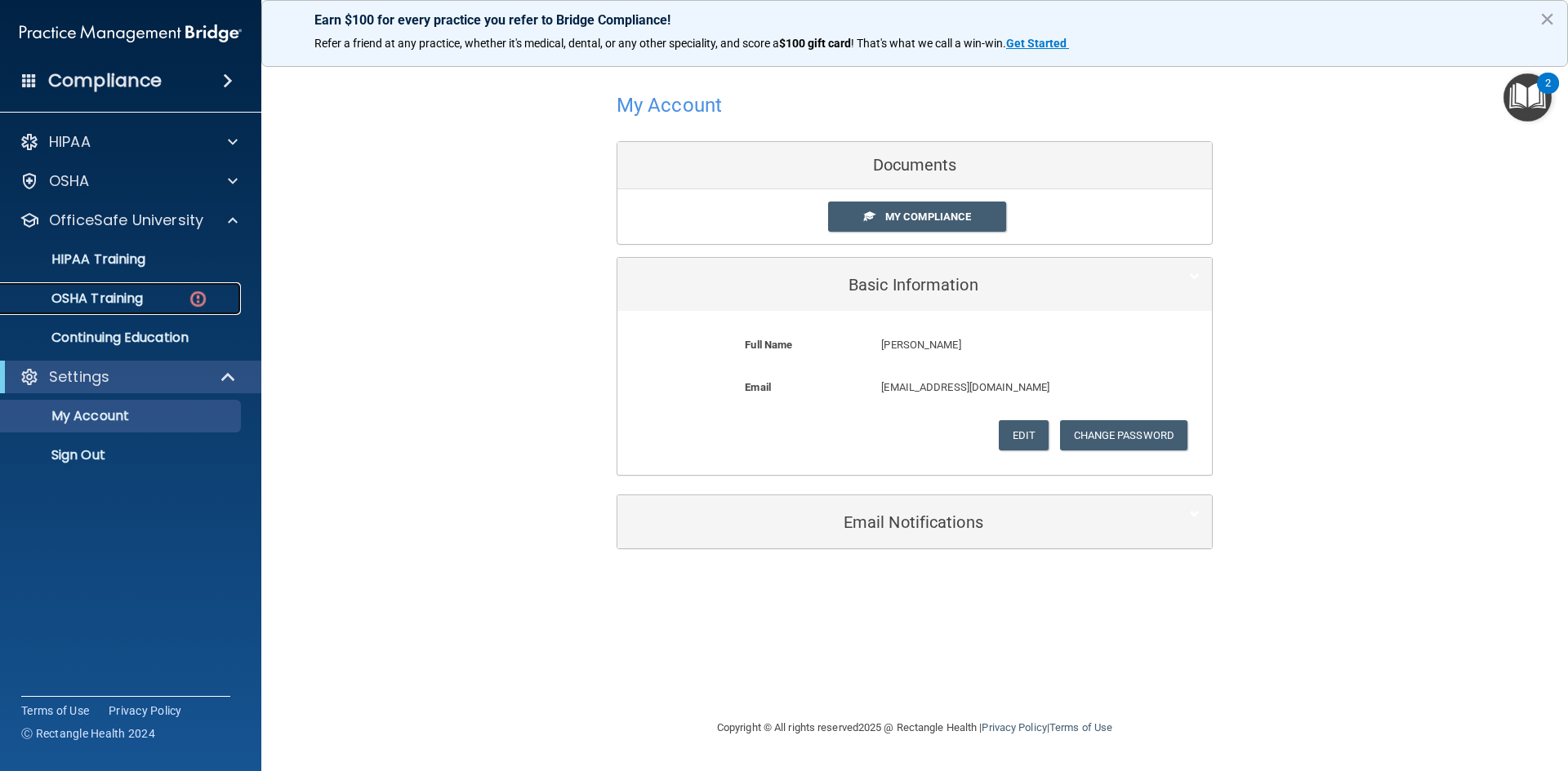
click at [174, 298] on div "OSHA Training" at bounding box center [122, 298] width 223 height 17
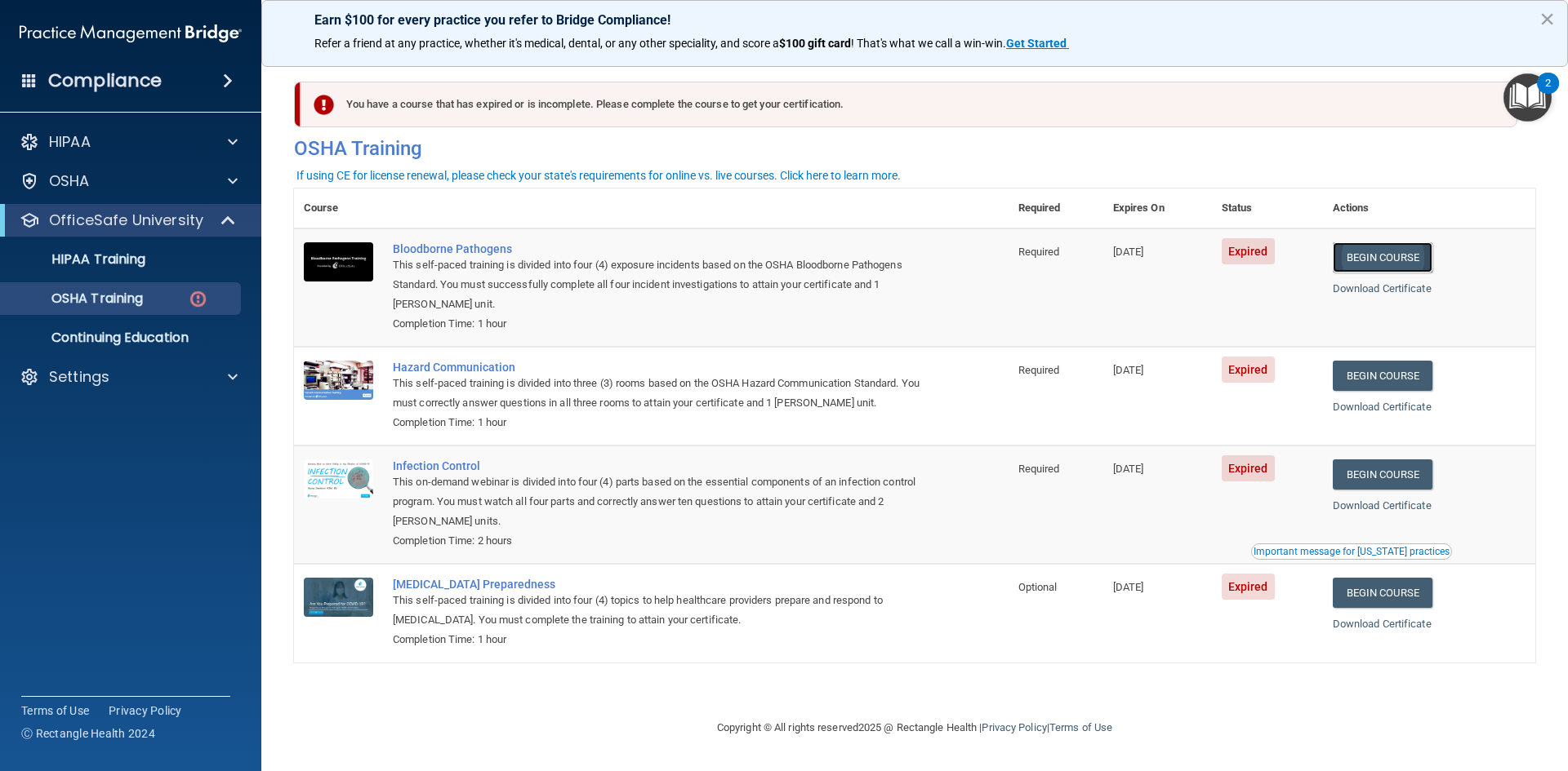
click at [1372, 261] on link "Begin Course" at bounding box center [1382, 257] width 99 height 31
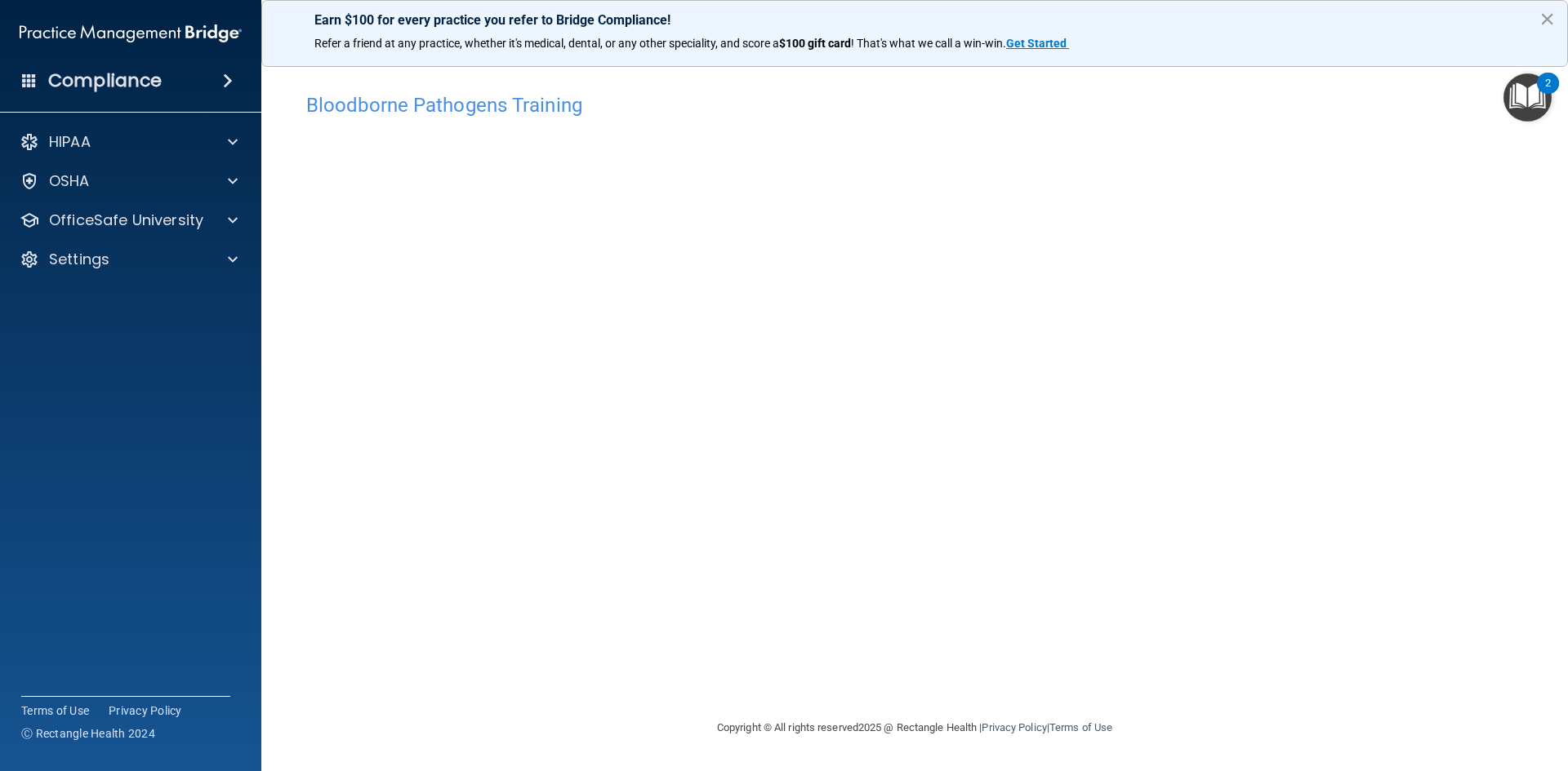
click at [1551, 19] on button "×" at bounding box center [1547, 19] width 16 height 27
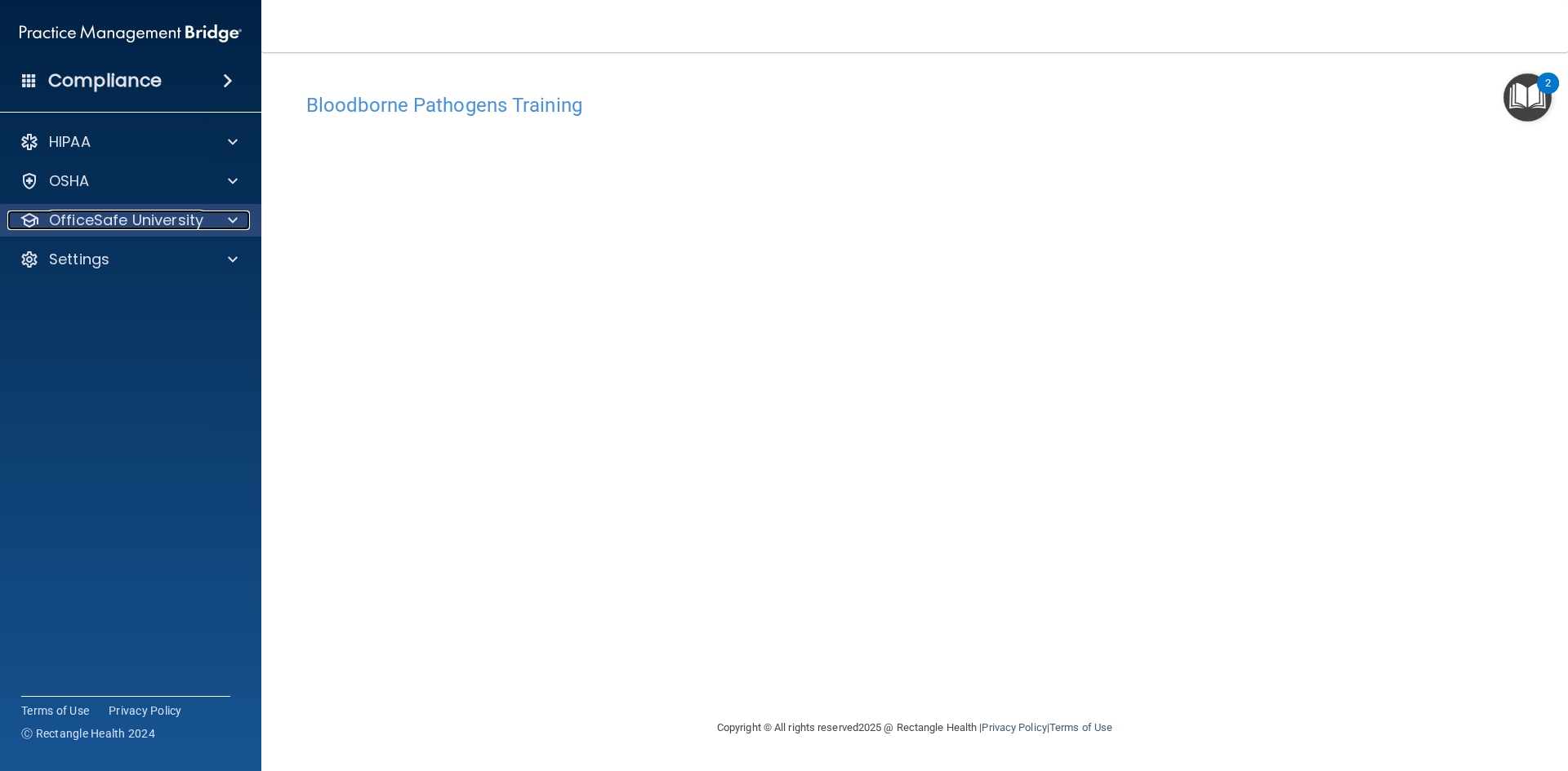
click at [234, 222] on span at bounding box center [232, 221] width 10 height 20
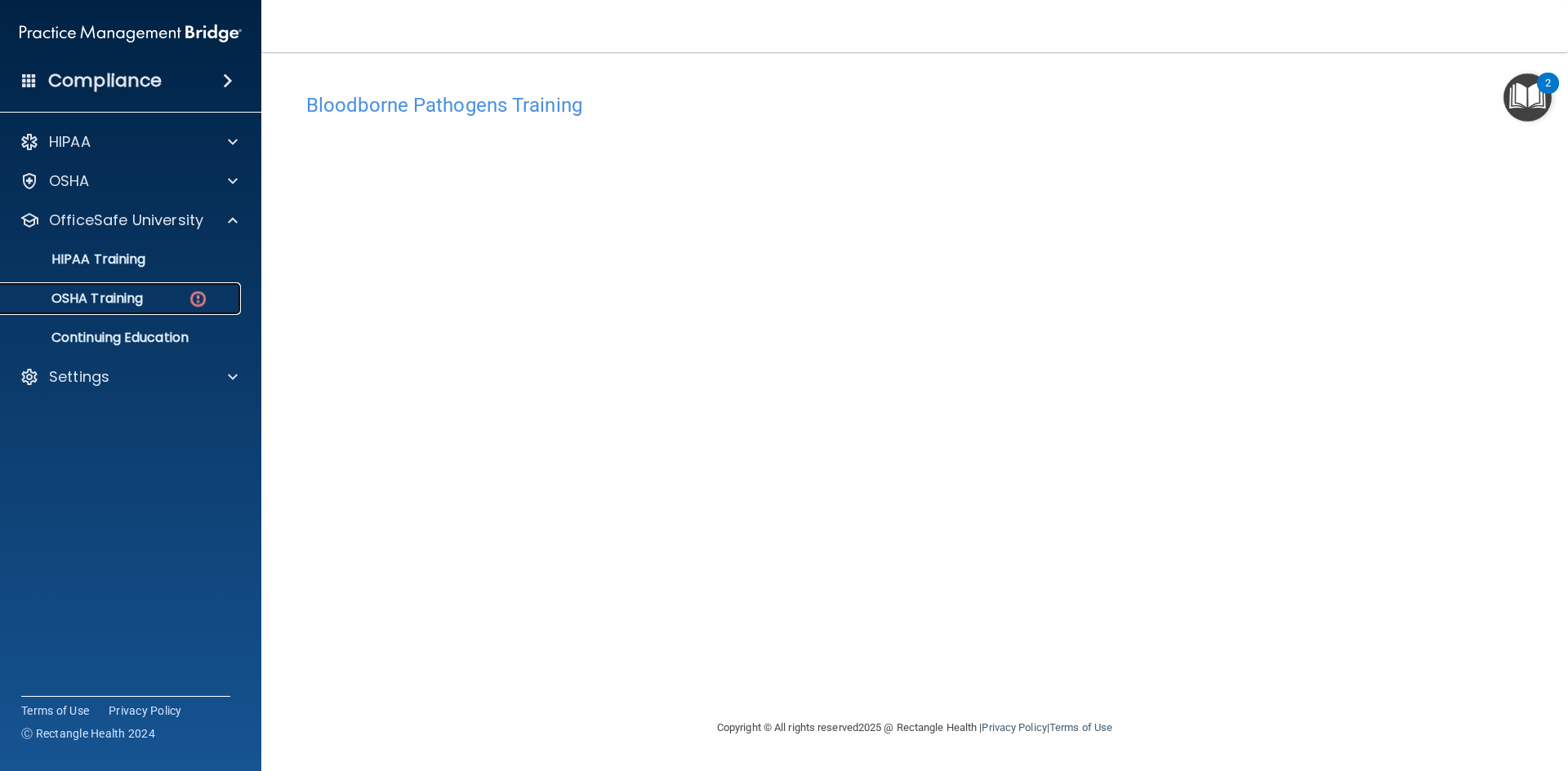
click at [203, 297] on img at bounding box center [198, 298] width 21 height 21
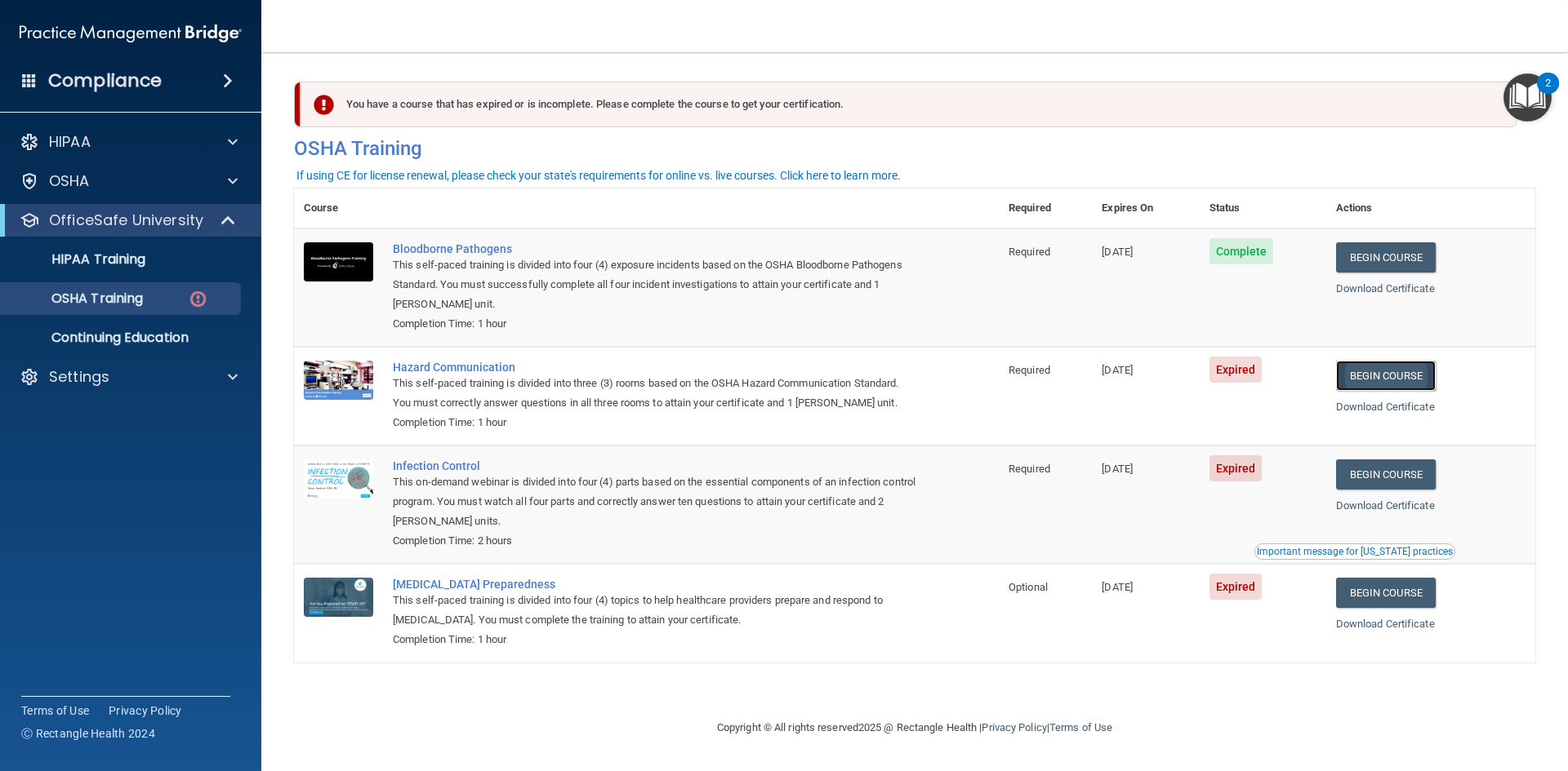
click at [1404, 377] on link "Begin Course" at bounding box center [1385, 375] width 99 height 31
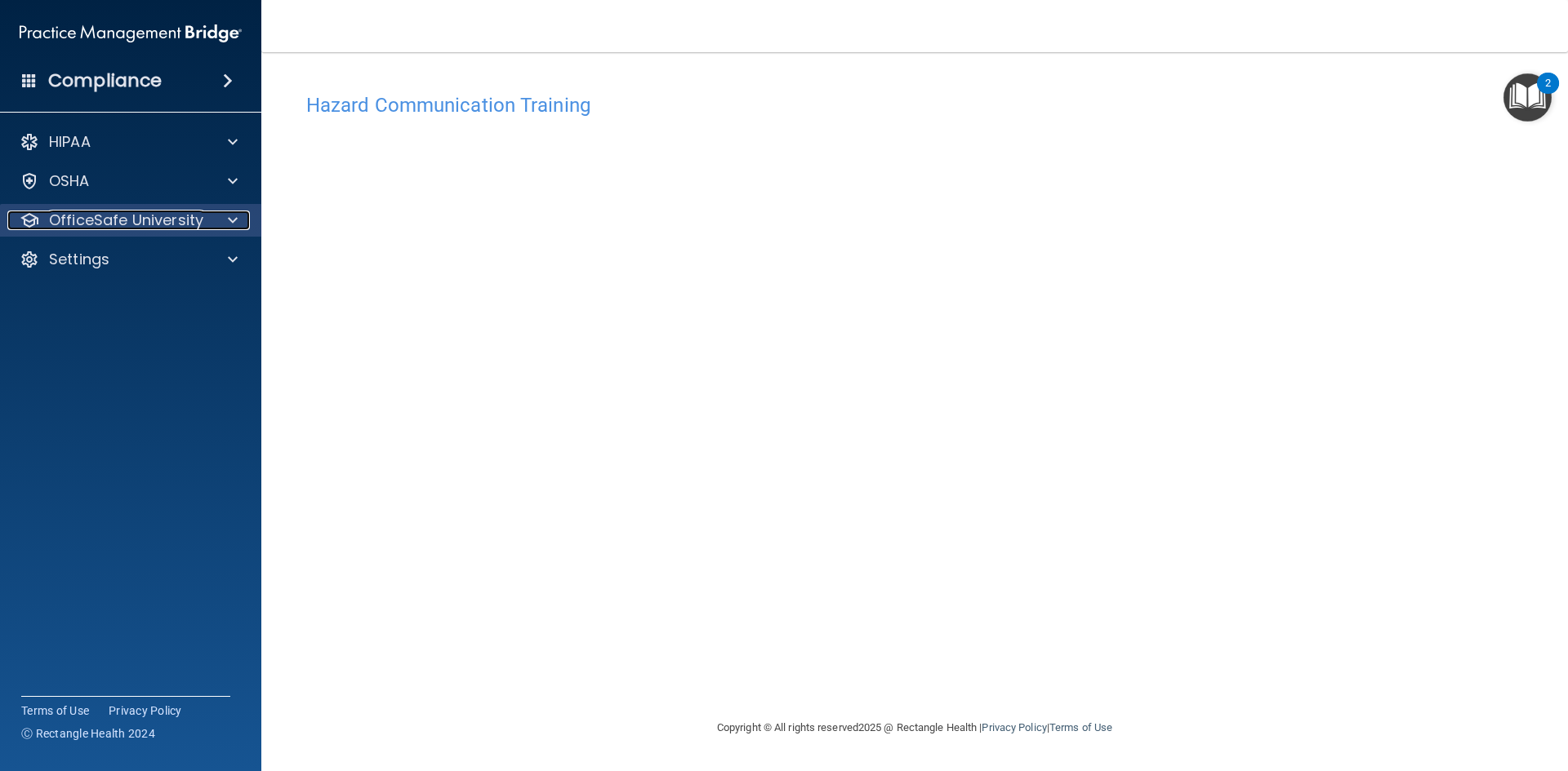
click at [207, 217] on div "OfficeSafe University" at bounding box center [108, 221] width 203 height 20
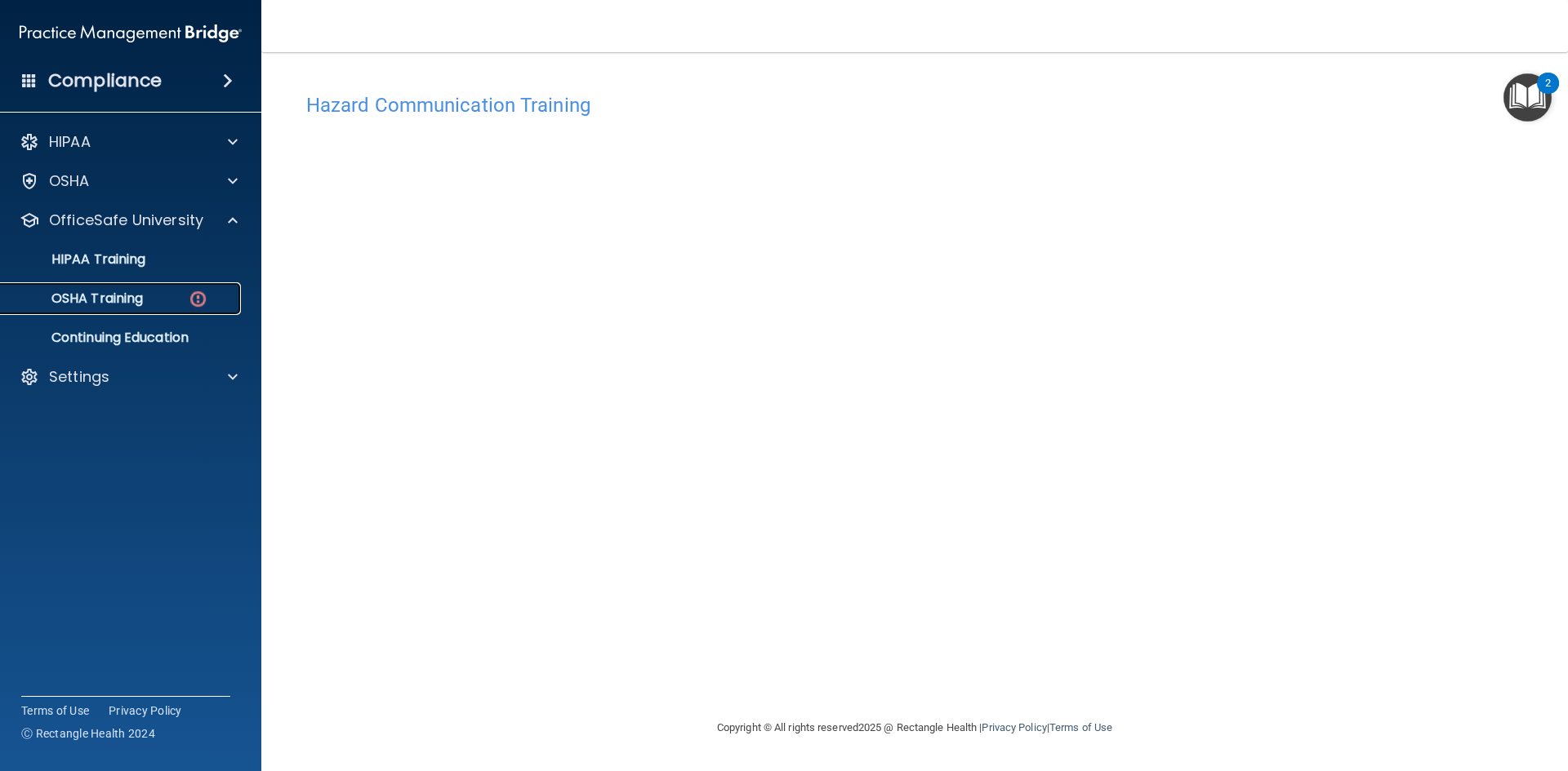
click at [200, 298] on img at bounding box center [198, 298] width 21 height 21
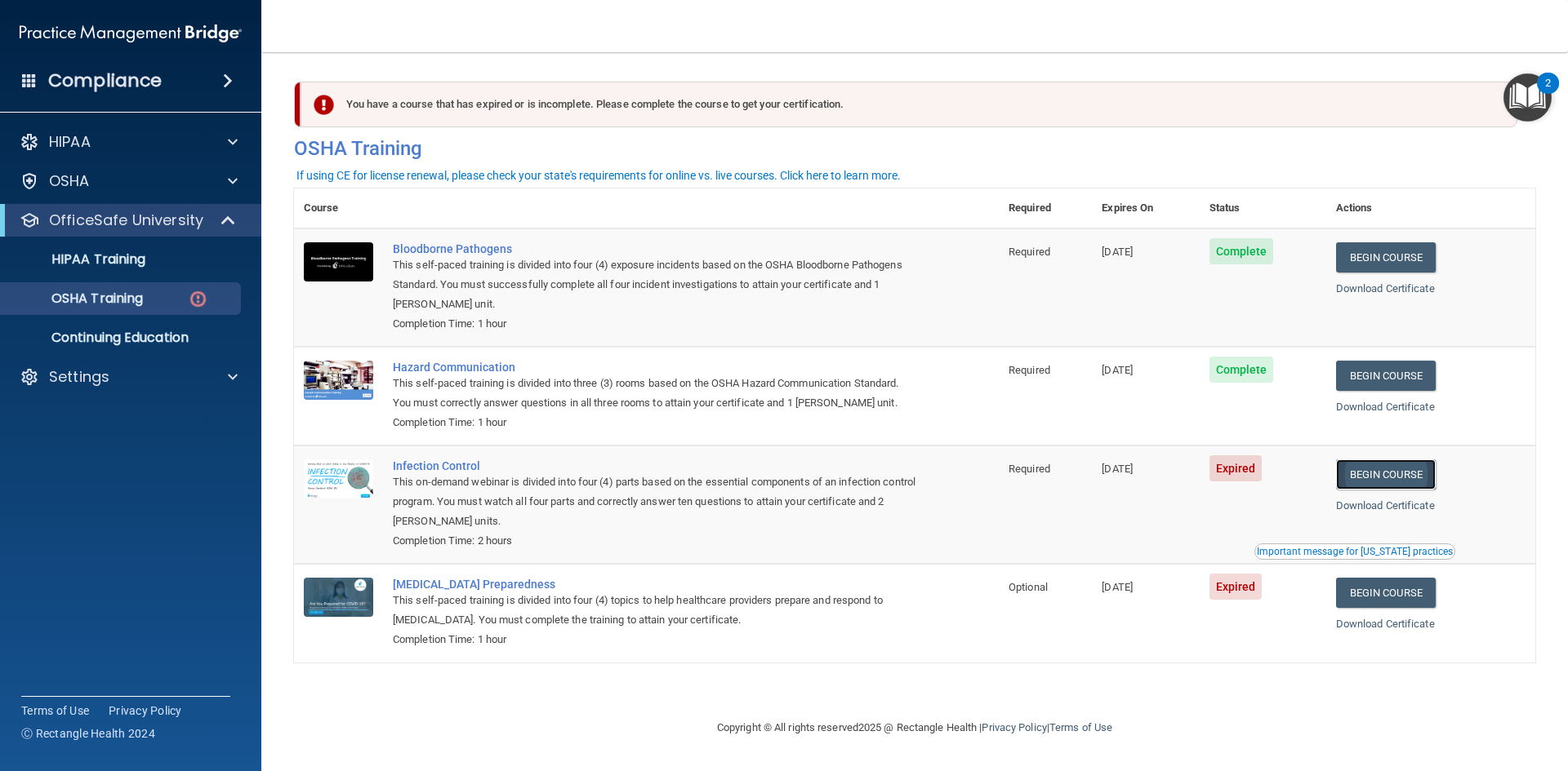
click at [1381, 478] on link "Begin Course" at bounding box center [1385, 475] width 99 height 31
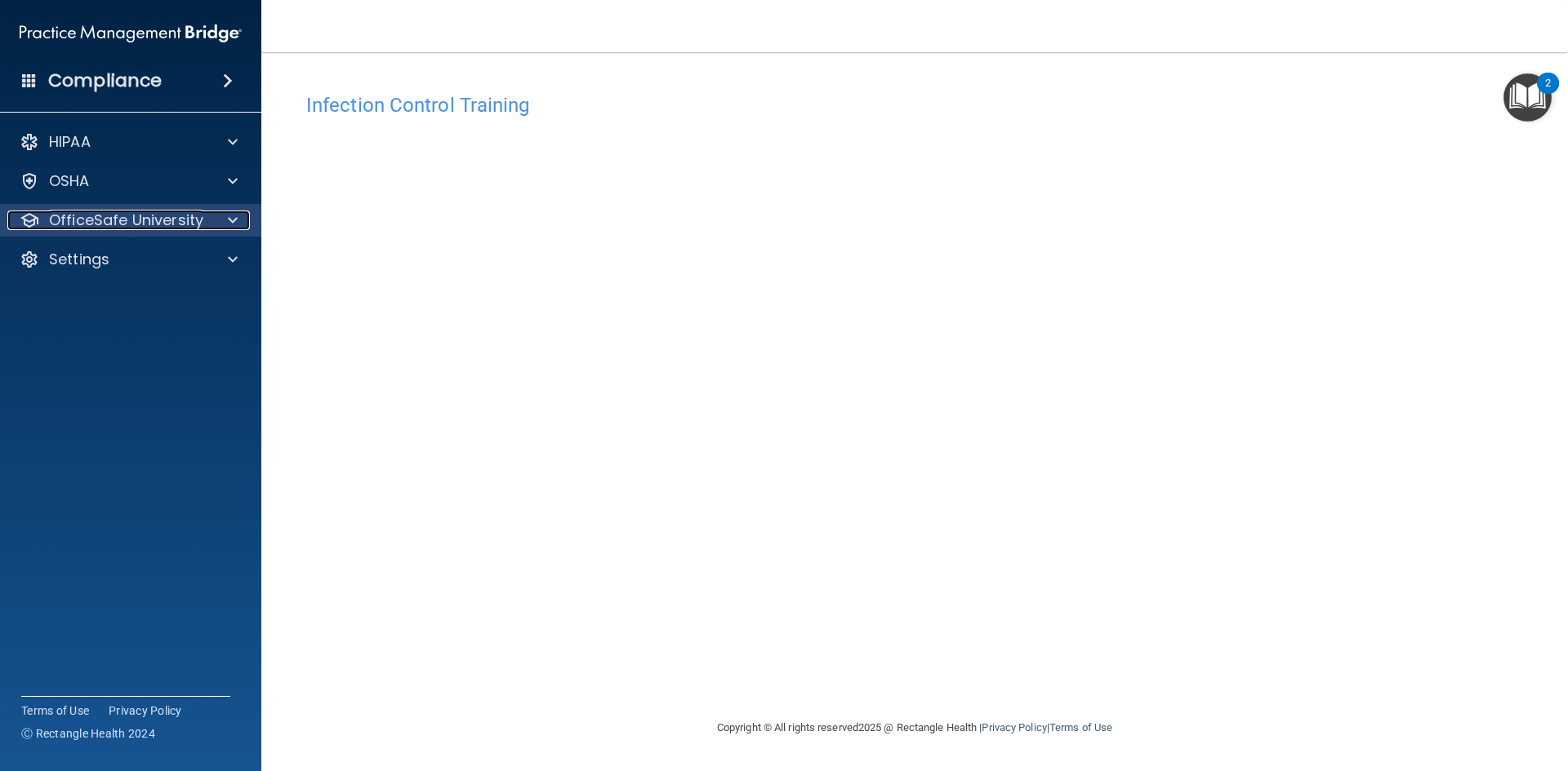
click at [229, 215] on span at bounding box center [232, 221] width 10 height 20
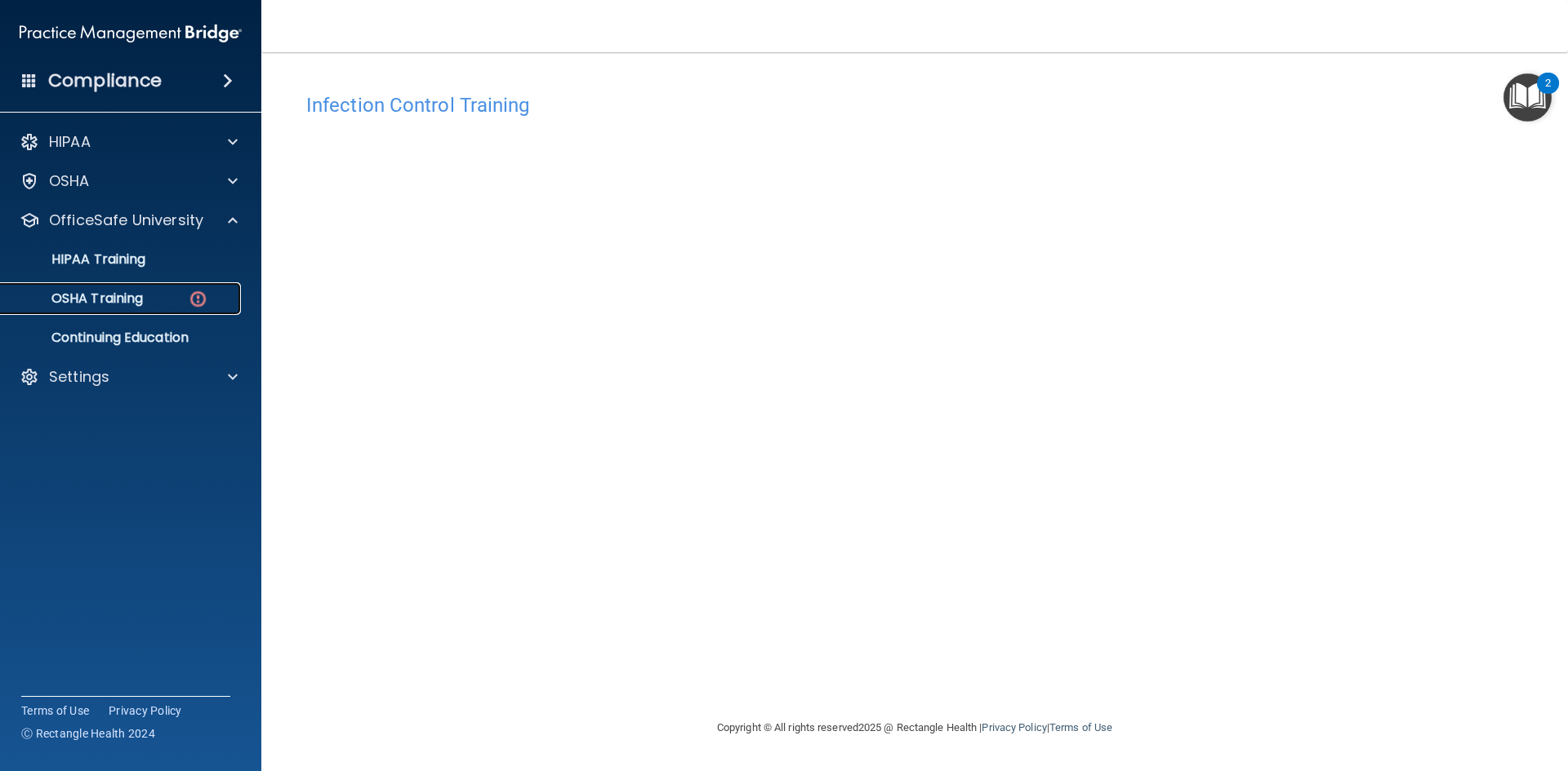
click at [199, 301] on img at bounding box center [198, 298] width 21 height 21
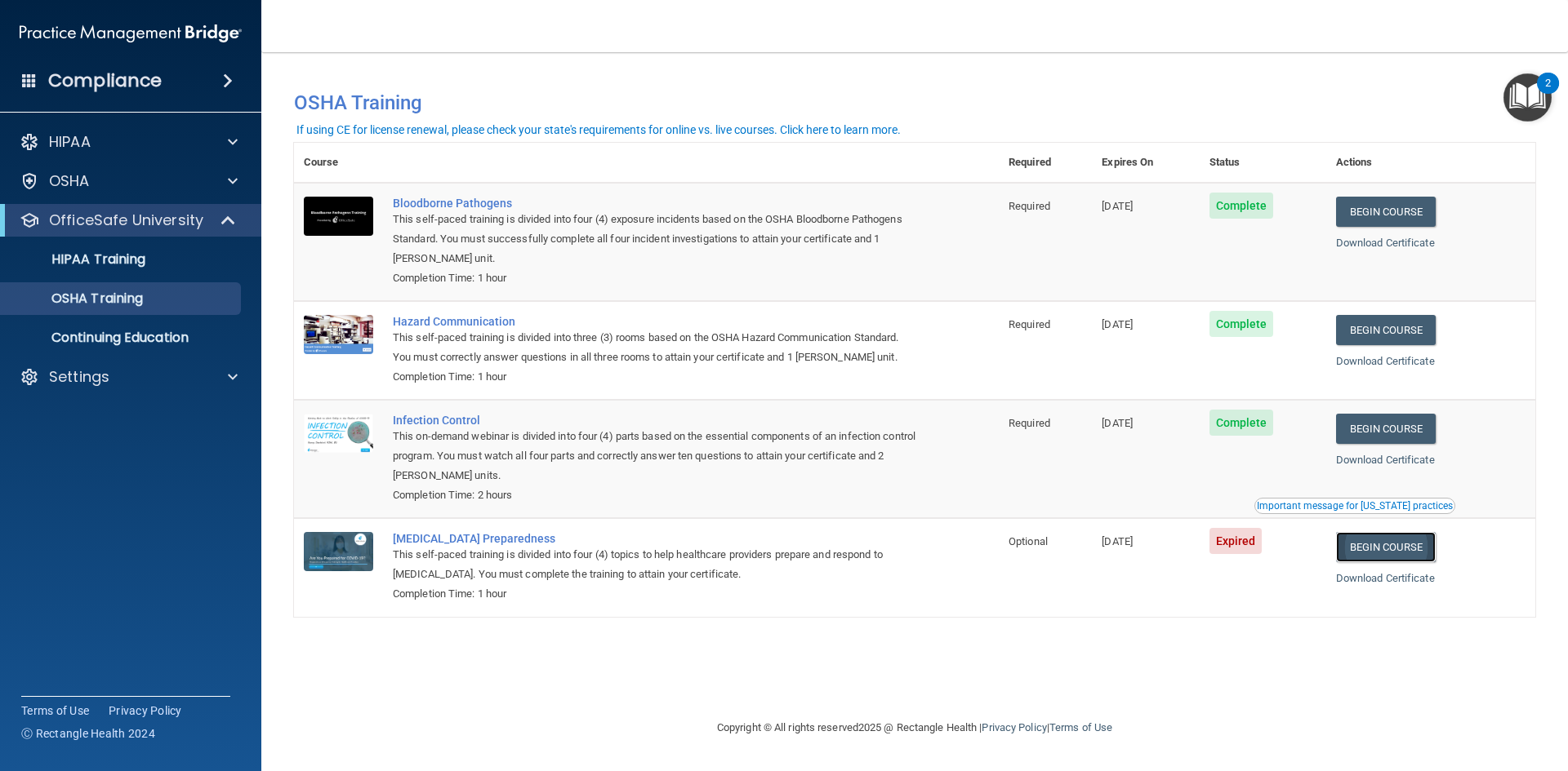
click at [1364, 551] on link "Begin Course" at bounding box center [1385, 546] width 99 height 31
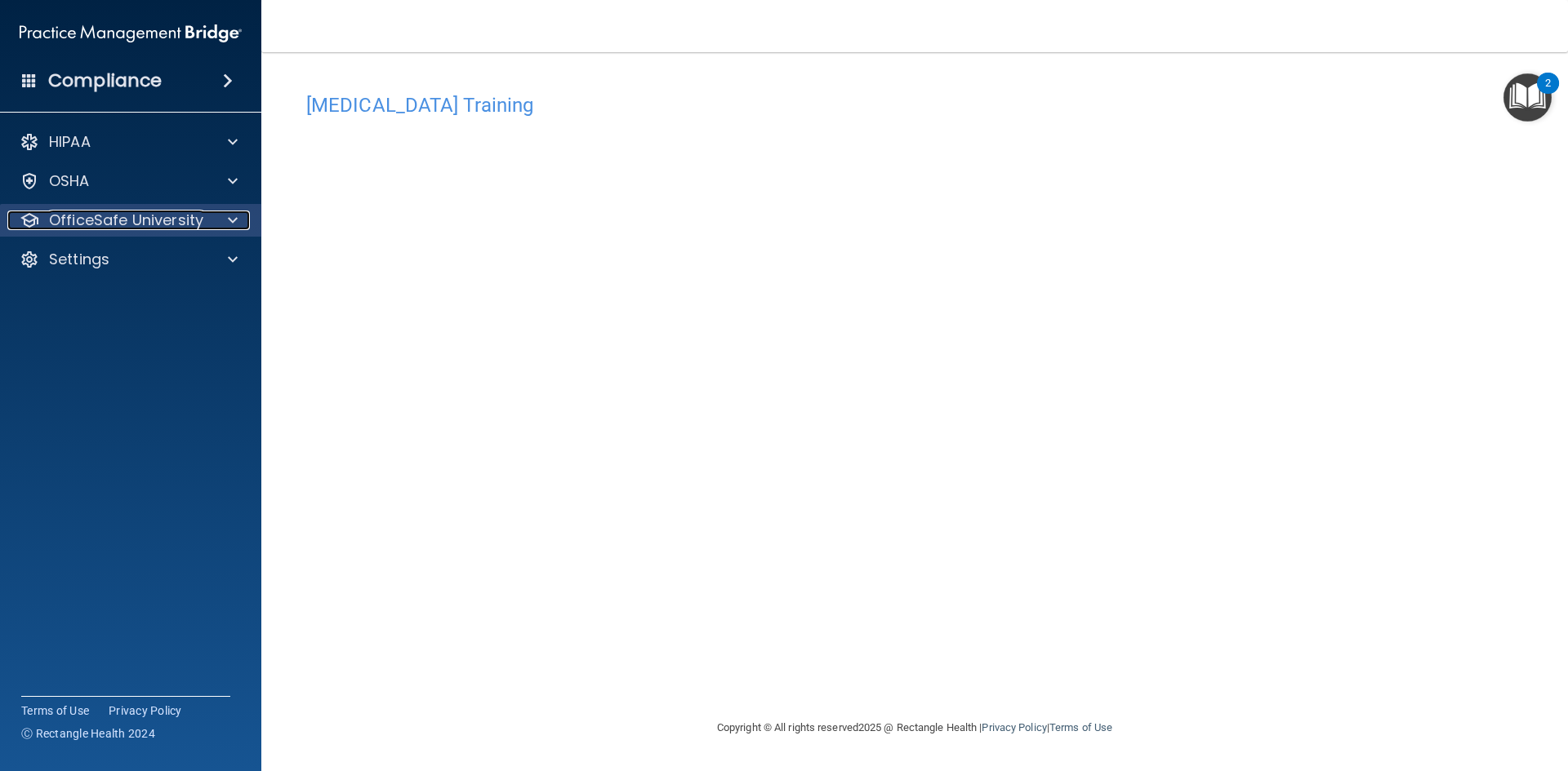
click at [236, 222] on span at bounding box center [232, 221] width 10 height 20
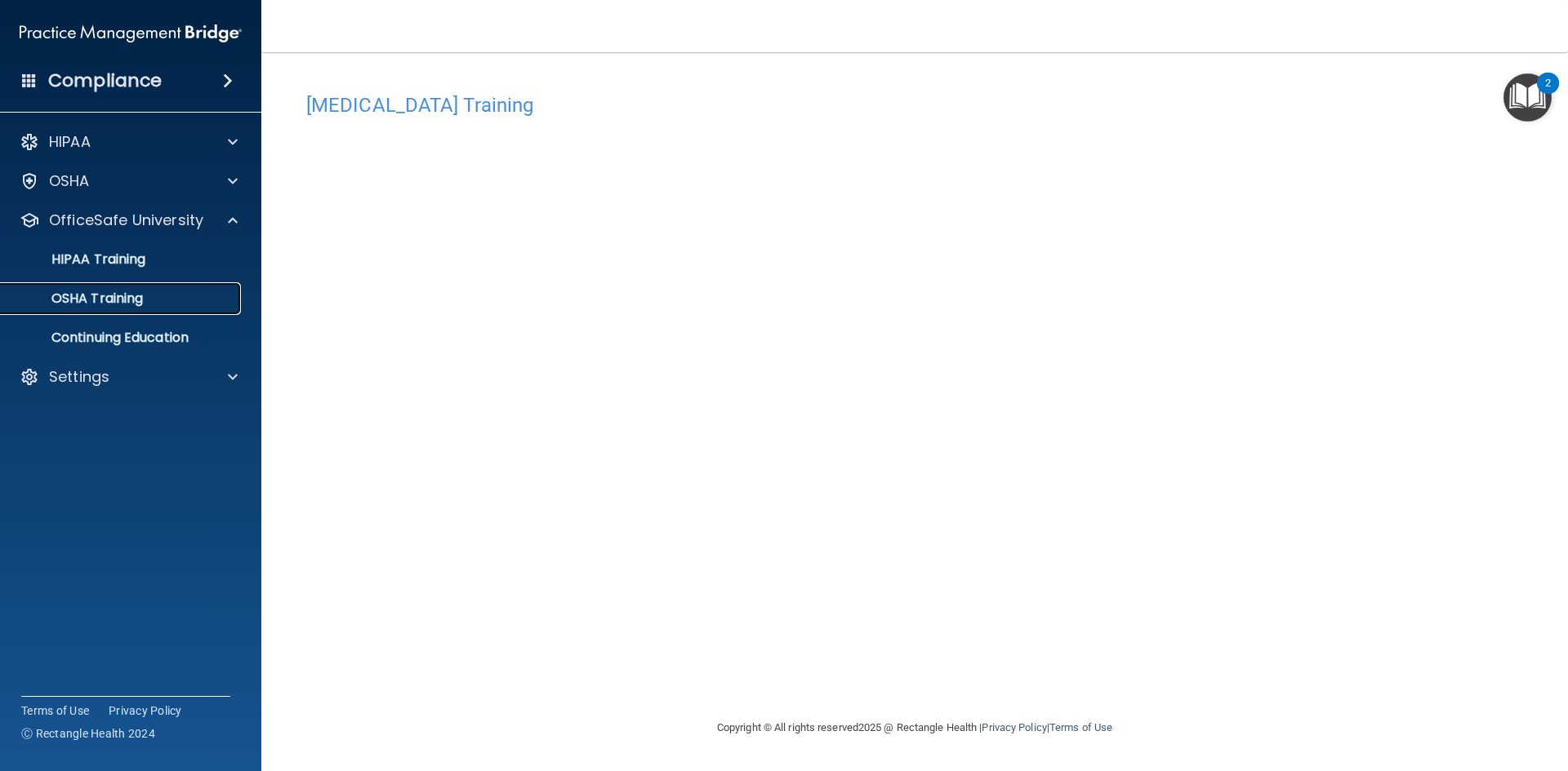
click at [161, 303] on div "OSHA Training" at bounding box center [122, 298] width 223 height 17
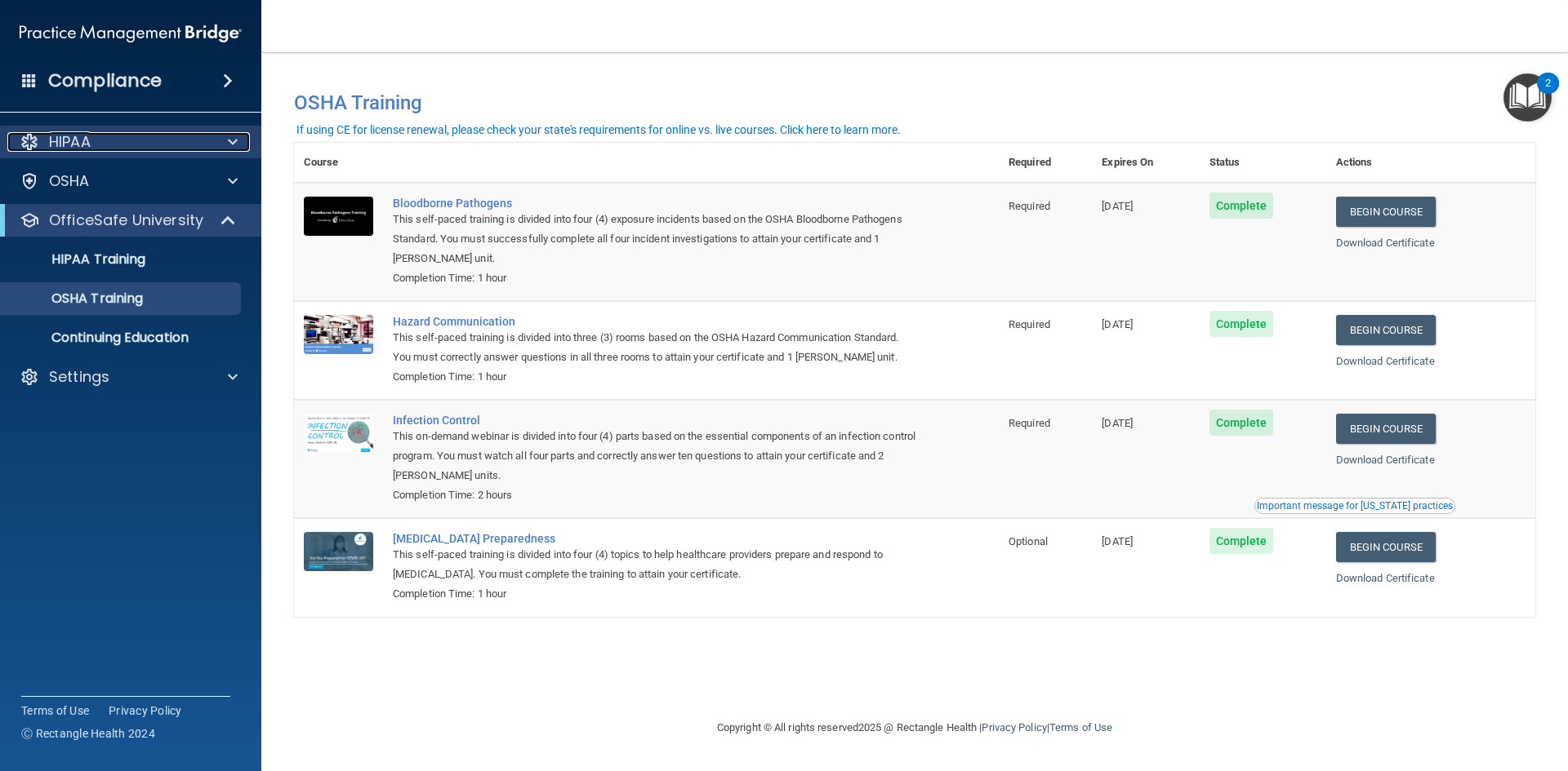
click at [136, 144] on div "HIPAA" at bounding box center [108, 142] width 203 height 20
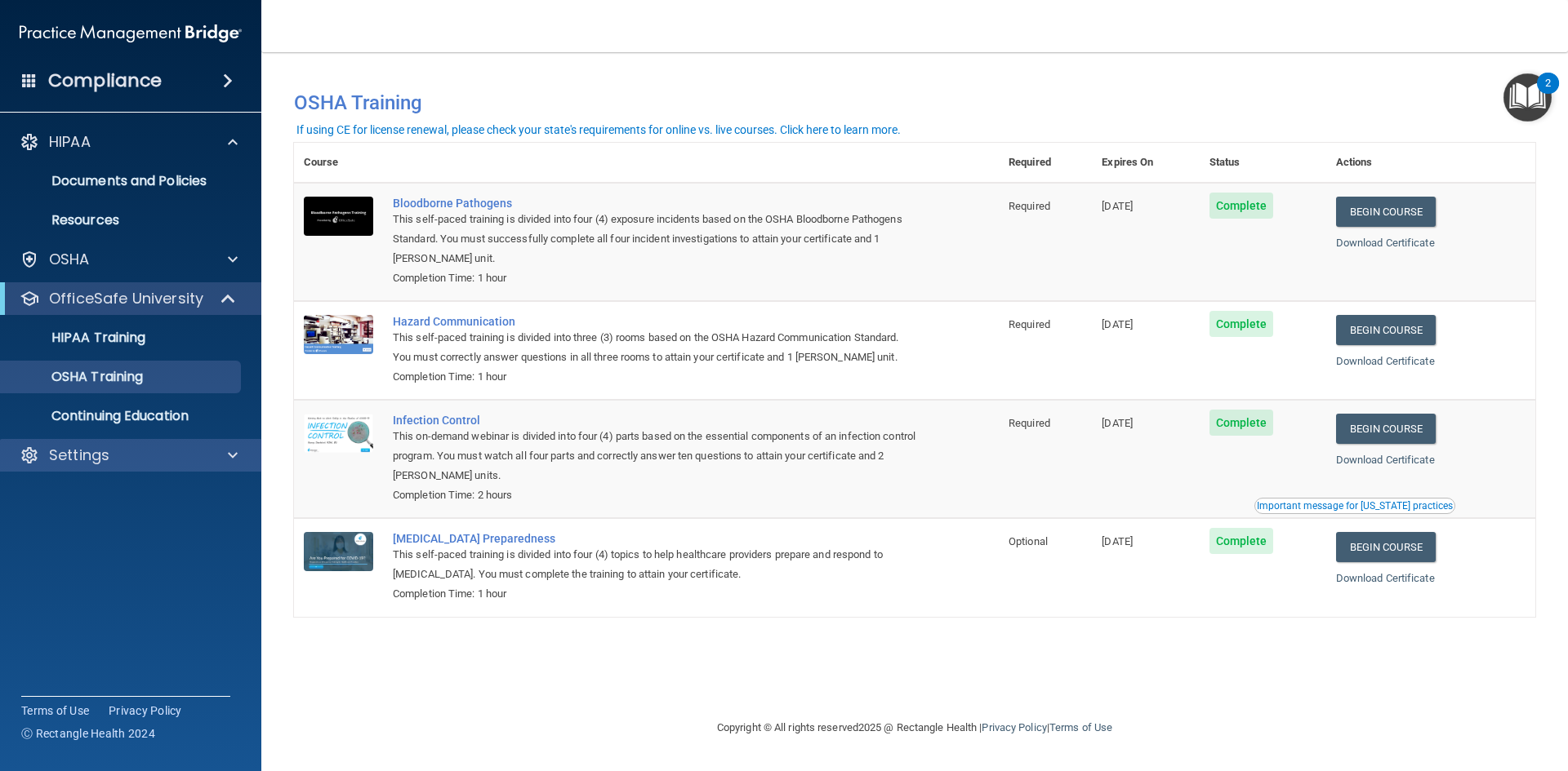
click at [201, 465] on div "Settings" at bounding box center [131, 455] width 262 height 32
click at [212, 459] on div at bounding box center [229, 456] width 40 height 20
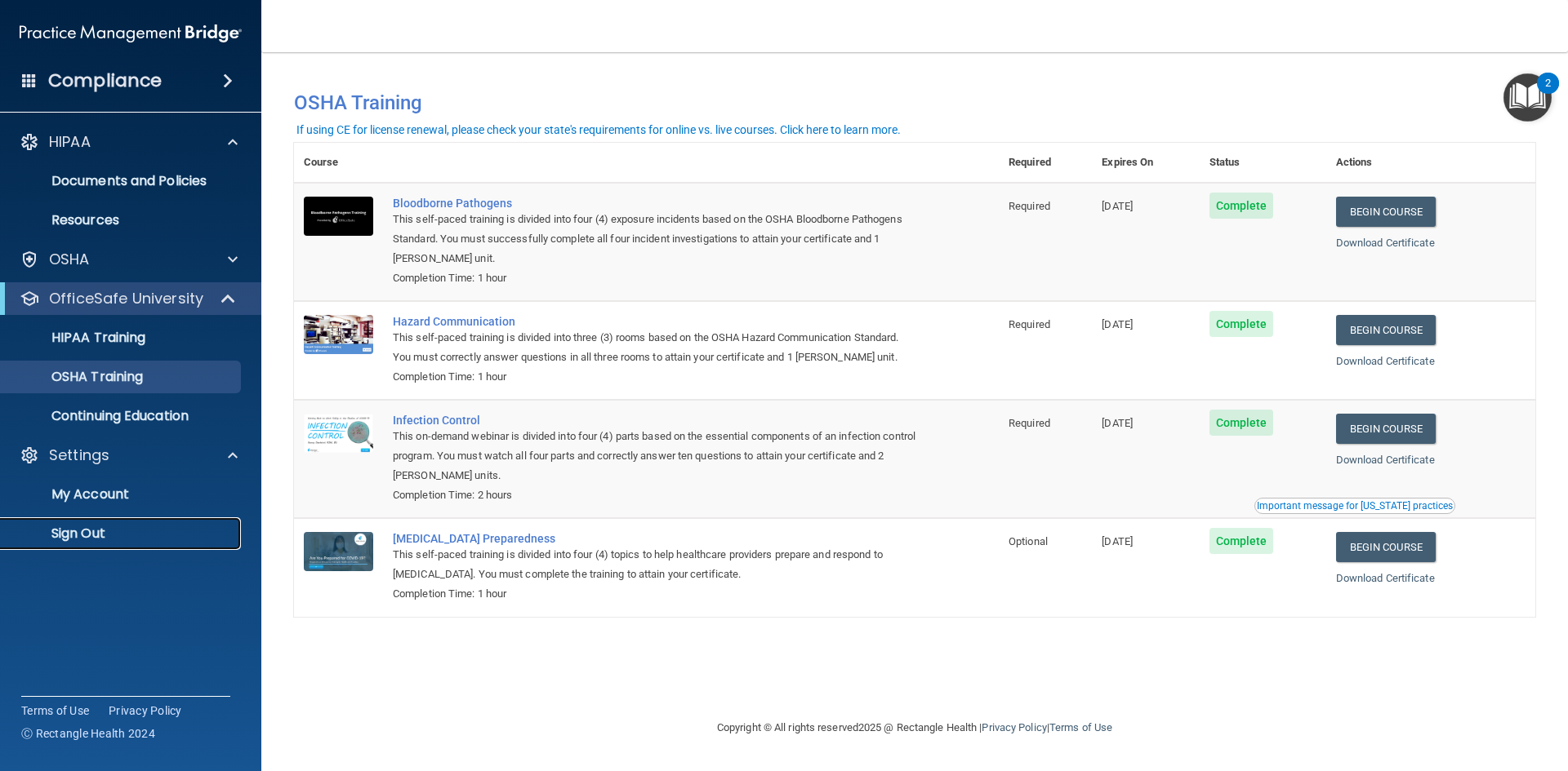
click at [96, 532] on p "Sign Out" at bounding box center [122, 534] width 223 height 17
